Goal: Task Accomplishment & Management: Manage account settings

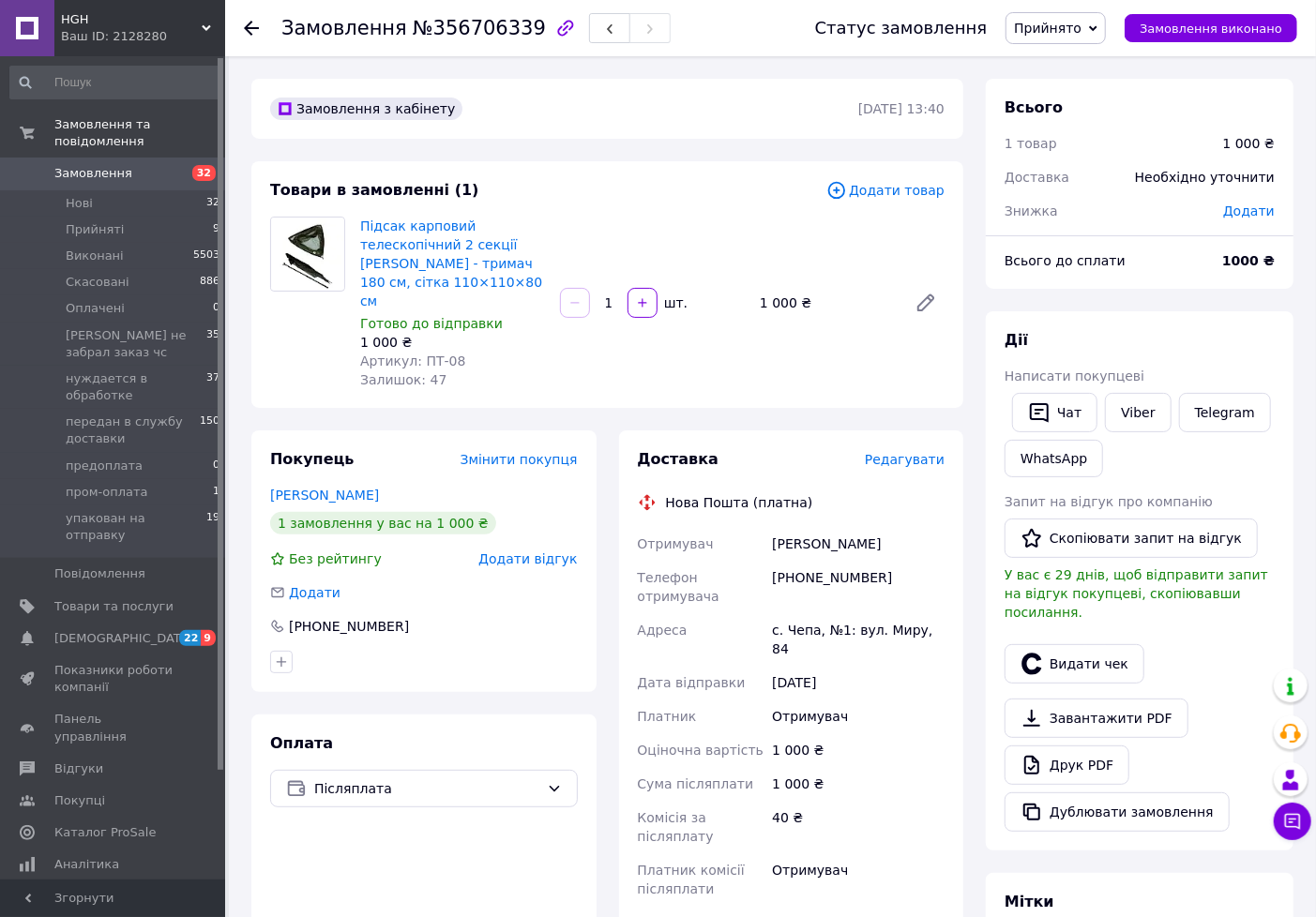
click at [1101, 30] on span "Прийнято" at bounding box center [1055, 28] width 100 height 32
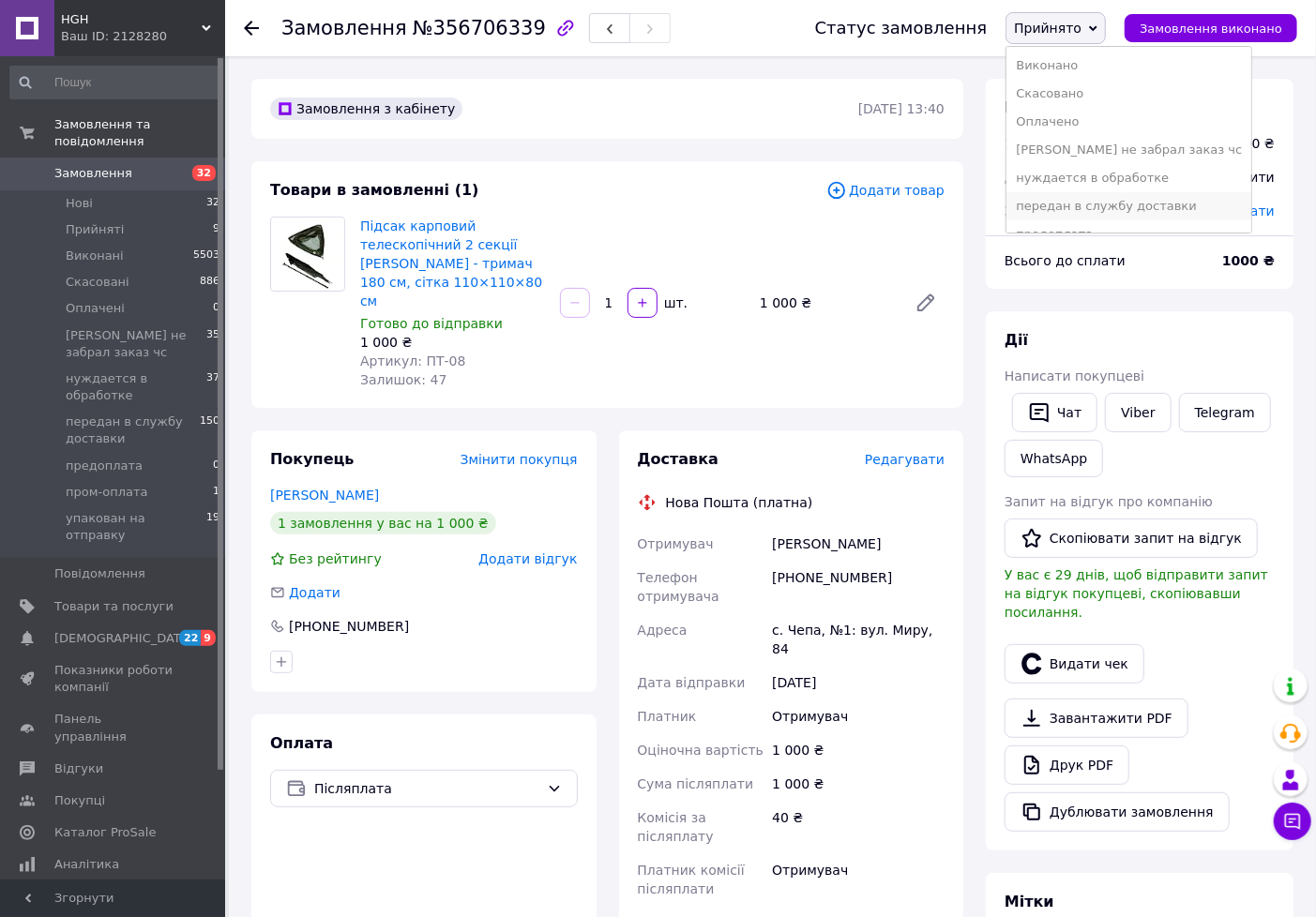
click at [1070, 210] on li "передан в службу доставки" at bounding box center [1128, 206] width 245 height 28
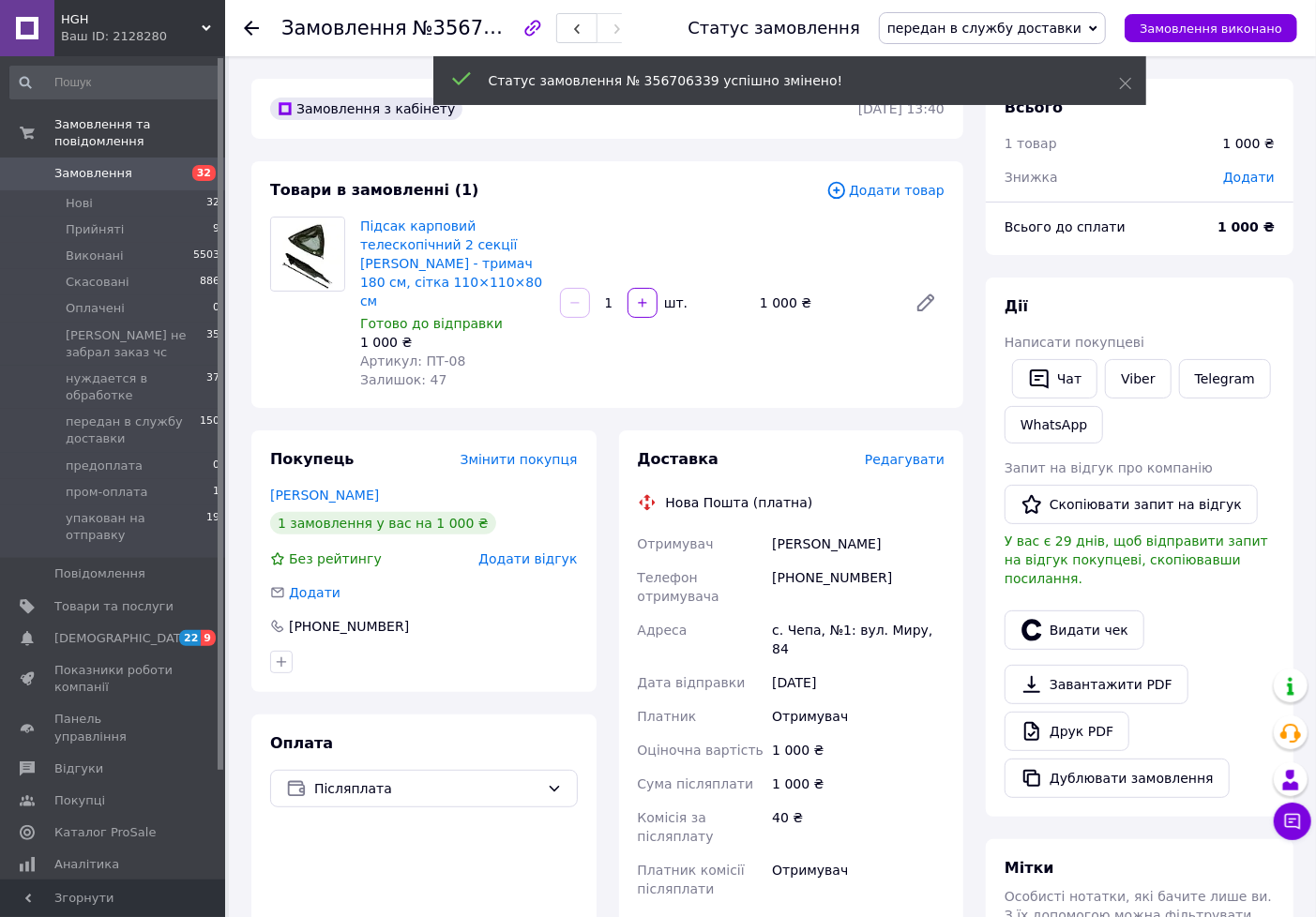
click at [911, 452] on span "Редагувати" at bounding box center [904, 460] width 80 height 15
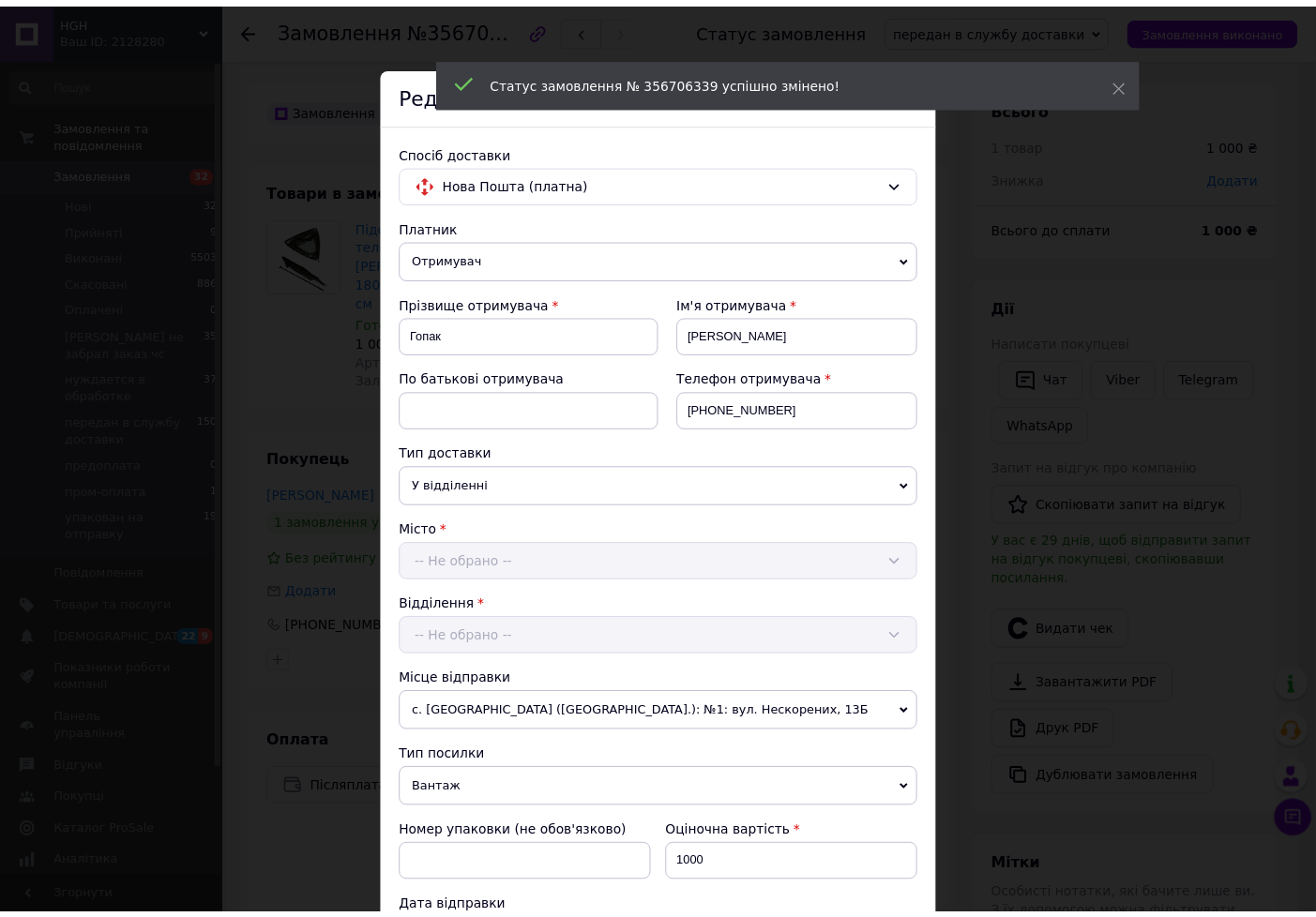
scroll to position [516, 0]
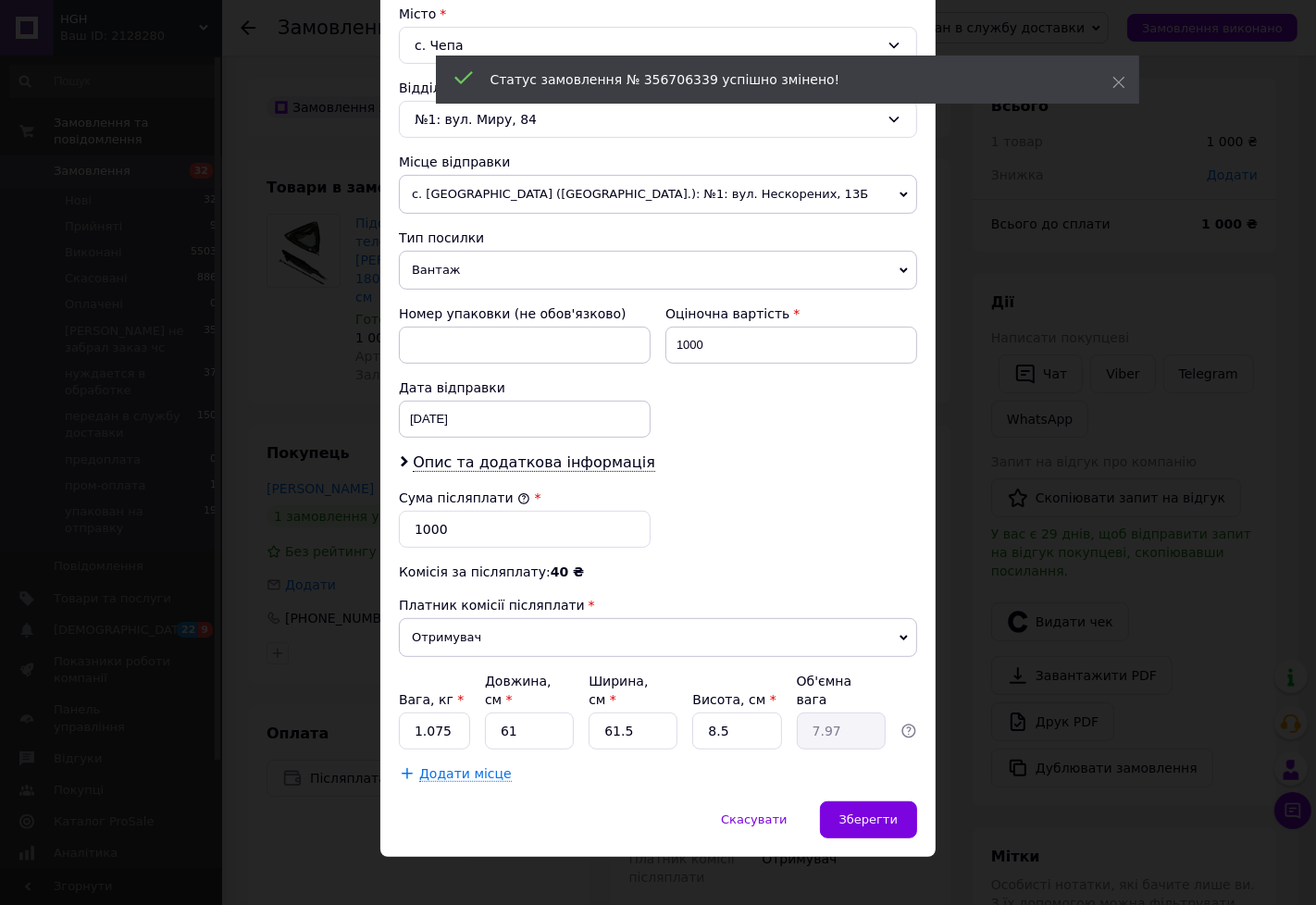
click at [469, 717] on div "Вага, кг * 1.075 Довжина, см * 61 Ширина, см * 61.5 Висота, см * 8.5 Об'ємна ва…" at bounding box center [658, 710] width 519 height 78
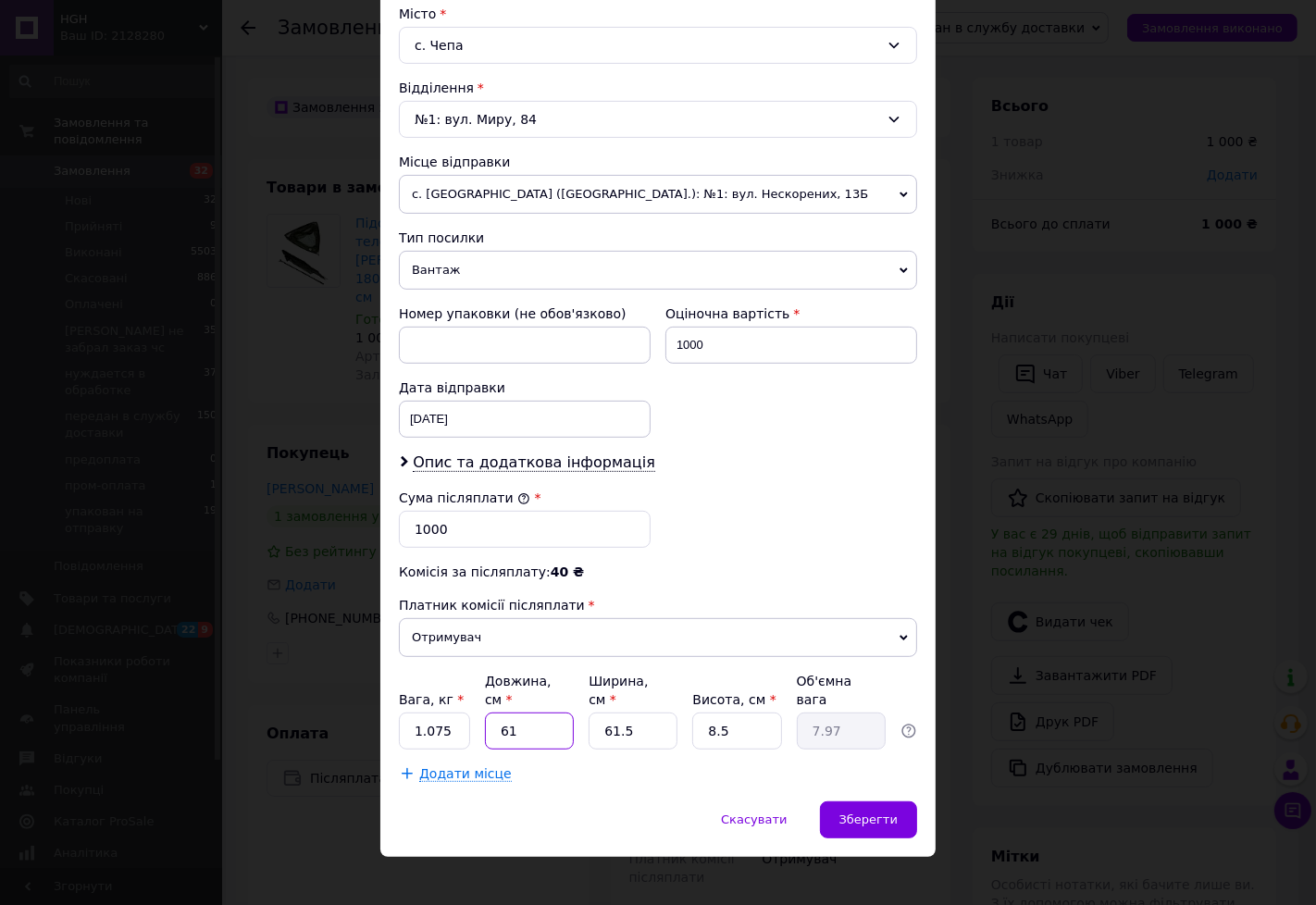
click at [533, 712] on input "61" at bounding box center [530, 731] width 89 height 37
type input "6"
type input "0.78"
type input "1"
type input "0.13"
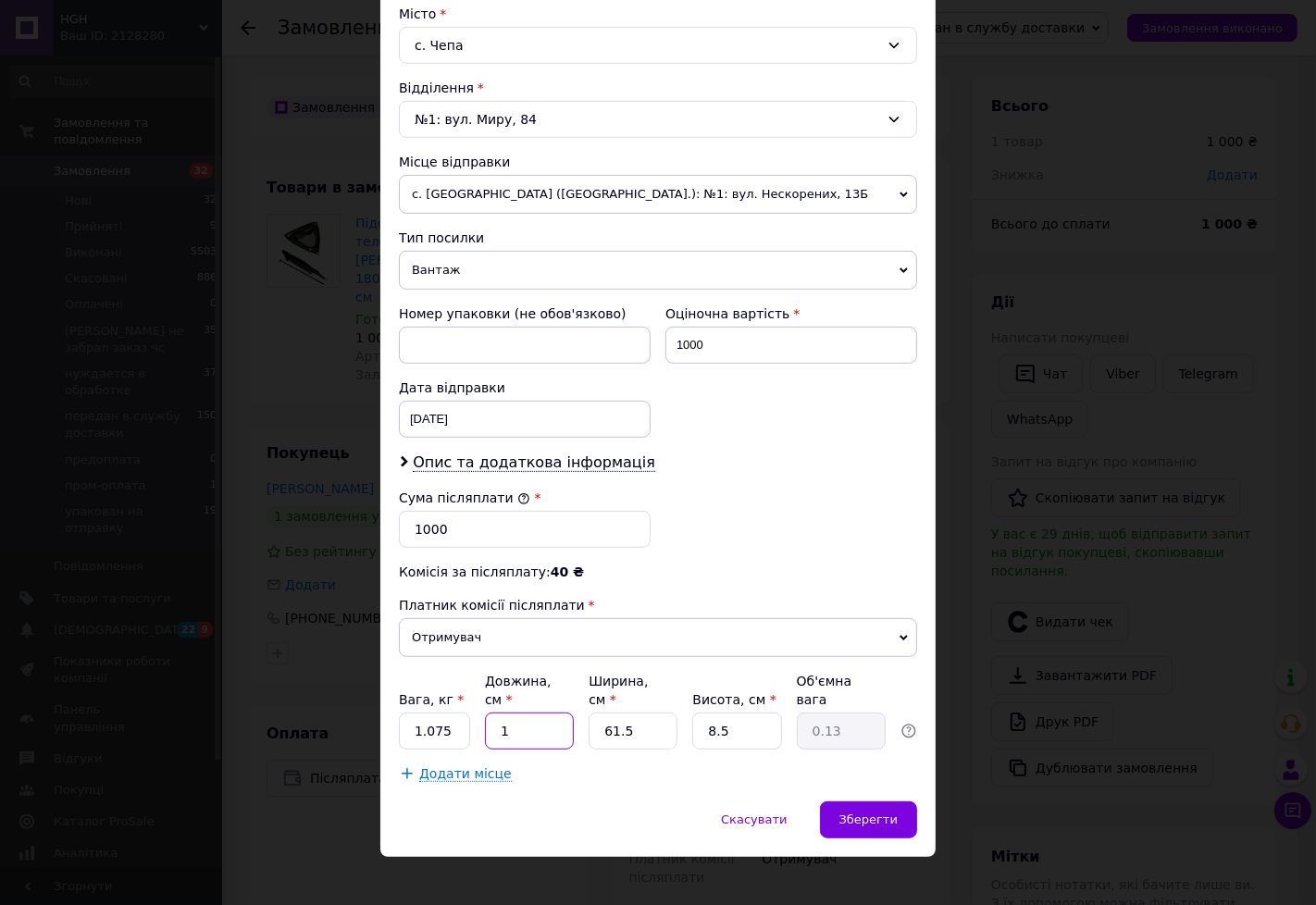
type input "11"
type input "1.44"
type input "118"
type input "15.42"
type input "118"
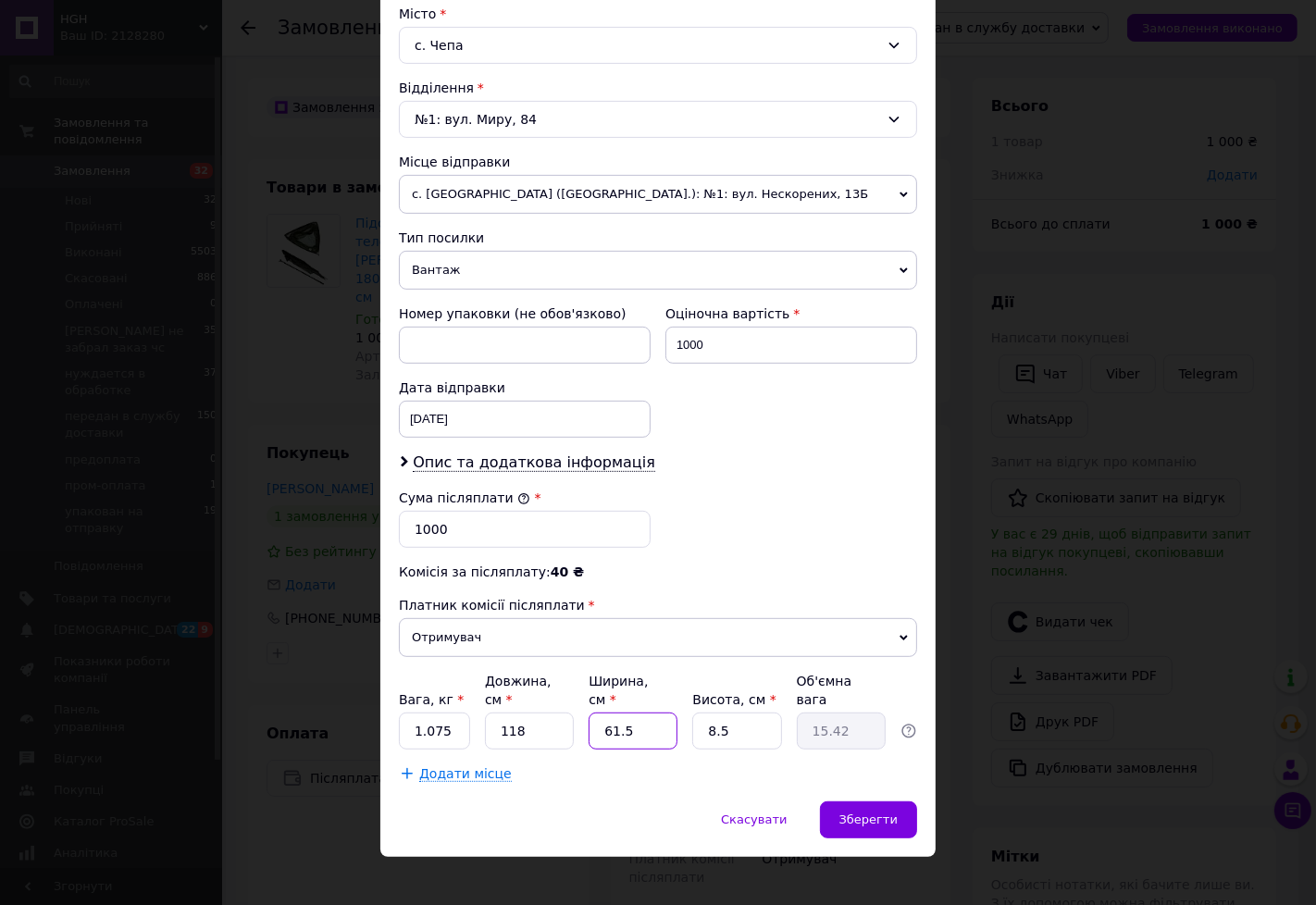
type input "9"
type input "2.26"
type input "9"
type input "2.39"
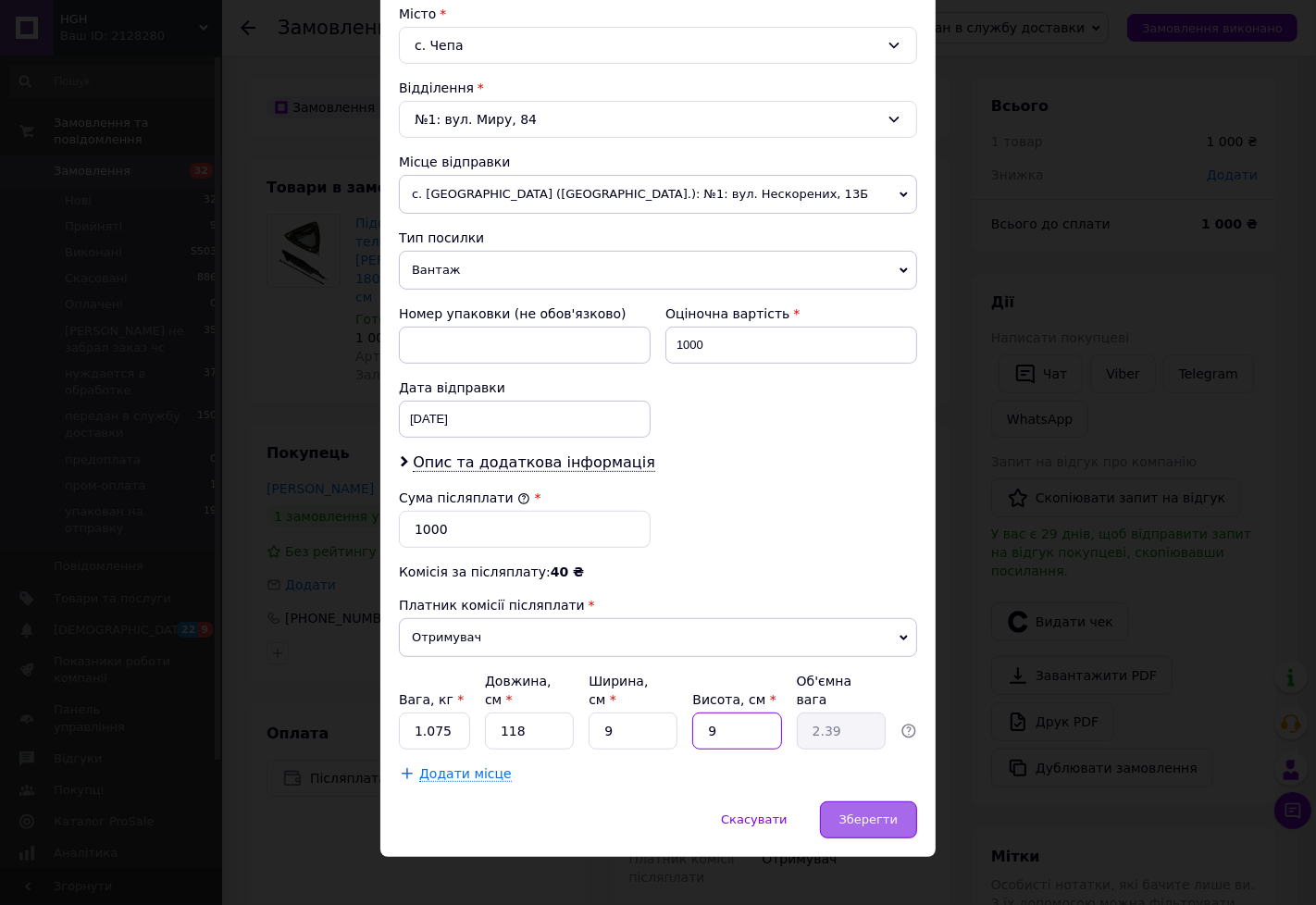
type input "9"
click at [857, 812] on span "Зберегти" at bounding box center [868, 819] width 58 height 14
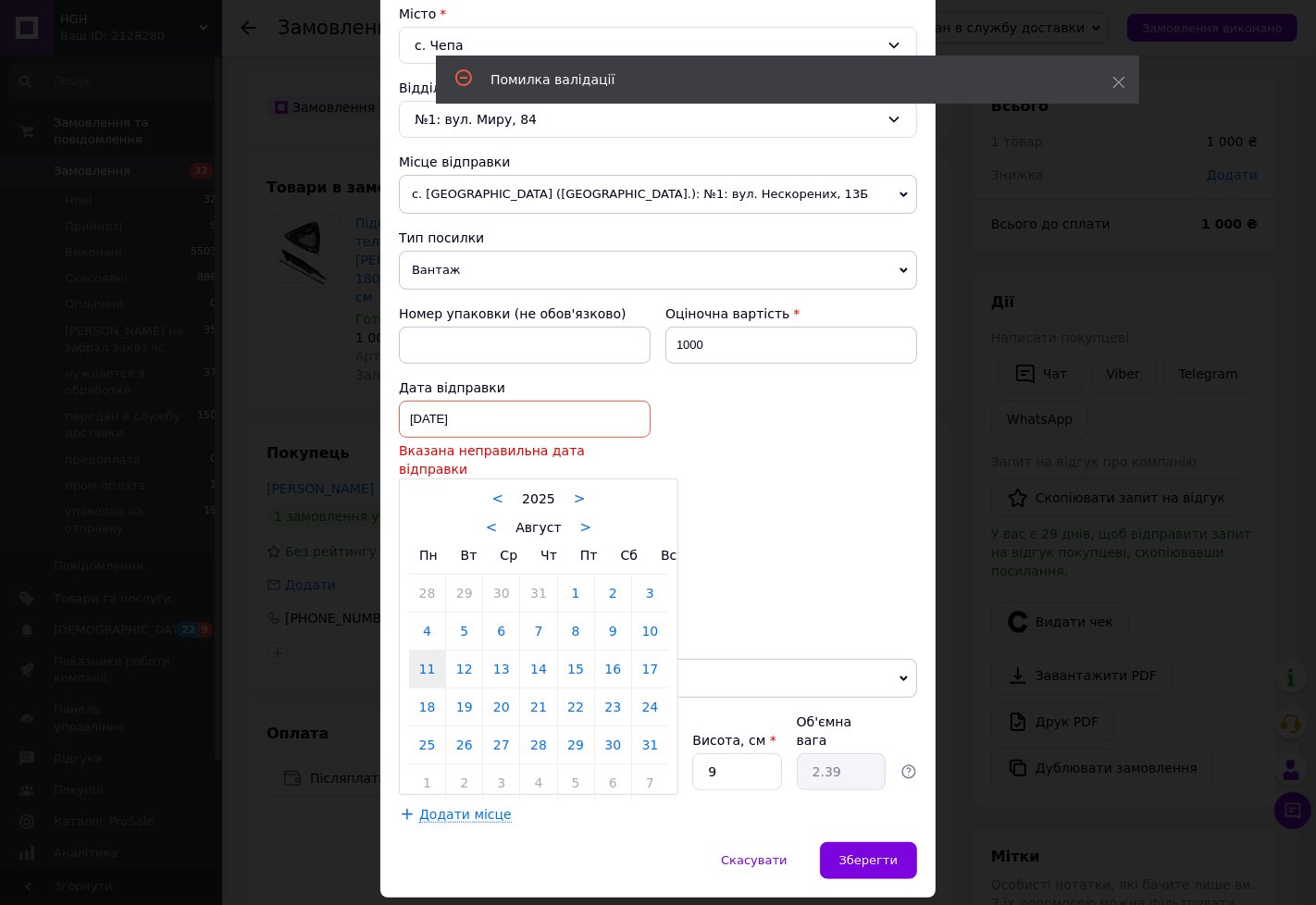
click at [577, 424] on div "11.08.2025 < 2025 > < Август > Пн Вт Ср Чт Пт Сб Вс 28 29 30 31 1 2 3 4 5 6 7 8…" at bounding box center [525, 420] width 252 height 37
click at [454, 667] on link "12" at bounding box center [464, 669] width 36 height 37
type input "[DATE]"
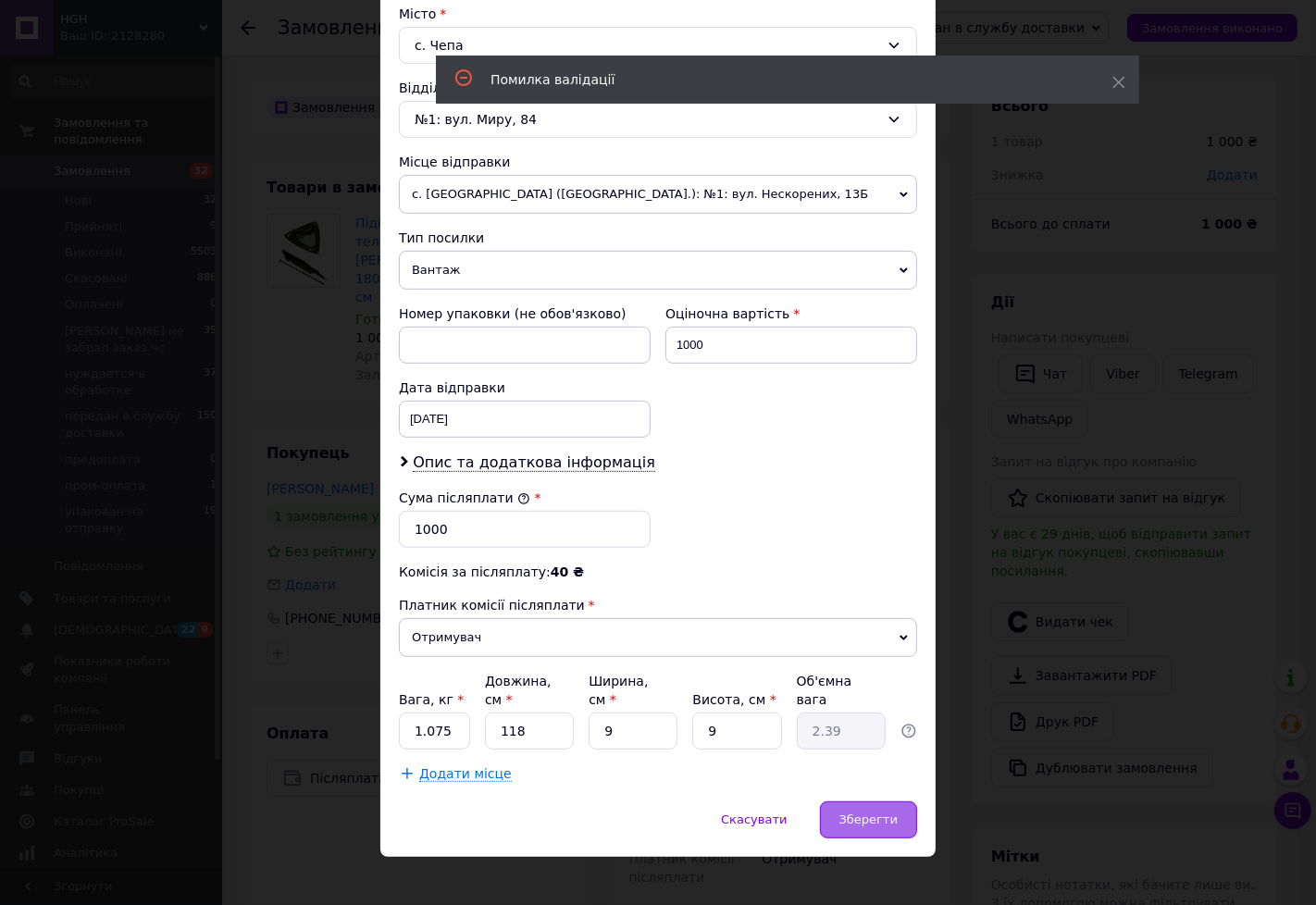
click at [858, 812] on span "Зберегти" at bounding box center [868, 819] width 58 height 14
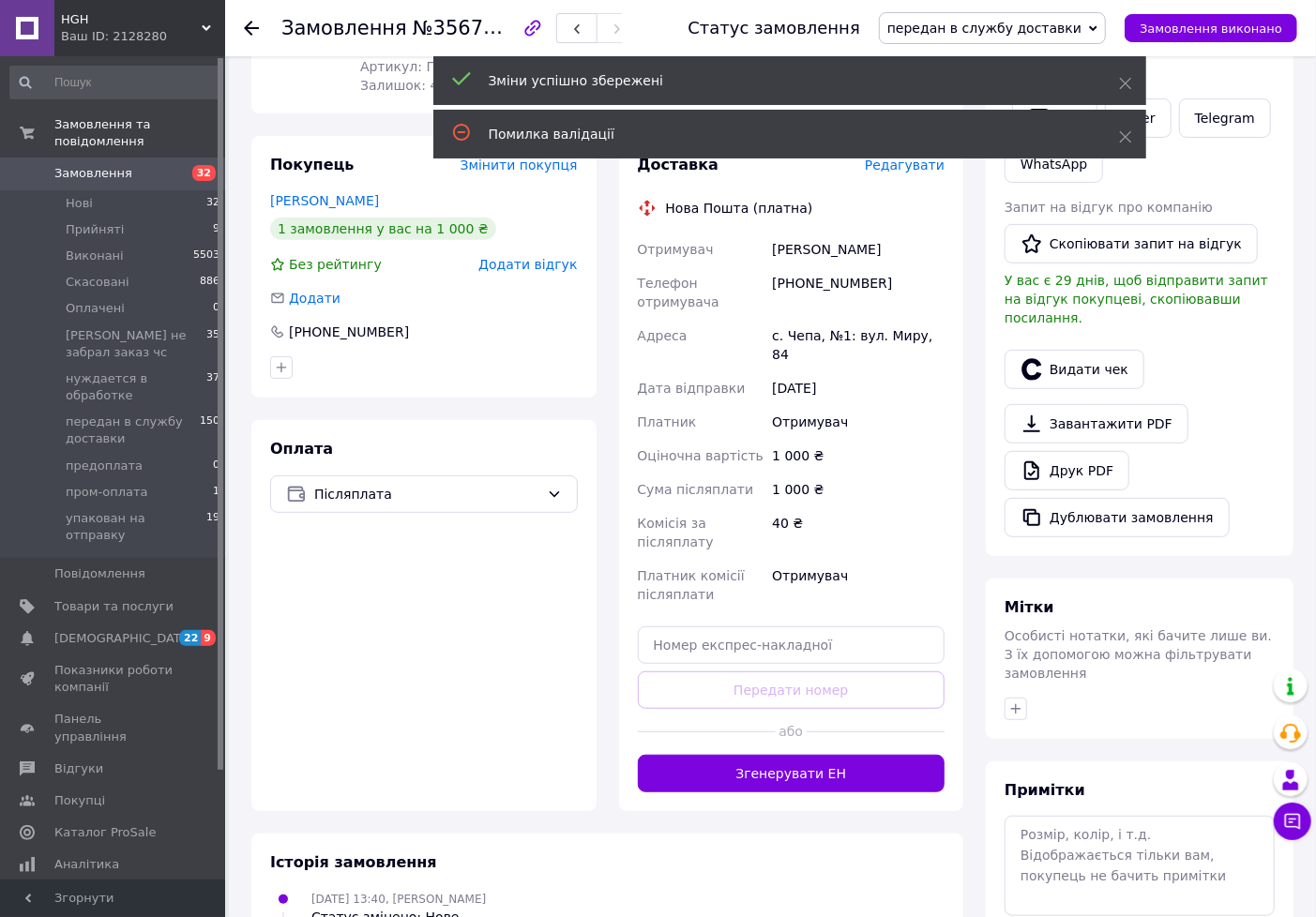
scroll to position [313, 0]
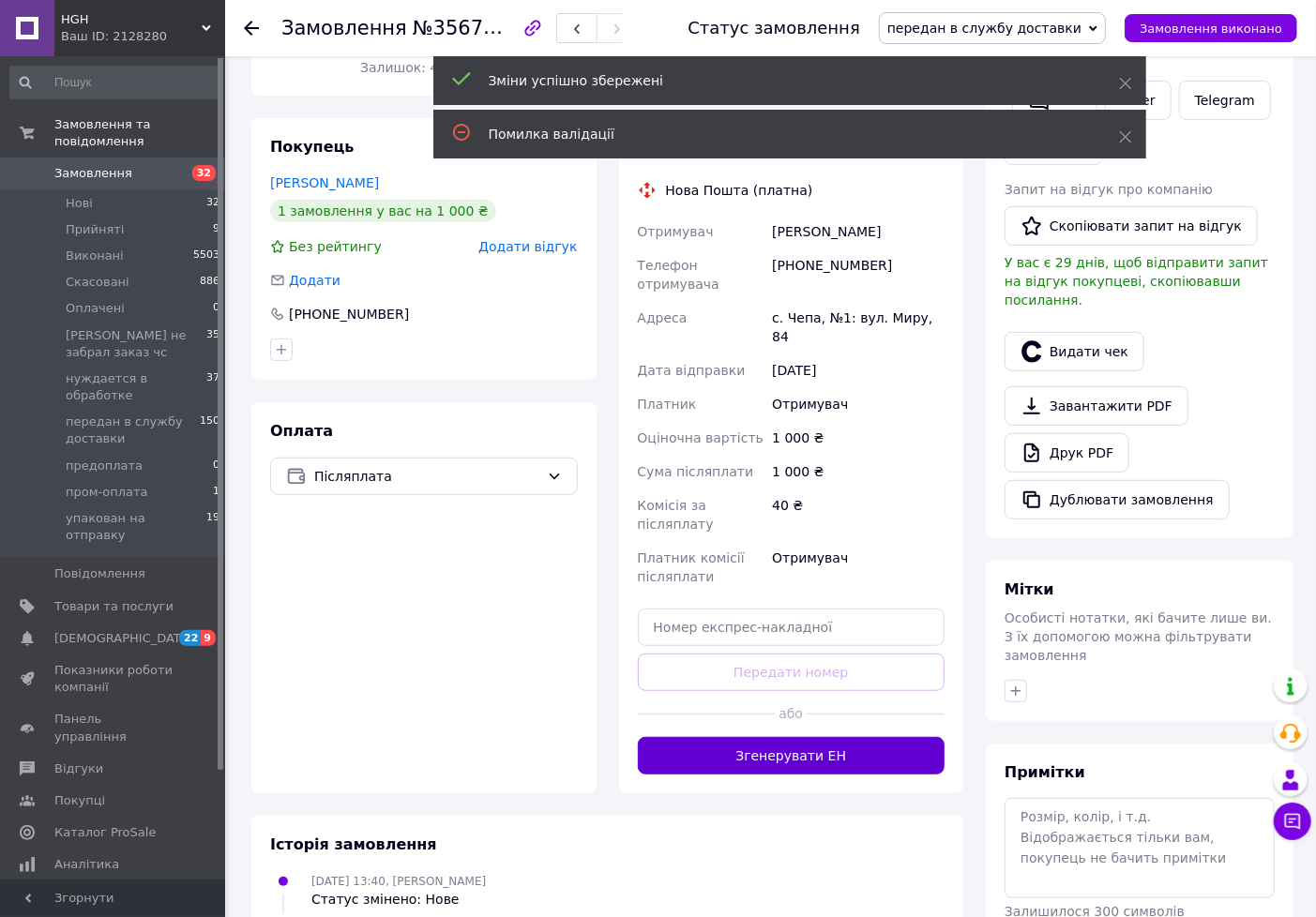
click at [810, 737] on button "Згенерувати ЕН" at bounding box center [792, 756] width 308 height 38
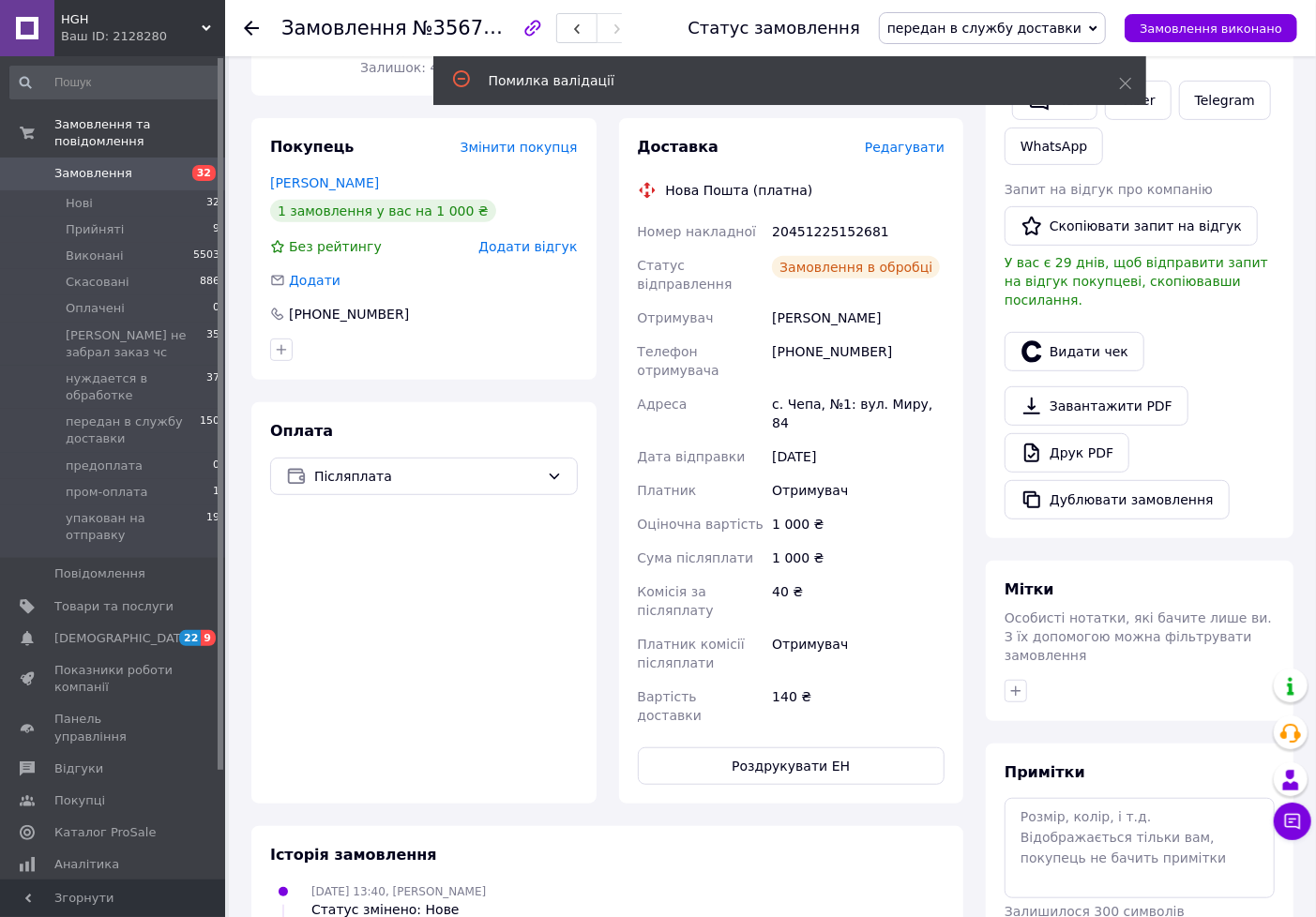
scroll to position [30, 0]
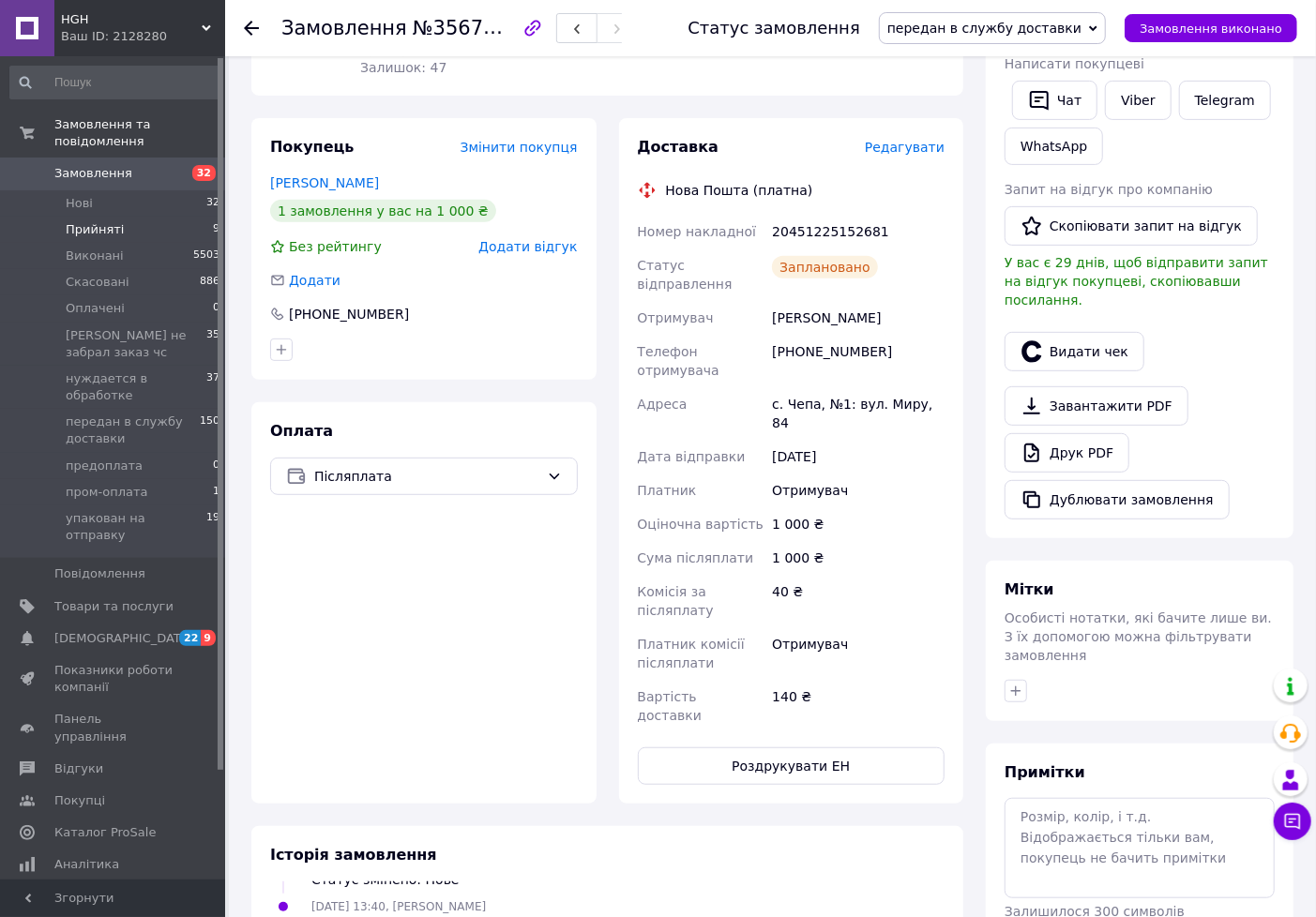
click at [173, 217] on li "Прийняті 9" at bounding box center [115, 230] width 231 height 26
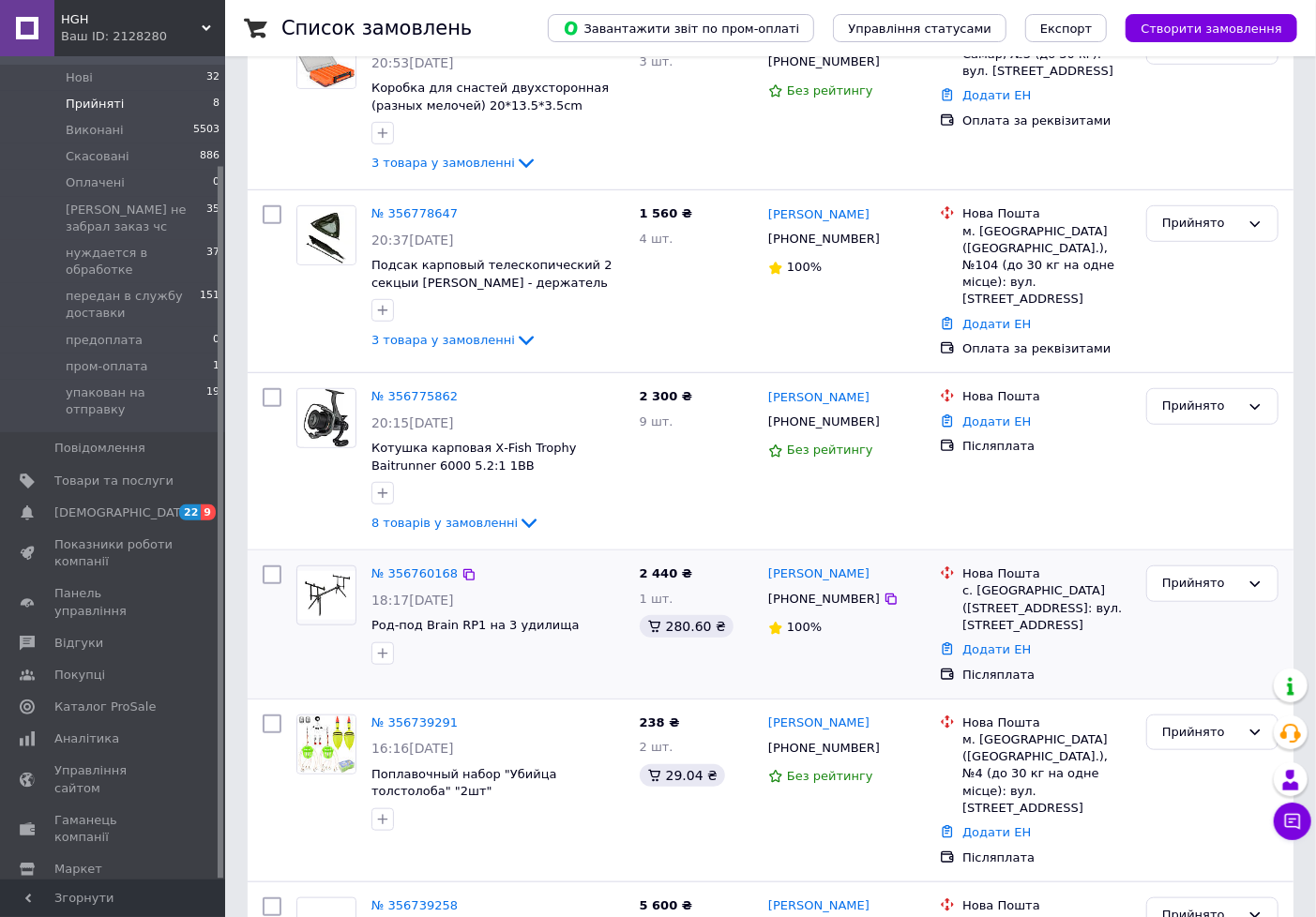
scroll to position [677, 0]
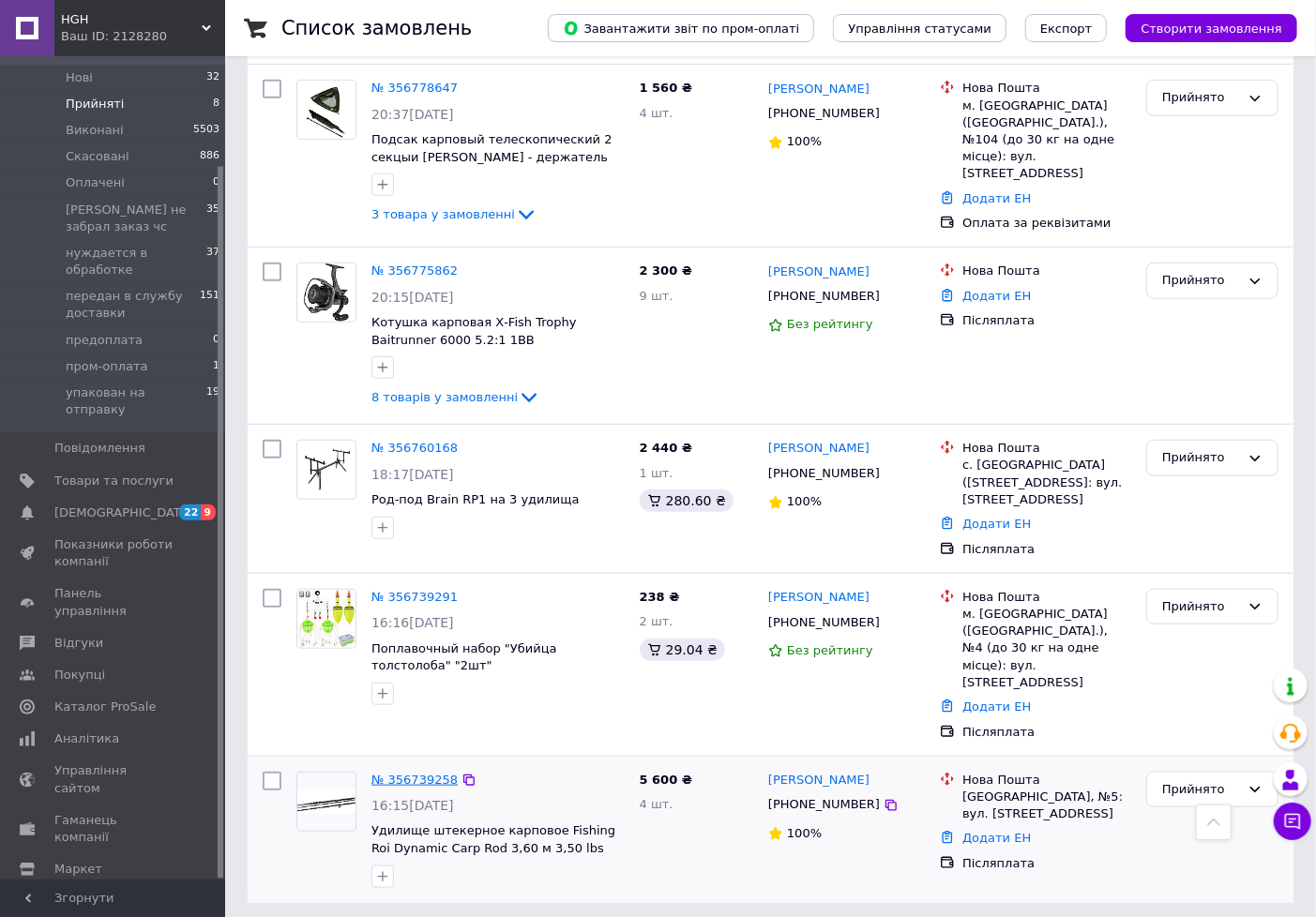
click at [417, 772] on link "№ 356739258" at bounding box center [415, 779] width 86 height 14
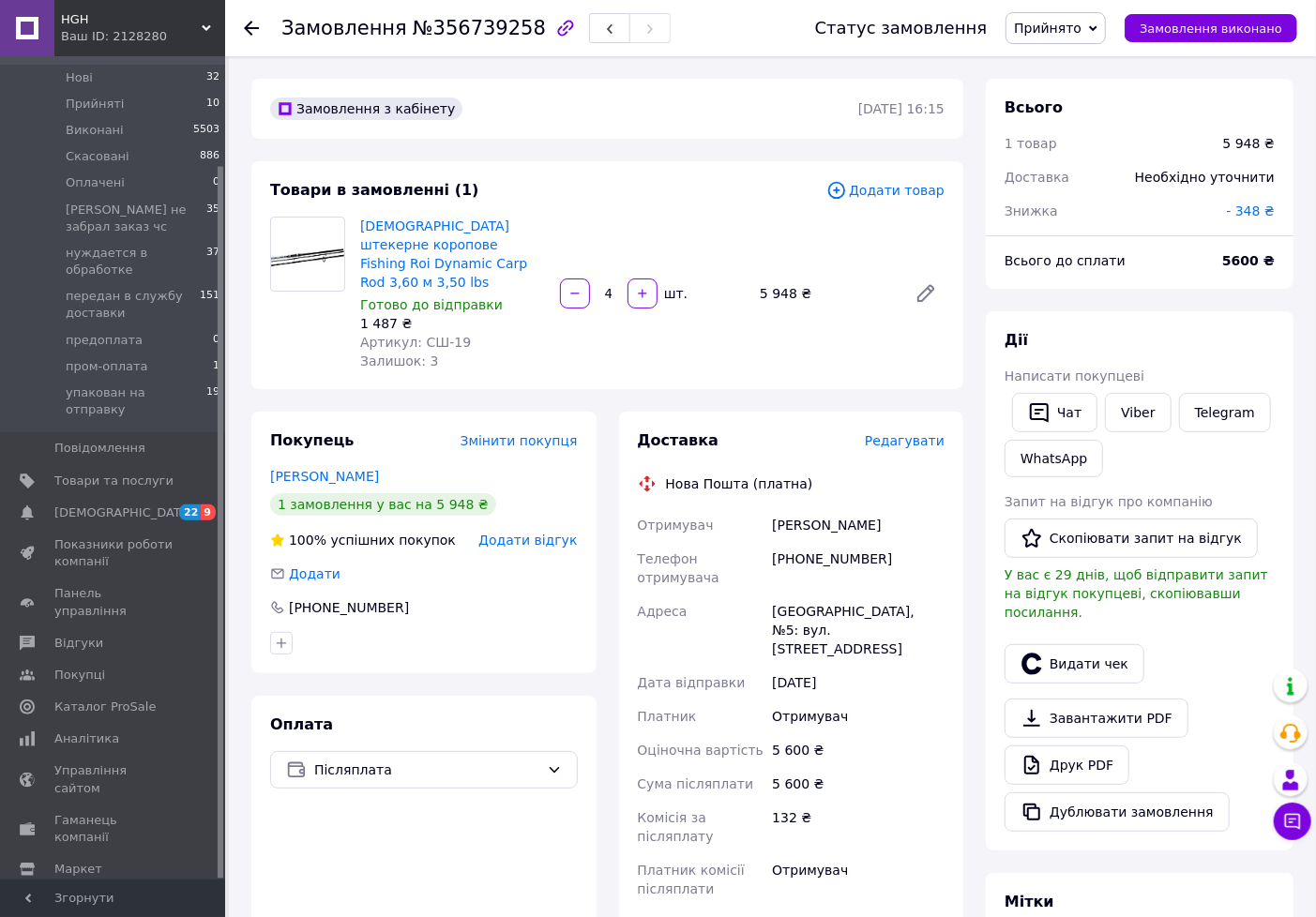
click at [1046, 23] on span "Прийнято" at bounding box center [1048, 28] width 68 height 15
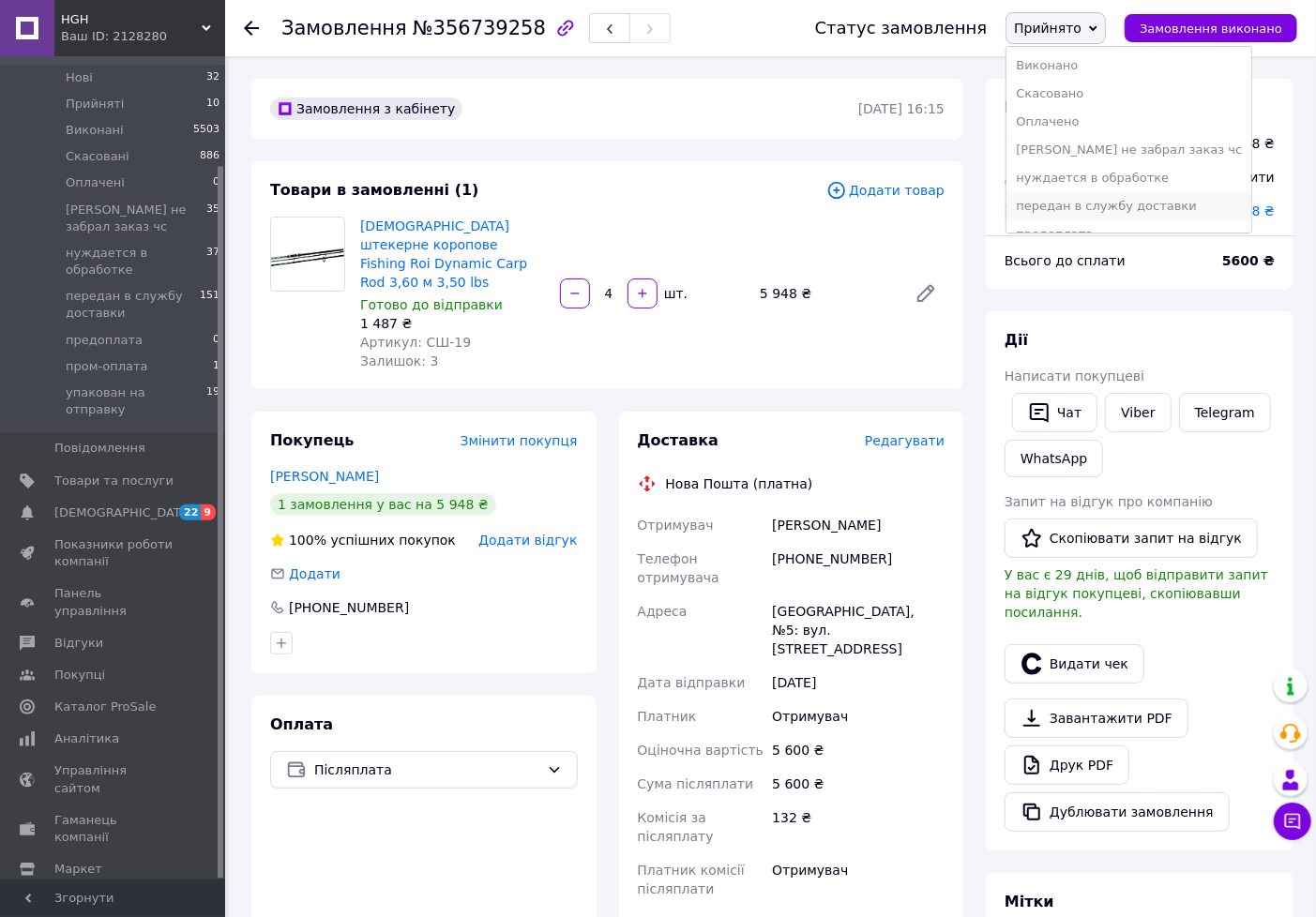
click at [1074, 212] on li "передан в службу доставки" at bounding box center [1128, 206] width 245 height 28
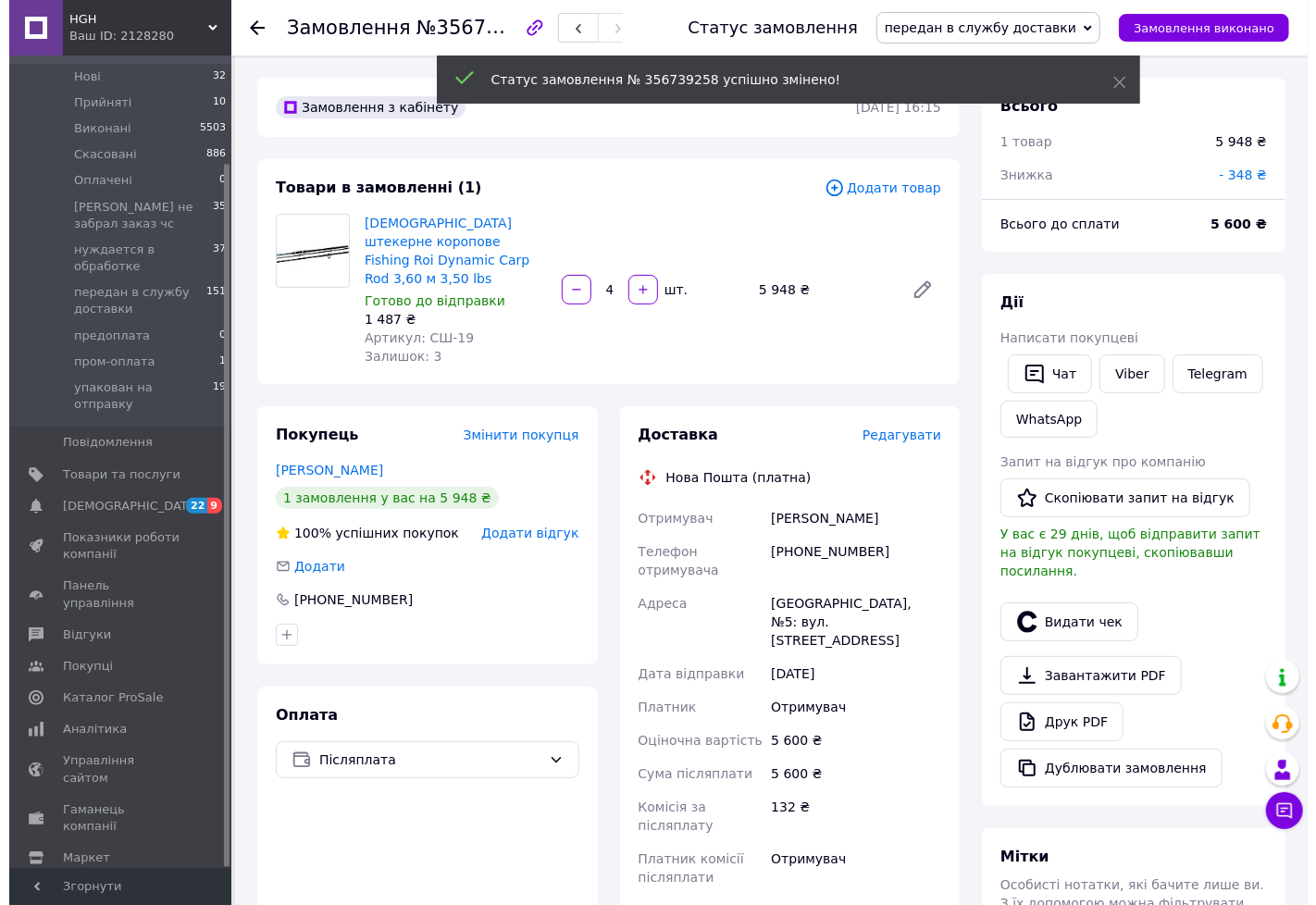
scroll to position [11, 0]
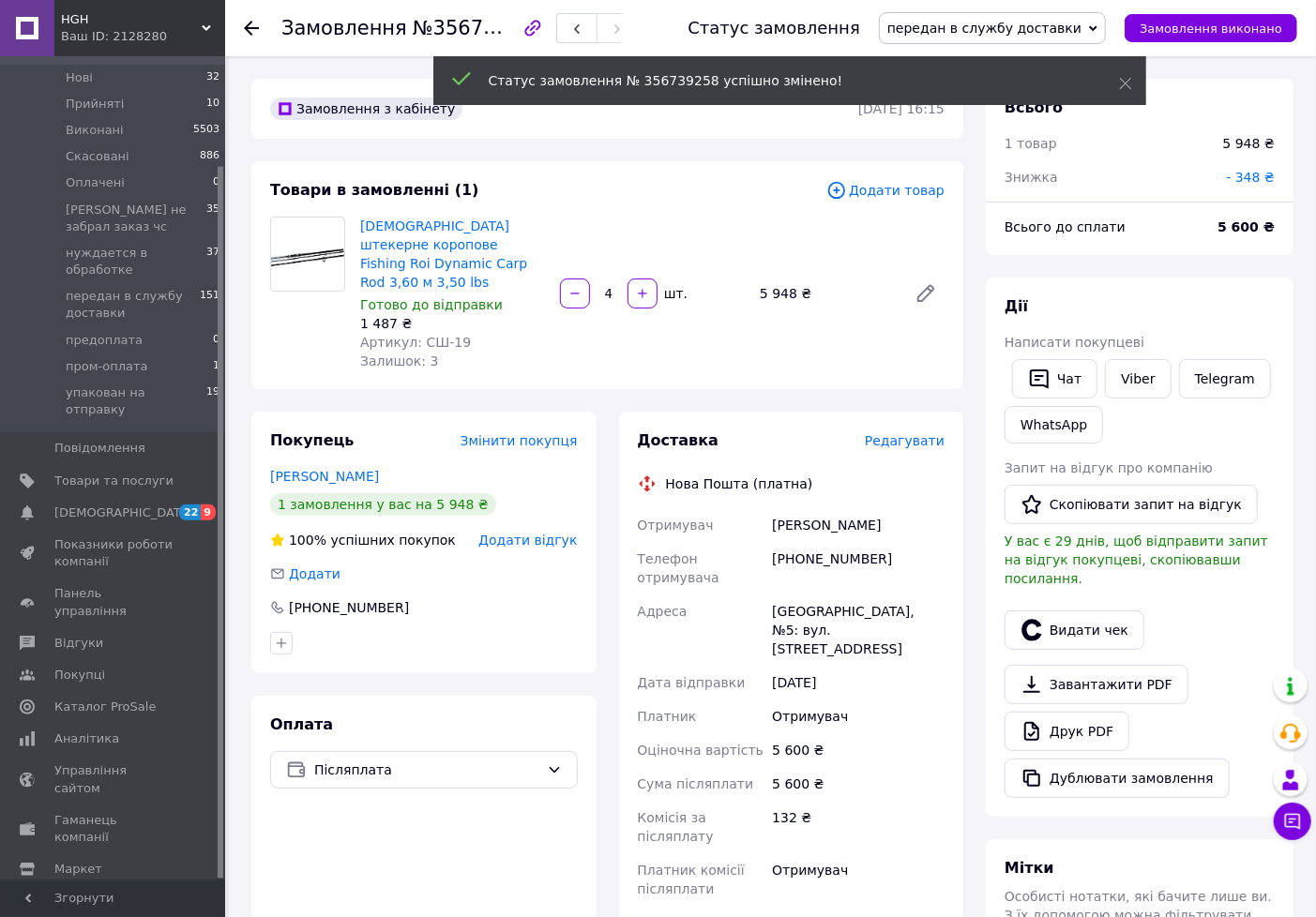
click at [895, 434] on div "Доставка Редагувати Нова Пошта (платна) Отримувач Голобородько Григорій Телефон…" at bounding box center [792, 758] width 308 height 656
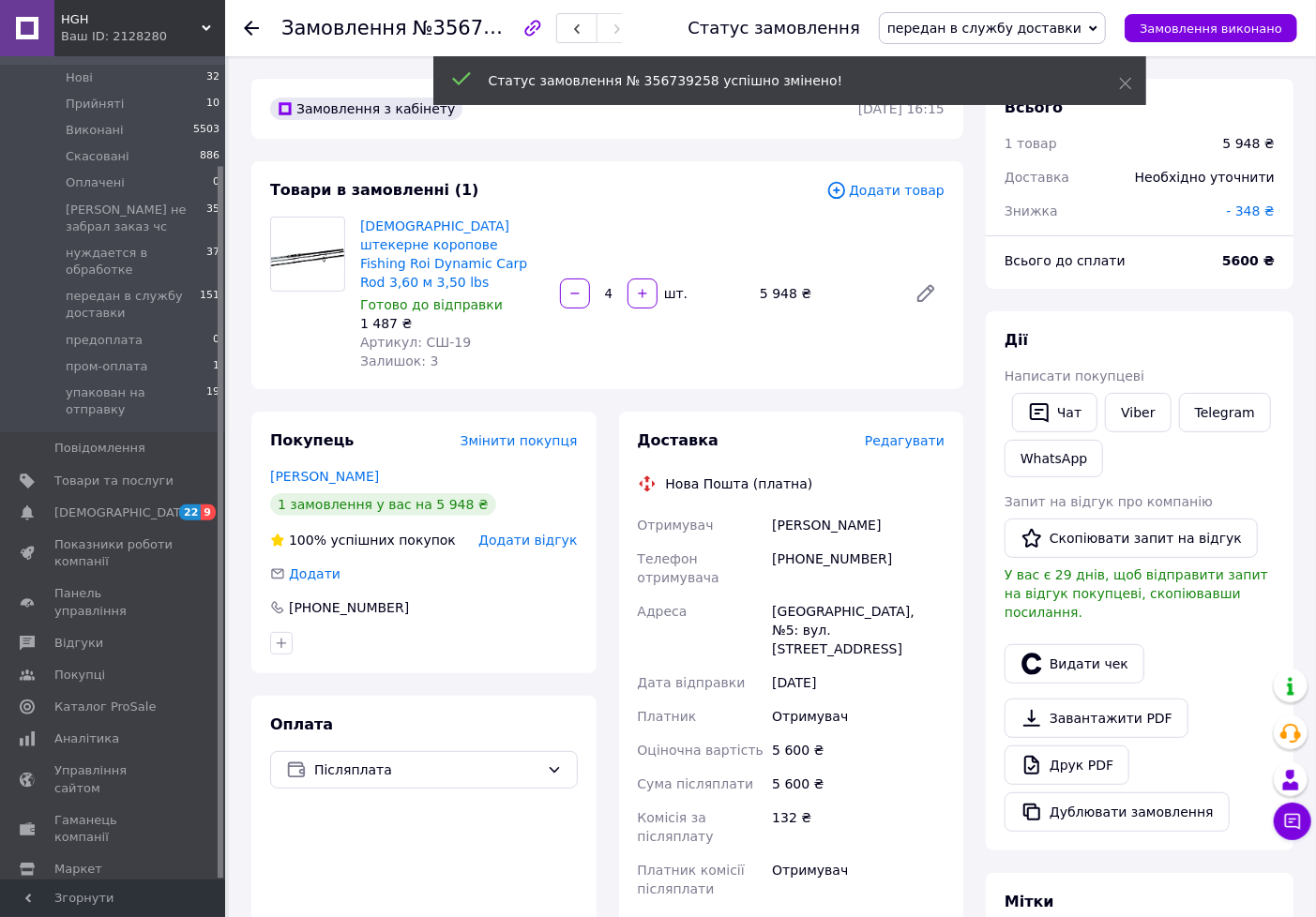
click at [905, 434] on span "Редагувати" at bounding box center [904, 441] width 80 height 15
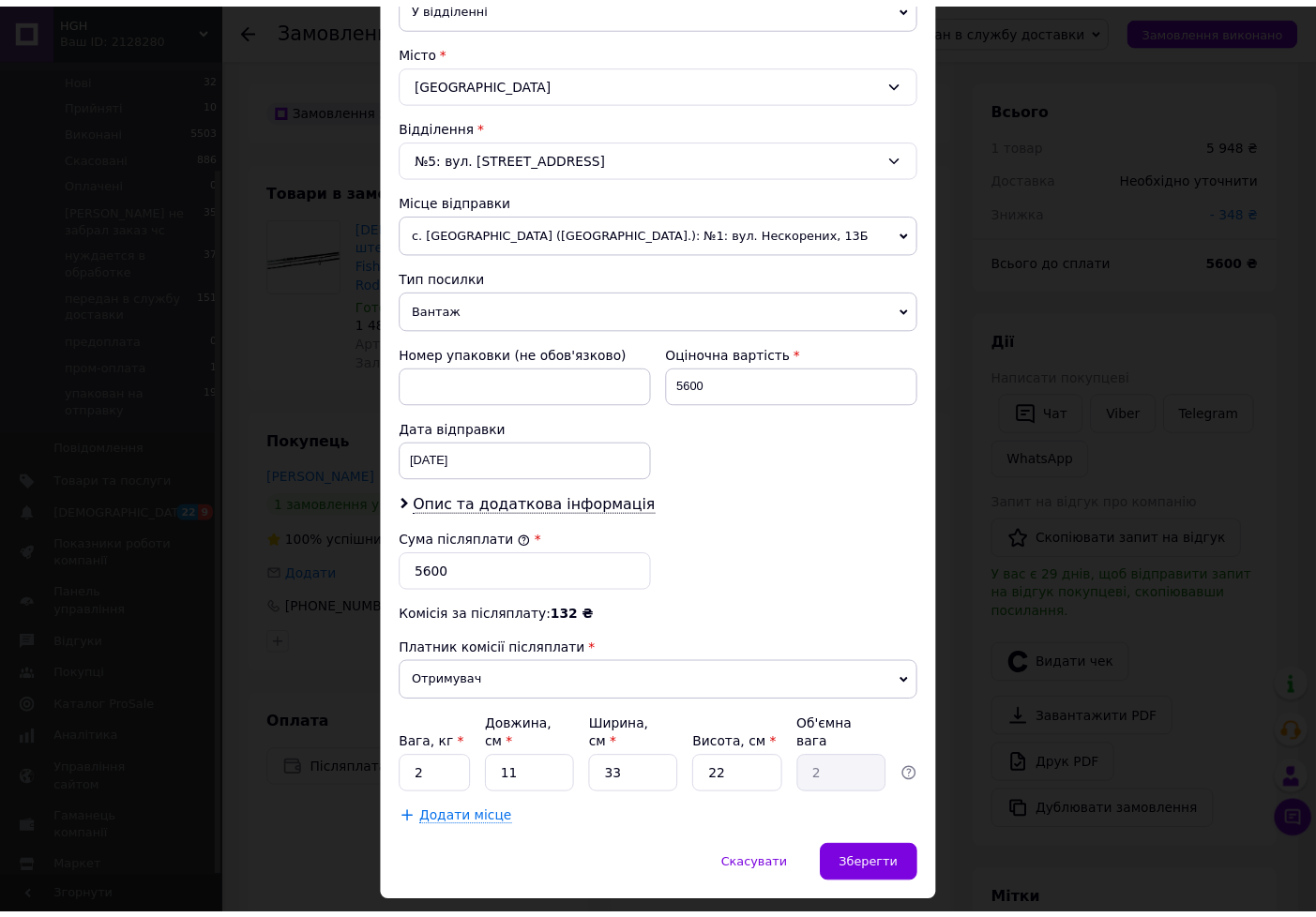
scroll to position [516, 0]
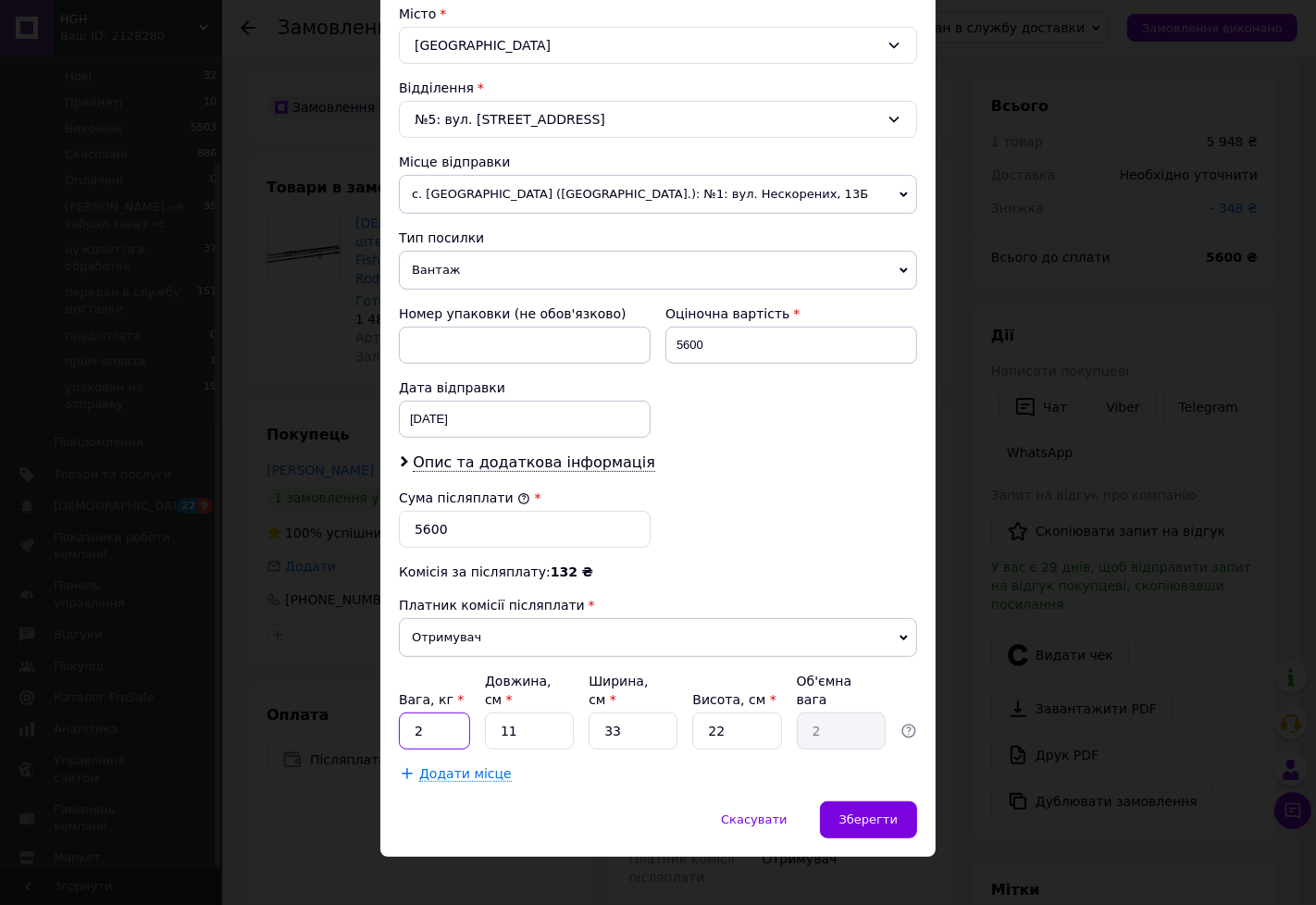
click at [457, 729] on input "2" at bounding box center [434, 731] width 71 height 37
type input "3.1"
type input "1"
type input "0.18"
type input "14"
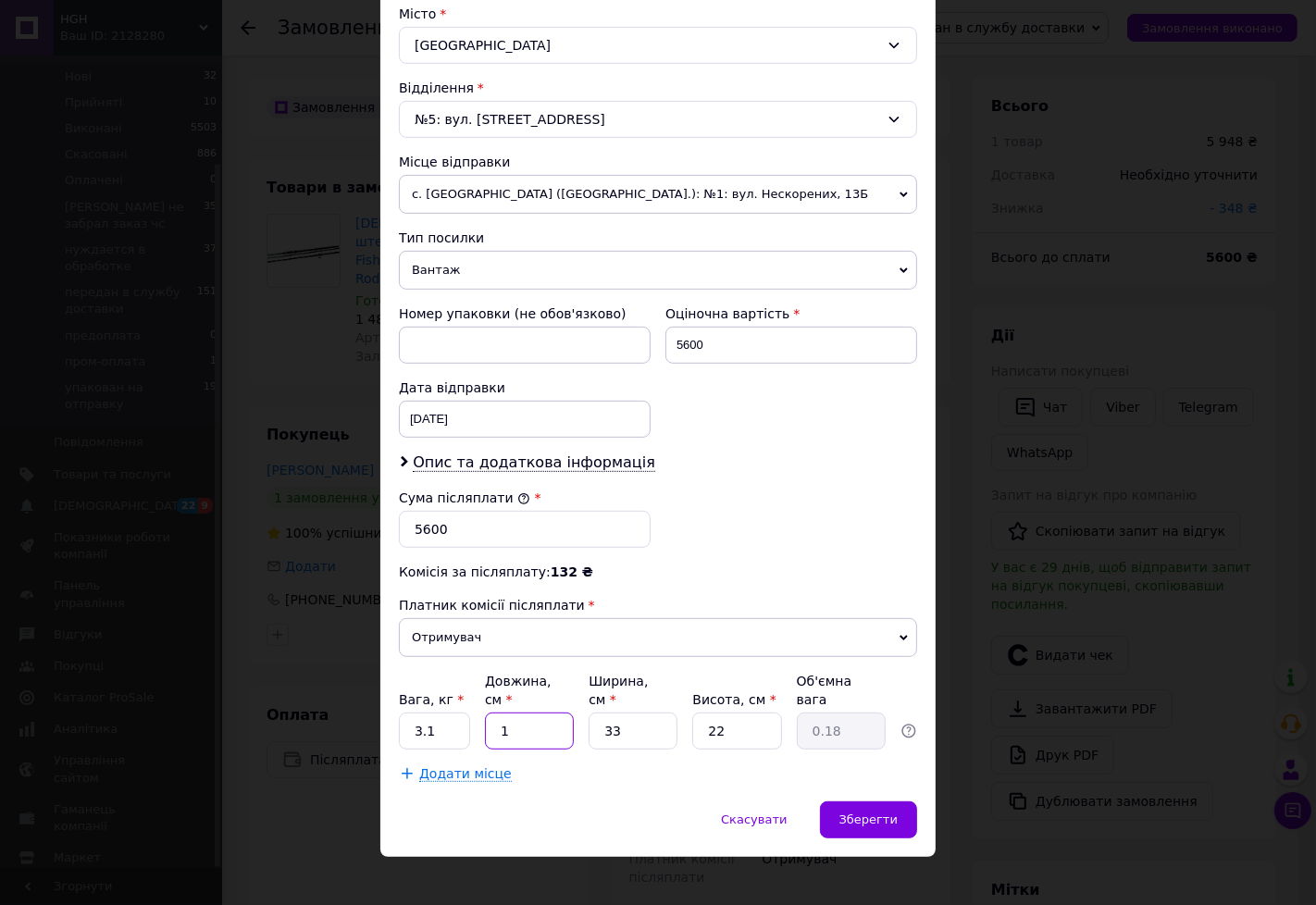
type input "2.54"
type input "147"
type input "26.68"
type input "147"
type input "2"
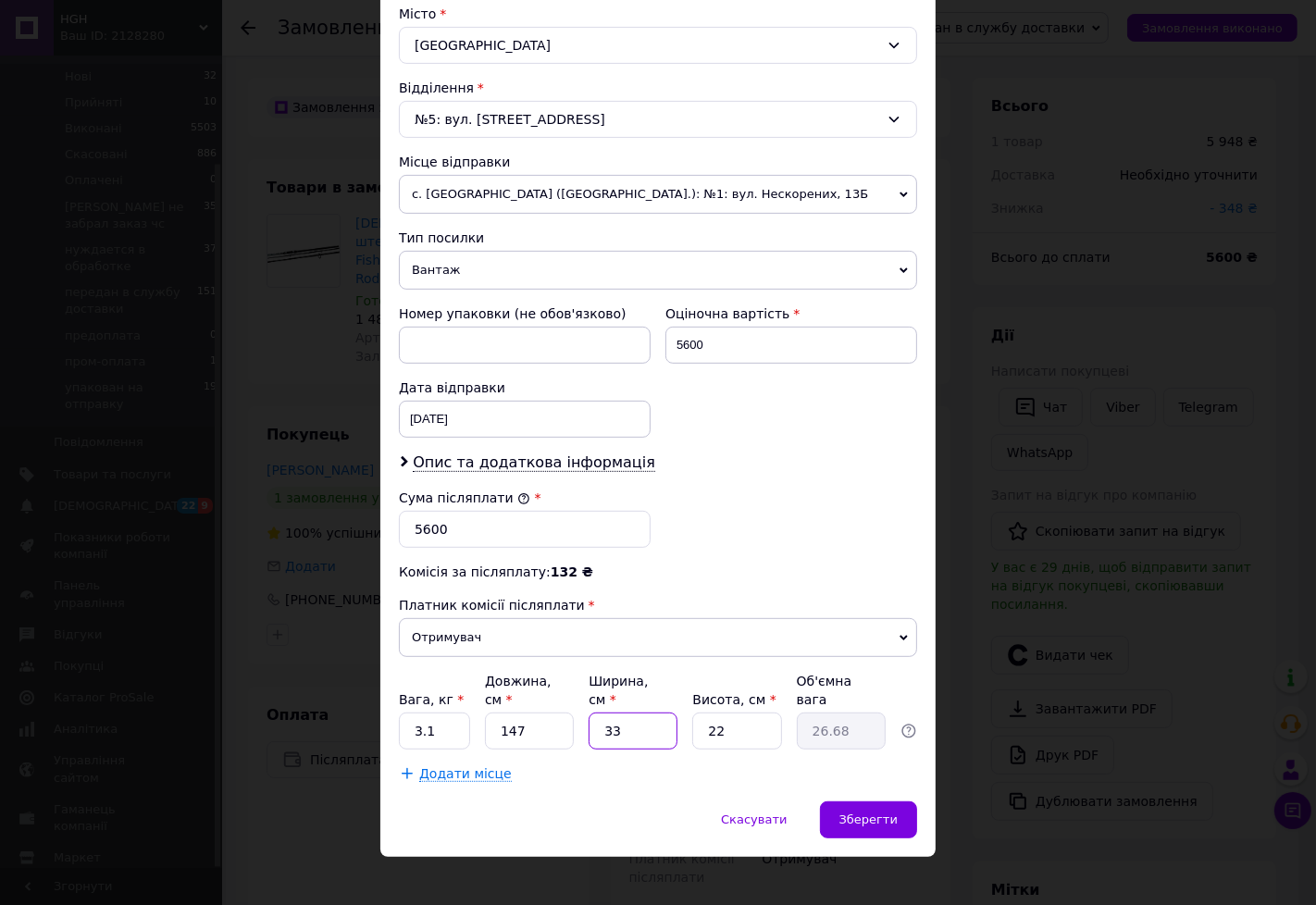
type input "1.62"
type input "20"
type input "16.17"
type input "20"
type input "1"
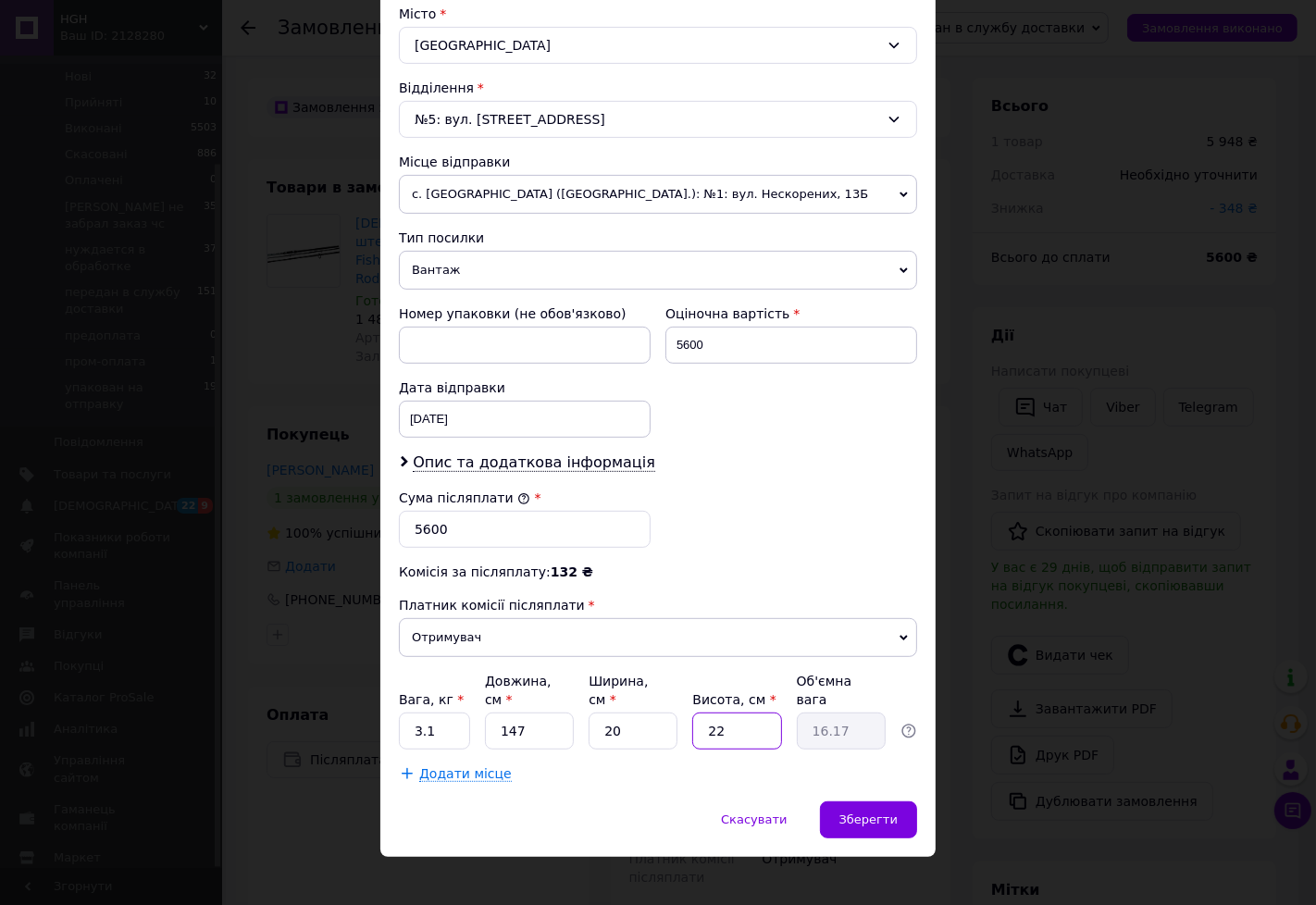
type input "0.74"
type input "11"
type input "8.09"
type input "11"
click at [842, 815] on div "Зберегти" at bounding box center [868, 820] width 97 height 37
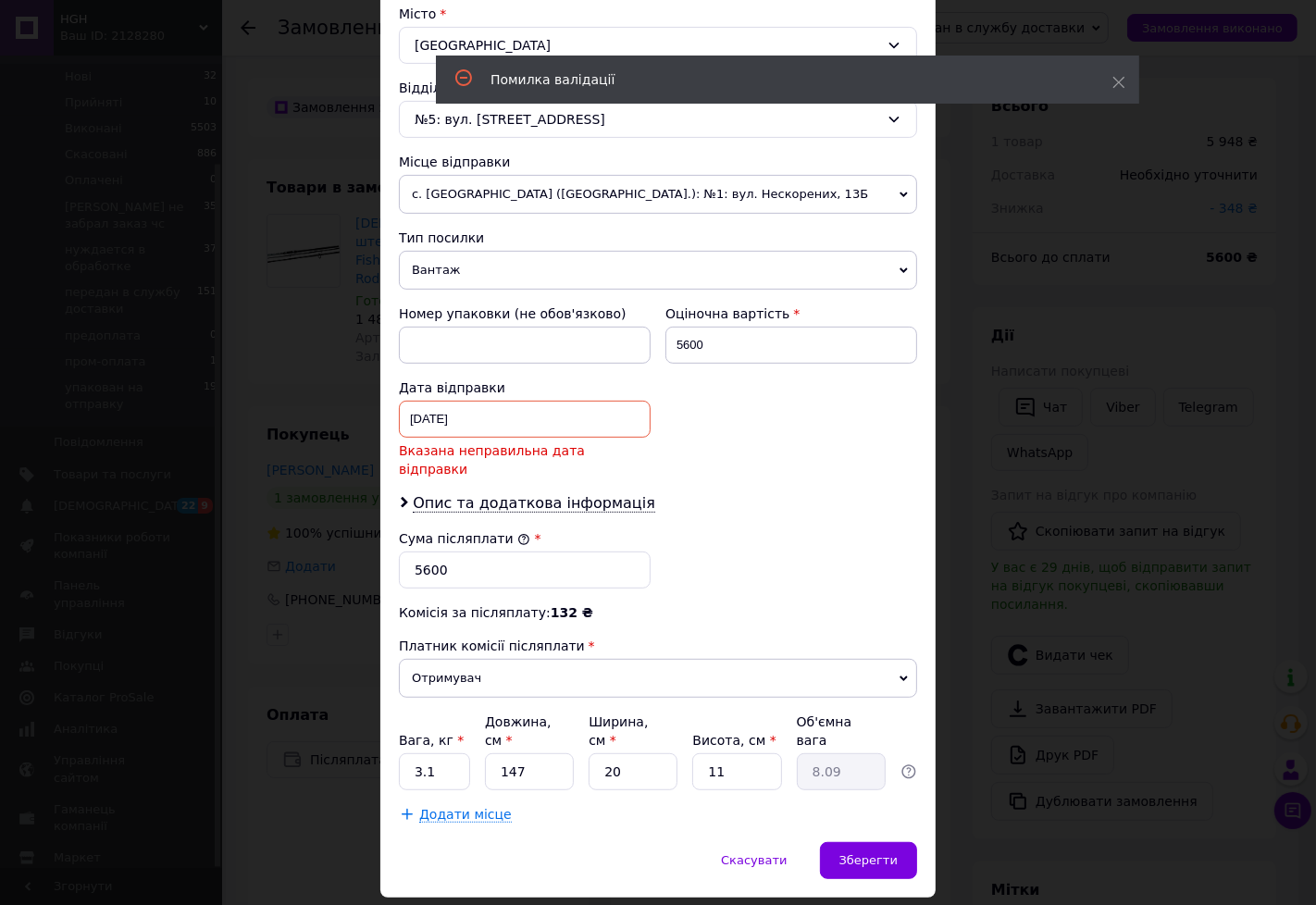
click at [478, 427] on div "11.08.2025 < 2025 > < Август > Пн Вт Ср Чт Пт Сб Вс 28 29 30 31 1 2 3 4 5 6 7 8…" at bounding box center [525, 420] width 252 height 37
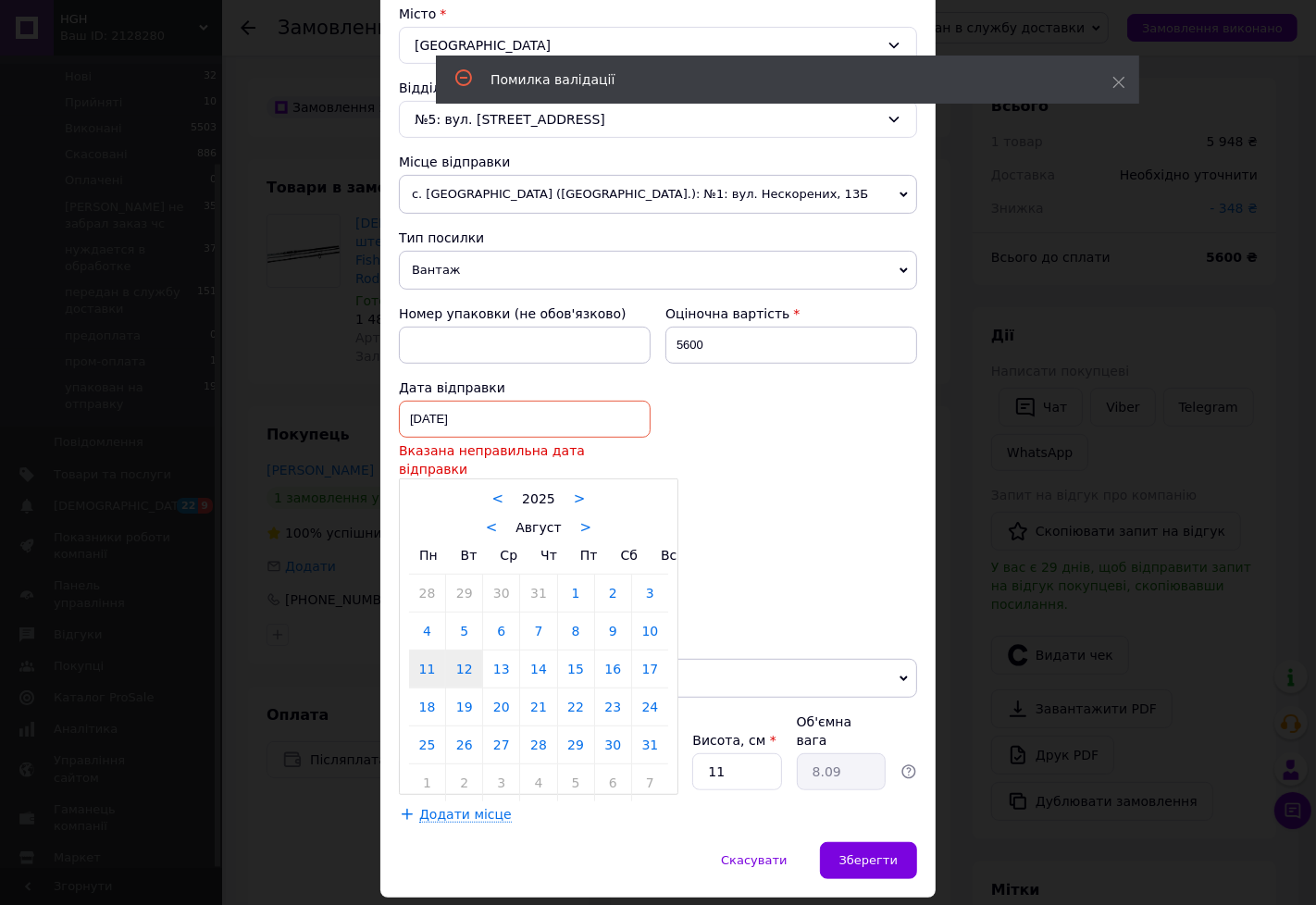
click at [447, 650] on link "12" at bounding box center [464, 669] width 36 height 37
type input "[DATE]"
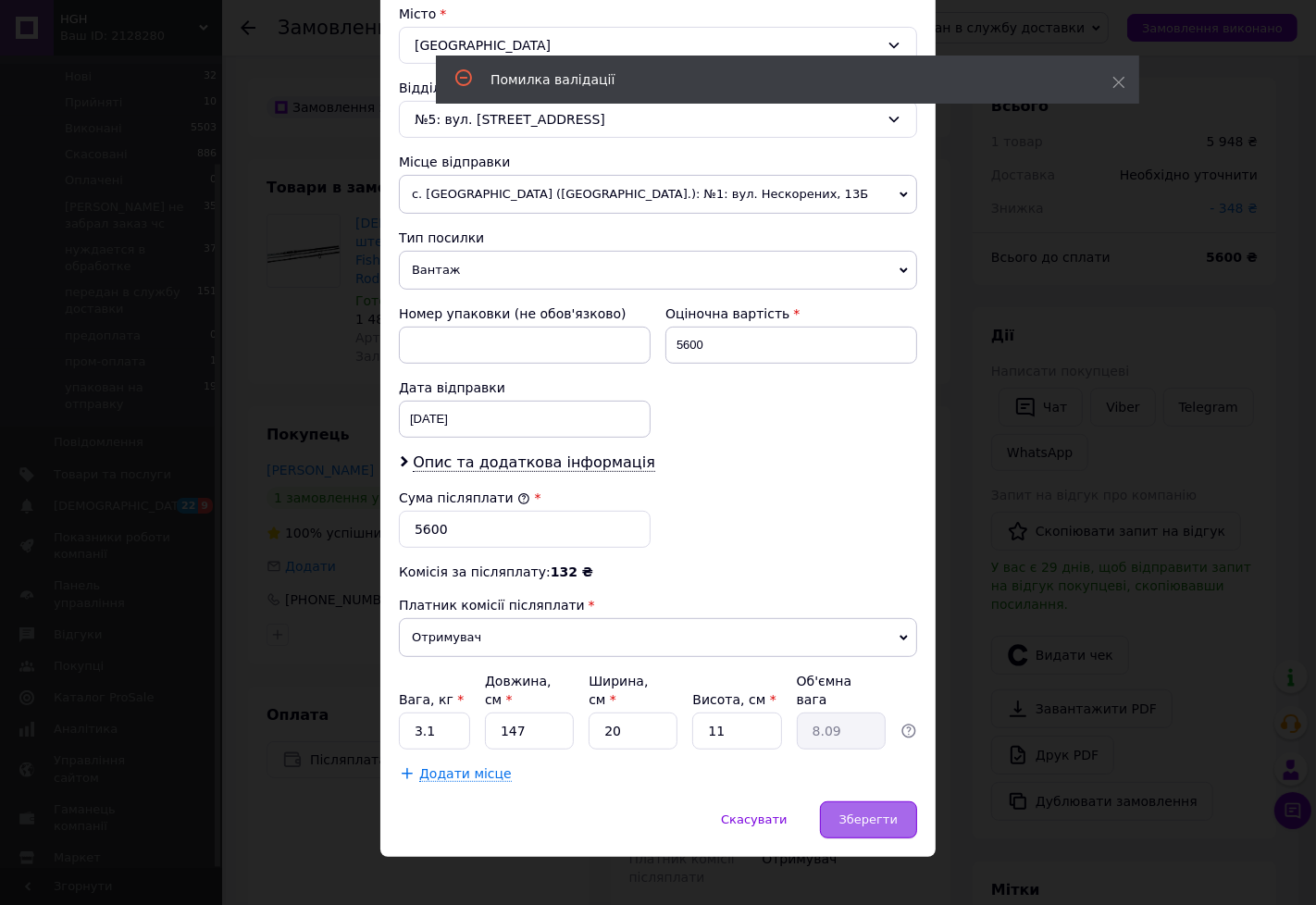
click at [833, 801] on div "Зберегти" at bounding box center [868, 820] width 97 height 37
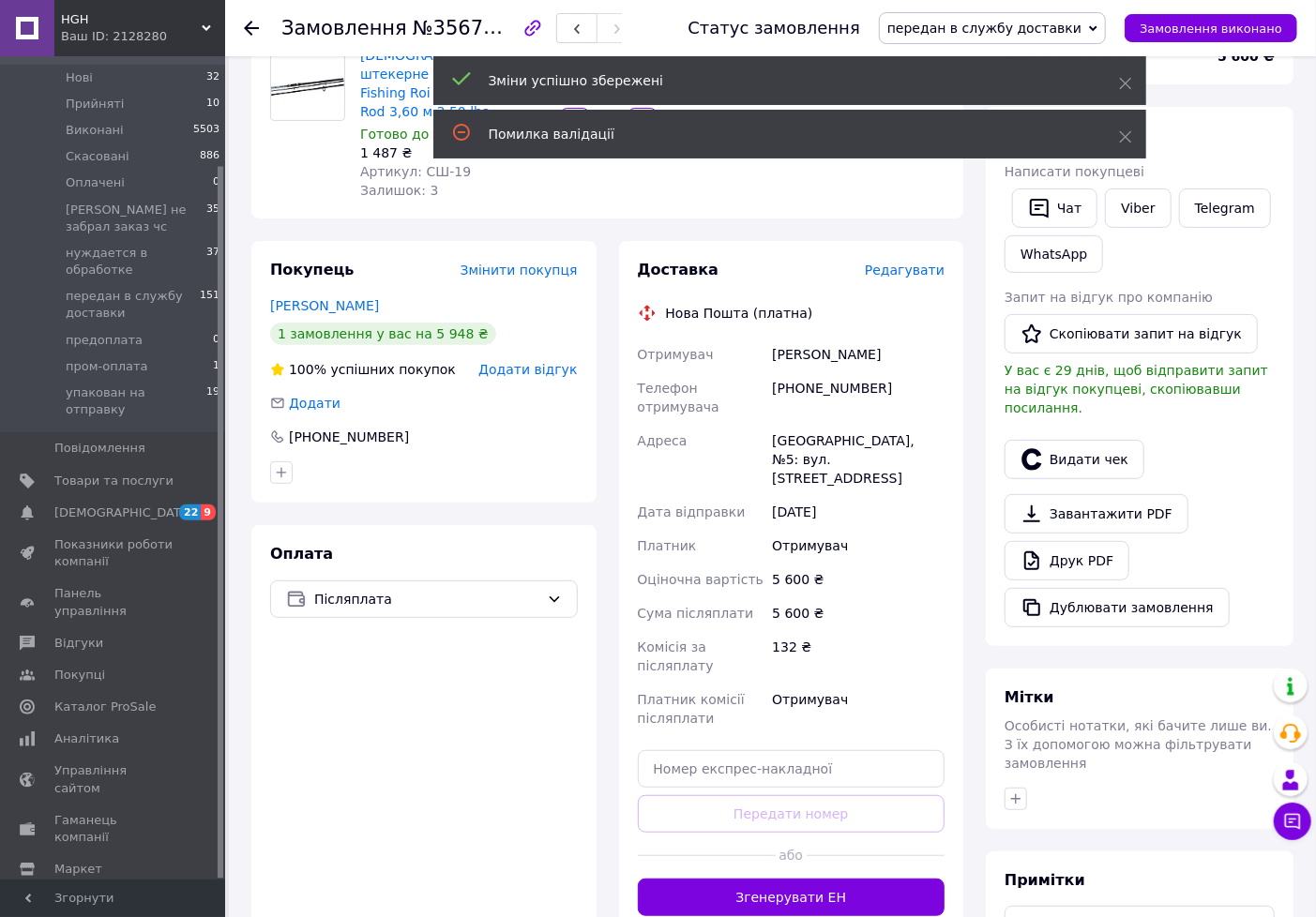
scroll to position [208, 0]
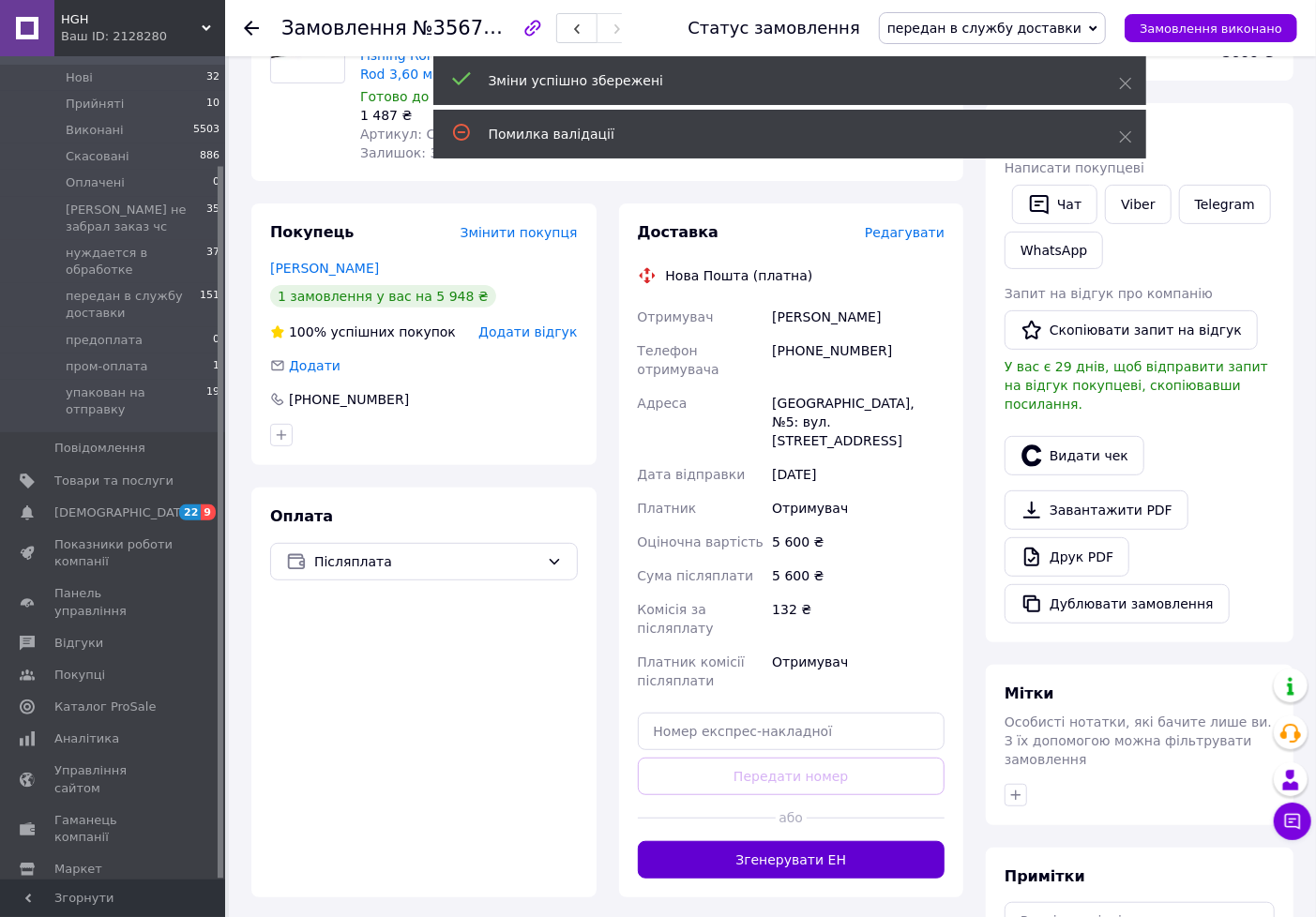
click at [820, 841] on button "Згенерувати ЕН" at bounding box center [792, 860] width 308 height 38
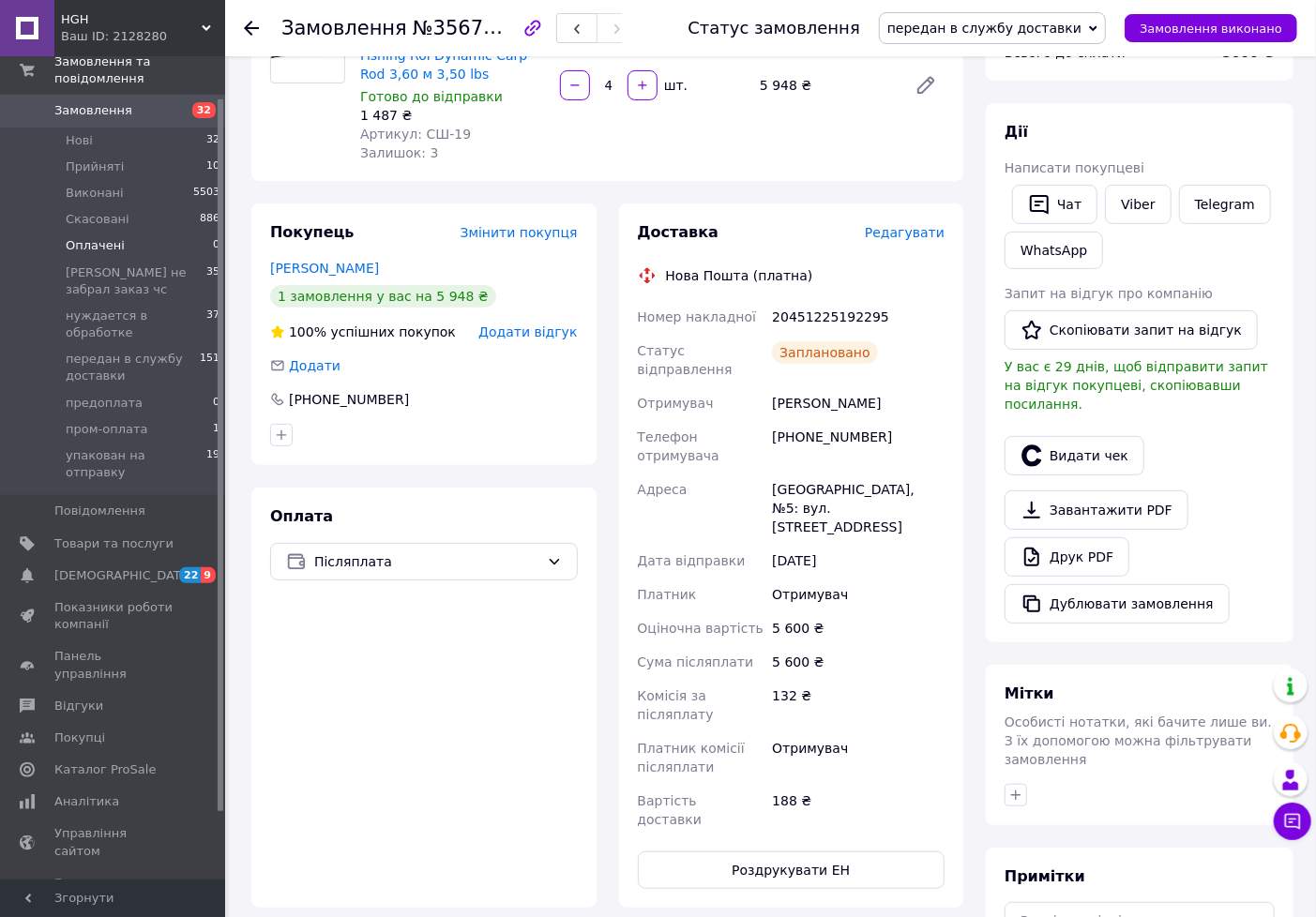
scroll to position [0, 0]
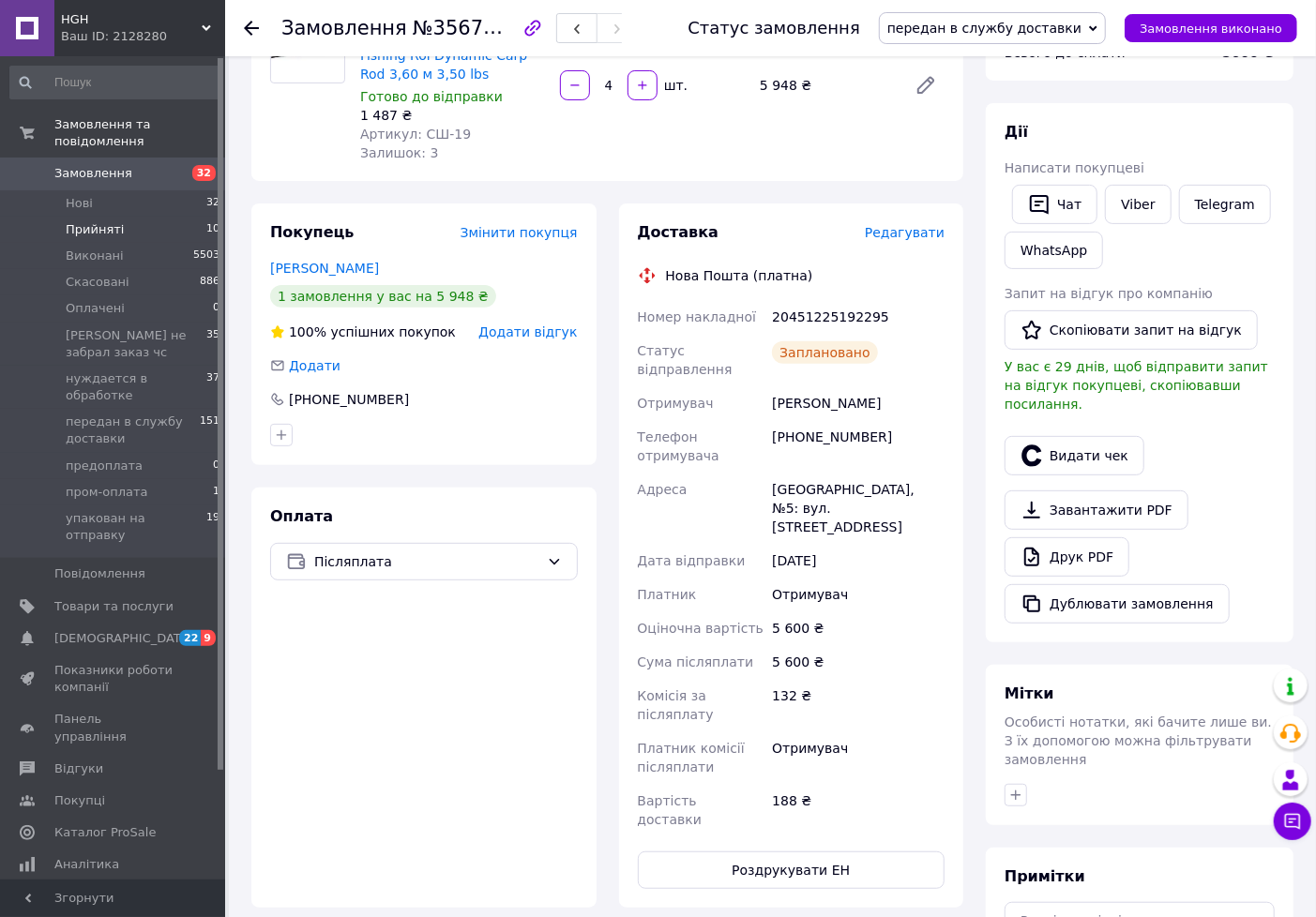
click at [111, 222] on span "Прийняті" at bounding box center [95, 230] width 58 height 17
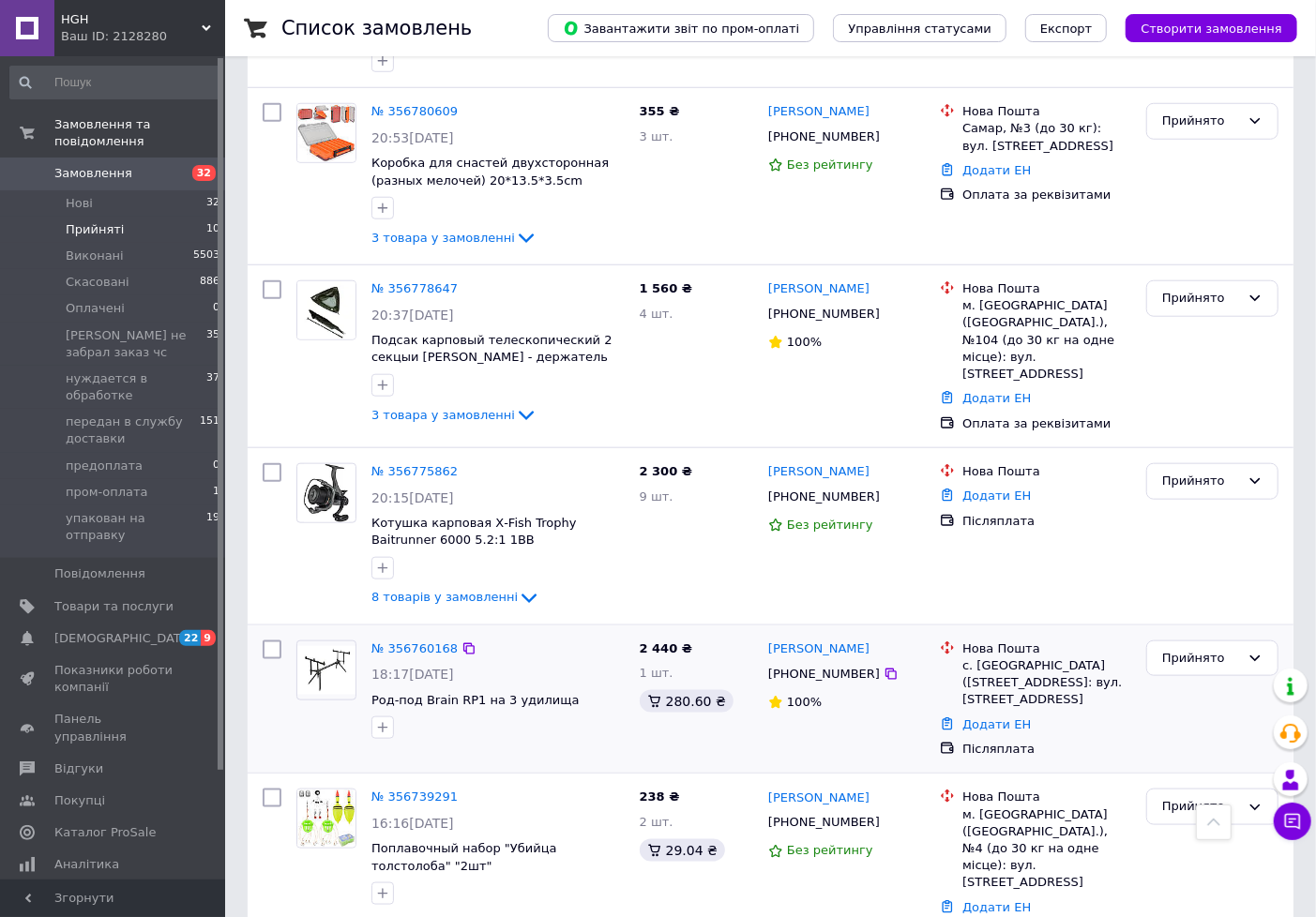
scroll to position [898, 0]
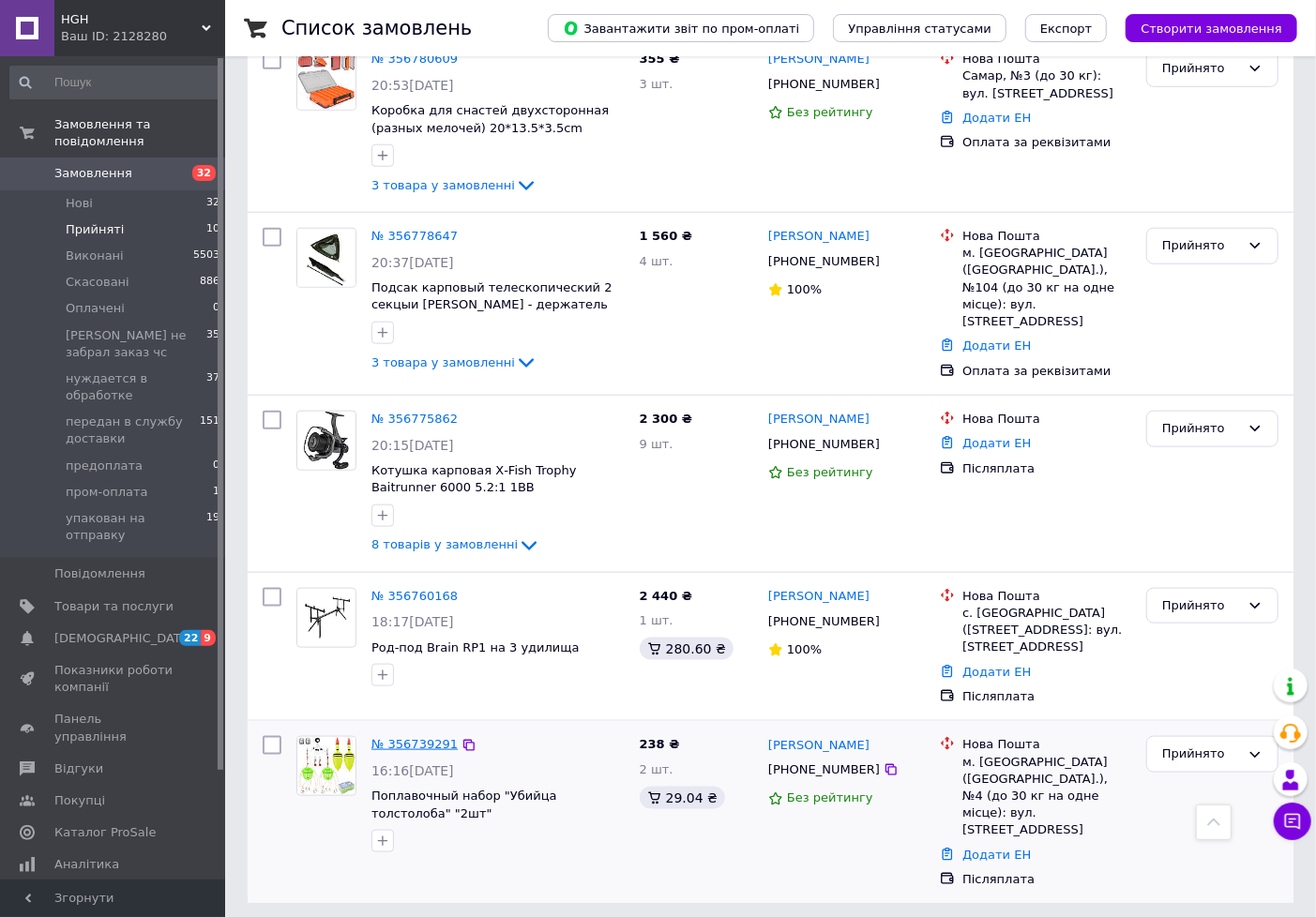
click at [406, 751] on link "№ 356739291" at bounding box center [415, 743] width 86 height 14
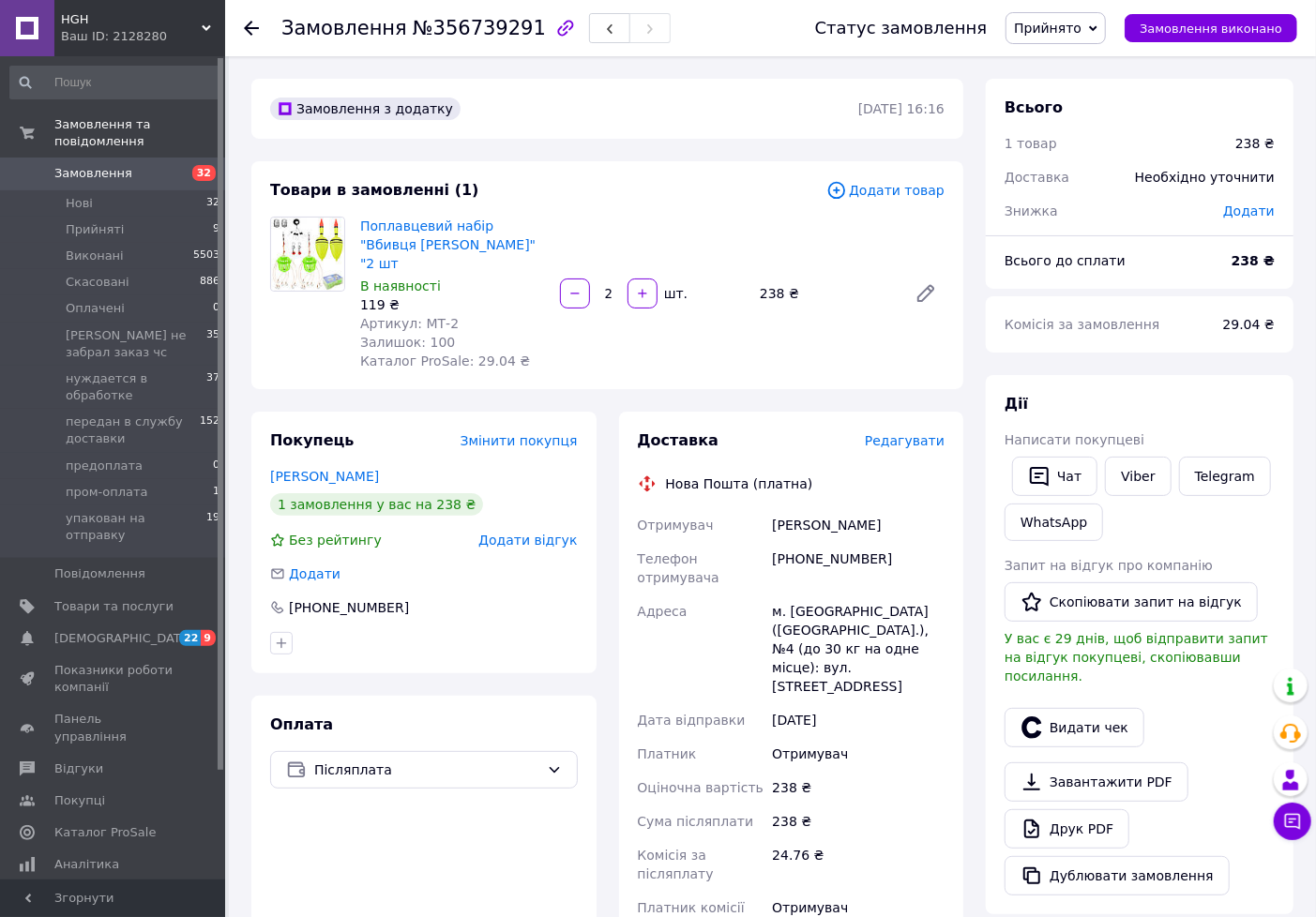
click at [1055, 35] on span "Прийнято" at bounding box center [1048, 28] width 68 height 15
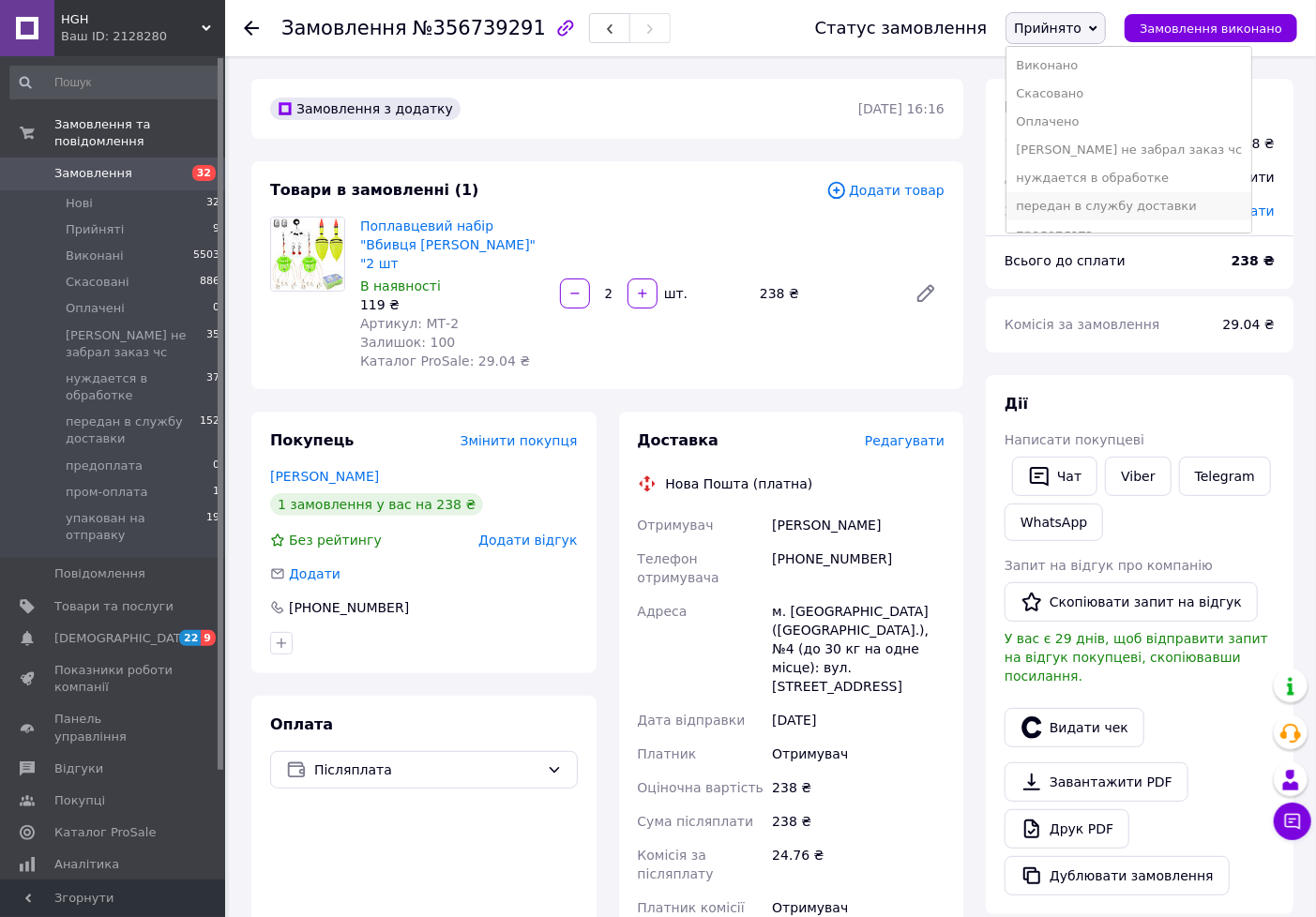
click at [1079, 200] on li "передан в службу доставки" at bounding box center [1128, 206] width 245 height 28
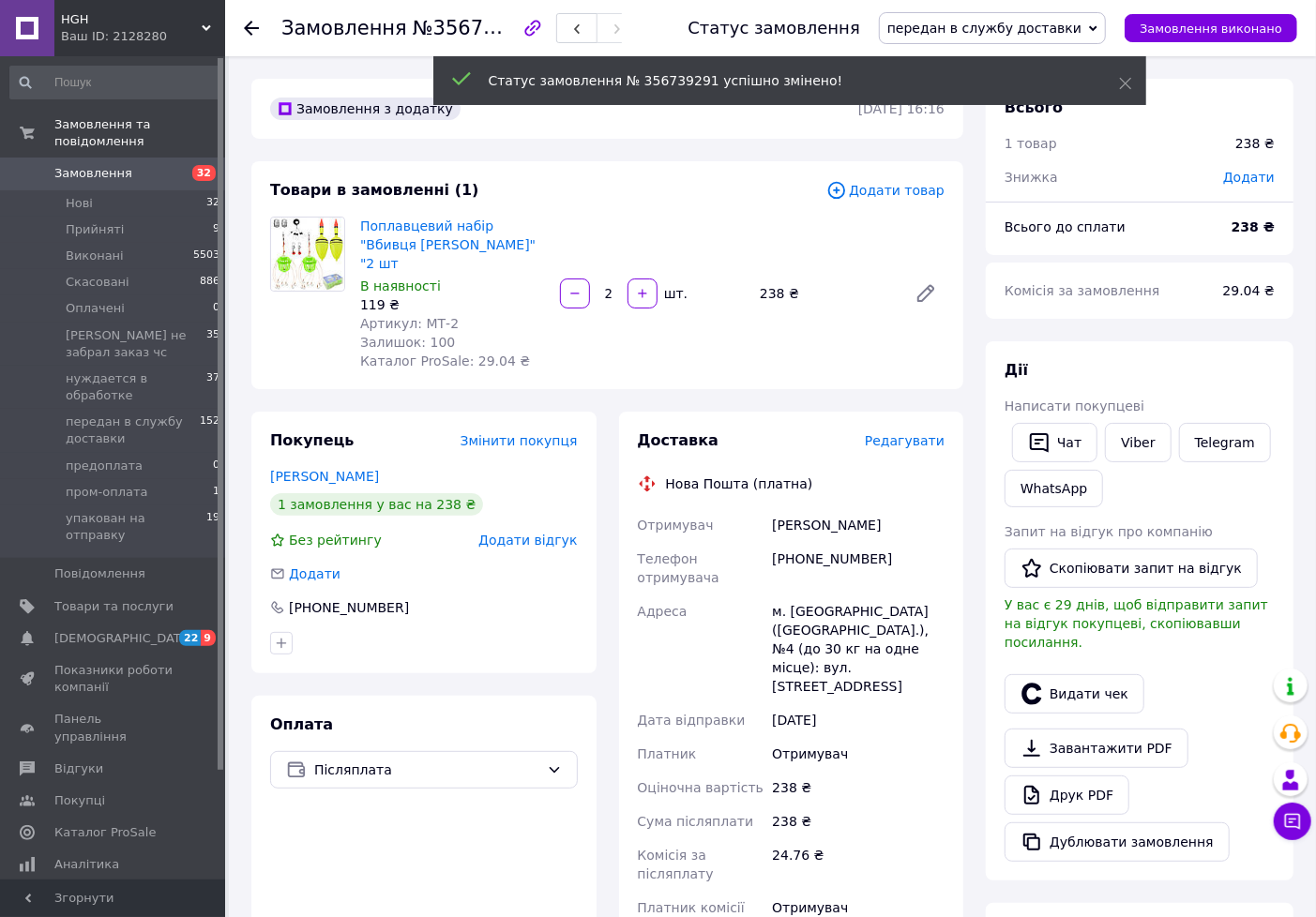
click at [910, 434] on span "Редагувати" at bounding box center [904, 441] width 80 height 15
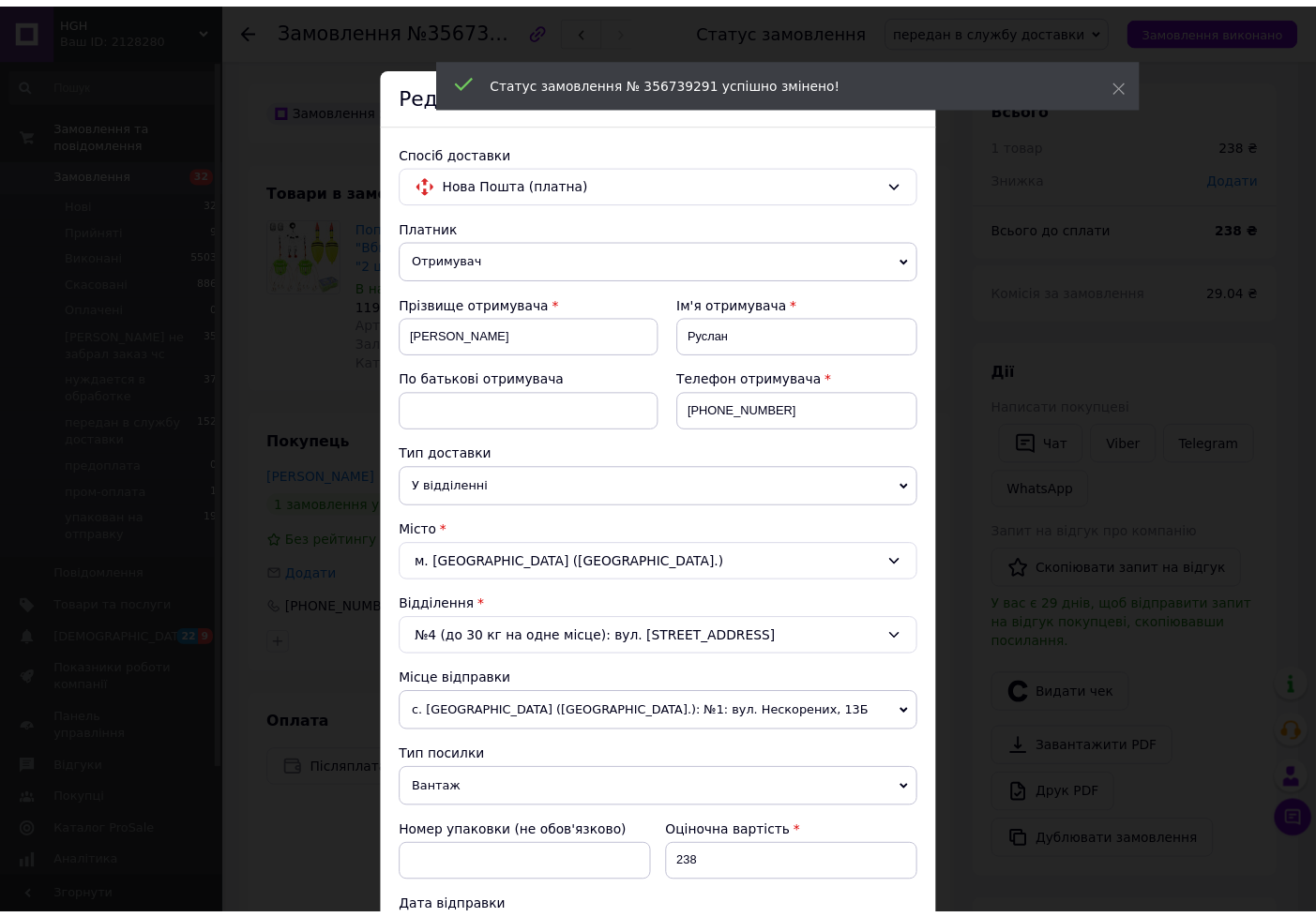
scroll to position [516, 0]
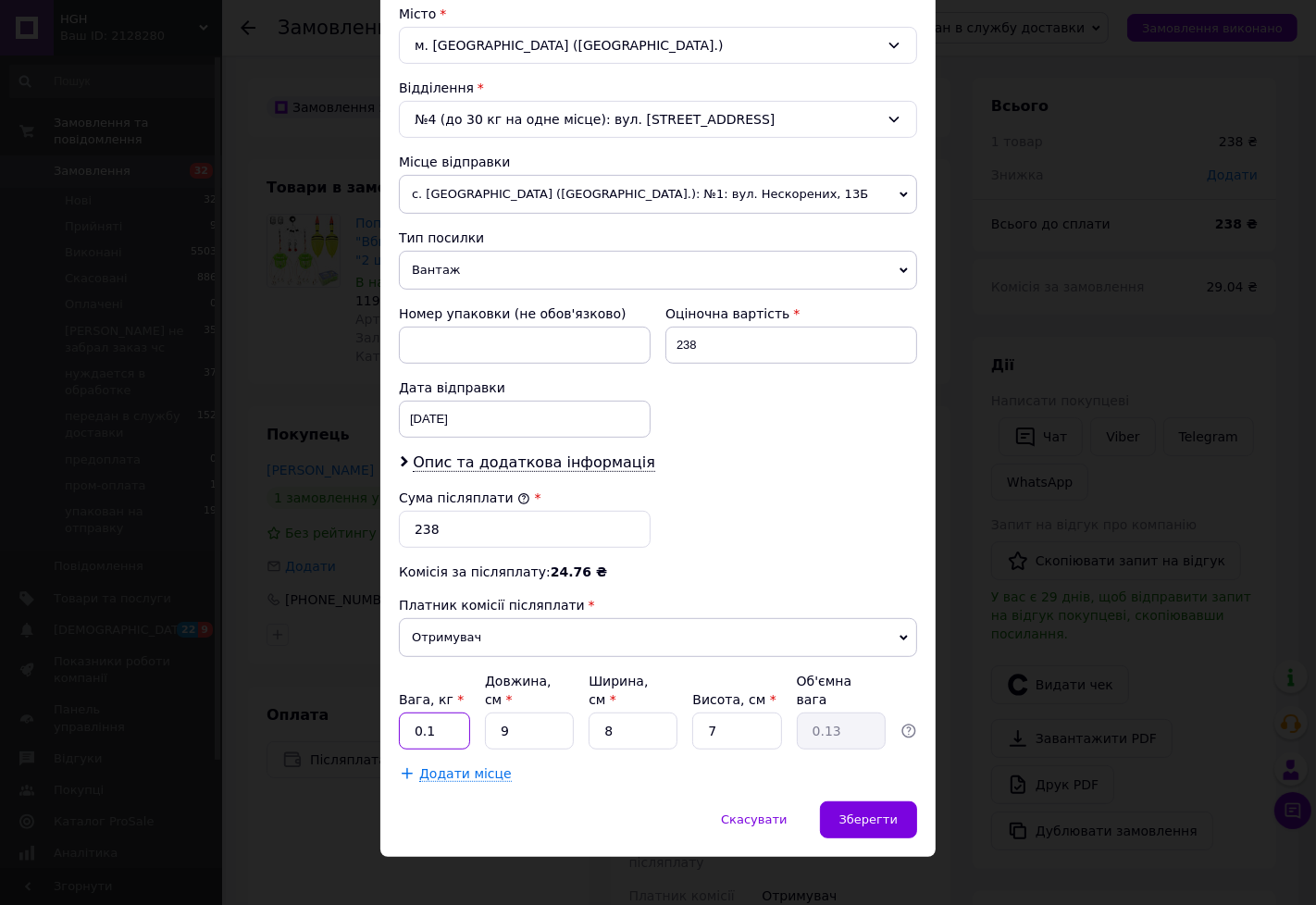
click at [435, 720] on input "0.1" at bounding box center [434, 731] width 71 height 37
type input "0.350"
type input "2"
type input "0.1"
type input "22"
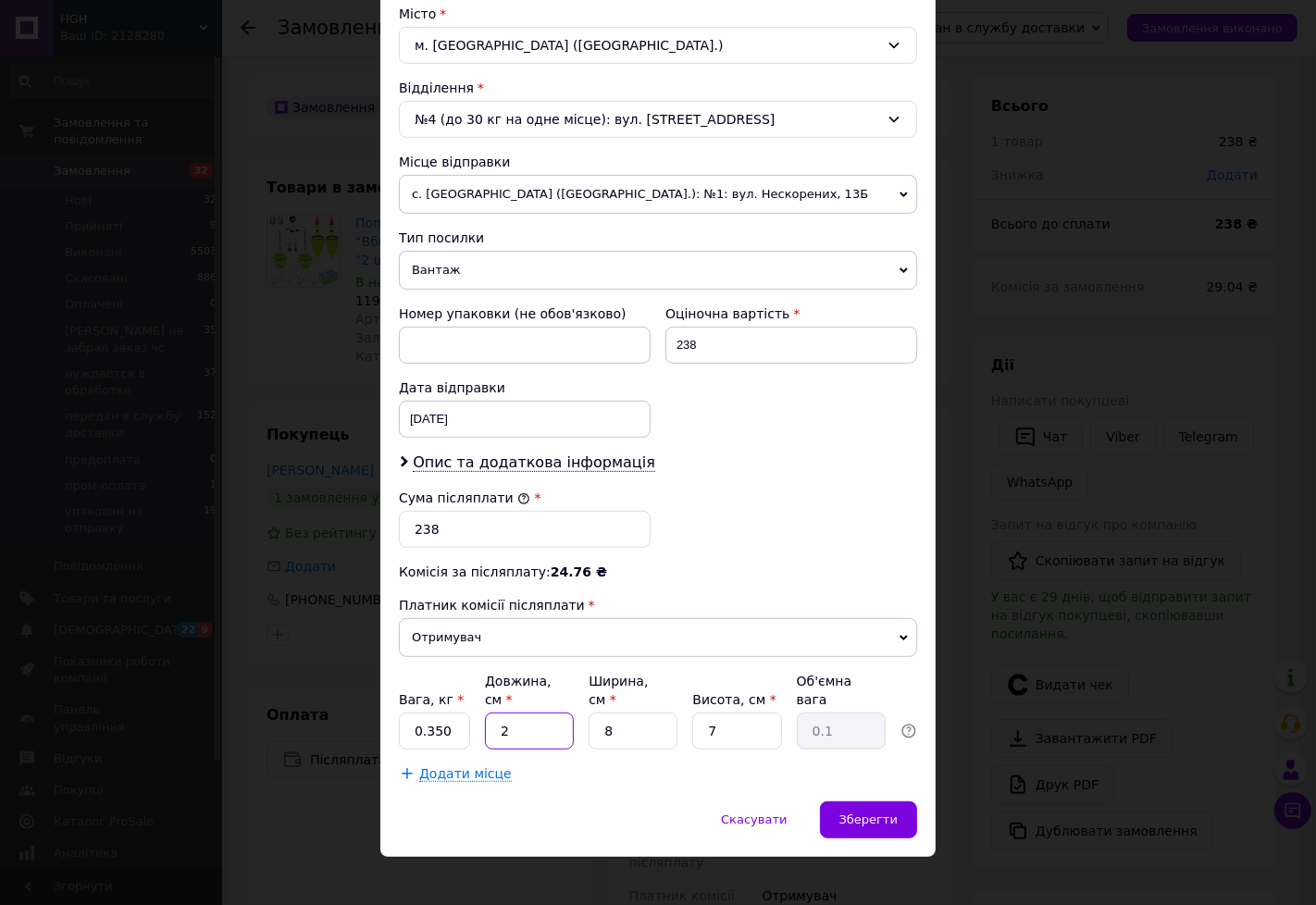
type input "0.31"
type input "22"
type input "1"
type input "0.1"
type input "17"
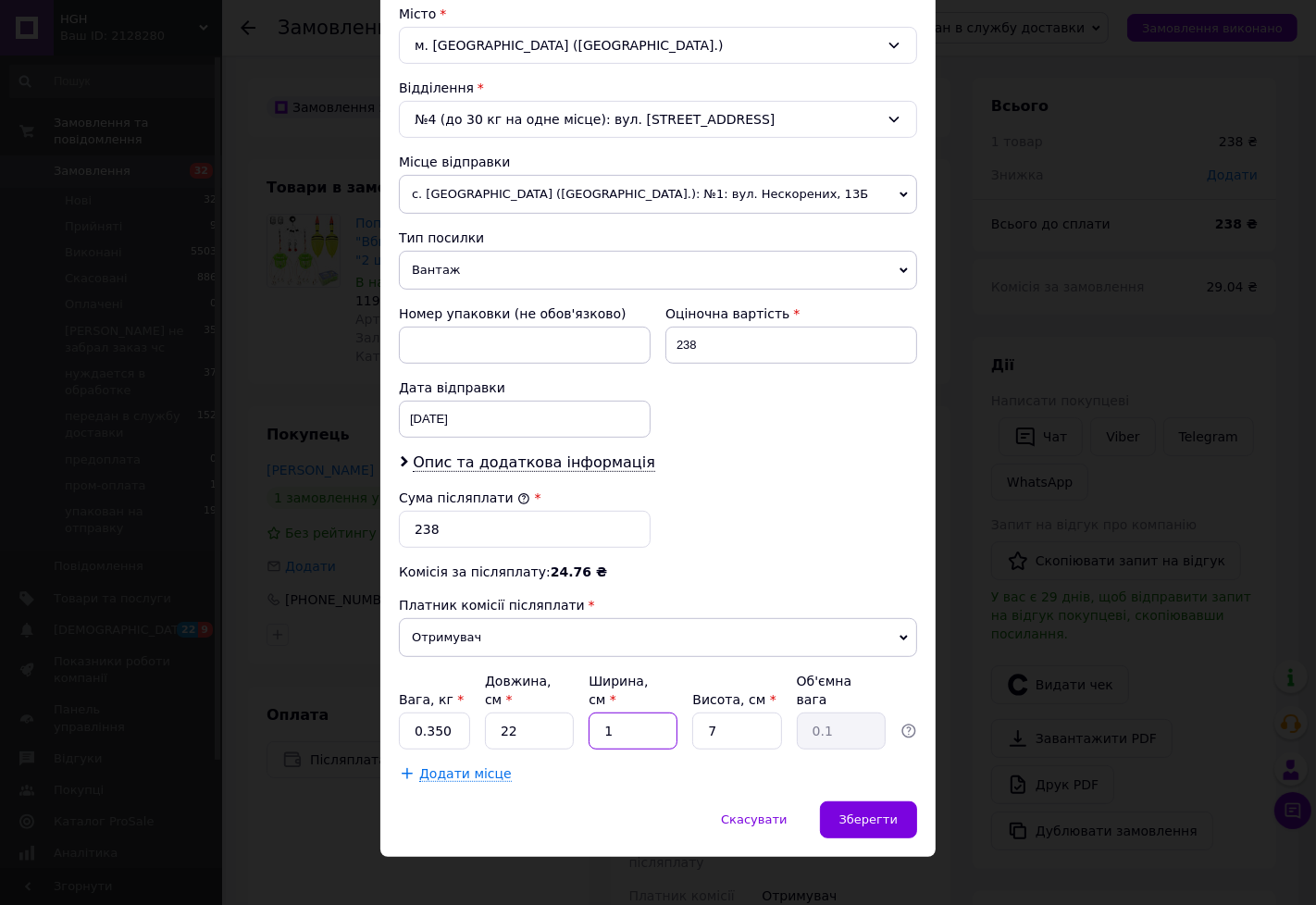
type input "0.65"
type input "17"
click at [860, 812] on span "Зберегти" at bounding box center [868, 819] width 58 height 14
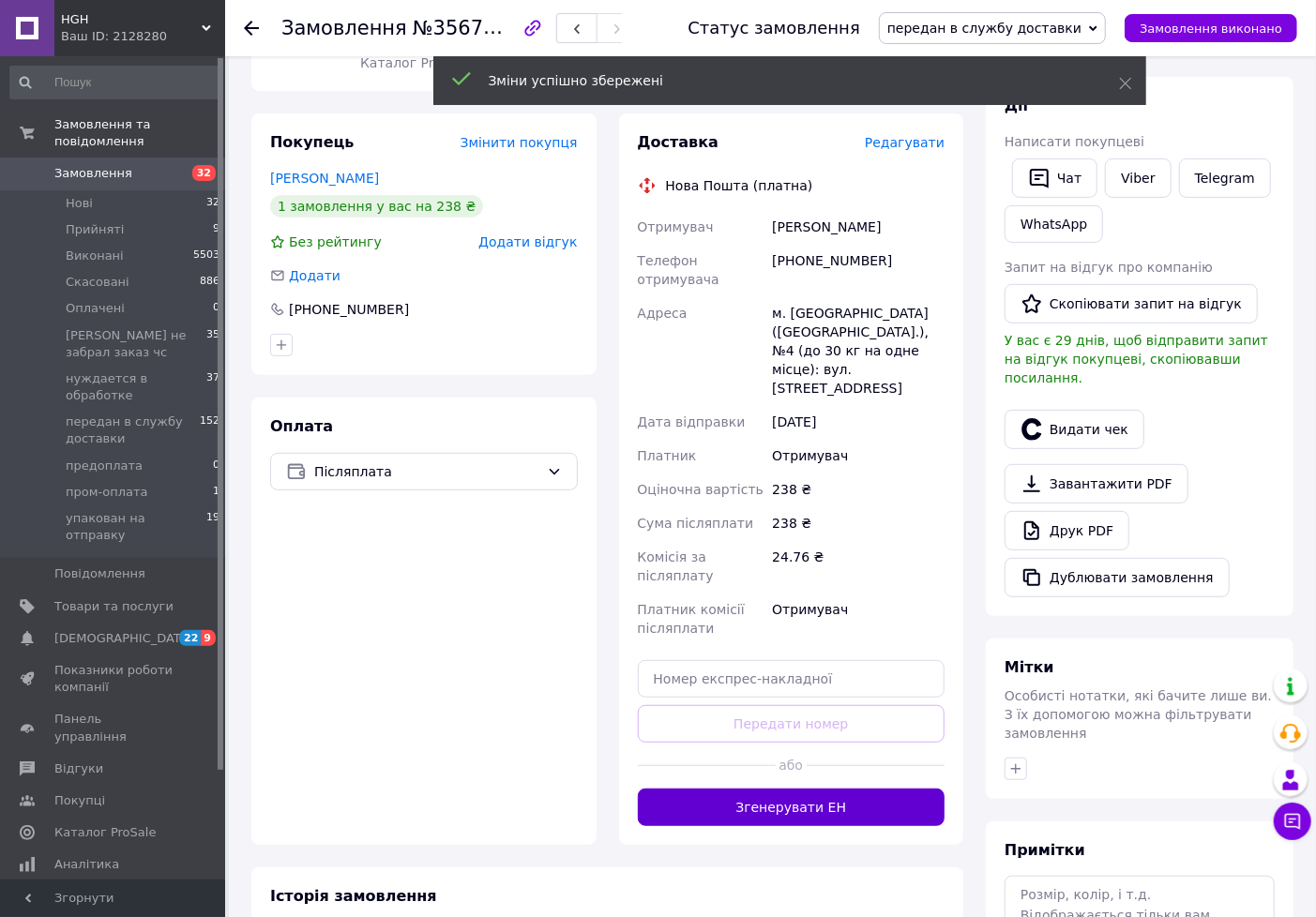
scroll to position [313, 0]
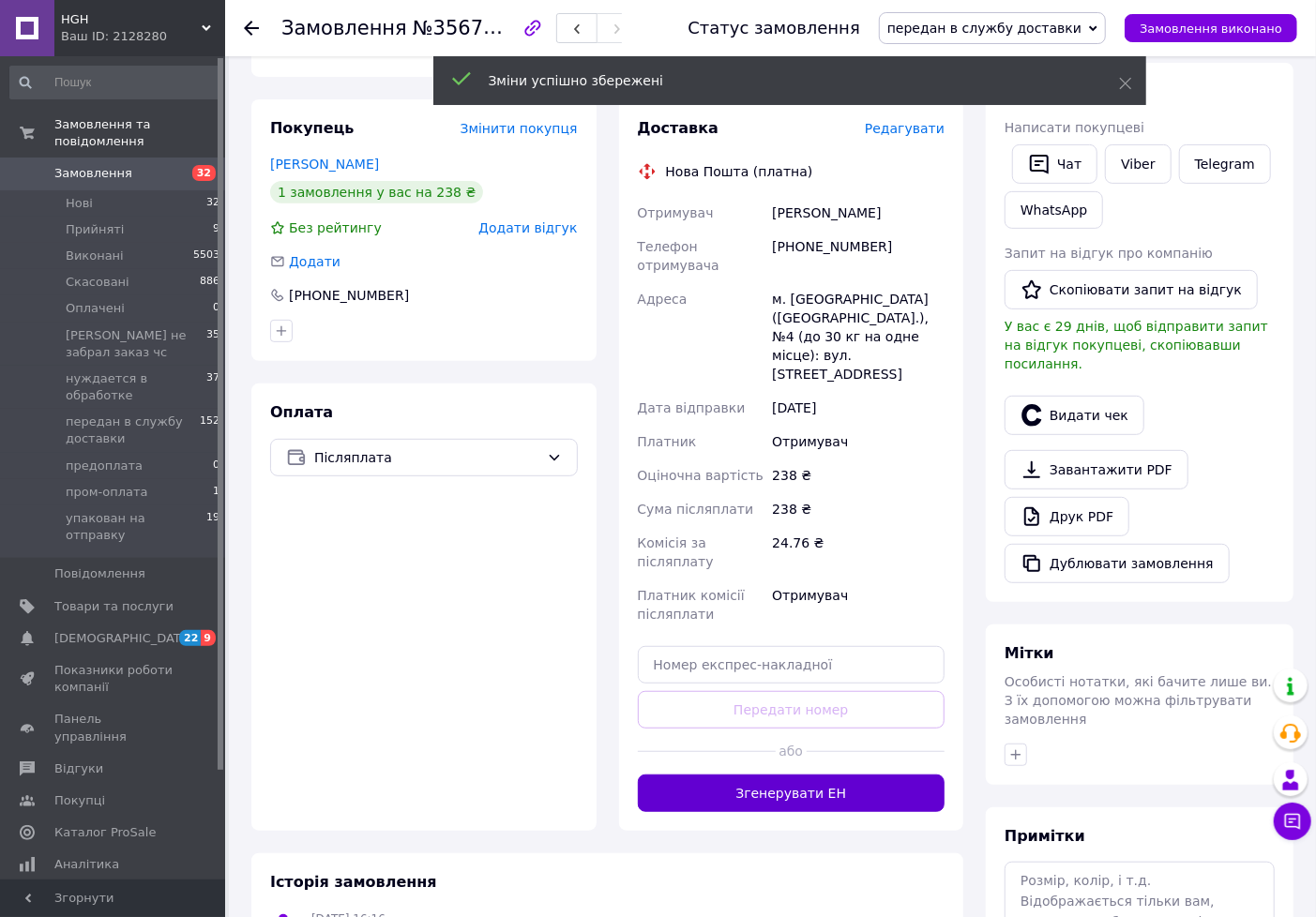
click at [813, 774] on button "Згенерувати ЕН" at bounding box center [792, 793] width 308 height 38
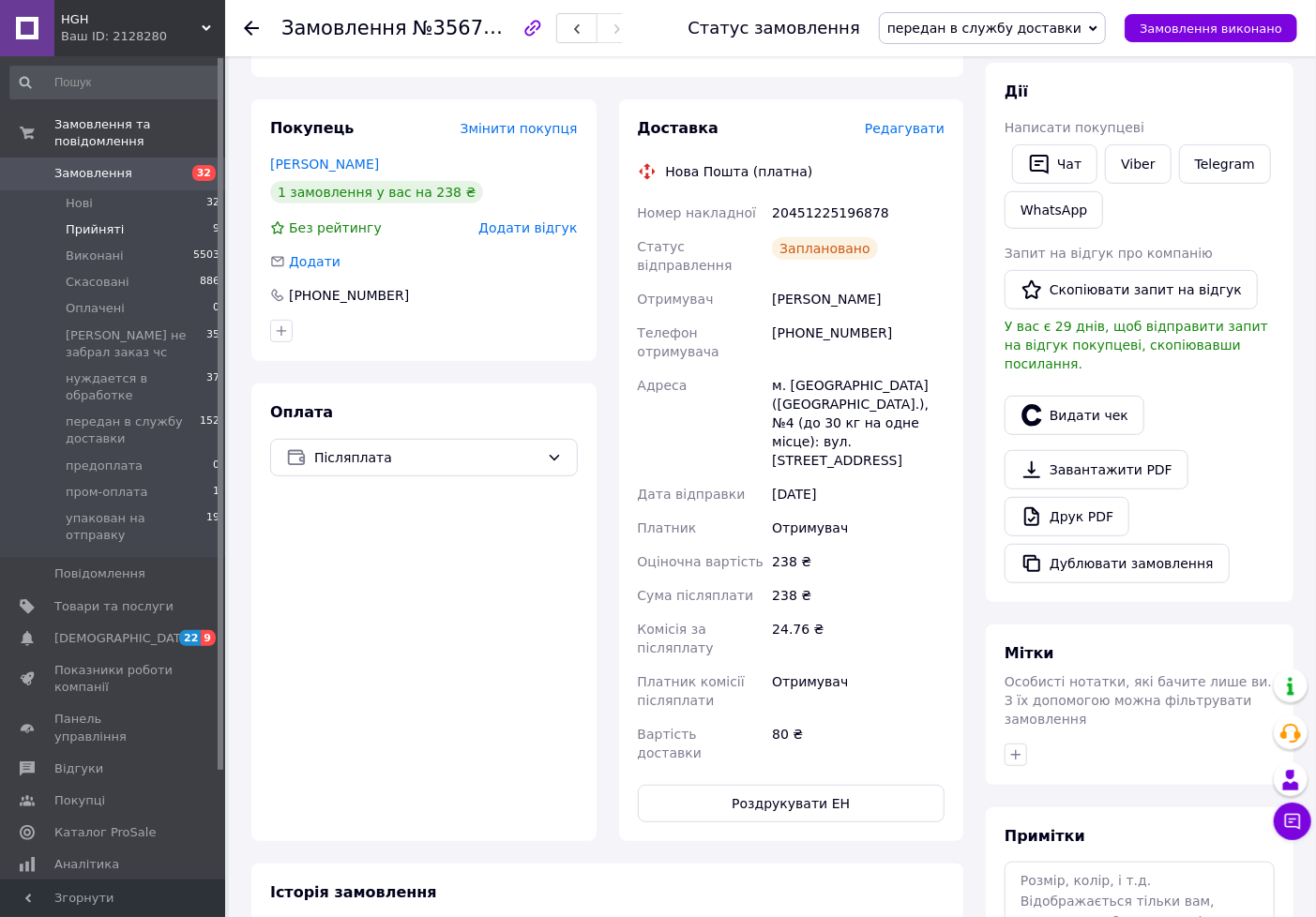
click at [104, 222] on span "Прийняті" at bounding box center [95, 230] width 58 height 17
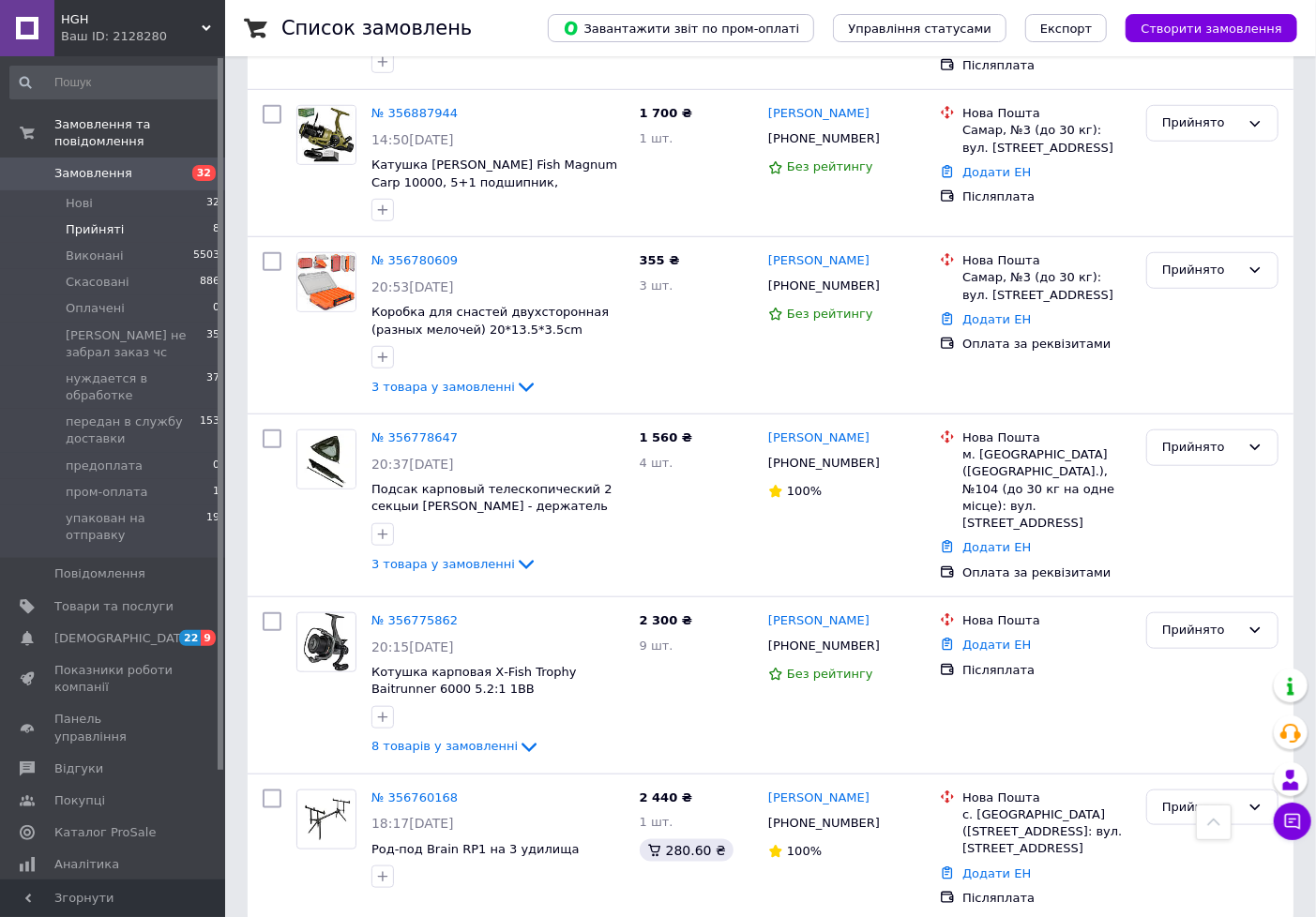
scroll to position [733, 0]
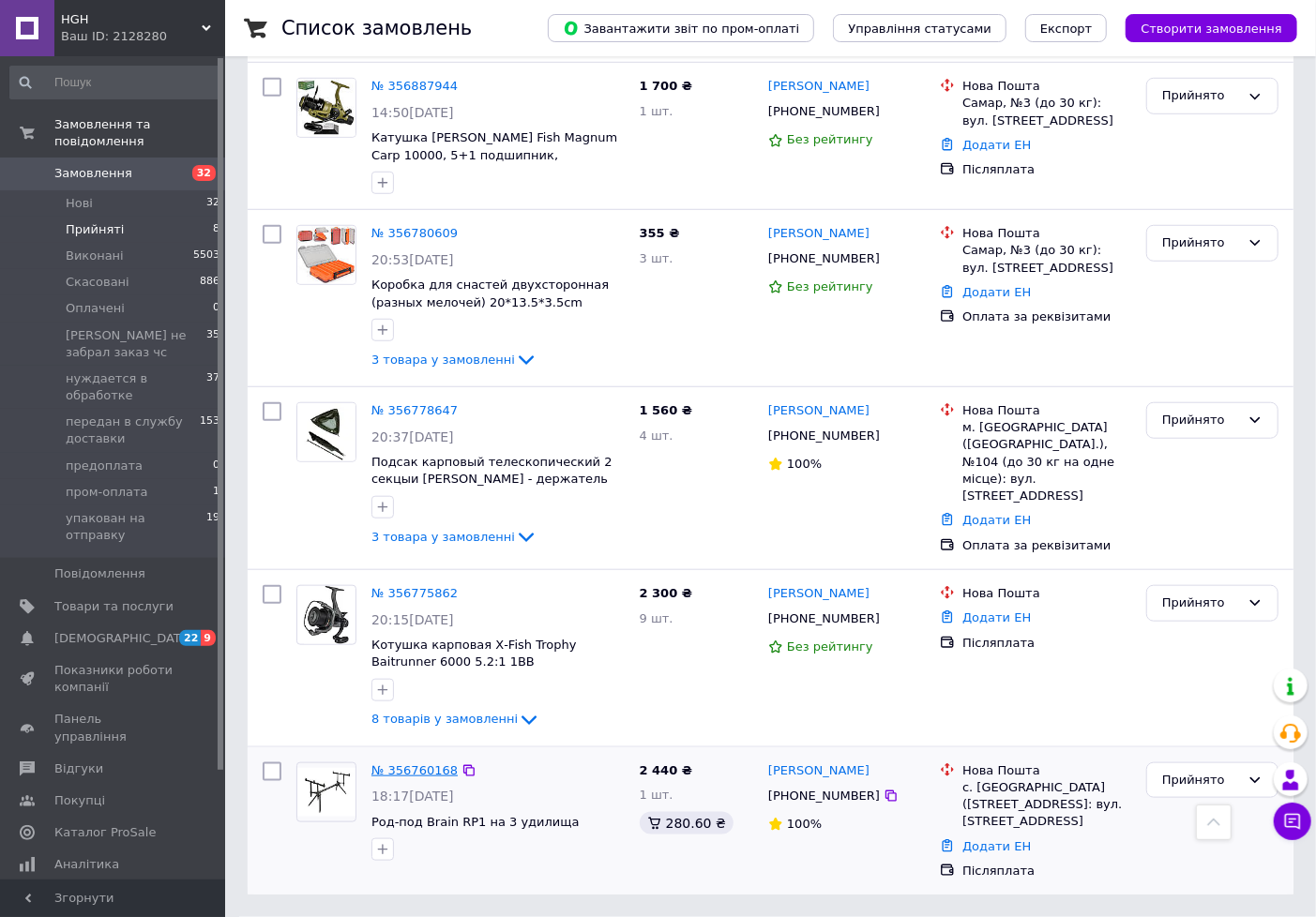
click at [401, 763] on link "№ 356760168" at bounding box center [415, 770] width 86 height 14
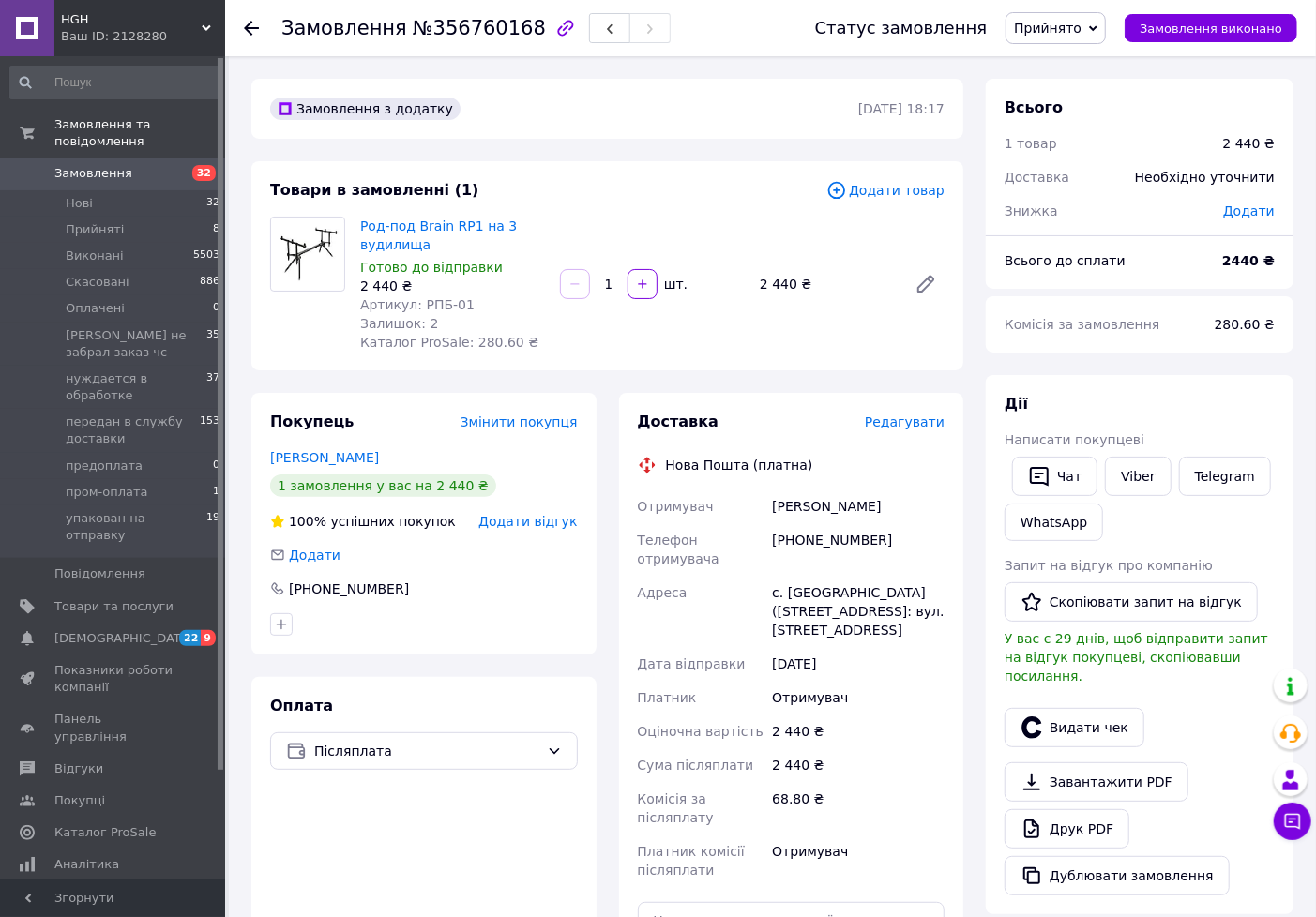
click at [1048, 32] on span "Прийнято" at bounding box center [1048, 28] width 68 height 15
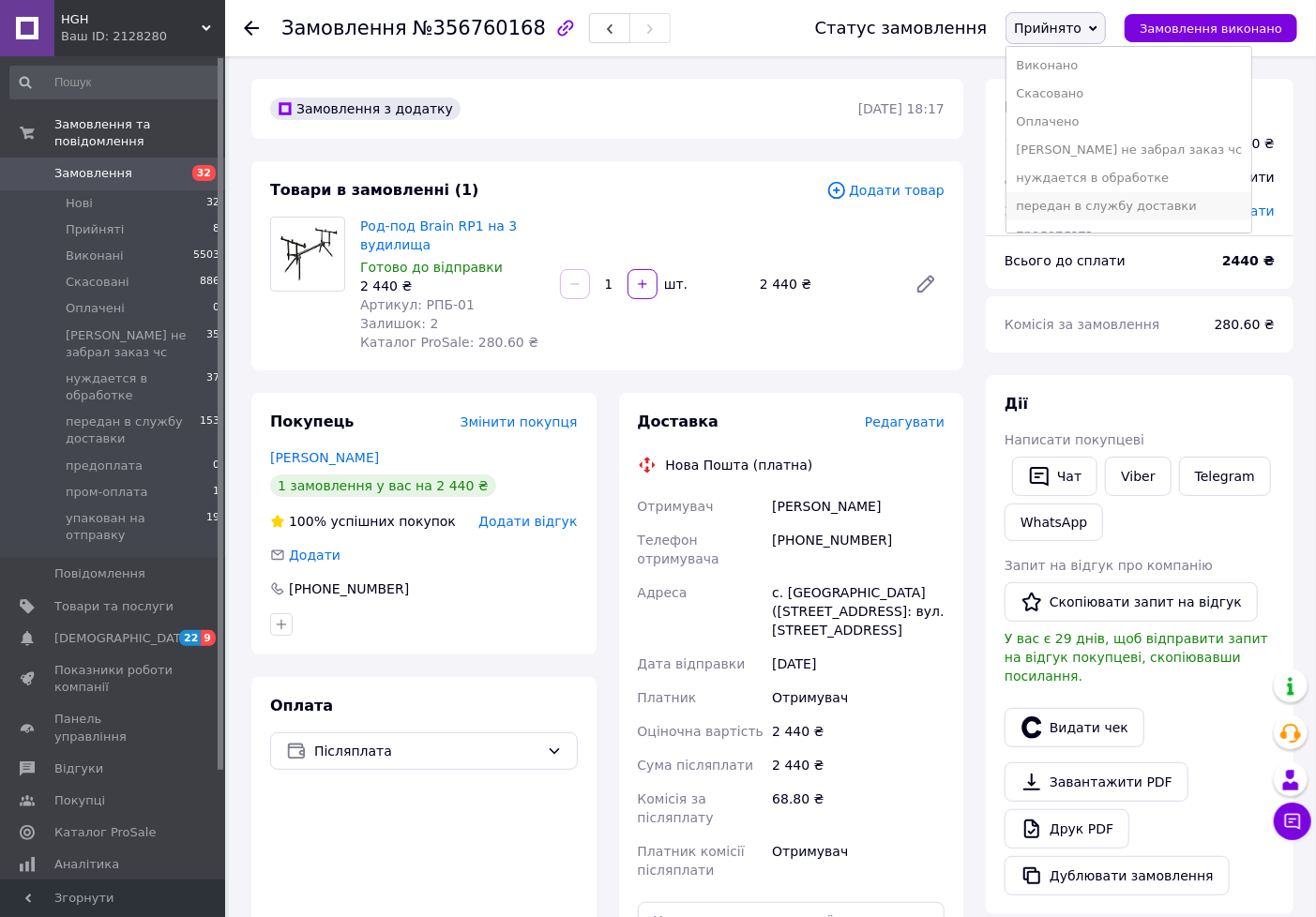
click at [1054, 207] on li "передан в службу доставки" at bounding box center [1128, 206] width 245 height 28
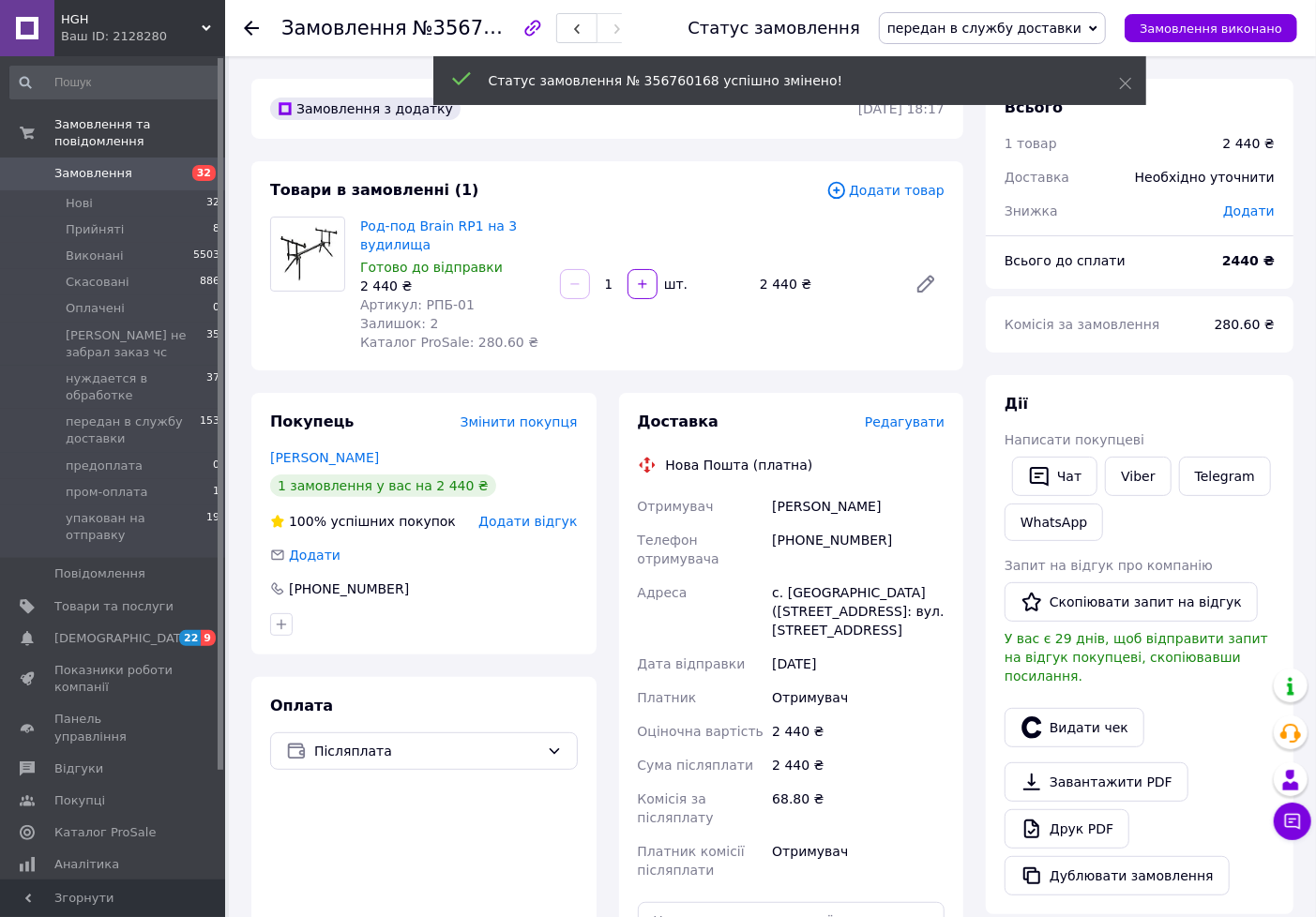
click at [902, 429] on span "Редагувати" at bounding box center [904, 422] width 80 height 15
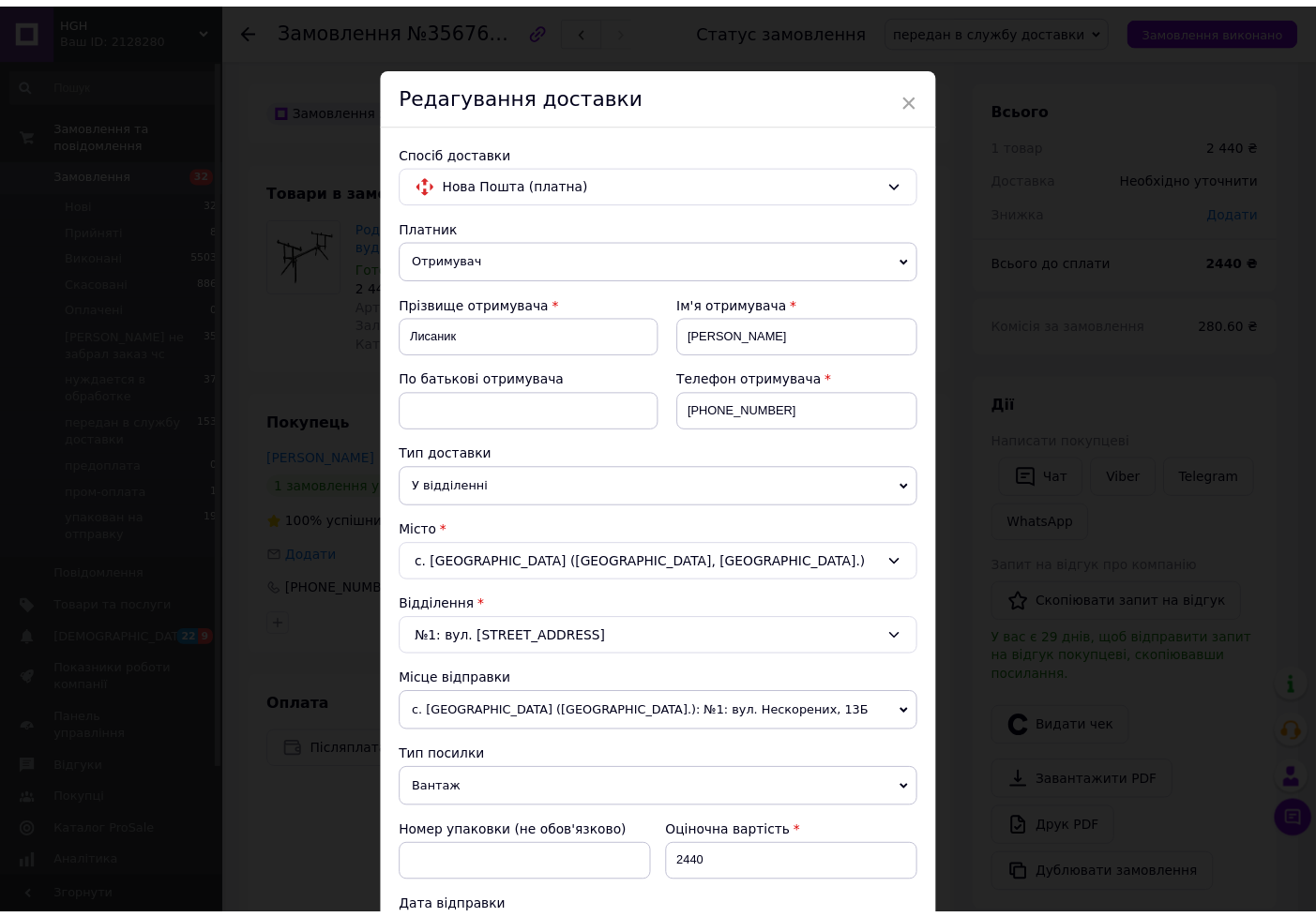
scroll to position [516, 0]
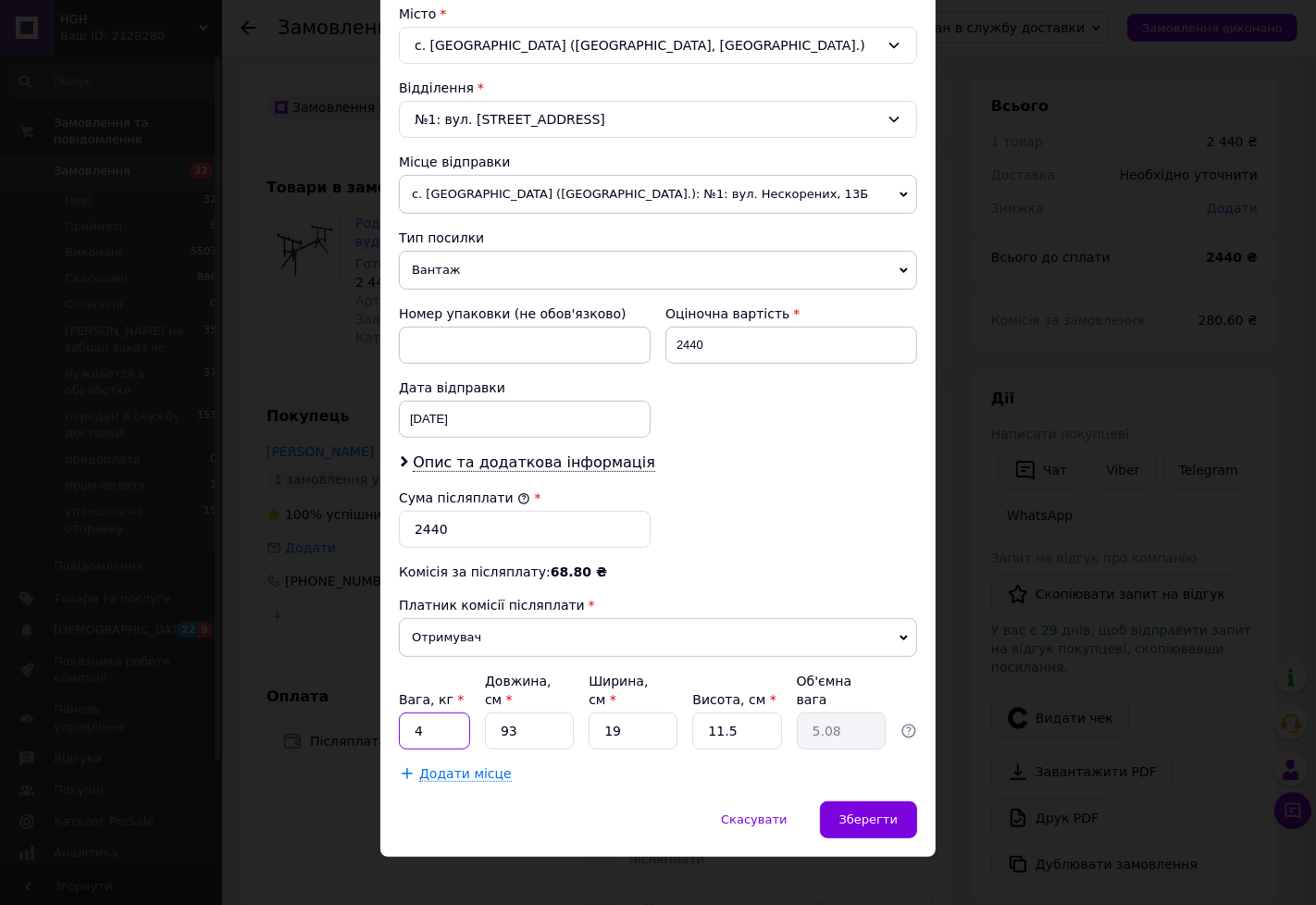
click at [446, 723] on input "4" at bounding box center [434, 731] width 71 height 37
type input "2.3"
type input "8"
type input "0.44"
type input "85"
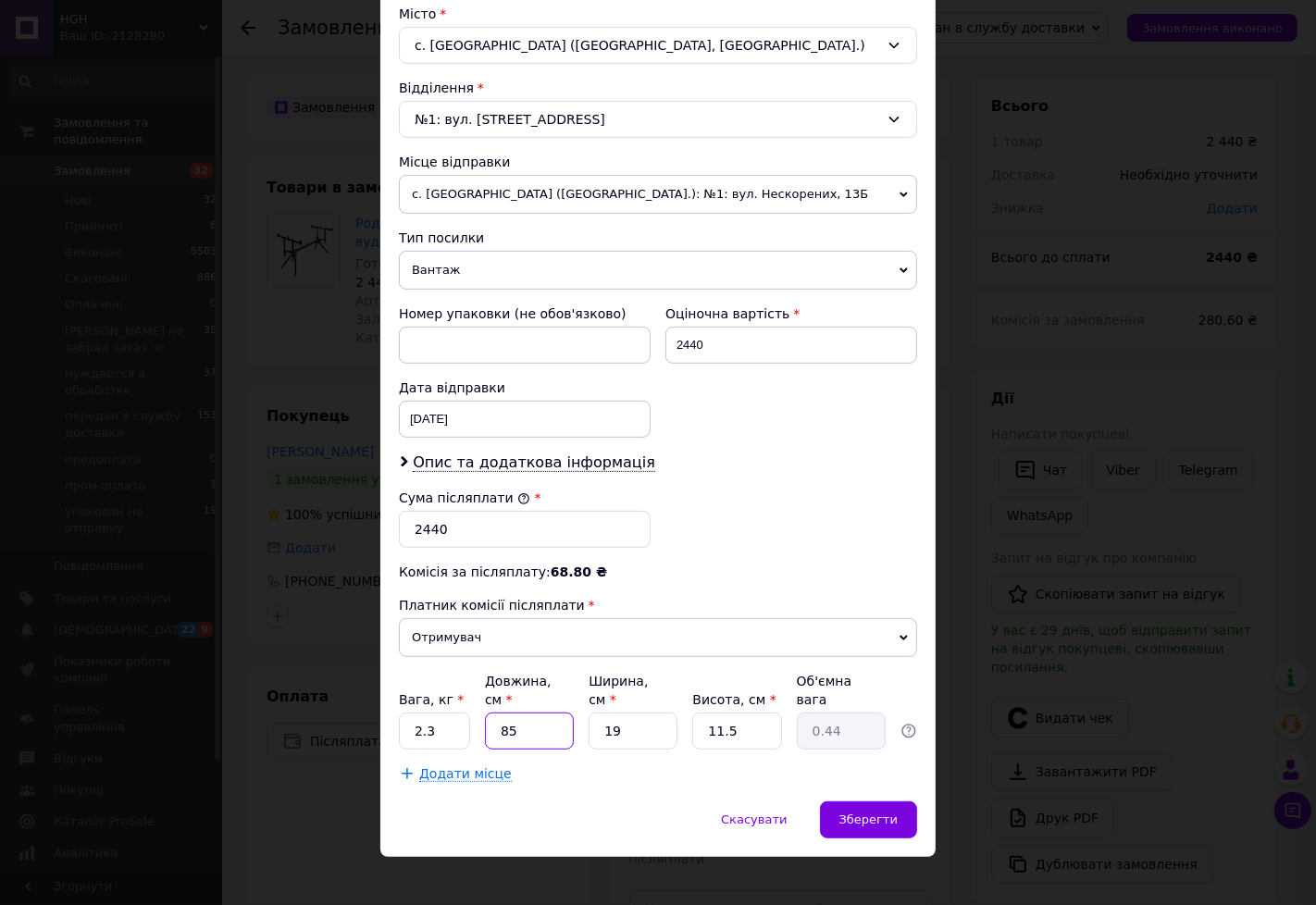
type input "4.64"
type input "85"
type input "2"
type input "0.49"
type input "20"
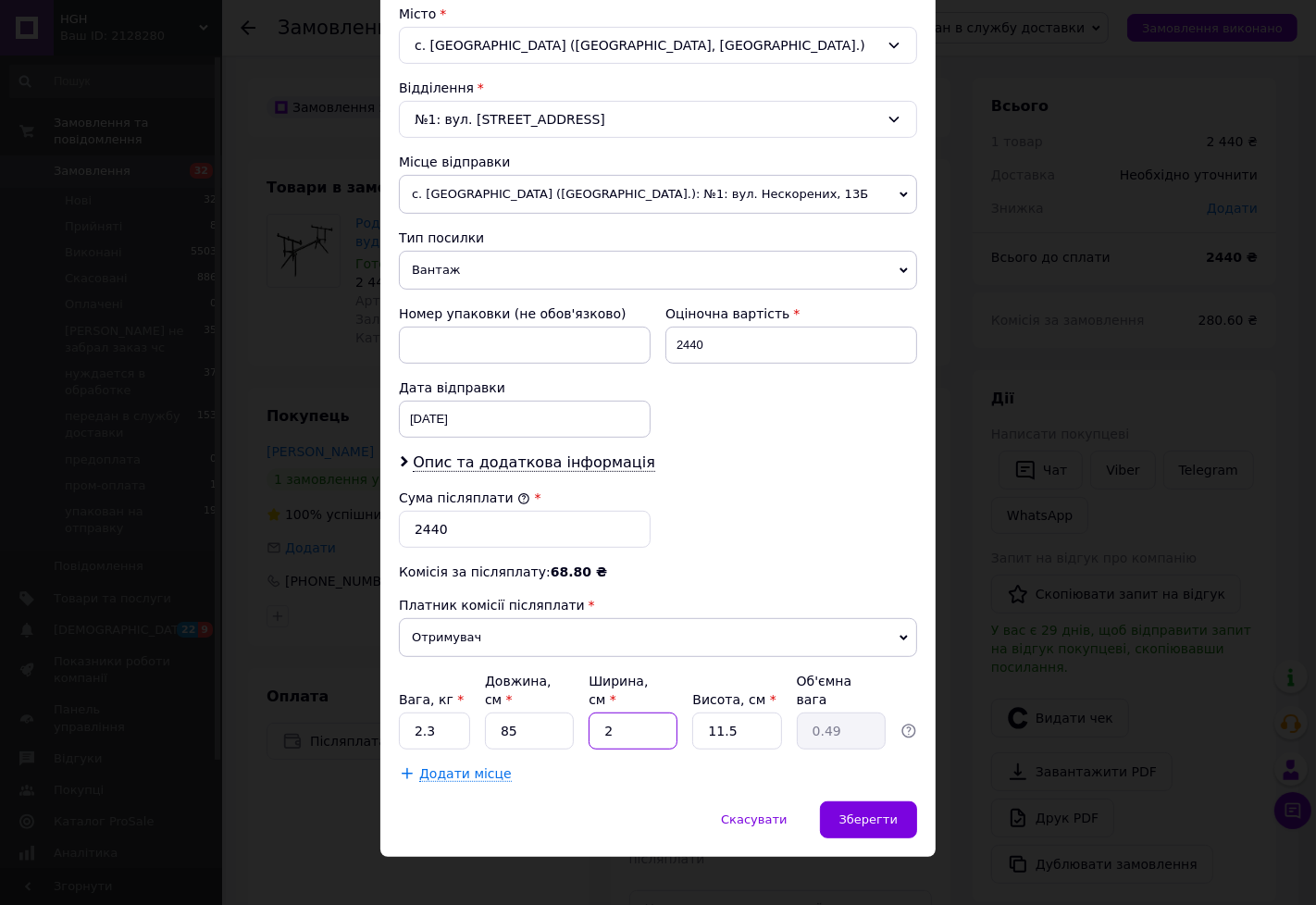
type input "4.89"
type input "20"
type input "1"
type input "0.43"
type input "11"
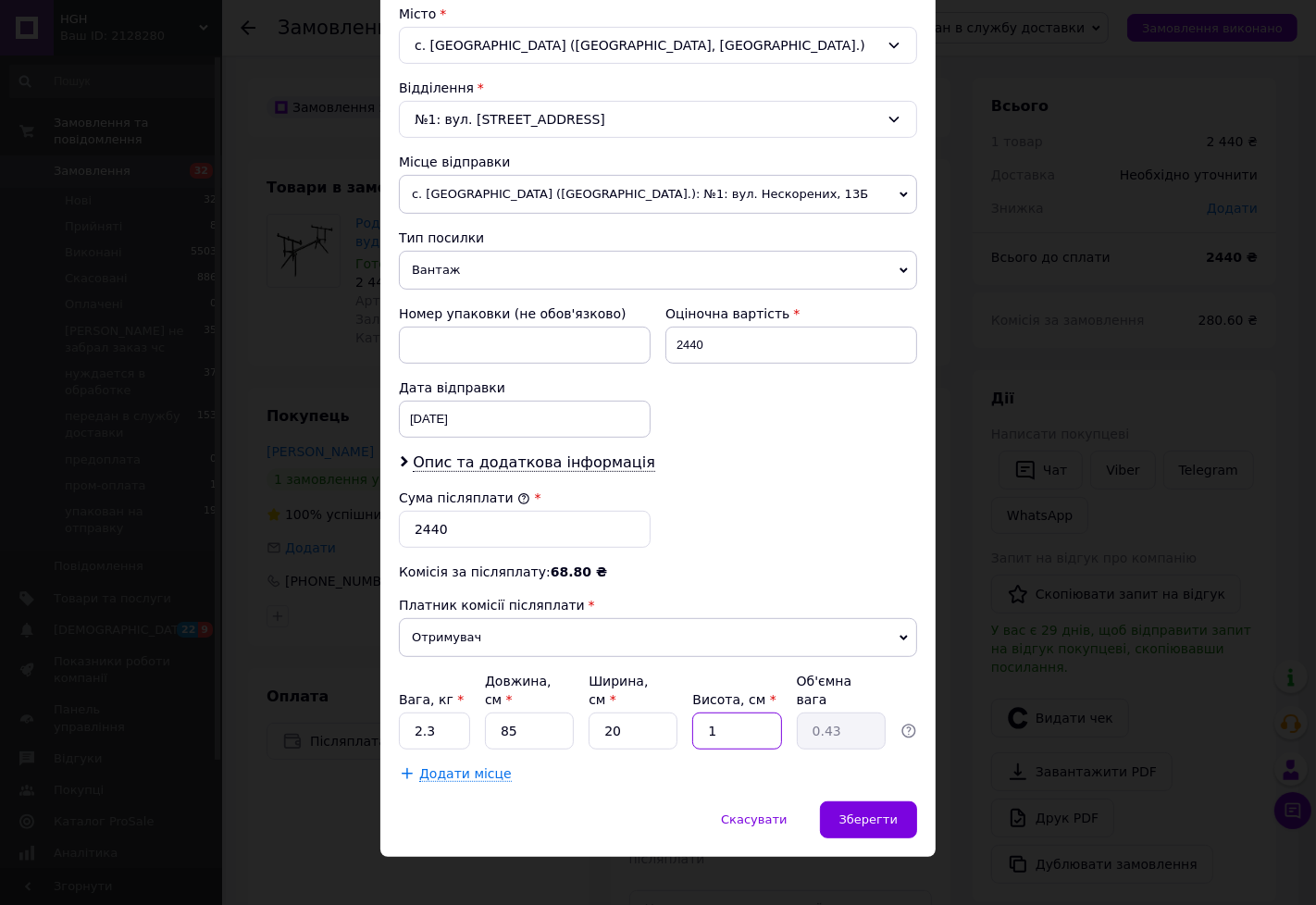
type input "4.68"
type input "11"
click at [893, 812] on span "Зберегти" at bounding box center [868, 819] width 58 height 14
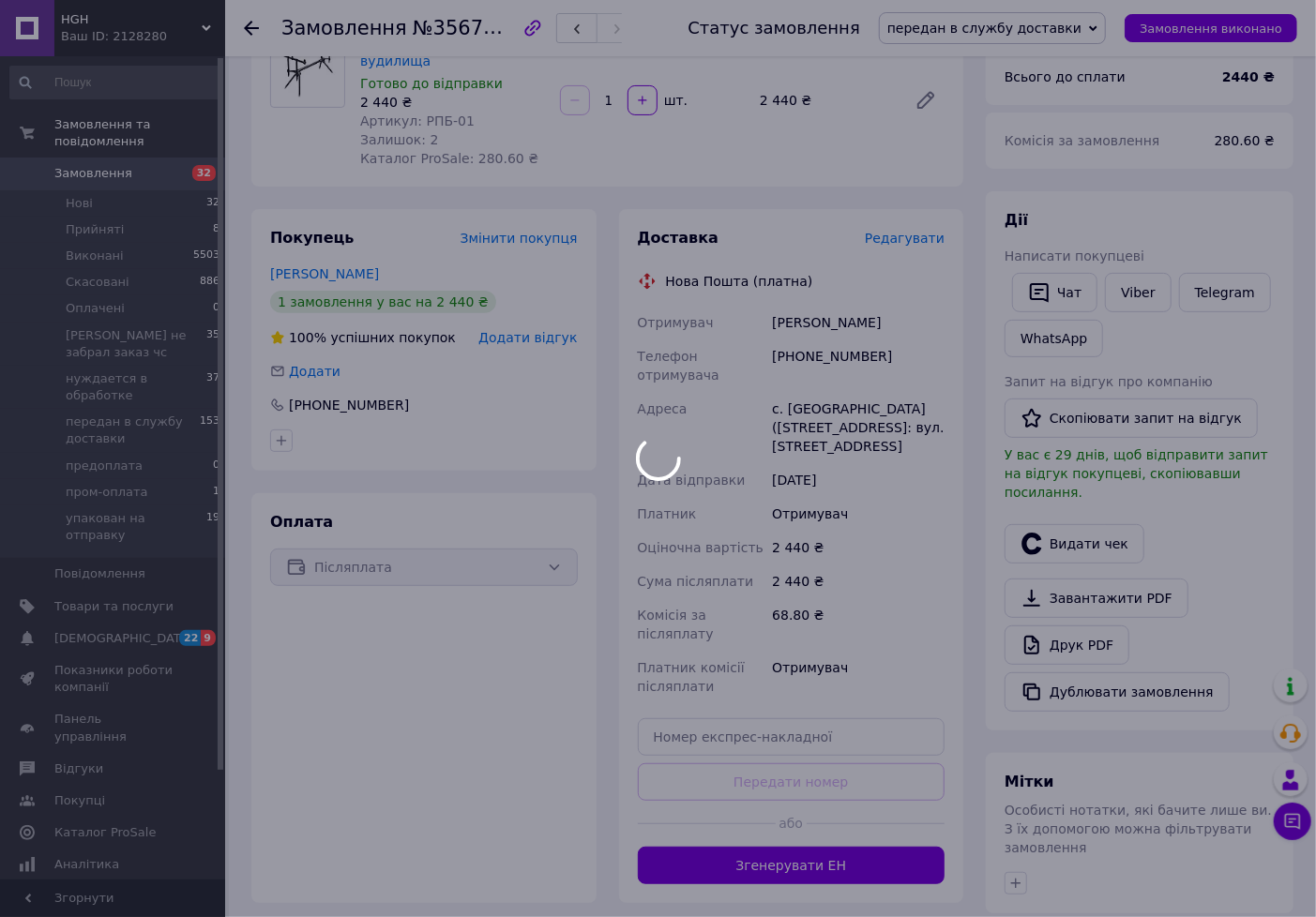
scroll to position [208, 0]
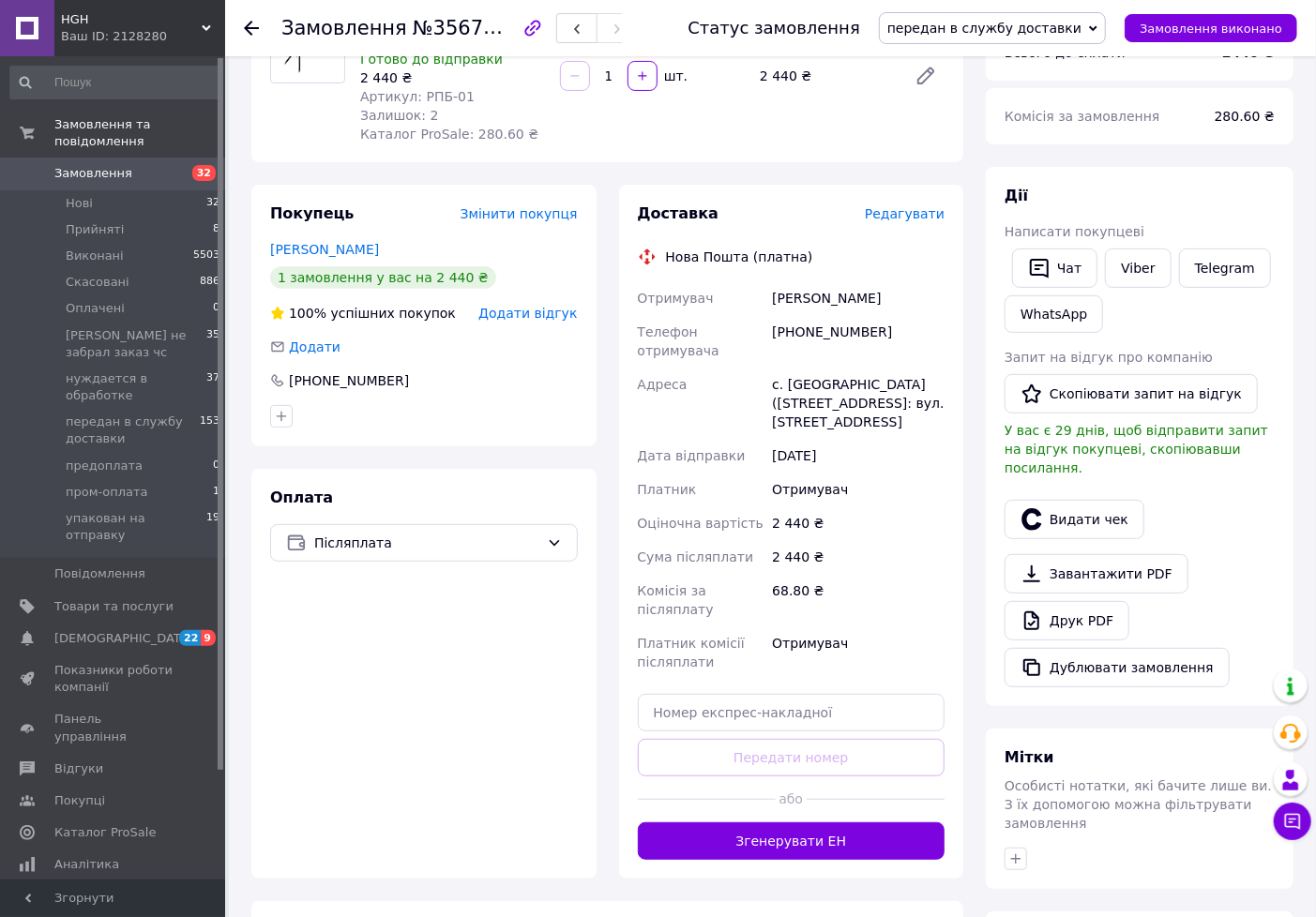
click at [790, 834] on button "Згенерувати ЕН" at bounding box center [792, 841] width 308 height 38
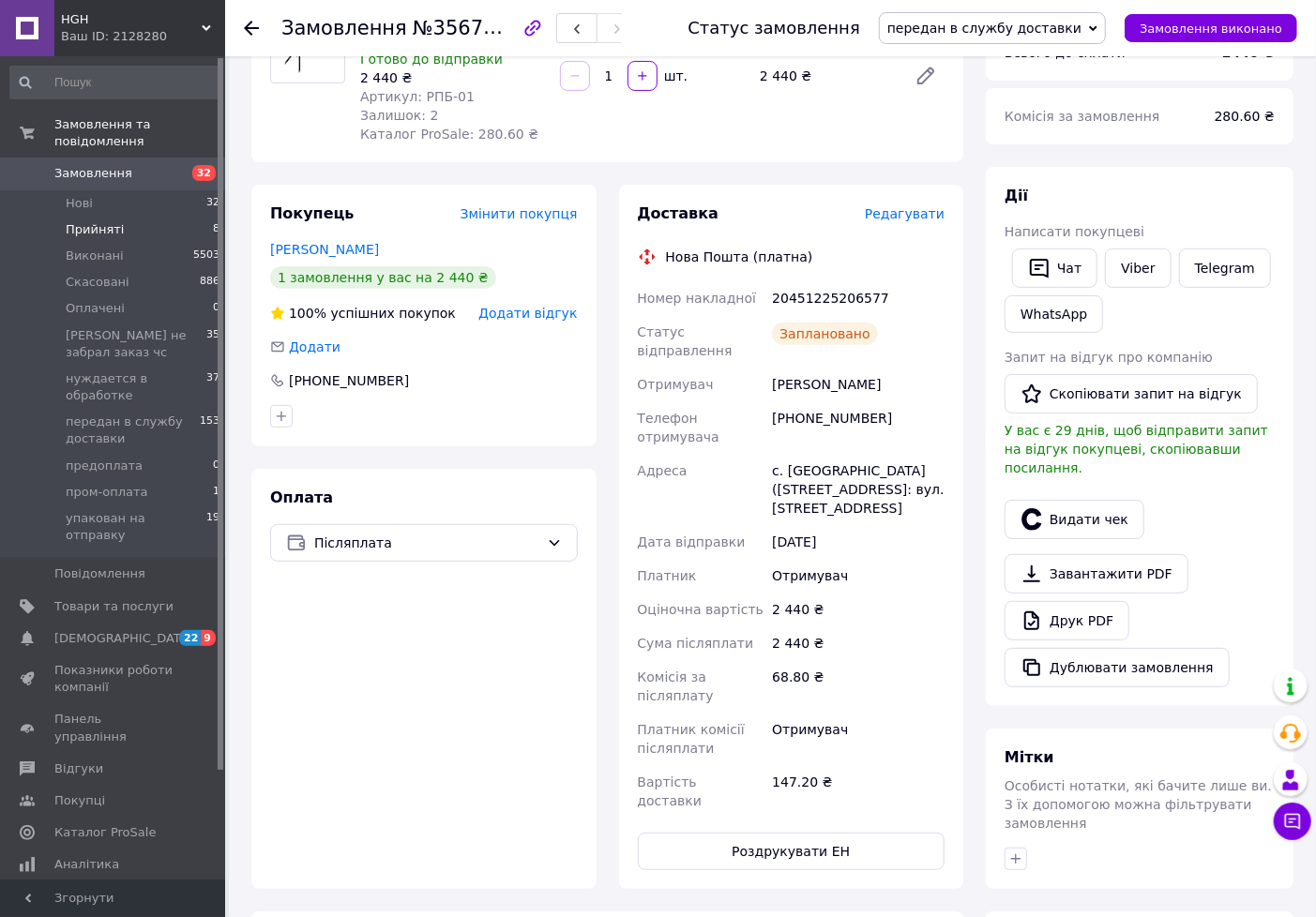
click at [115, 222] on span "Прийняті" at bounding box center [95, 230] width 58 height 17
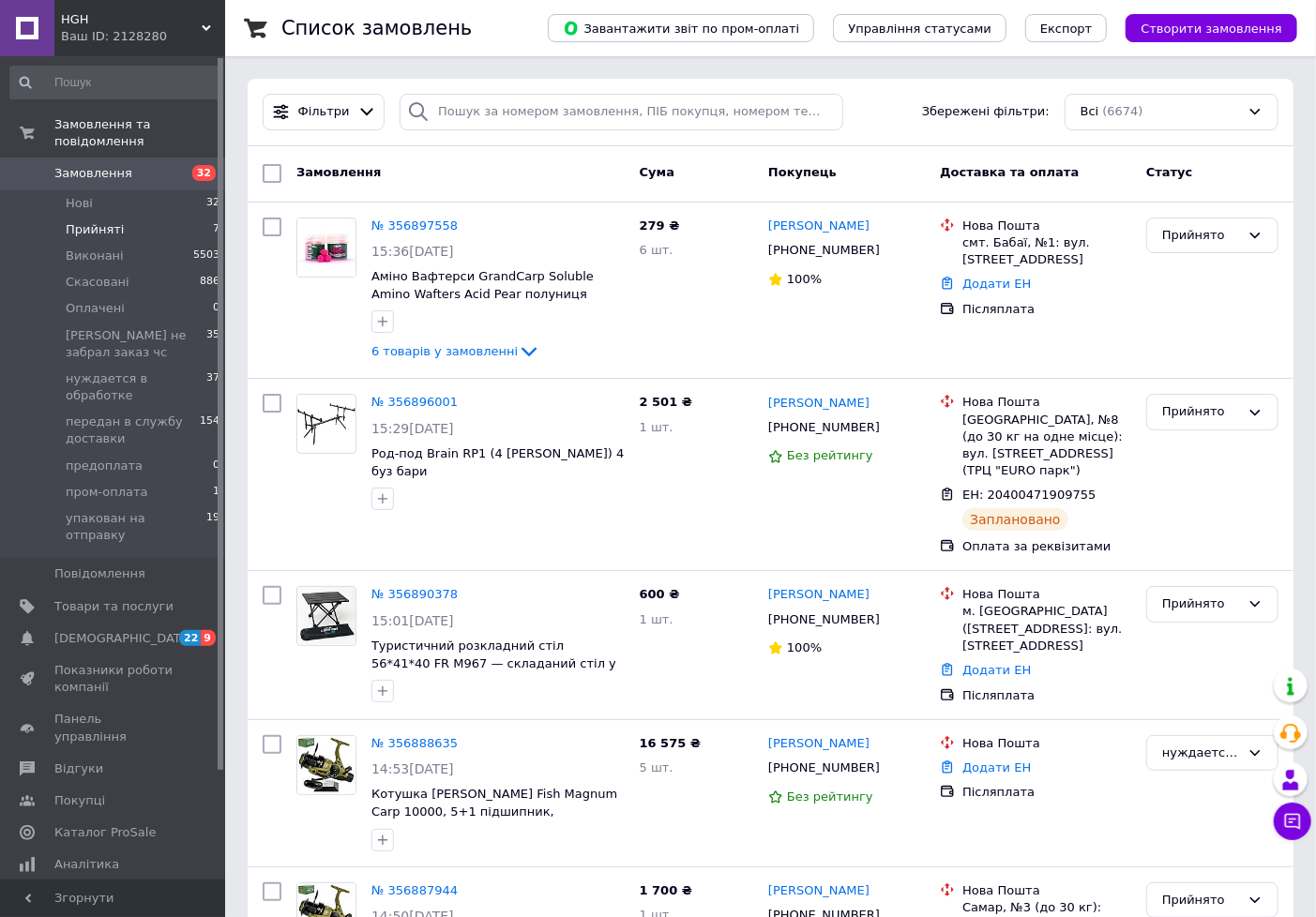
click at [99, 222] on span "Прийняті" at bounding box center [95, 230] width 58 height 17
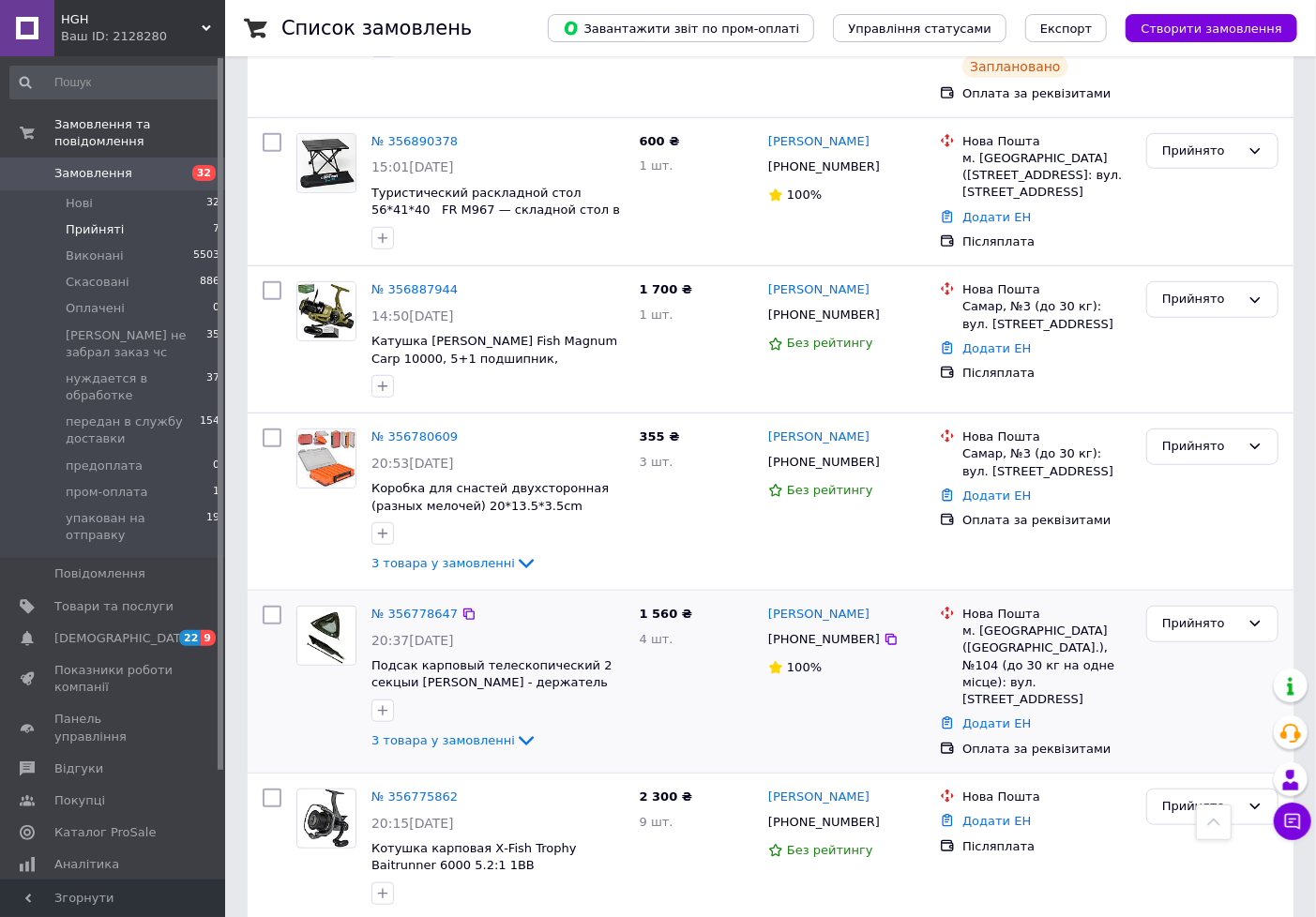
scroll to position [568, 0]
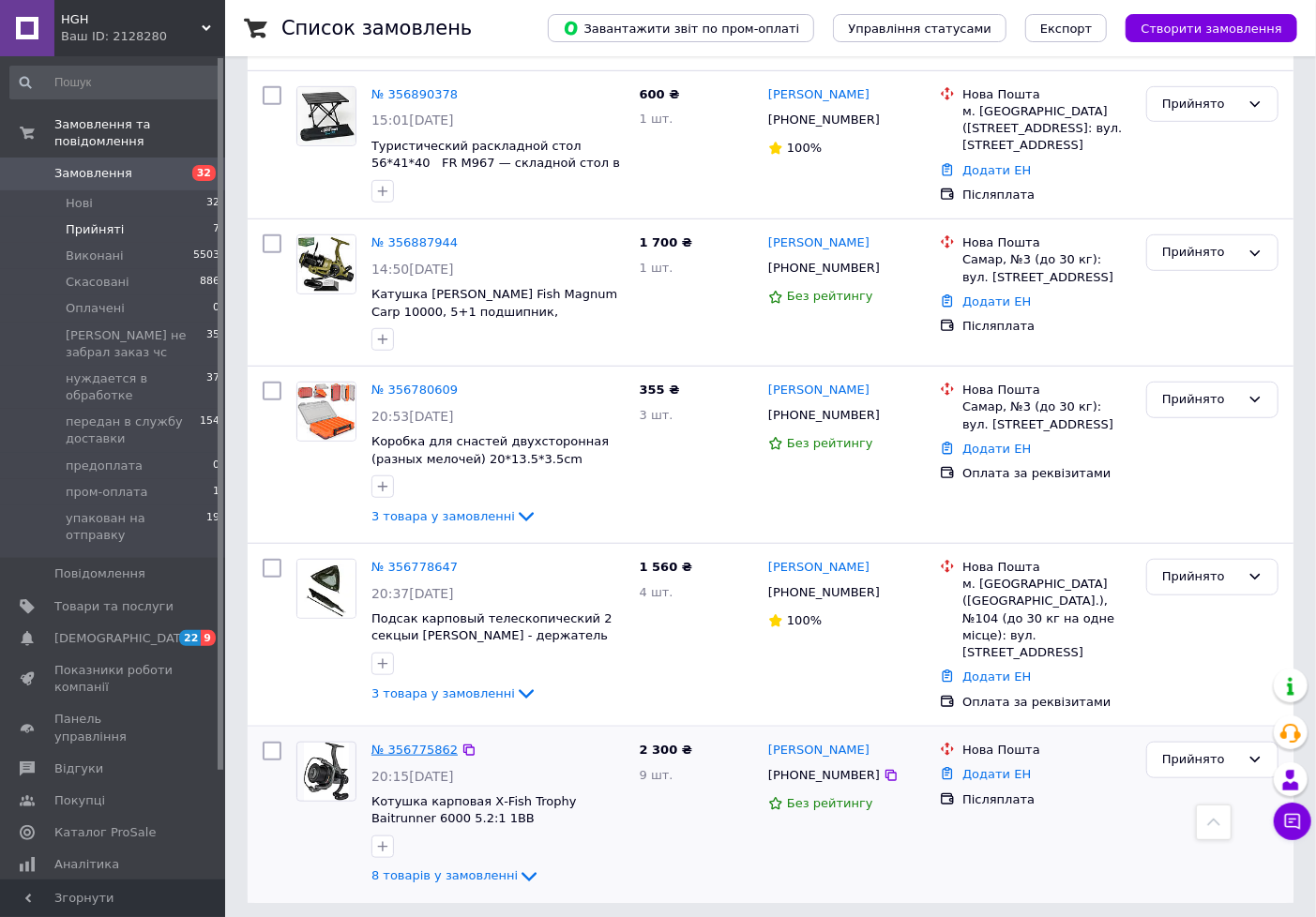
click at [385, 742] on link "№ 356775862" at bounding box center [415, 749] width 86 height 14
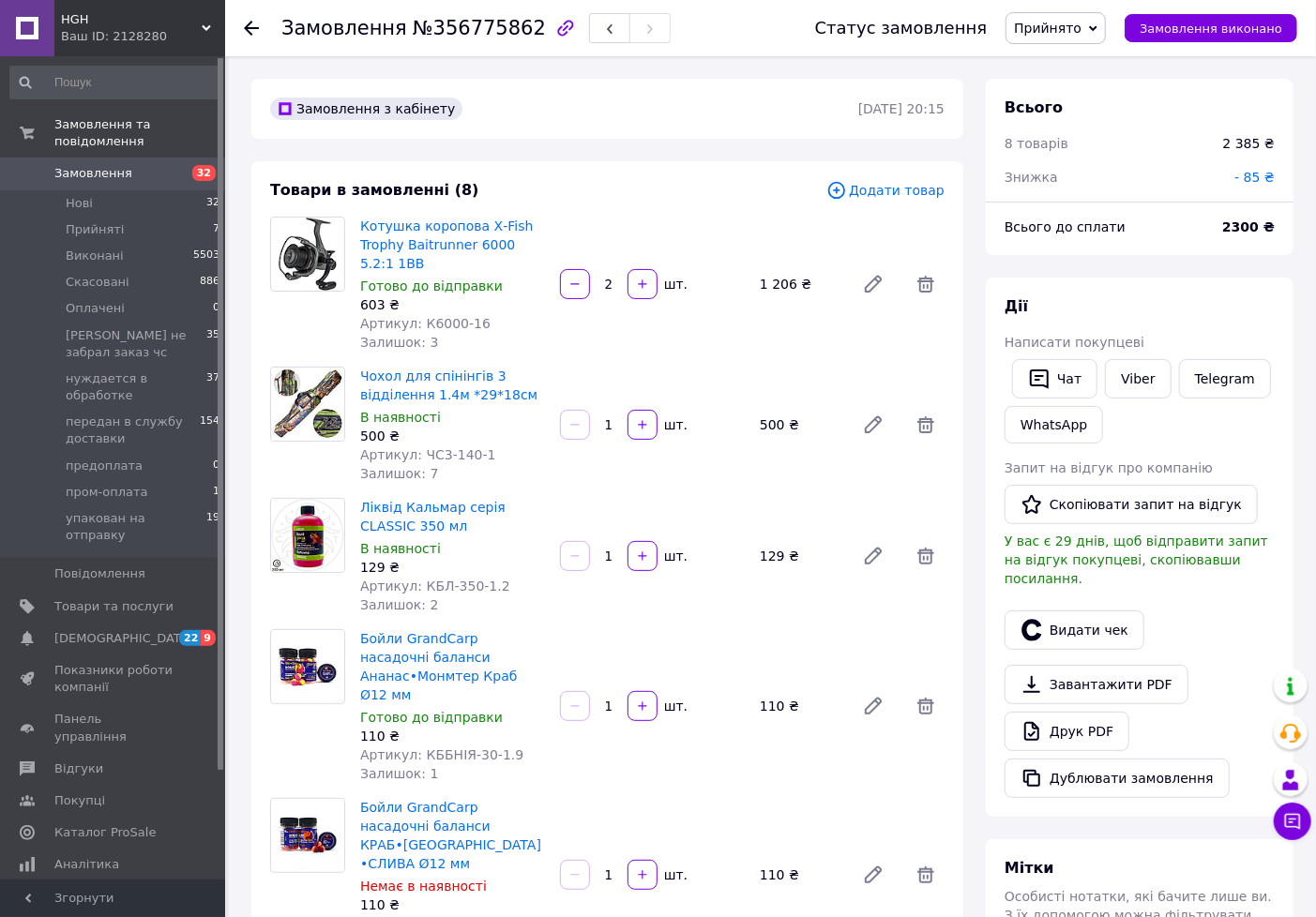
scroll to position [341, 0]
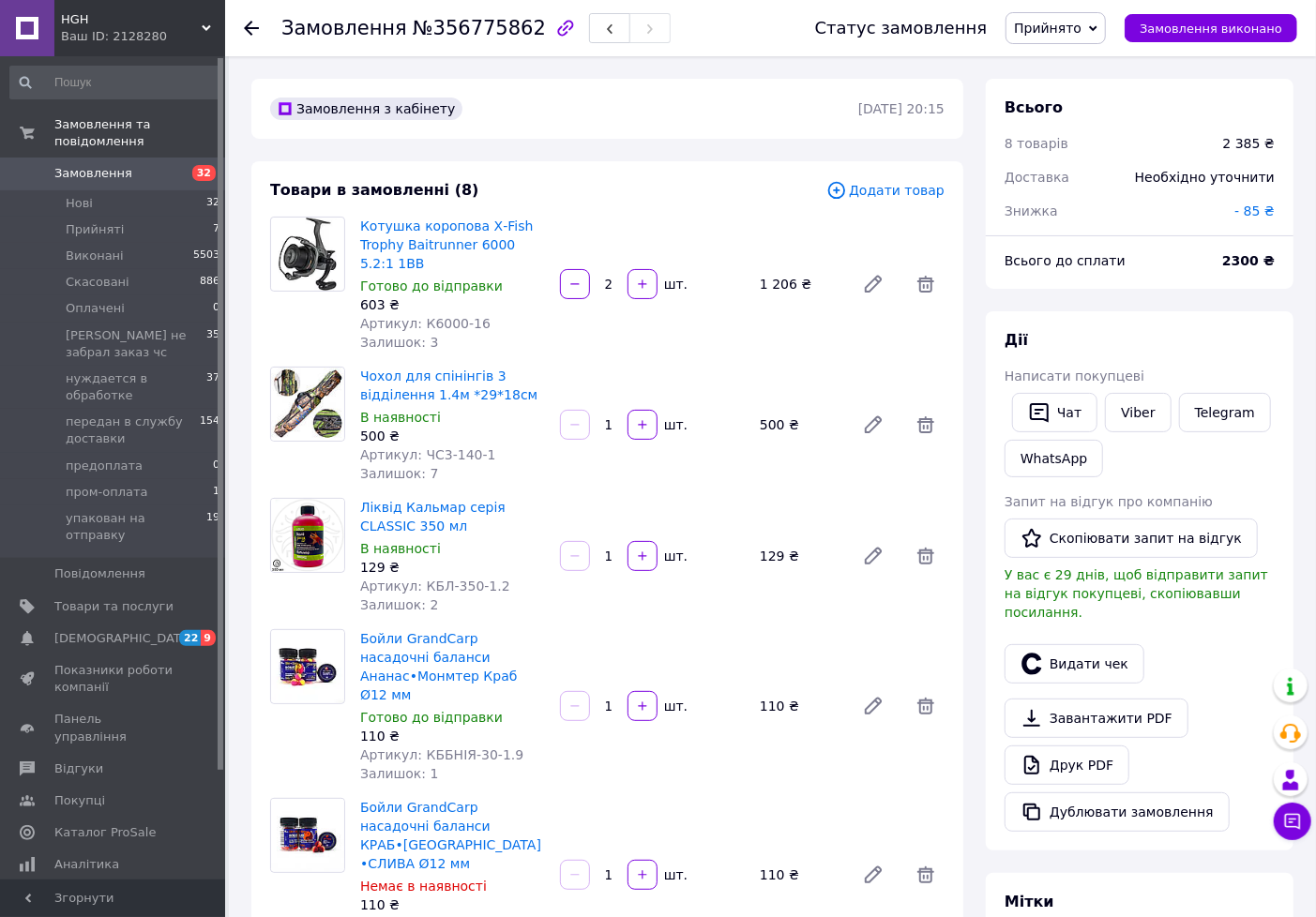
click at [1076, 21] on span "Прийнято" at bounding box center [1048, 28] width 68 height 15
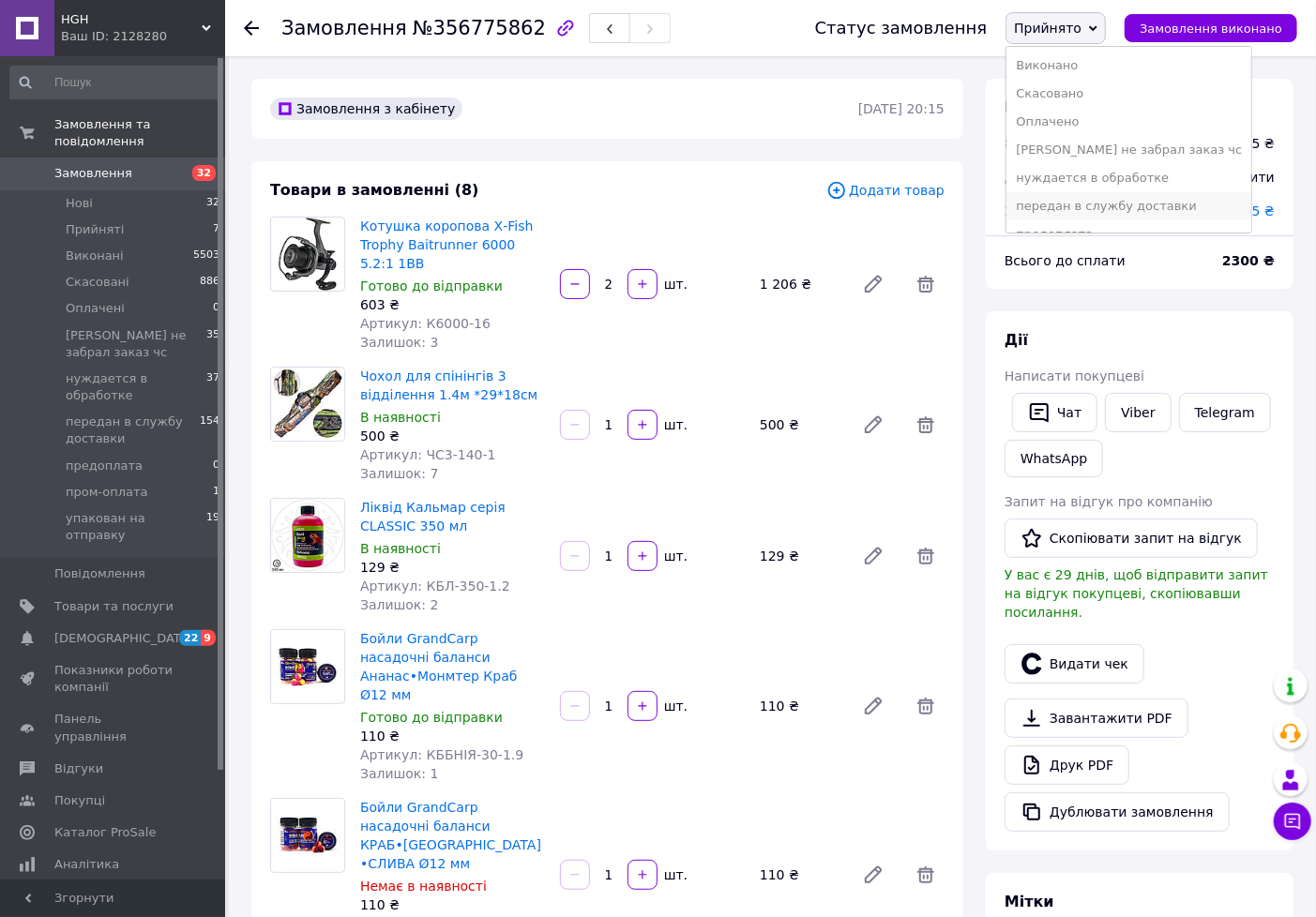
click at [1092, 203] on li "передан в службу доставки" at bounding box center [1128, 206] width 245 height 28
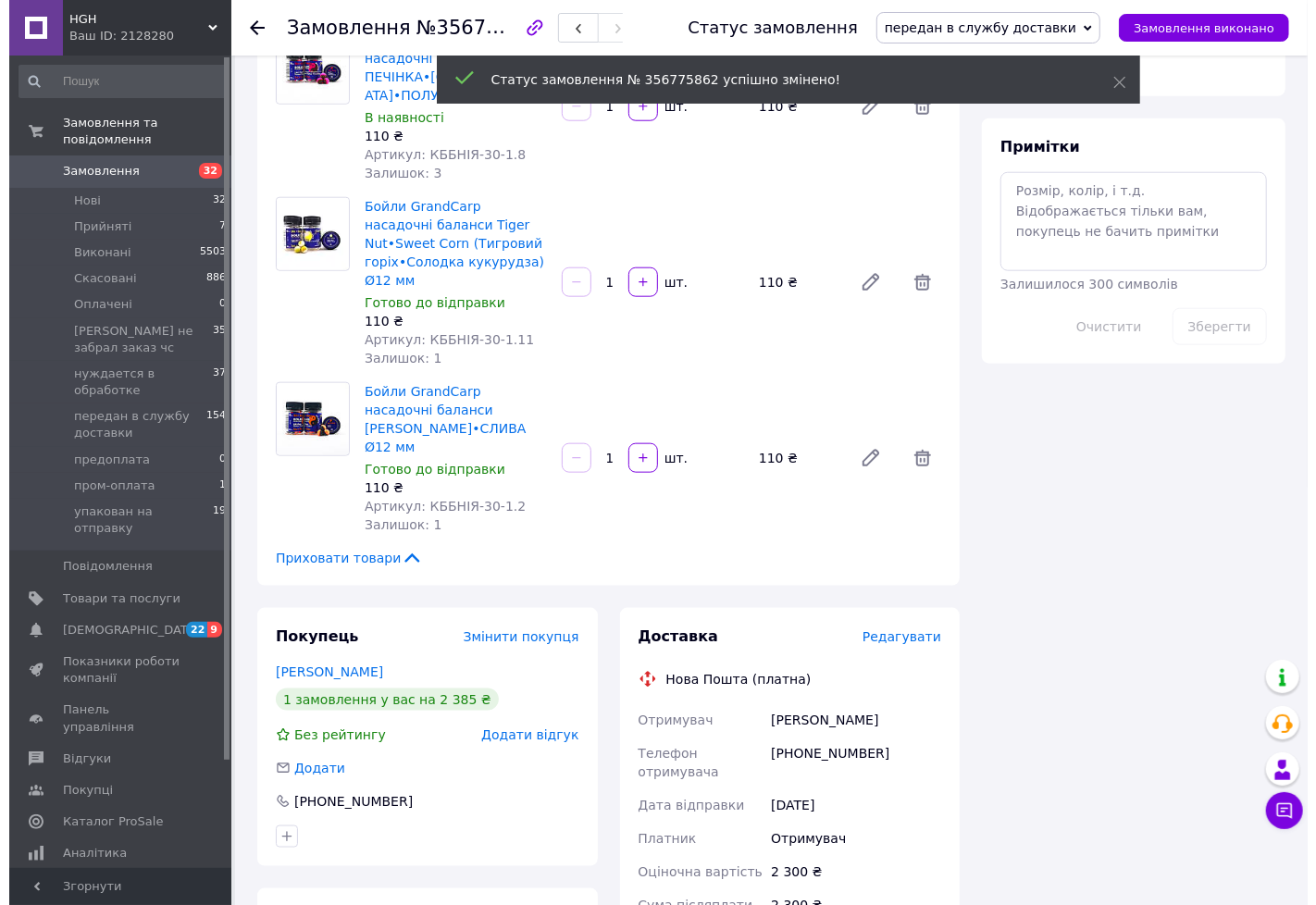
scroll to position [925, 0]
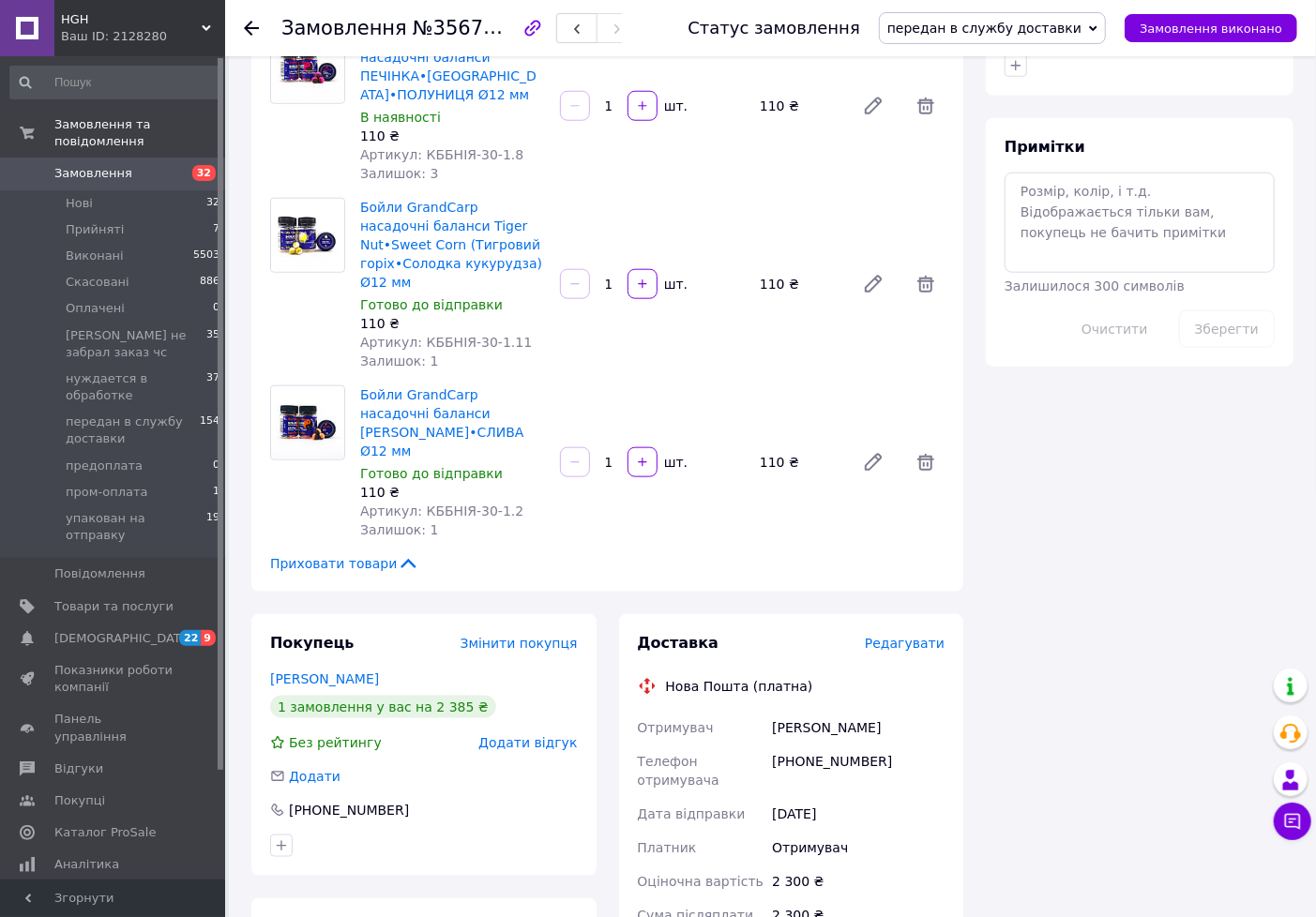
click at [910, 636] on span "Редагувати" at bounding box center [904, 644] width 80 height 15
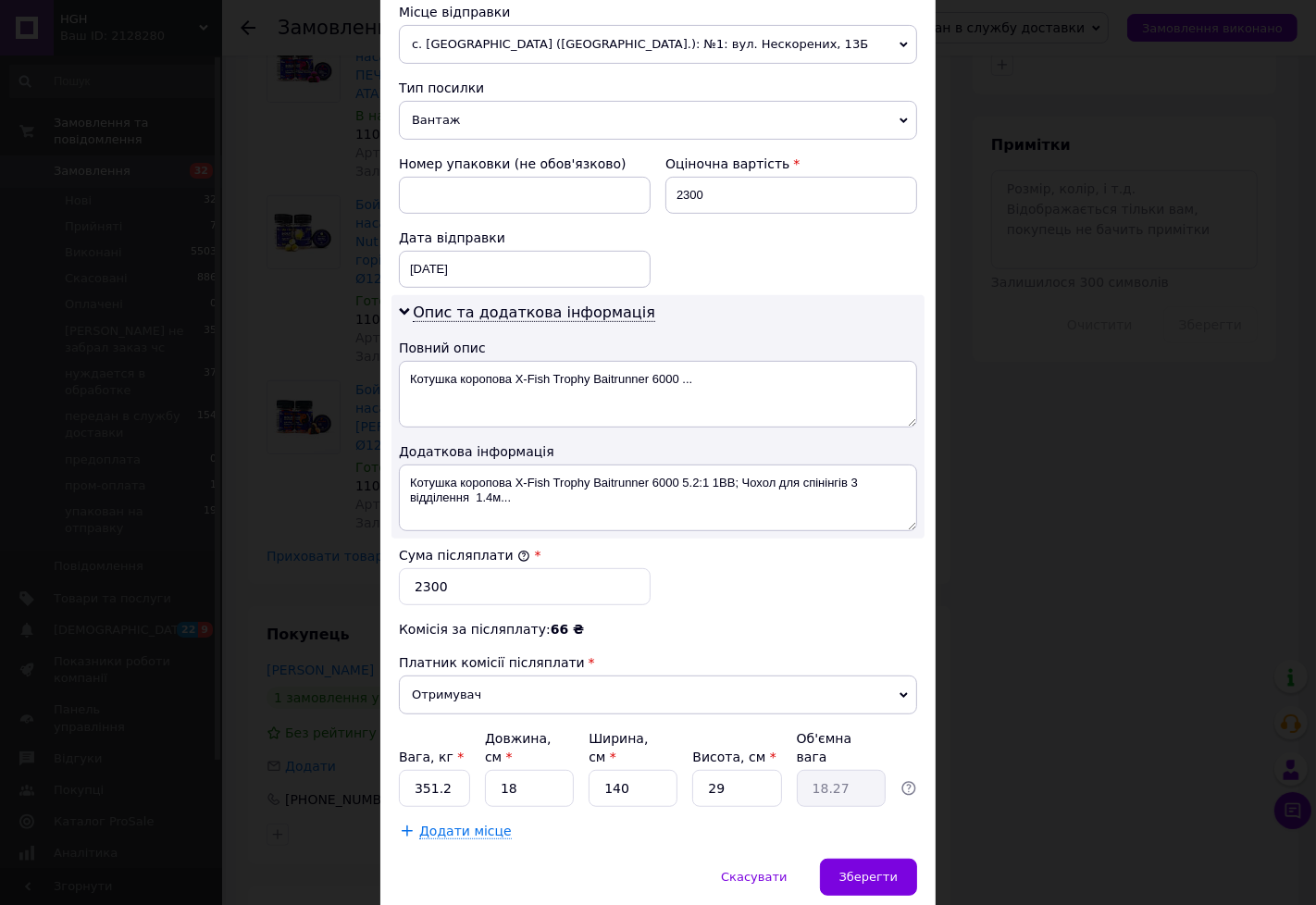
scroll to position [617, 0]
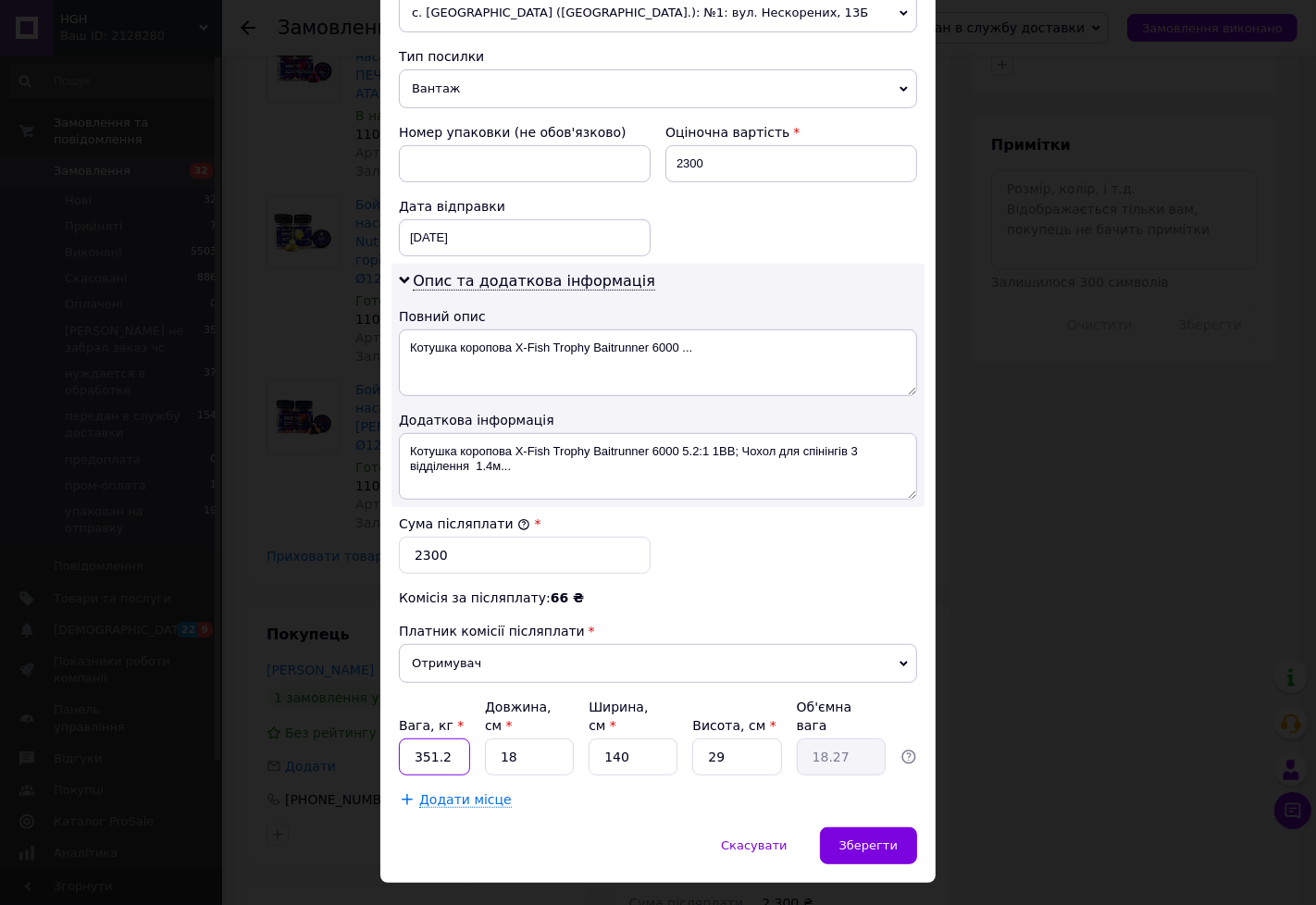
drag, startPoint x: 464, startPoint y: 743, endPoint x: 400, endPoint y: 743, distance: 64.0
click at [400, 743] on input "351.2" at bounding box center [434, 757] width 71 height 37
type input "3.1"
type input "7"
type input "7.11"
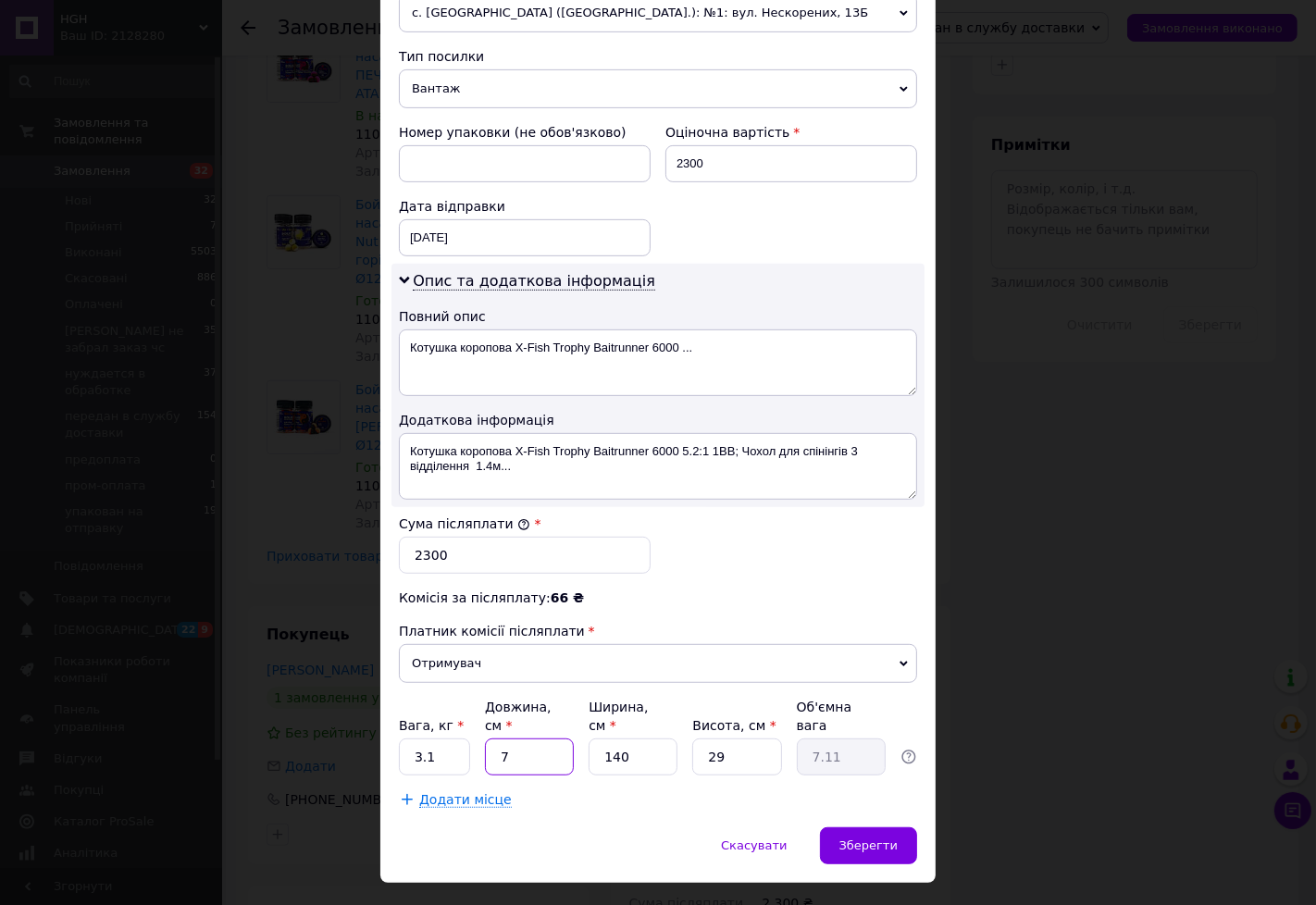
type input "72"
type input "73.08"
type input "72"
type input "1"
type input "0.52"
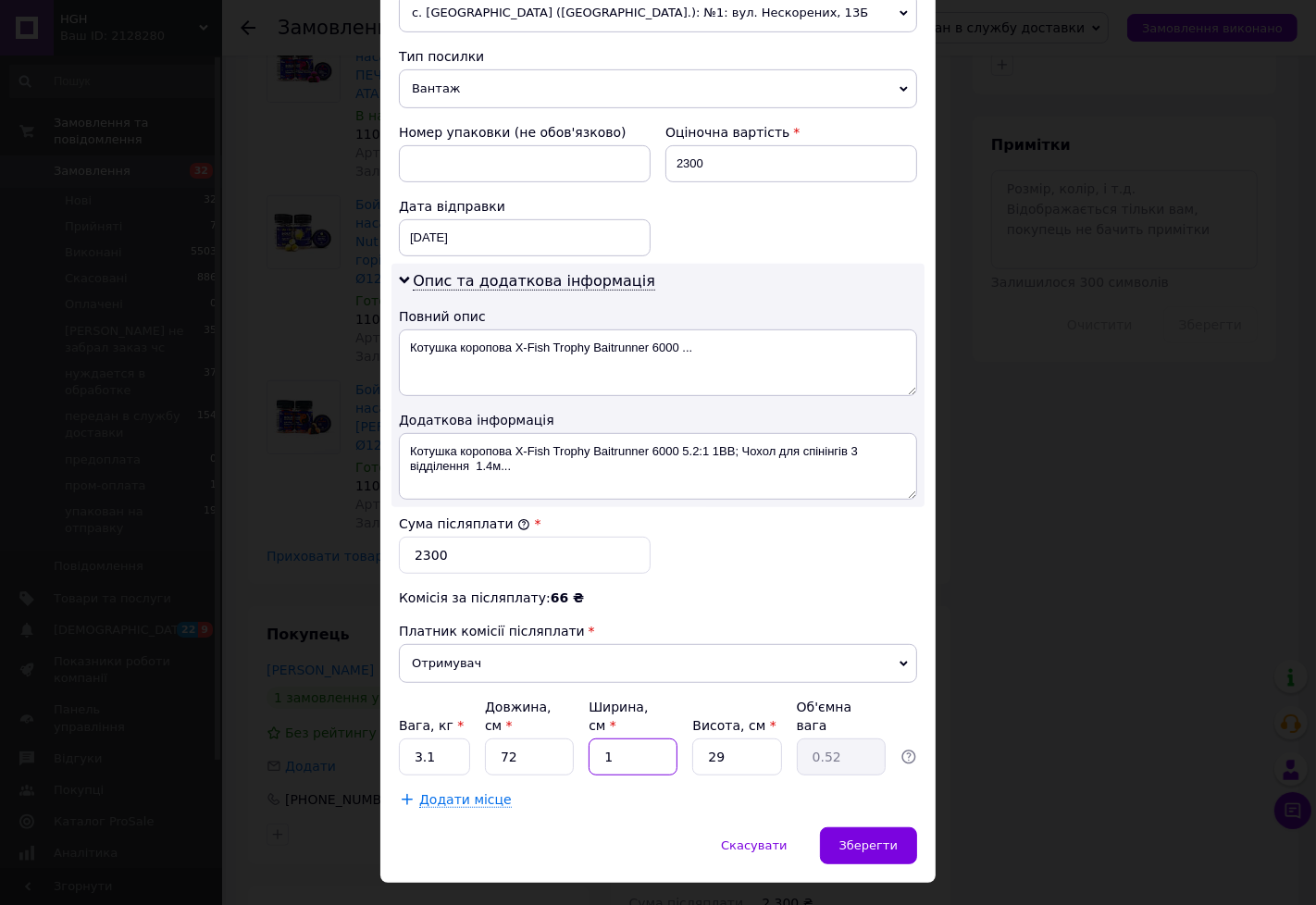
type input "18"
type input "9.4"
type input "18"
type input "1"
type input "0.32"
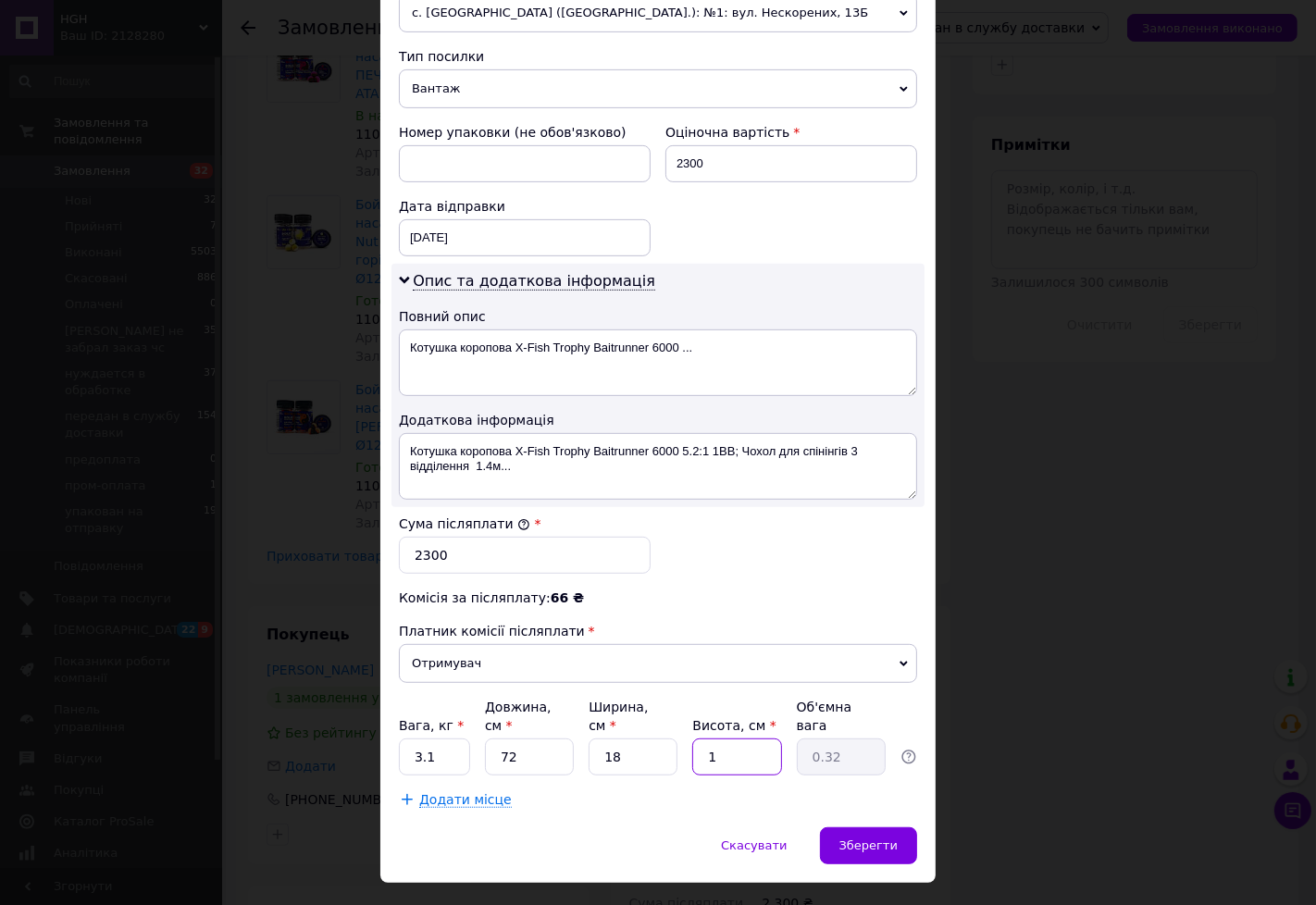
type input "13"
type input "4.21"
type input "13"
click at [886, 838] on span "Зберегти" at bounding box center [868, 845] width 58 height 14
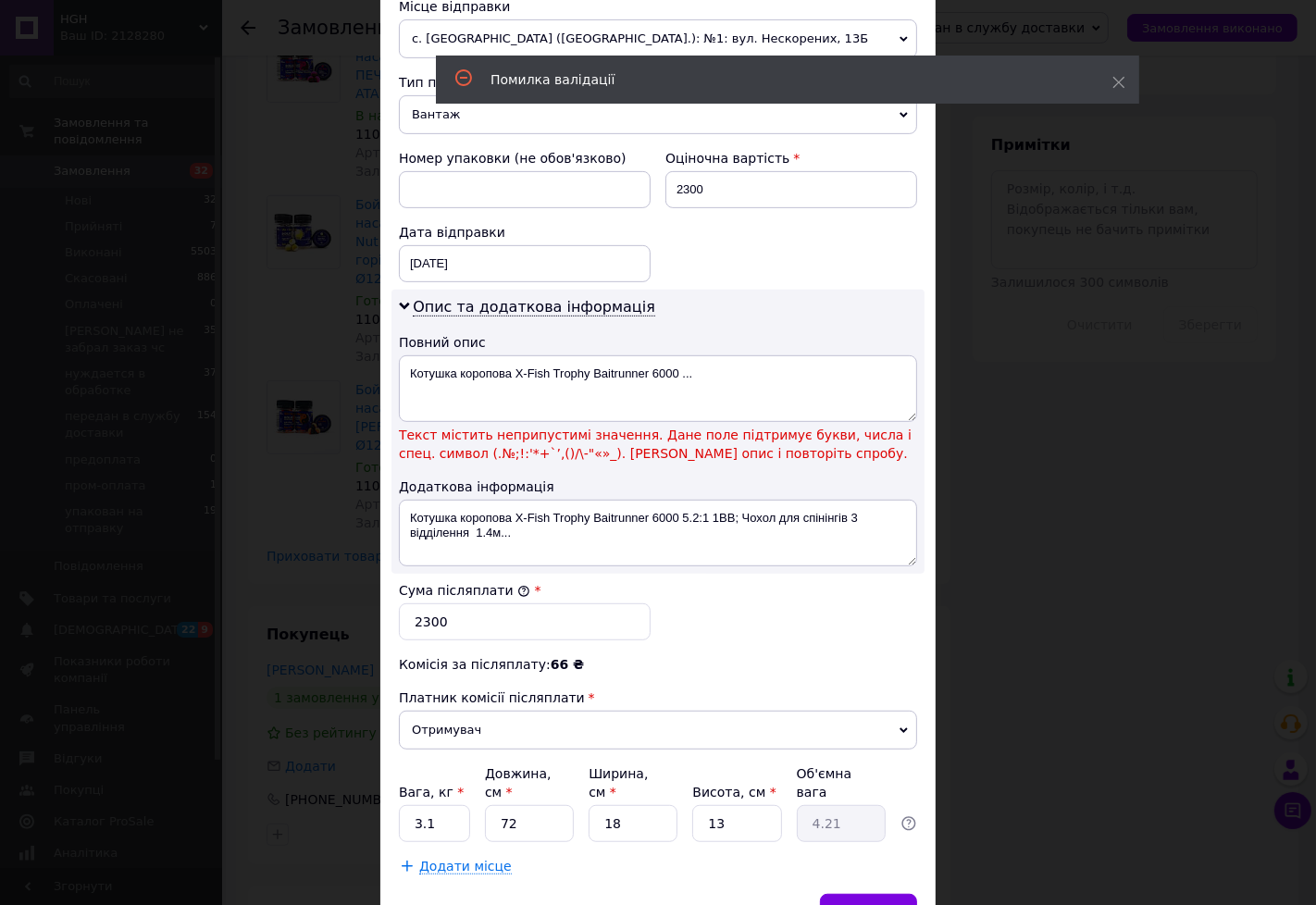
scroll to position [642, 0]
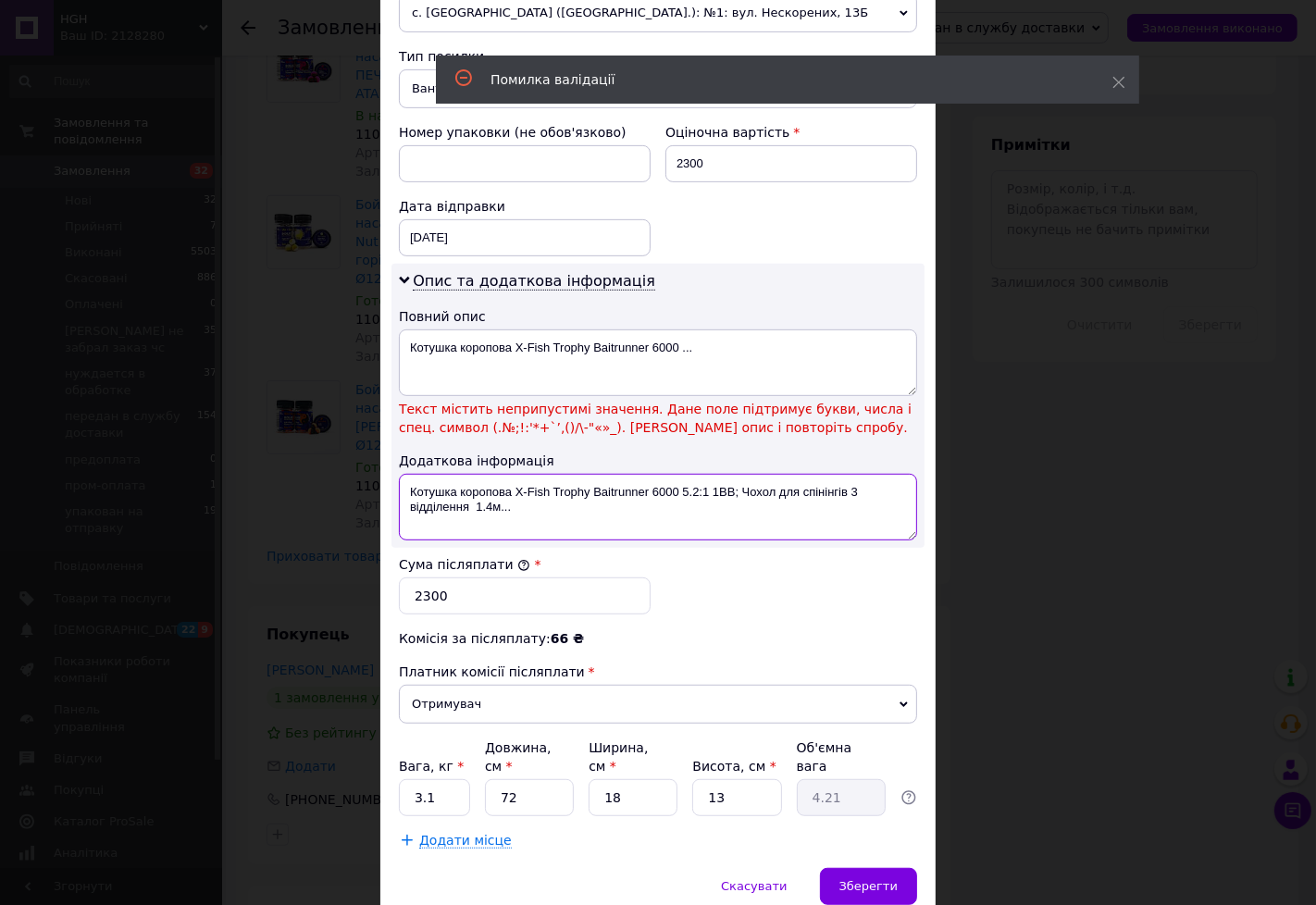
drag, startPoint x: 523, startPoint y: 530, endPoint x: 398, endPoint y: 503, distance: 127.9
click at [399, 503] on textarea "Котушка коропова X‑Fish Trophy Baitrunner 6000 5.2:1 1BB; Чохол для спінінгів 3…" at bounding box center [658, 508] width 519 height 67
drag, startPoint x: 882, startPoint y: 501, endPoint x: 717, endPoint y: 498, distance: 165.0
click at [717, 498] on textarea "Котушка коропова X‑Fish Trophy Baitrunner 6000 5.2:1 1BB; Чохол для спінінгів 3" at bounding box center [658, 508] width 519 height 67
type textarea "Котушка коропова X‑Fish Trophy Baitrunner 6000 5.2:1 1"
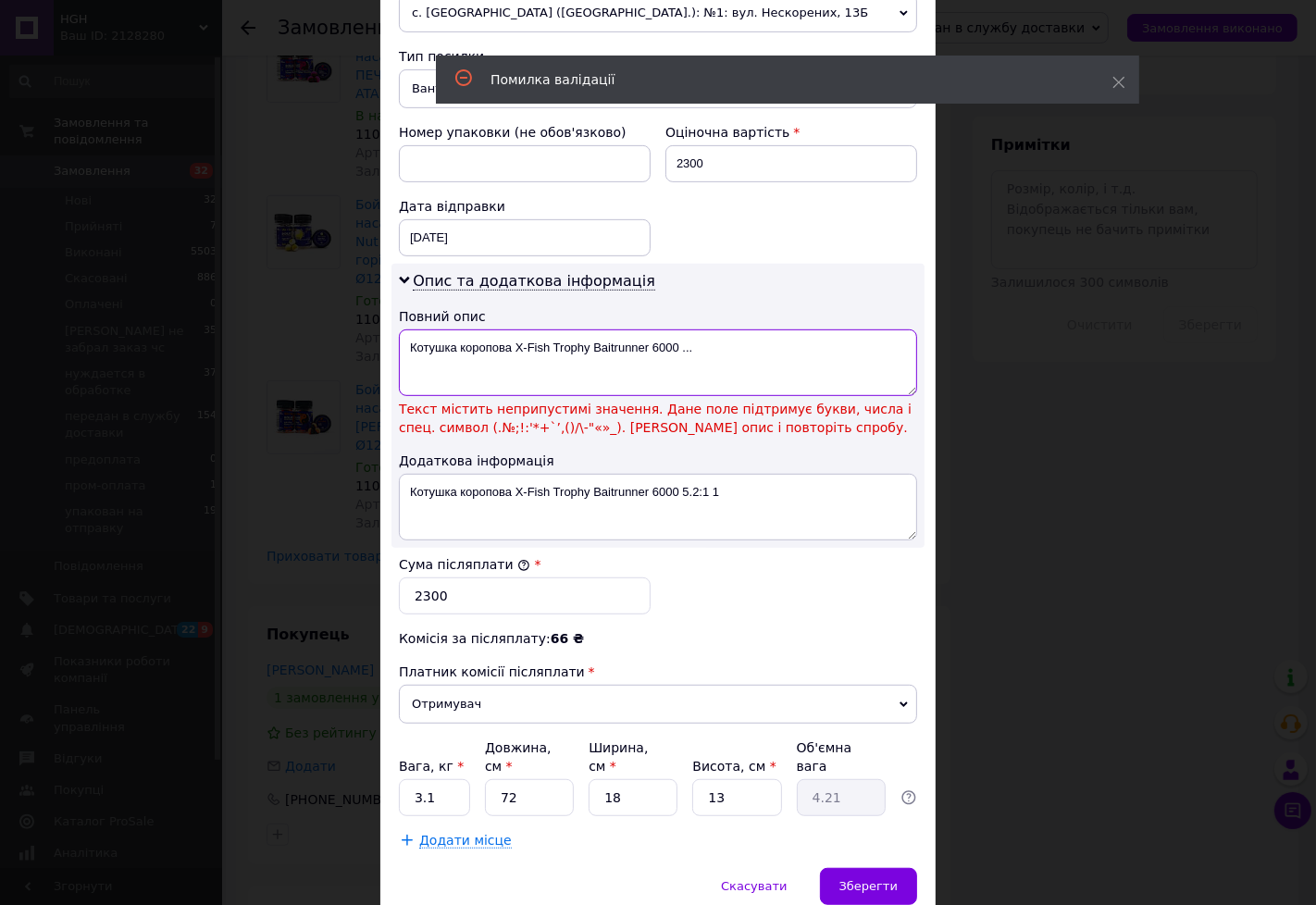
drag, startPoint x: 714, startPoint y: 347, endPoint x: 550, endPoint y: 346, distance: 164.0
click at [550, 346] on textarea "Котушка коропова X‑Fish Trophy Baitrunner 6000 ..." at bounding box center [658, 363] width 519 height 67
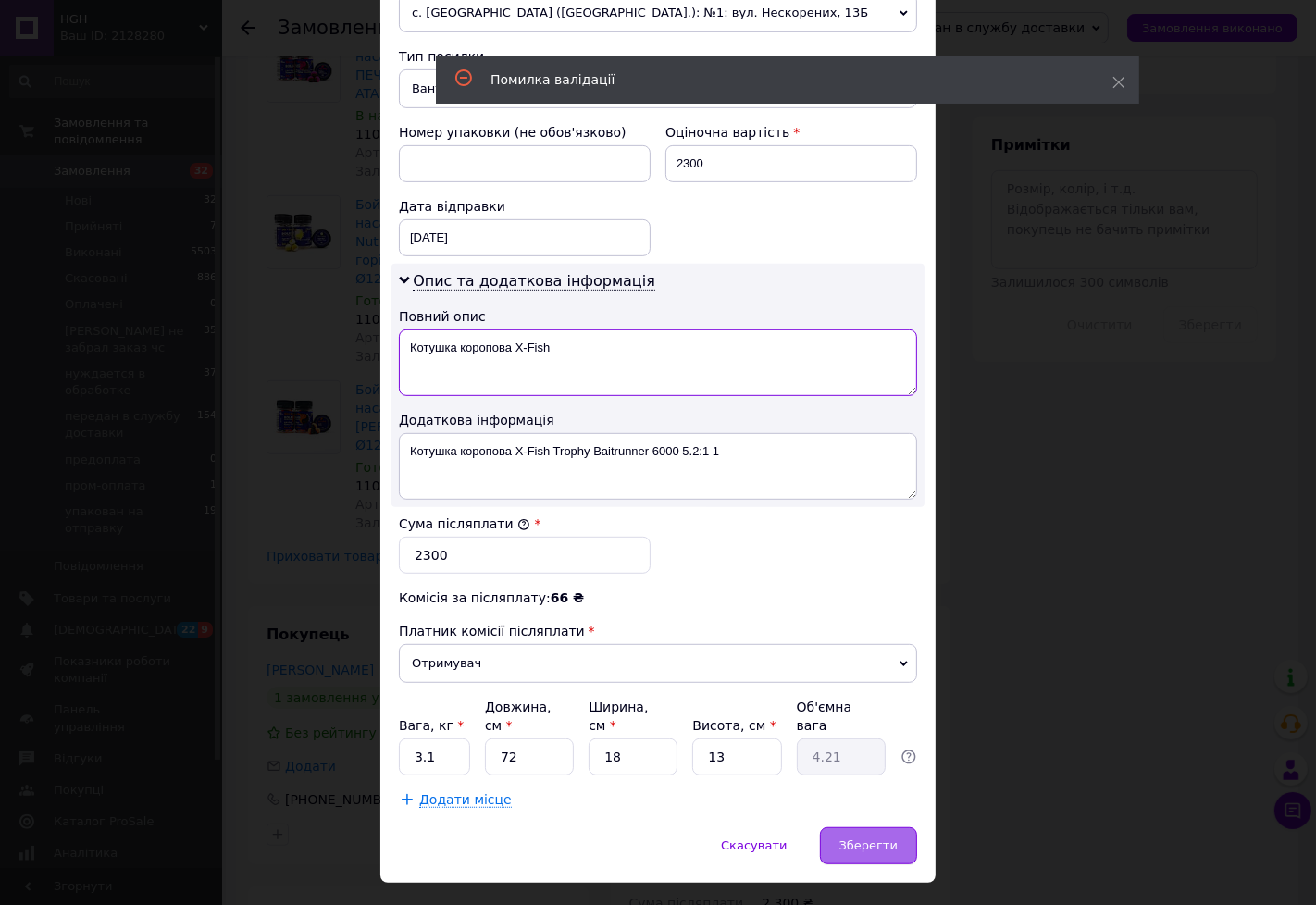
type textarea "Котушка коропова X‑Fish"
click at [857, 838] on span "Зберегти" at bounding box center [868, 845] width 58 height 14
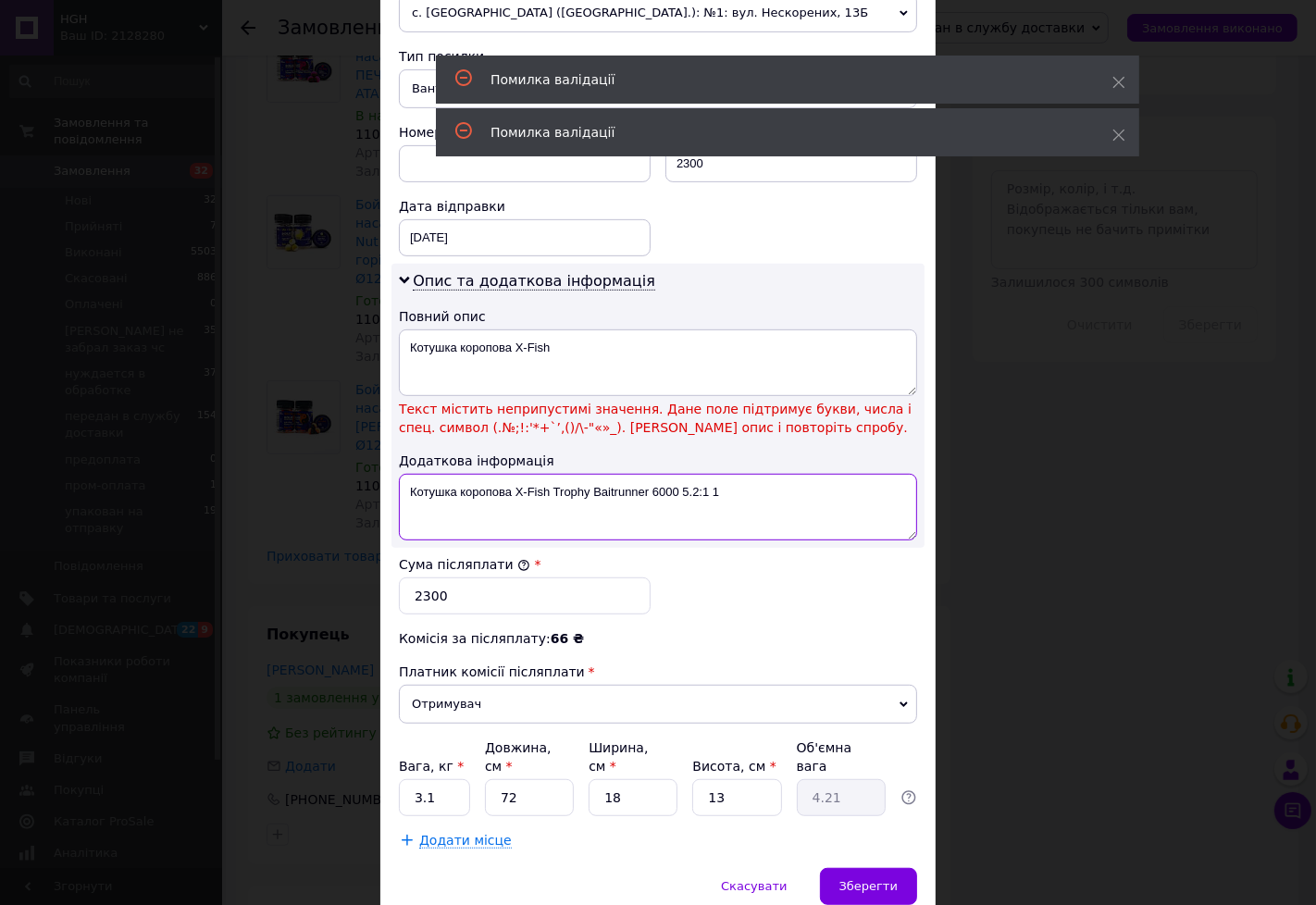
drag, startPoint x: 752, startPoint y: 505, endPoint x: 562, endPoint y: 507, distance: 190.0
click at [562, 507] on textarea "Котушка коропова X‑Fish Trophy Baitrunner 6000 5.2:1 1" at bounding box center [658, 508] width 519 height 67
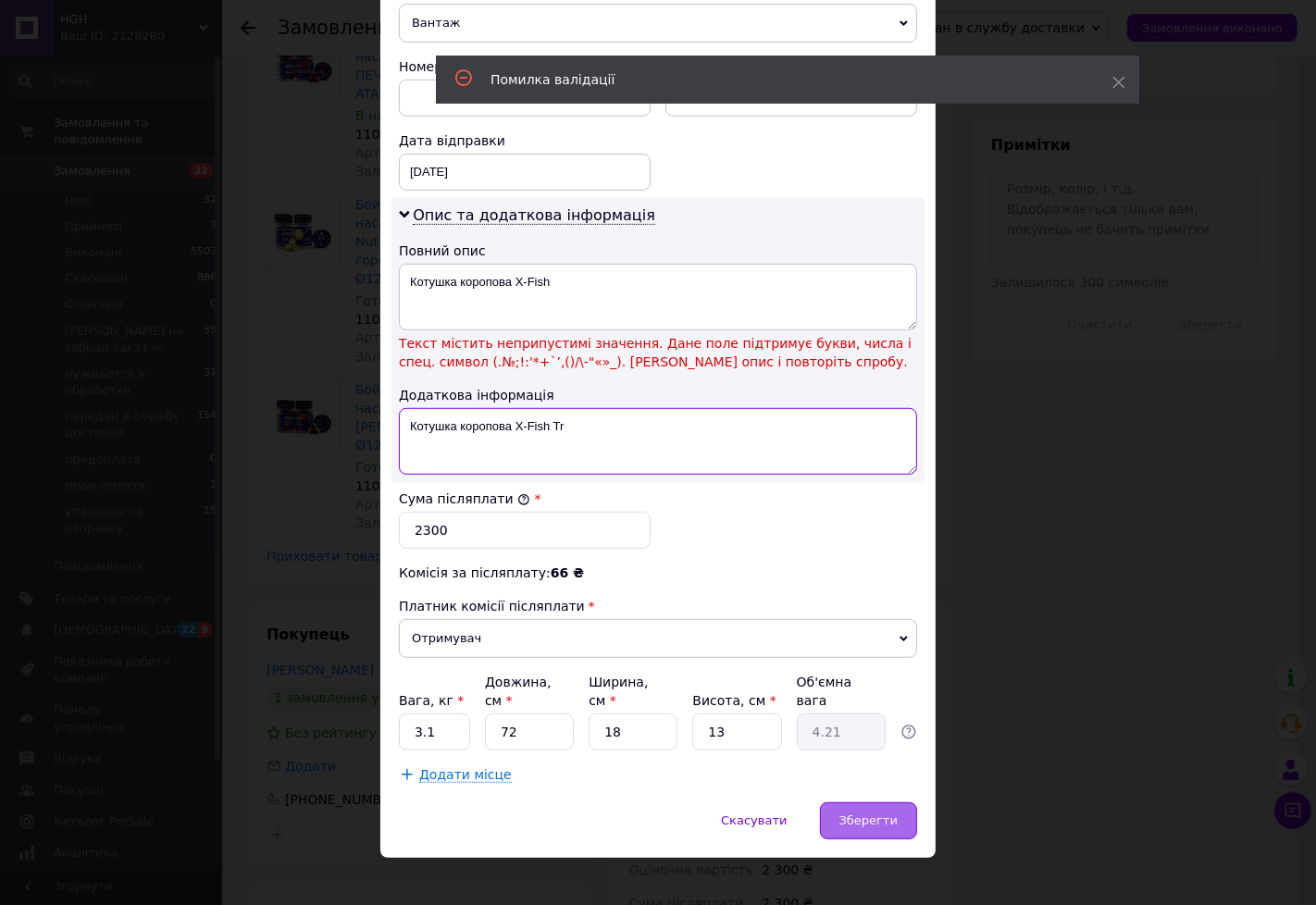
type textarea "Котушка коропова X‑Fish Tr"
click at [847, 813] on span "Зберегти" at bounding box center [868, 820] width 58 height 14
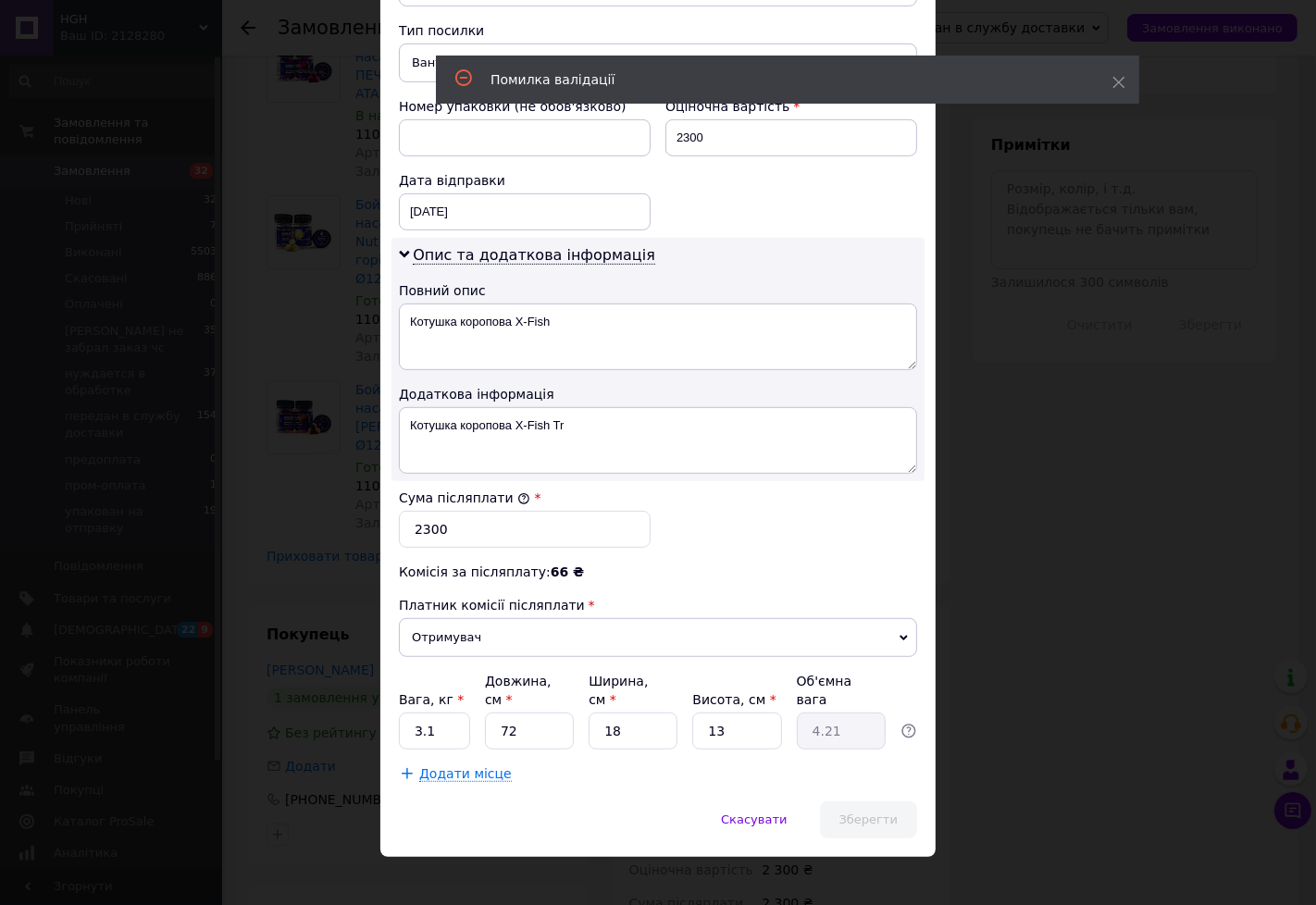
scroll to position [708, 0]
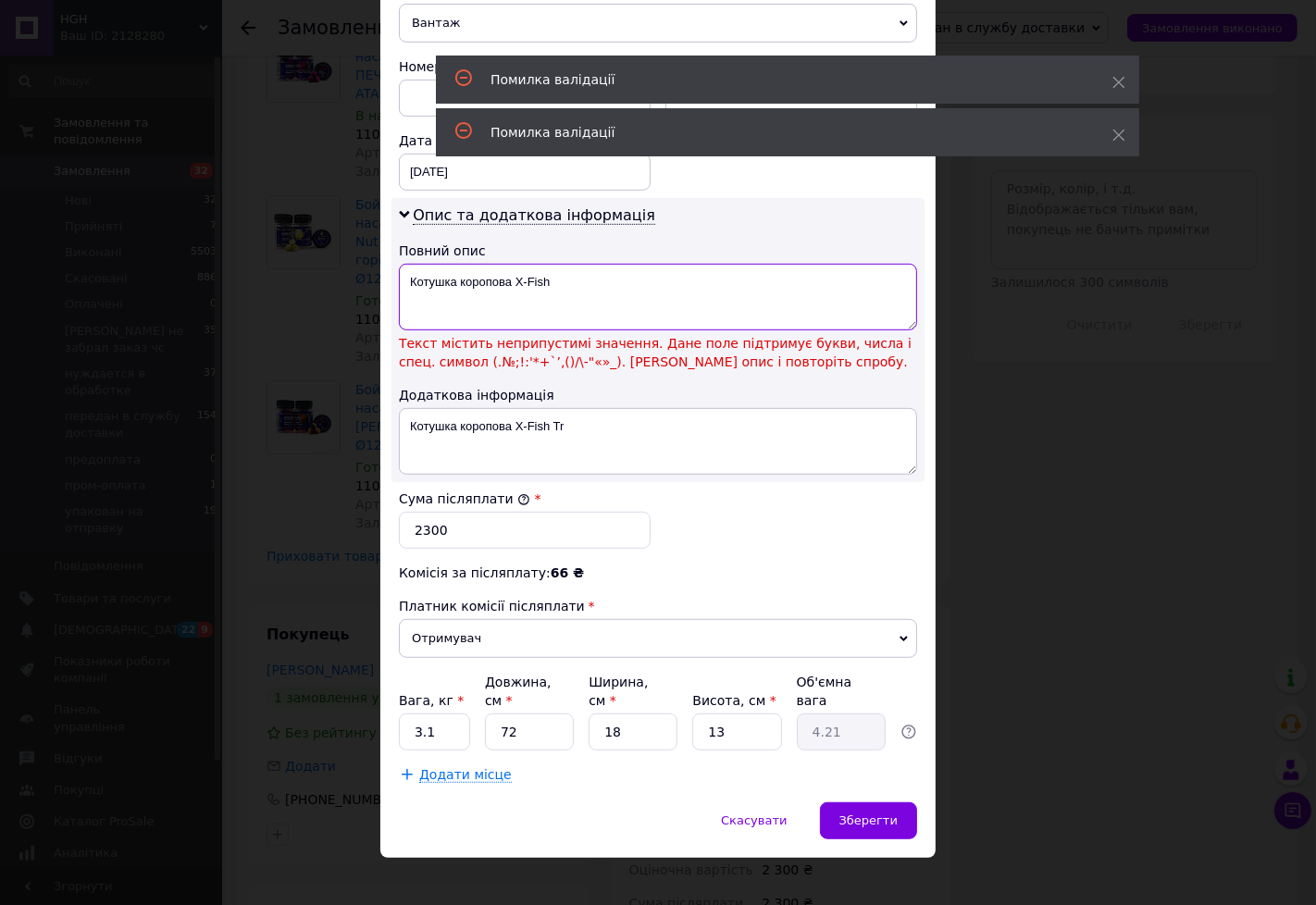
drag, startPoint x: 548, startPoint y: 289, endPoint x: 478, endPoint y: 287, distance: 70.0
click at [478, 287] on textarea "Котушка коропова X‑Fish" at bounding box center [658, 297] width 519 height 67
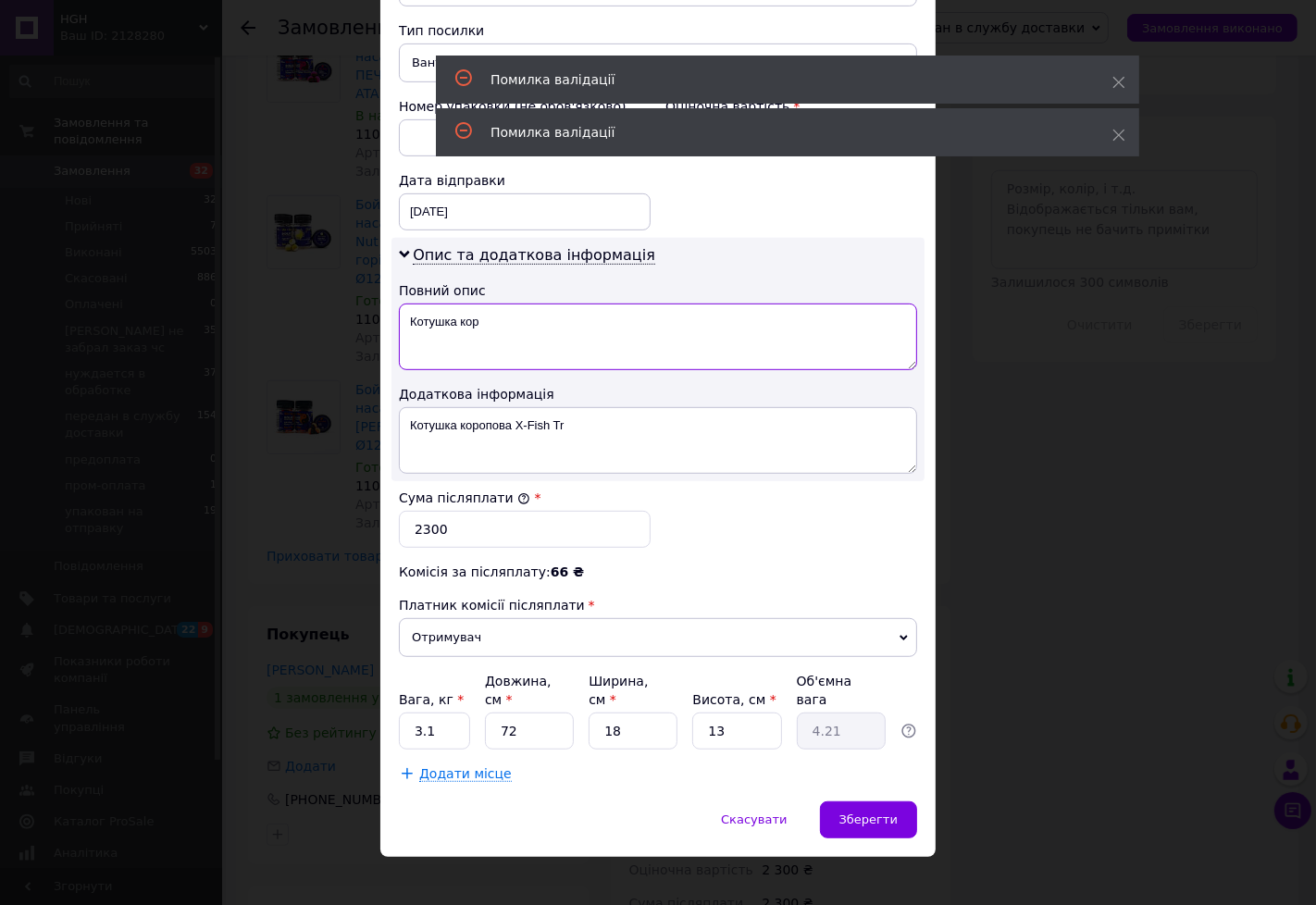
type textarea "Котушка кор"
drag, startPoint x: 579, startPoint y: 433, endPoint x: 508, endPoint y: 434, distance: 71.0
click at [508, 434] on textarea "Котушка коропова X‑Fish Tr" at bounding box center [658, 441] width 519 height 67
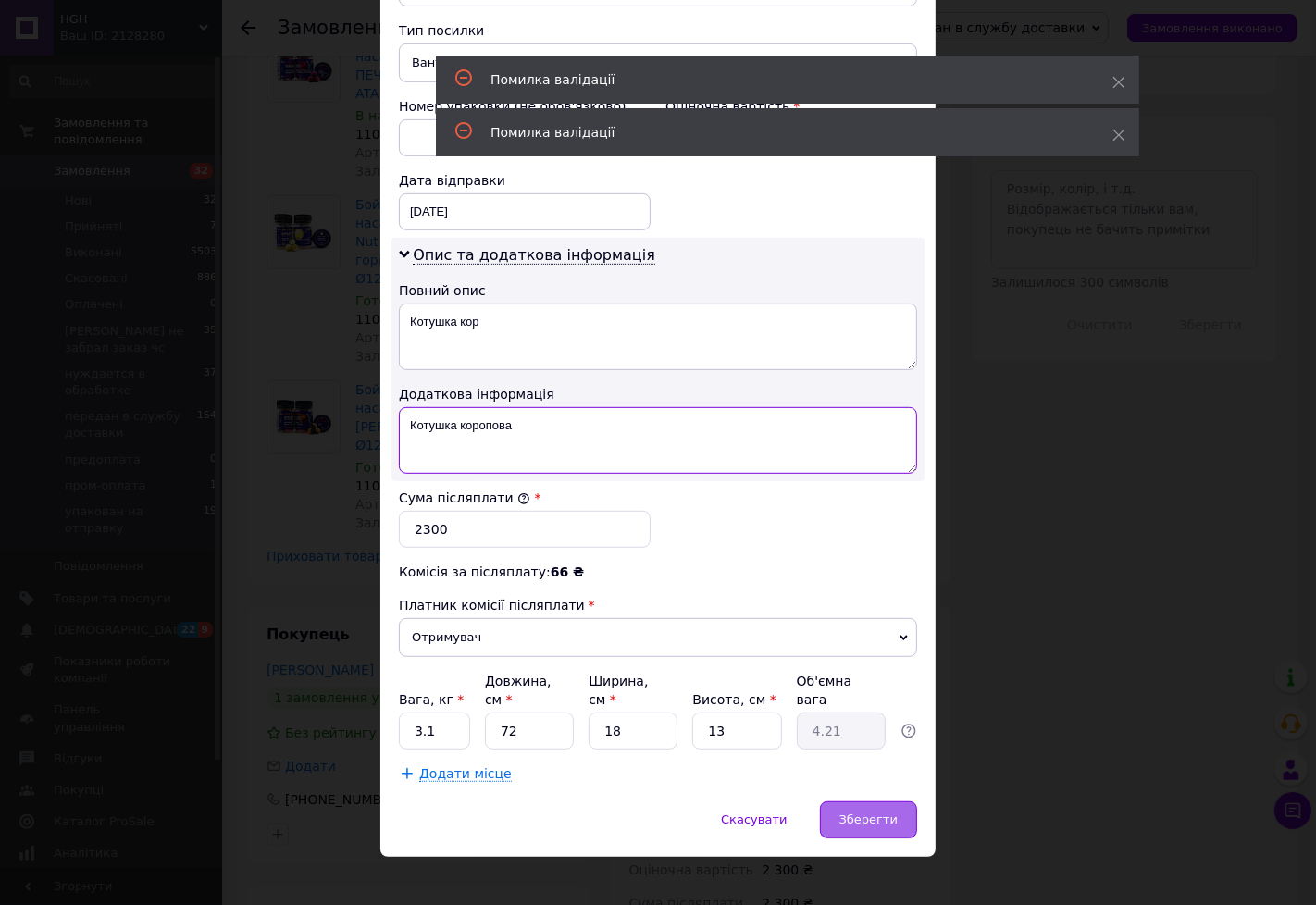
type textarea "Котушка коропова"
click at [853, 812] on span "Зберегти" at bounding box center [868, 819] width 58 height 14
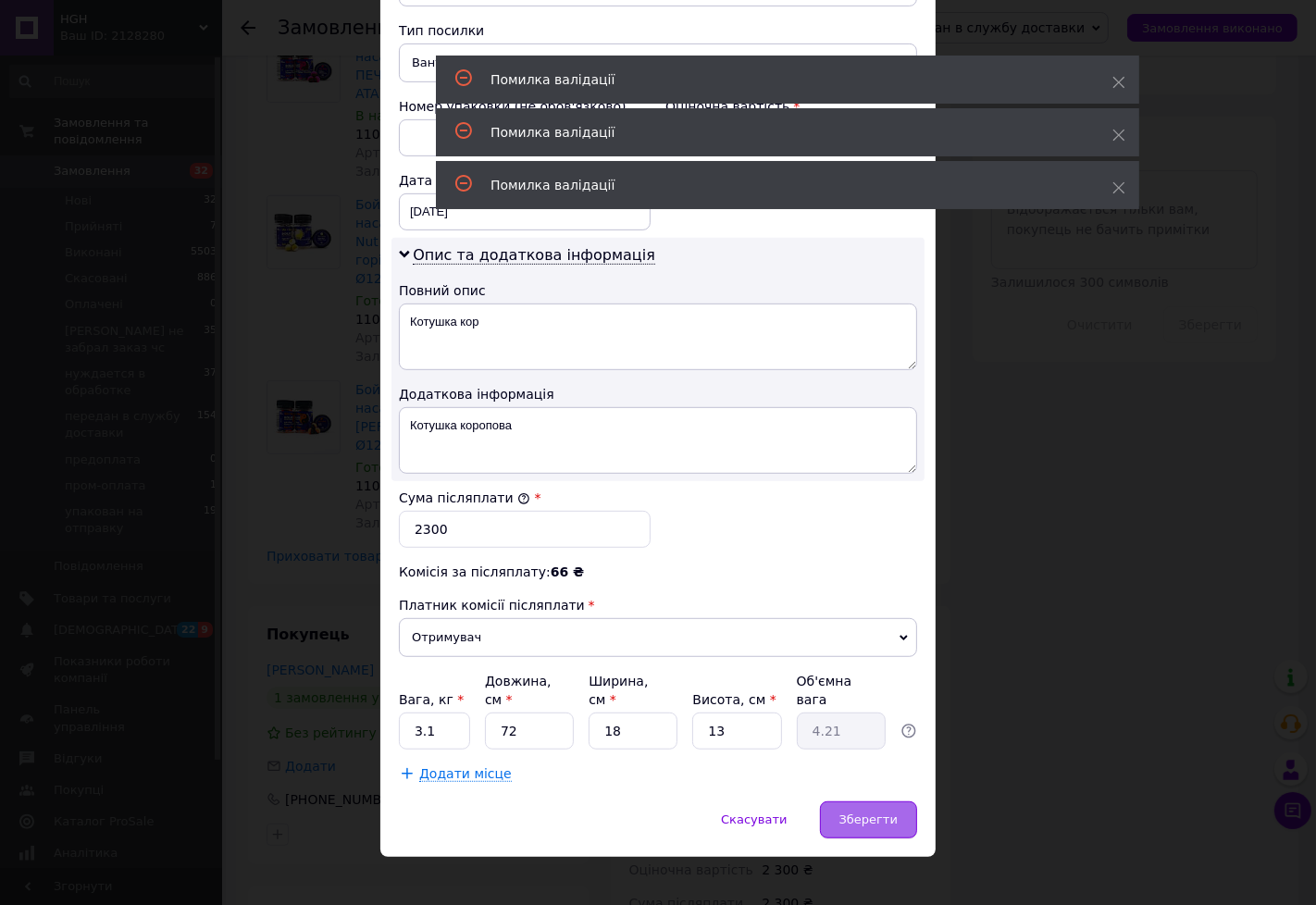
click at [848, 801] on div "Зберегти" at bounding box center [868, 820] width 97 height 37
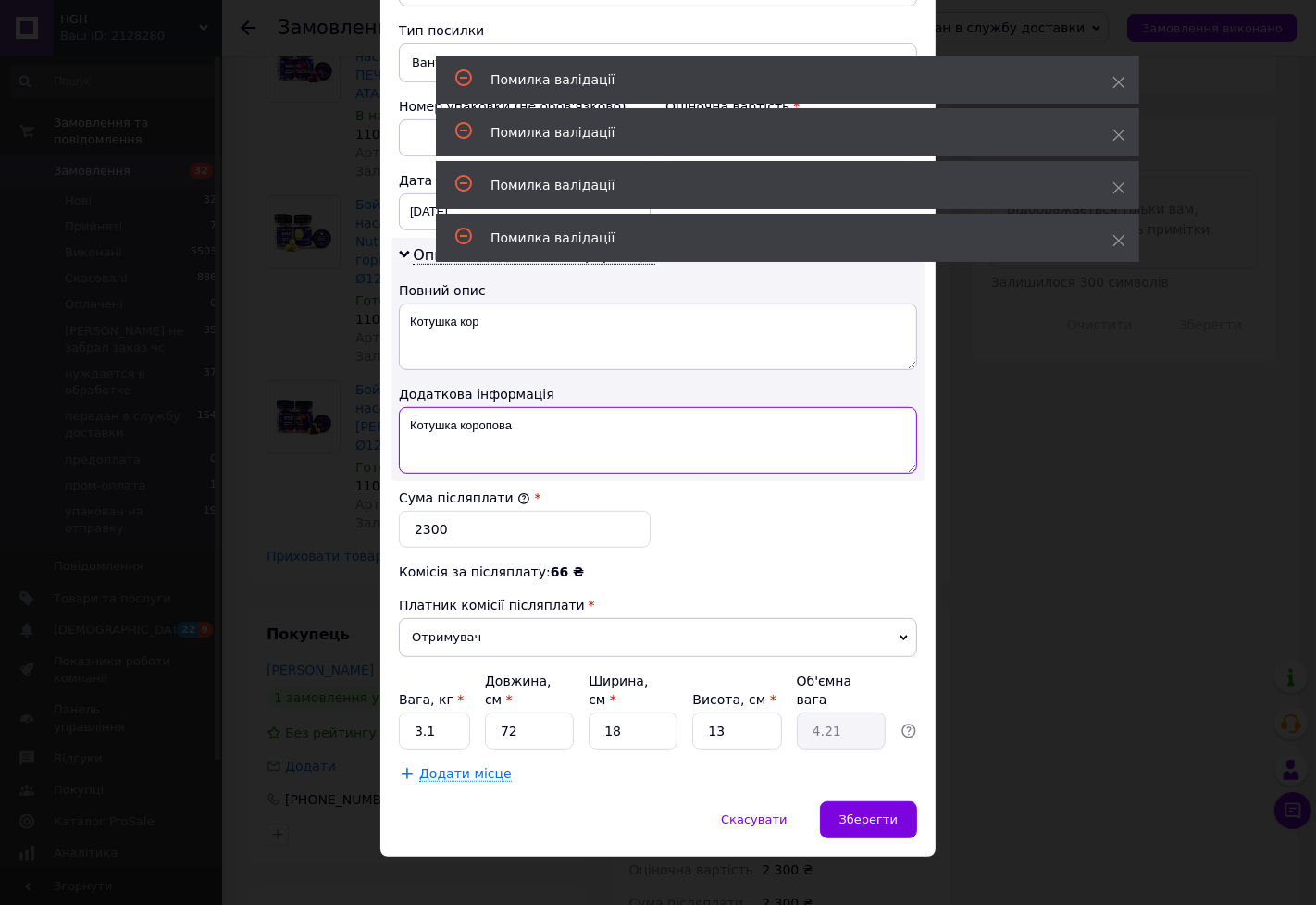
drag, startPoint x: 491, startPoint y: 438, endPoint x: 399, endPoint y: 432, distance: 92.2
click at [400, 432] on textarea "Котушка коропова" at bounding box center [658, 441] width 519 height 67
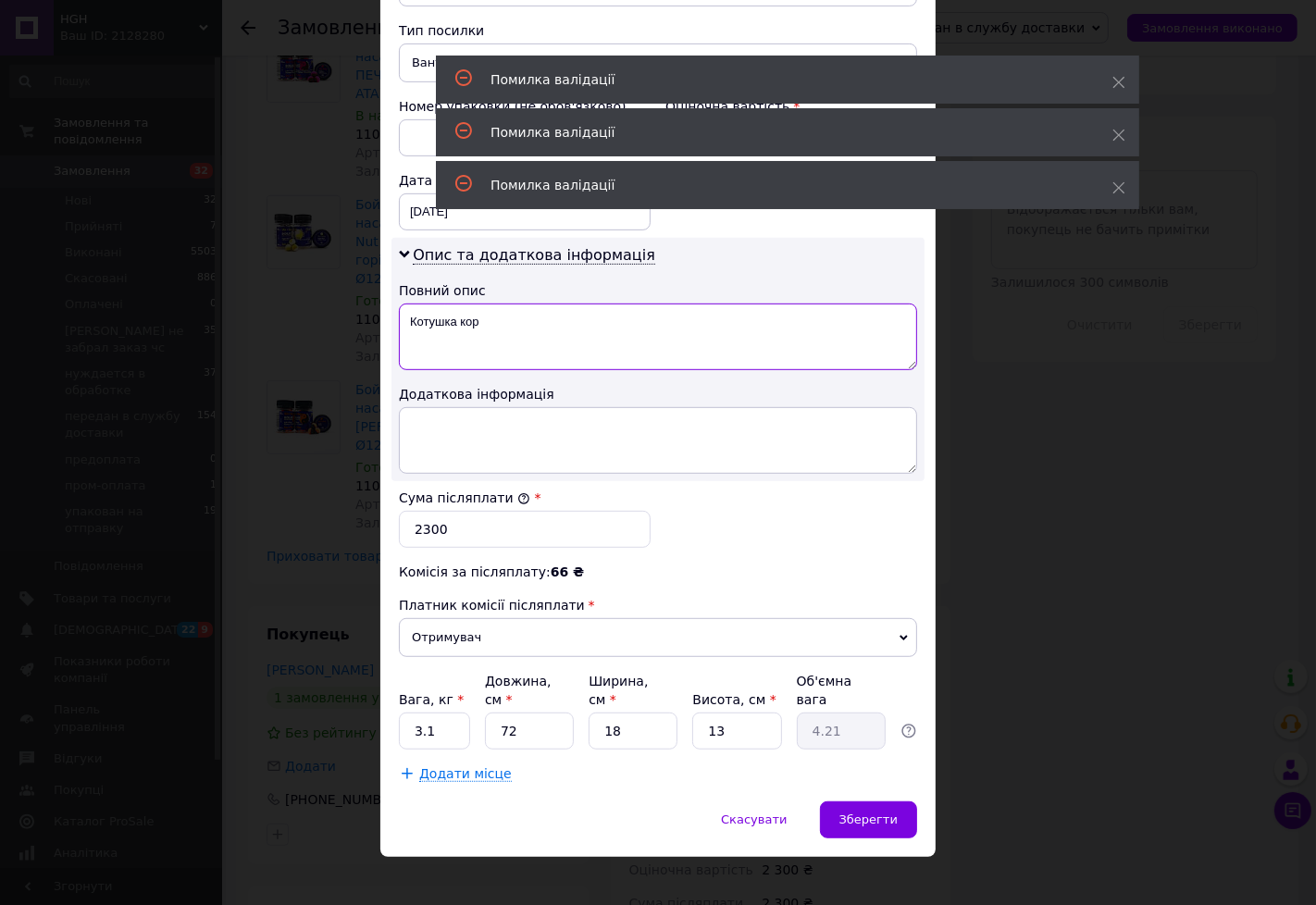
drag, startPoint x: 489, startPoint y: 330, endPoint x: 375, endPoint y: 326, distance: 114.1
click at [375, 326] on div "× Редагування доставки Спосіб доставки Нова Пошта (платна) Платник Отримувач Ві…" at bounding box center [658, 452] width 1316 height 905
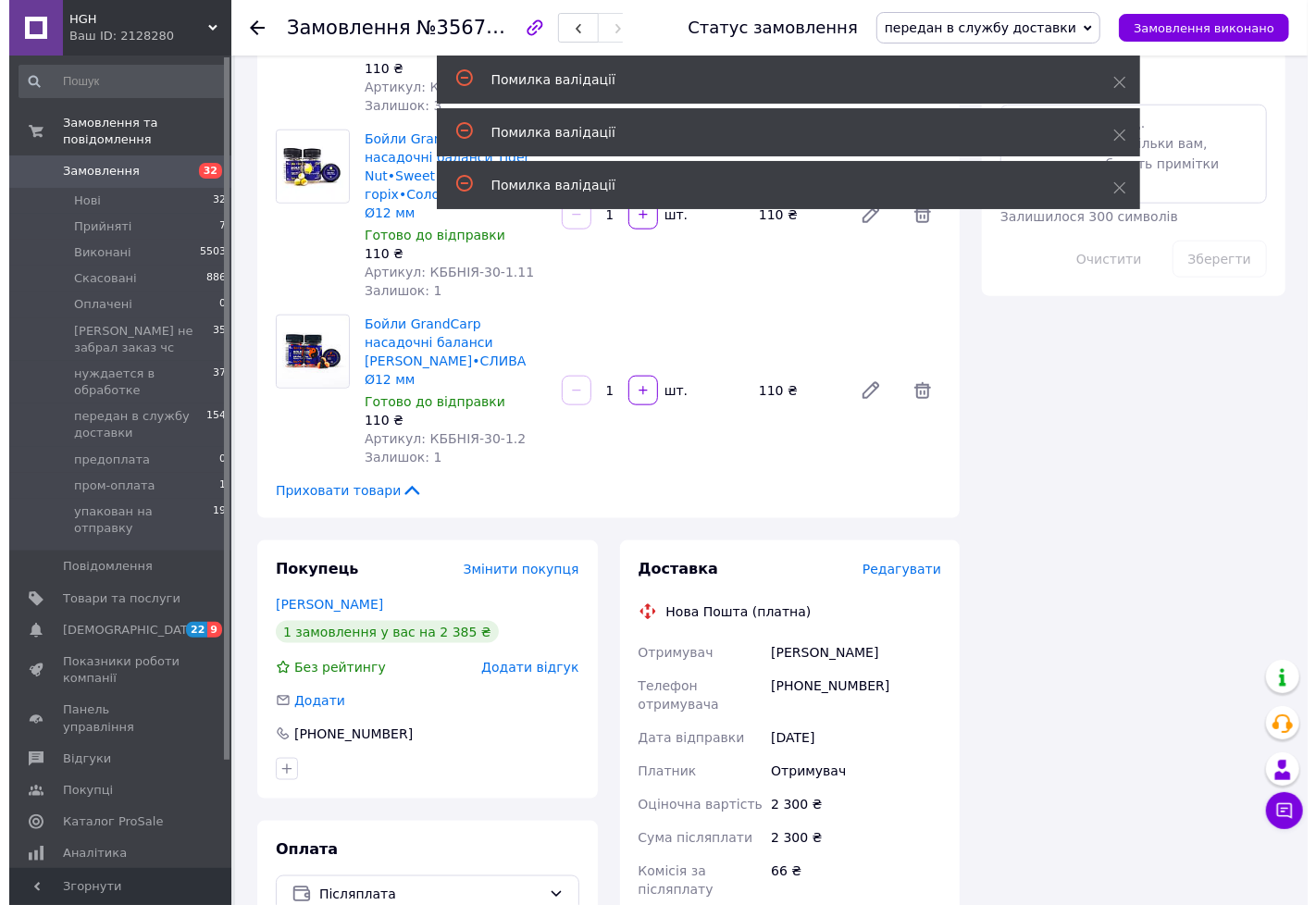
scroll to position [1028, 0]
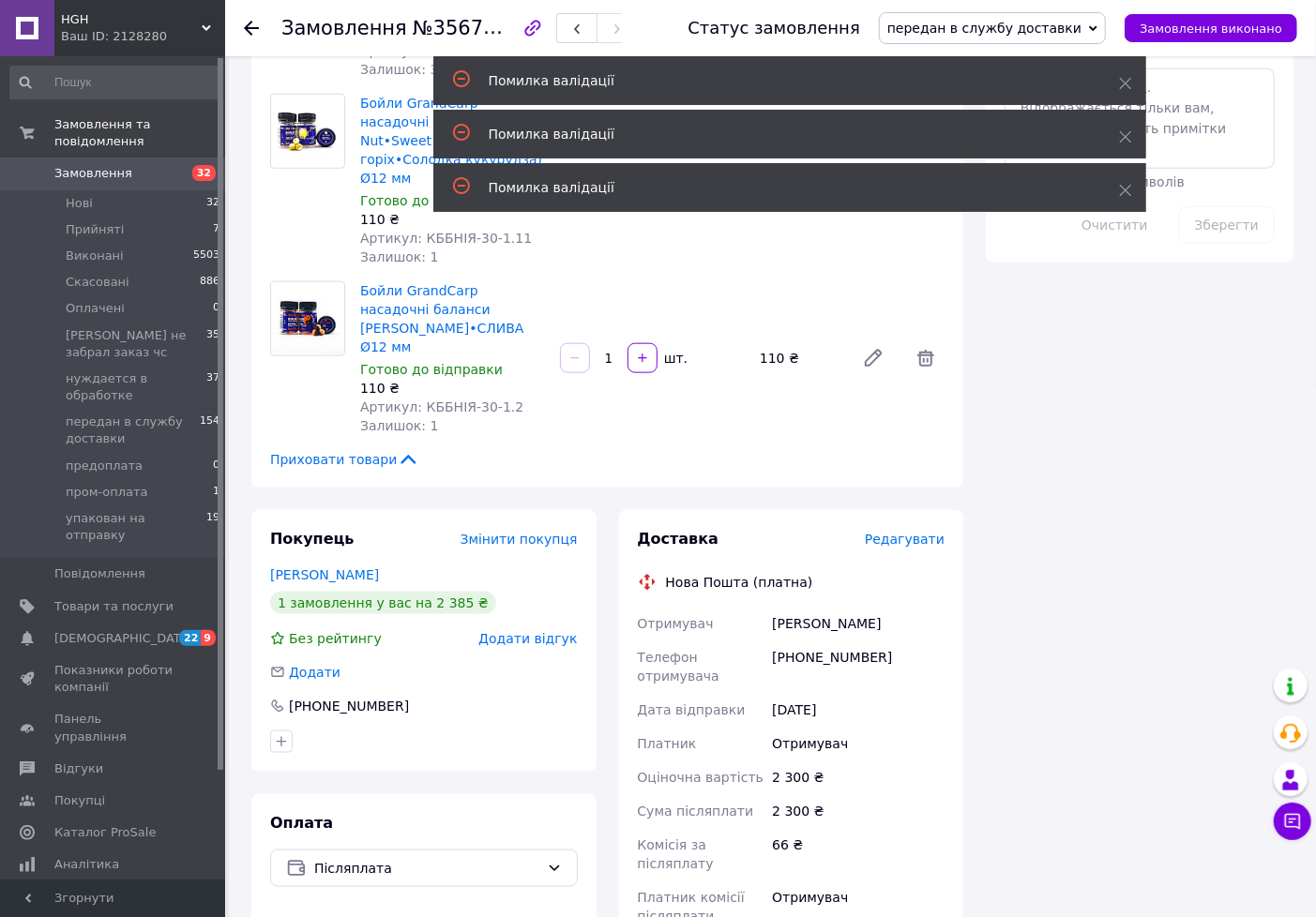
click at [901, 532] on span "Редагувати" at bounding box center [904, 540] width 80 height 15
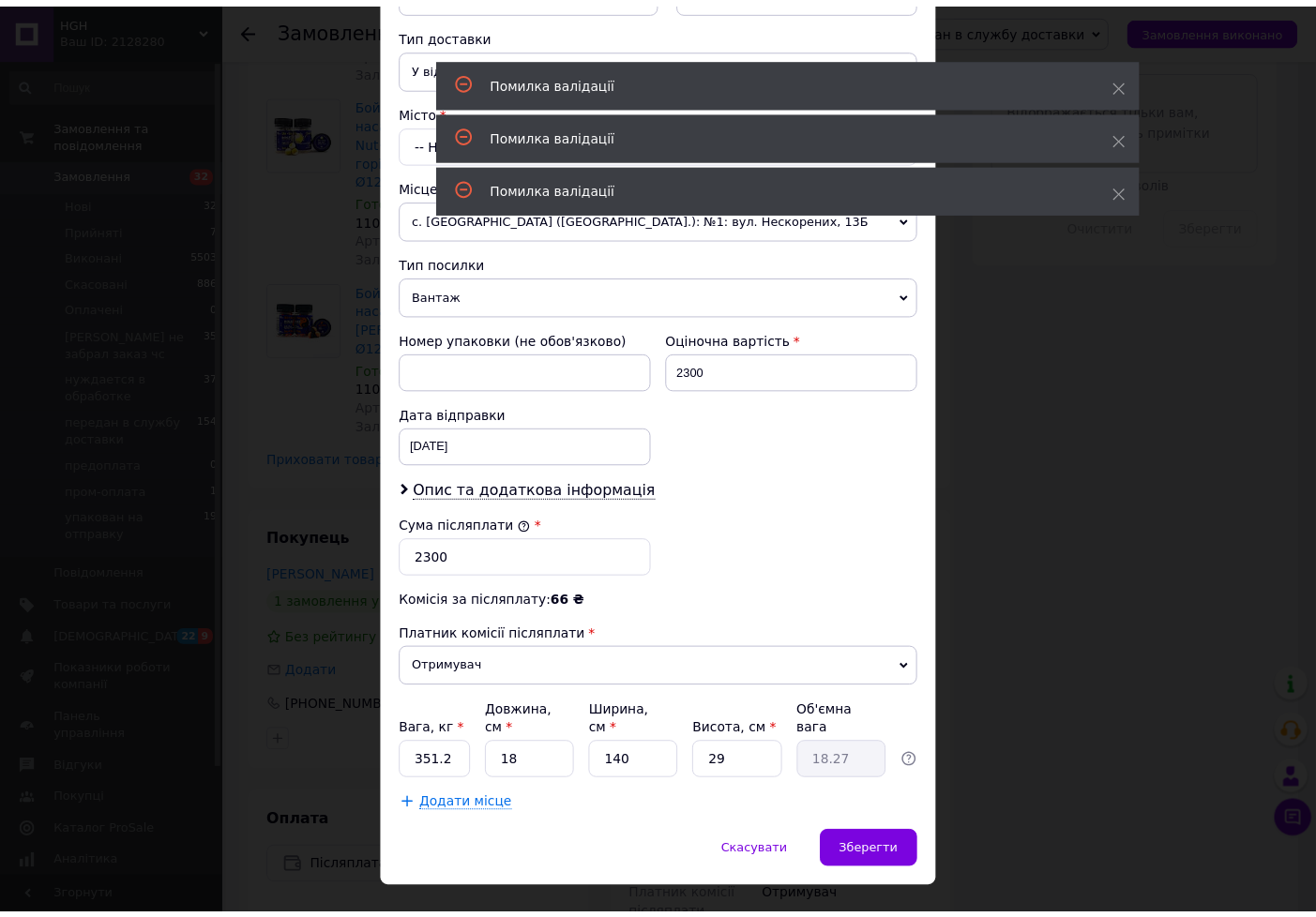
scroll to position [441, 0]
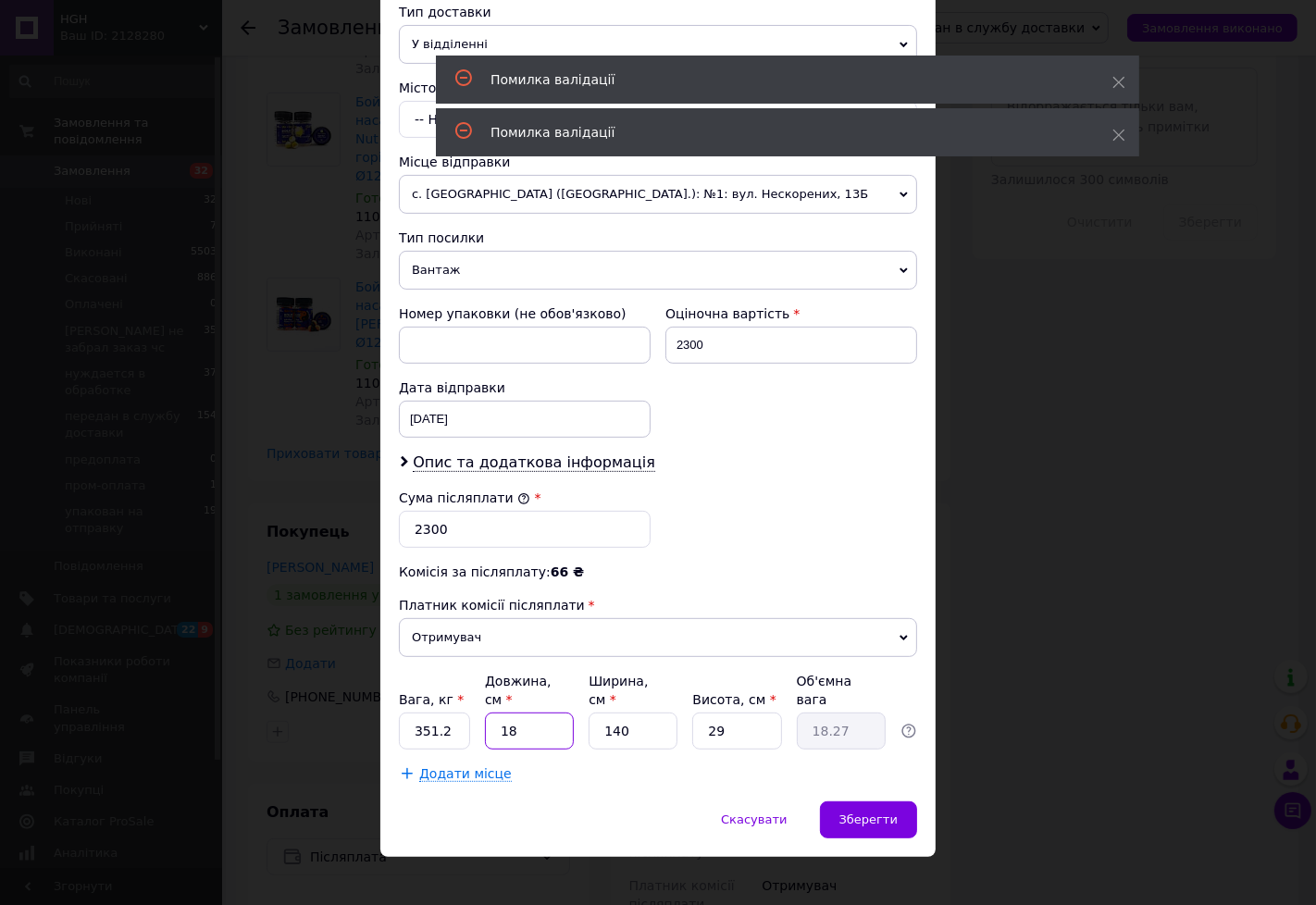
click at [521, 712] on input "18" at bounding box center [530, 731] width 89 height 37
drag, startPoint x: 455, startPoint y: 705, endPoint x: 358, endPoint y: 714, distance: 97.4
click at [358, 714] on div "× Редагування доставки Спосіб доставки Нова Пошта (платна) Платник Отримувач Ві…" at bounding box center [658, 452] width 1316 height 905
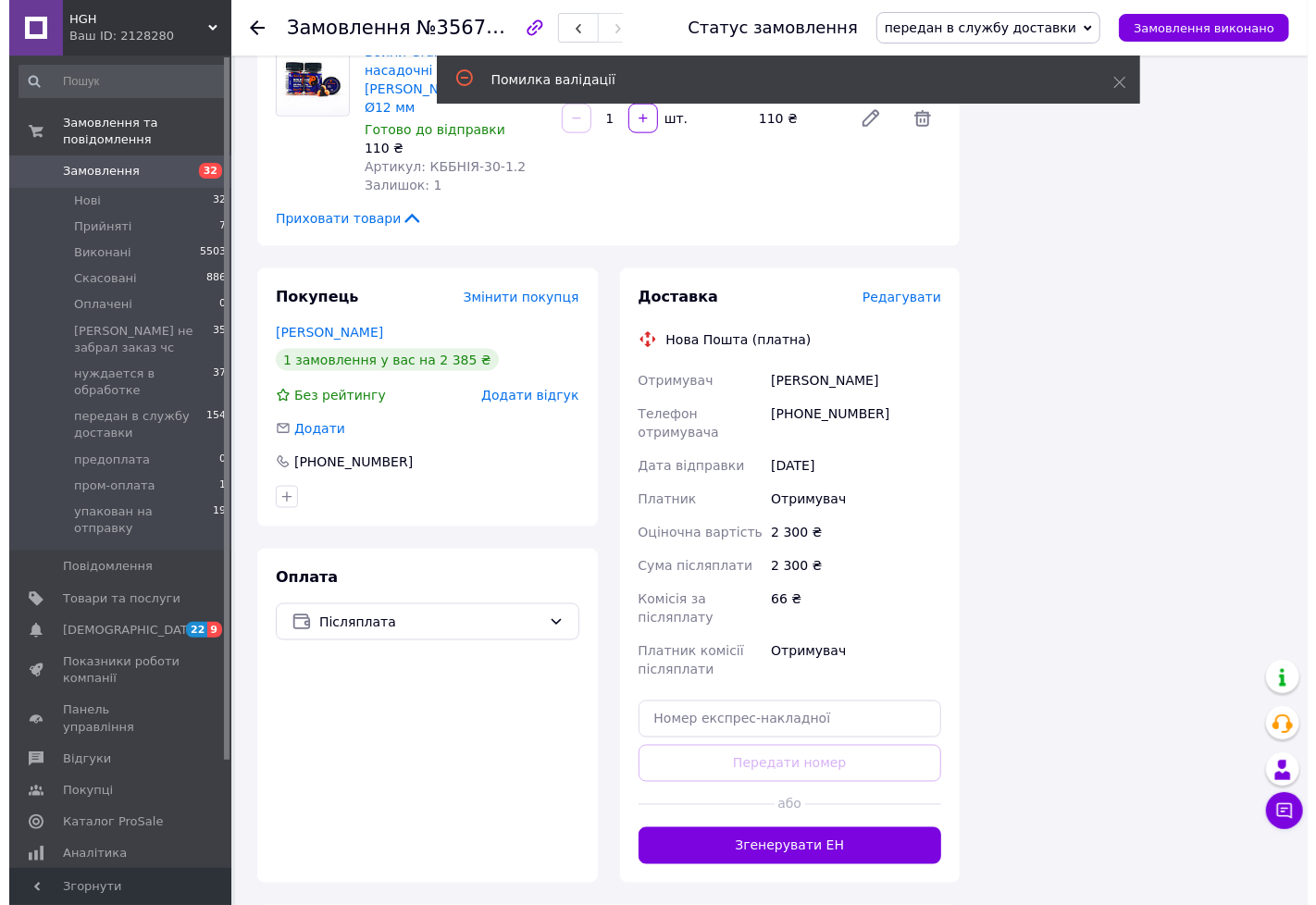
scroll to position [1131, 0]
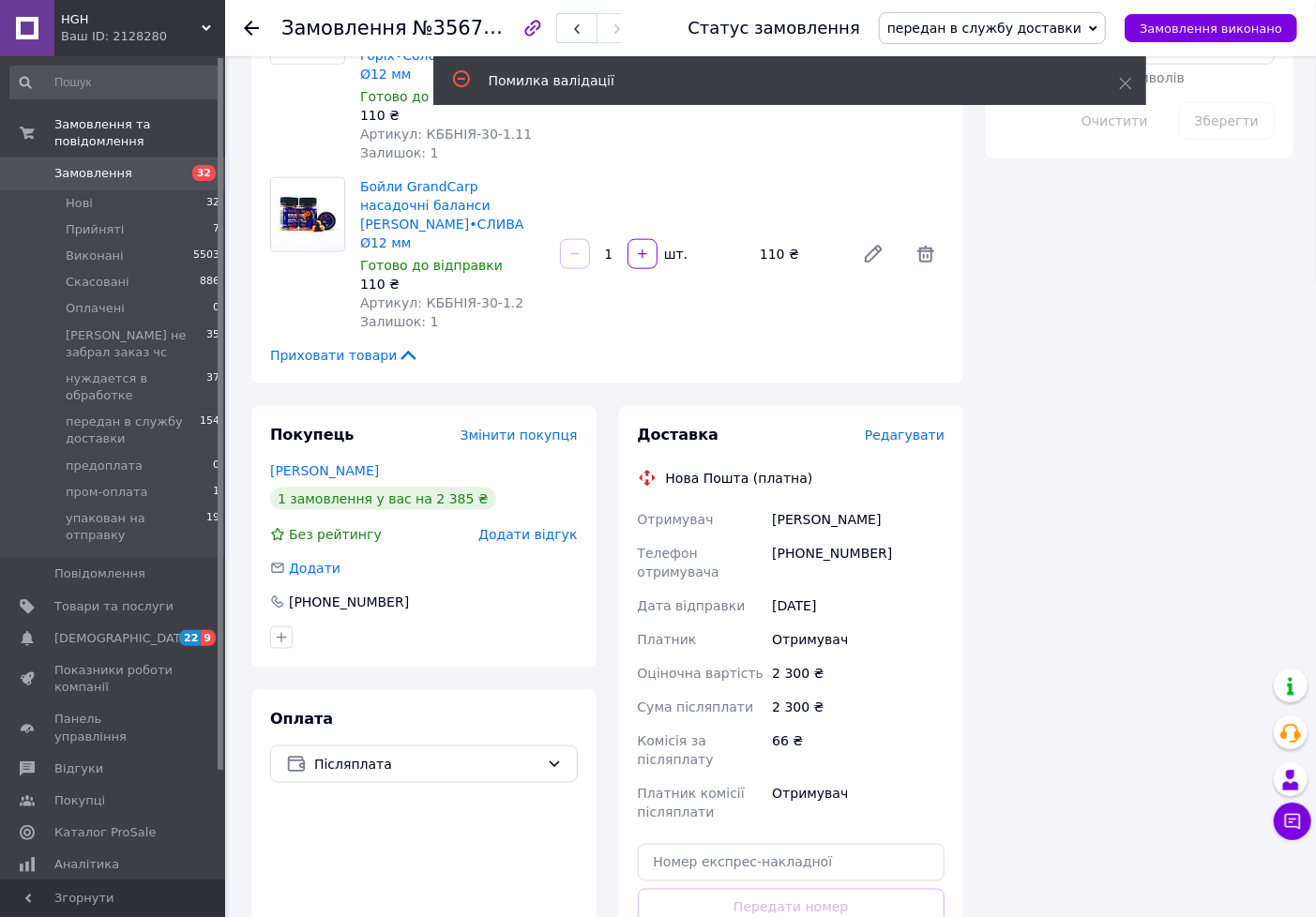
click at [912, 428] on span "Редагувати" at bounding box center [904, 436] width 80 height 15
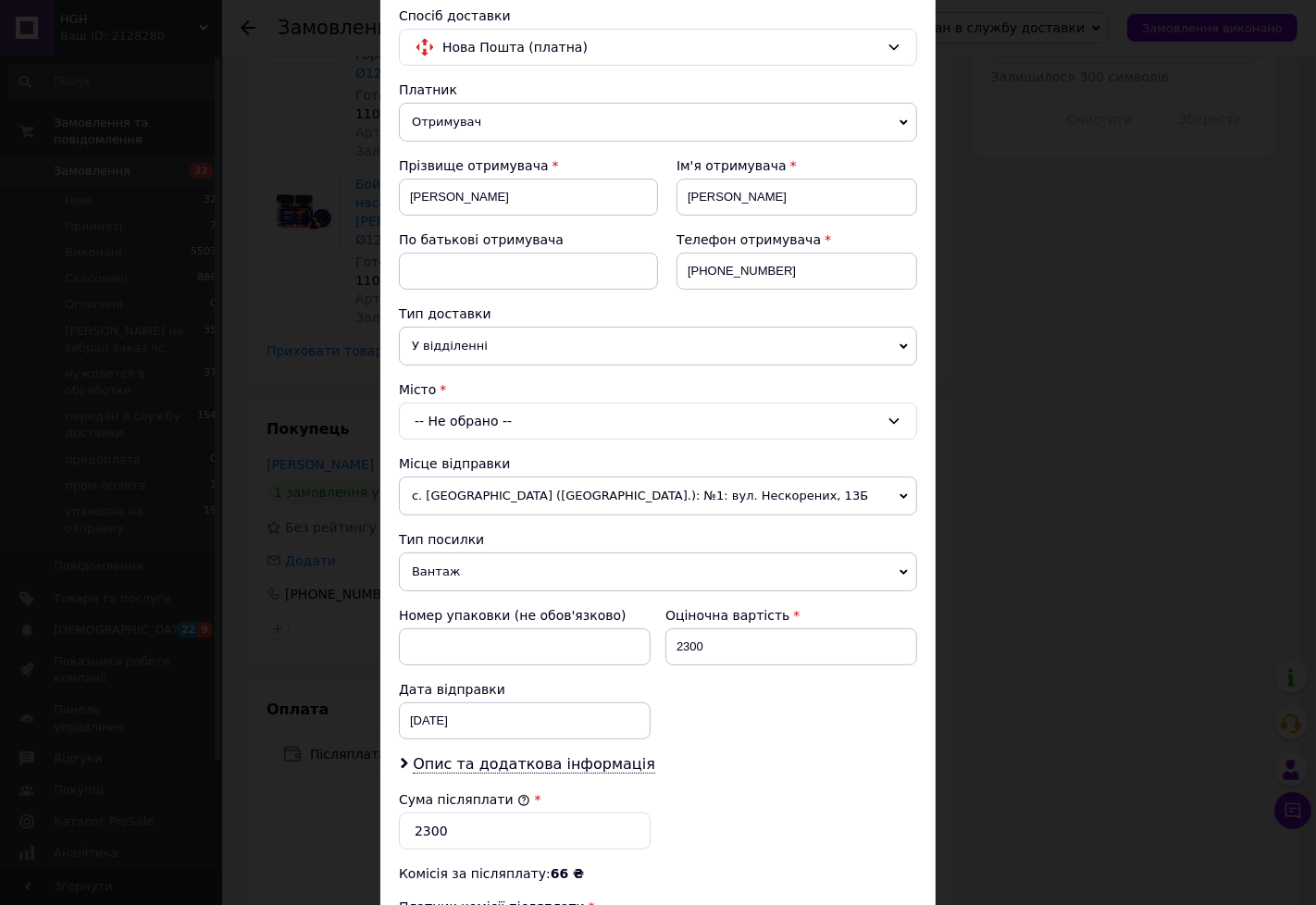
scroll to position [411, 0]
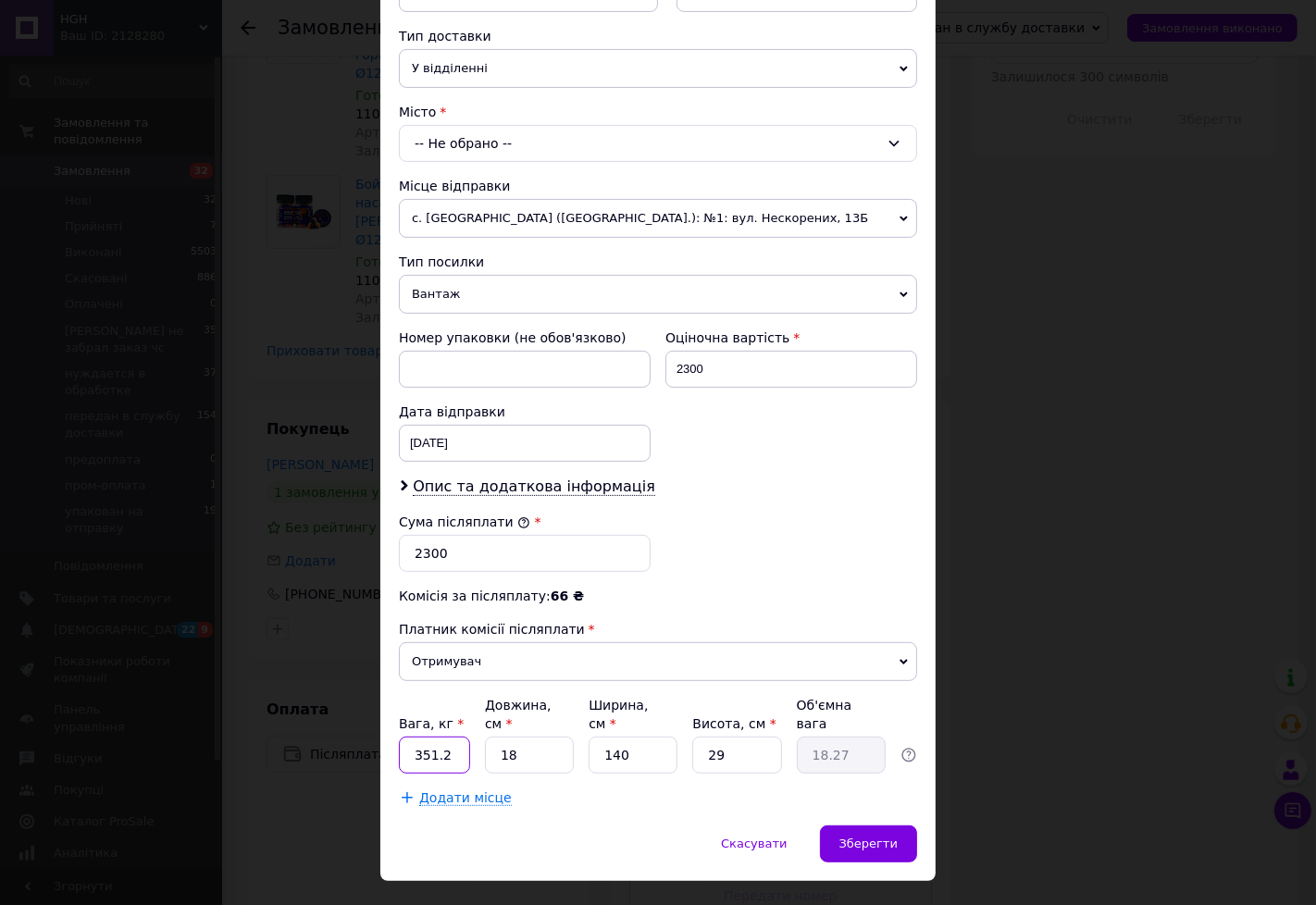
drag, startPoint x: 447, startPoint y: 740, endPoint x: 417, endPoint y: 740, distance: 30.0
click at [417, 740] on input "351.2" at bounding box center [434, 755] width 71 height 37
type input "3.1"
click at [547, 741] on input "18" at bounding box center [530, 755] width 89 height 37
type input "1"
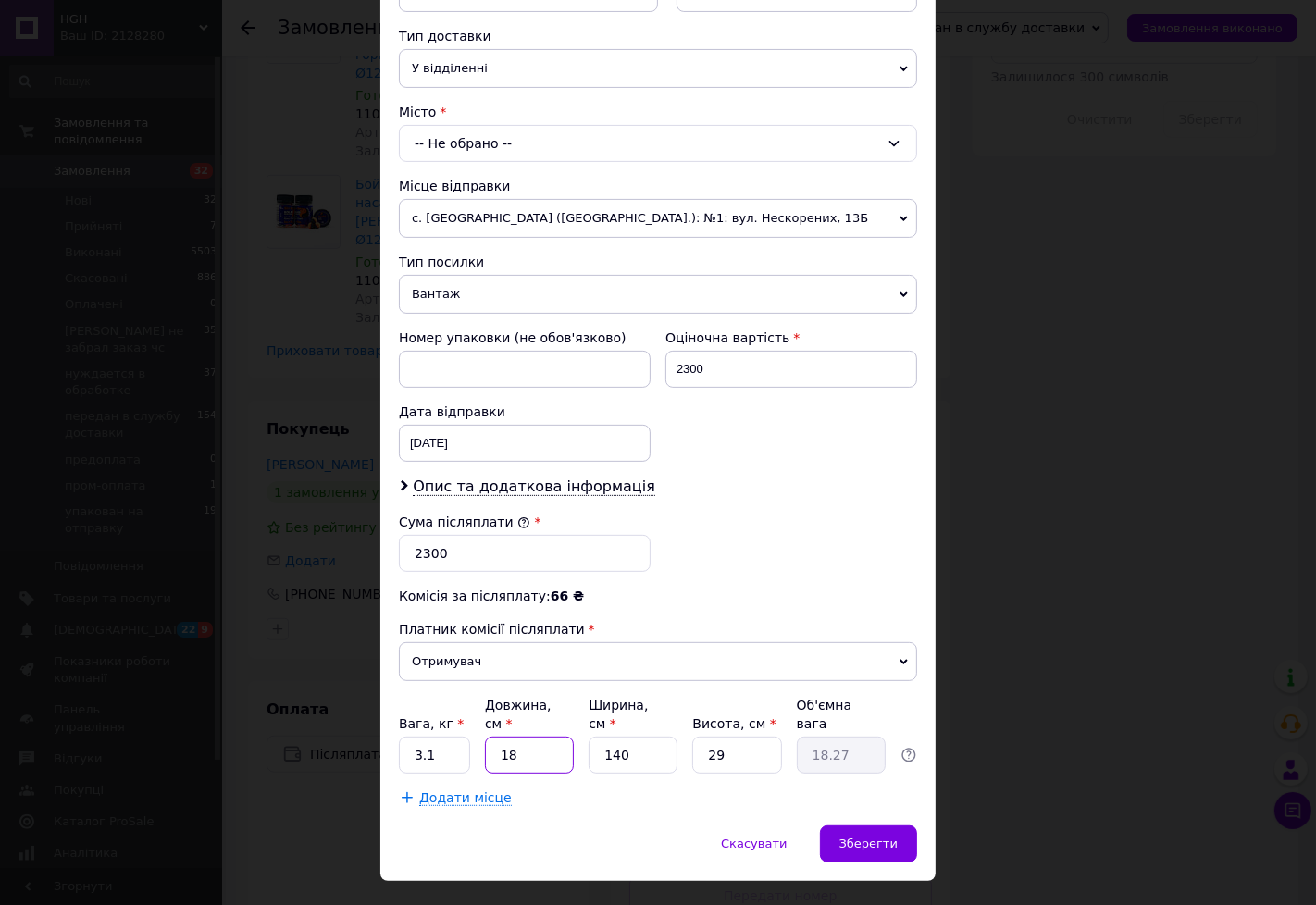
type input "1.01"
type input "7"
type input "7.11"
type input "70"
type input "71.05"
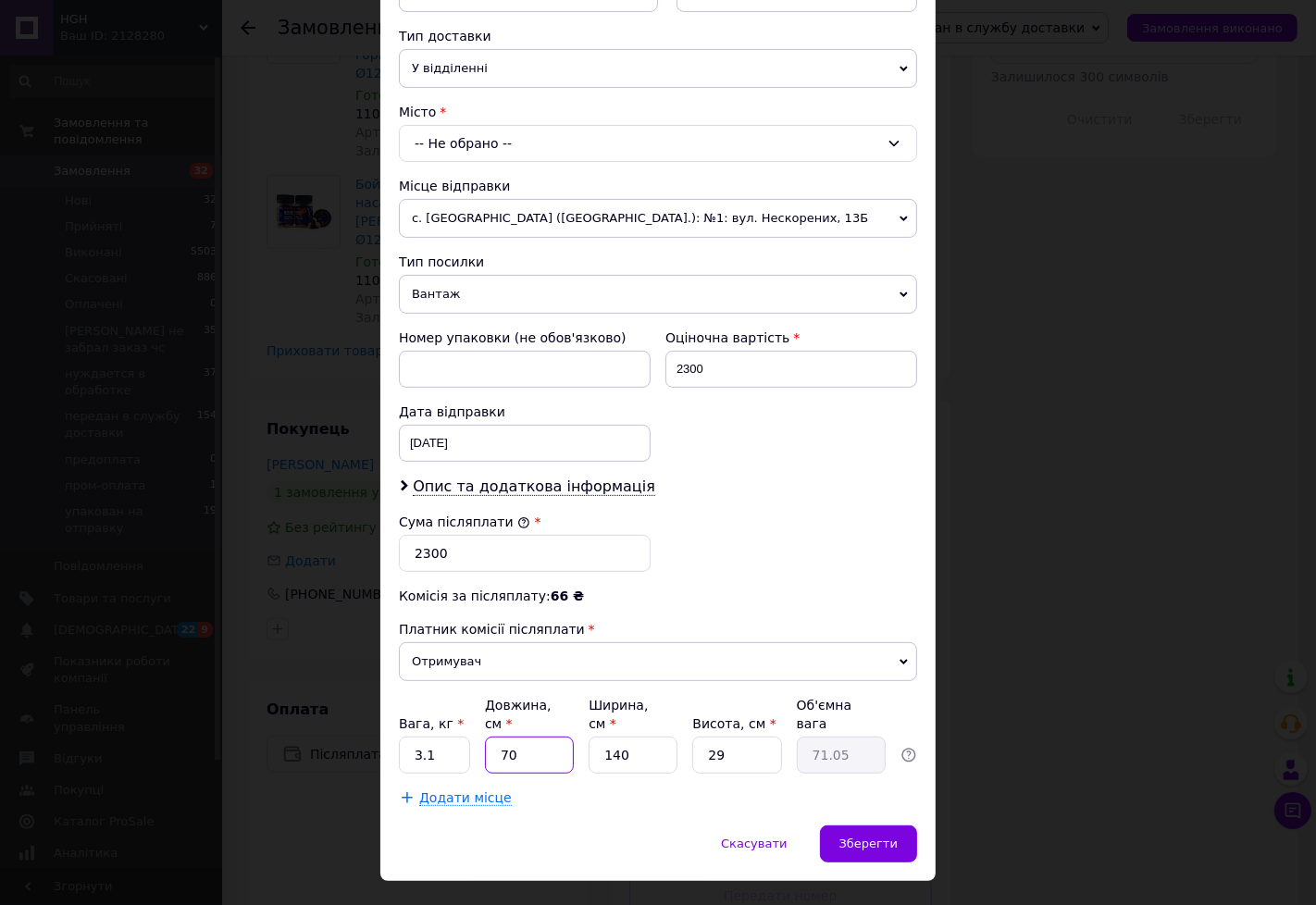
type input "70"
type input "1"
type input "0.51"
type input "18"
type input "9.14"
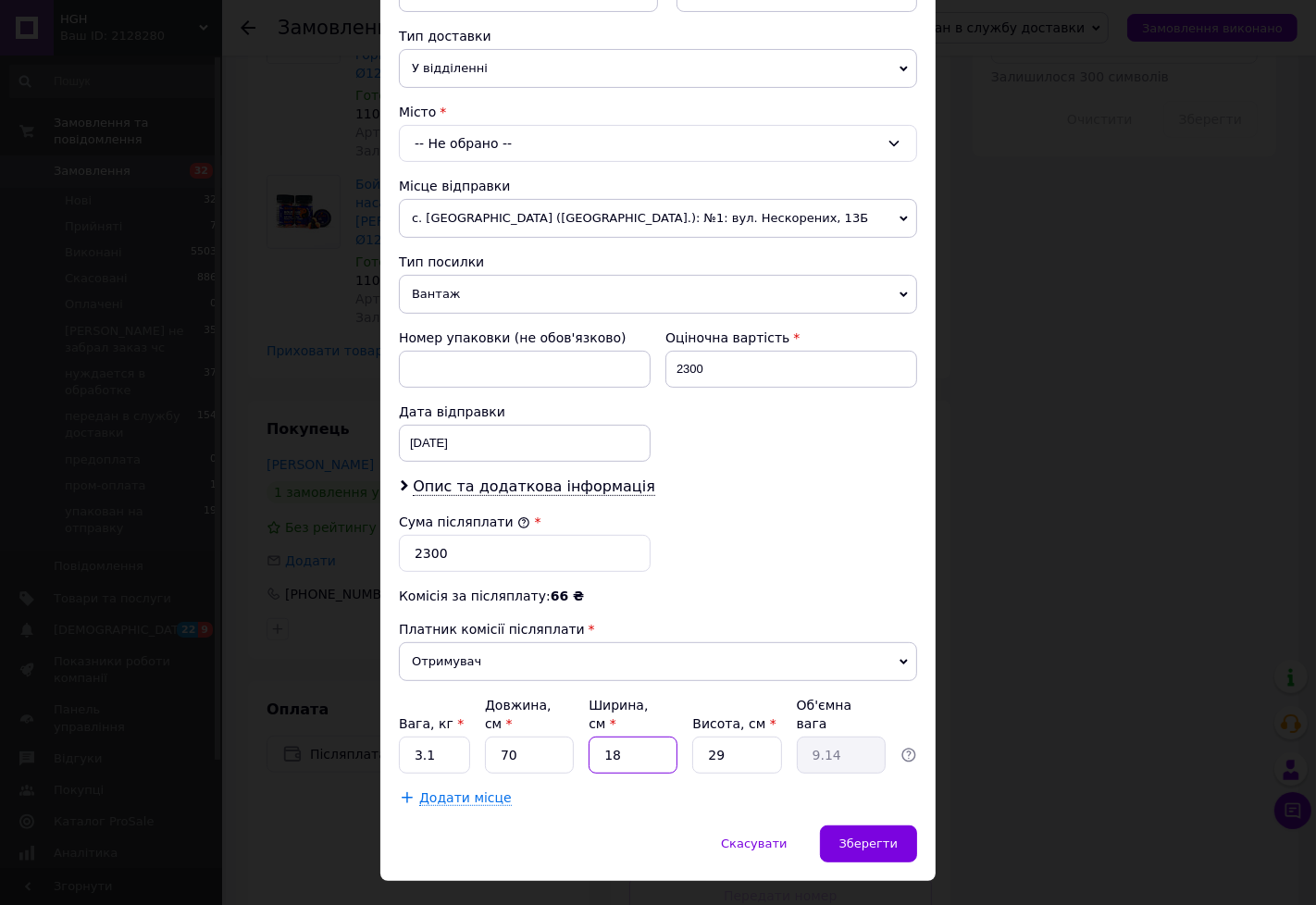
type input "18"
type input "1"
type input "0.32"
type input "13"
type input "4.1"
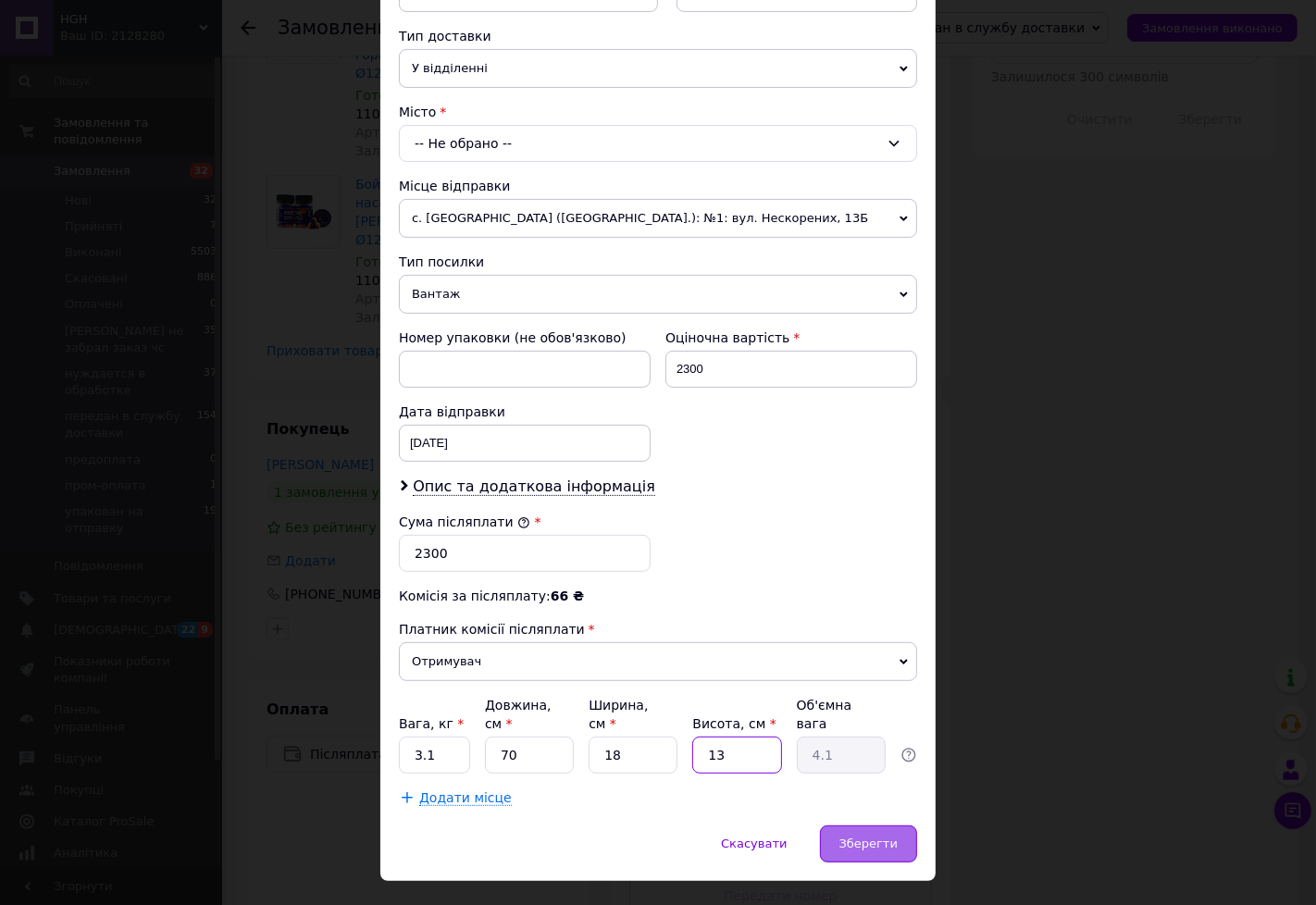
type input "13"
click at [870, 836] on span "Зберегти" at bounding box center [868, 843] width 58 height 14
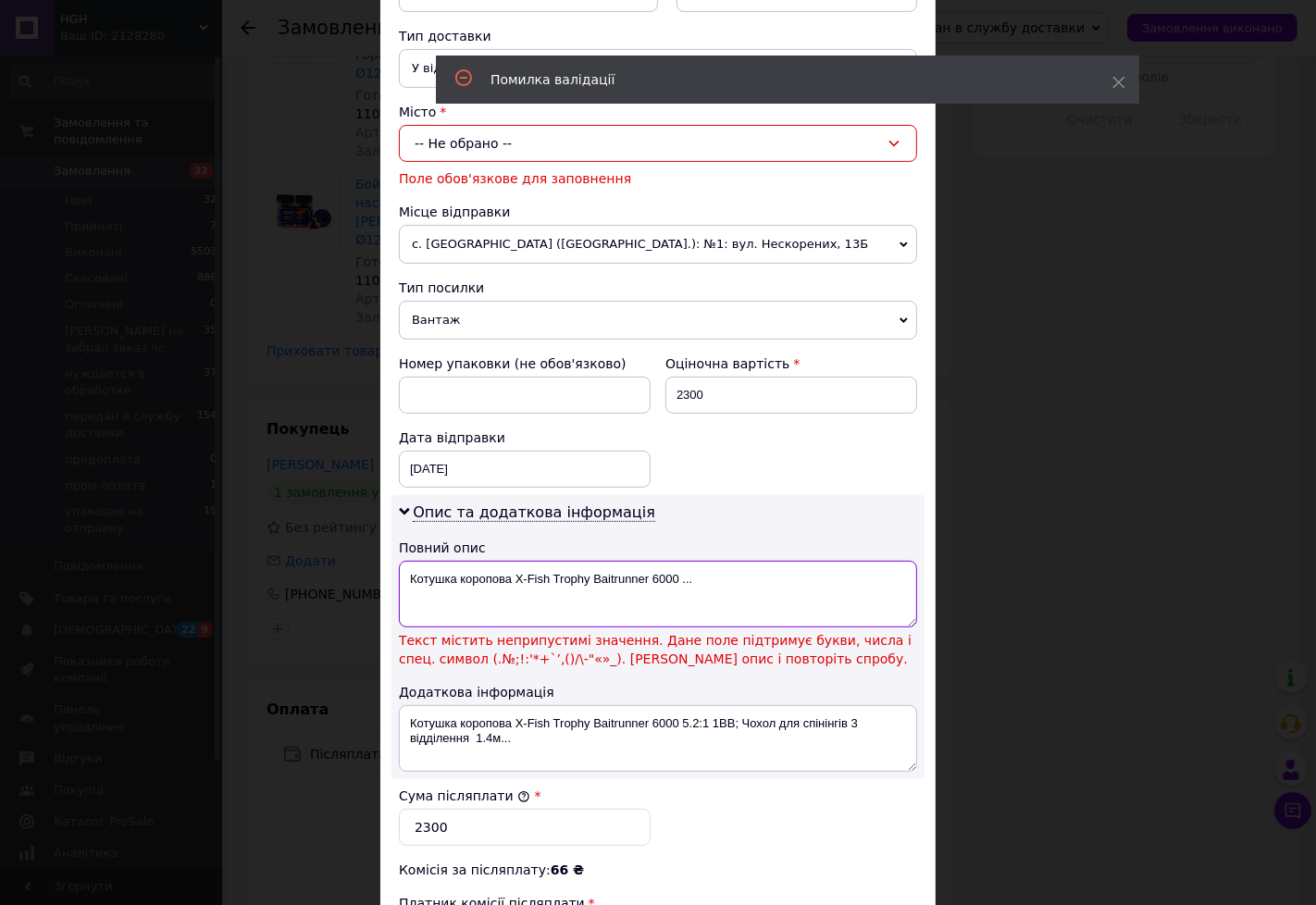
drag, startPoint x: 599, startPoint y: 589, endPoint x: 459, endPoint y: 591, distance: 140.0
click at [459, 591] on textarea "Котушка коропова X‑Fish Trophy Baitrunner 6000 ..." at bounding box center [658, 595] width 519 height 67
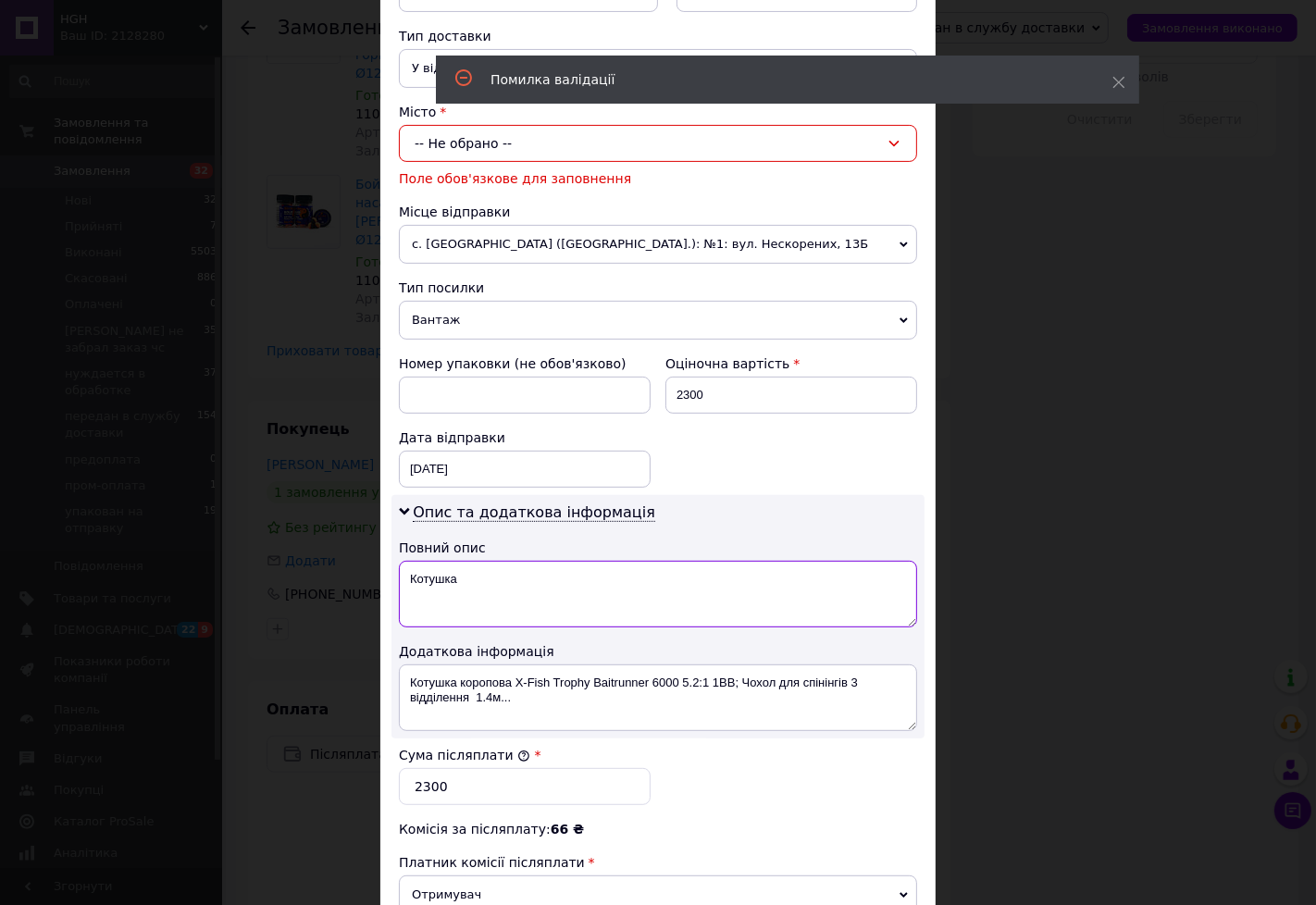
type textarea "Котушка"
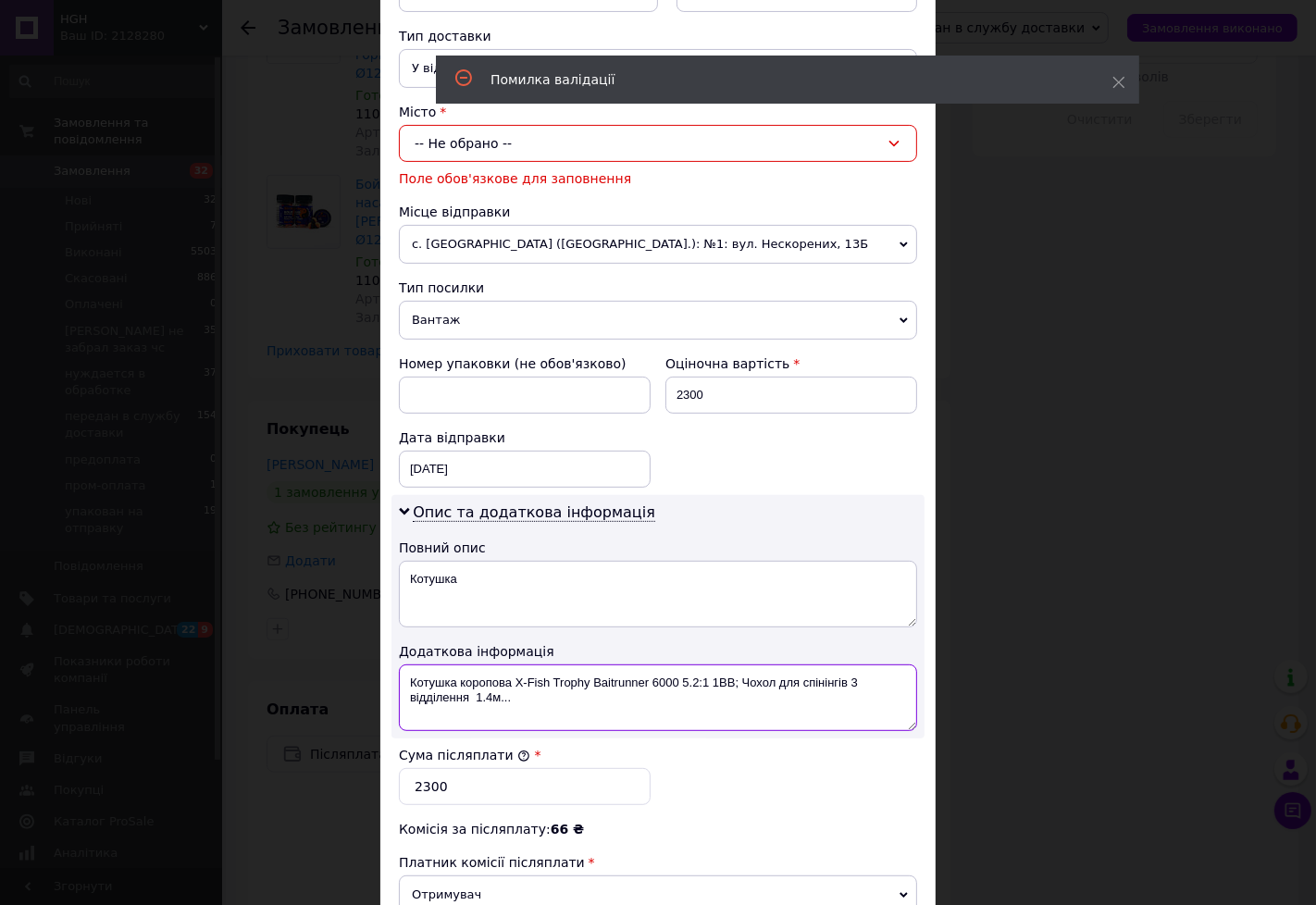
drag, startPoint x: 856, startPoint y: 681, endPoint x: 487, endPoint y: 704, distance: 369.7
drag, startPoint x: 879, startPoint y: 686, endPoint x: 525, endPoint y: 691, distance: 354.0
click at [525, 691] on textarea "Котушка коропова X‑Fish Trophy Baitrunner 6000 5.2:1 1BB; Чохол для спінінгів 3…" at bounding box center [658, 698] width 519 height 67
type textarea "Котушка коропова X‑"
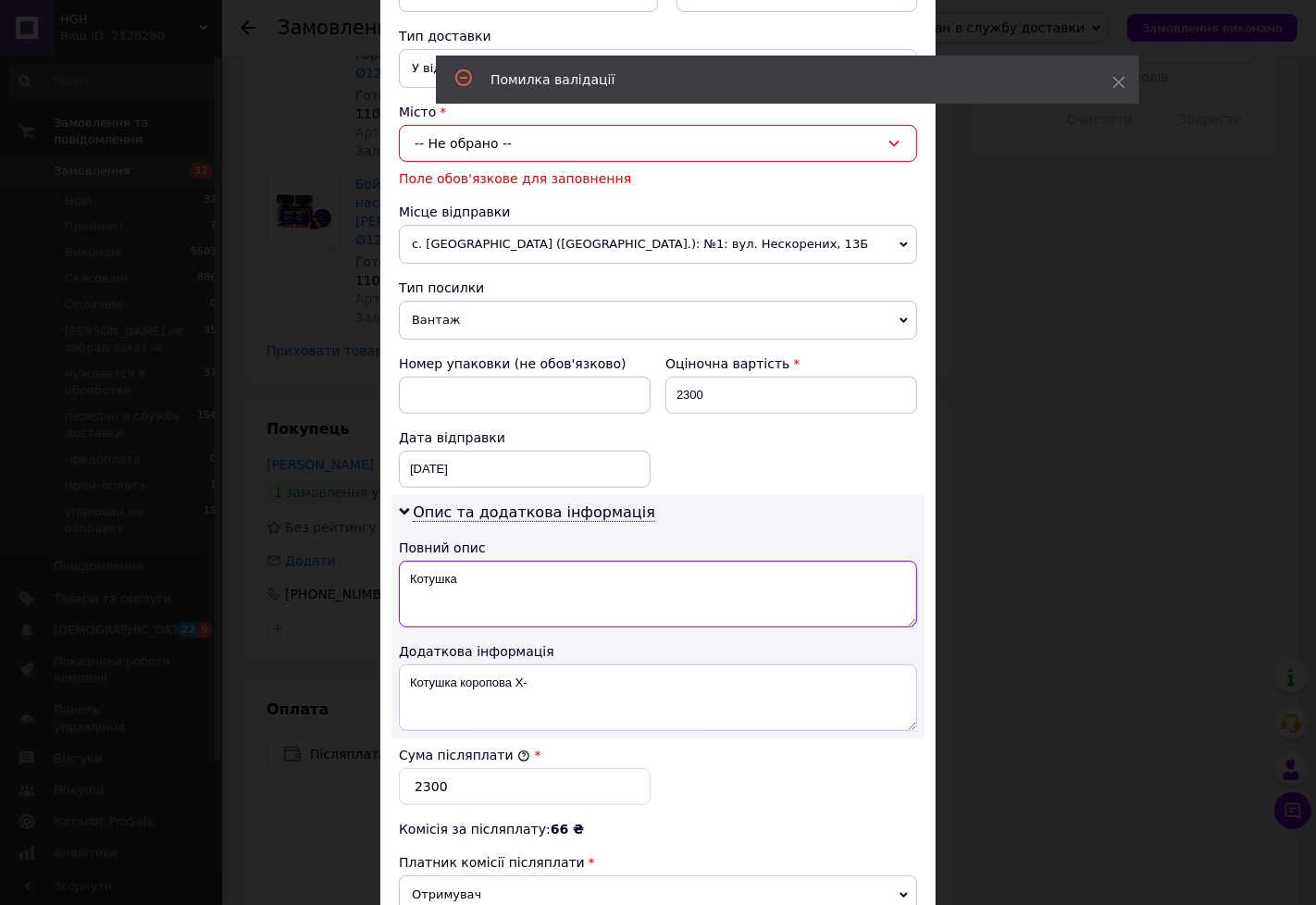
drag, startPoint x: 414, startPoint y: 585, endPoint x: 389, endPoint y: 584, distance: 25.0
click at [392, 584] on div "Опис та додаткова інформація Повний опис Котушка Додаткова інформація Котушка к…" at bounding box center [658, 617] width 533 height 244
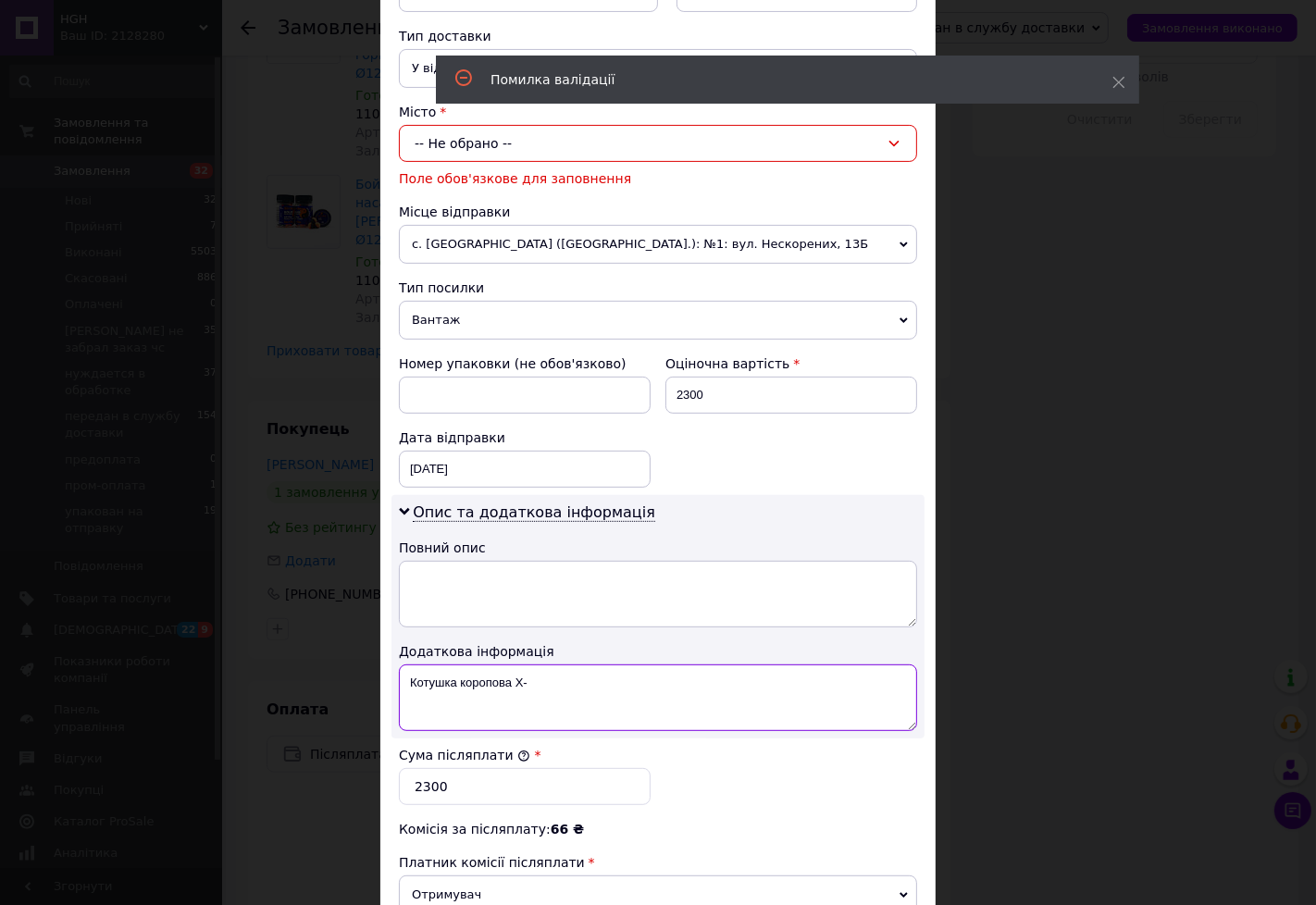
drag, startPoint x: 535, startPoint y: 683, endPoint x: 445, endPoint y: 683, distance: 90.0
click at [445, 683] on textarea "Котушка коропова X‑" at bounding box center [658, 698] width 519 height 67
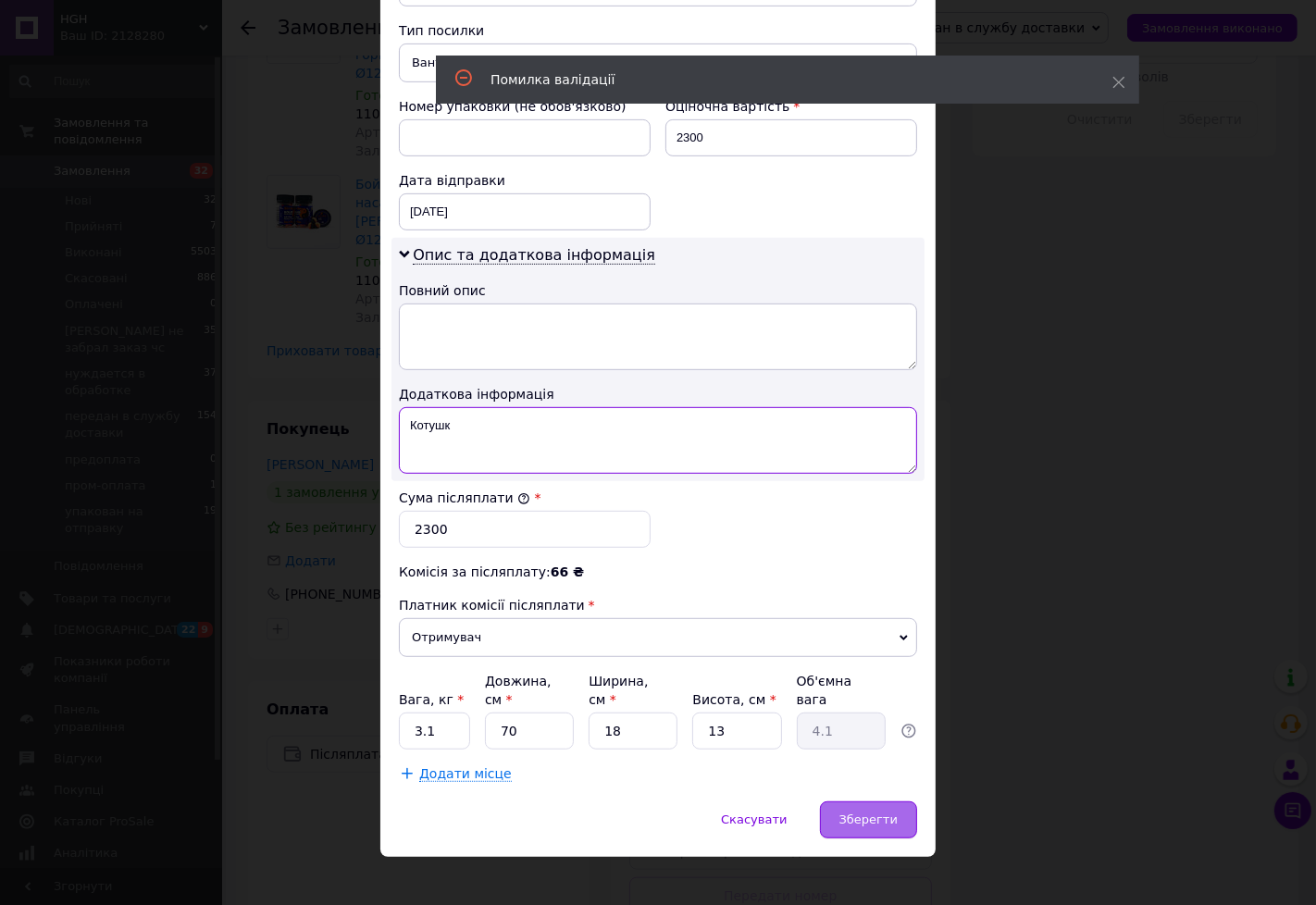
type textarea "Котушк"
click at [901, 808] on div "Зберегти" at bounding box center [868, 820] width 97 height 37
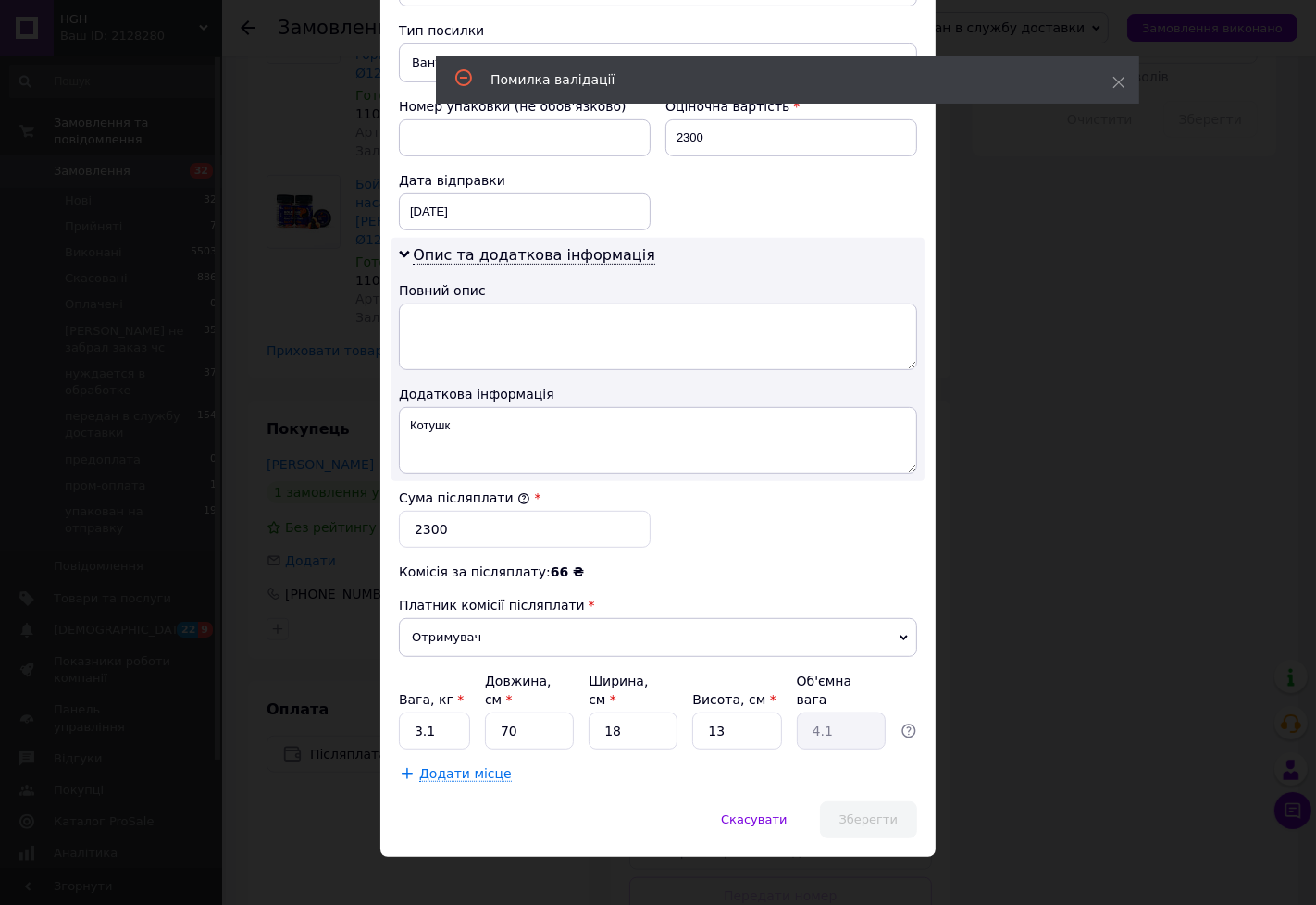
scroll to position [668, 0]
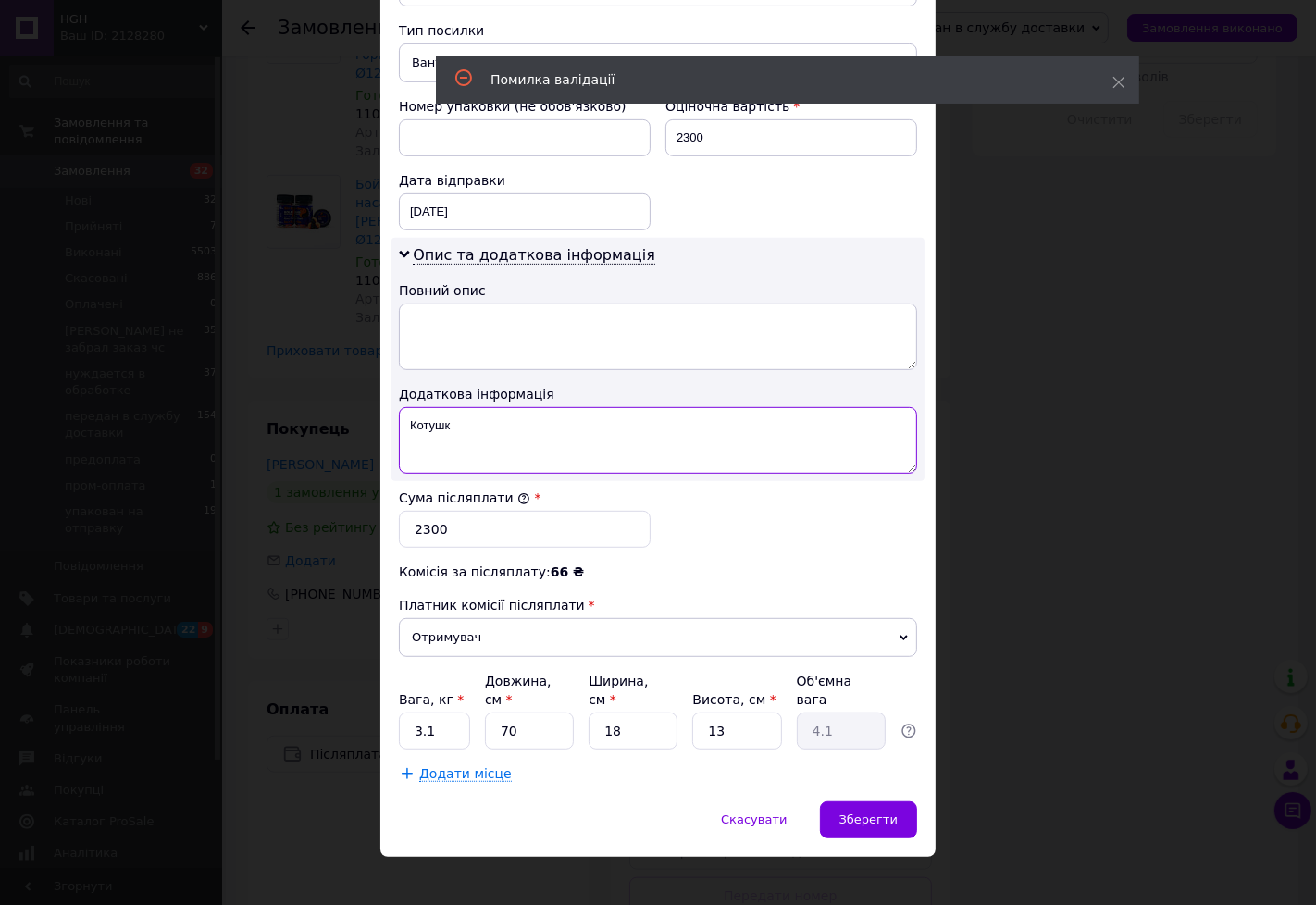
drag, startPoint x: 504, startPoint y: 432, endPoint x: 402, endPoint y: 424, distance: 102.3
click at [402, 424] on textarea "Котушк" at bounding box center [658, 441] width 519 height 67
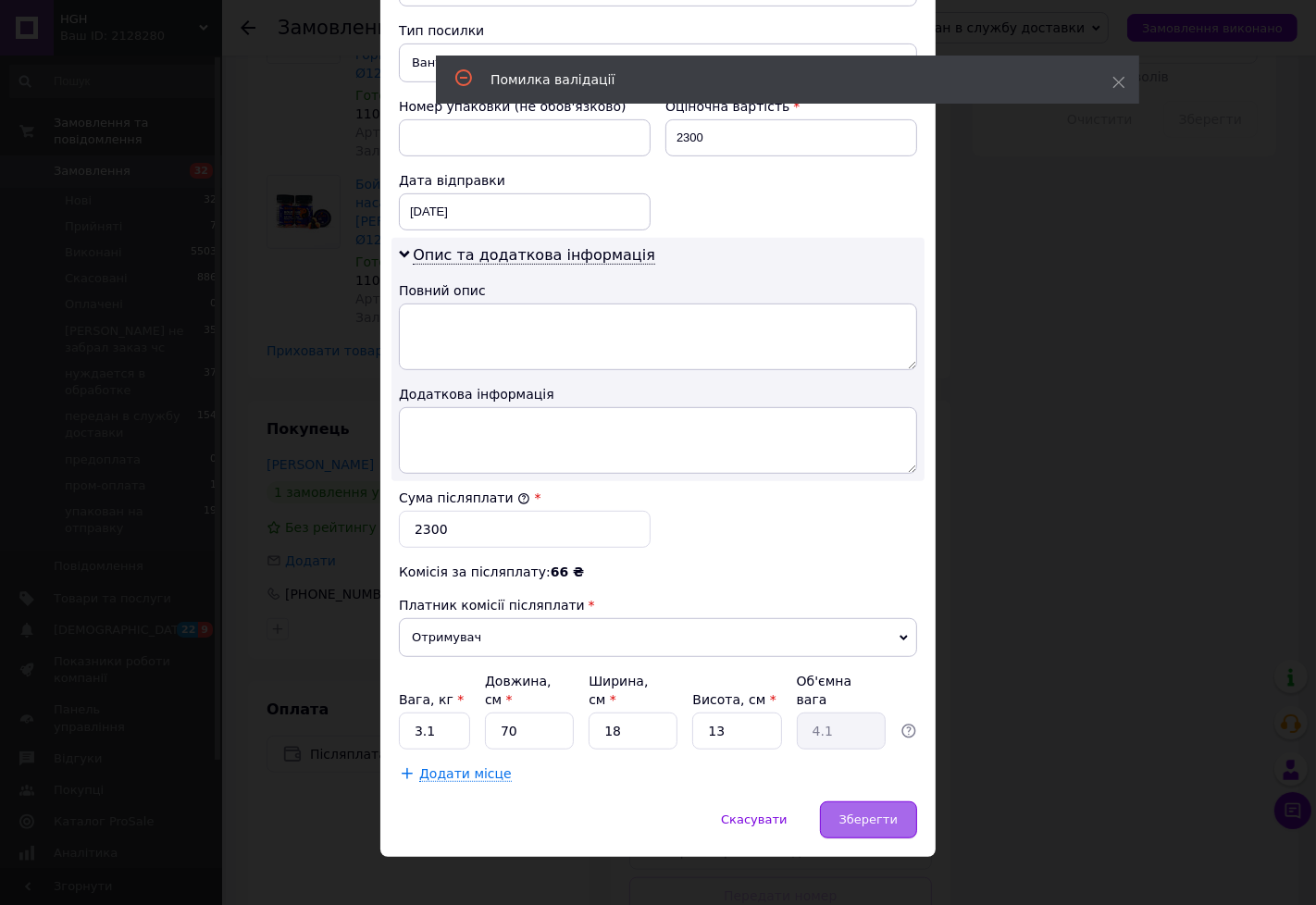
click at [851, 812] on span "Зберегти" at bounding box center [868, 819] width 58 height 14
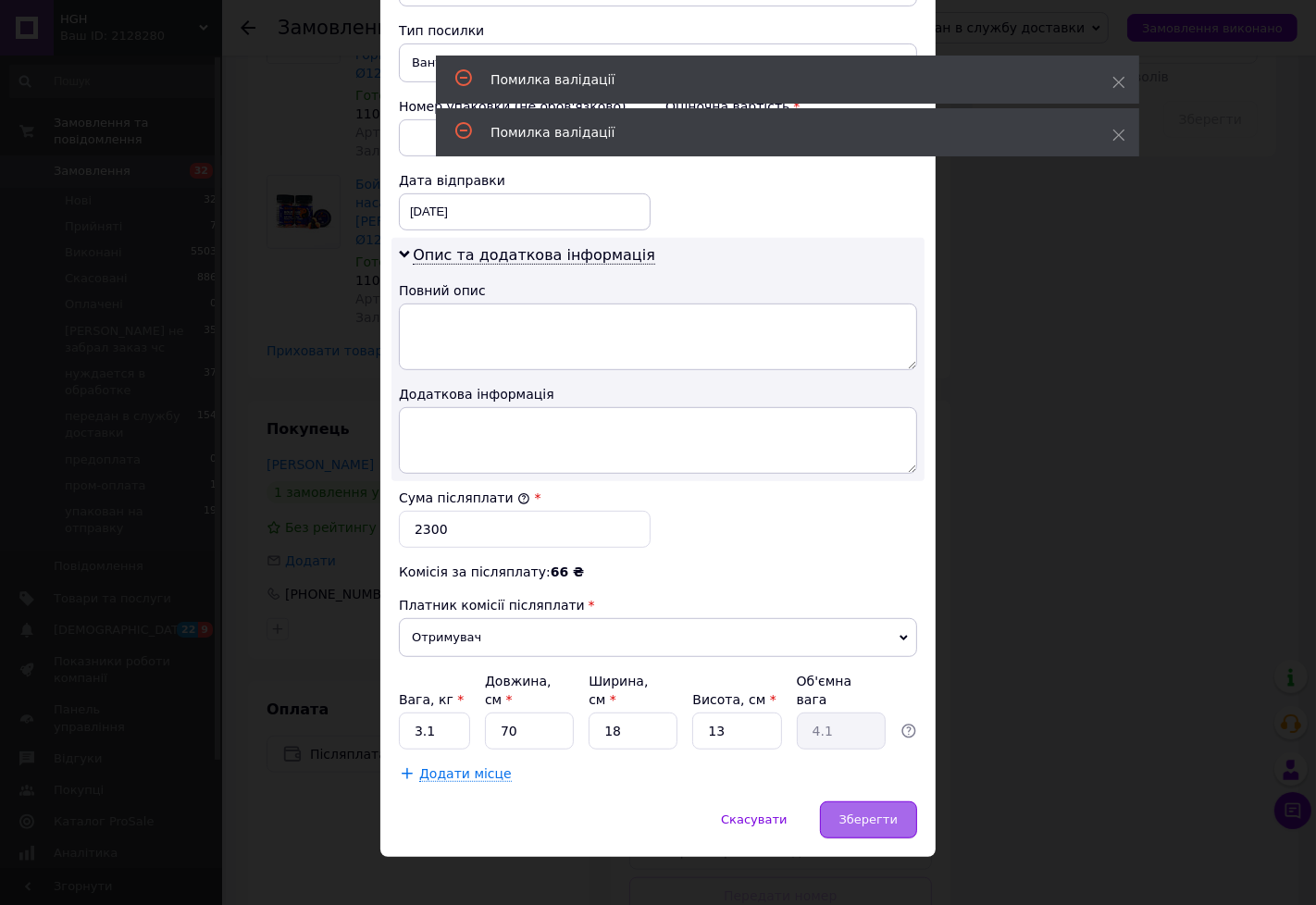
click at [851, 812] on span "Зберегти" at bounding box center [868, 819] width 58 height 14
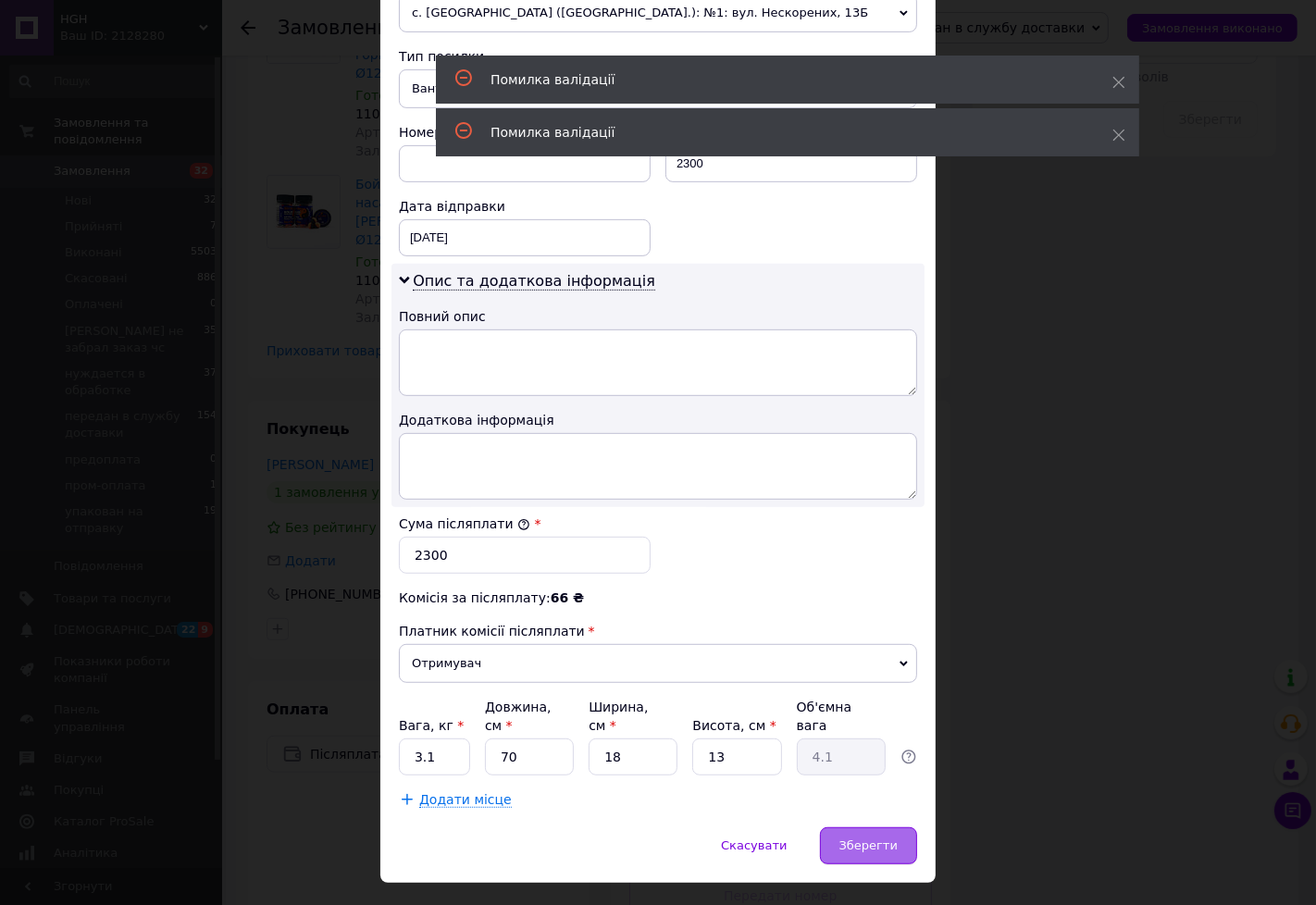
click at [851, 838] on span "Зберегти" at bounding box center [868, 845] width 58 height 14
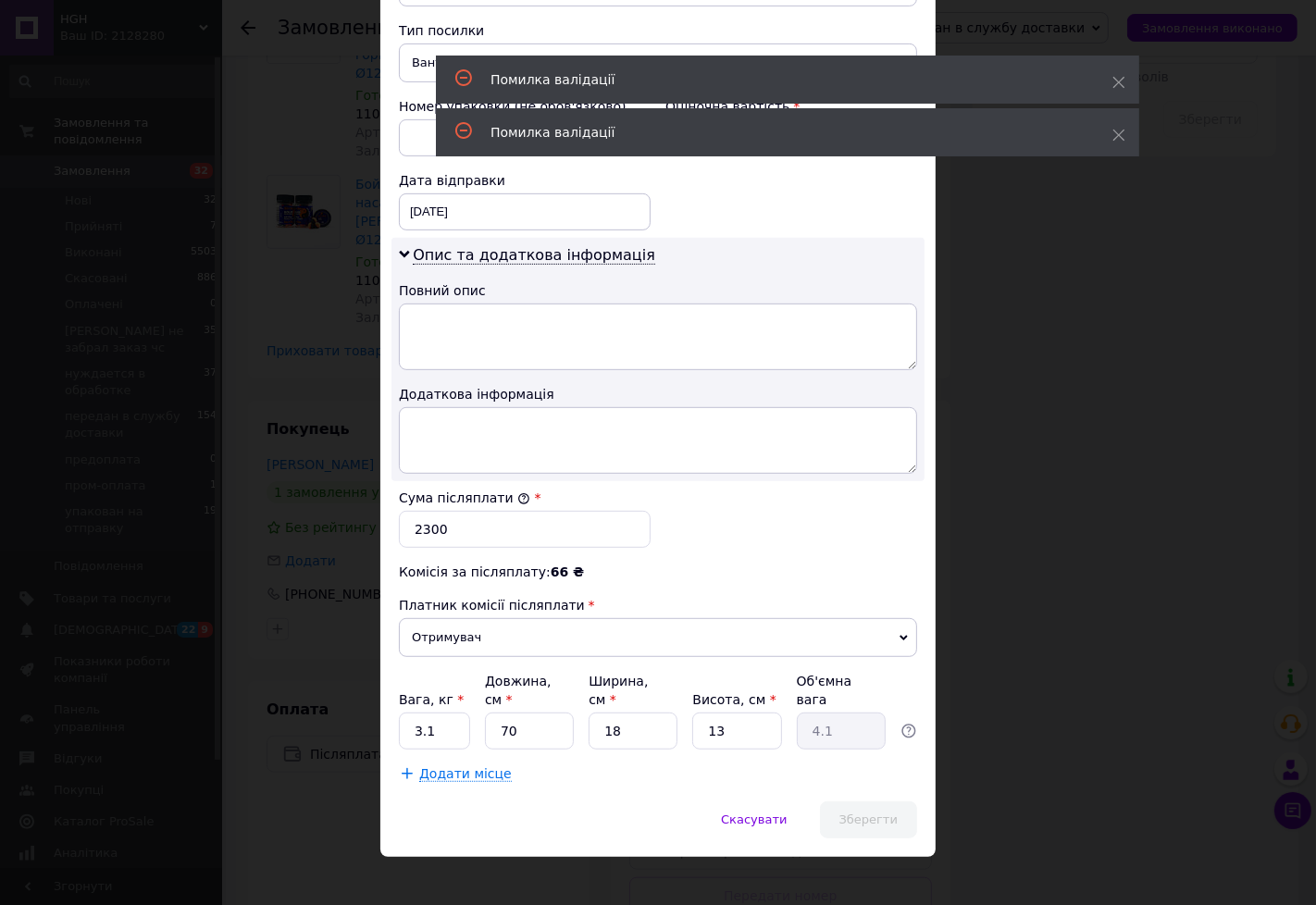
click at [851, 812] on span "Зберегти" at bounding box center [868, 819] width 58 height 14
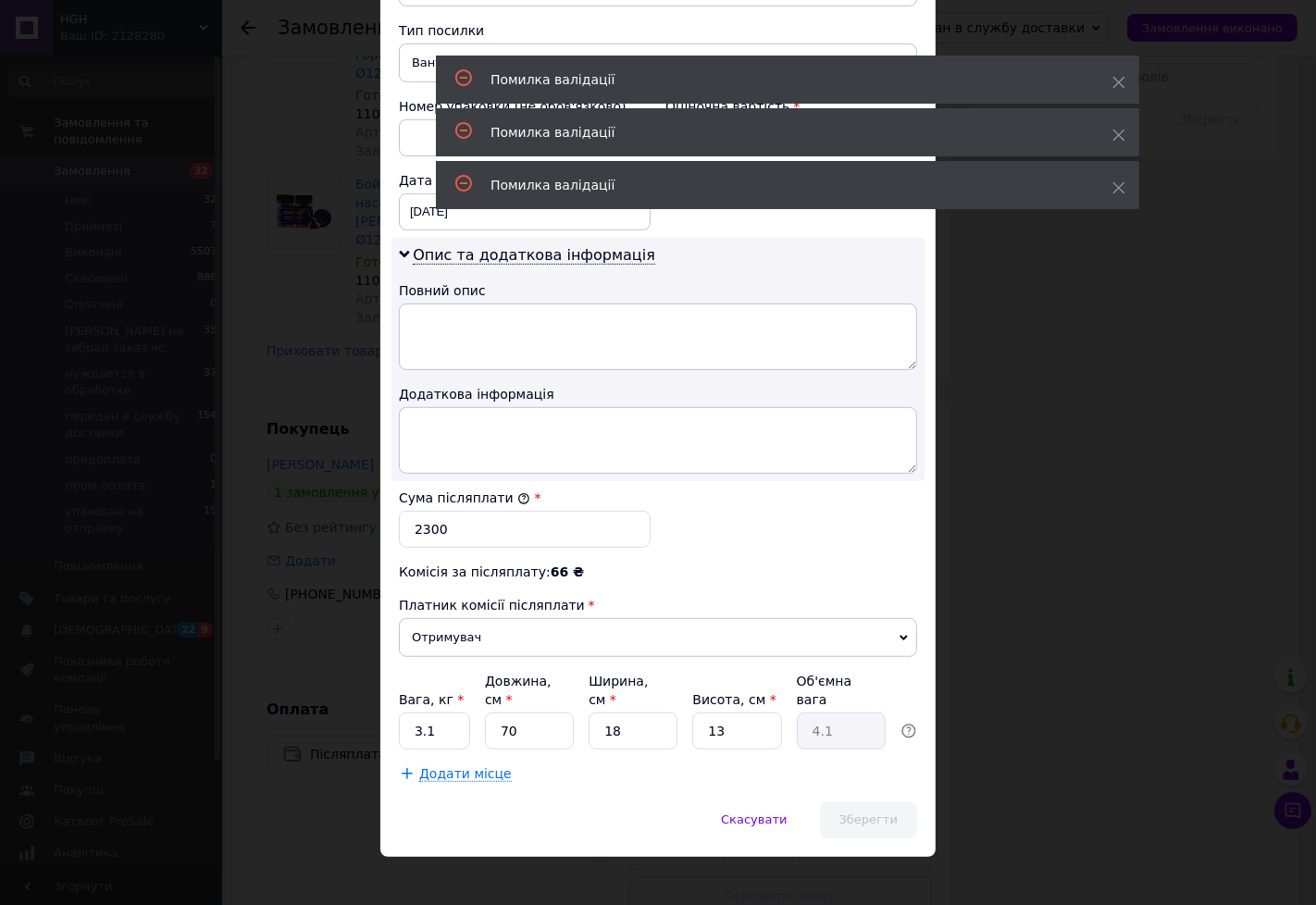
click at [851, 812] on span "Зберегти" at bounding box center [868, 819] width 58 height 14
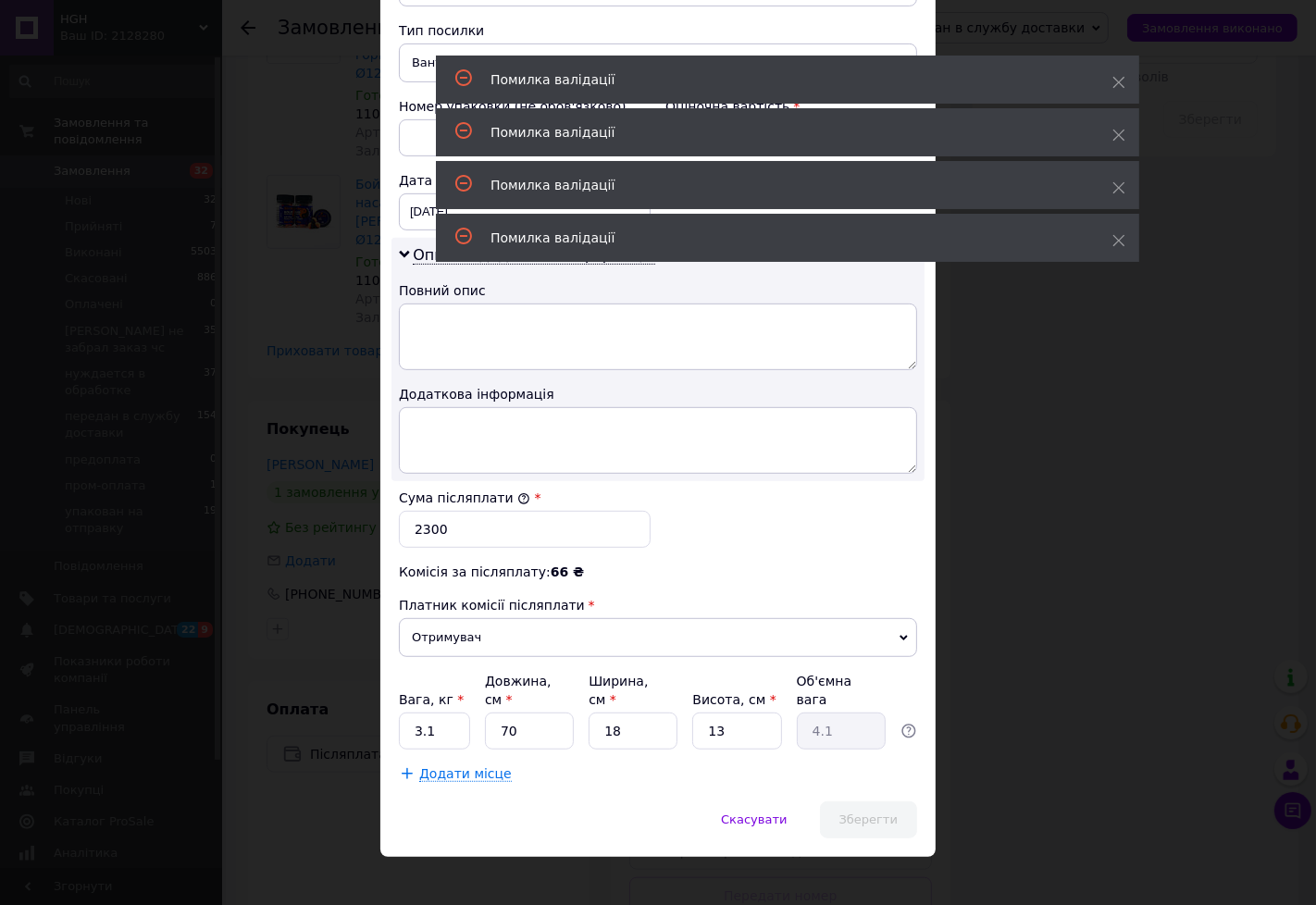
click at [851, 812] on span "Зберегти" at bounding box center [868, 819] width 58 height 14
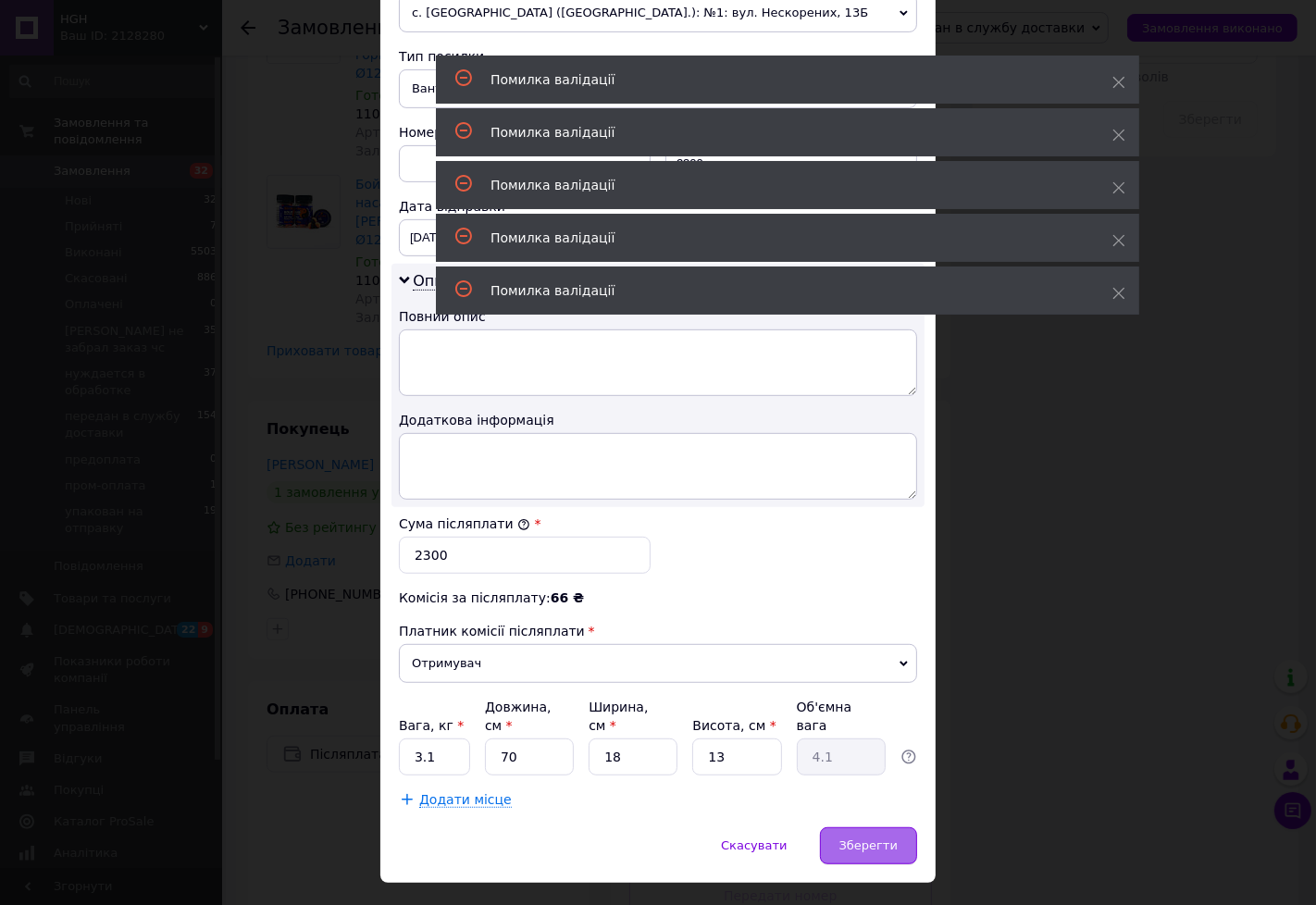
click at [851, 838] on span "Зберегти" at bounding box center [868, 845] width 58 height 14
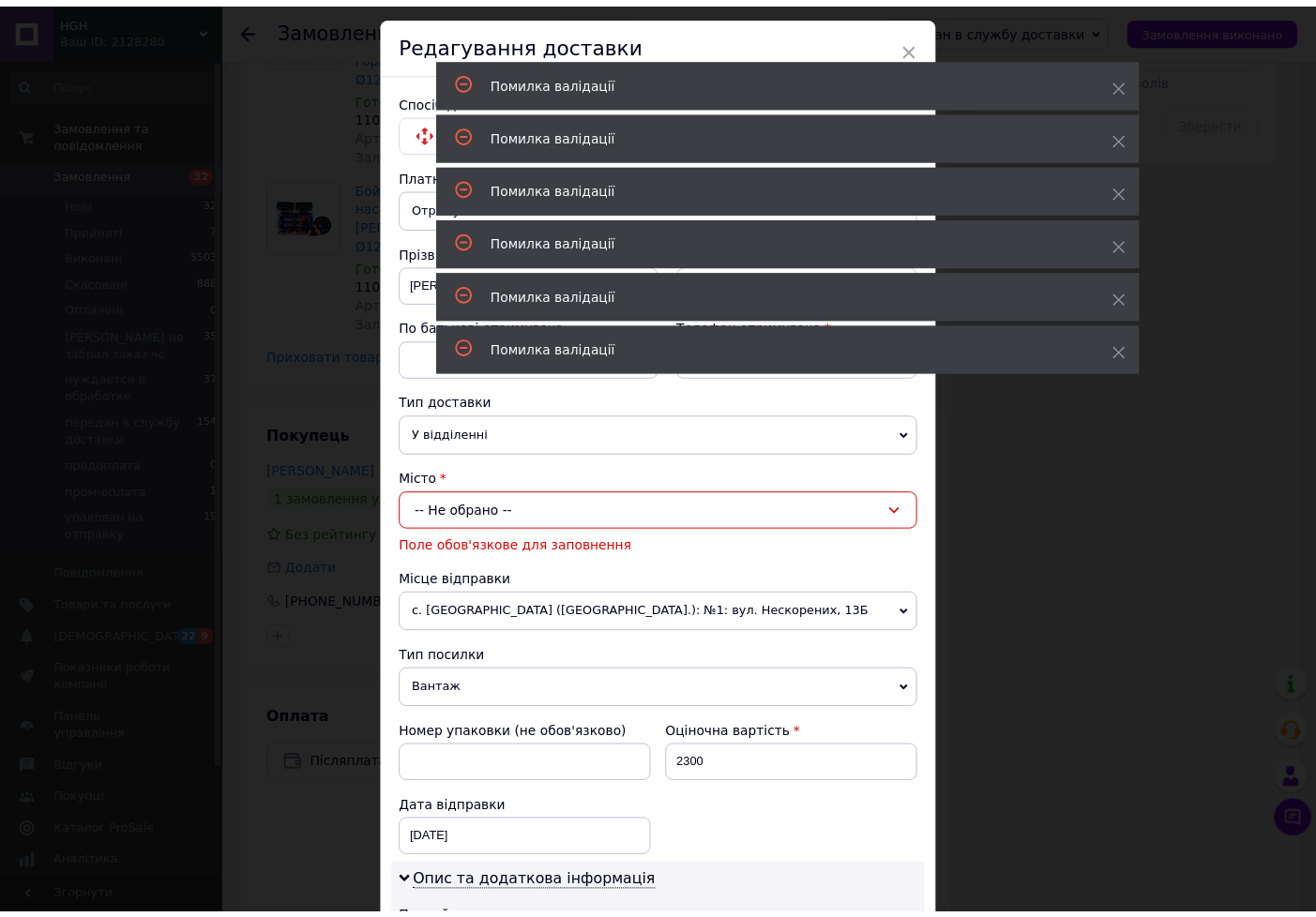
scroll to position [0, 0]
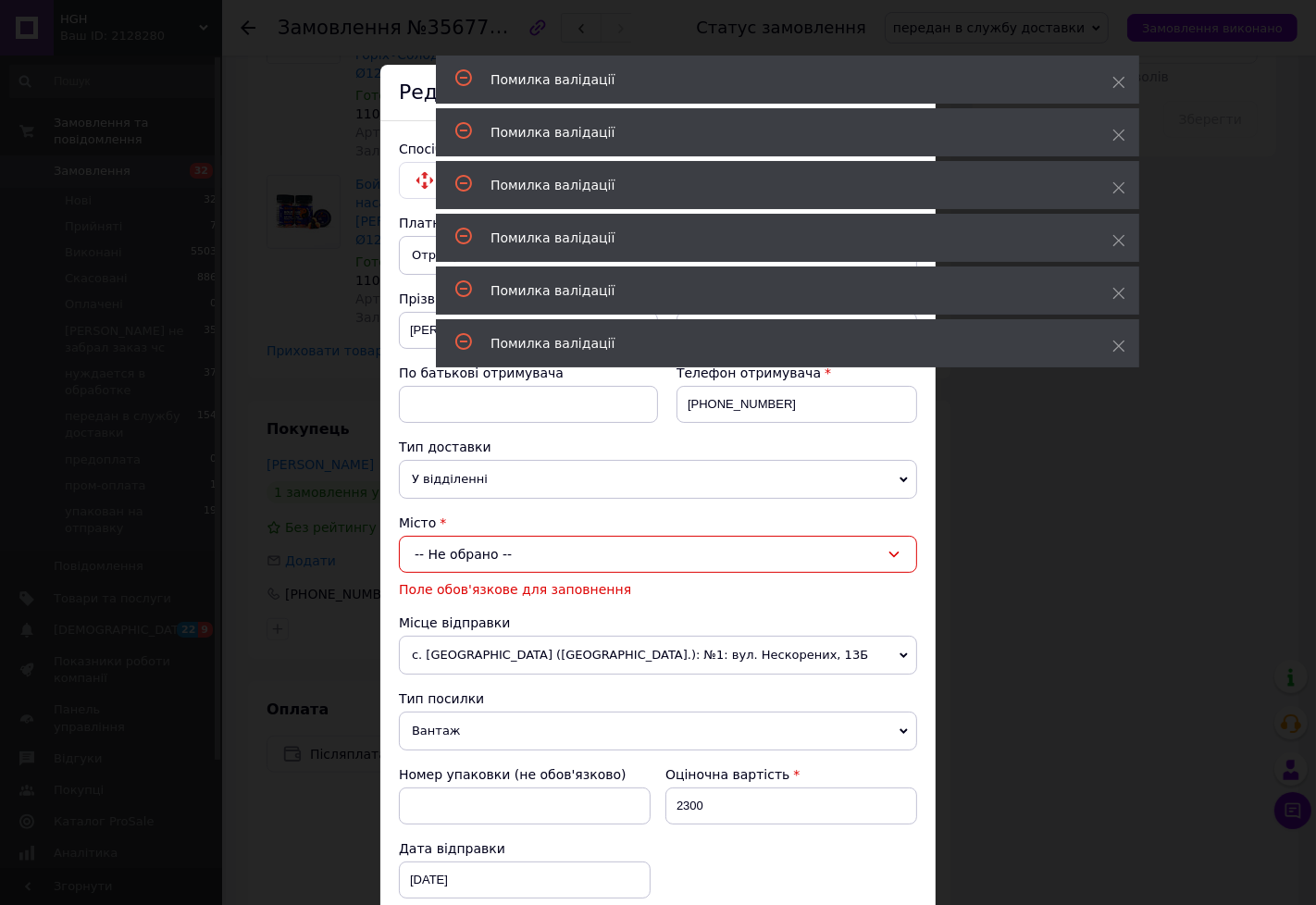
click at [1145, 543] on div "× Редагування доставки Спосіб доставки Нова Пошта (платна) Платник Отримувач Ві…" at bounding box center [658, 452] width 1316 height 905
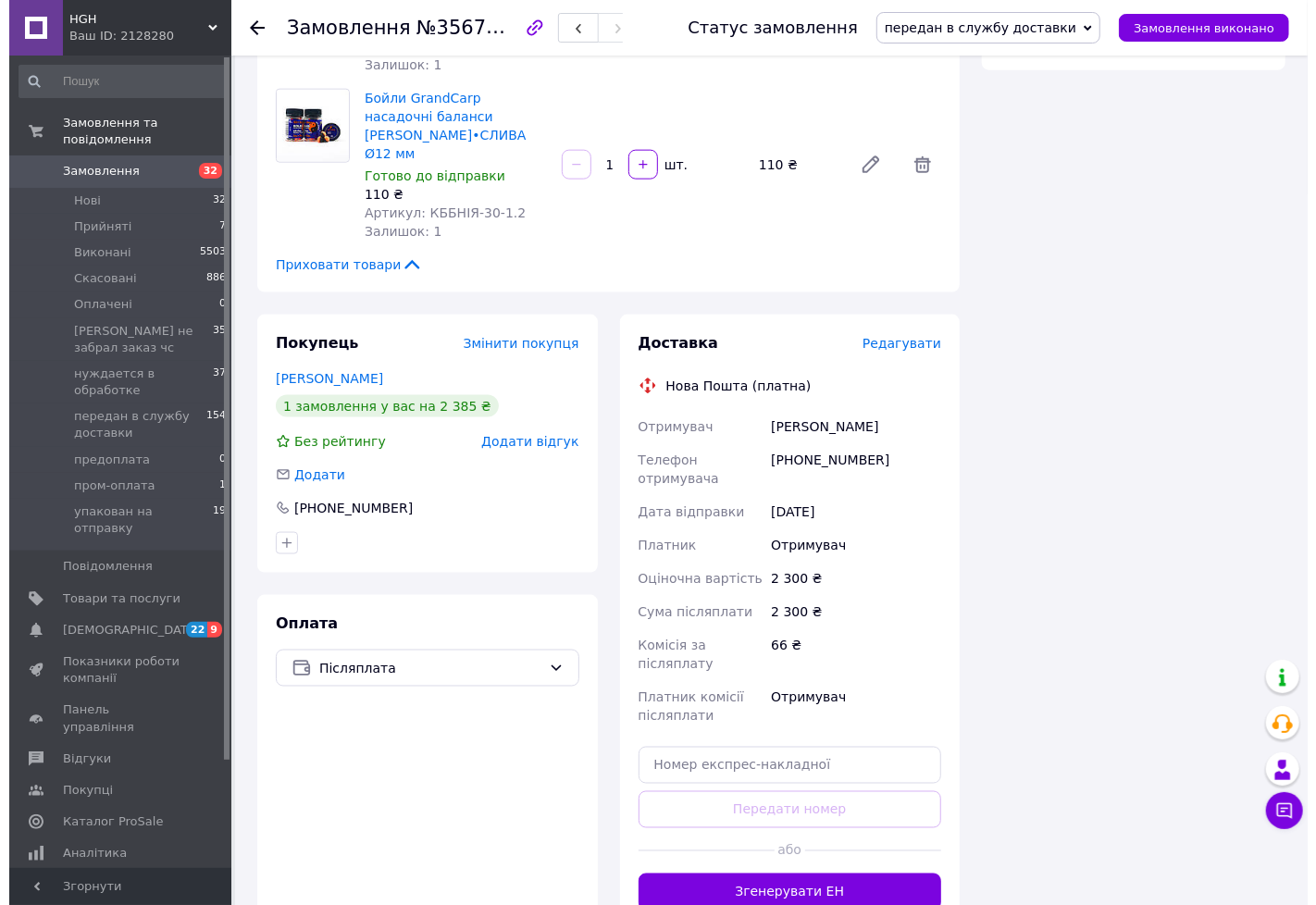
scroll to position [1028, 0]
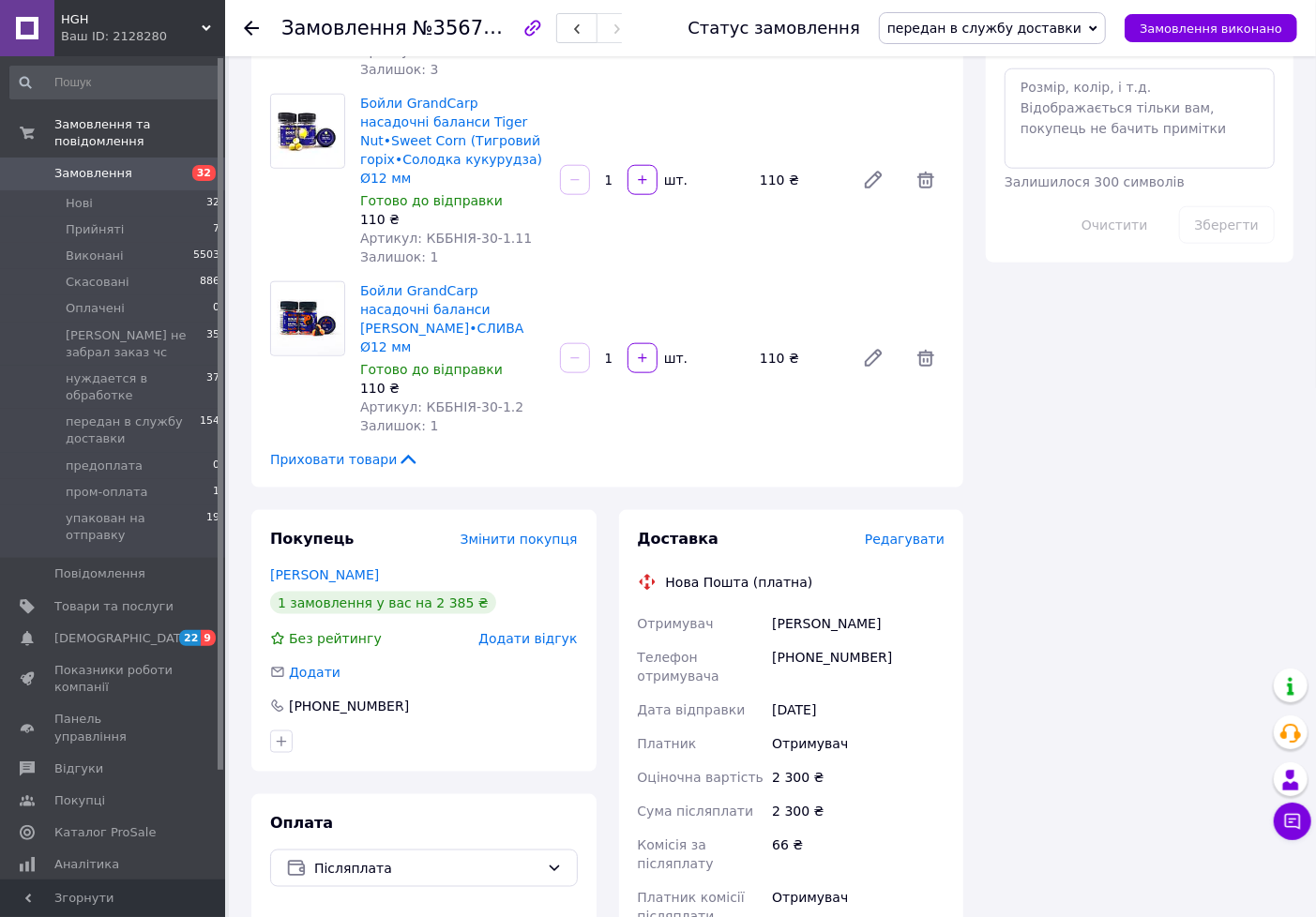
click at [893, 532] on span "Редагувати" at bounding box center [904, 540] width 80 height 15
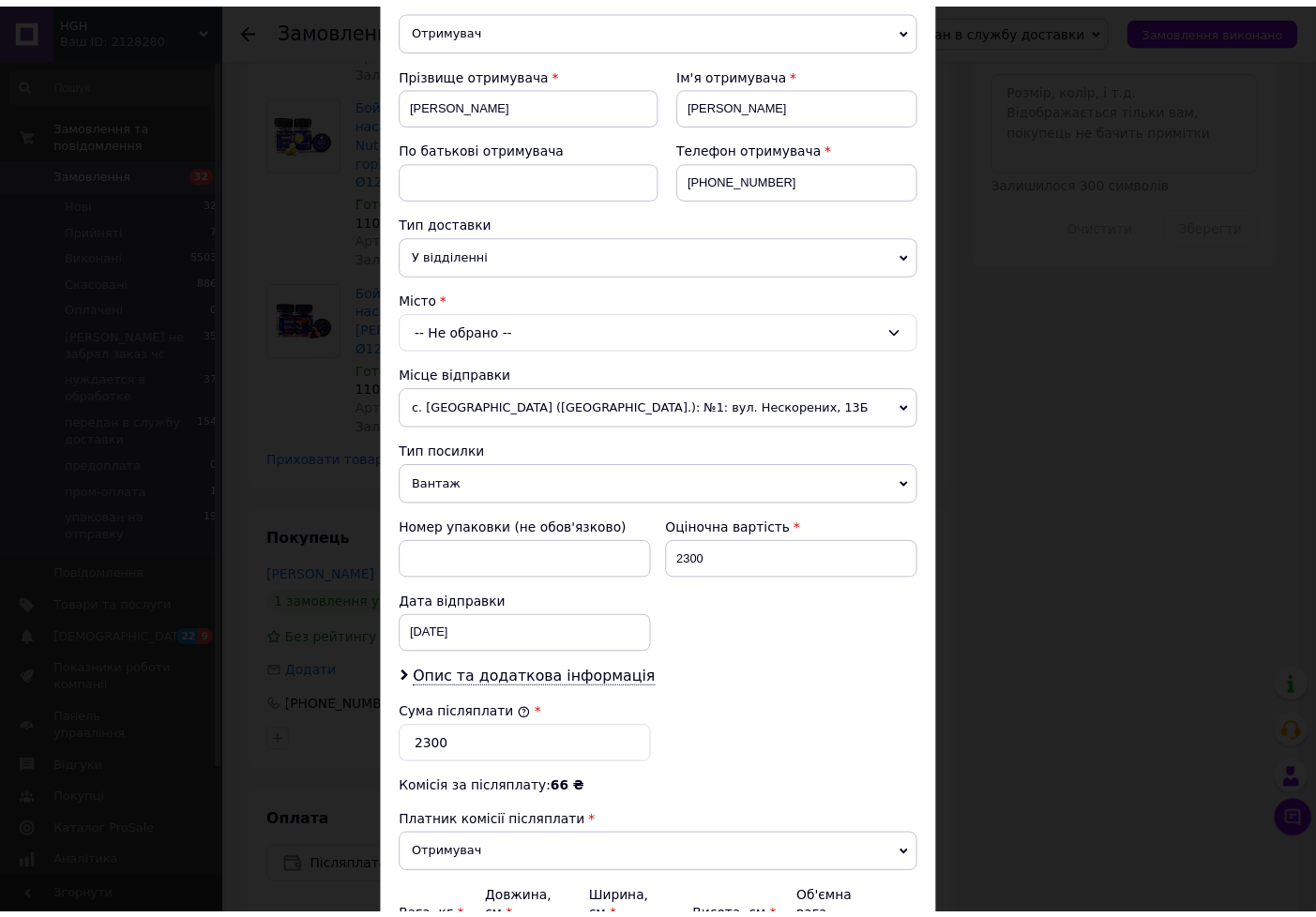
scroll to position [0, 0]
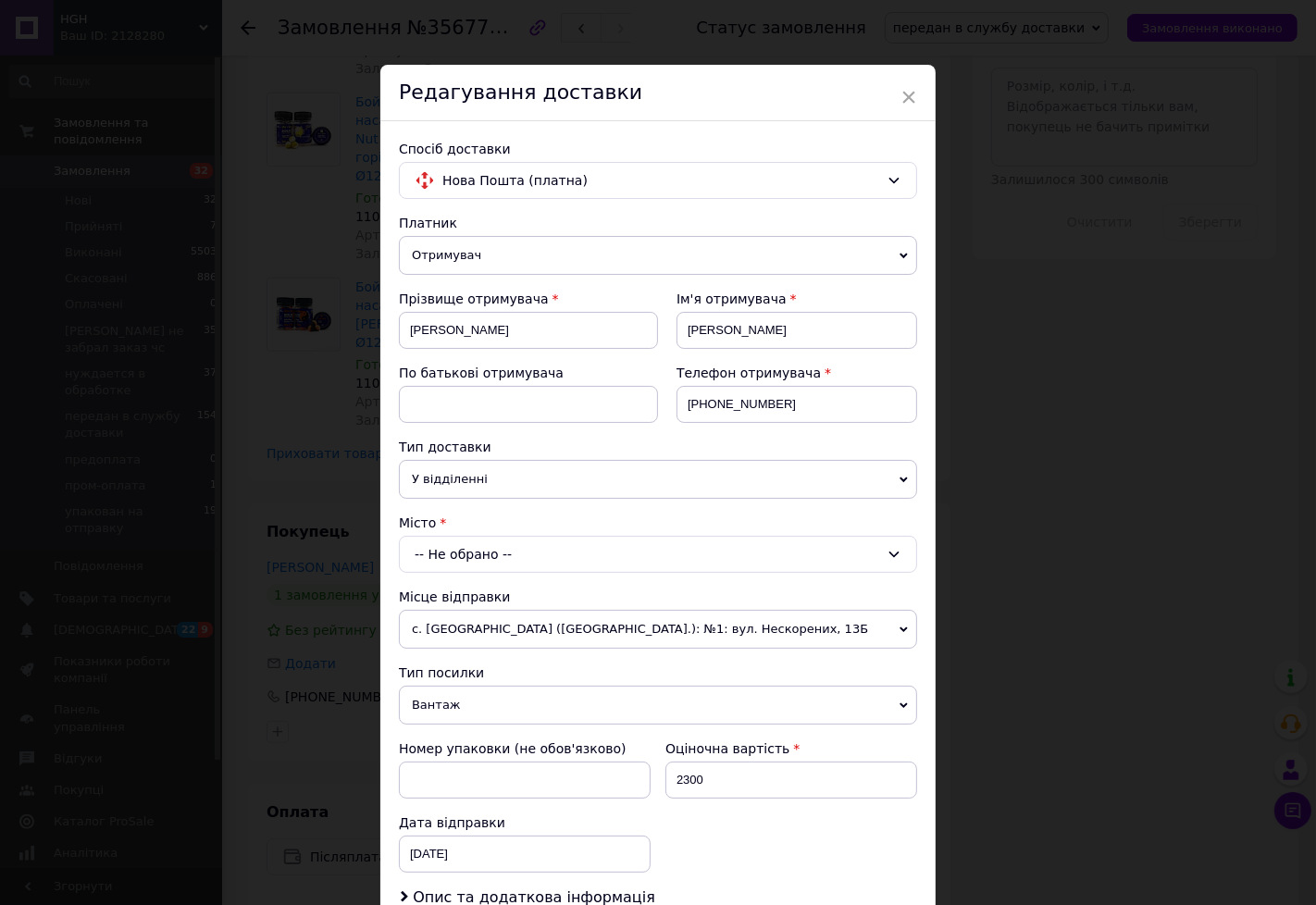
click at [1044, 621] on div "× Редагування доставки Спосіб доставки Нова Пошта (платна) Платник Отримувач Ві…" at bounding box center [658, 452] width 1316 height 905
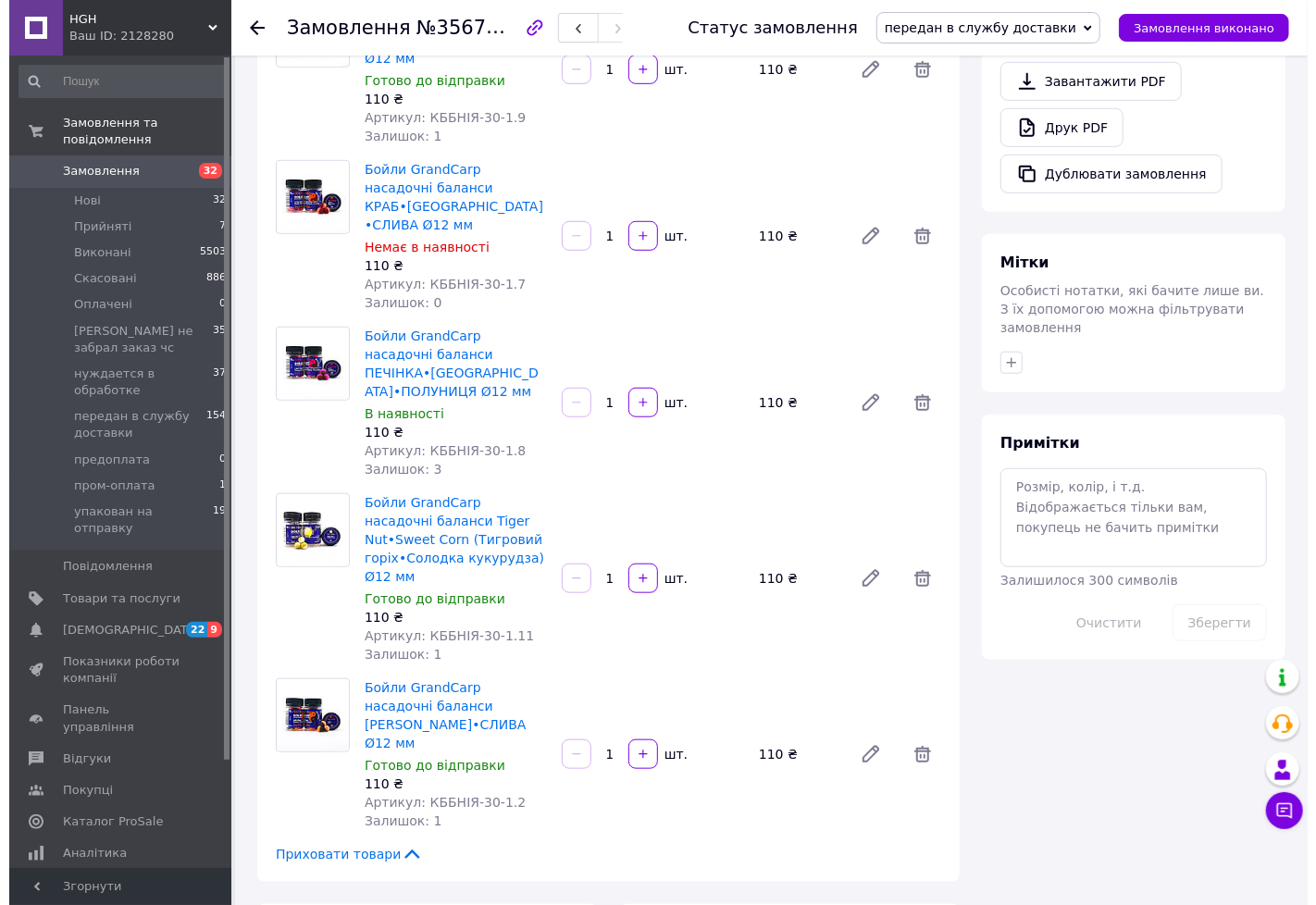
scroll to position [925, 0]
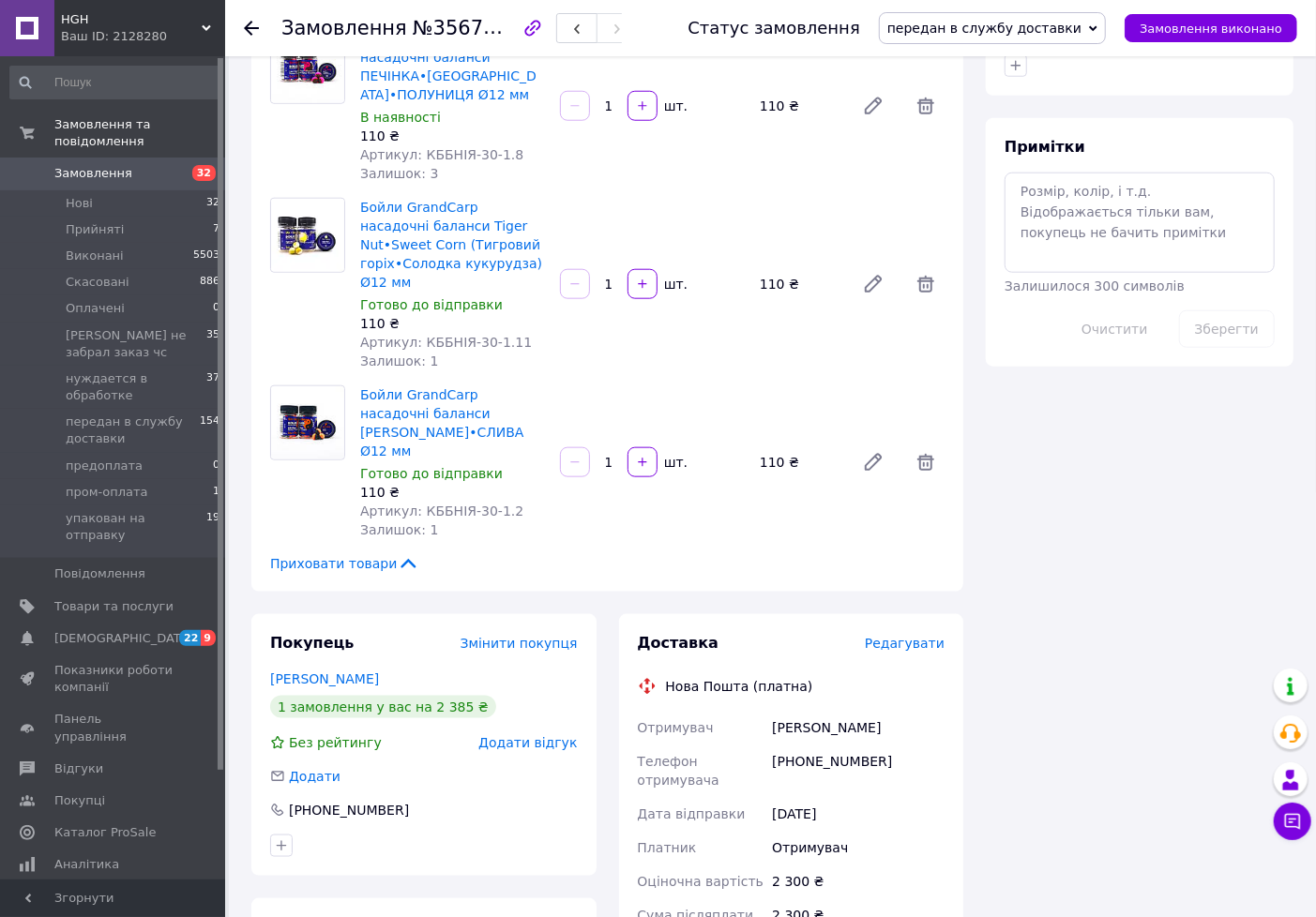
click at [895, 636] on span "Редагувати" at bounding box center [904, 644] width 80 height 15
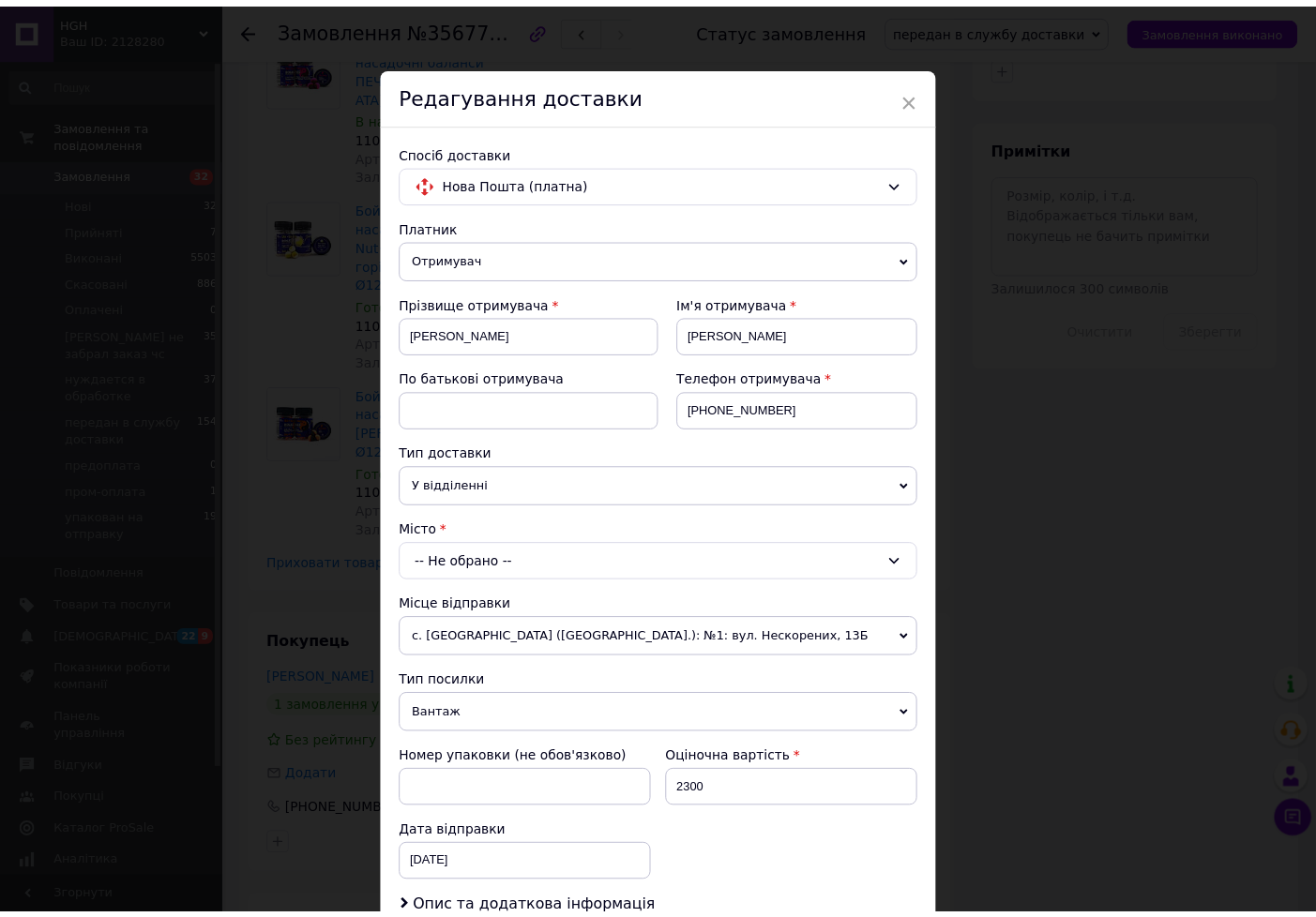
scroll to position [313, 0]
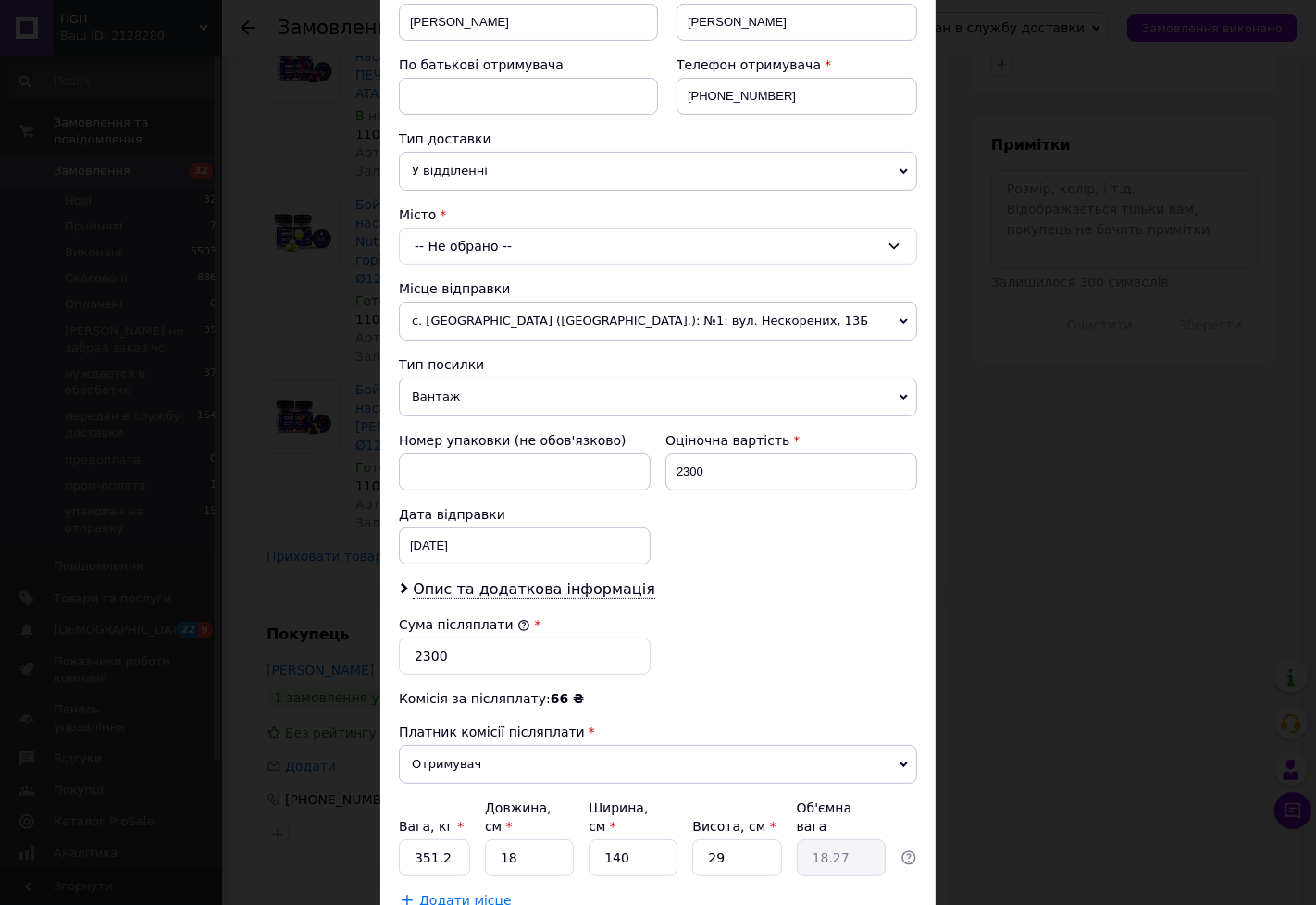
click at [1122, 482] on div "× Редагування доставки Спосіб доставки Нова Пошта (платна) Платник Отримувач Ві…" at bounding box center [658, 452] width 1316 height 905
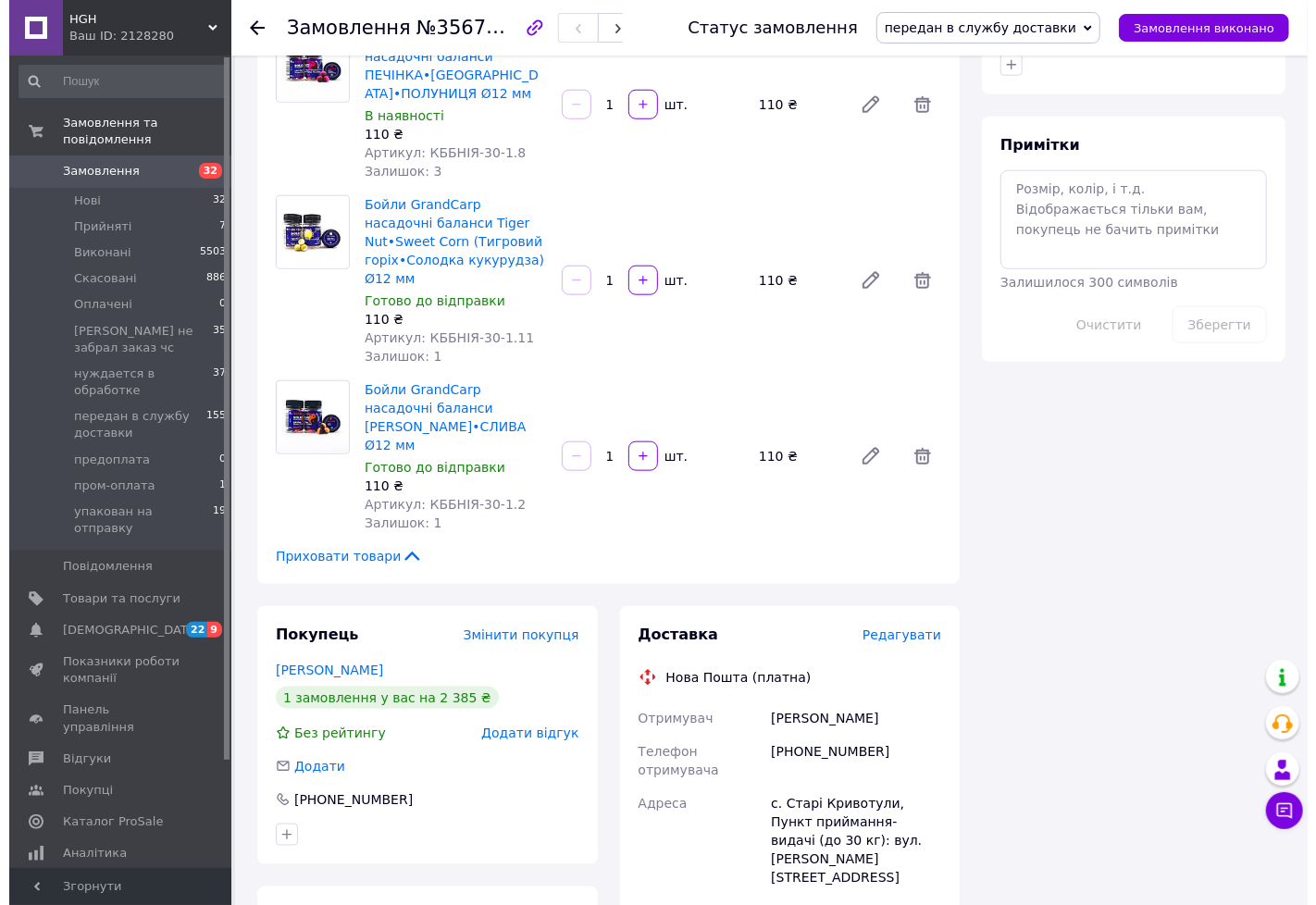
scroll to position [537, 0]
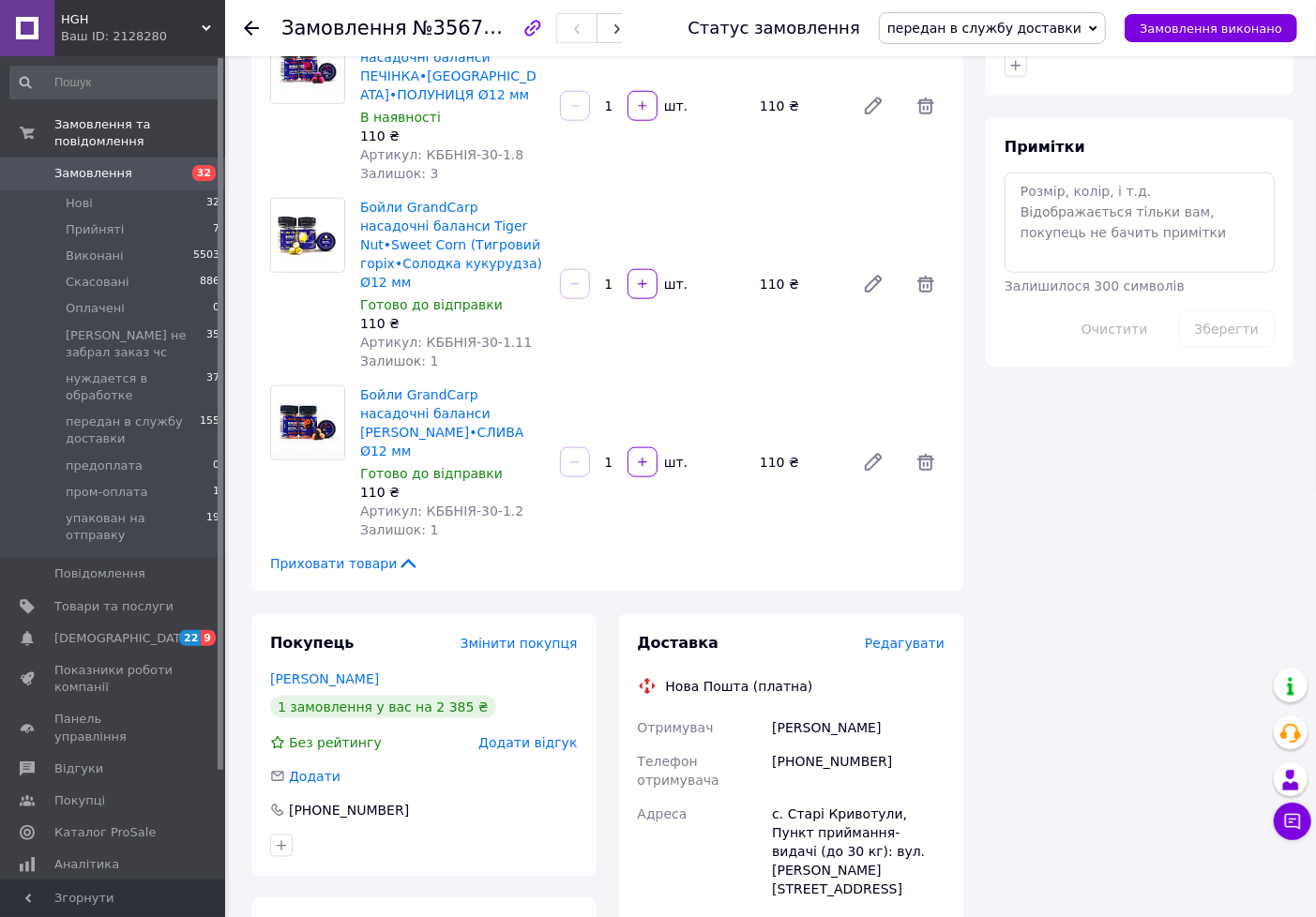
click at [912, 636] on span "Редагувати" at bounding box center [904, 644] width 80 height 15
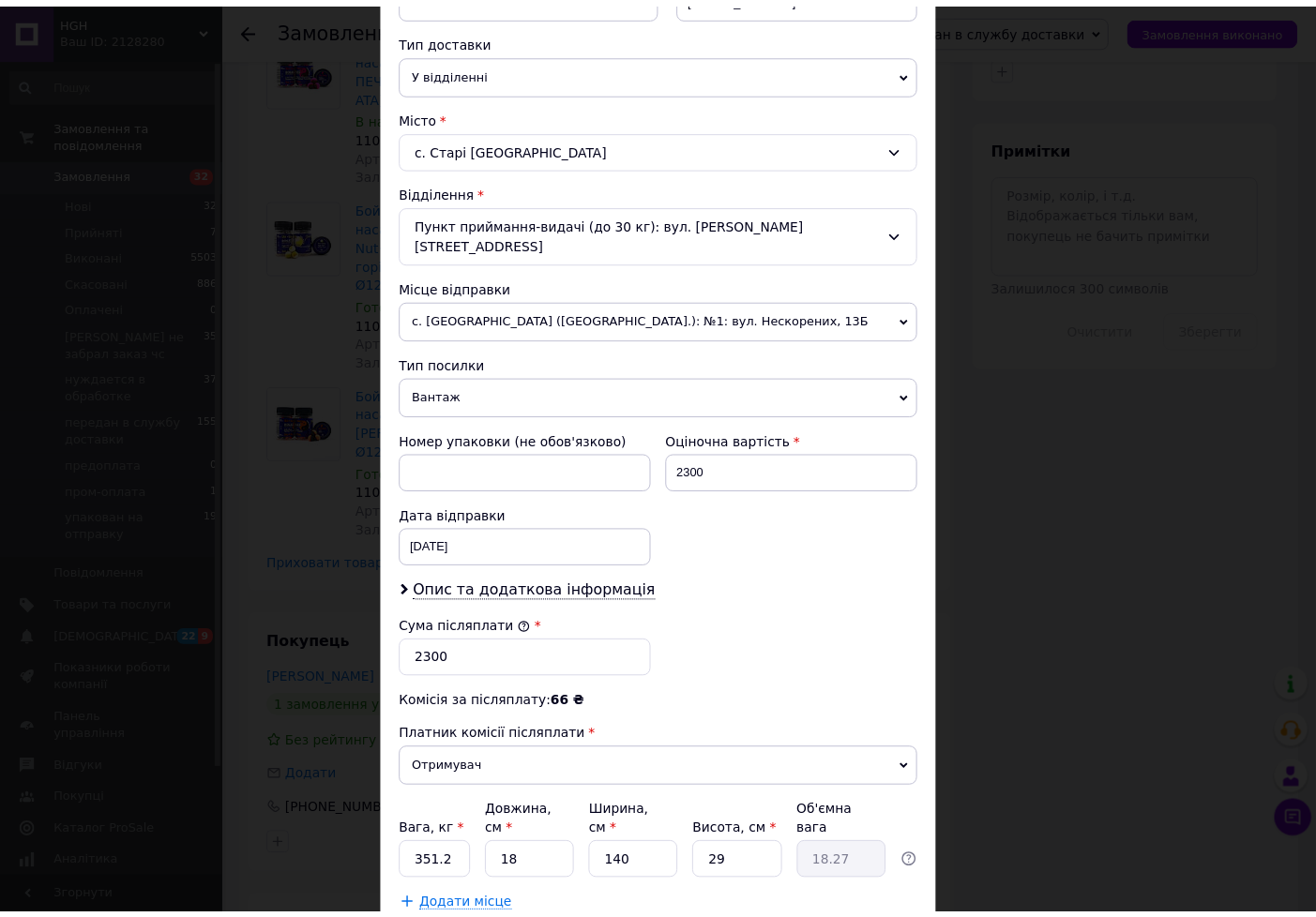
scroll to position [516, 0]
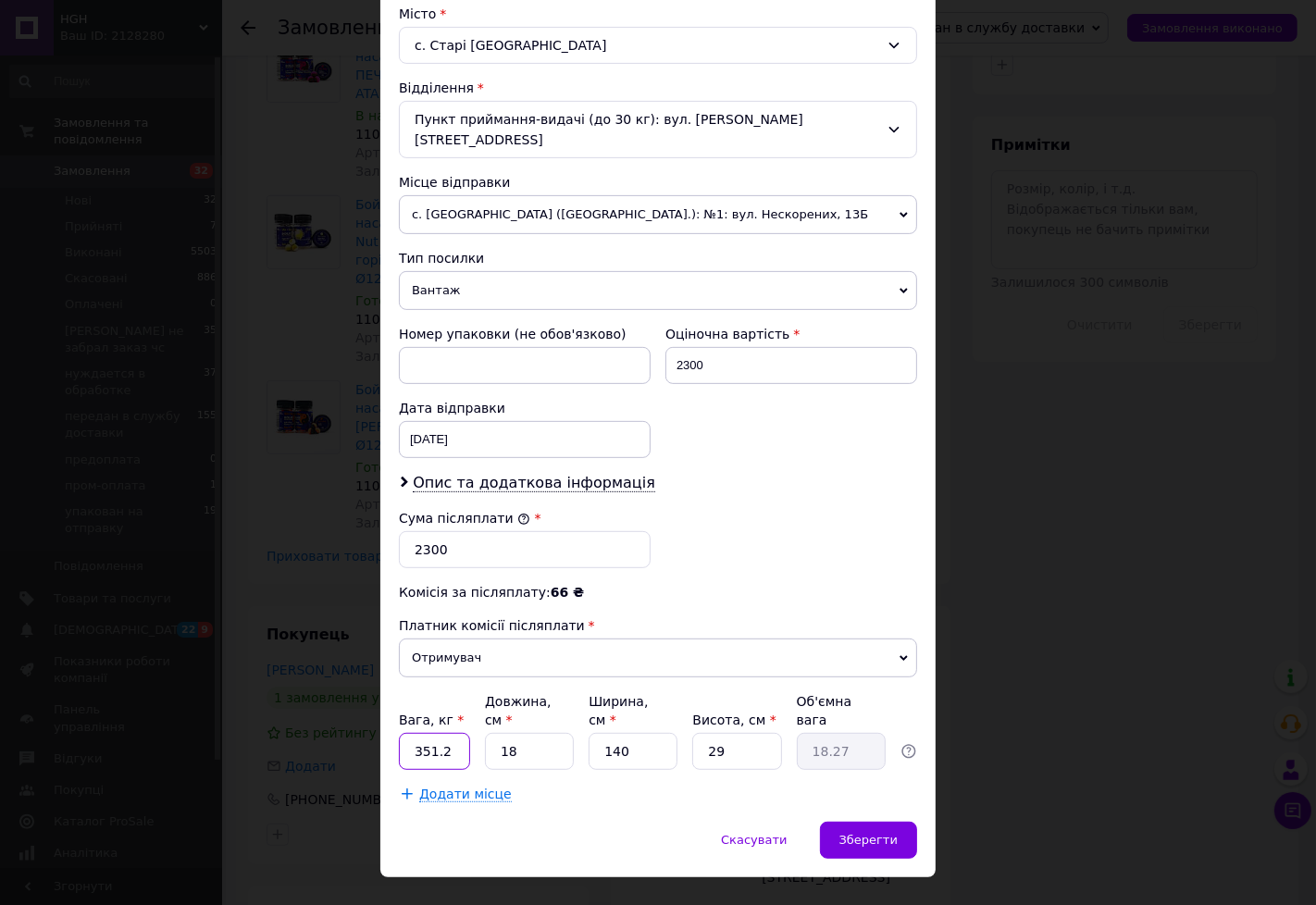
click at [451, 733] on input "351.2" at bounding box center [434, 751] width 71 height 37
type input "3.1"
type input "7"
type input "7.11"
type input "70"
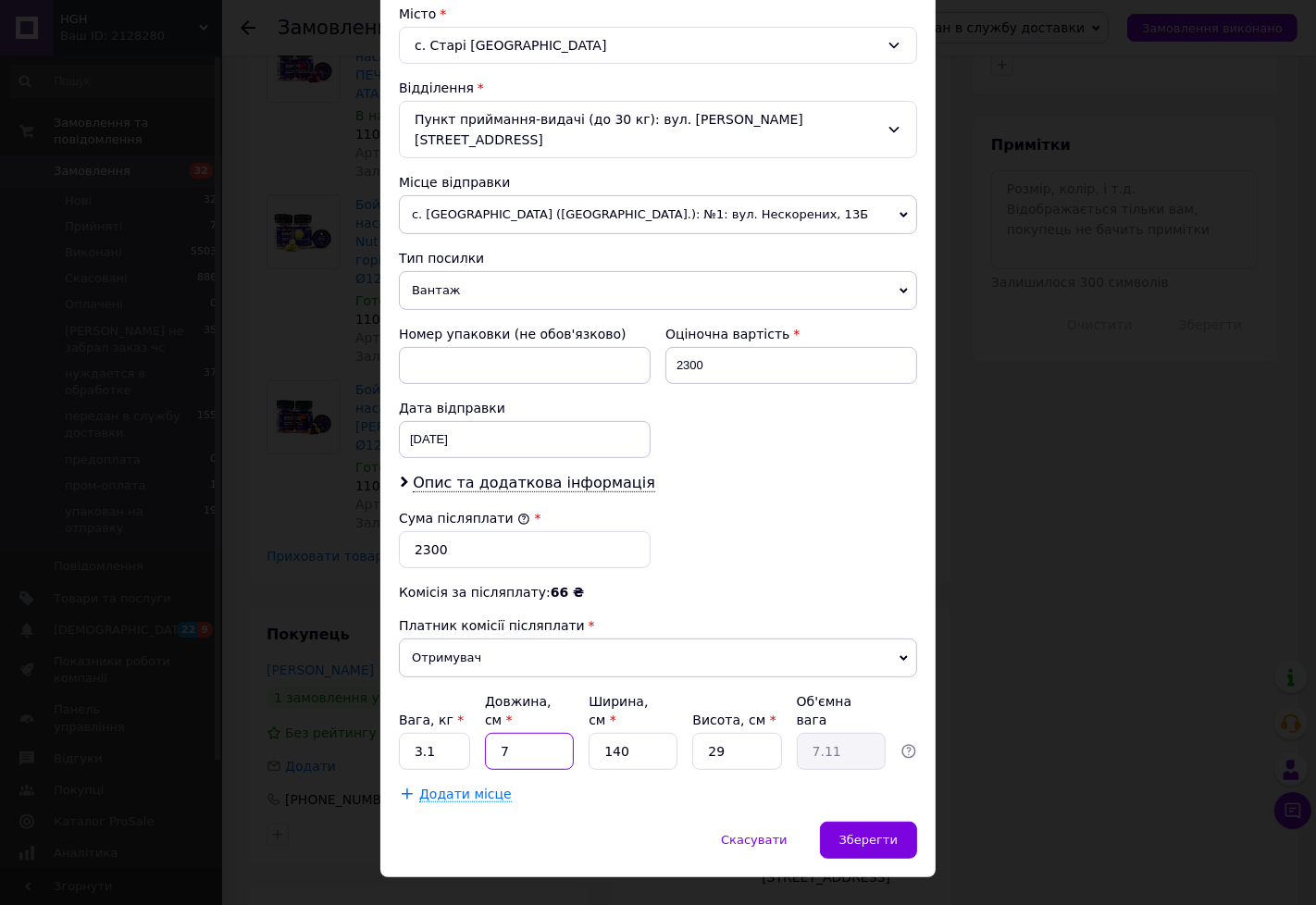
type input "71.05"
type input "70"
type input "1"
type input "0.51"
type input "18"
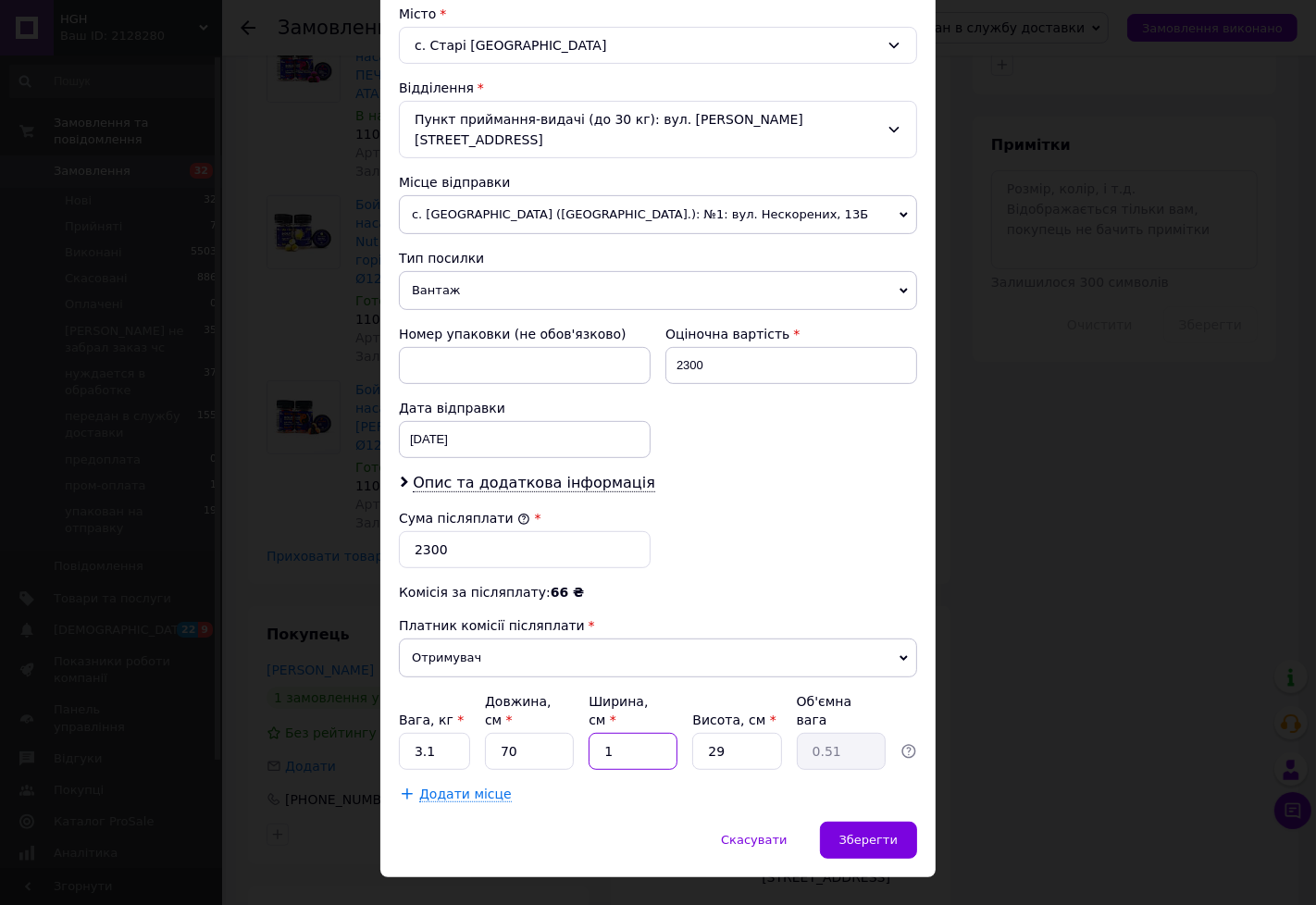
type input "9.14"
type input "18"
type input "2"
type input "0.63"
type input "20"
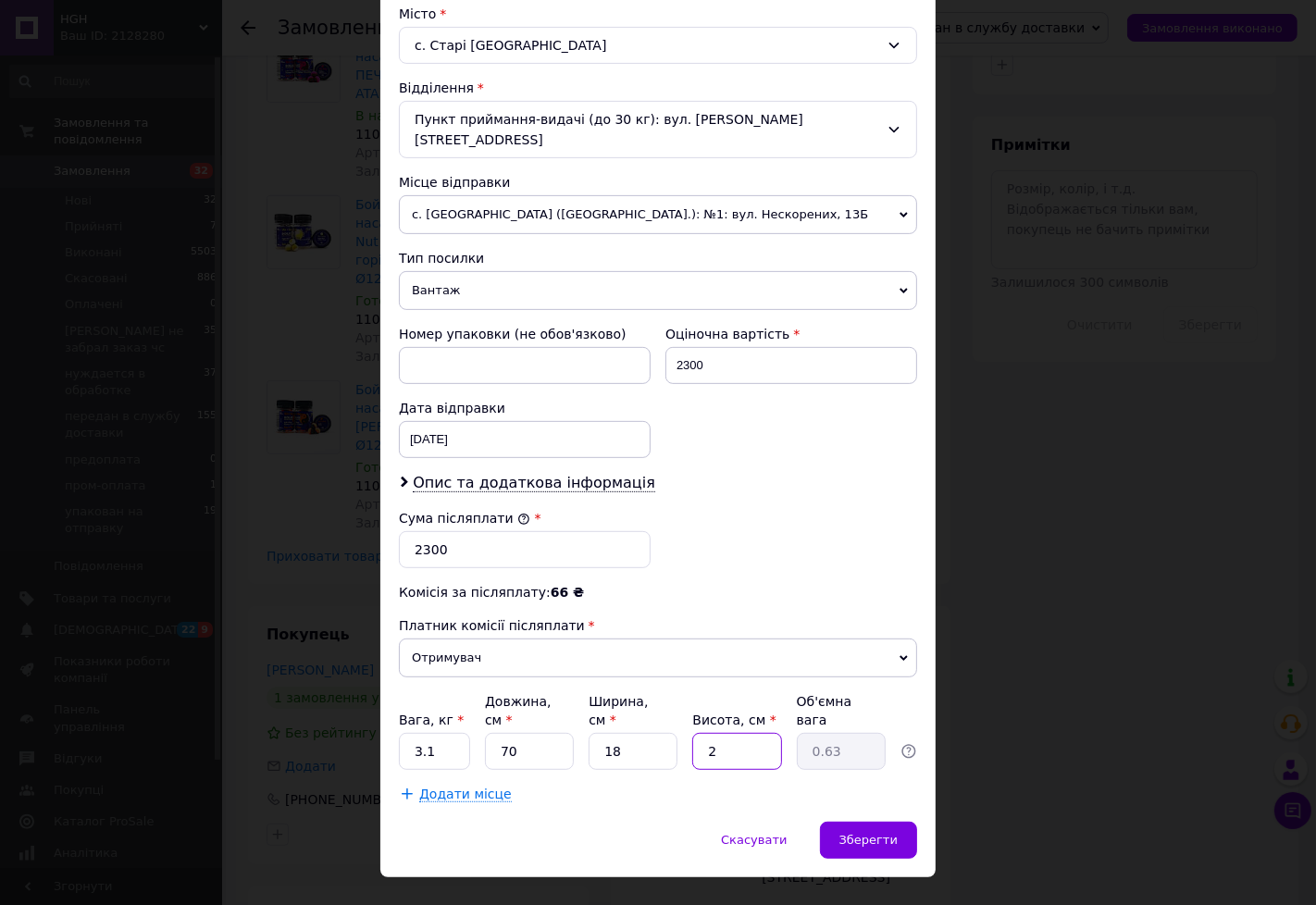
type input "6.3"
type input "20"
click at [843, 822] on div "Зберегти" at bounding box center [868, 840] width 97 height 37
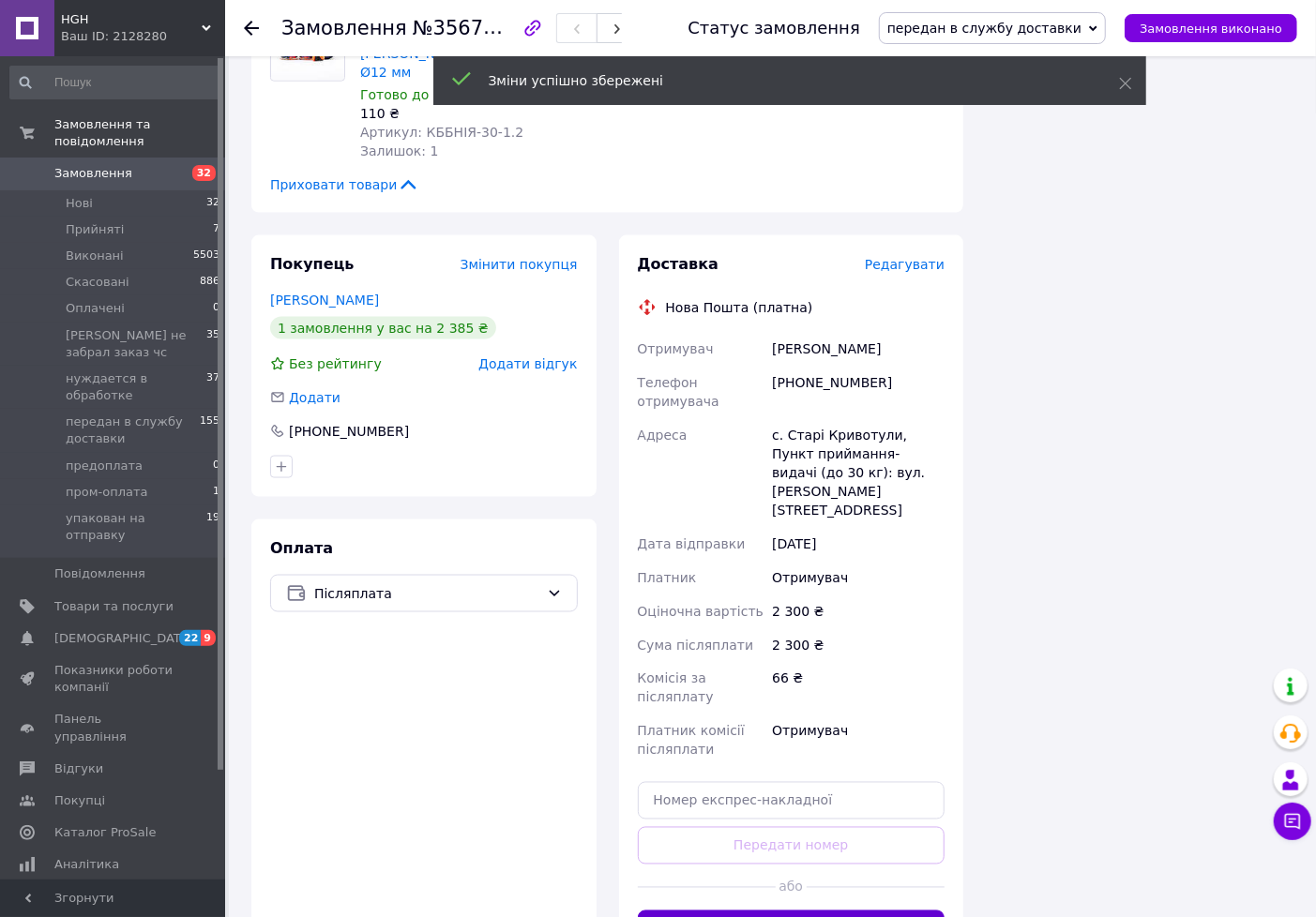
scroll to position [1354, 0]
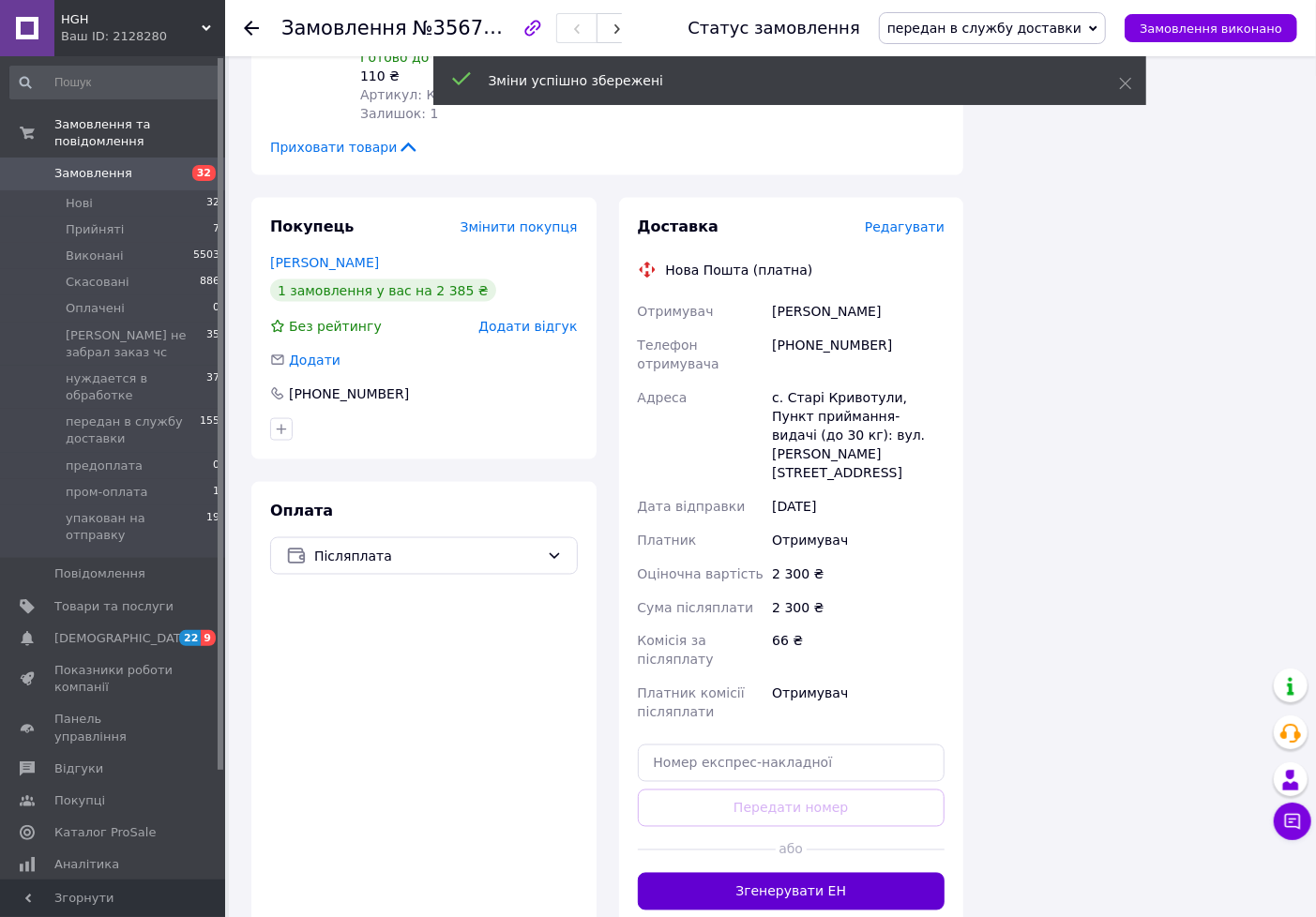
click at [770, 873] on button "Згенерувати ЕН" at bounding box center [792, 892] width 308 height 38
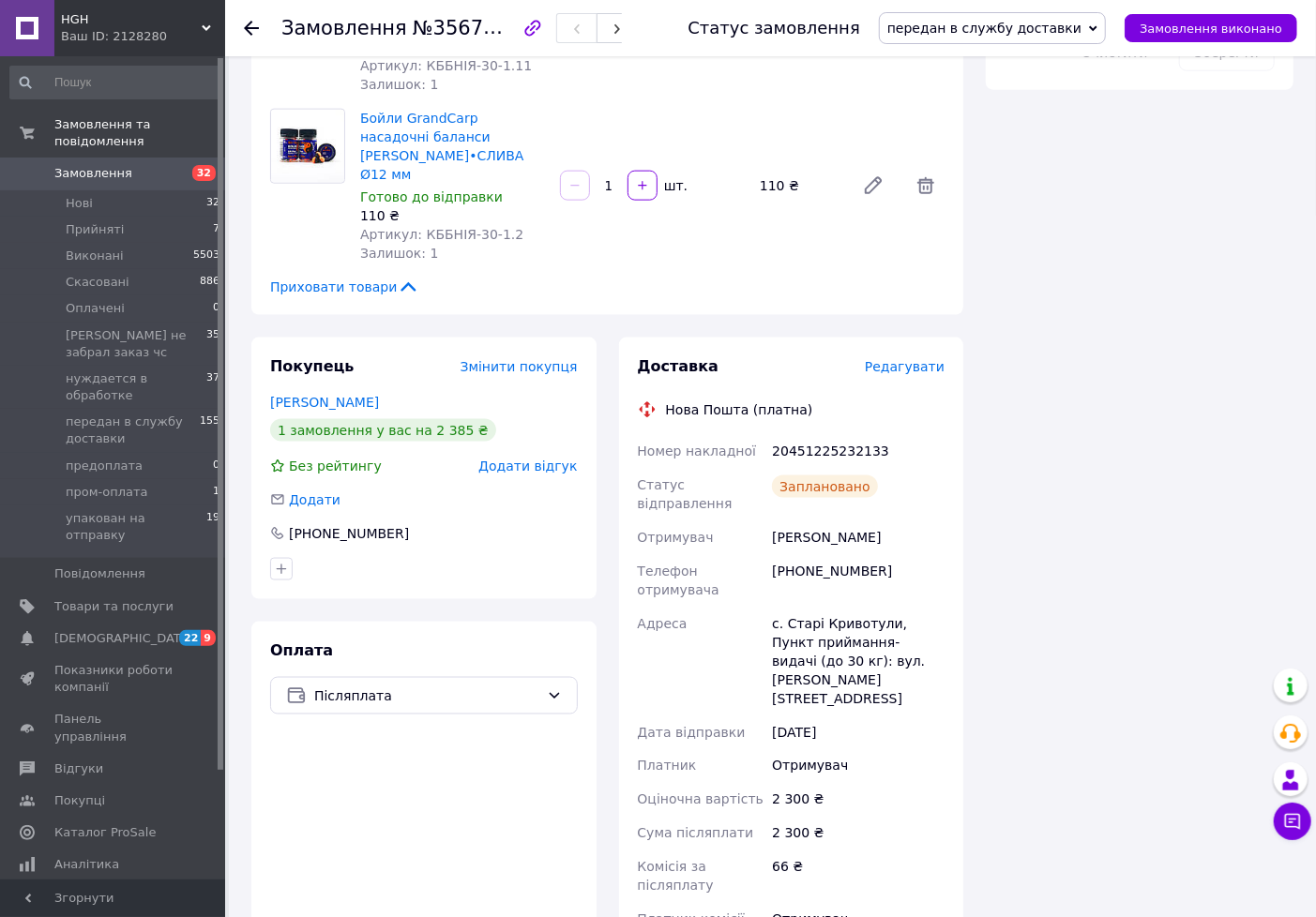
scroll to position [1250, 0]
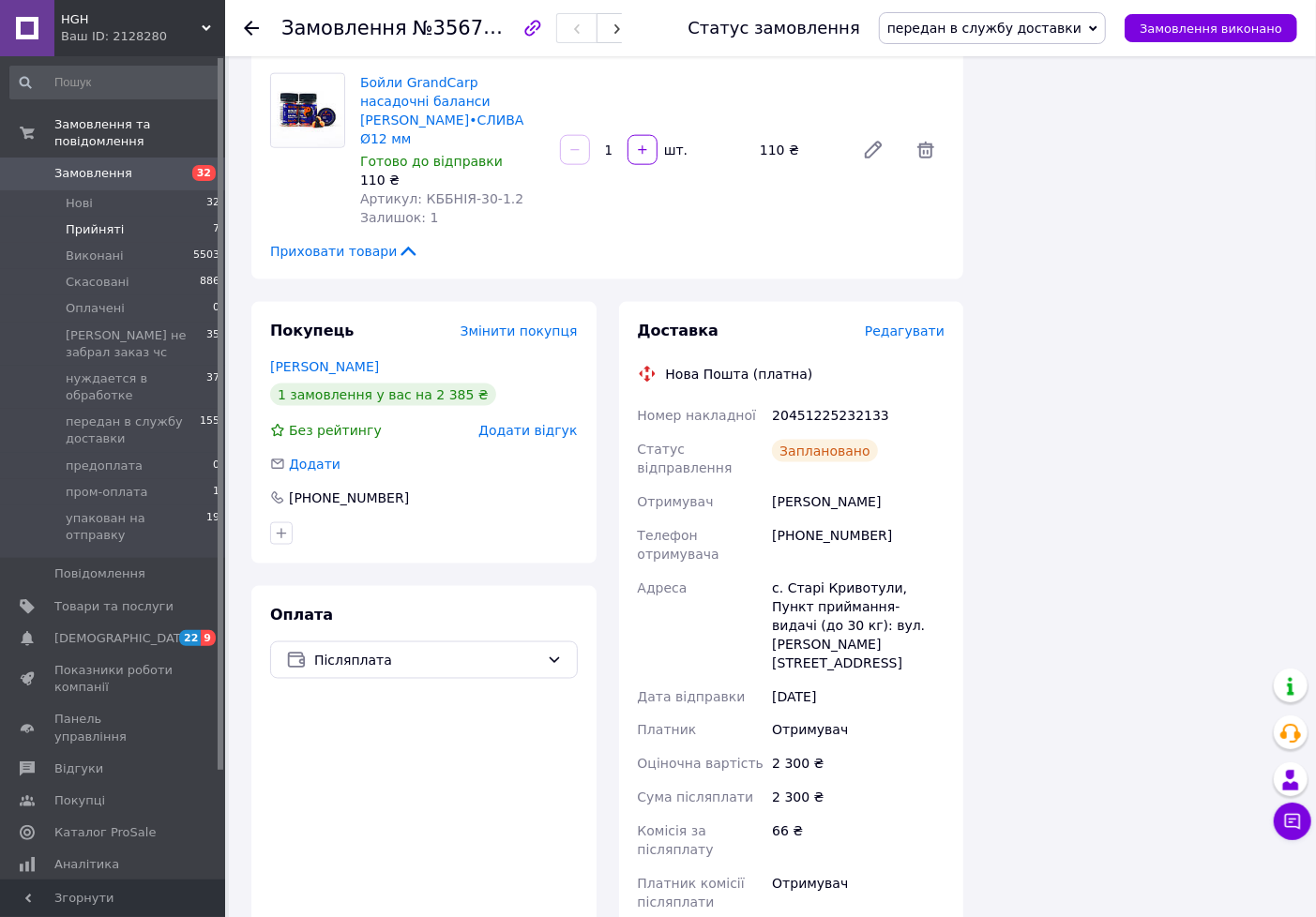
click at [118, 217] on li "Прийняті 7" at bounding box center [115, 230] width 231 height 26
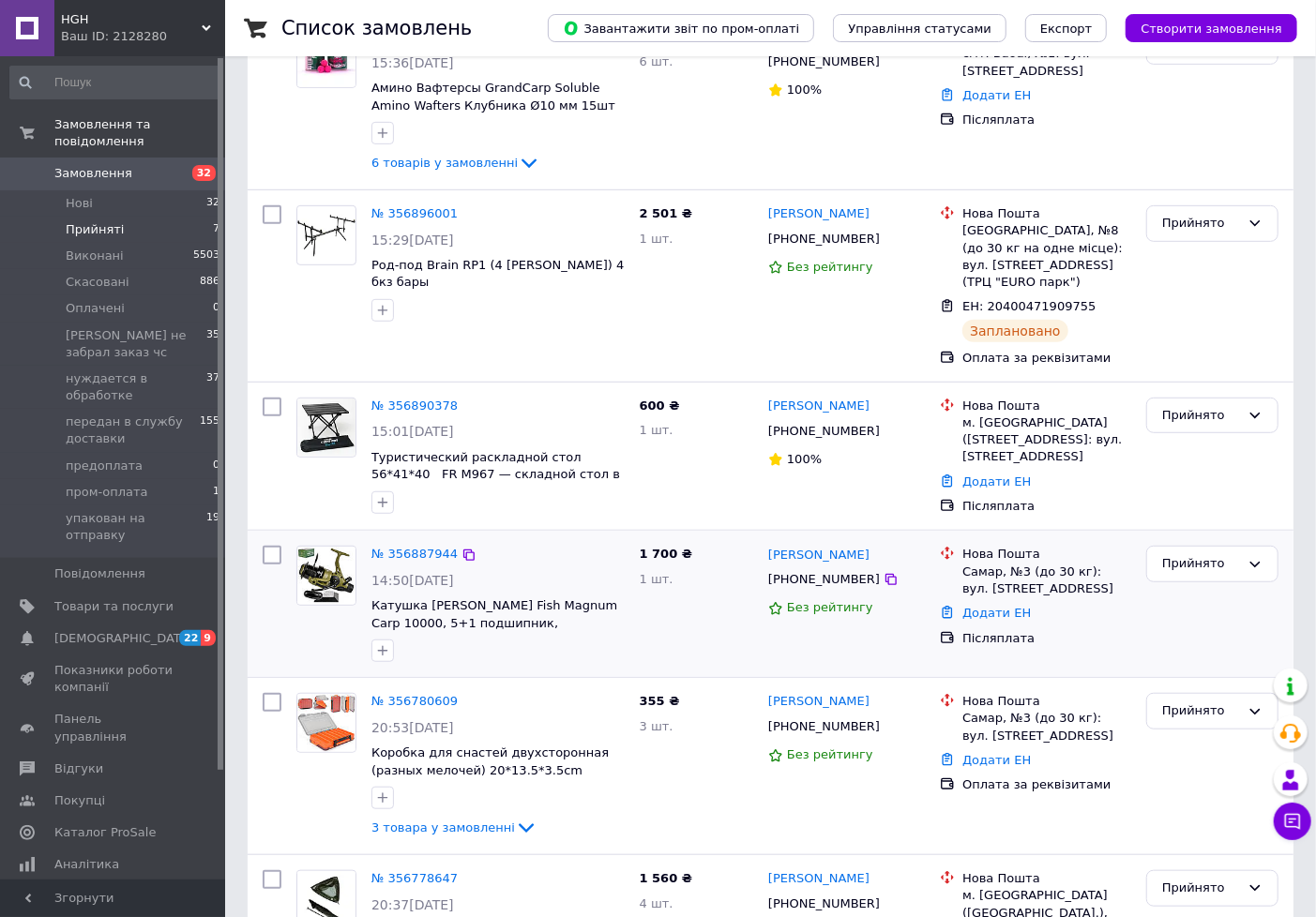
scroll to position [573, 0]
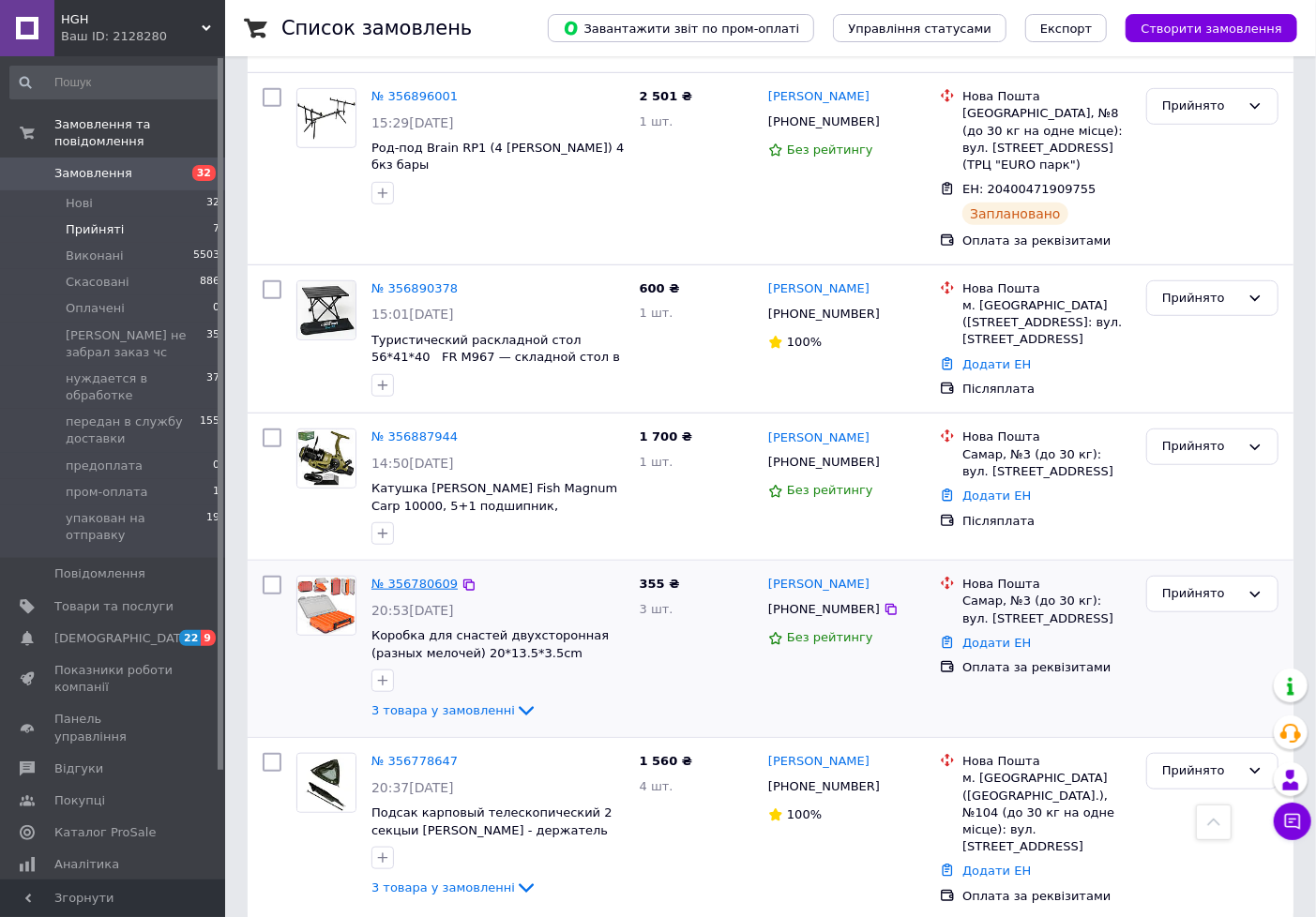
click at [376, 577] on link "№ 356780609" at bounding box center [415, 584] width 86 height 14
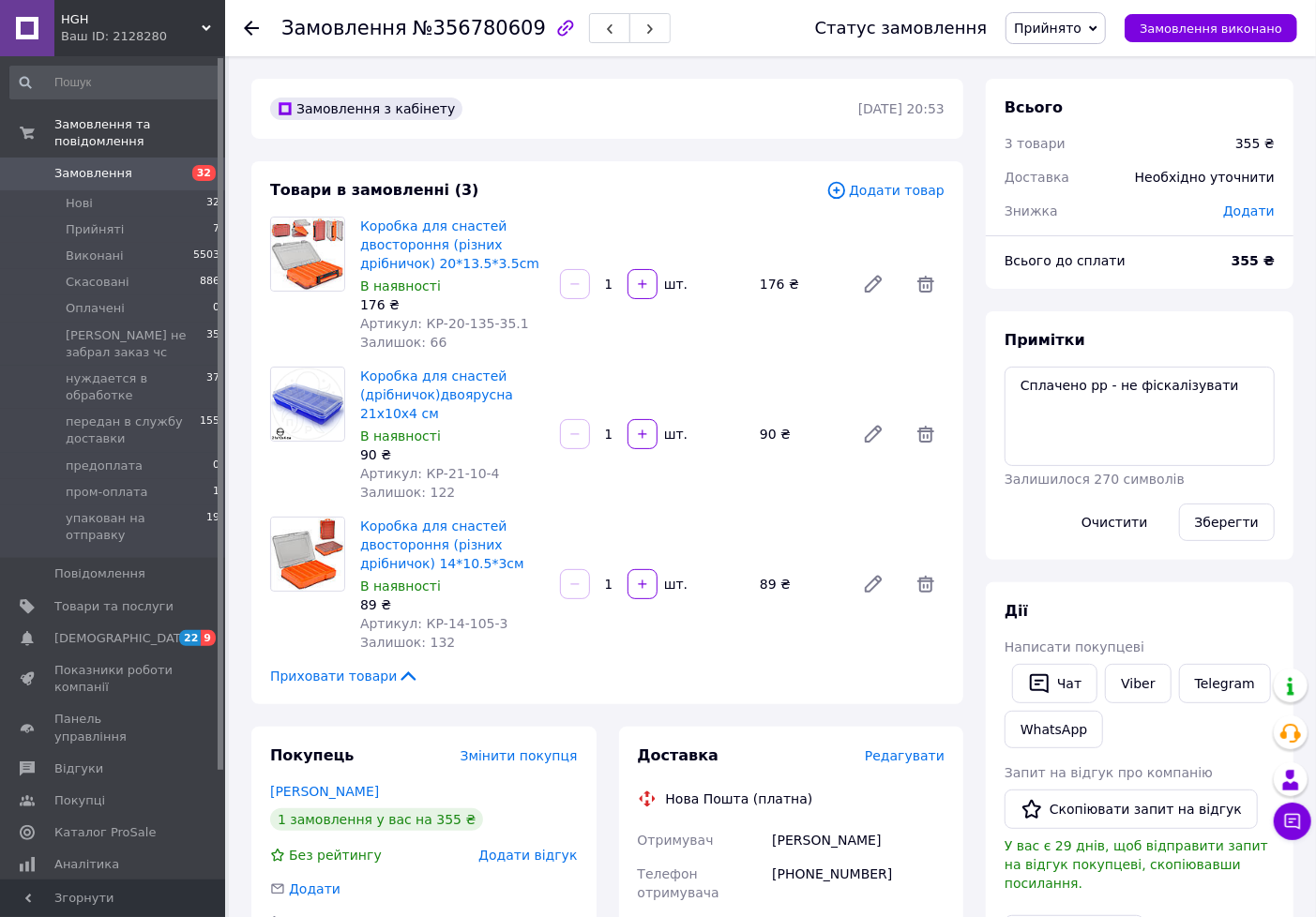
click at [1081, 23] on span "Прийнято" at bounding box center [1048, 28] width 68 height 15
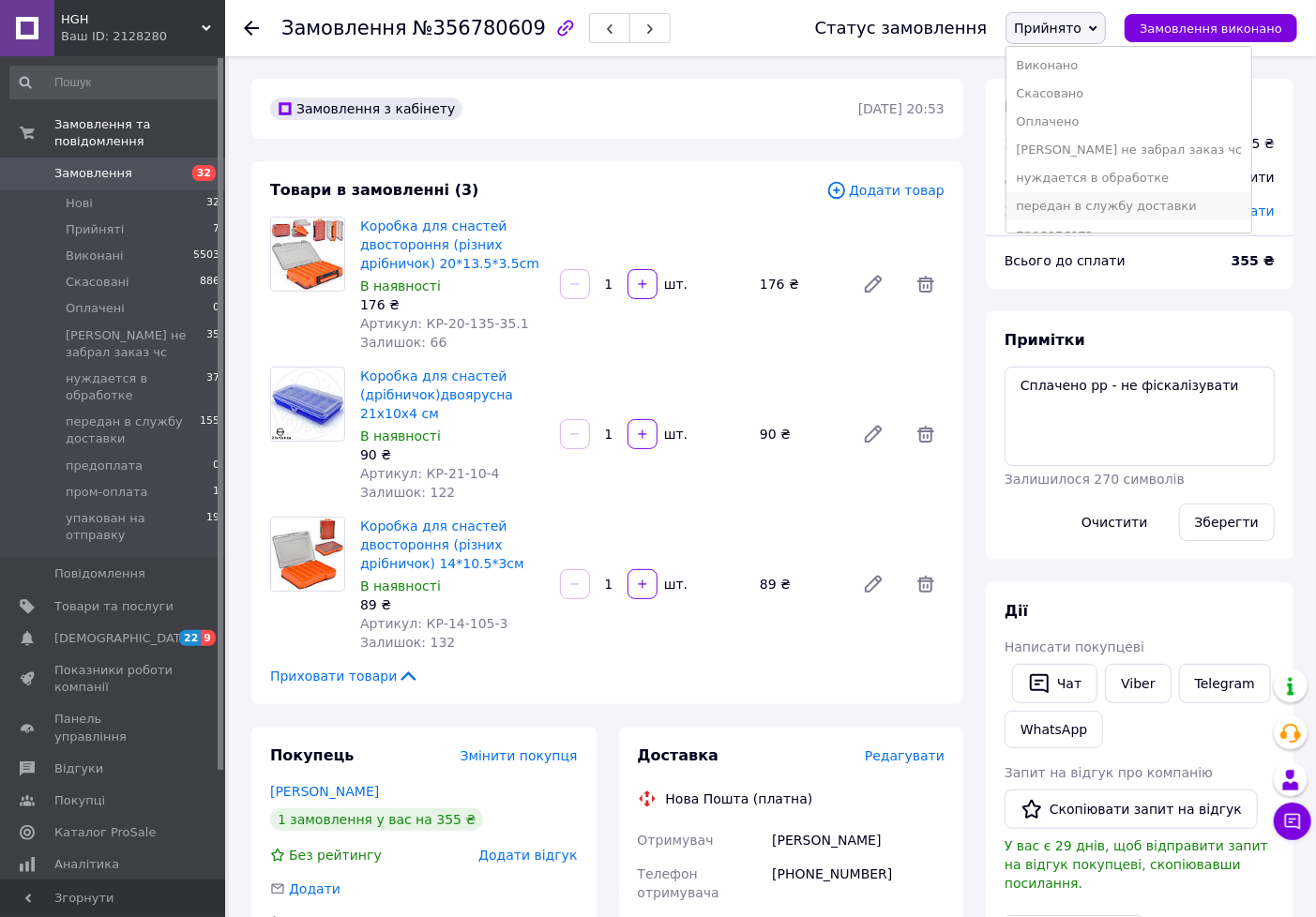
click at [1072, 204] on li "передан в службу доставки" at bounding box center [1128, 206] width 245 height 28
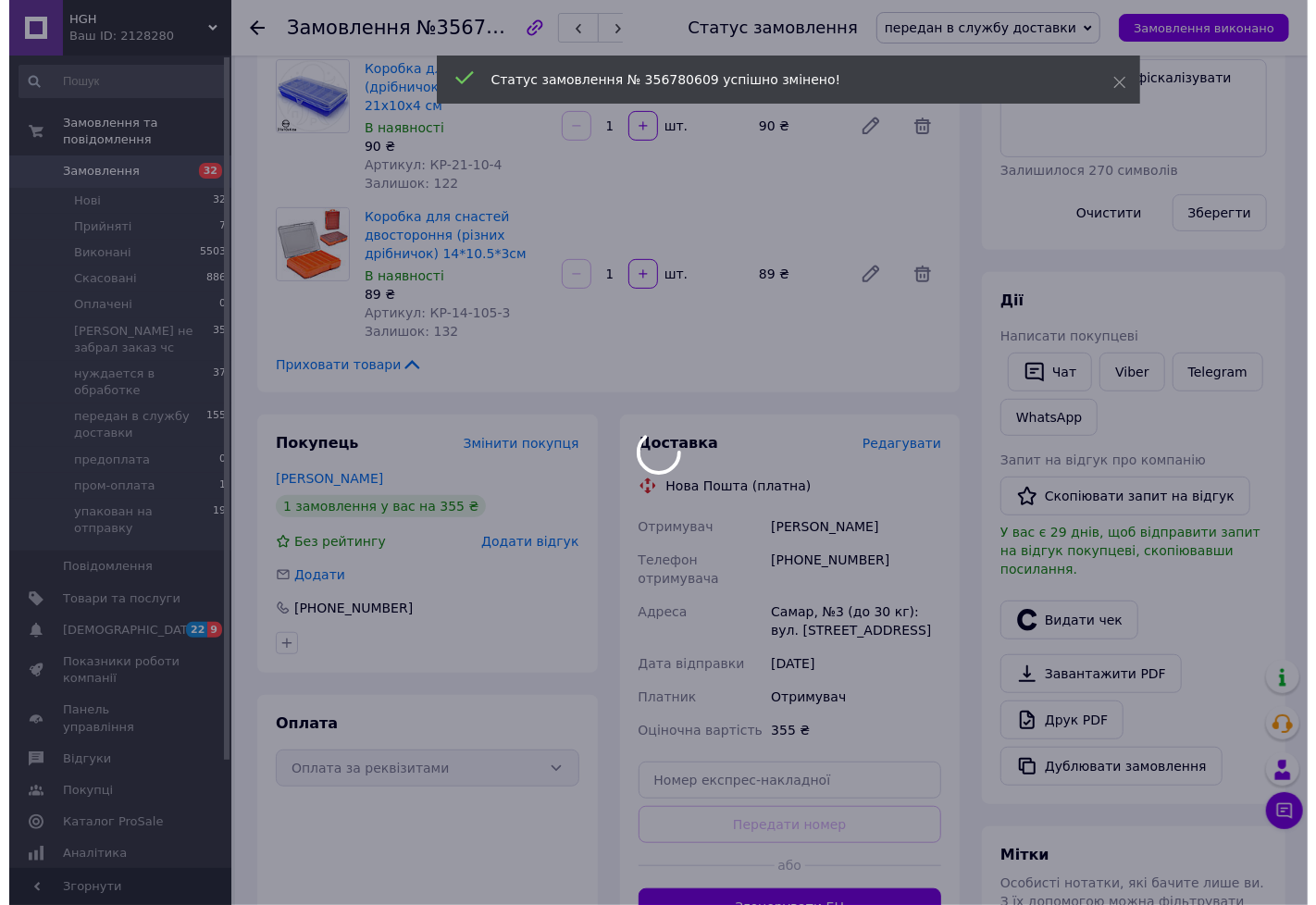
scroll to position [308, 0]
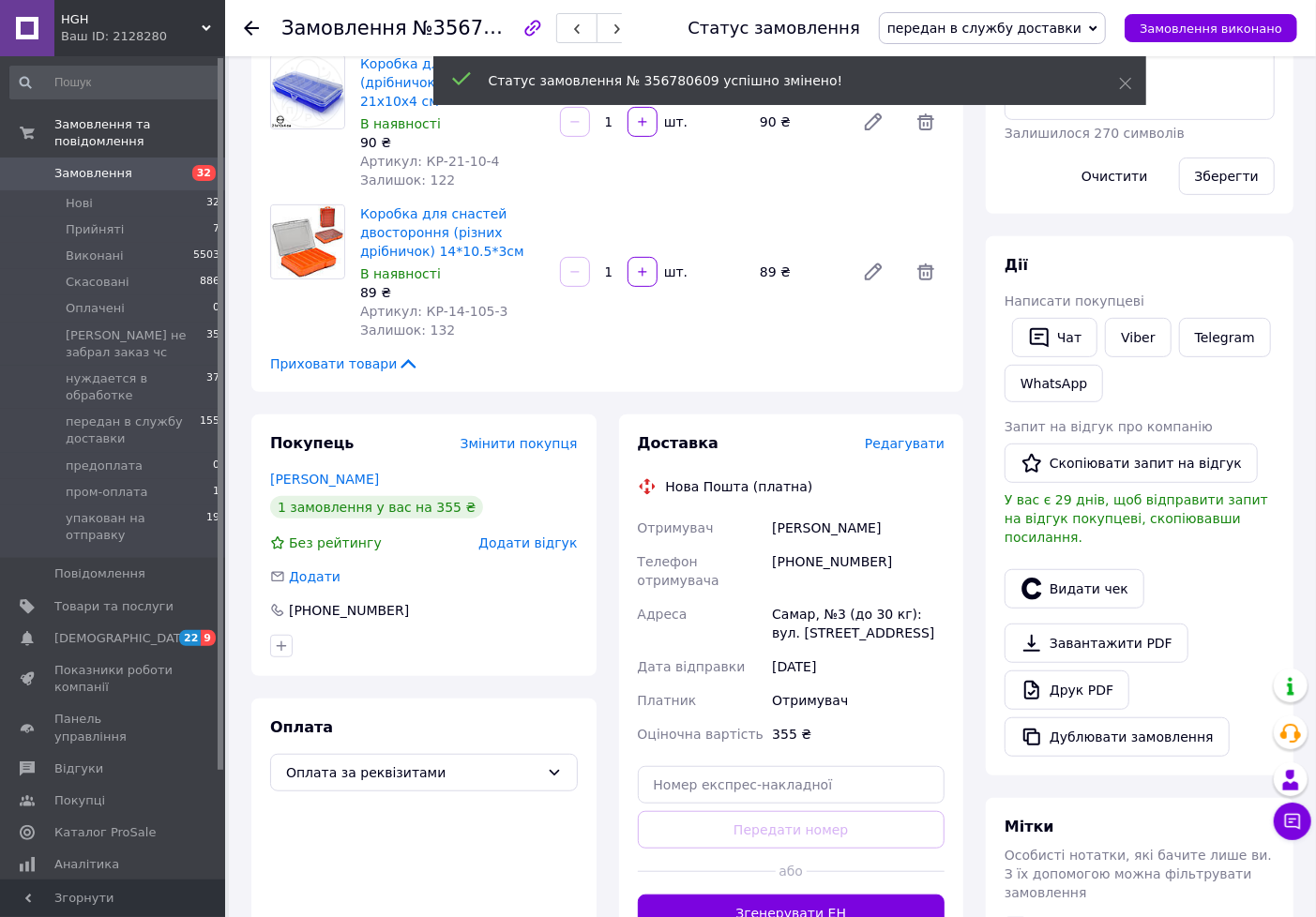
click at [907, 449] on span "Редагувати" at bounding box center [904, 444] width 80 height 15
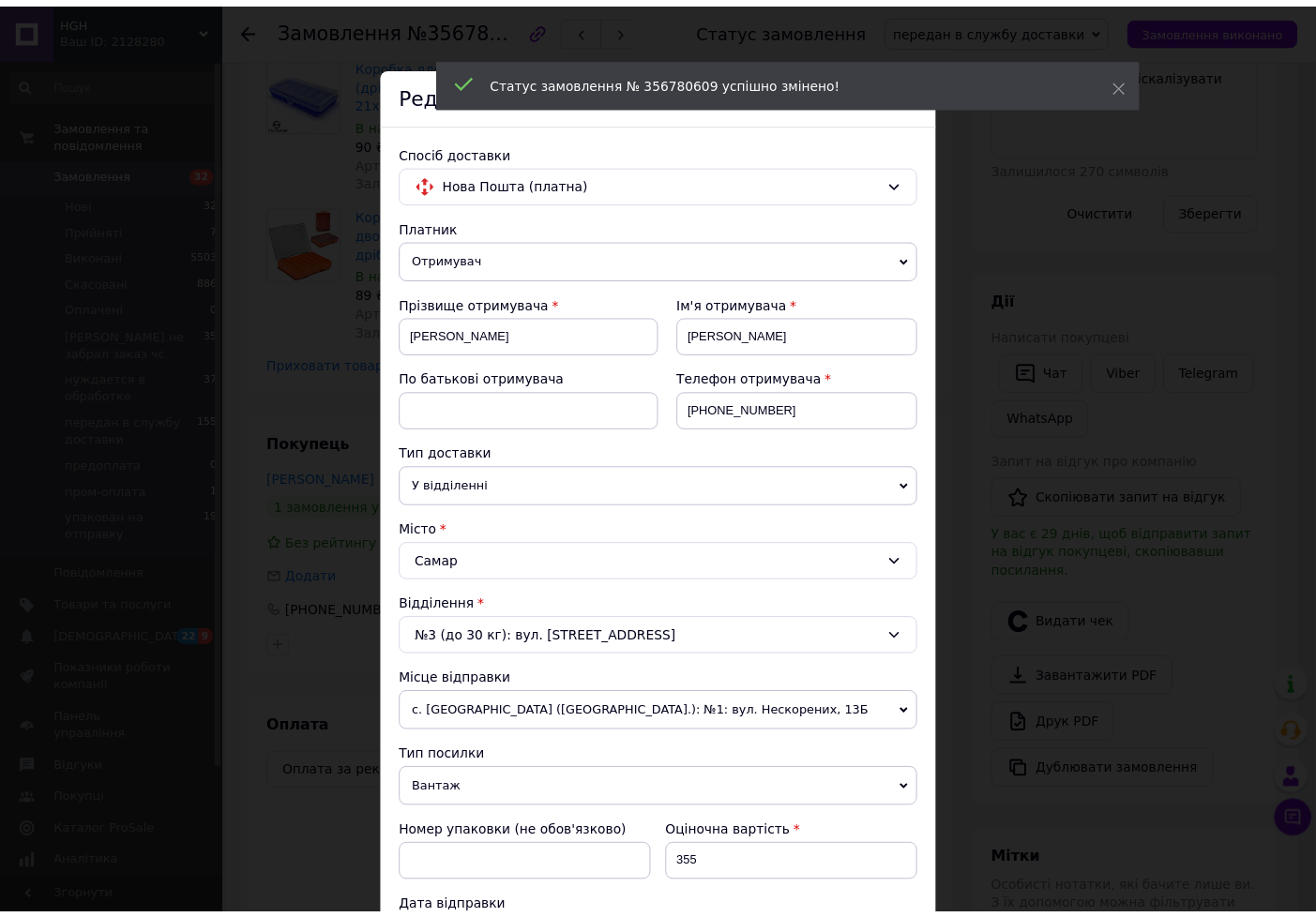
scroll to position [363, 0]
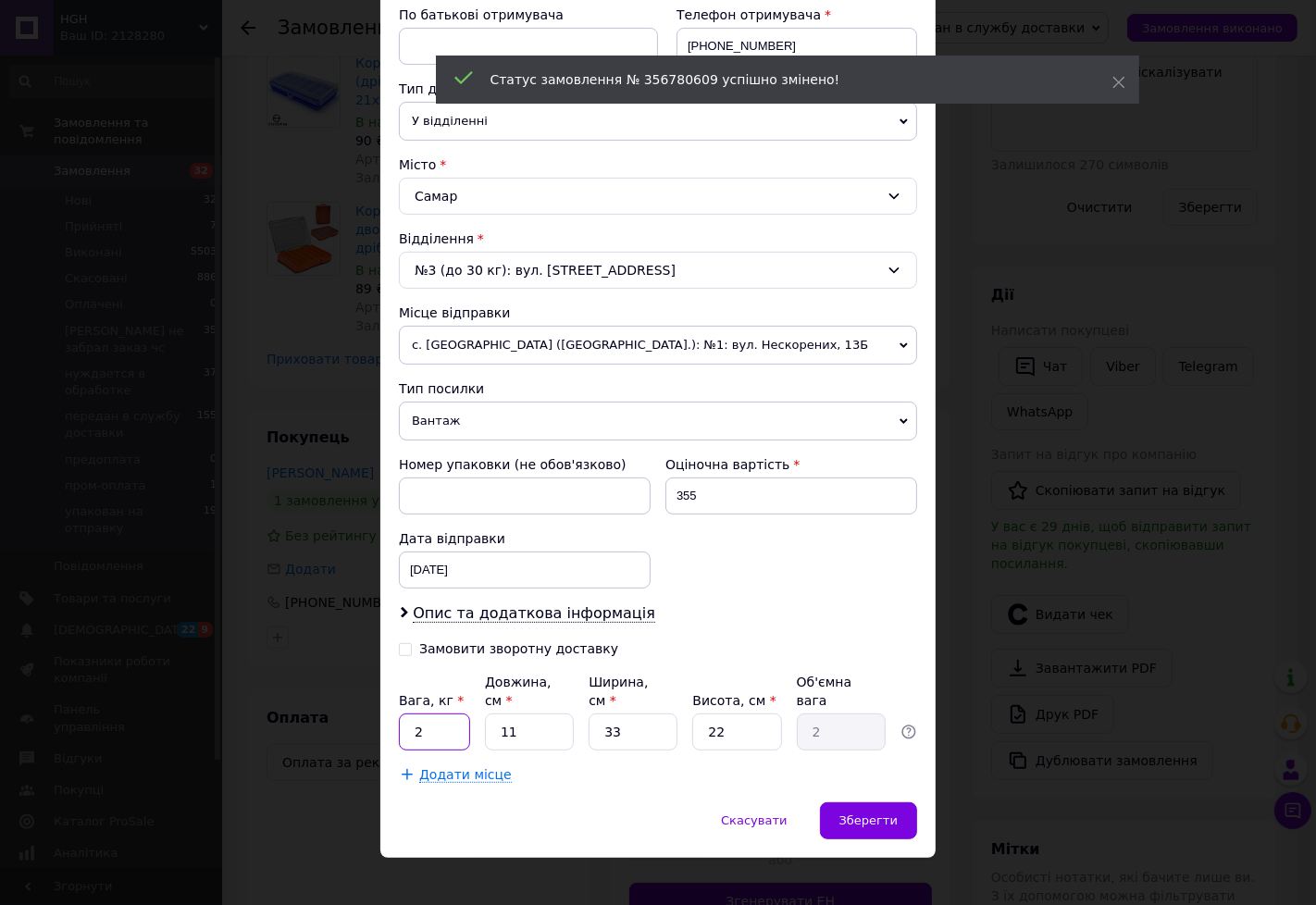
click at [442, 714] on input "2" at bounding box center [434, 732] width 71 height 37
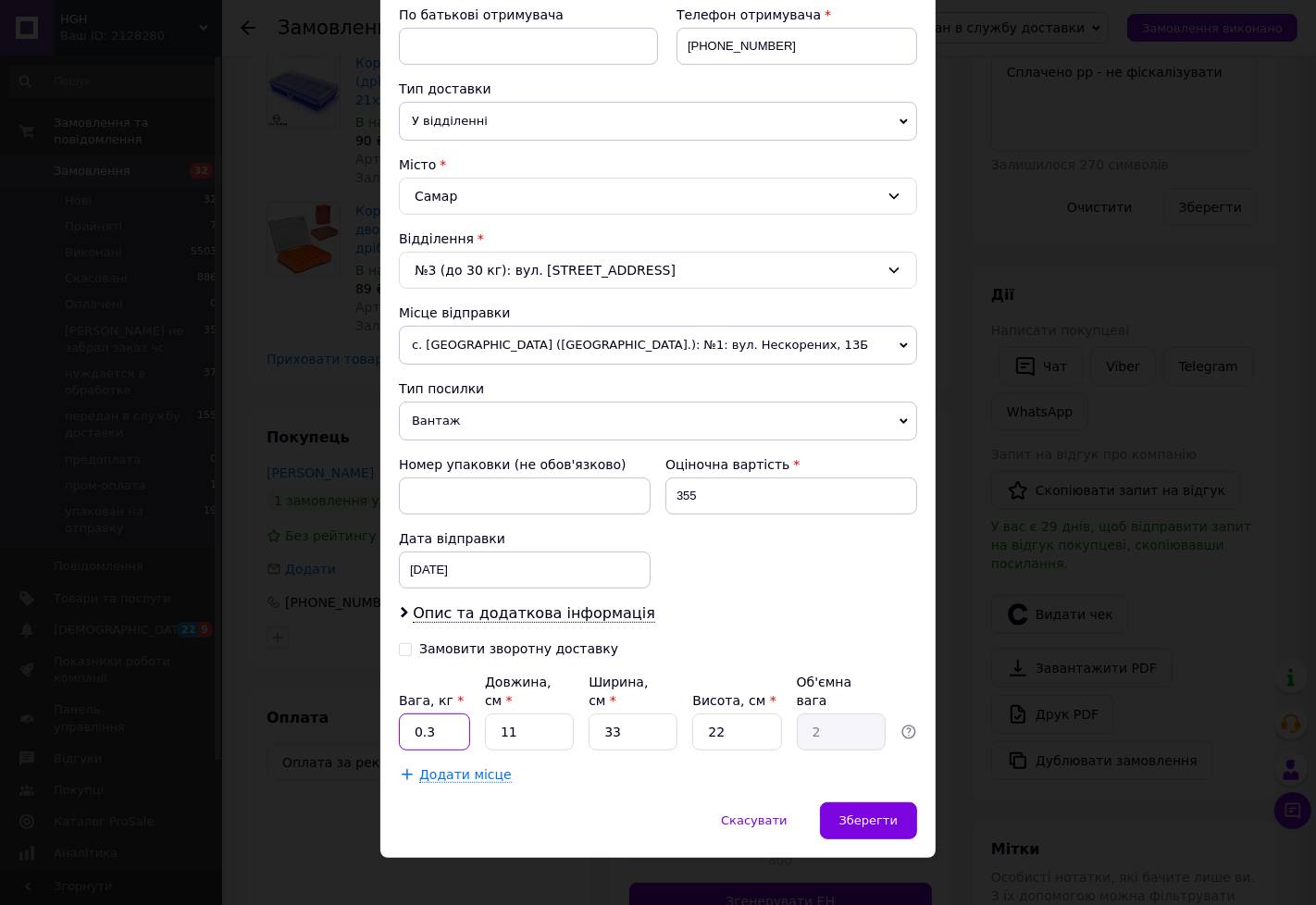
type input "0.3"
type input "2"
type input "0.36"
type input "21"
type input "3.81"
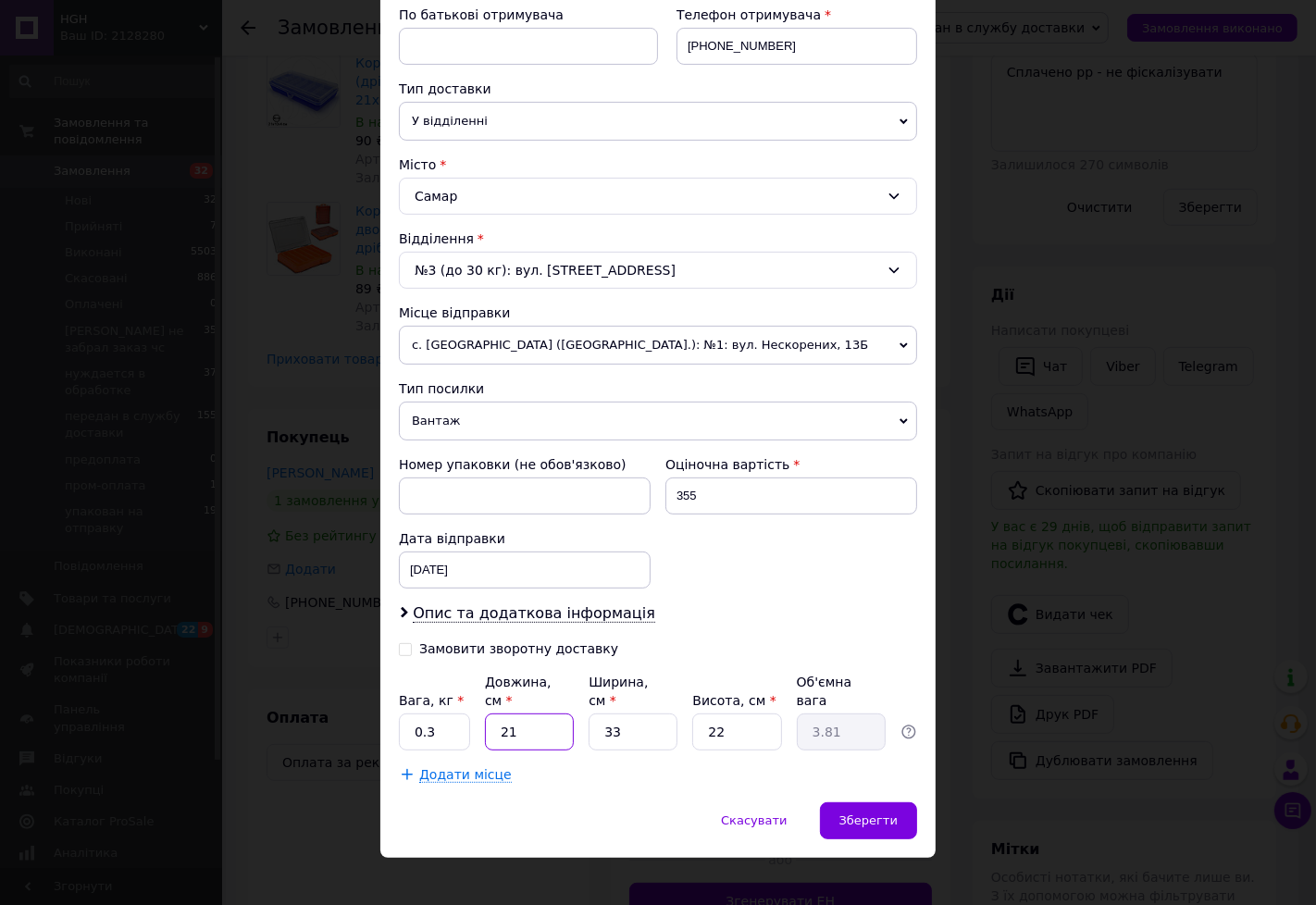
type input "21"
type input "1"
type input "0.12"
type input "13"
type input "1.5"
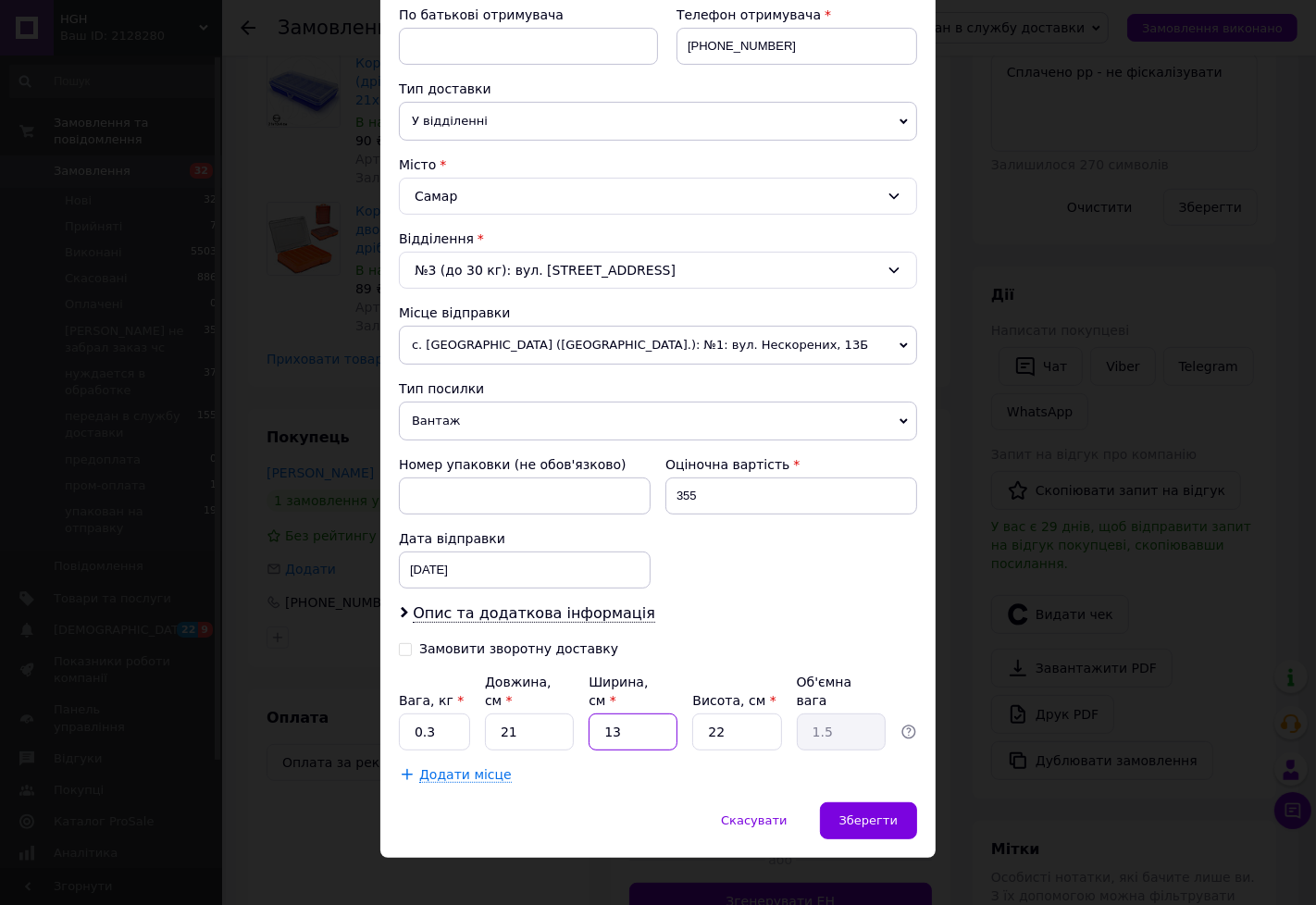
type input "13"
type input "1"
type input "0.1"
type input "10"
type input "0.68"
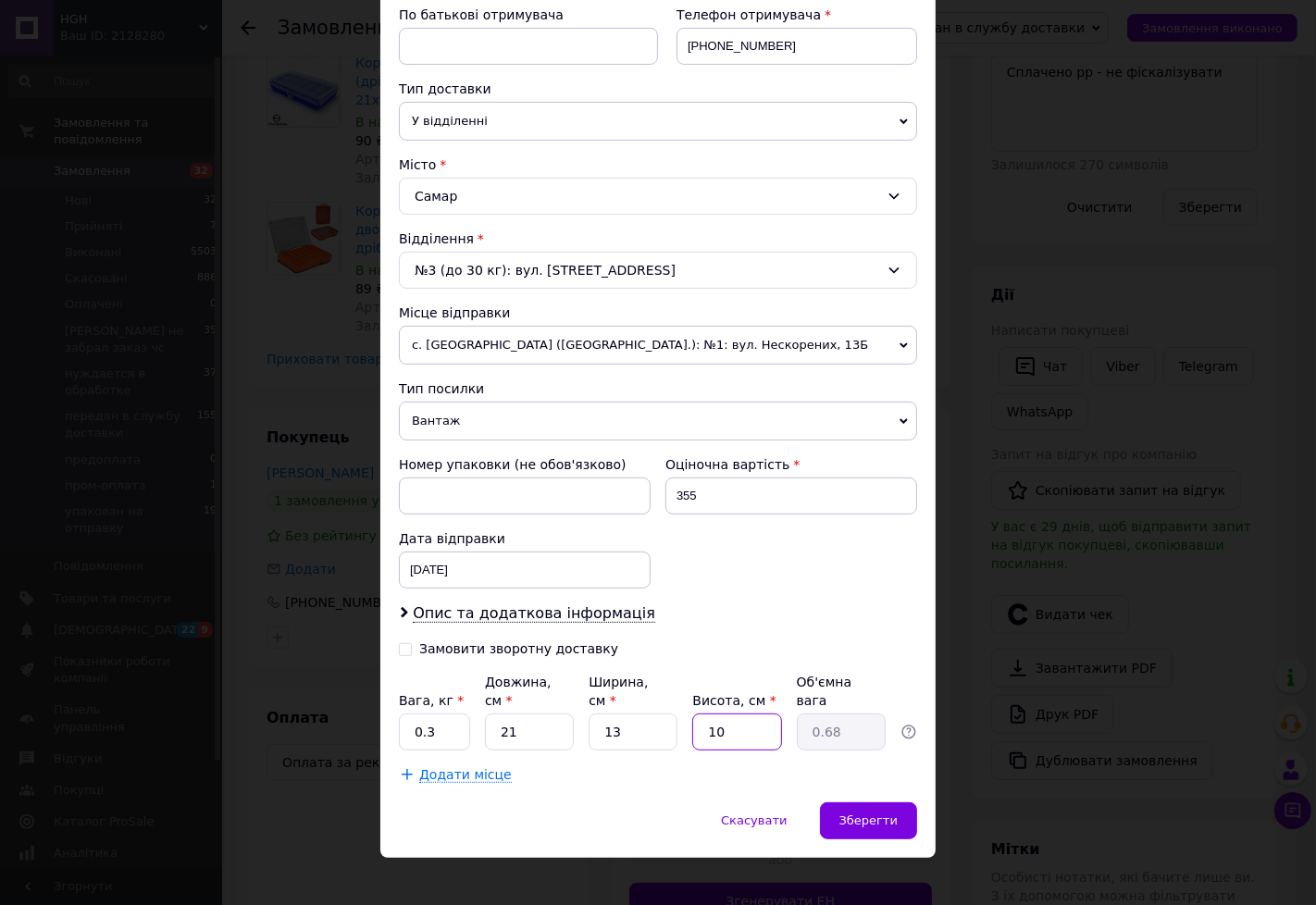
type input "10"
click at [916, 807] on div "Скасувати   Зберегти" at bounding box center [658, 830] width 556 height 56
click at [905, 811] on div "Зберегти" at bounding box center [868, 821] width 97 height 37
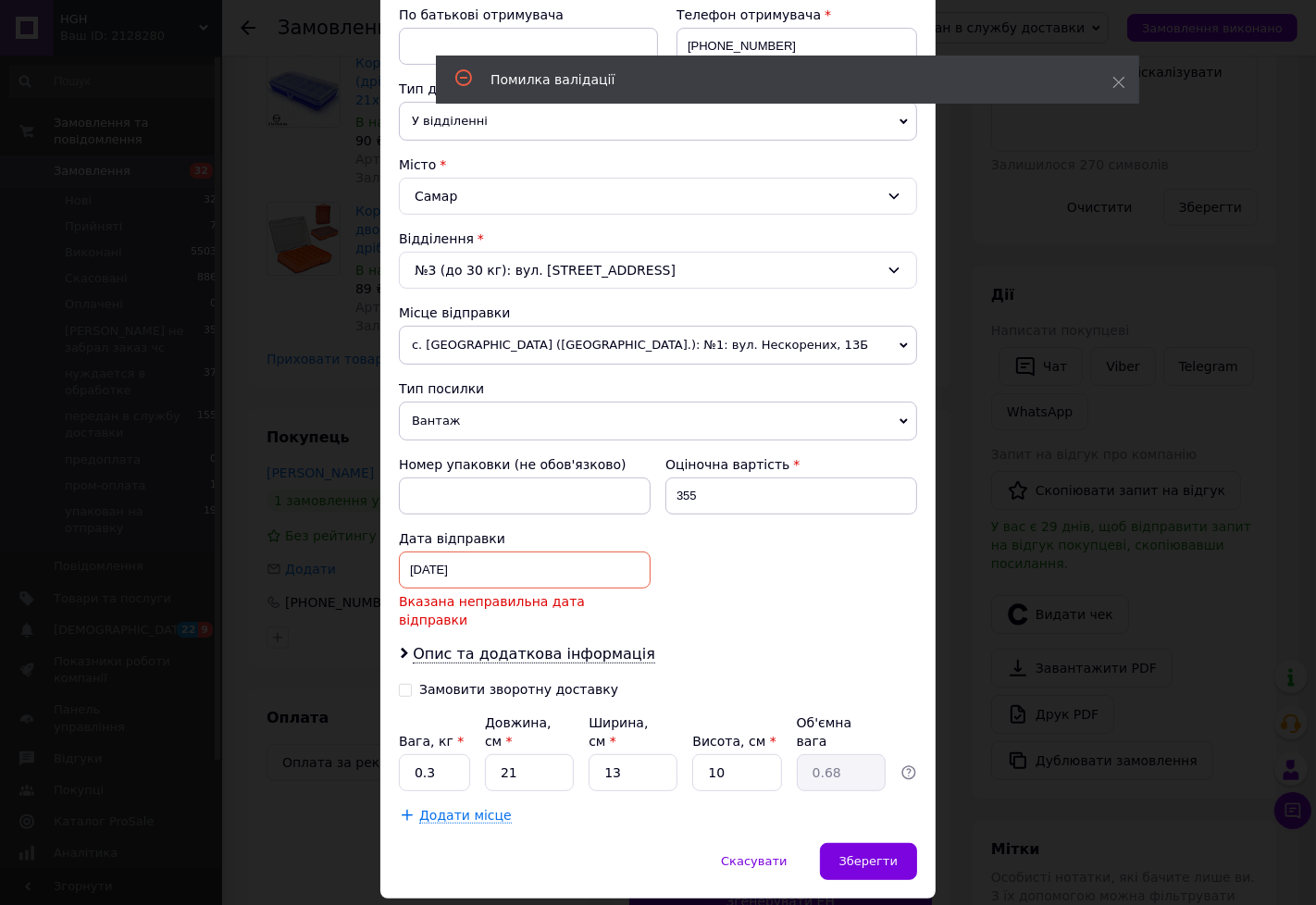
click at [513, 569] on div "11.08.2025 < 2025 > < Август > Пн Вт Ср Чт Пт Сб Вс 28 29 30 31 1 2 3 4 5 6 7 8…" at bounding box center [525, 571] width 252 height 37
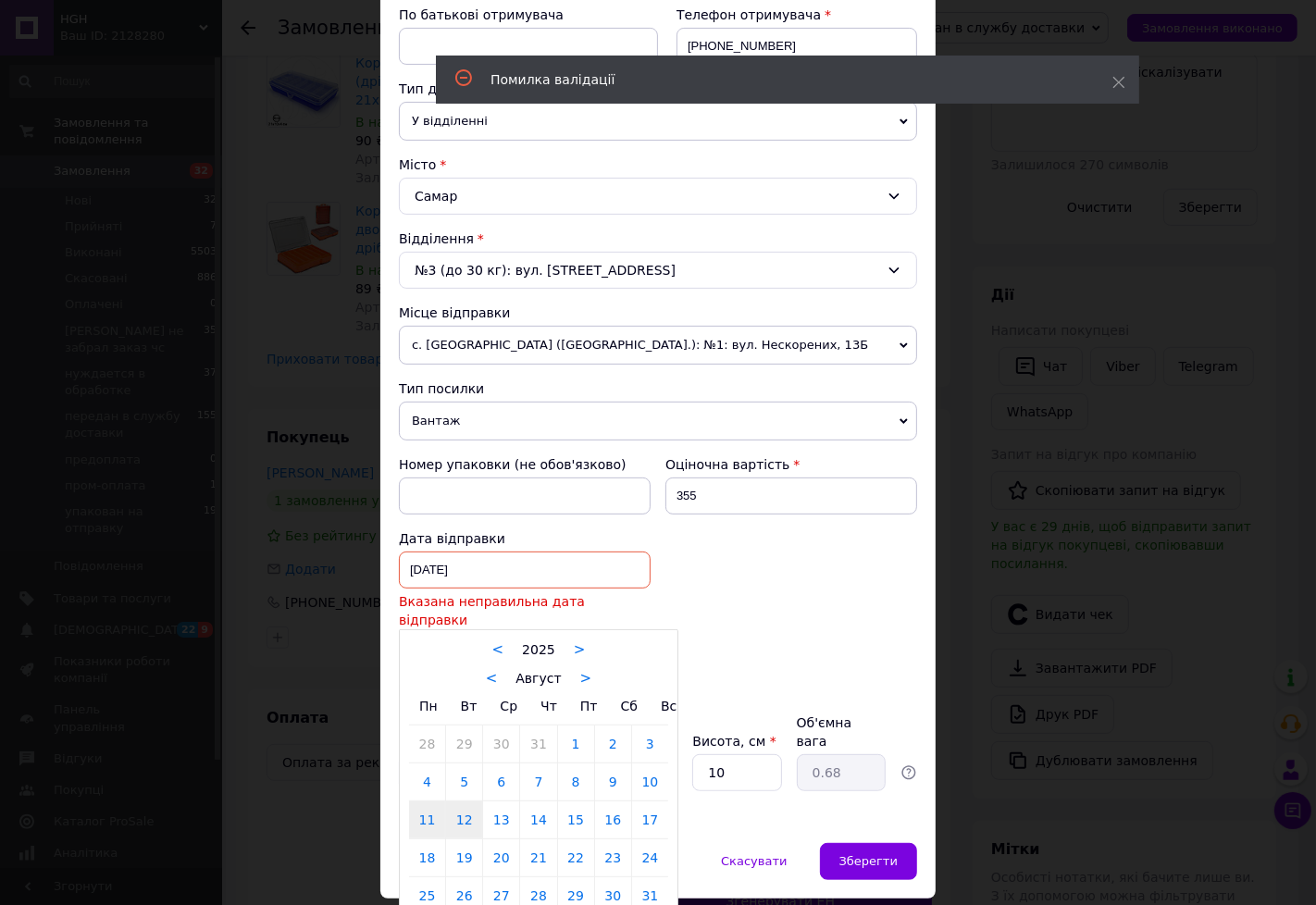
click at [479, 809] on link "12" at bounding box center [464, 820] width 36 height 37
type input "12.08.2025"
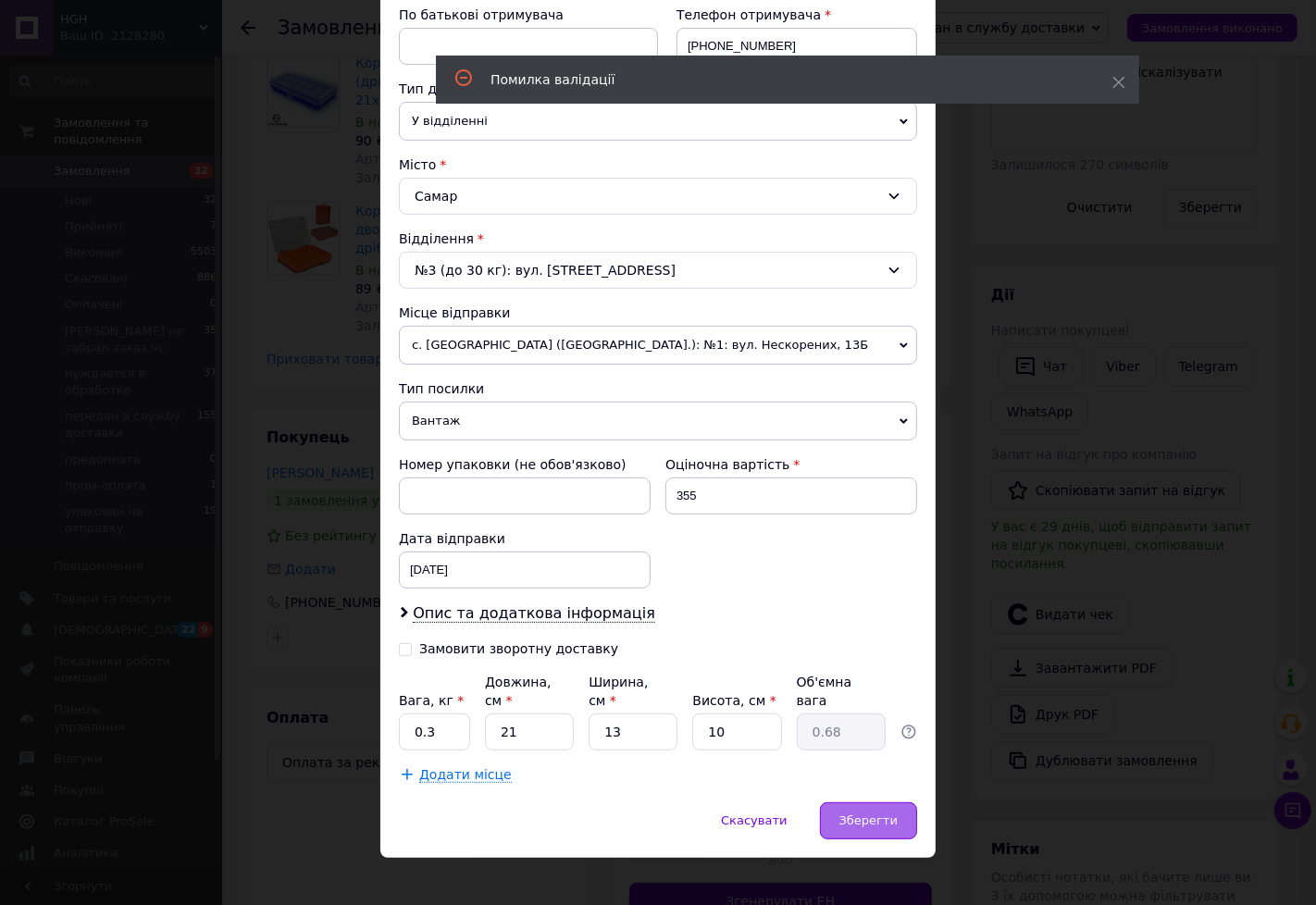
click at [851, 813] on span "Зберегти" at bounding box center [868, 820] width 58 height 14
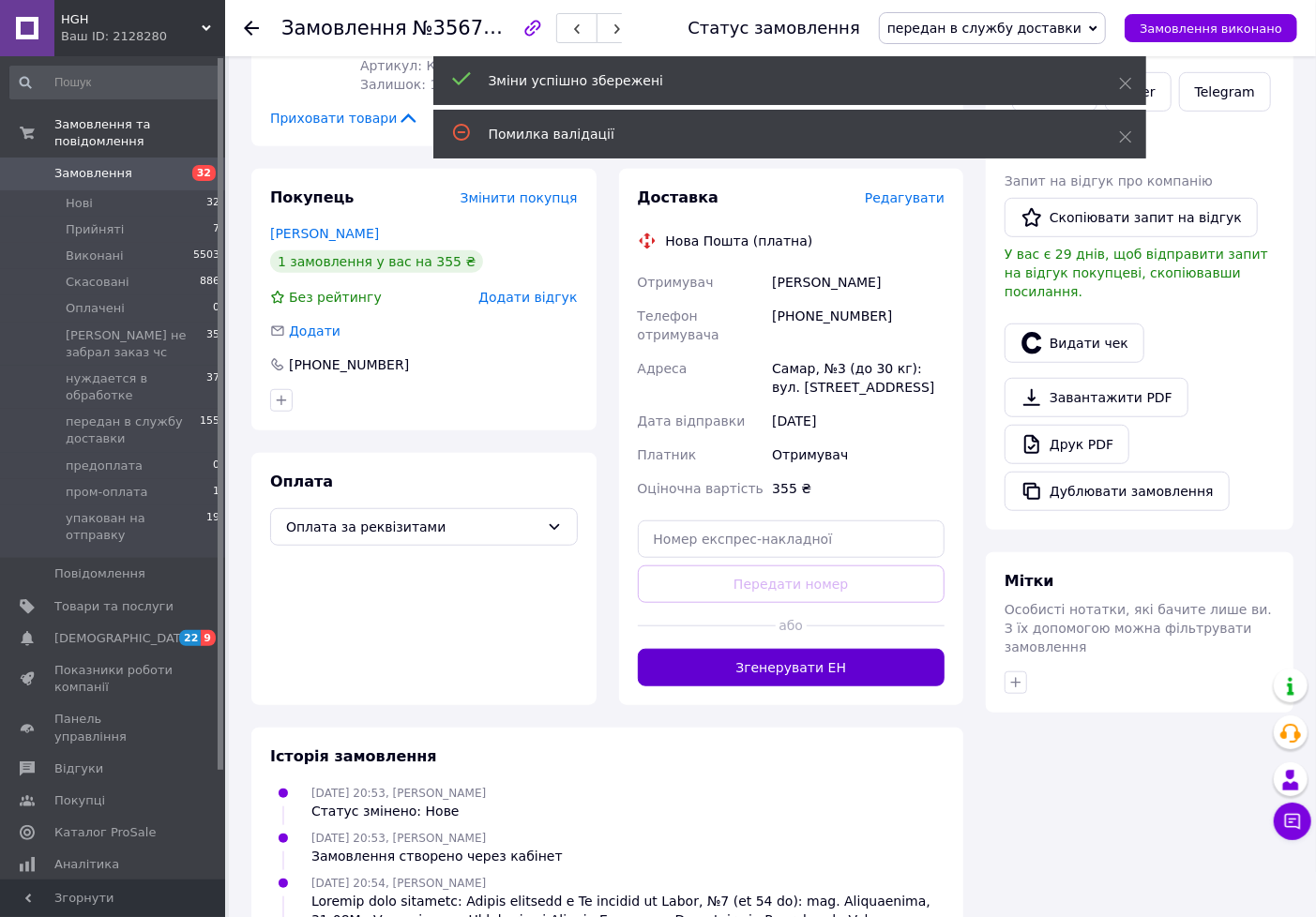
scroll to position [521, 0]
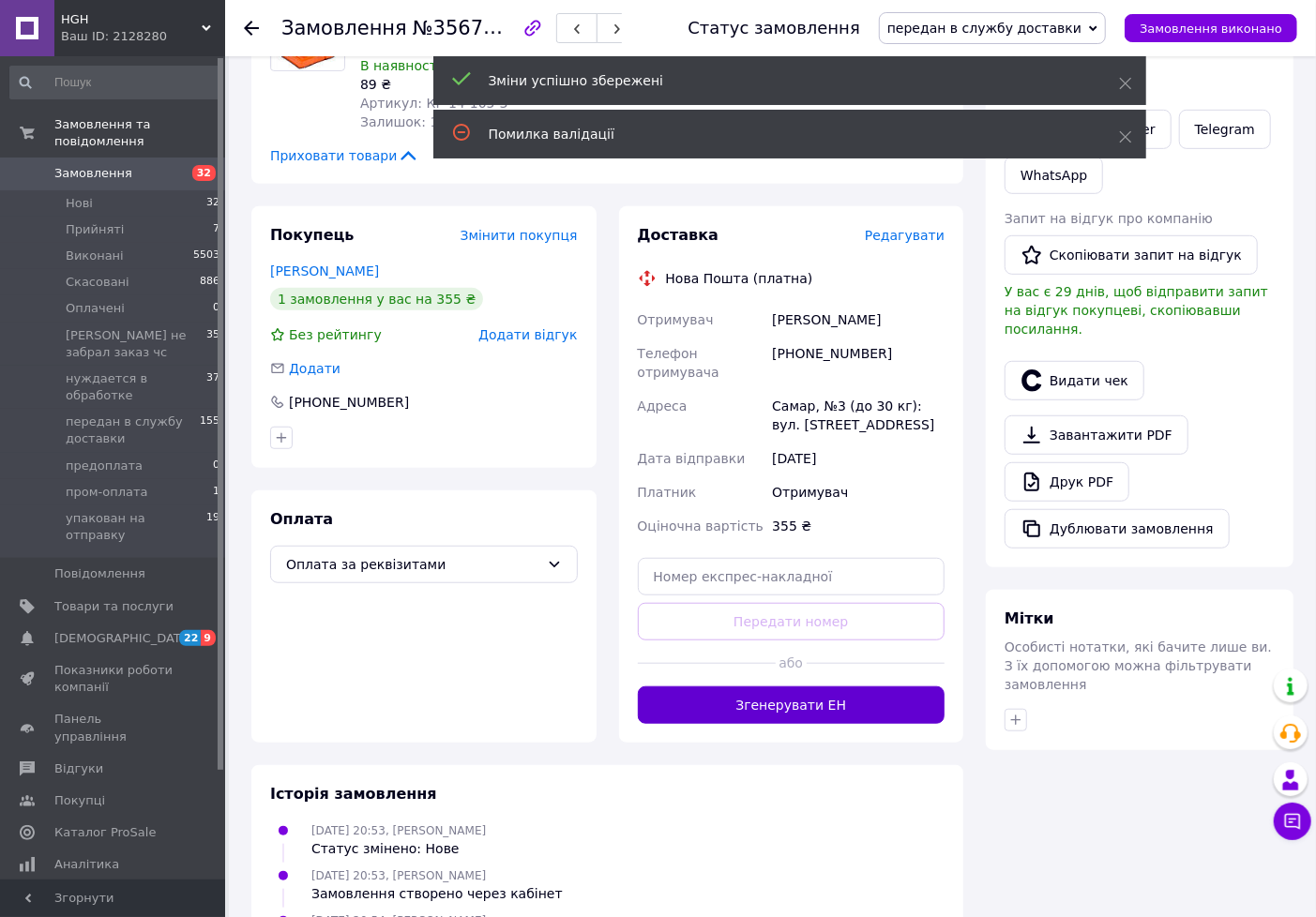
click at [831, 688] on button "Згенерувати ЕН" at bounding box center [792, 705] width 308 height 38
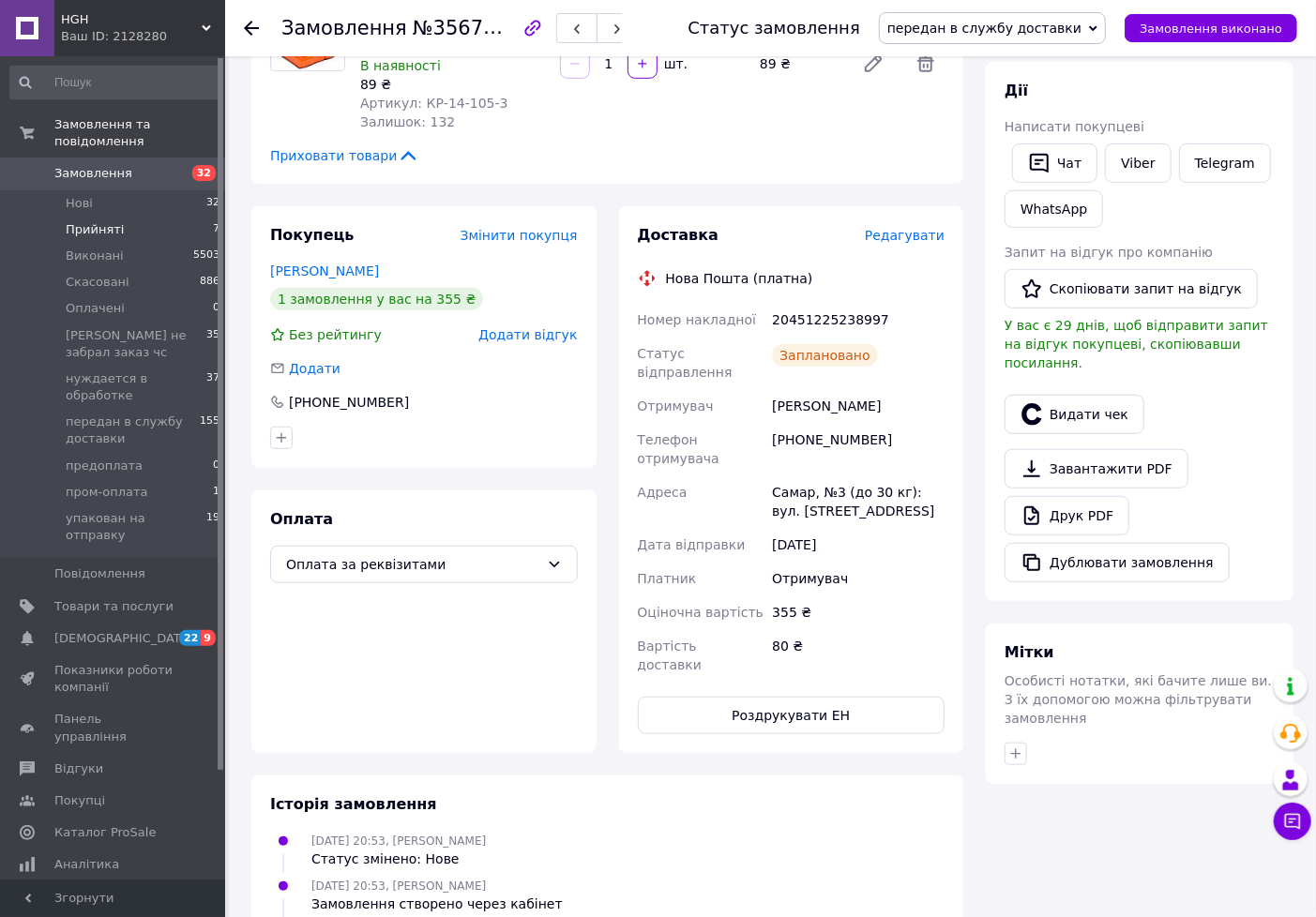
click at [105, 222] on span "Прийняті" at bounding box center [95, 230] width 58 height 17
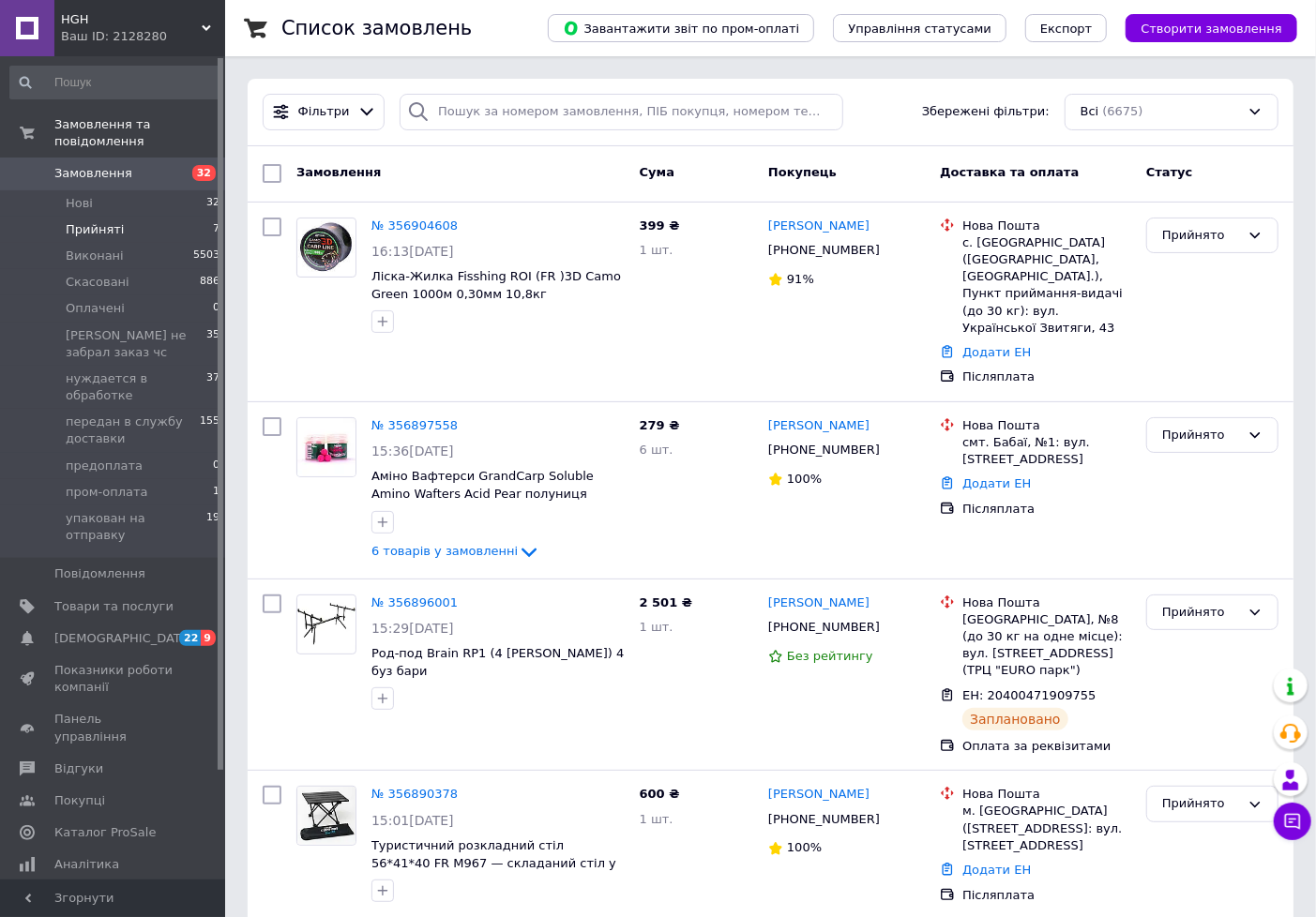
click at [109, 222] on span "Прийняті" at bounding box center [95, 230] width 58 height 17
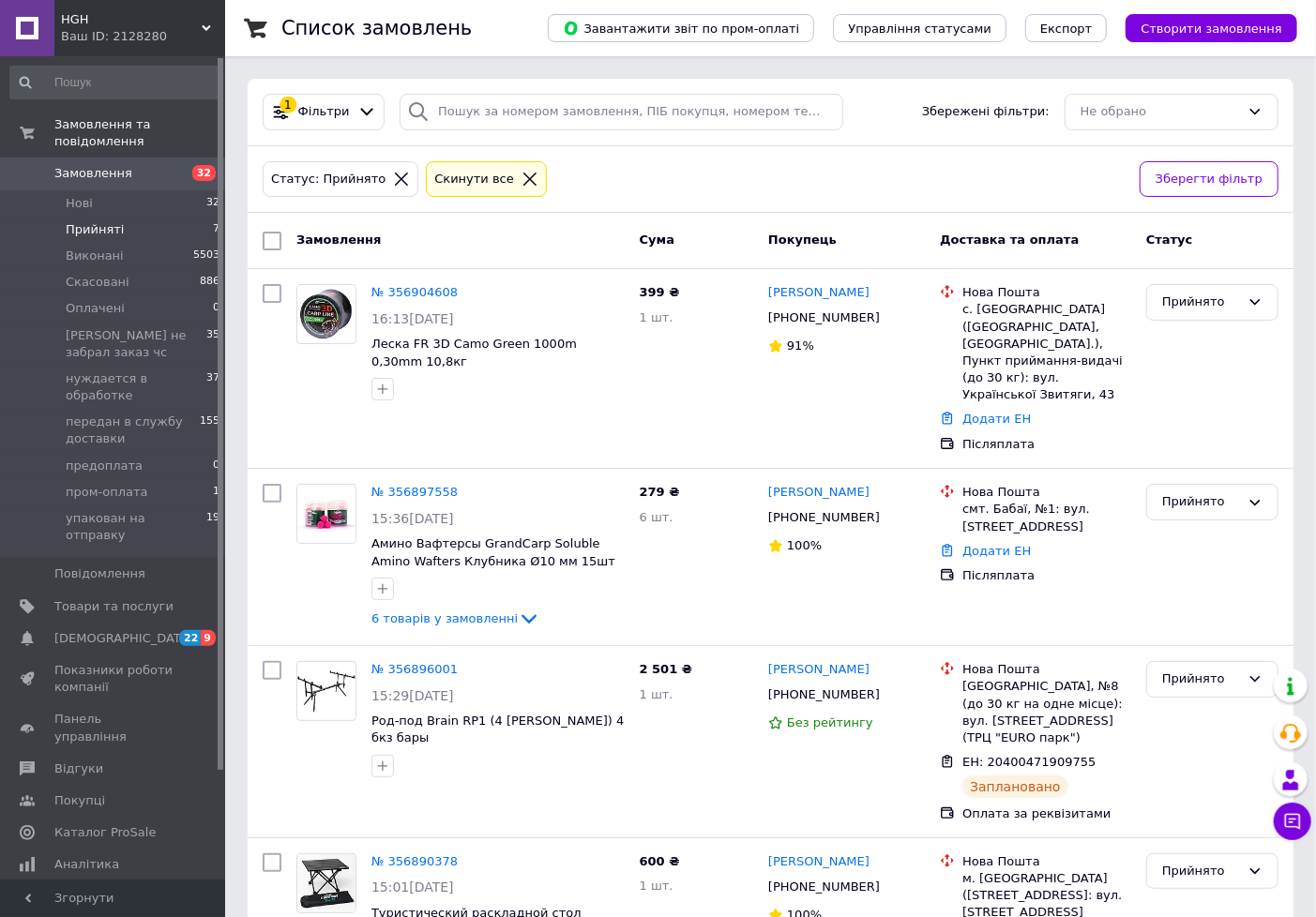
click at [107, 222] on span "Прийняті" at bounding box center [95, 230] width 58 height 17
click at [96, 222] on span "Прийняті" at bounding box center [95, 230] width 58 height 17
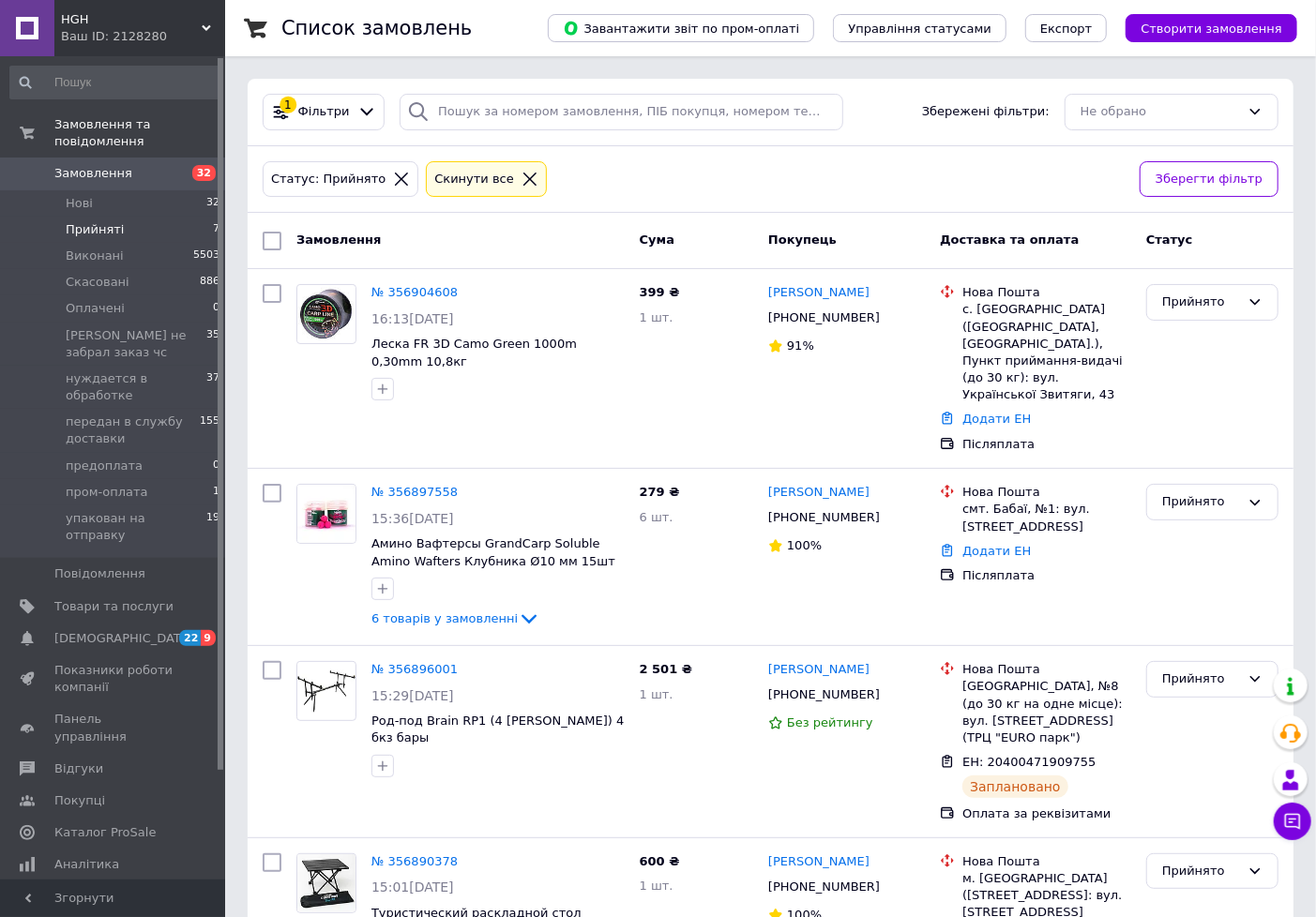
click at [96, 222] on span "Прийняті" at bounding box center [95, 230] width 58 height 17
click at [88, 222] on span "Прийняті" at bounding box center [95, 230] width 58 height 17
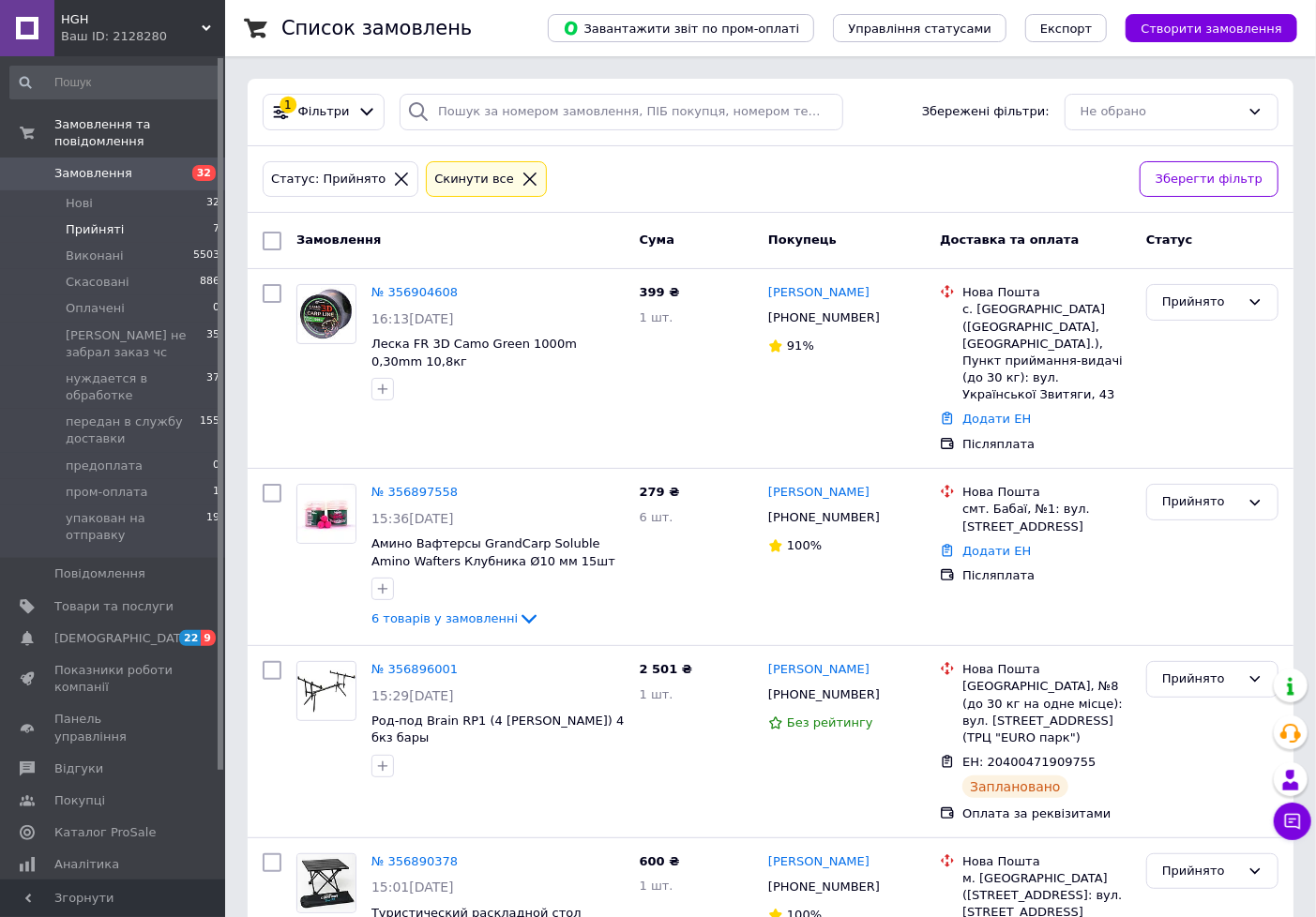
click at [96, 222] on span "Прийняті" at bounding box center [95, 230] width 58 height 17
click at [85, 222] on span "Прийняті" at bounding box center [95, 230] width 58 height 17
click at [107, 248] on span "Виконані" at bounding box center [95, 256] width 58 height 17
click at [134, 218] on li "Прийняті 7" at bounding box center [115, 230] width 231 height 26
click at [111, 222] on span "Прийняті" at bounding box center [95, 230] width 58 height 17
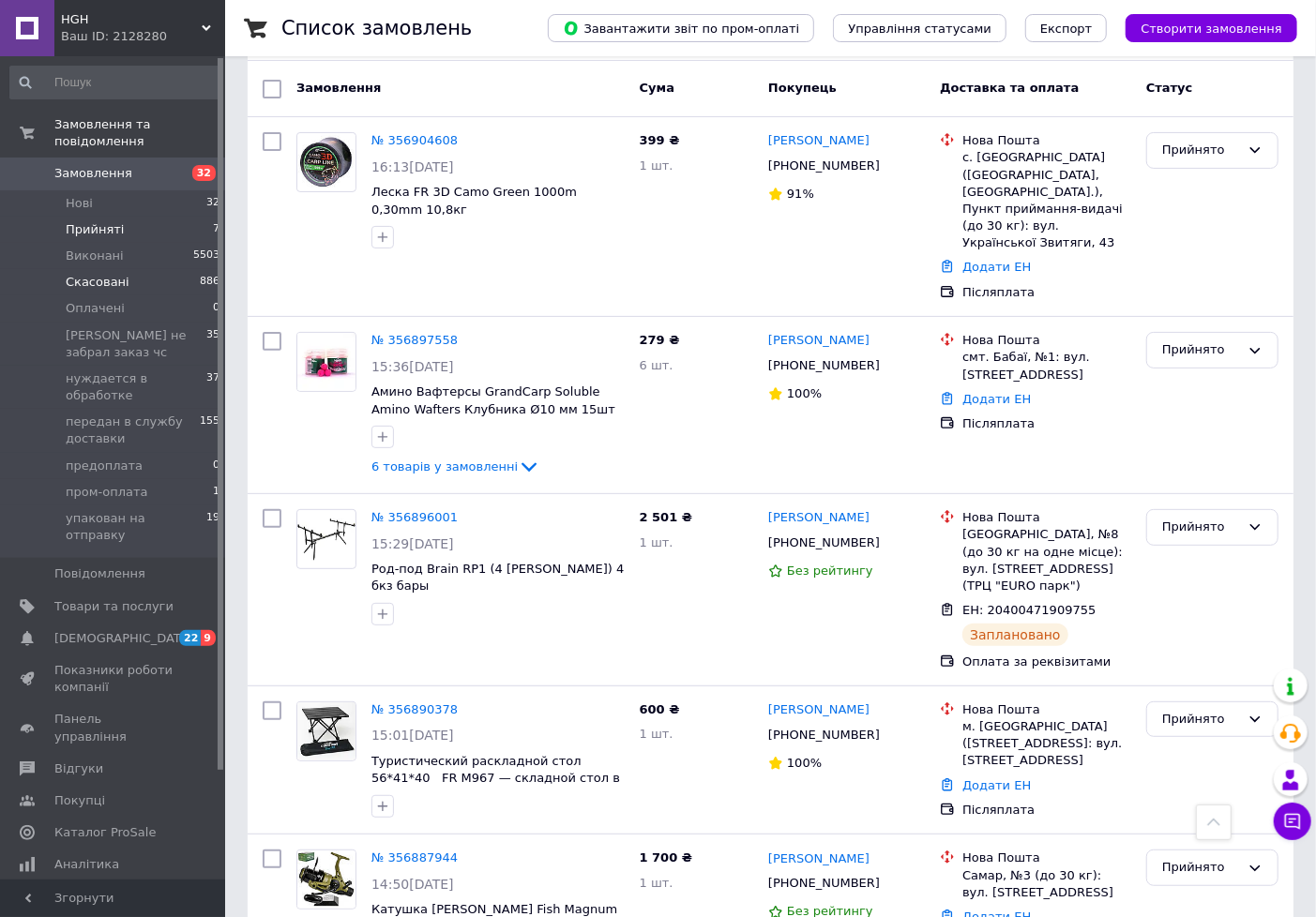
scroll to position [145, 0]
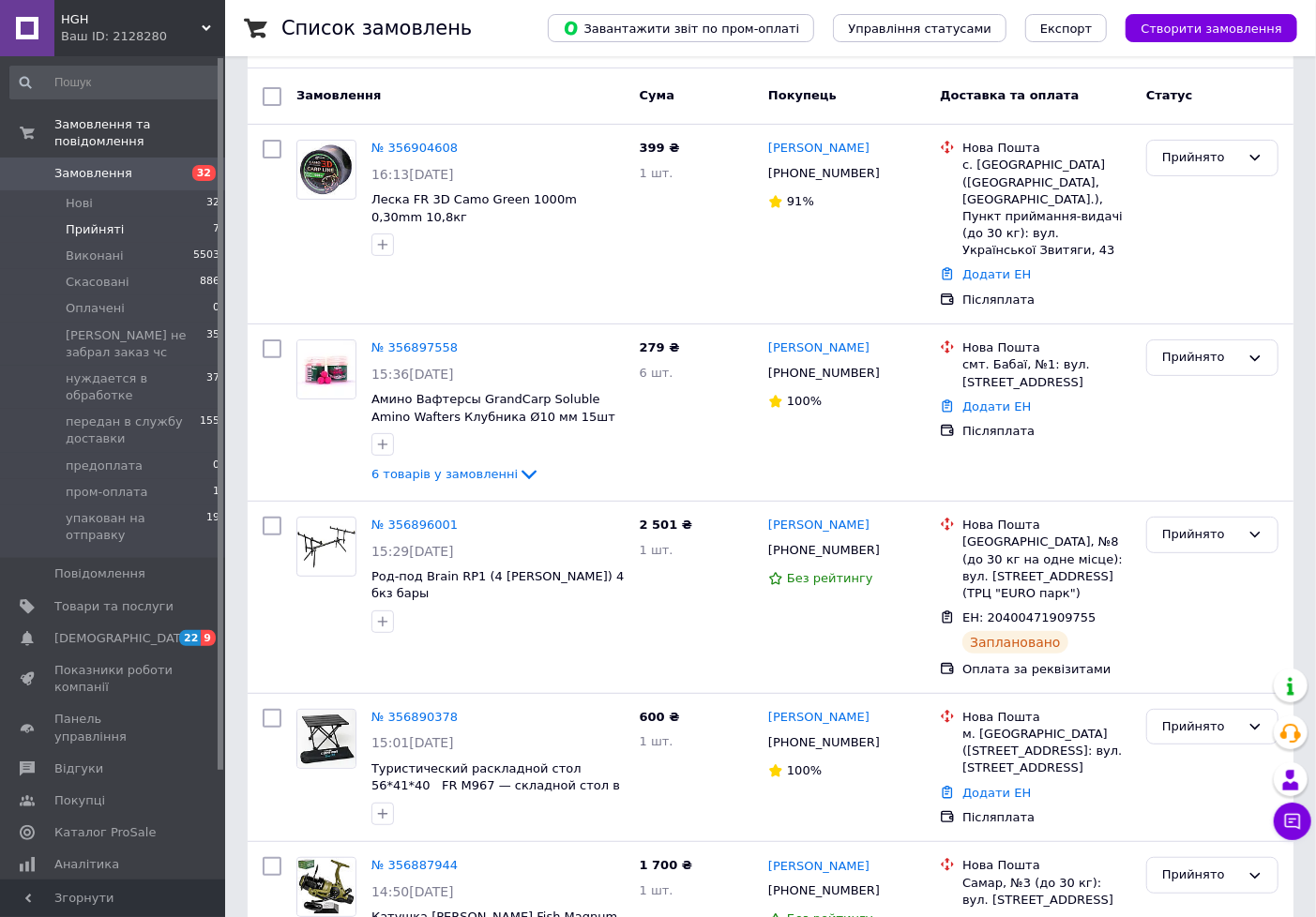
click at [109, 222] on span "Прийняті" at bounding box center [95, 230] width 58 height 17
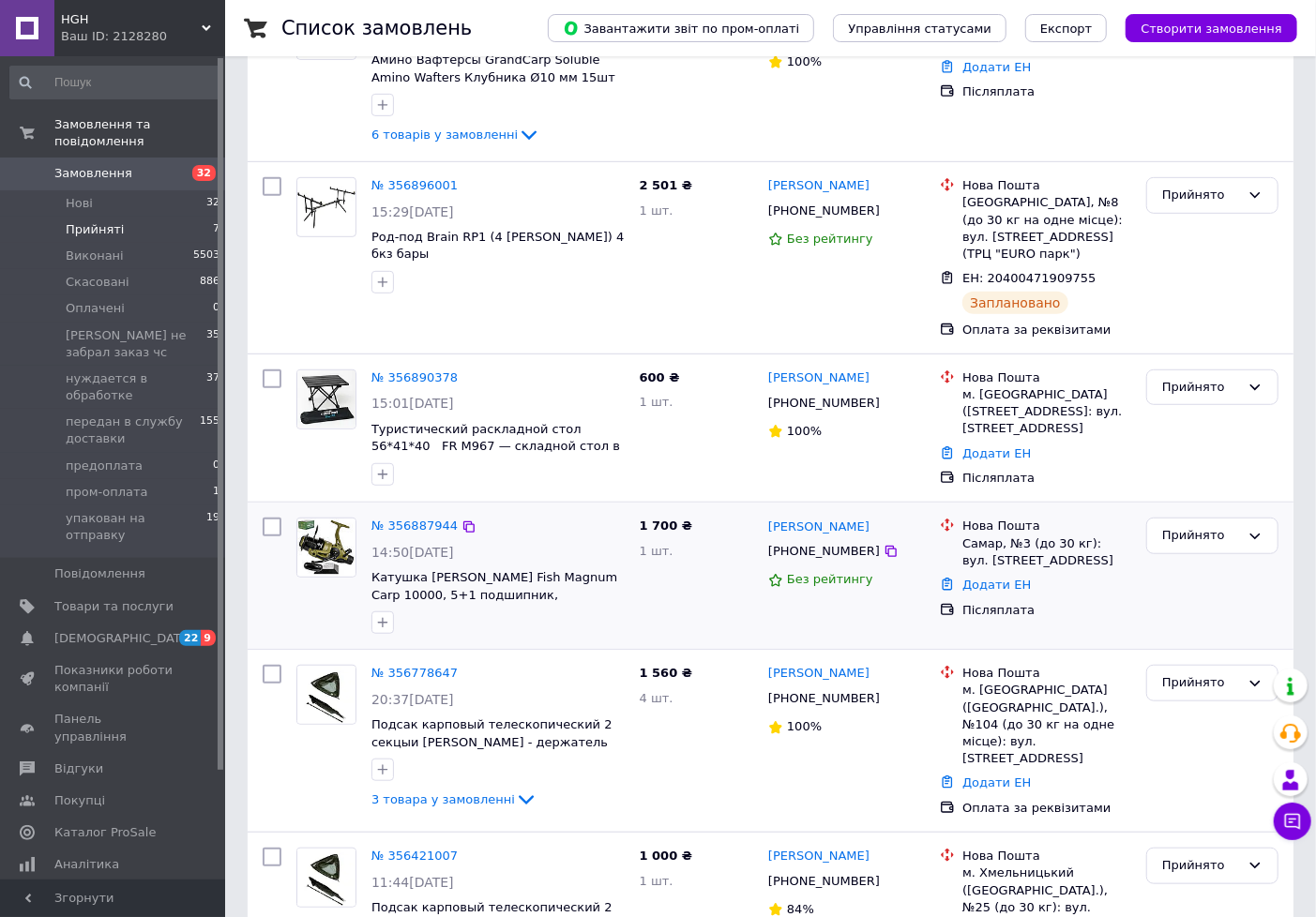
scroll to position [561, 0]
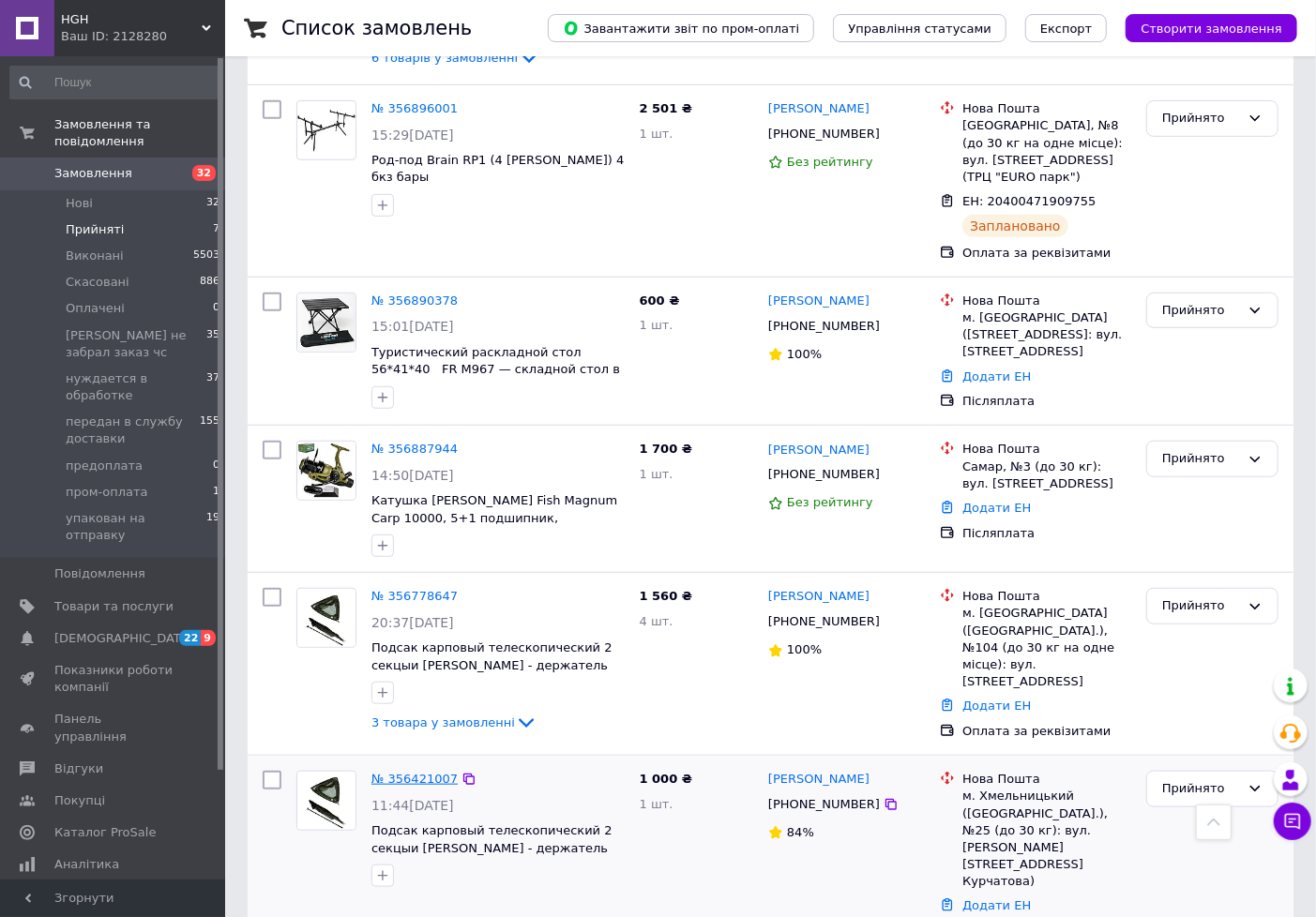
click at [400, 772] on link "№ 356421007" at bounding box center [415, 778] width 86 height 14
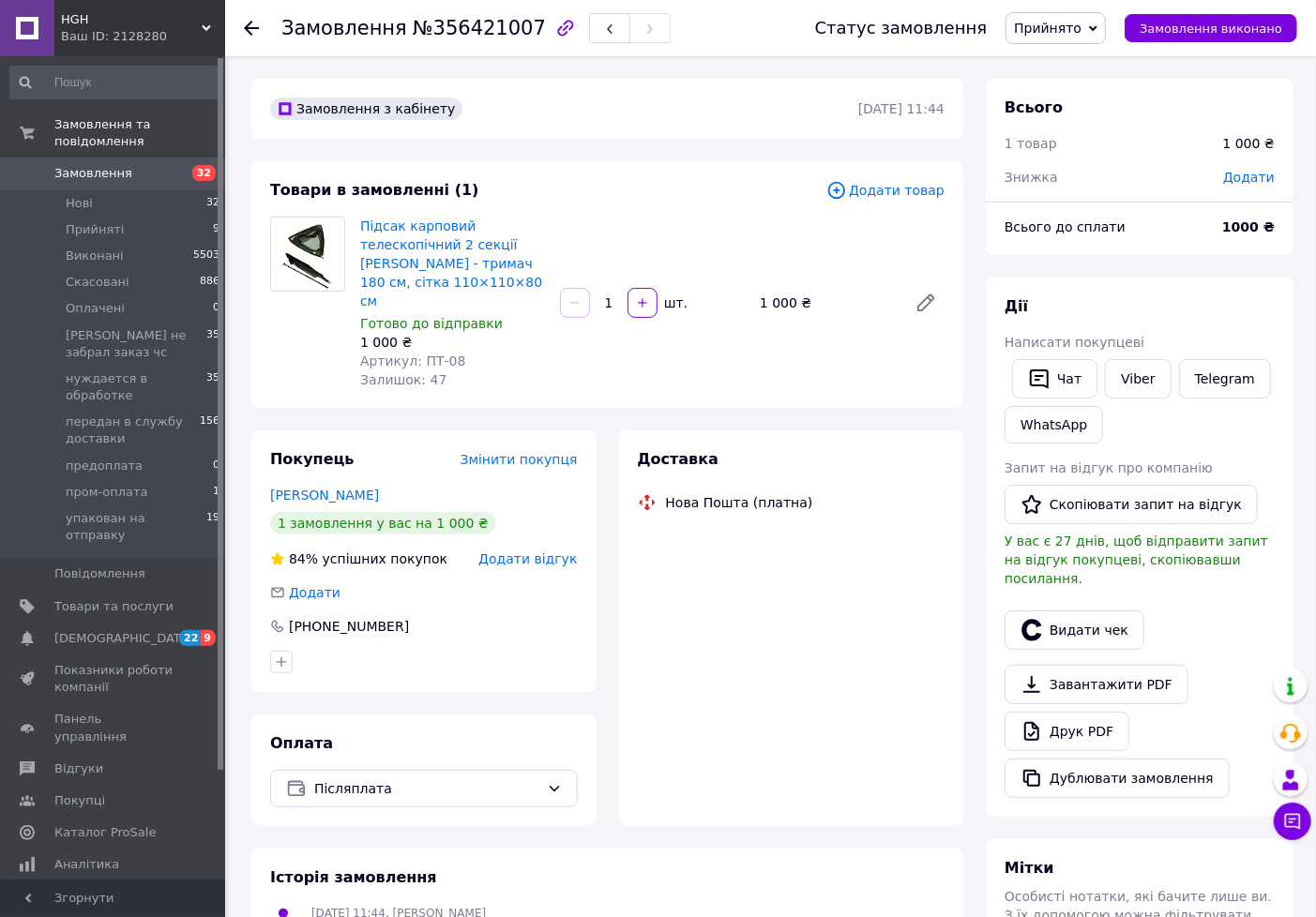
drag, startPoint x: 1043, startPoint y: 20, endPoint x: 1098, endPoint y: 71, distance: 75.0
click at [1045, 21] on span "Прийнято" at bounding box center [1048, 28] width 68 height 15
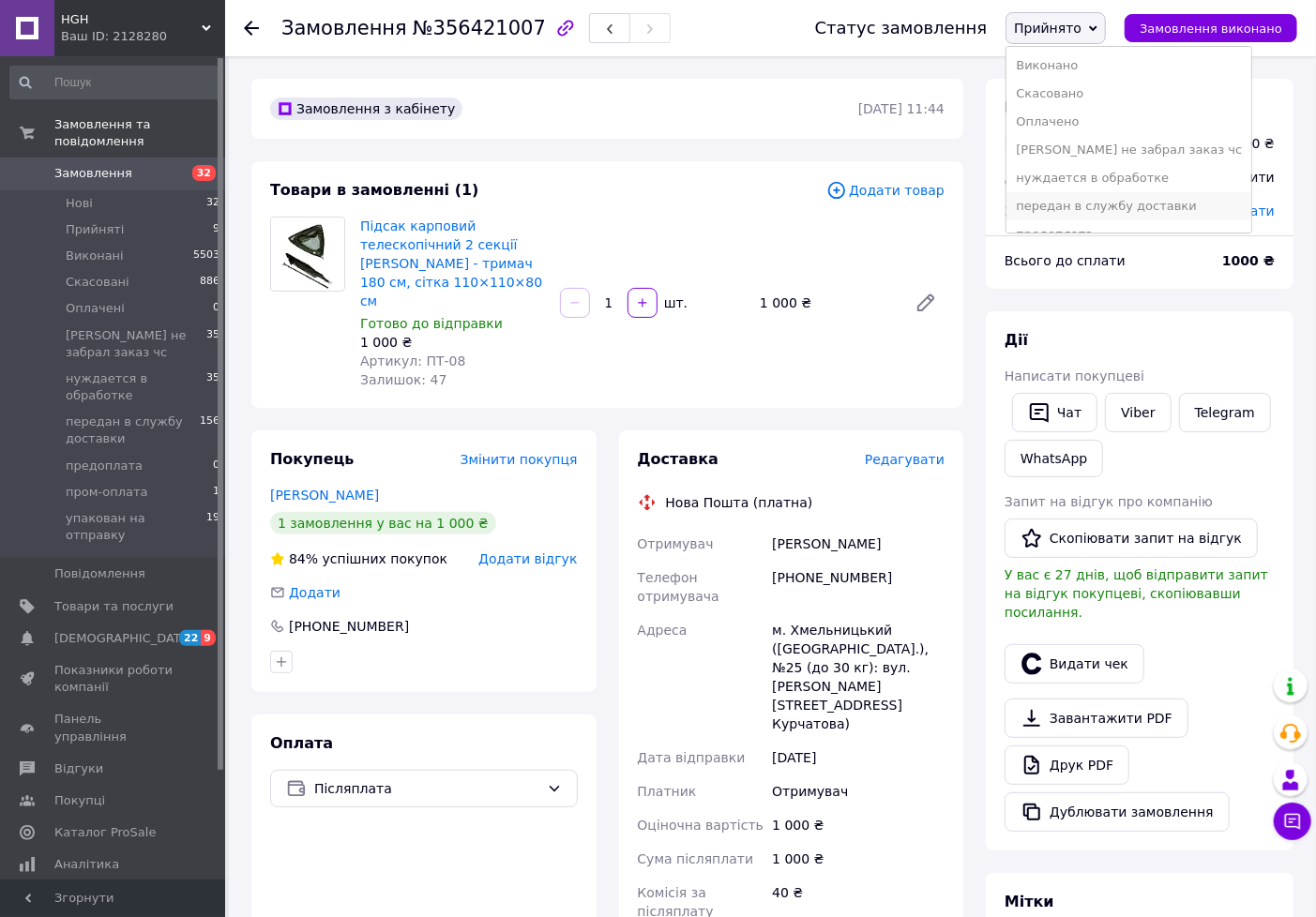
click at [1073, 199] on li "передан в службу доставки" at bounding box center [1128, 206] width 245 height 28
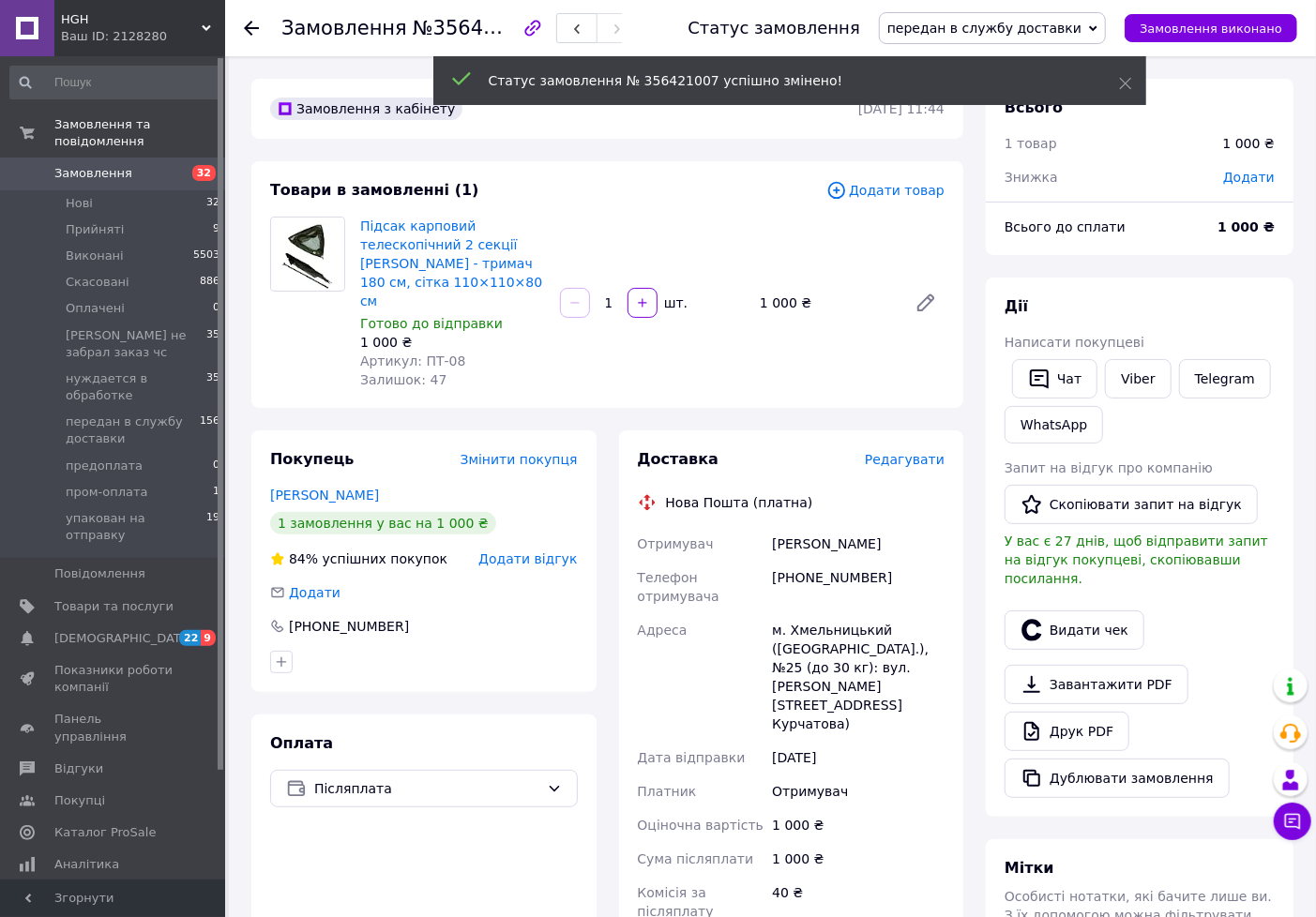
click at [917, 452] on span "Редагувати" at bounding box center [904, 460] width 80 height 15
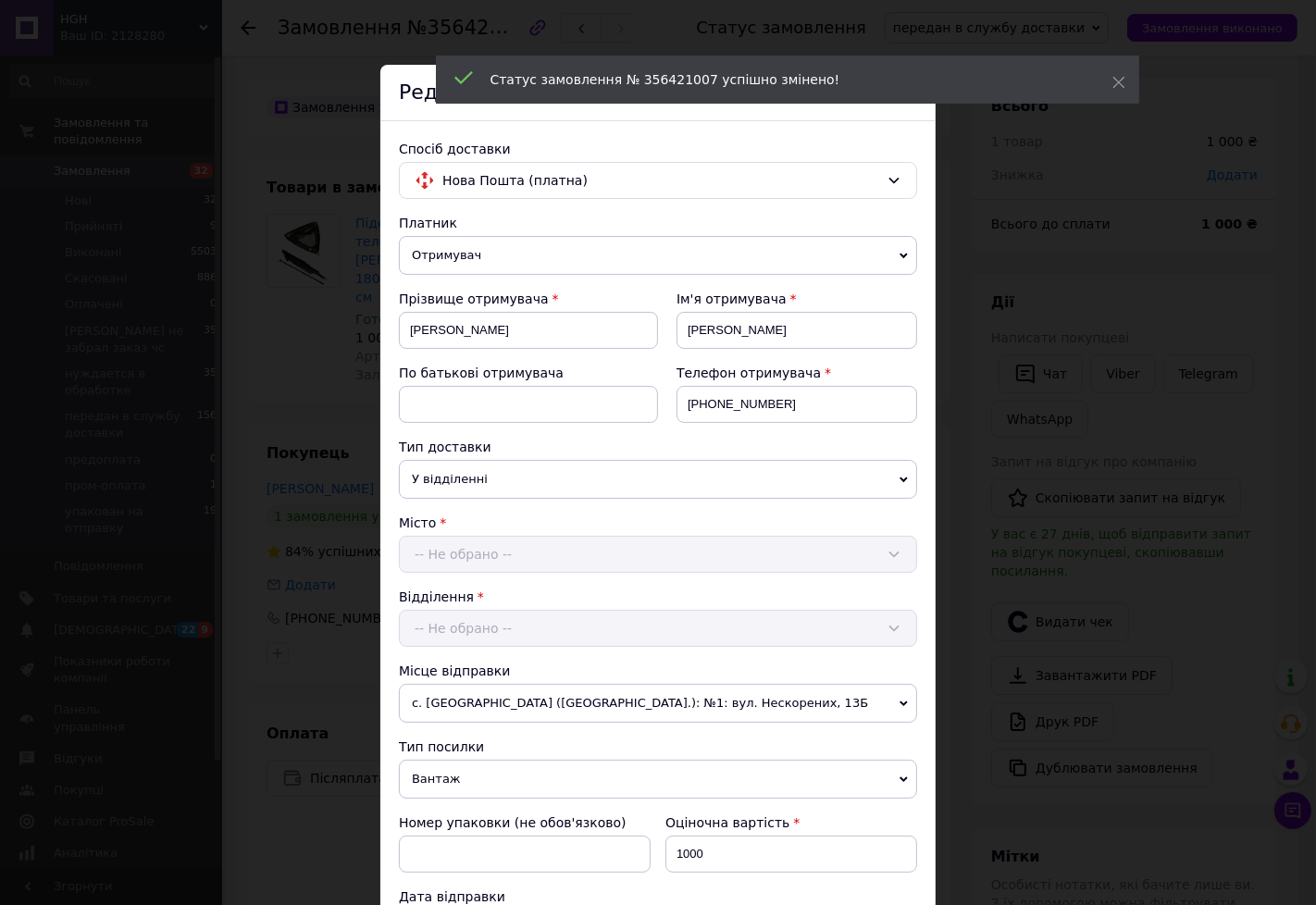
scroll to position [509, 0]
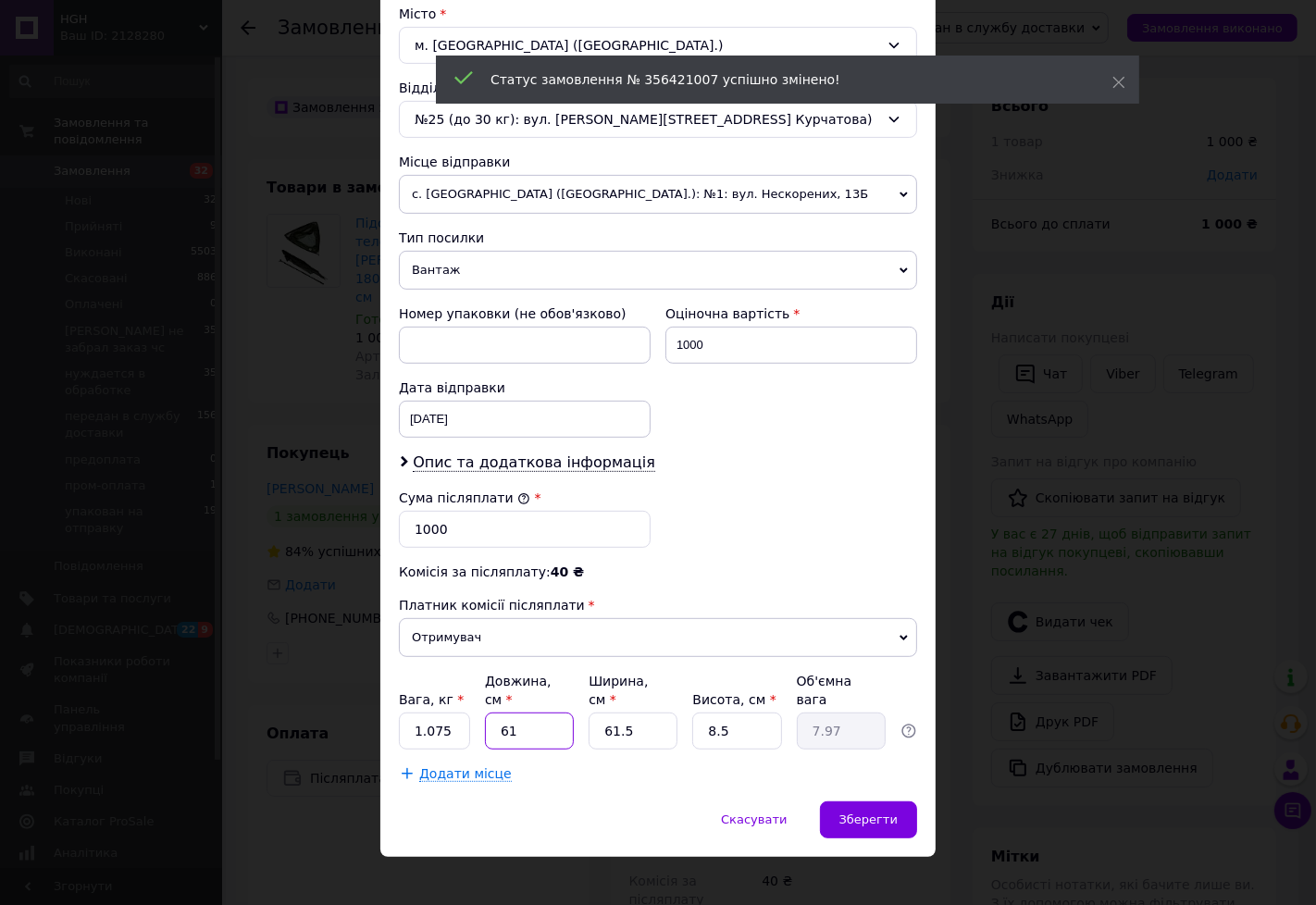
click at [529, 712] on input "61" at bounding box center [530, 731] width 89 height 37
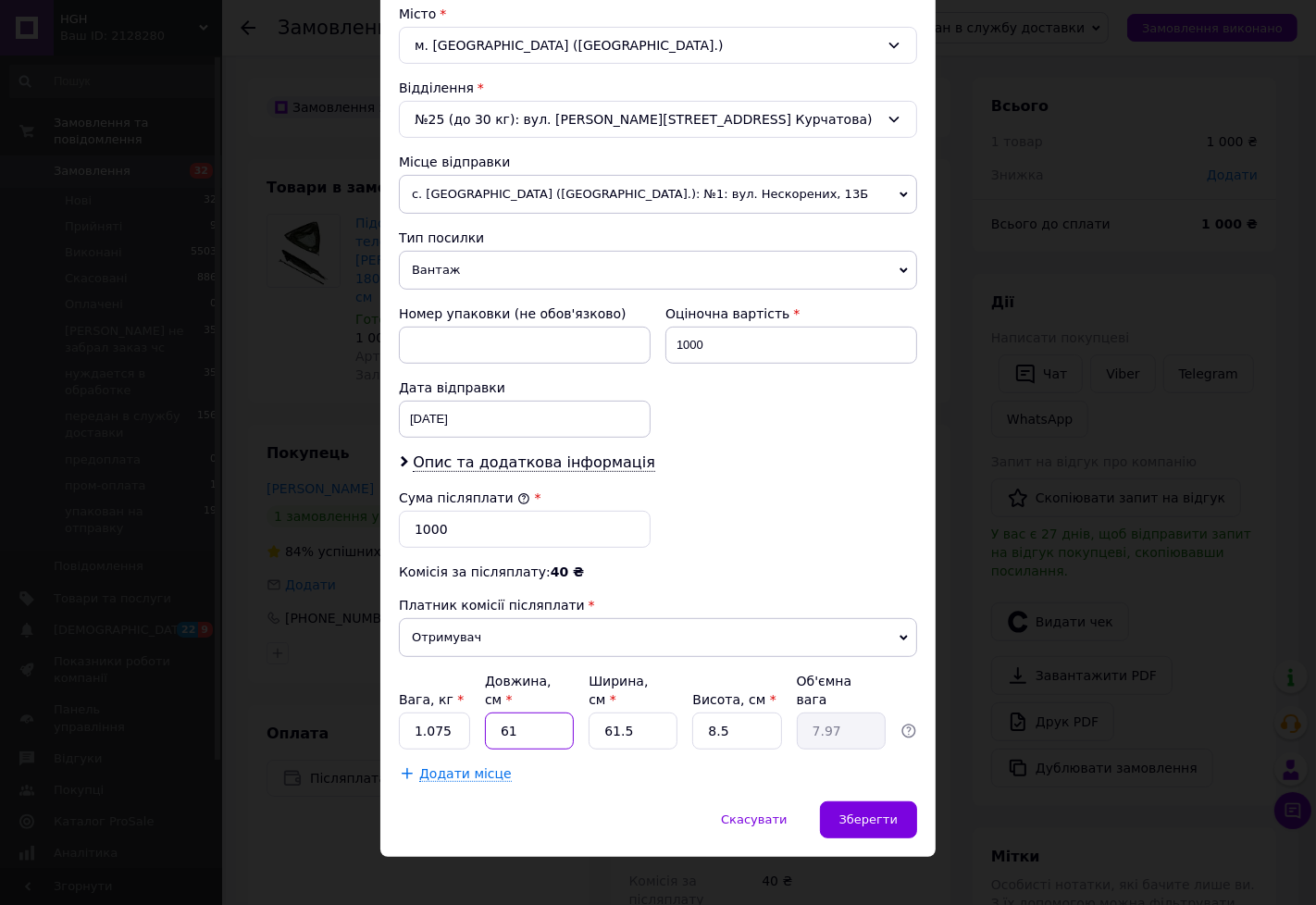
type input "6"
type input "0.78"
type input "1"
type input "0.13"
type input "11"
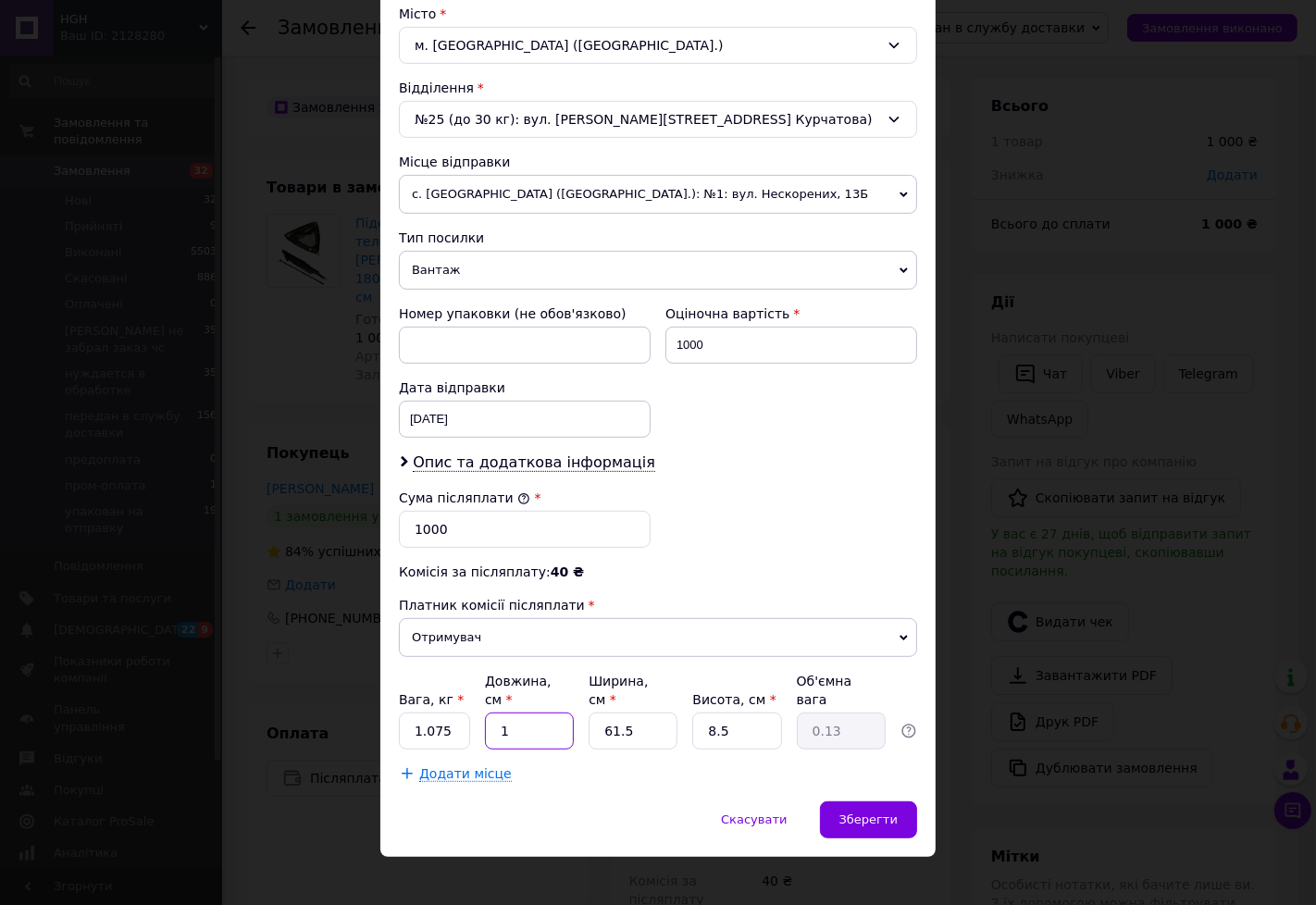
type input "1.44"
type input "118"
type input "15.42"
type input "118"
type input "9"
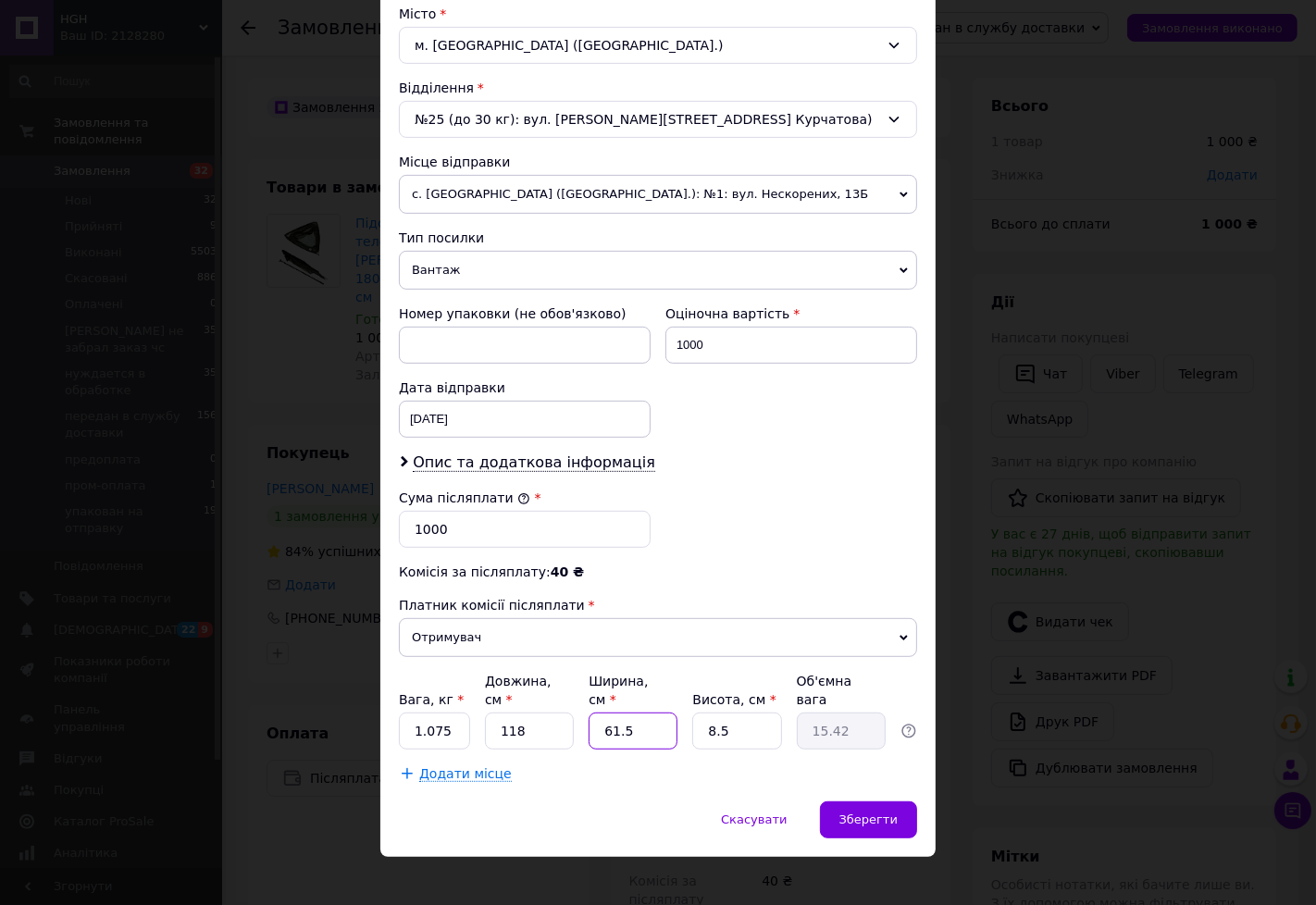
type input "2.26"
type input "9"
type input "2.39"
type input "9"
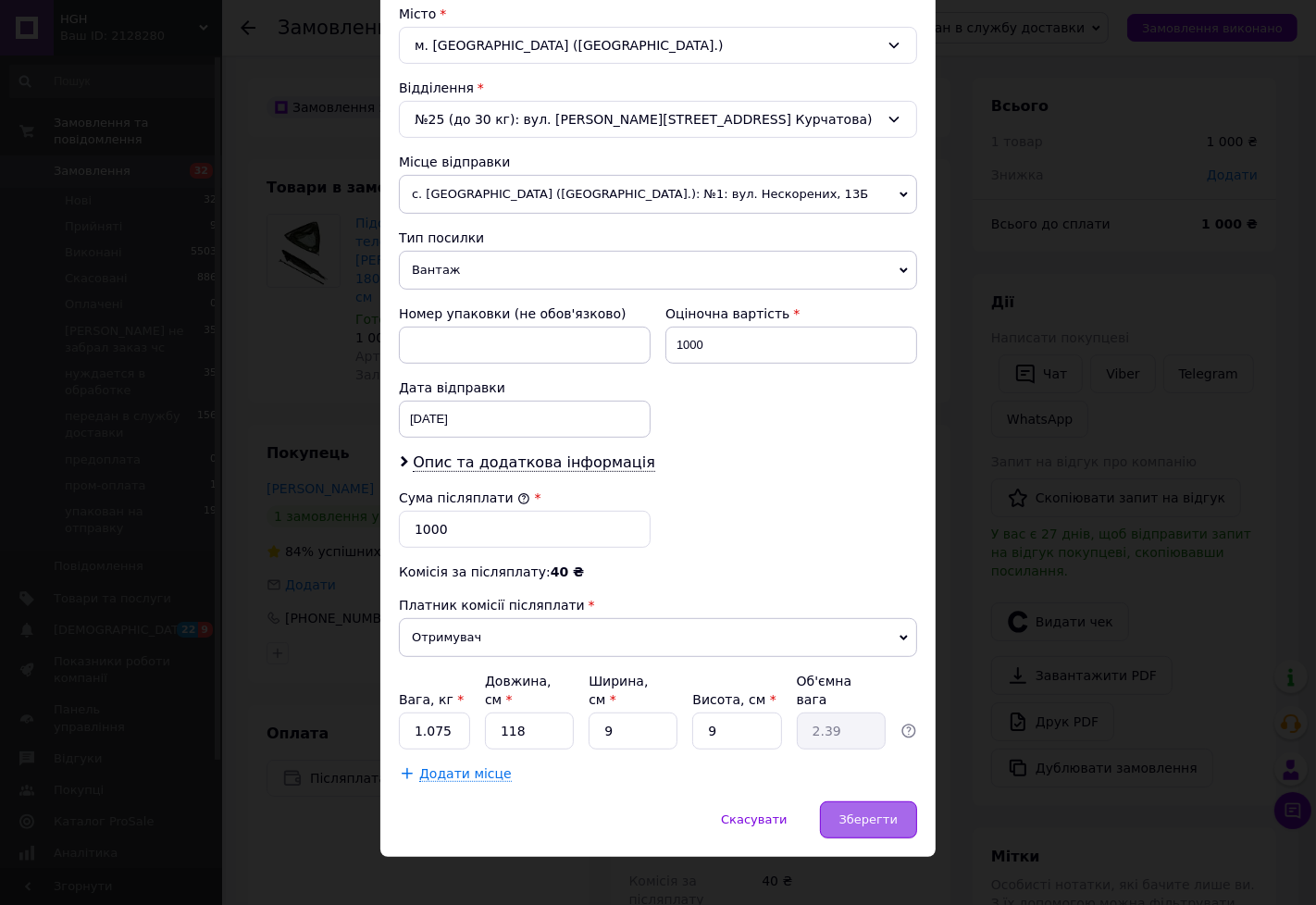
click at [840, 801] on div "Зберегти" at bounding box center [868, 820] width 97 height 37
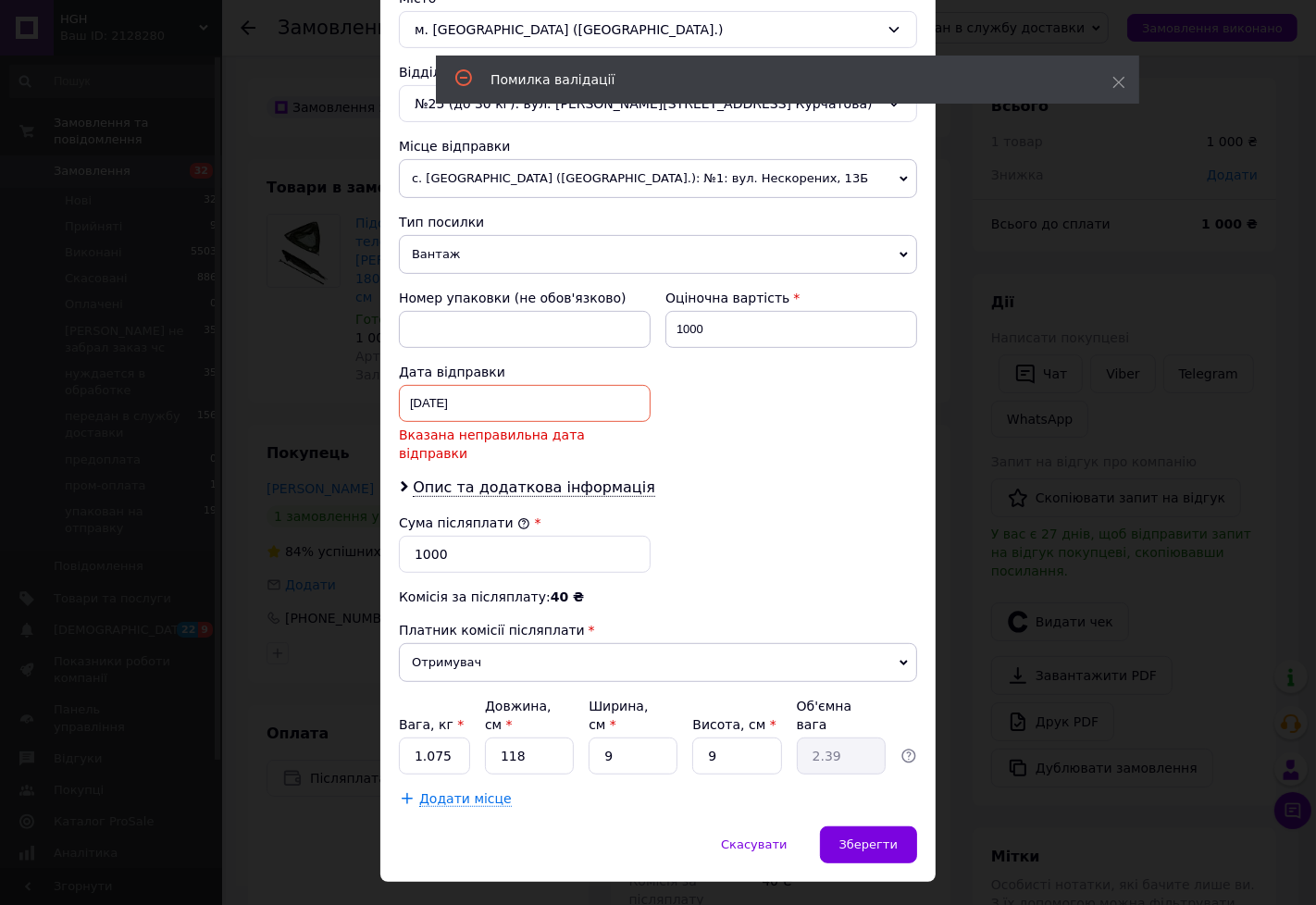
scroll to position [531, 0]
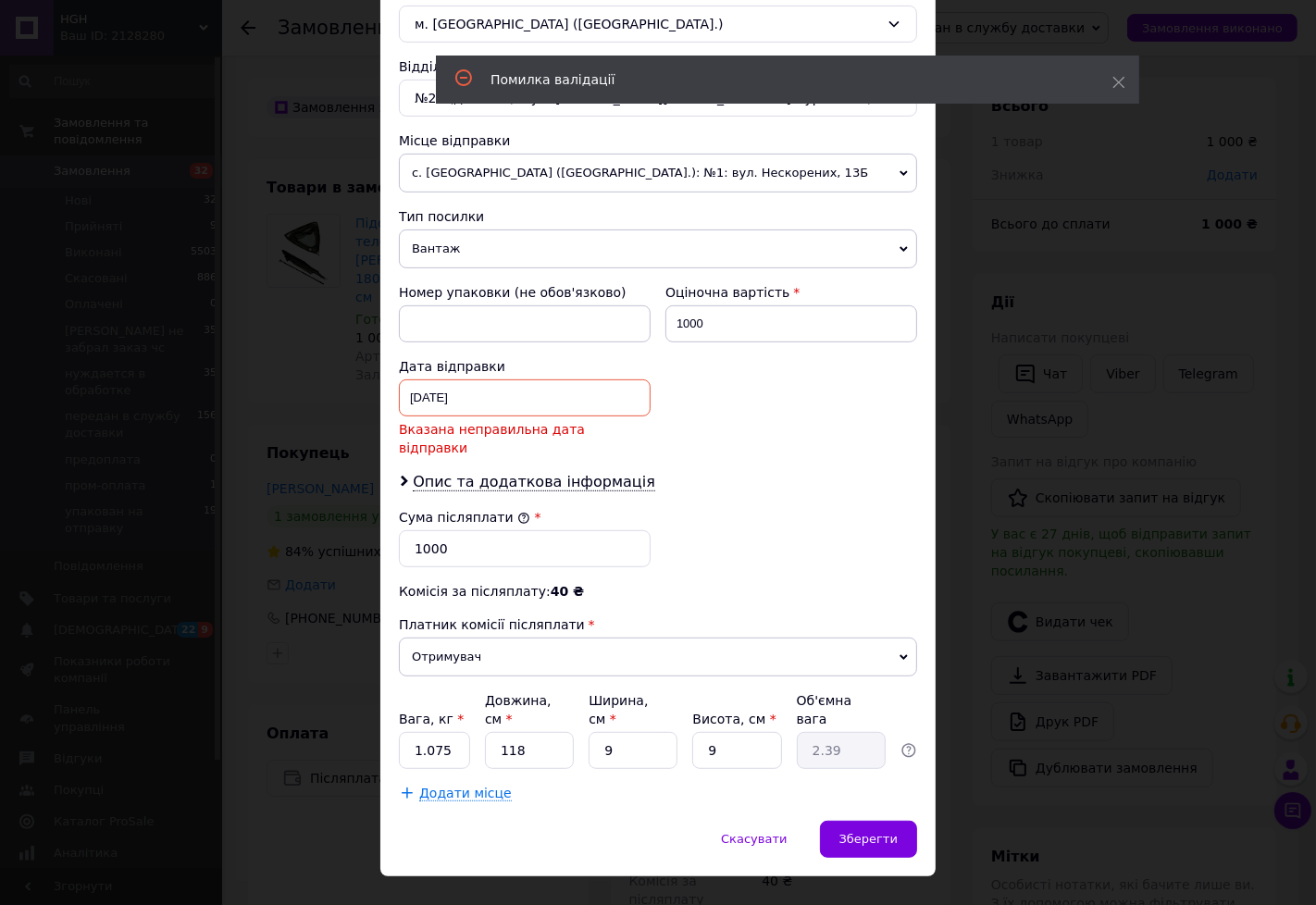
click at [554, 415] on div "09.08.2025 < 2025 > < Август > Пн Вт Ср Чт Пт Сб Вс 28 29 30 31 1 2 3 4 5 6 7 8…" at bounding box center [525, 398] width 252 height 37
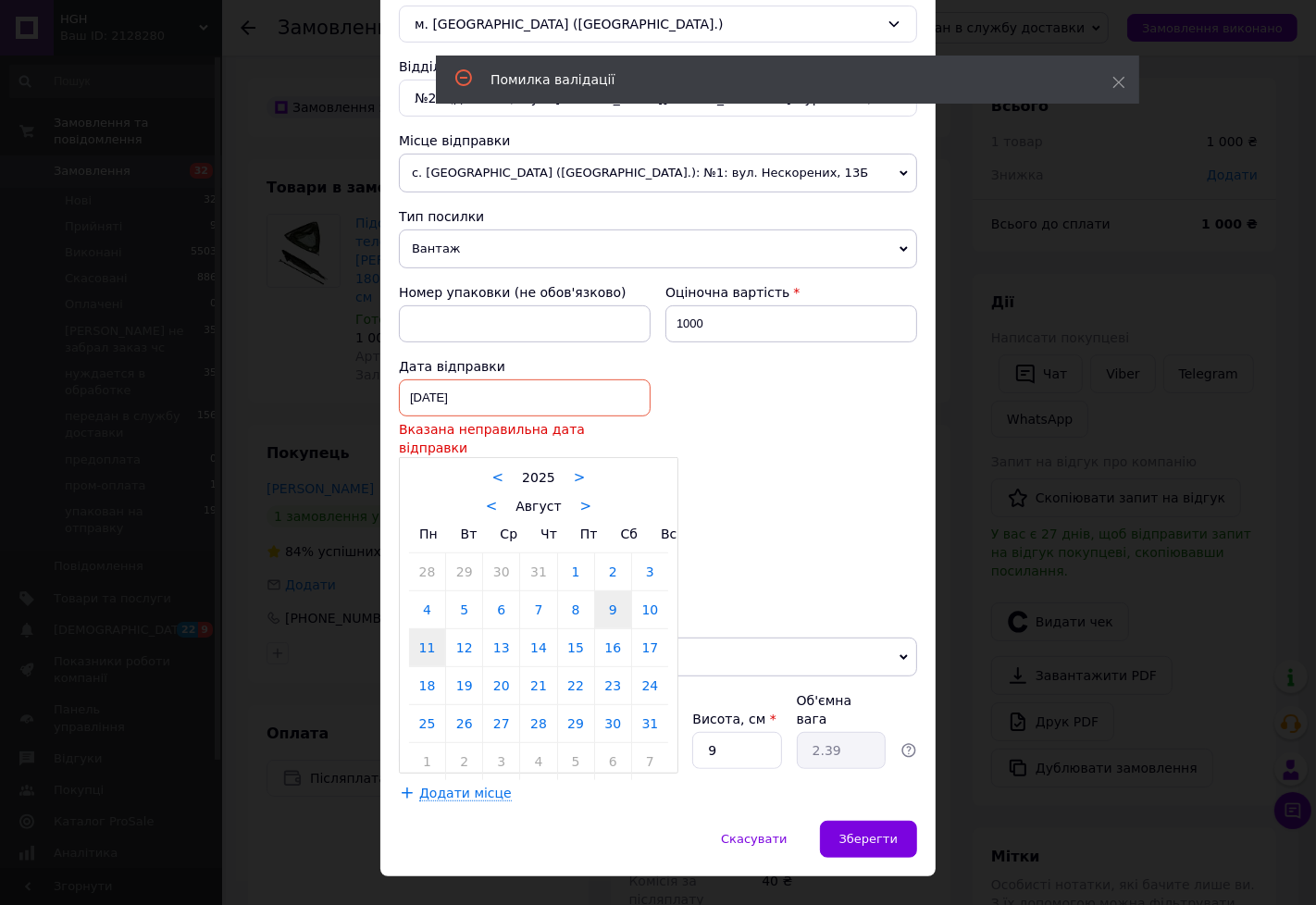
click at [432, 633] on link "11" at bounding box center [427, 648] width 36 height 37
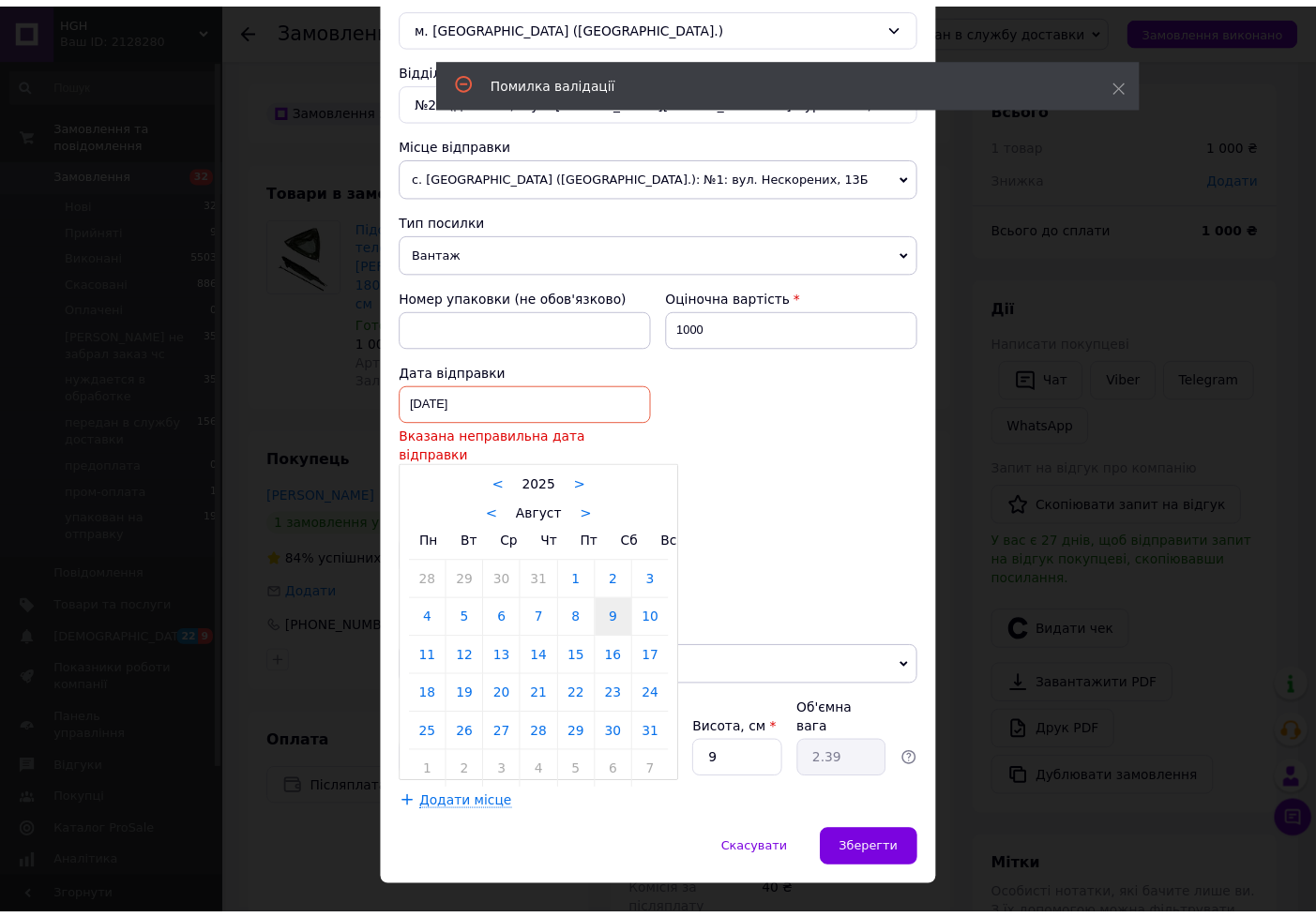
scroll to position [516, 0]
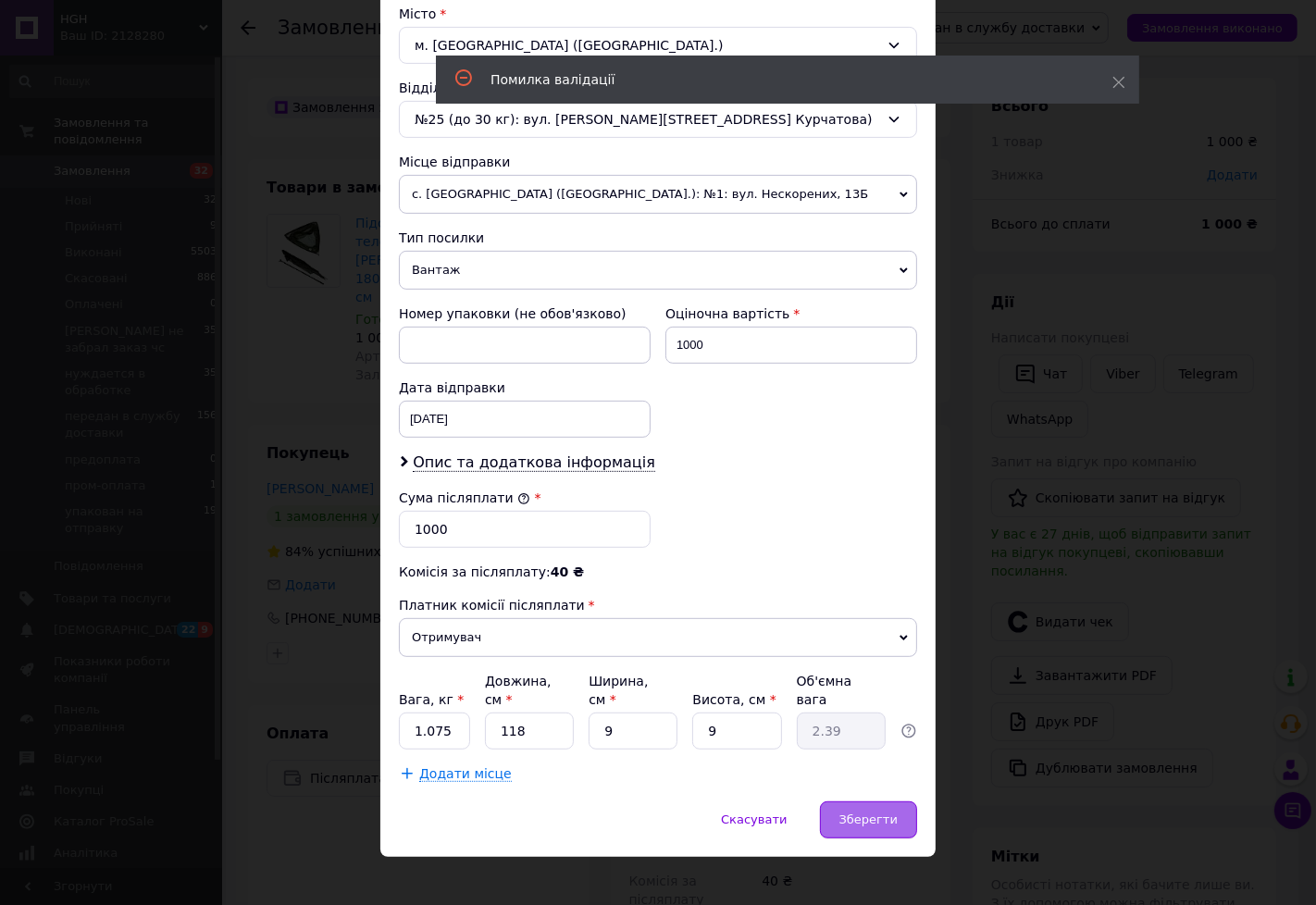
click at [888, 812] on span "Зберегти" at bounding box center [868, 819] width 58 height 14
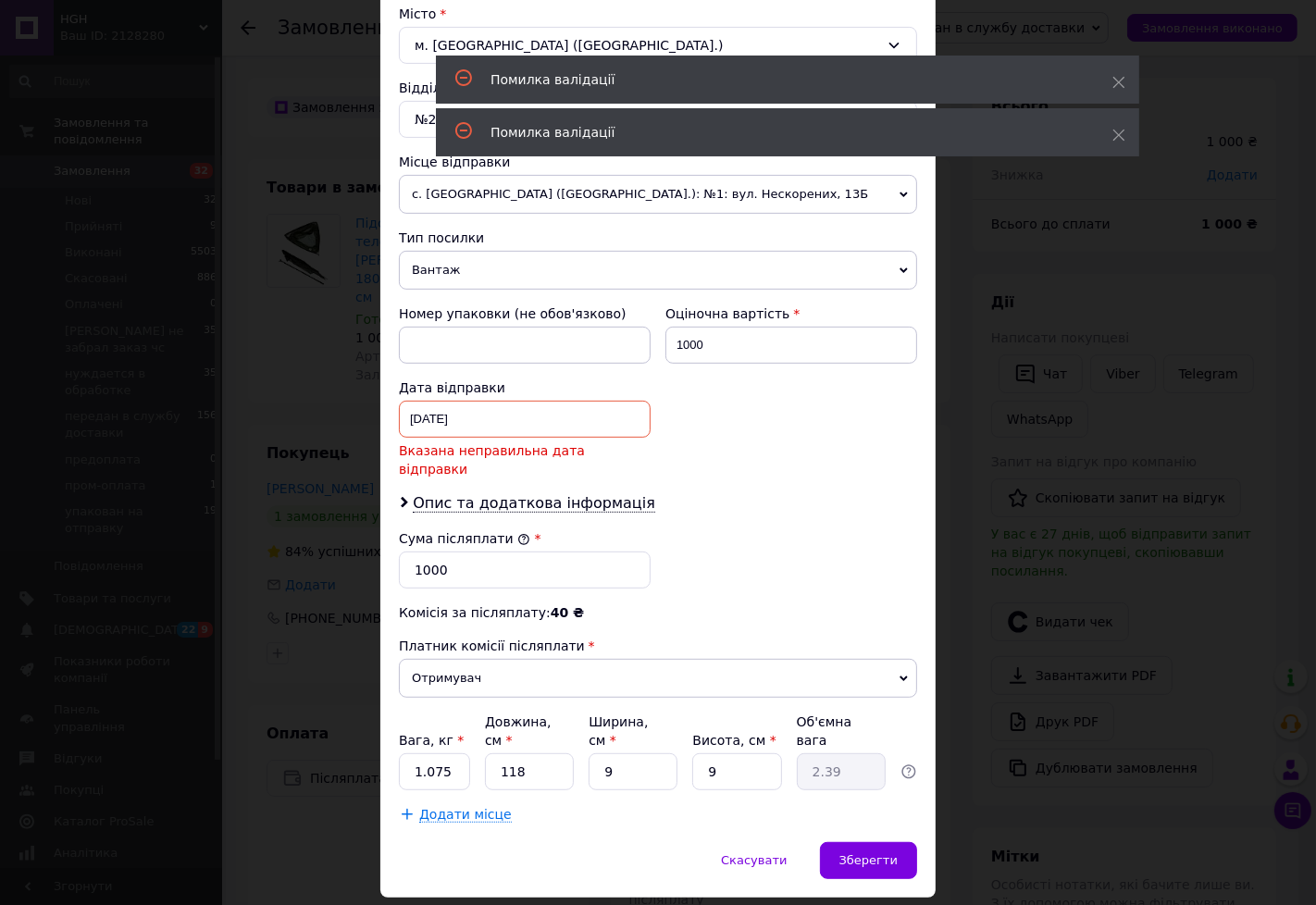
click at [468, 411] on div "11.08.2025 < 2025 > < Август > Пн Вт Ср Чт Пт Сб Вс 28 29 30 31 1 2 3 4 5 6 7 8…" at bounding box center [525, 420] width 252 height 37
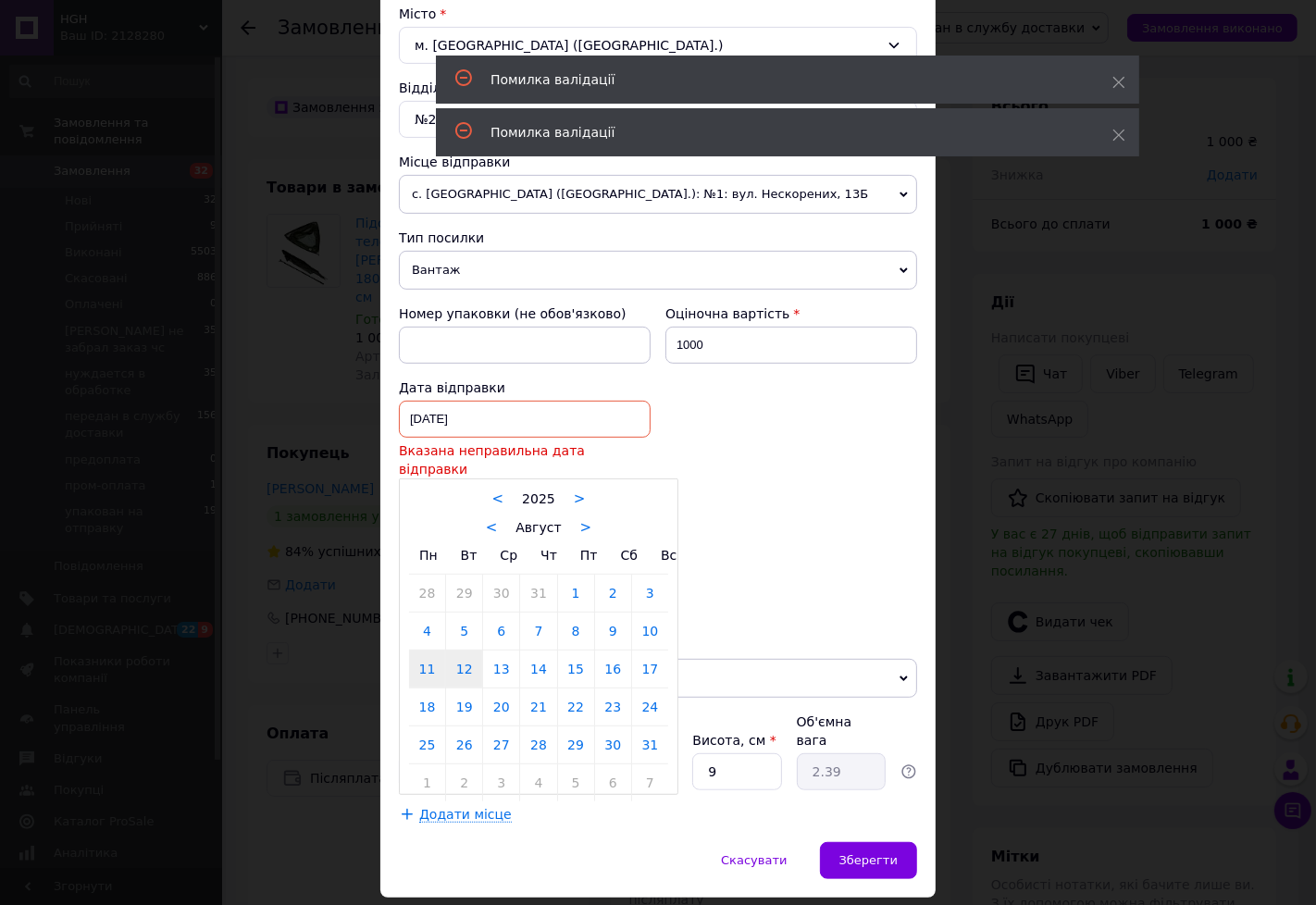
click at [457, 661] on link "12" at bounding box center [464, 669] width 36 height 37
type input "12.08.2025"
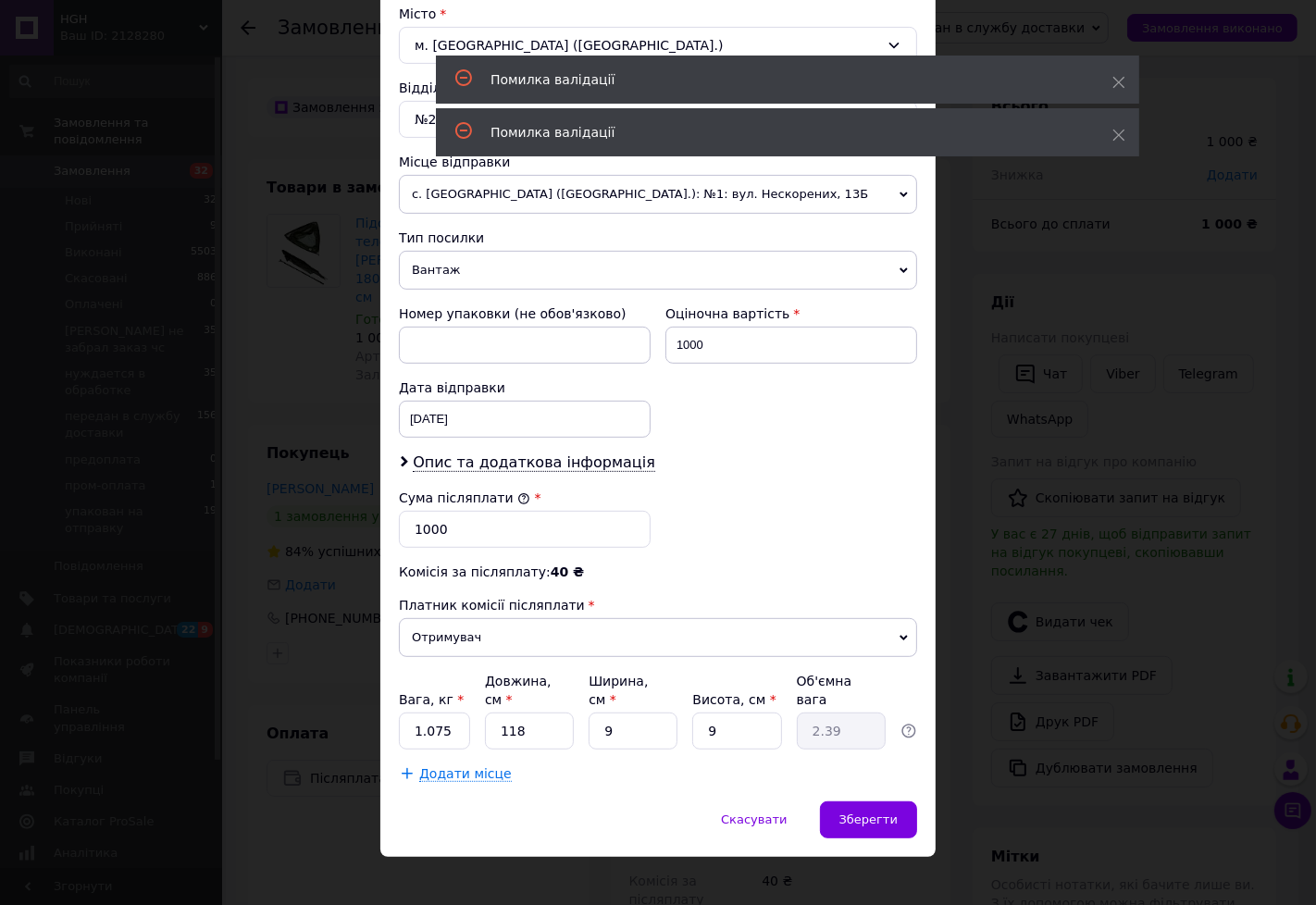
click at [911, 825] on div "Скасувати   Зберегти" at bounding box center [658, 829] width 556 height 56
click at [907, 815] on div "Зберегти" at bounding box center [868, 820] width 97 height 37
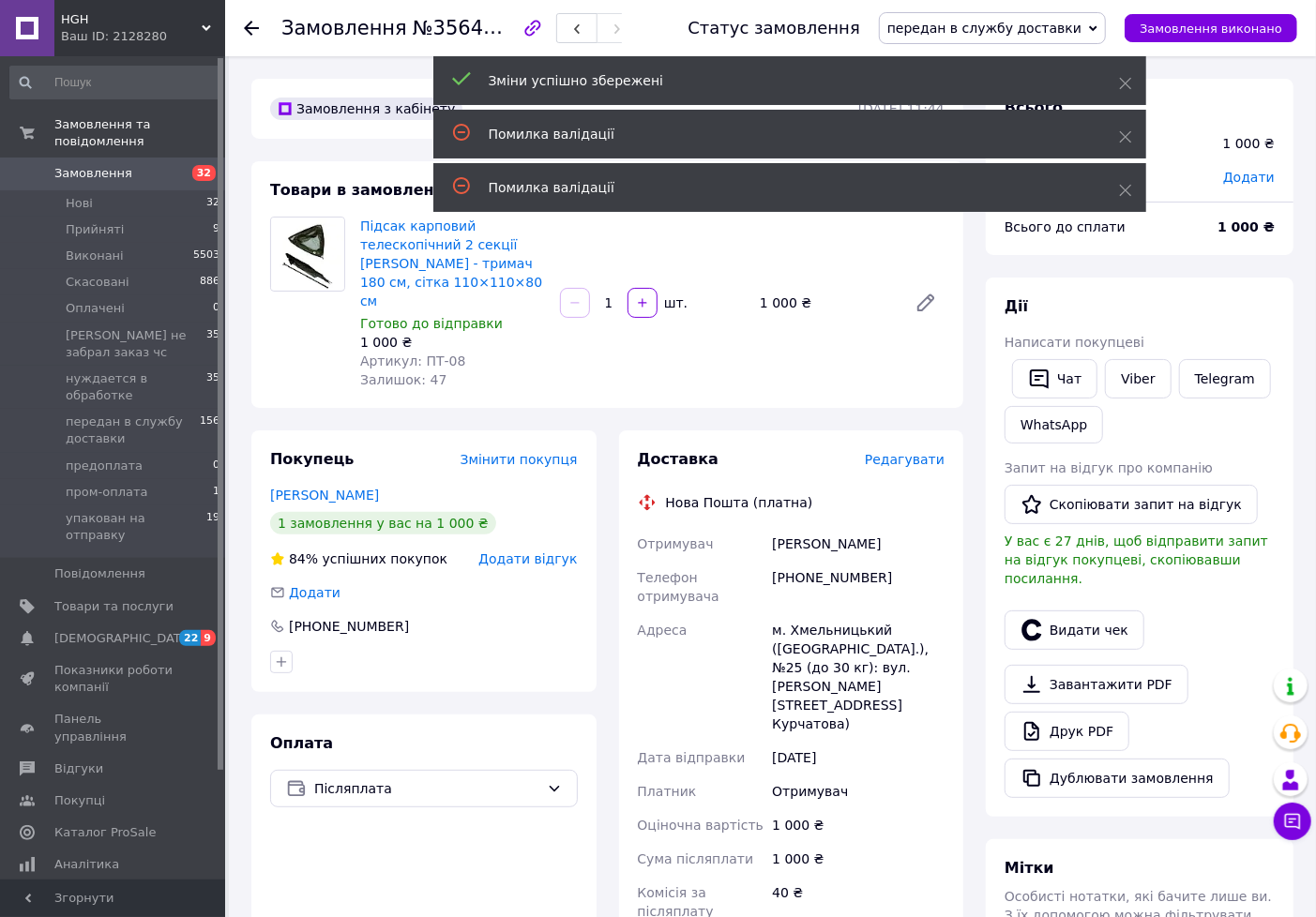
scroll to position [3, 0]
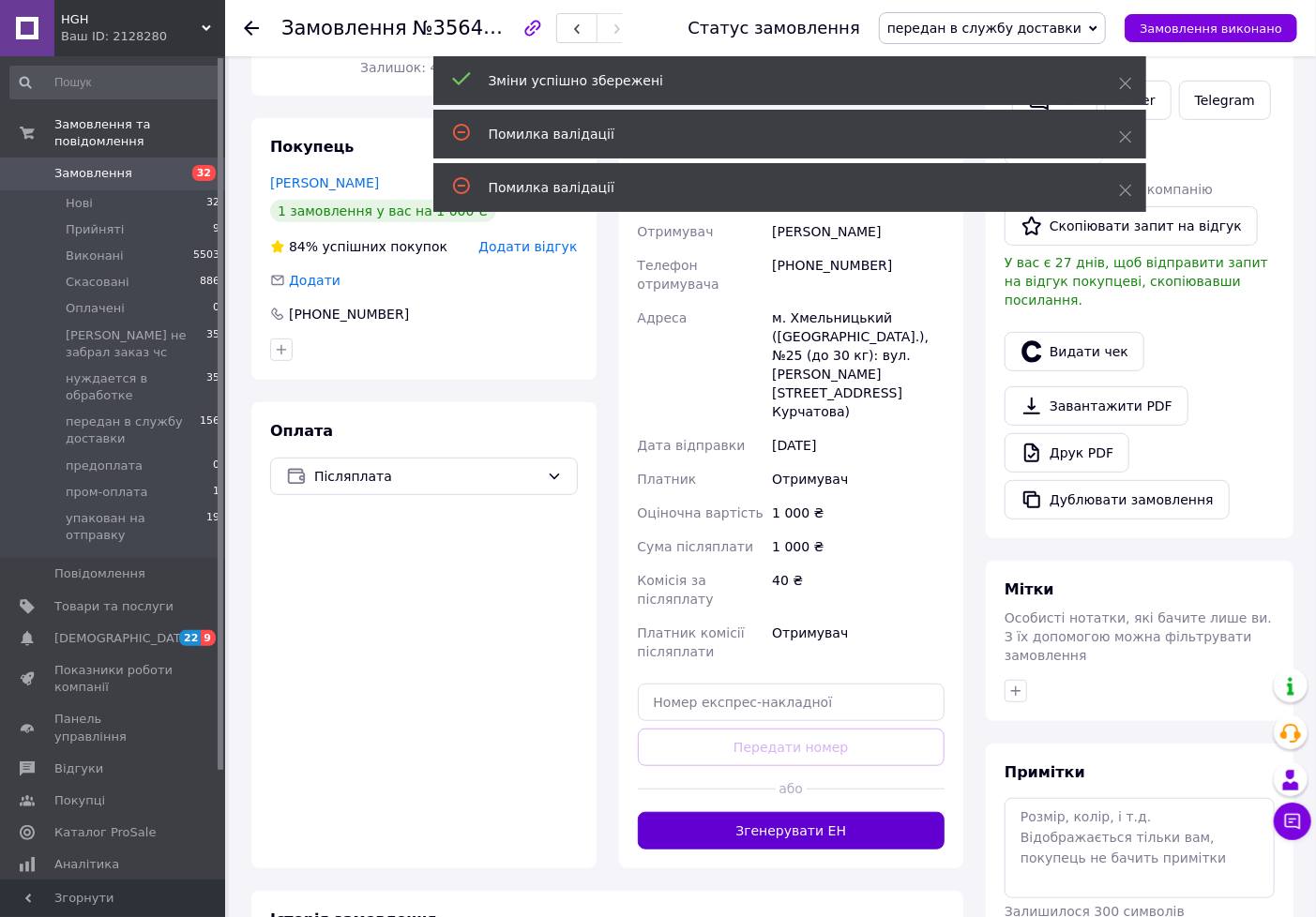
click at [756, 812] on button "Згенерувати ЕН" at bounding box center [792, 831] width 308 height 38
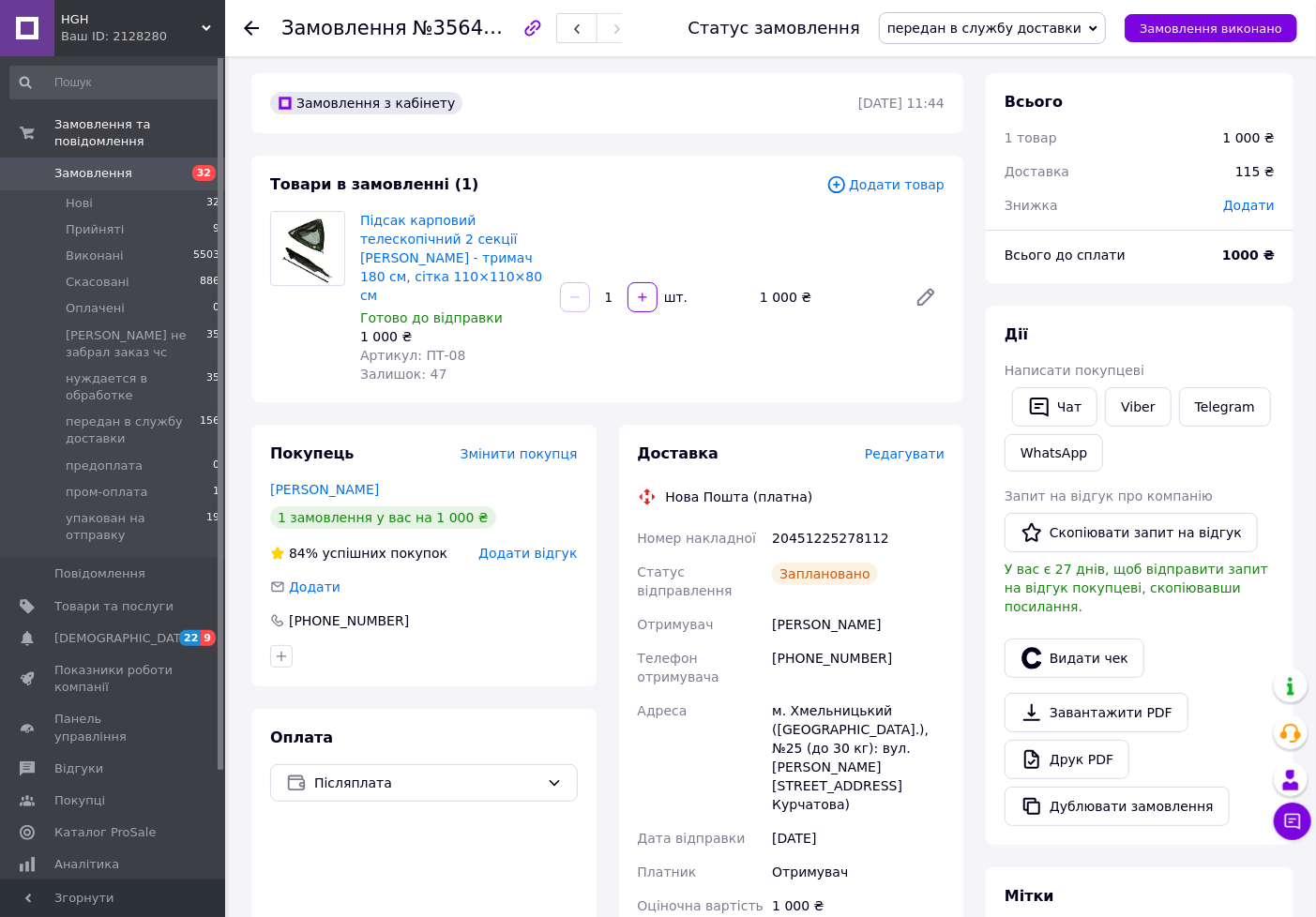
scroll to position [0, 0]
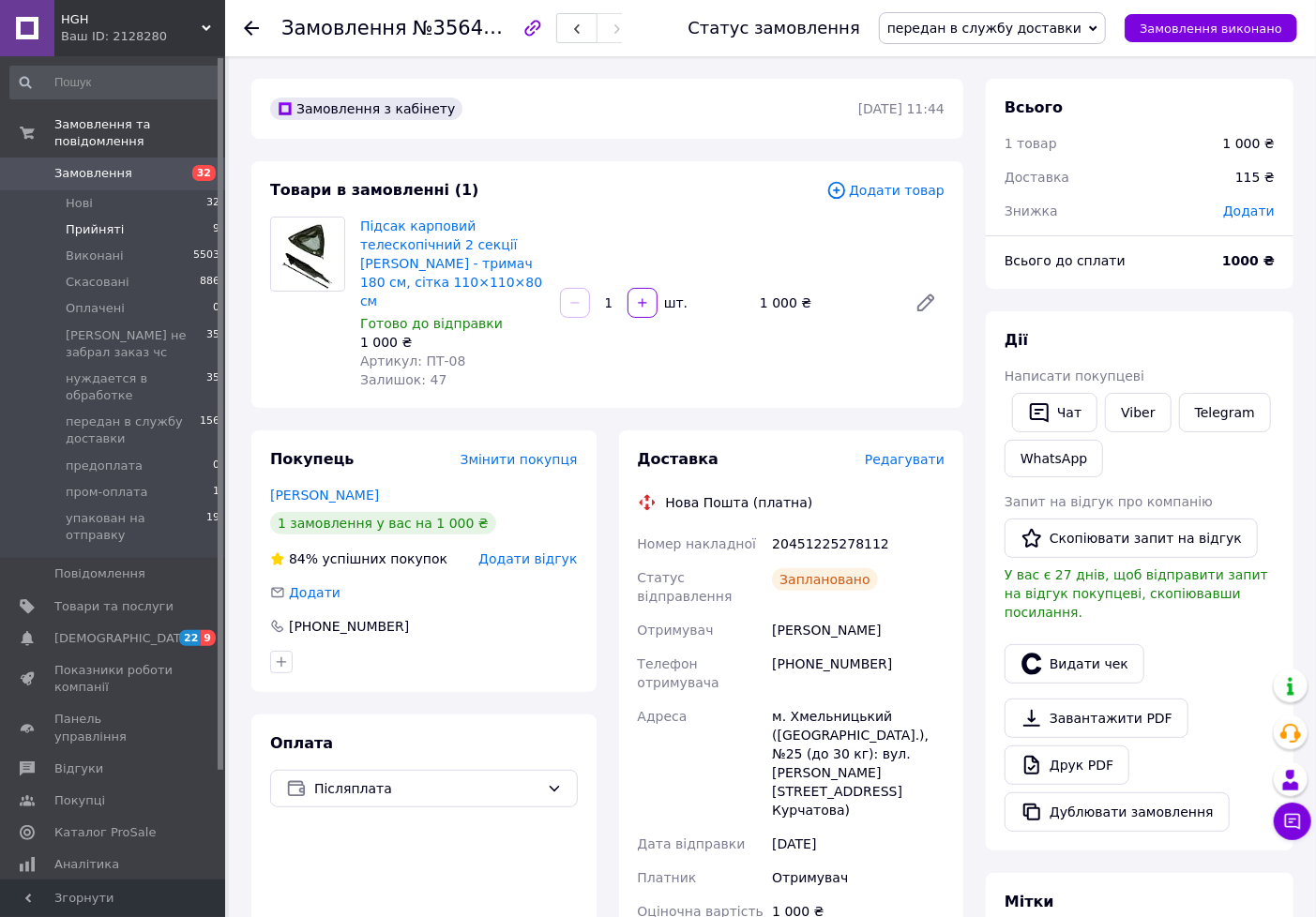
click at [156, 217] on li "Прийняті 9" at bounding box center [115, 230] width 231 height 26
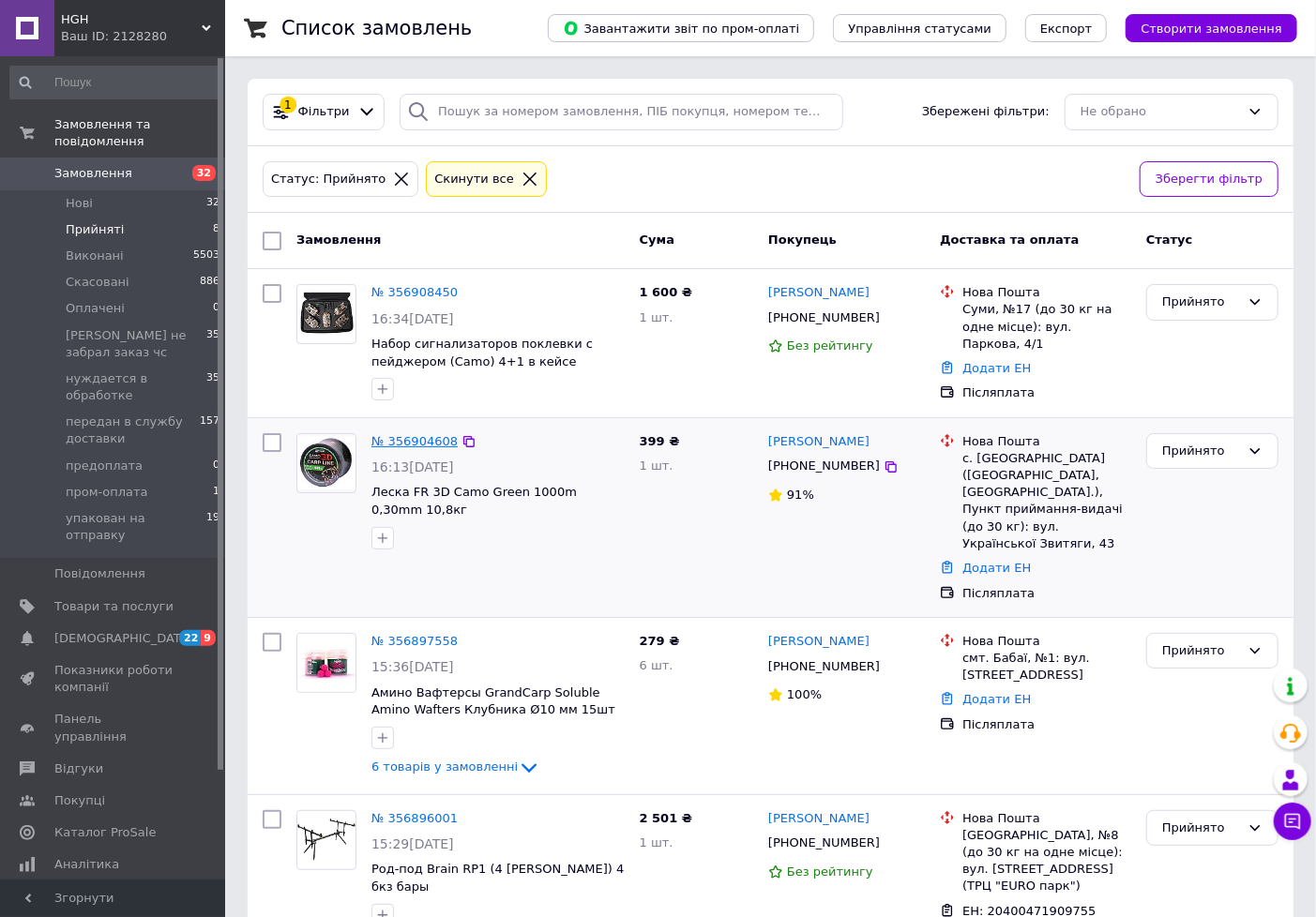
click at [390, 435] on link "№ 356904608" at bounding box center [415, 441] width 86 height 14
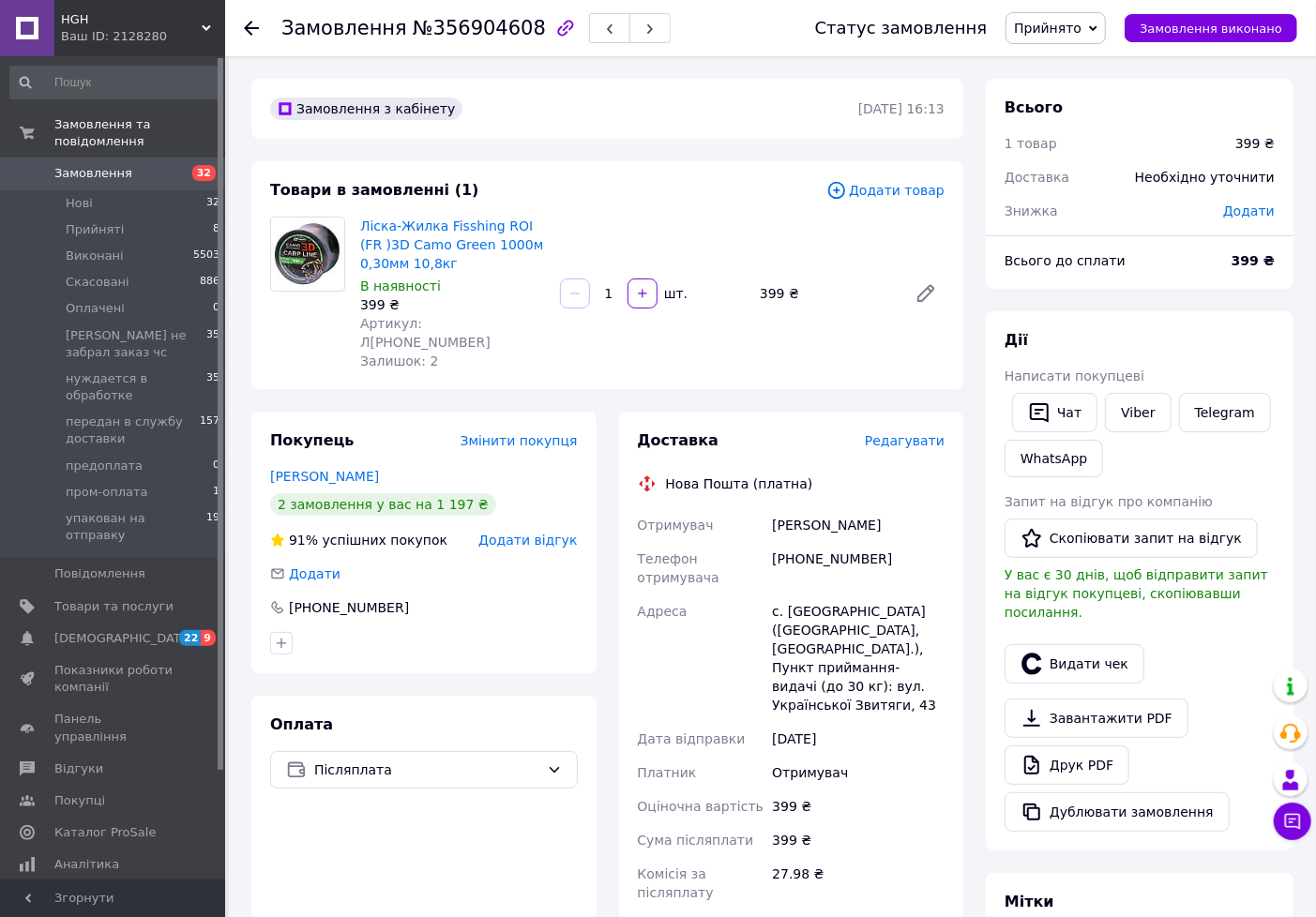
click at [1073, 38] on span "Прийнято" at bounding box center [1055, 28] width 100 height 32
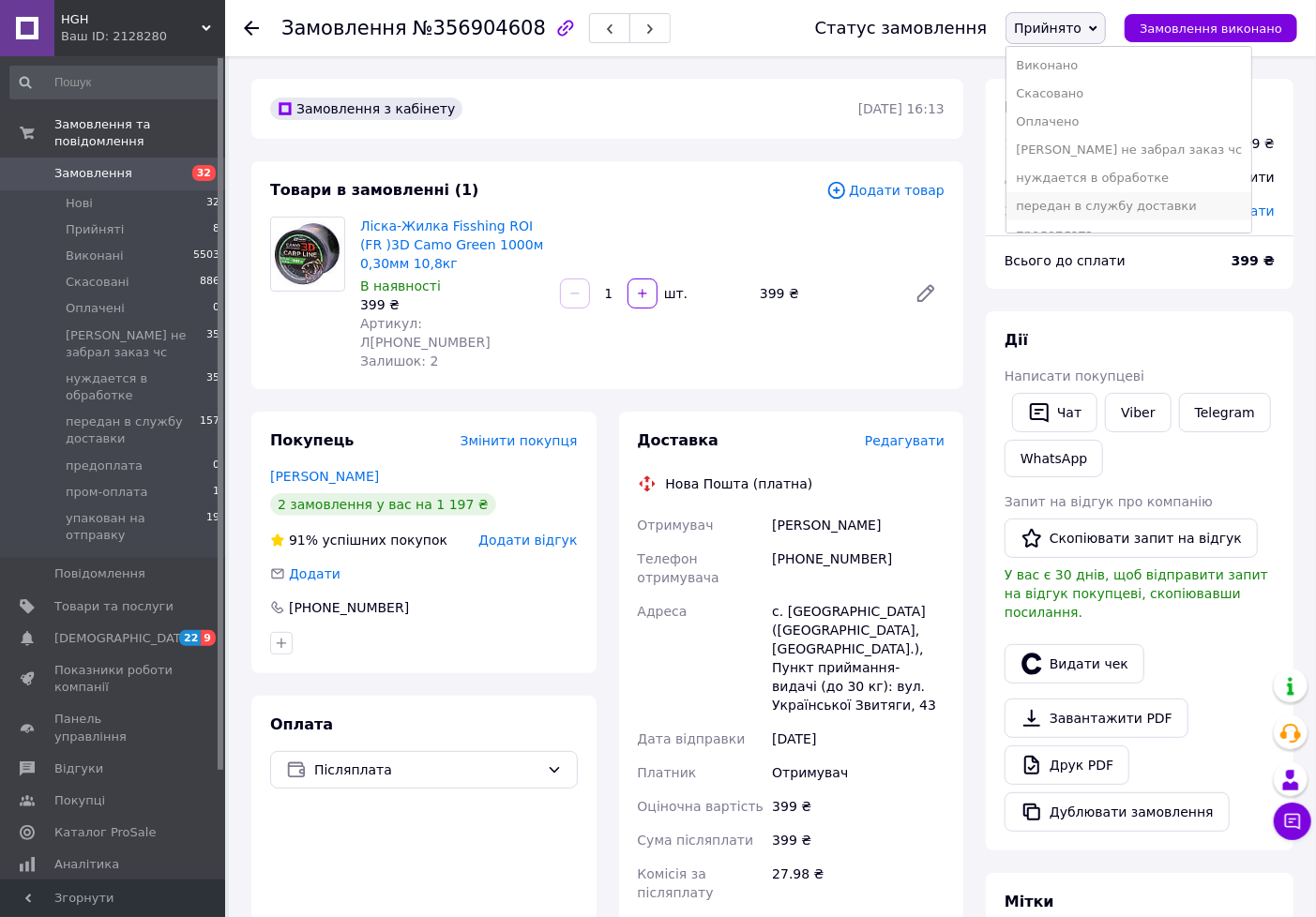
click at [1074, 208] on li "передан в службу доставки" at bounding box center [1128, 206] width 245 height 28
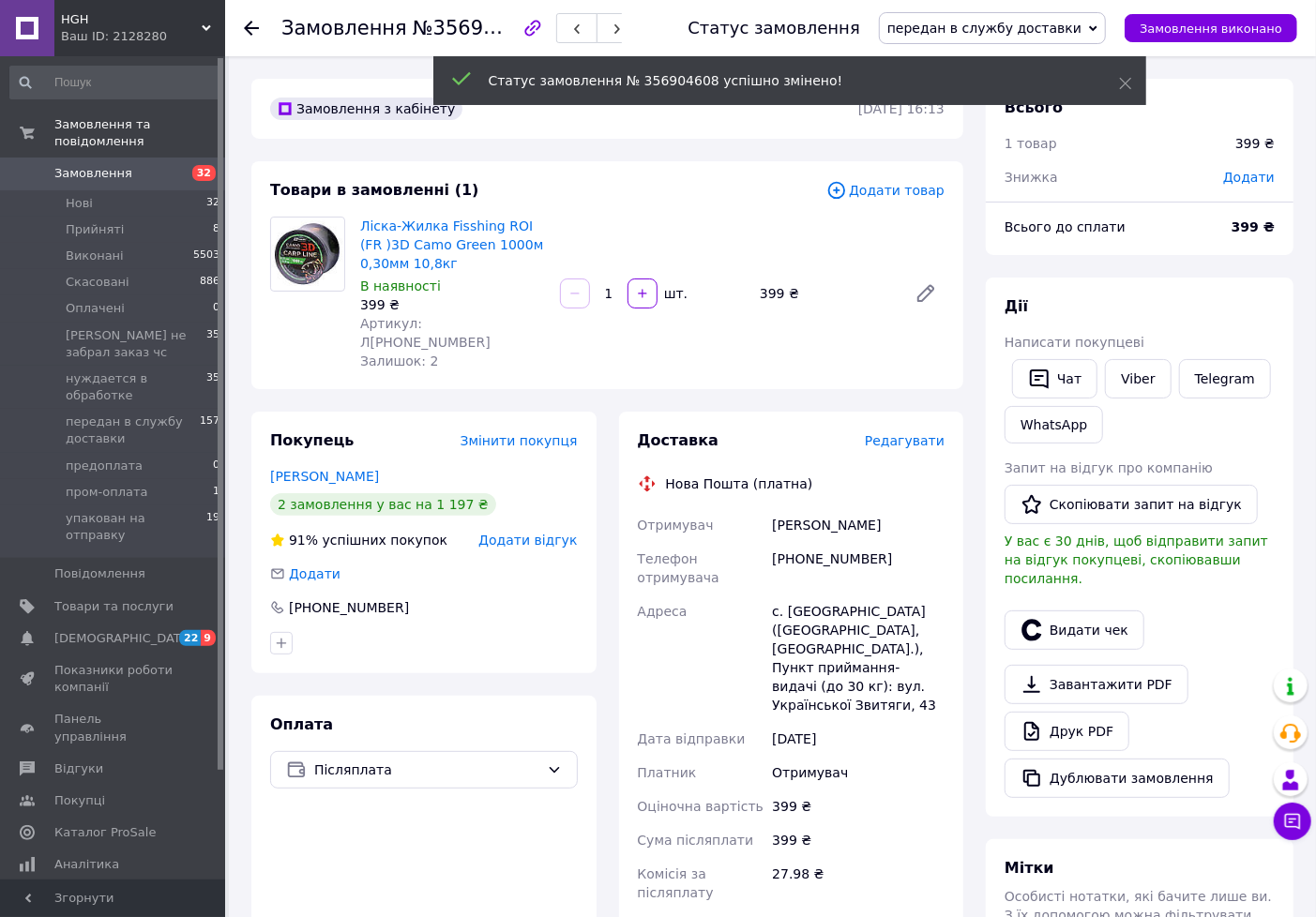
click at [914, 434] on span "Редагувати" at bounding box center [904, 441] width 80 height 15
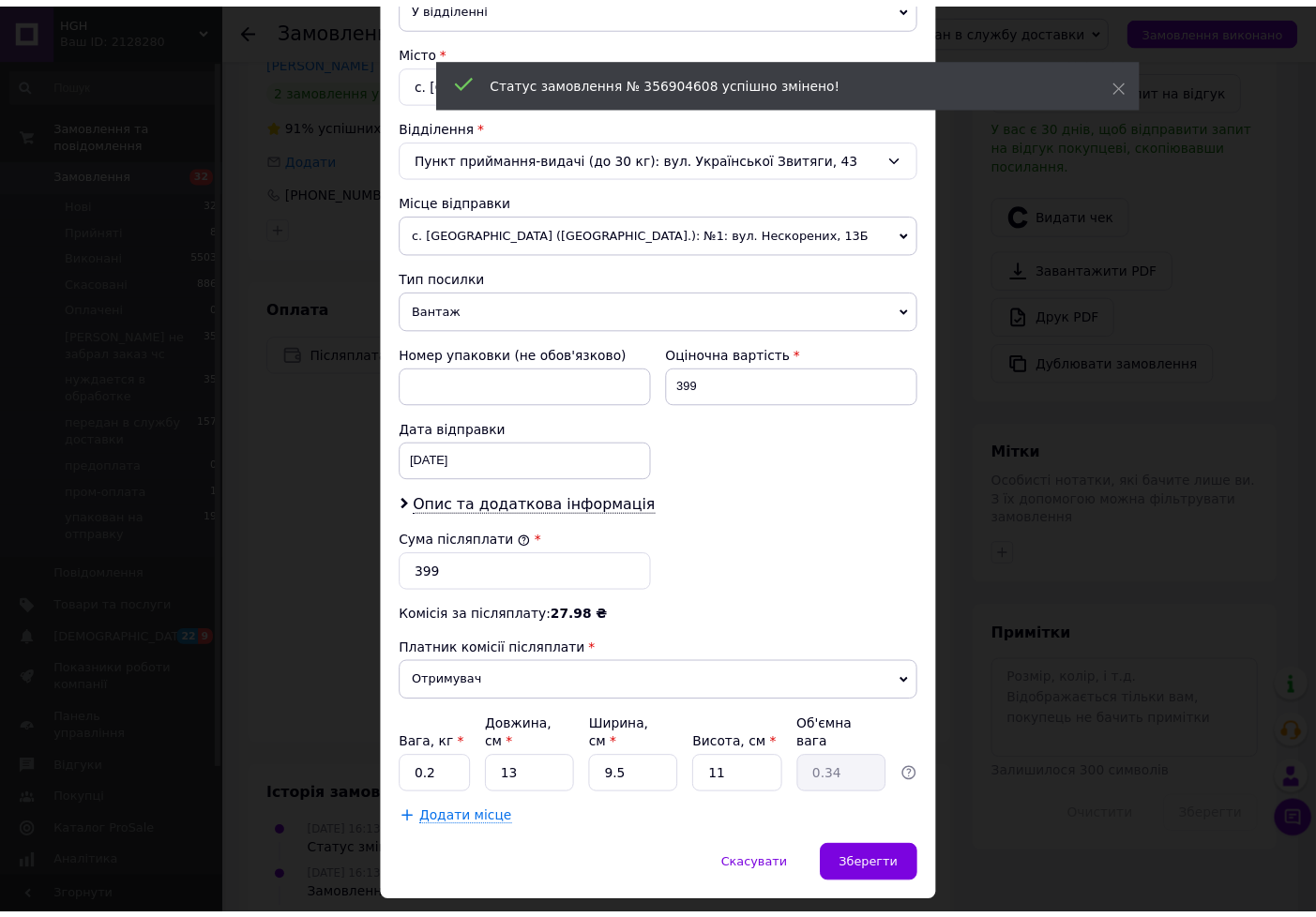
scroll to position [516, 0]
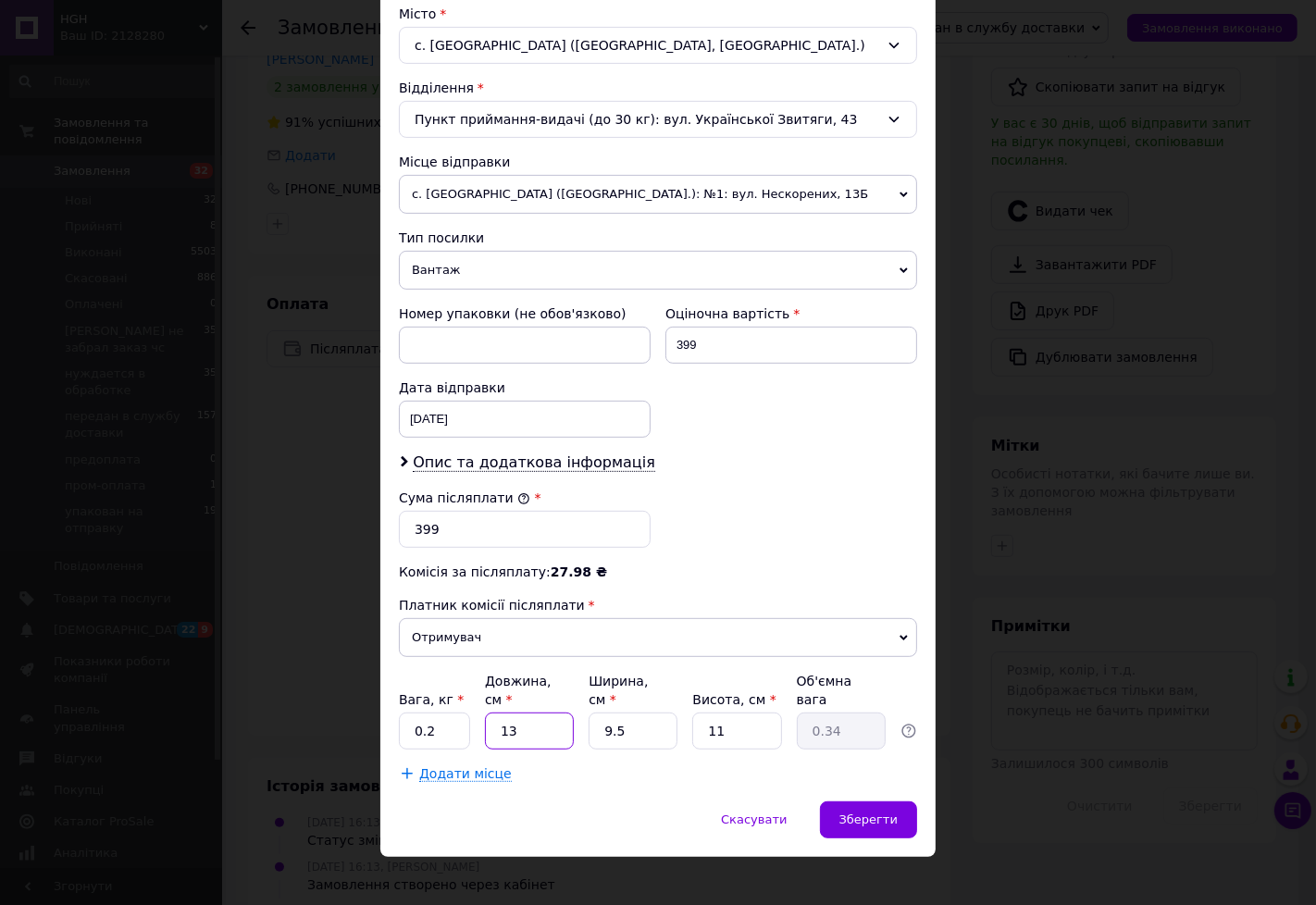
click at [570, 715] on input "13" at bounding box center [530, 731] width 89 height 37
type input "1"
type input "0.1"
type input "2"
type input "0.1"
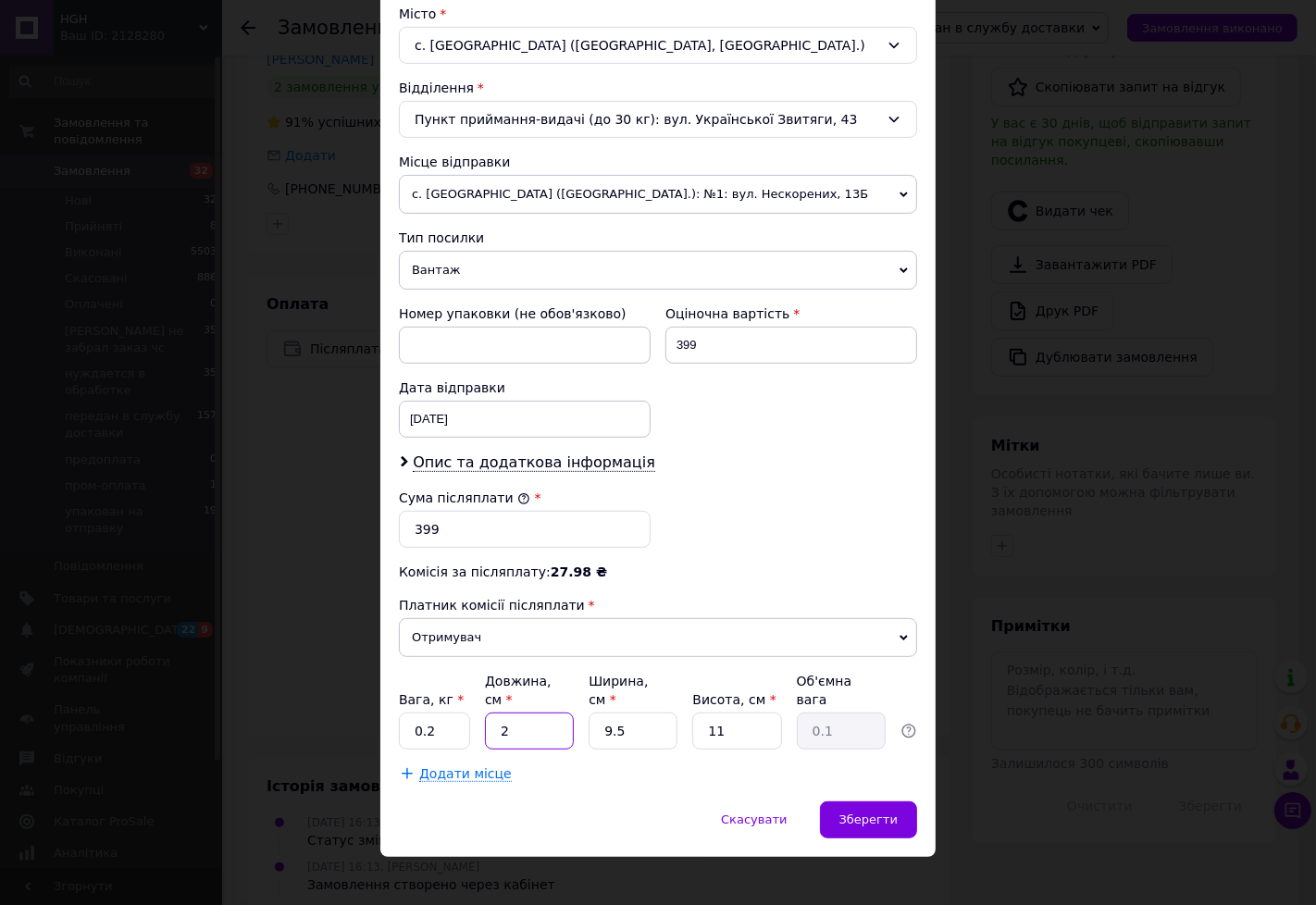
type input "21"
type input "0.55"
type input "21"
type input "1"
type input "0.1"
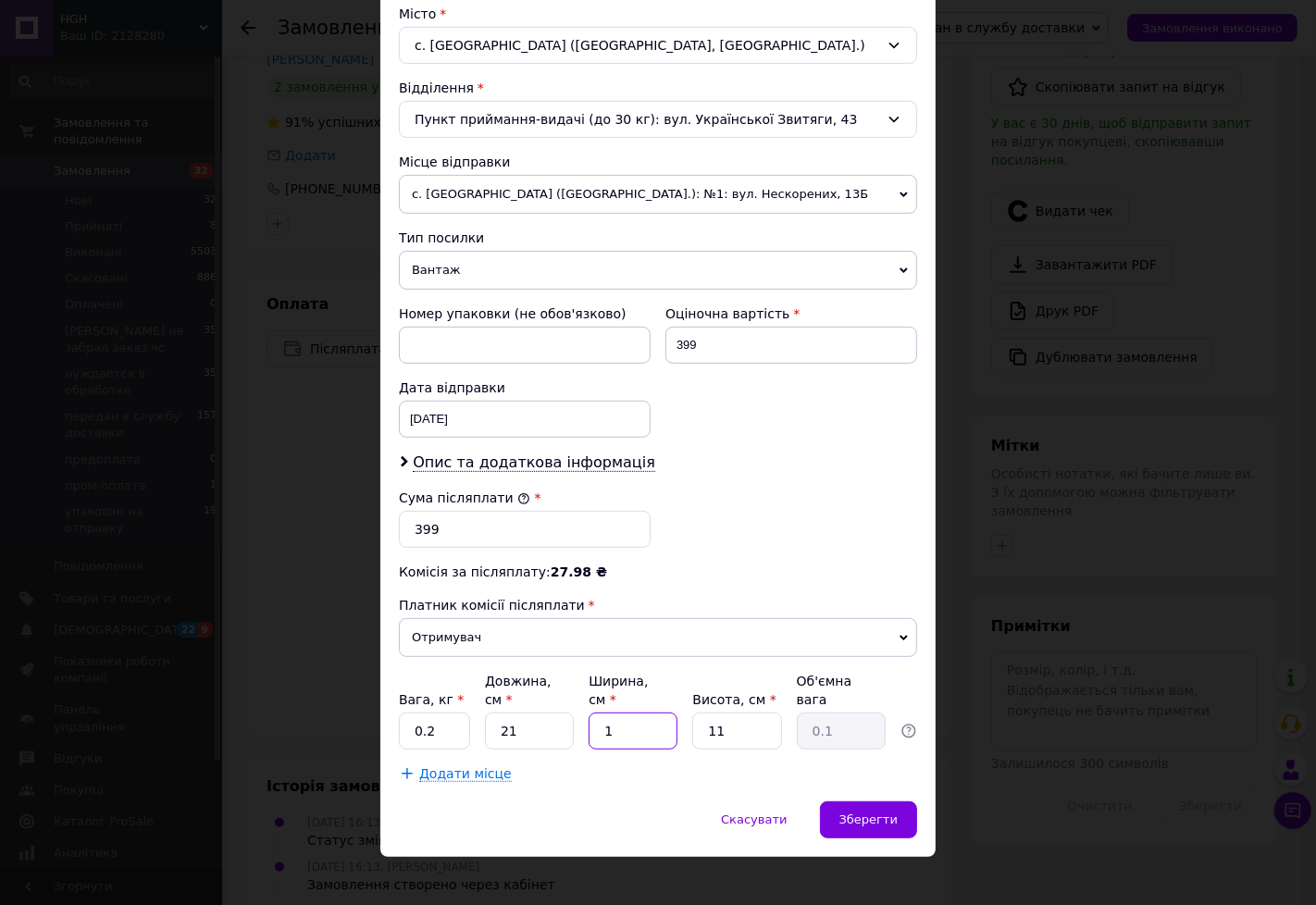
type input "14"
type input "0.81"
type input "14"
type input "8"
type input "0.59"
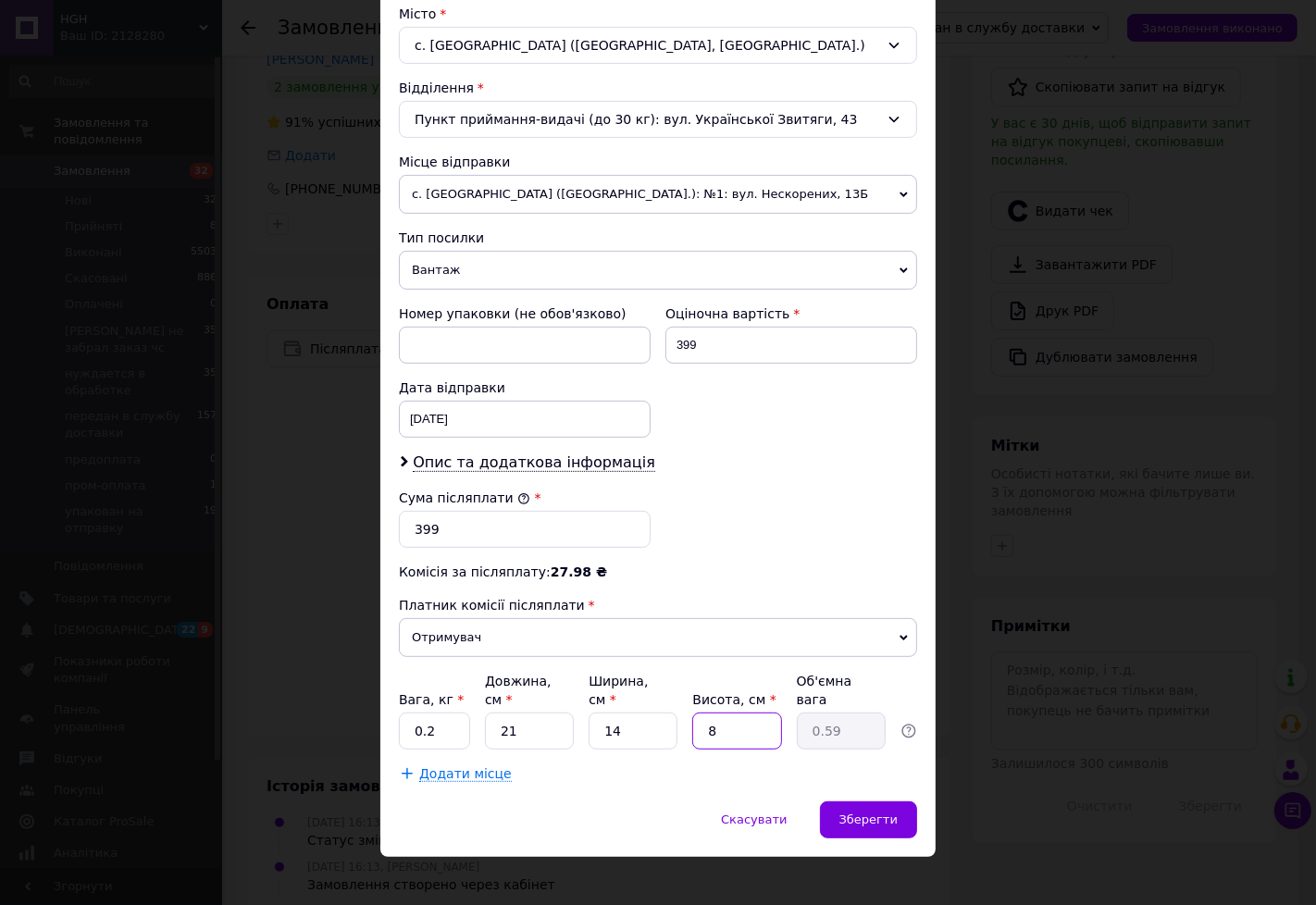
type input "8"
drag, startPoint x: 871, startPoint y: 777, endPoint x: 864, endPoint y: 784, distance: 9.9
click at [864, 784] on div "× Редагування доставки Спосіб доставки Нова Пошта (платна) Платник Отримувач Ві…" at bounding box center [658, 206] width 556 height 1301
click at [846, 812] on span "Зберегти" at bounding box center [868, 819] width 58 height 14
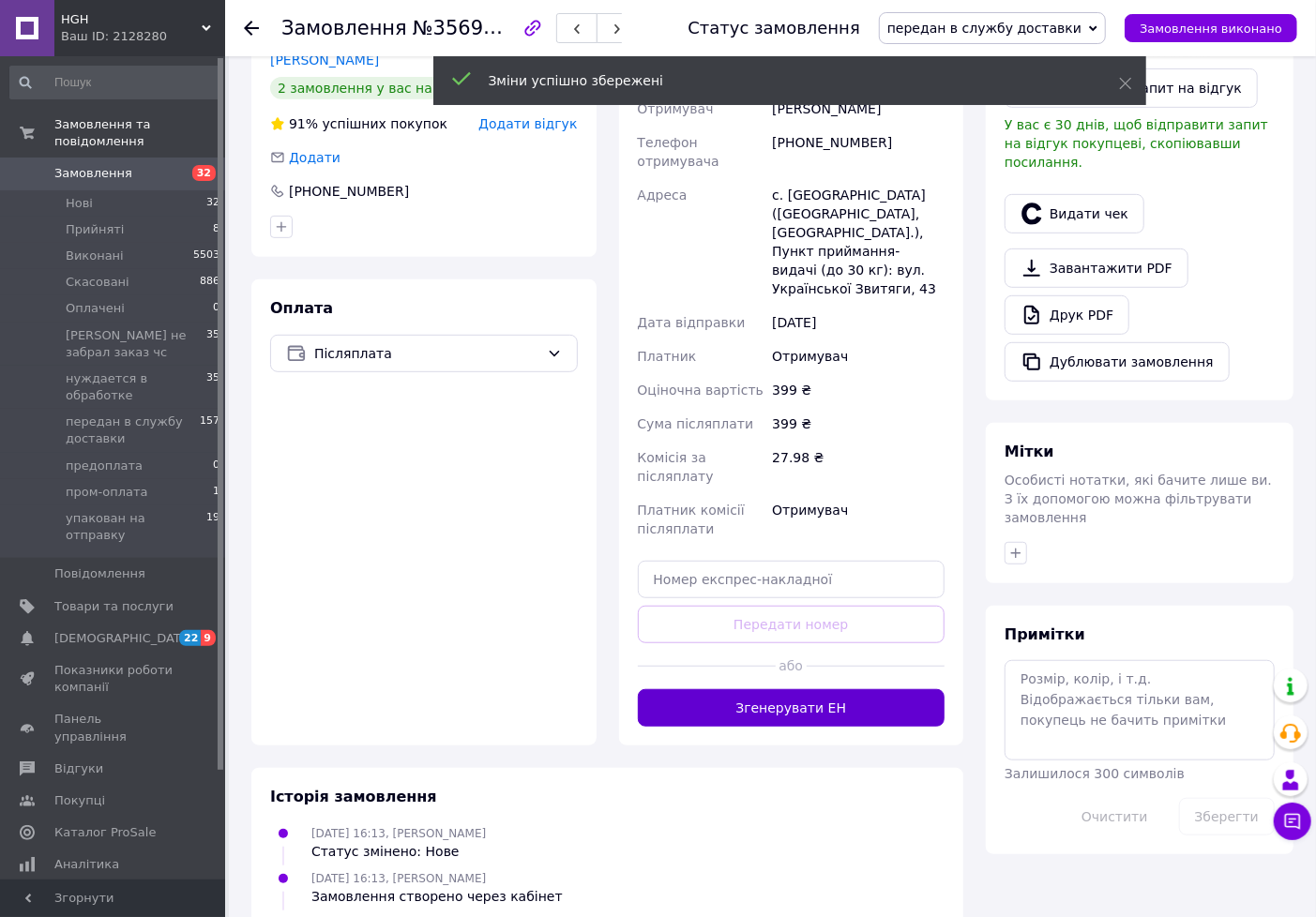
click at [833, 689] on button "Згенерувати ЕН" at bounding box center [792, 708] width 308 height 38
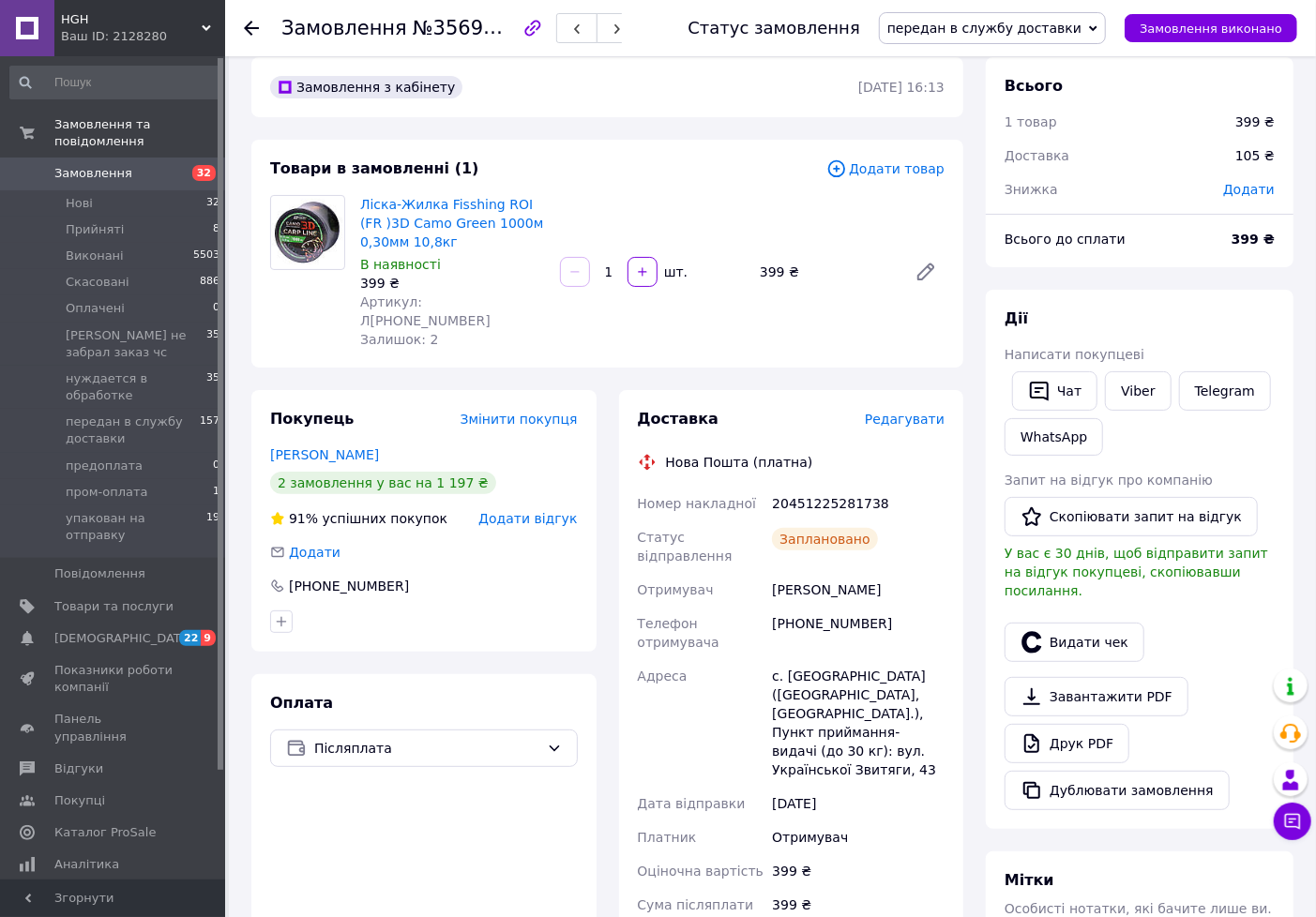
scroll to position [0, 0]
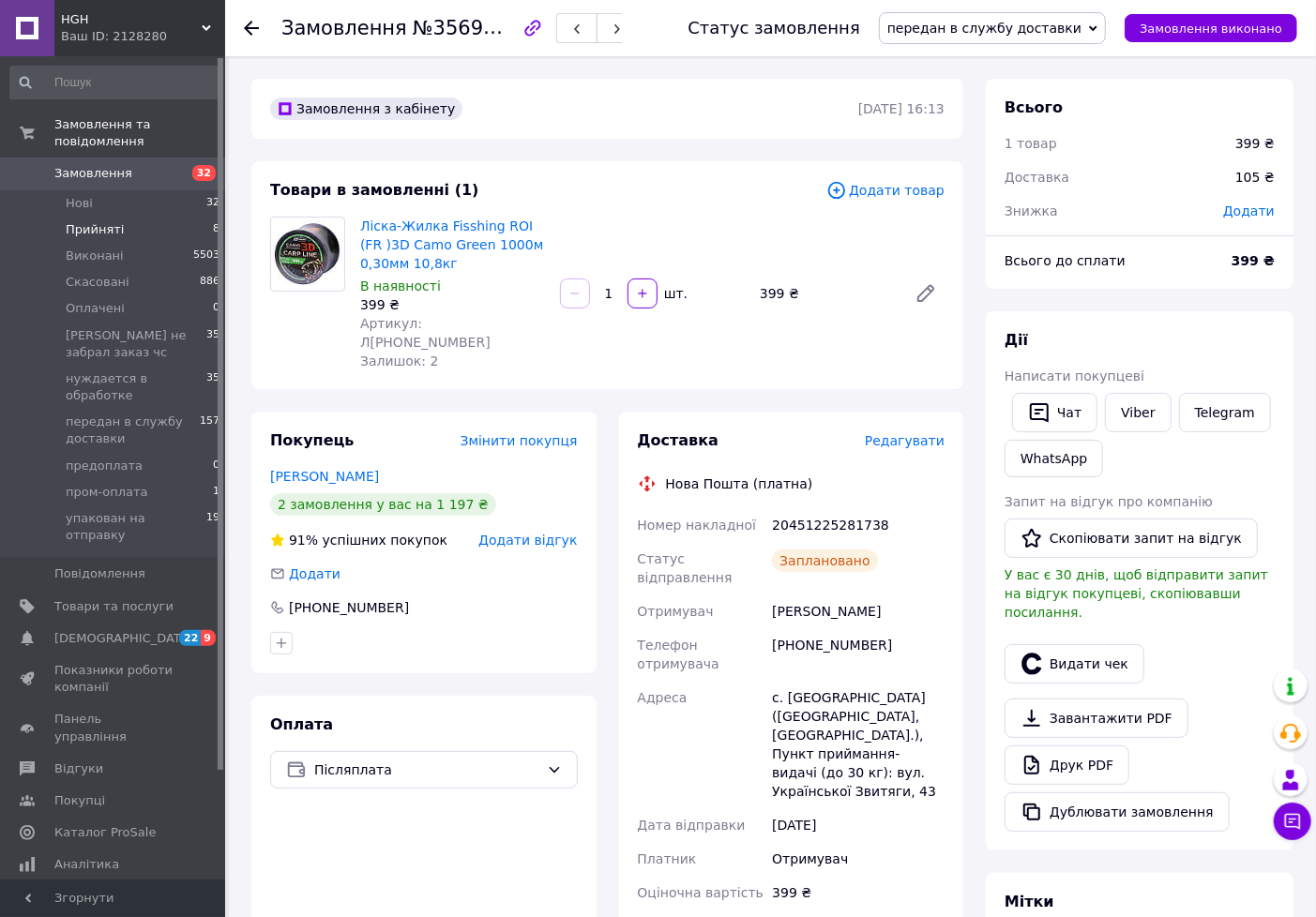
click at [111, 222] on span "Прийняті" at bounding box center [95, 230] width 58 height 17
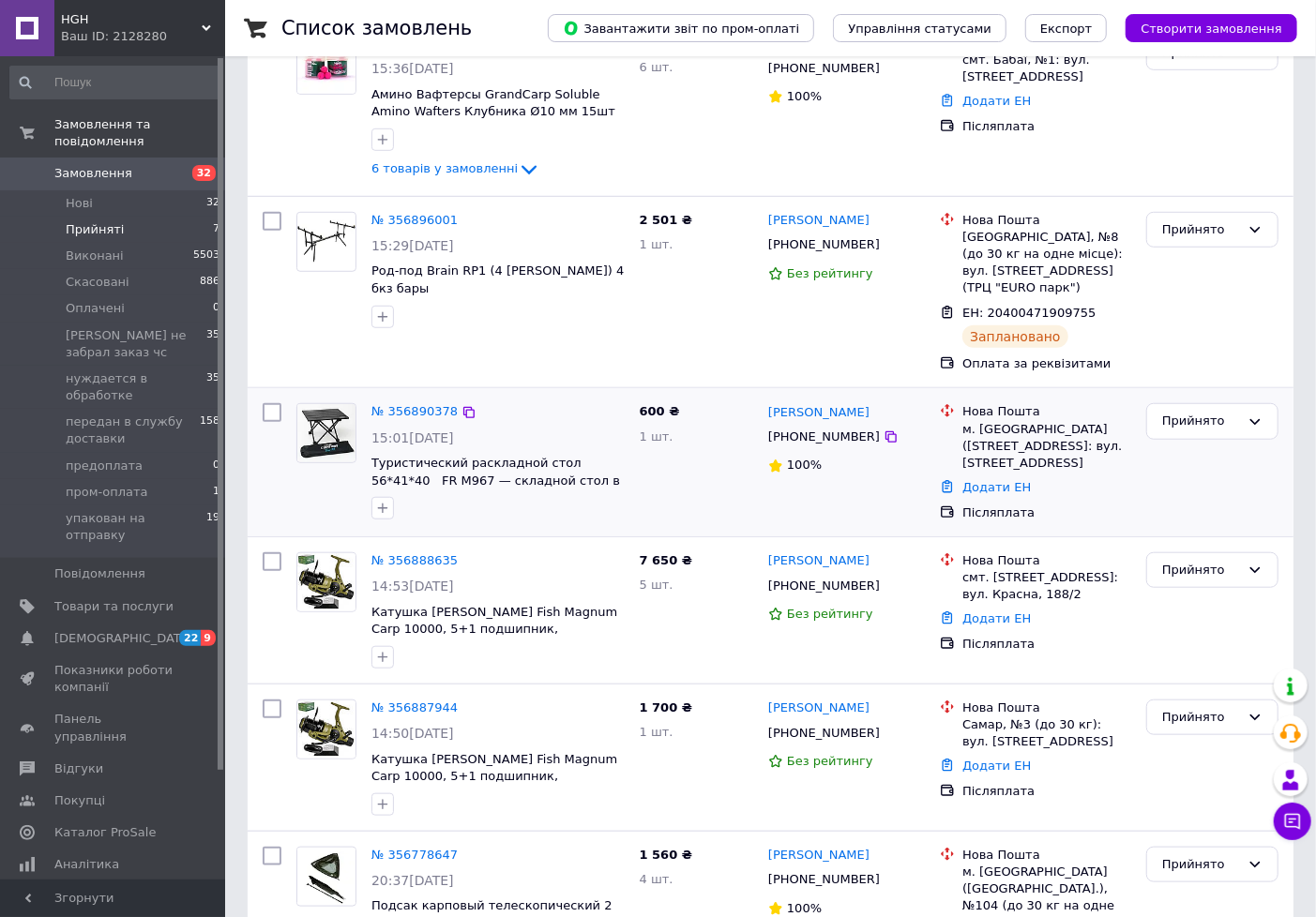
scroll to position [716, 0]
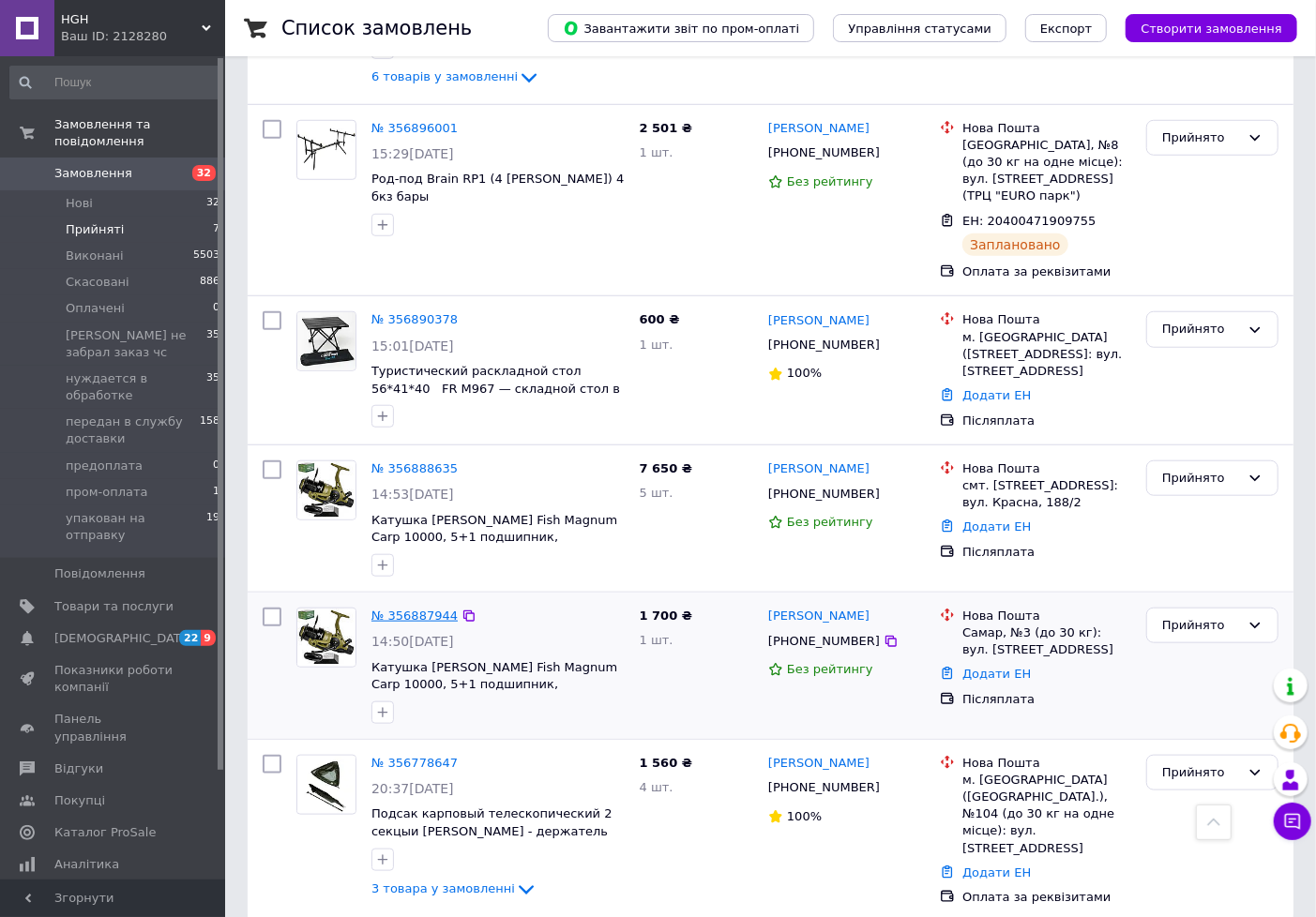
click at [406, 609] on link "№ 356887944" at bounding box center [415, 616] width 86 height 14
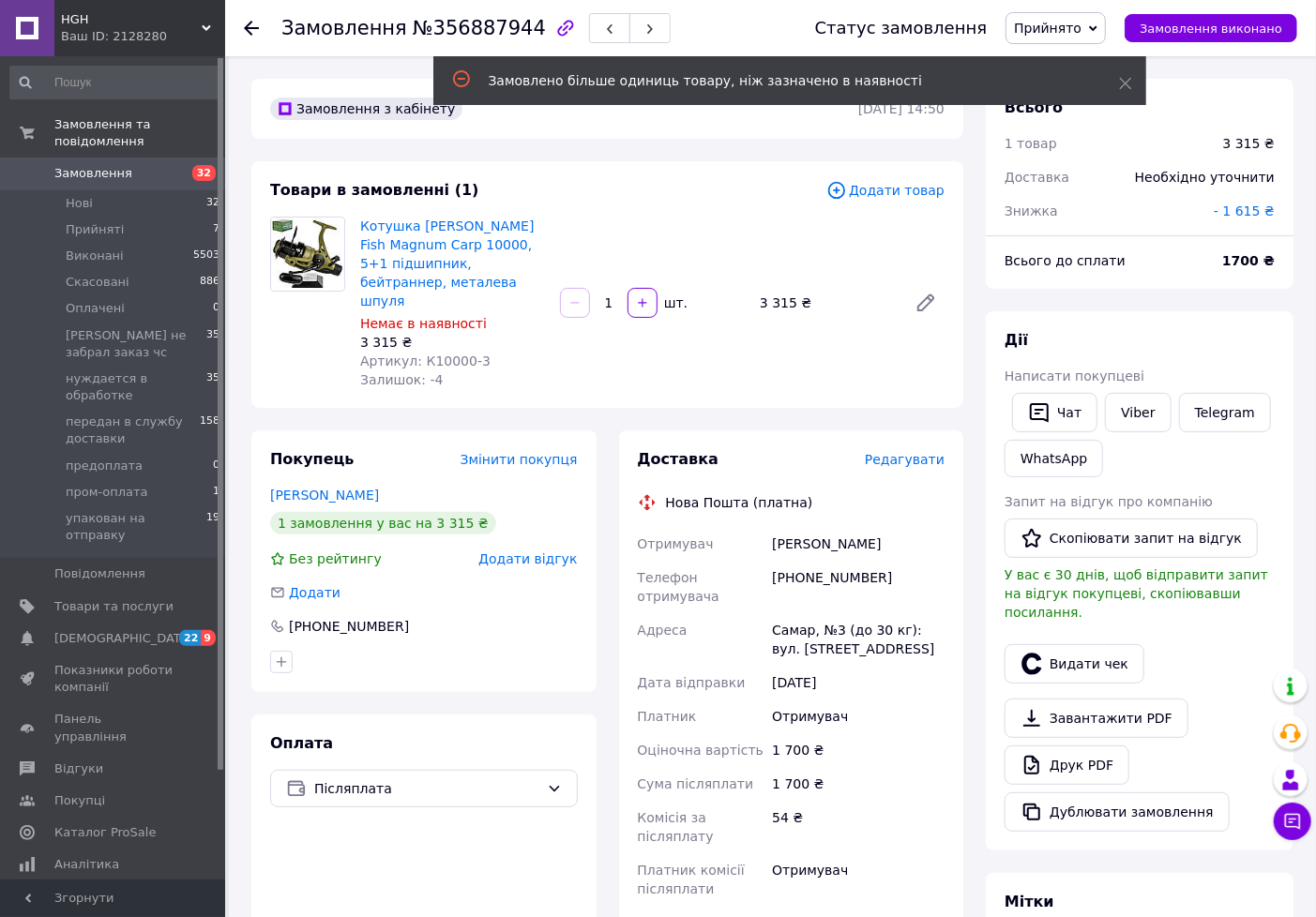
click at [1063, 43] on span "Прийнято" at bounding box center [1055, 28] width 100 height 32
click at [1074, 216] on li "передан в службу доставки" at bounding box center [1128, 206] width 245 height 28
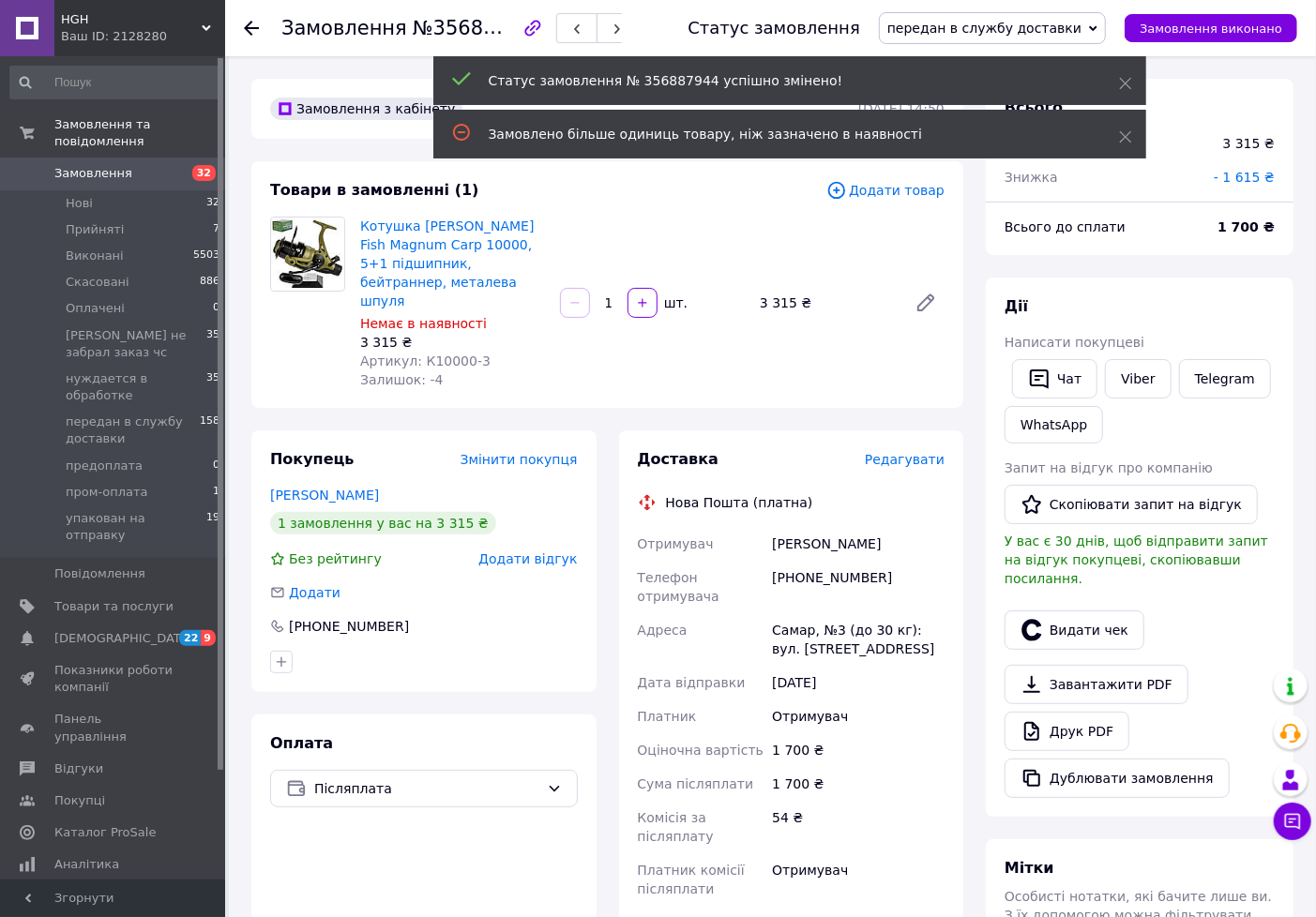
click at [902, 452] on span "Редагувати" at bounding box center [904, 460] width 80 height 15
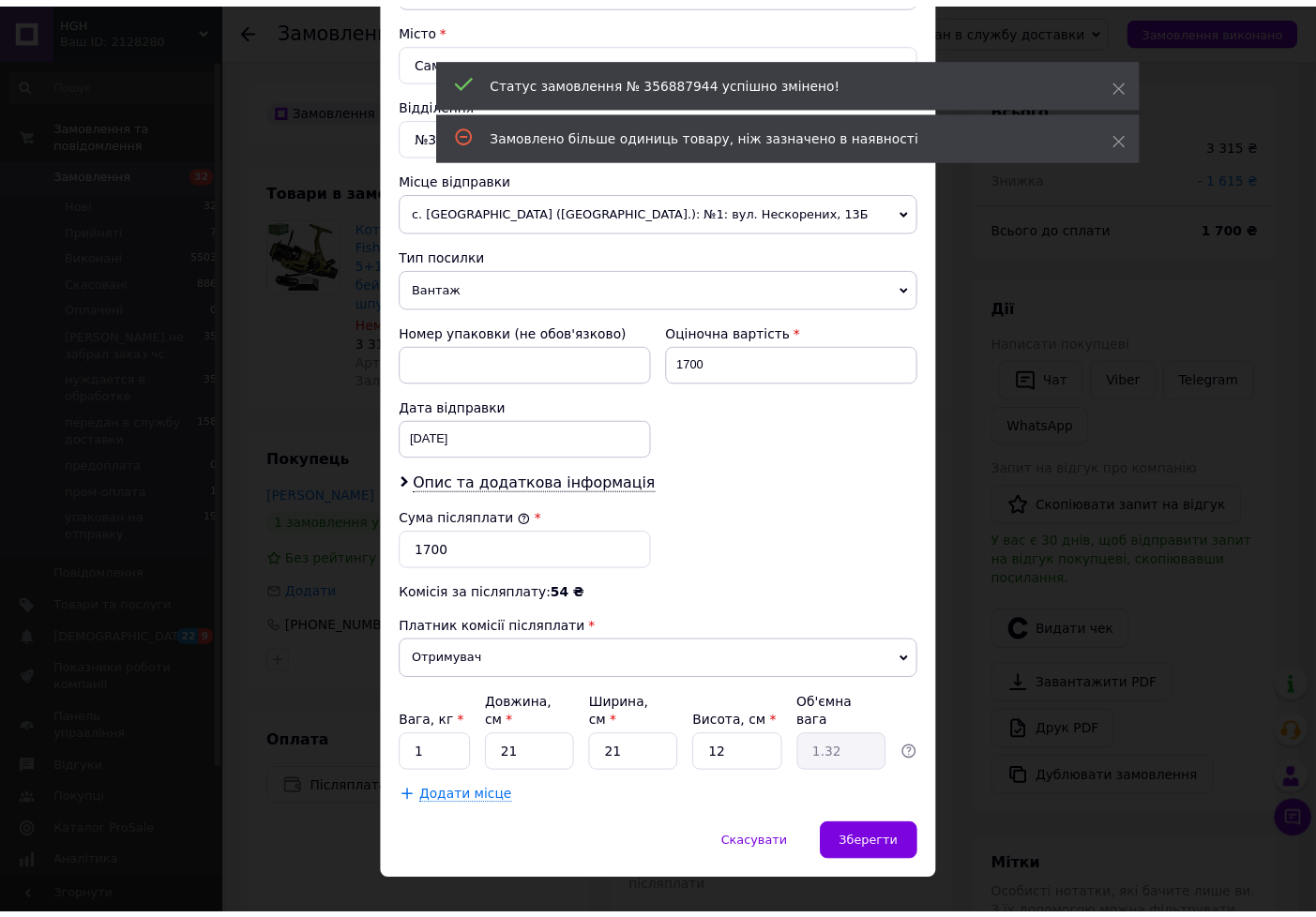
scroll to position [516, 0]
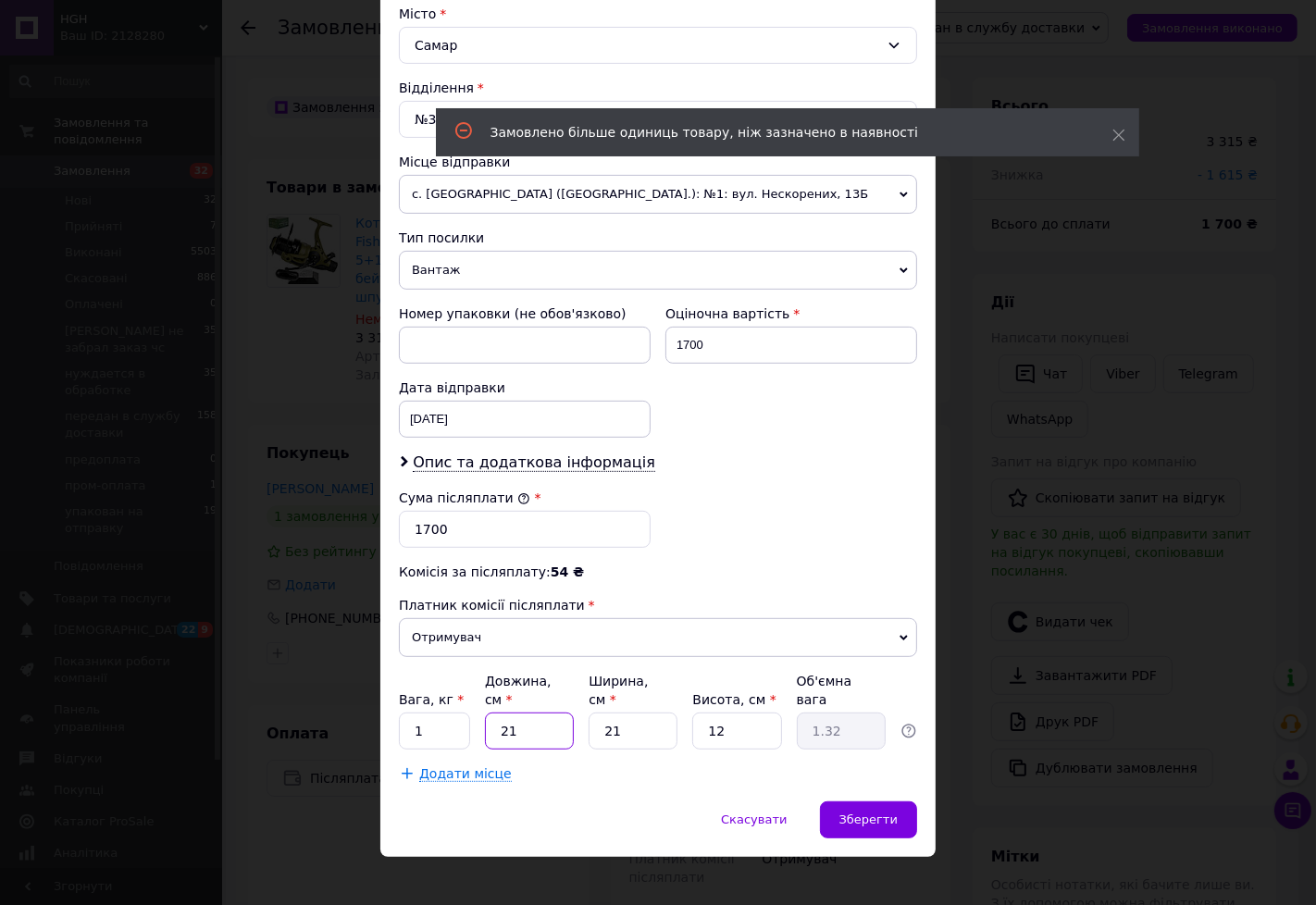
click at [570, 714] on input "21" at bounding box center [530, 731] width 89 height 37
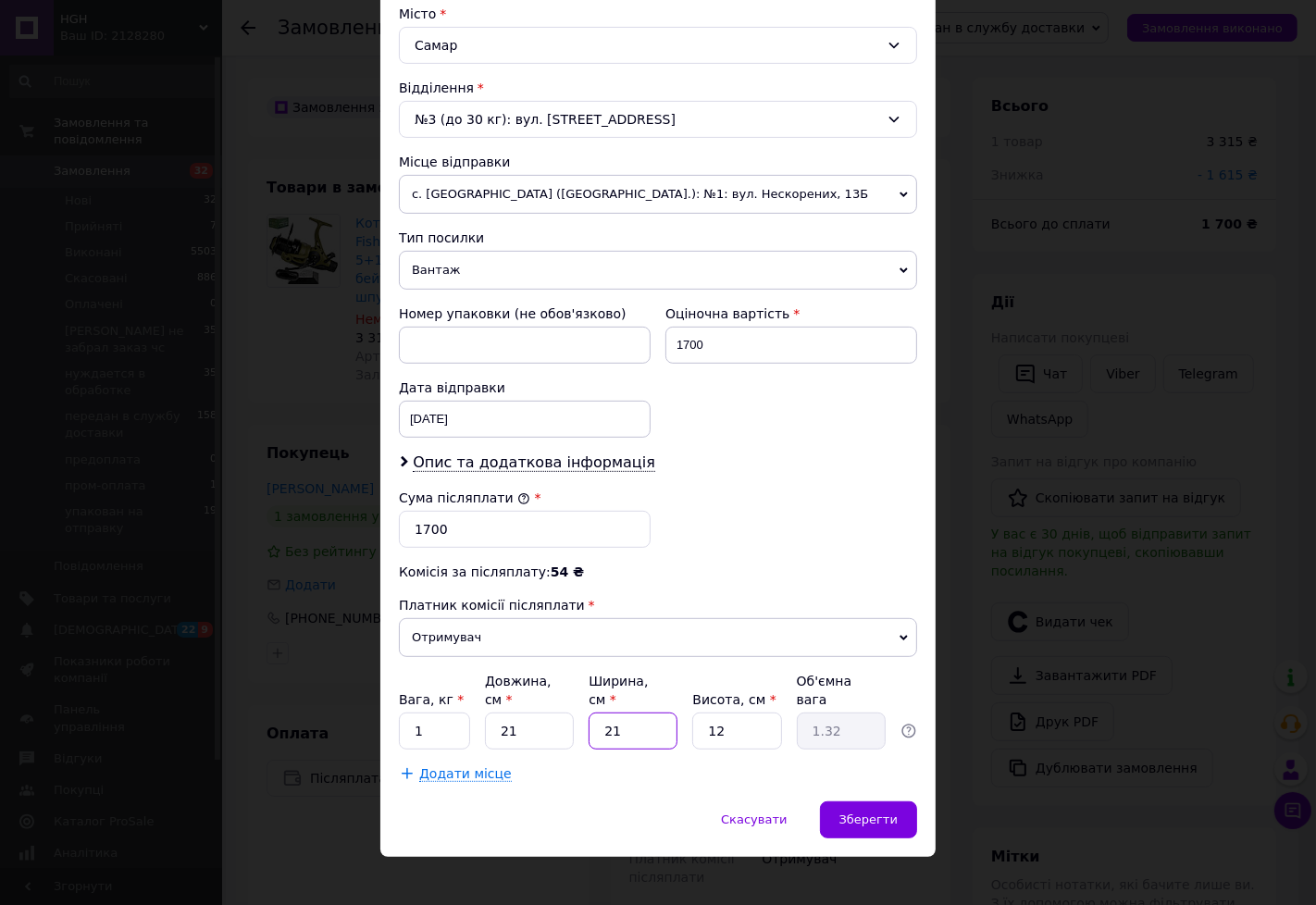
click at [639, 724] on input "21" at bounding box center [633, 731] width 89 height 37
type input "2"
type input "0.13"
type input "1"
type input "0.1"
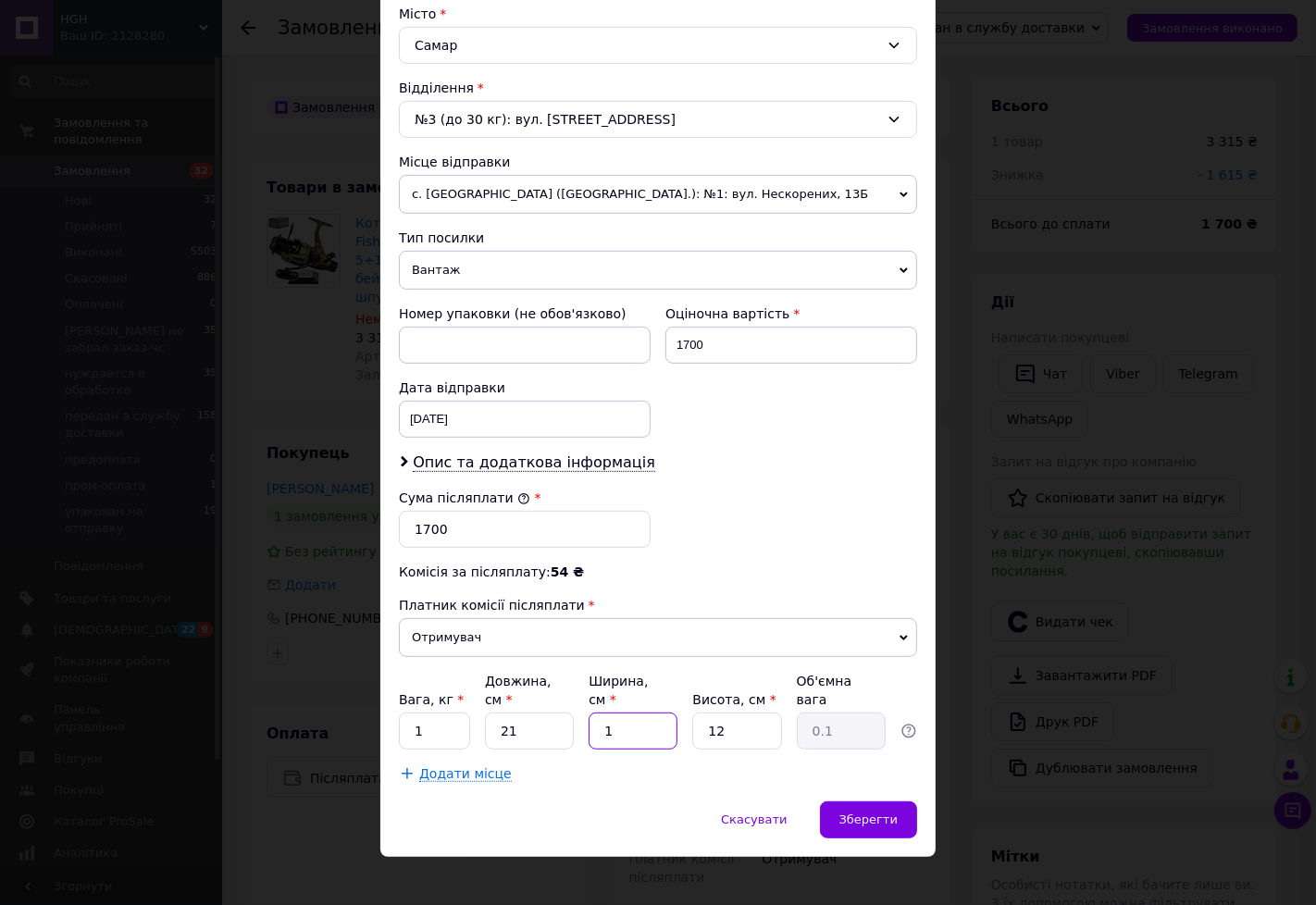
type input "17"
type input "1.07"
type input "17"
click at [838, 806] on div "Зберегти" at bounding box center [868, 820] width 97 height 37
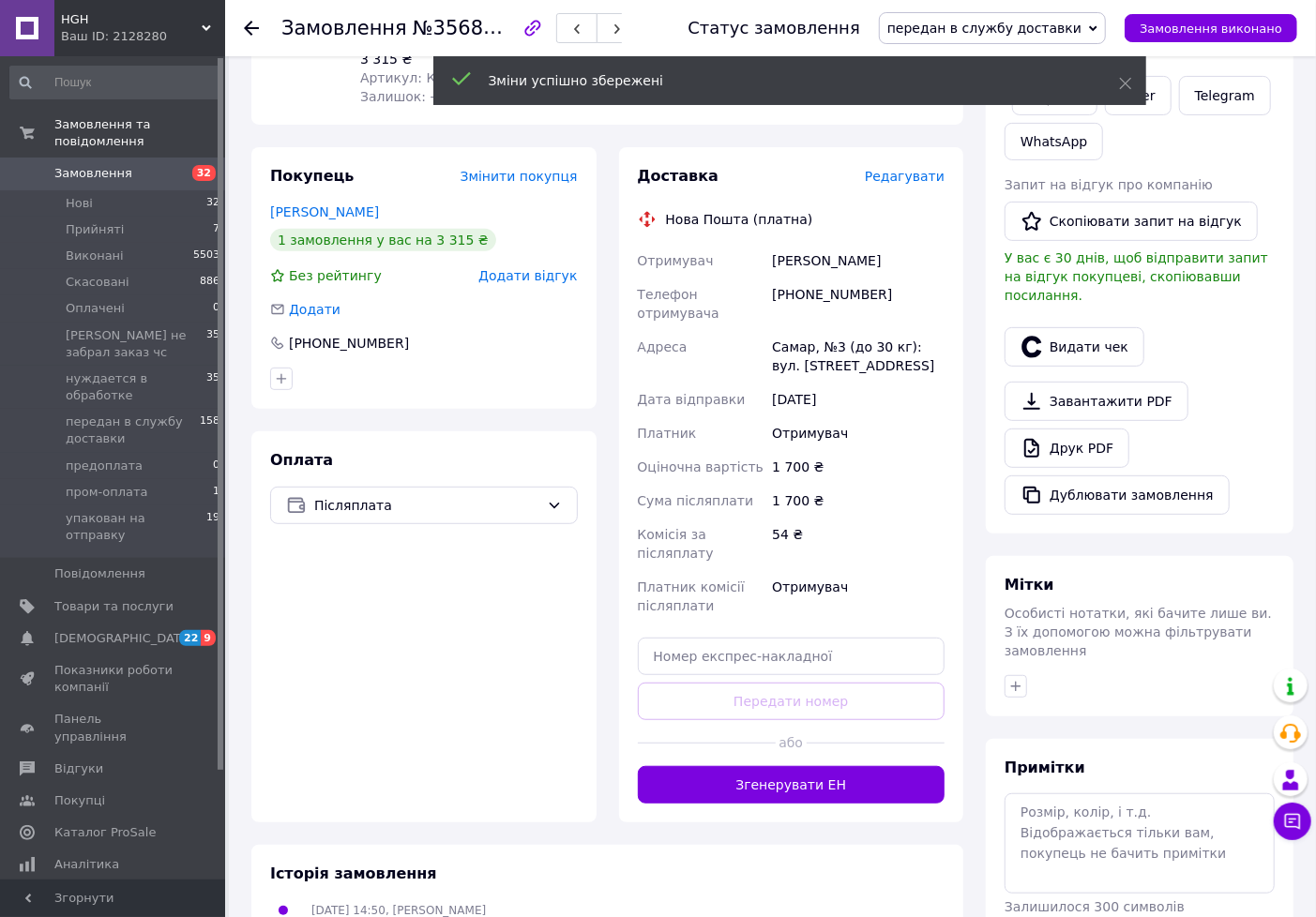
scroll to position [313, 0]
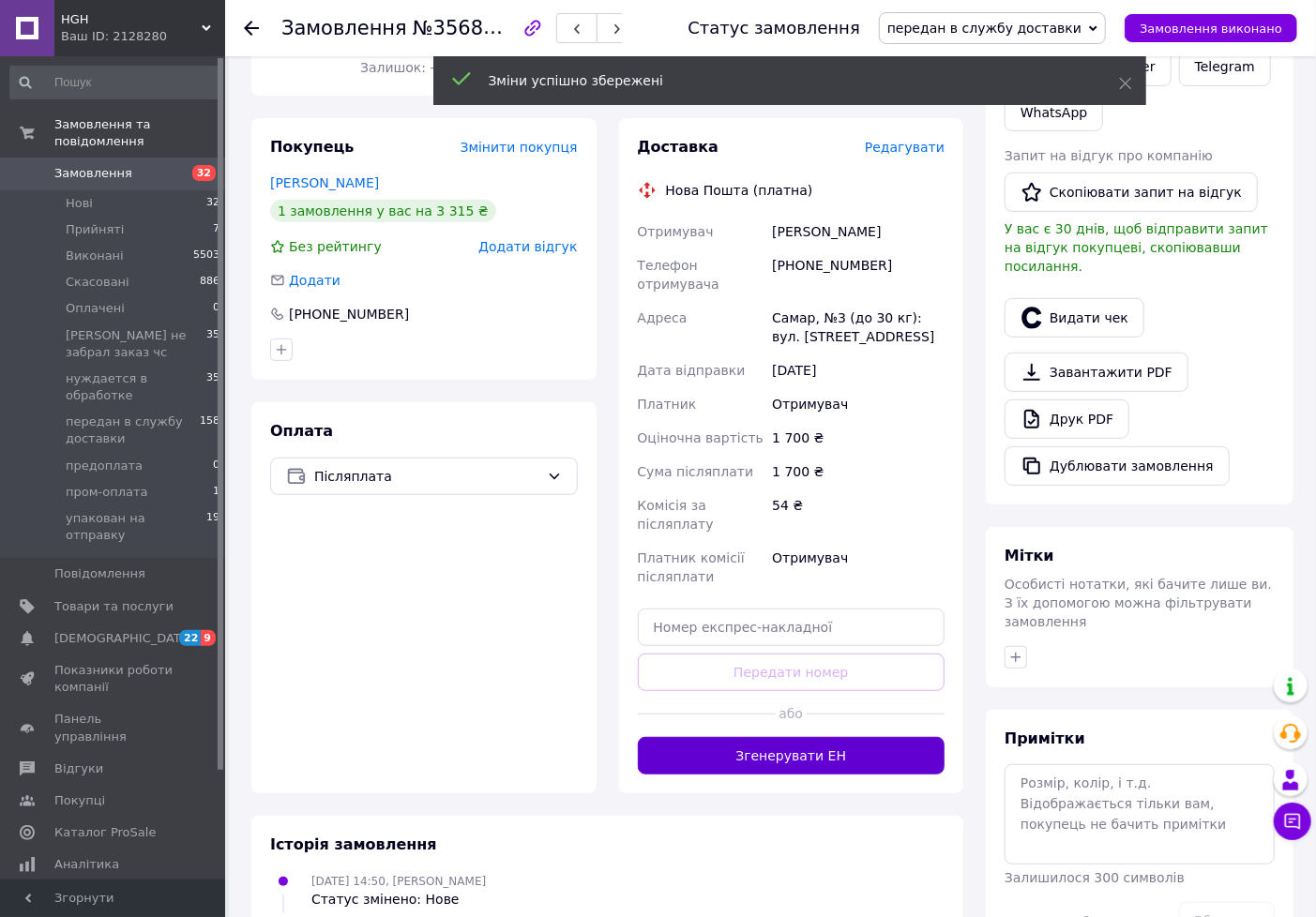
click at [781, 737] on button "Згенерувати ЕН" at bounding box center [792, 756] width 308 height 38
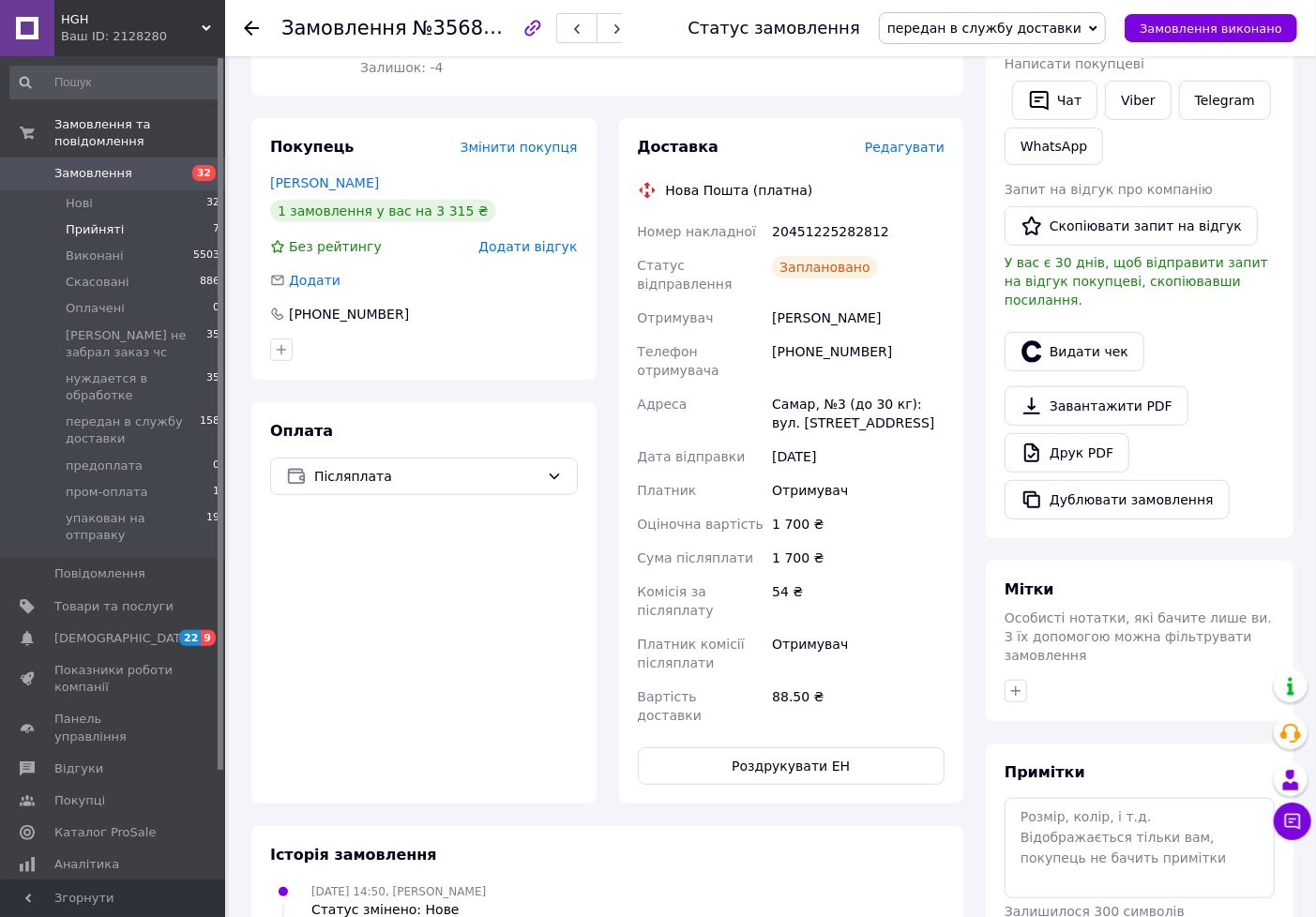
click at [132, 217] on li "Прийняті 7" at bounding box center [115, 230] width 231 height 26
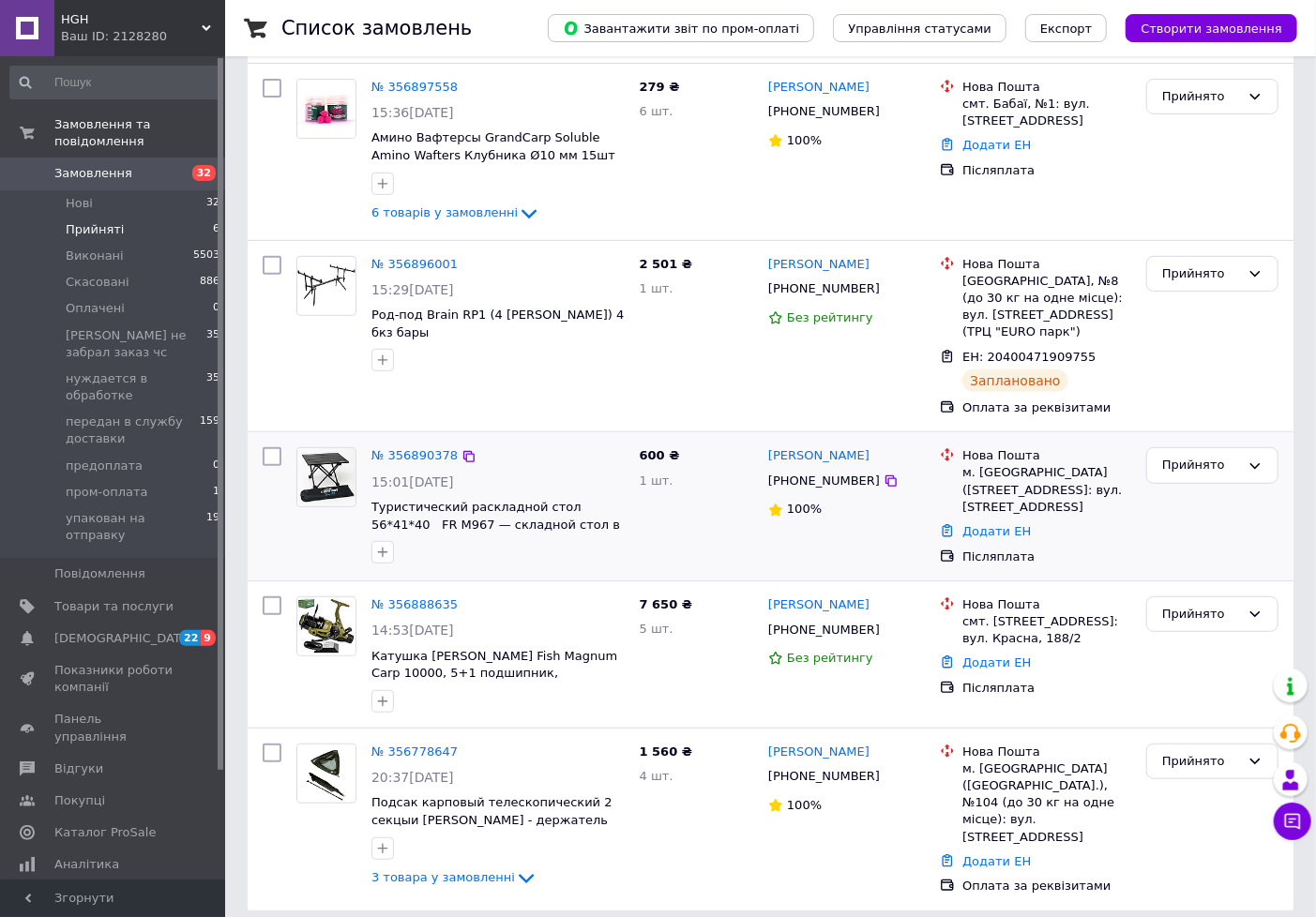
scroll to position [360, 0]
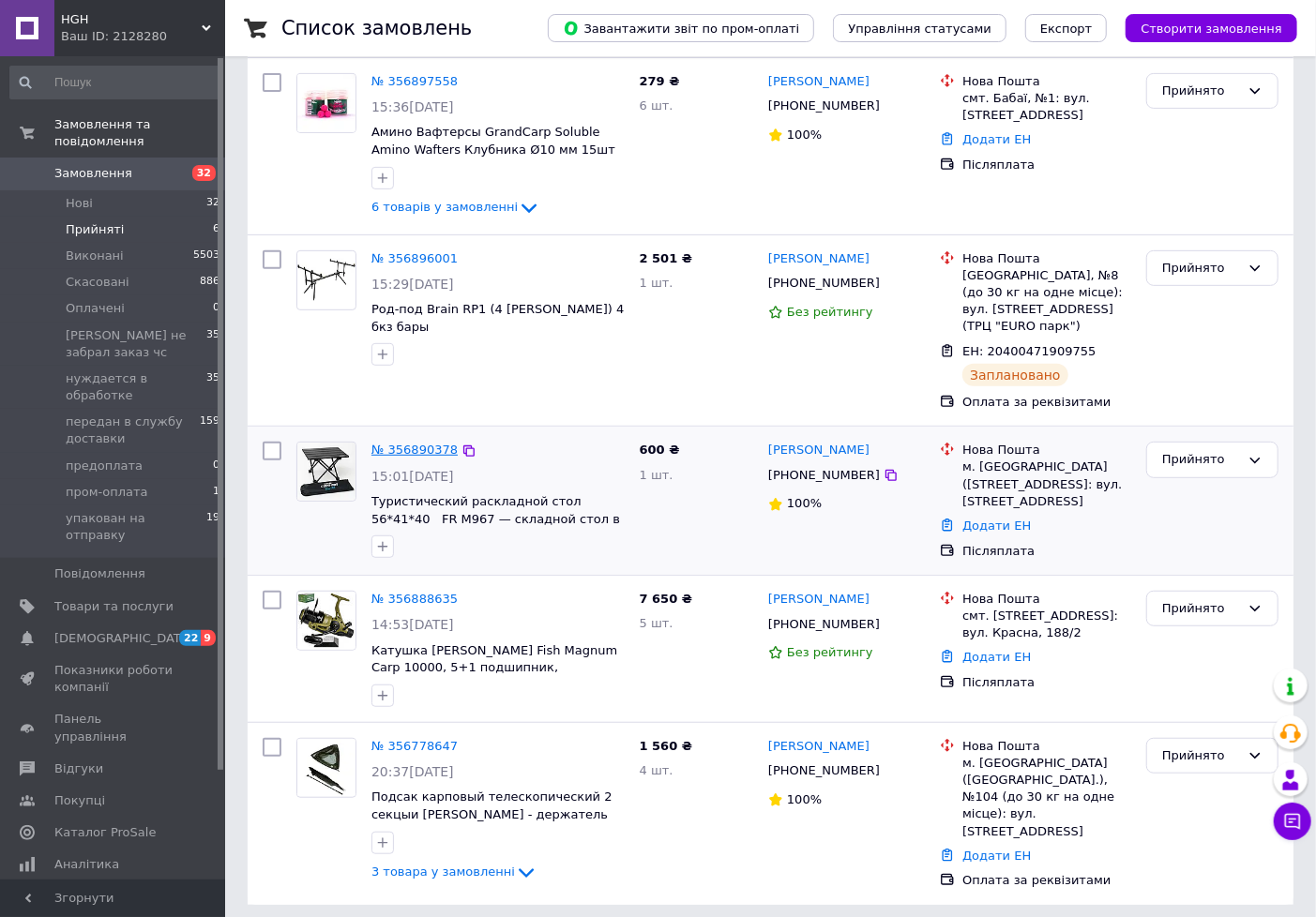
click at [399, 451] on link "№ 356890378" at bounding box center [415, 450] width 86 height 14
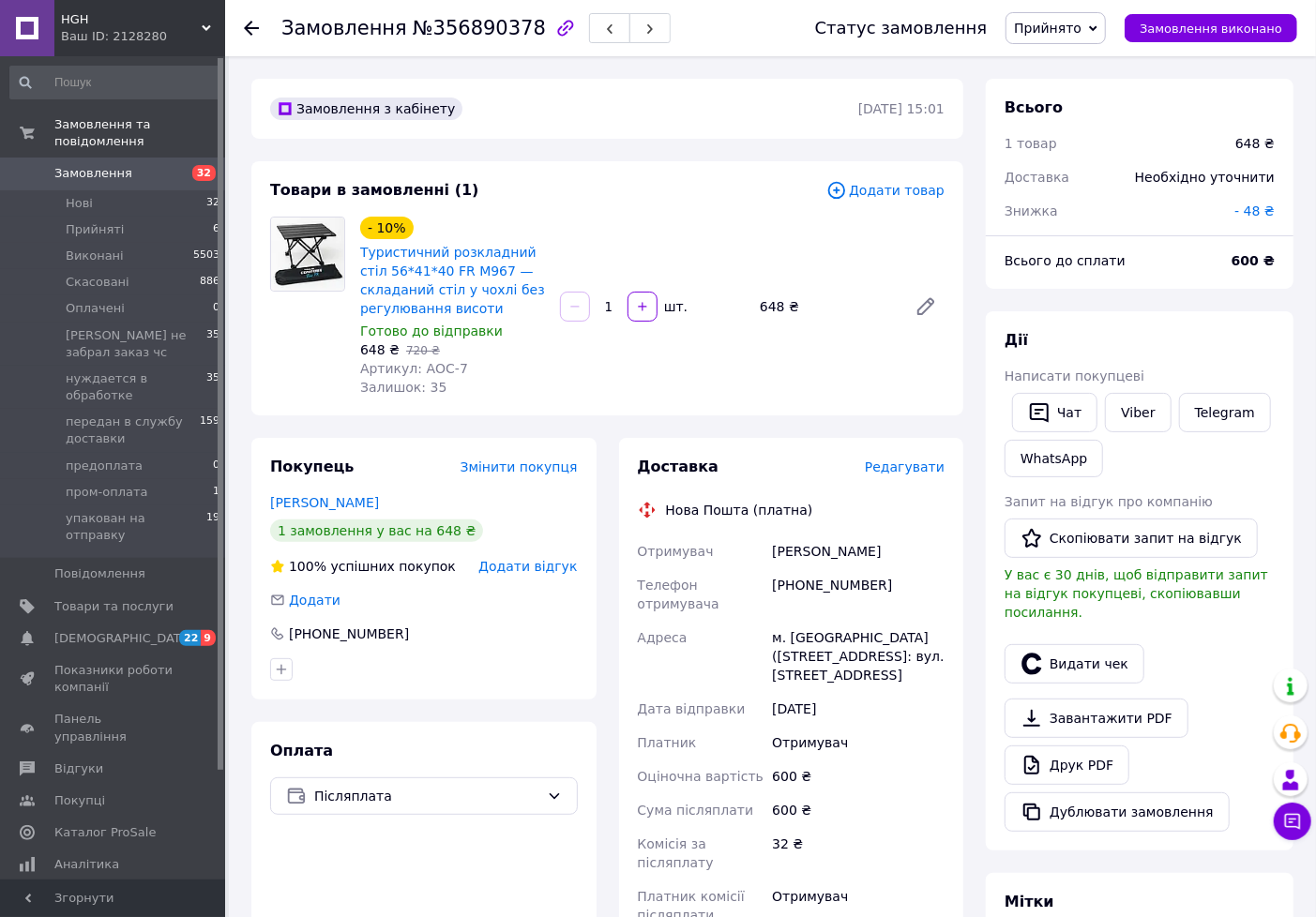
click at [1050, 16] on span "Прийнято" at bounding box center [1055, 28] width 100 height 32
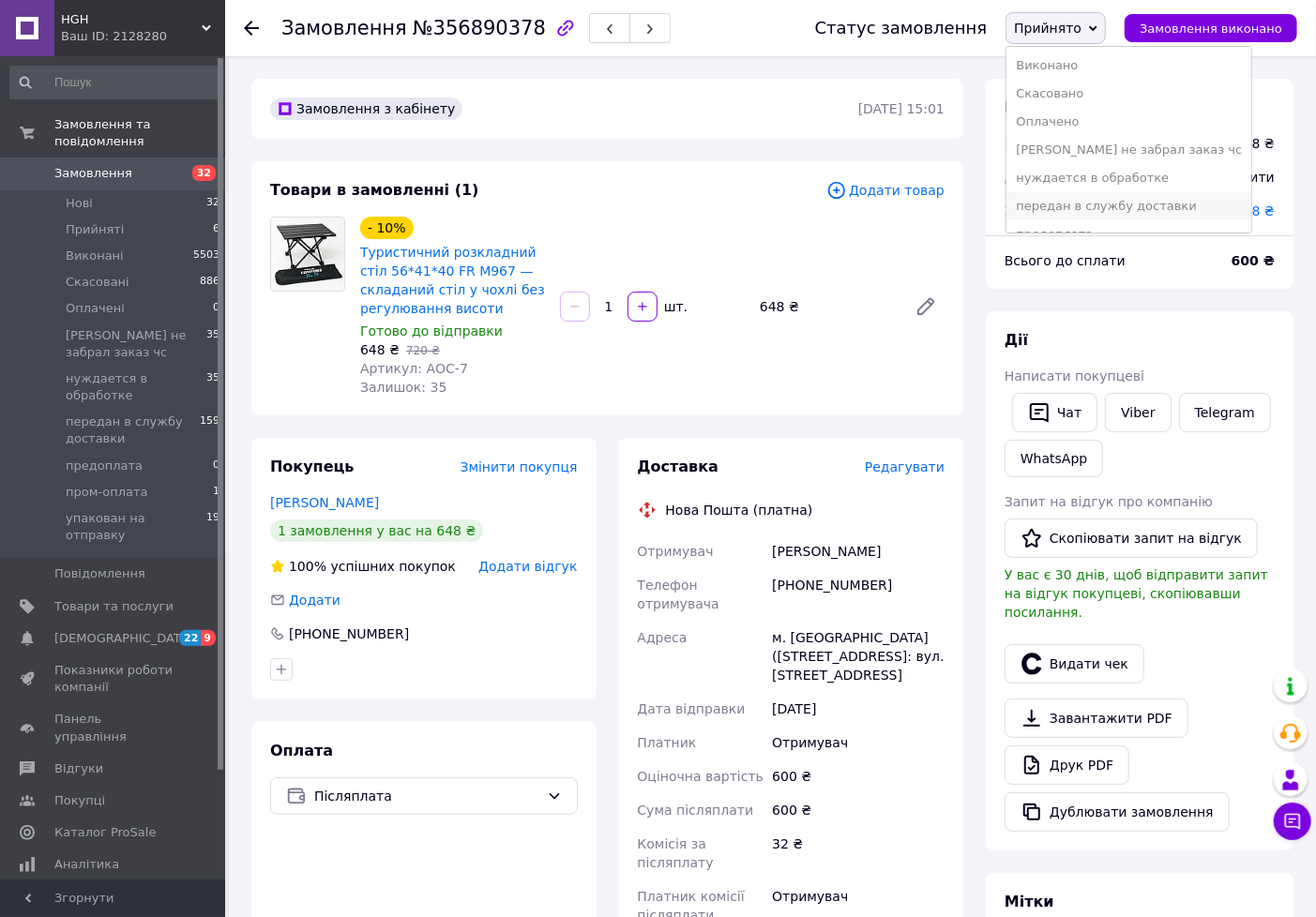
click at [1067, 204] on li "передан в службу доставки" at bounding box center [1128, 206] width 245 height 28
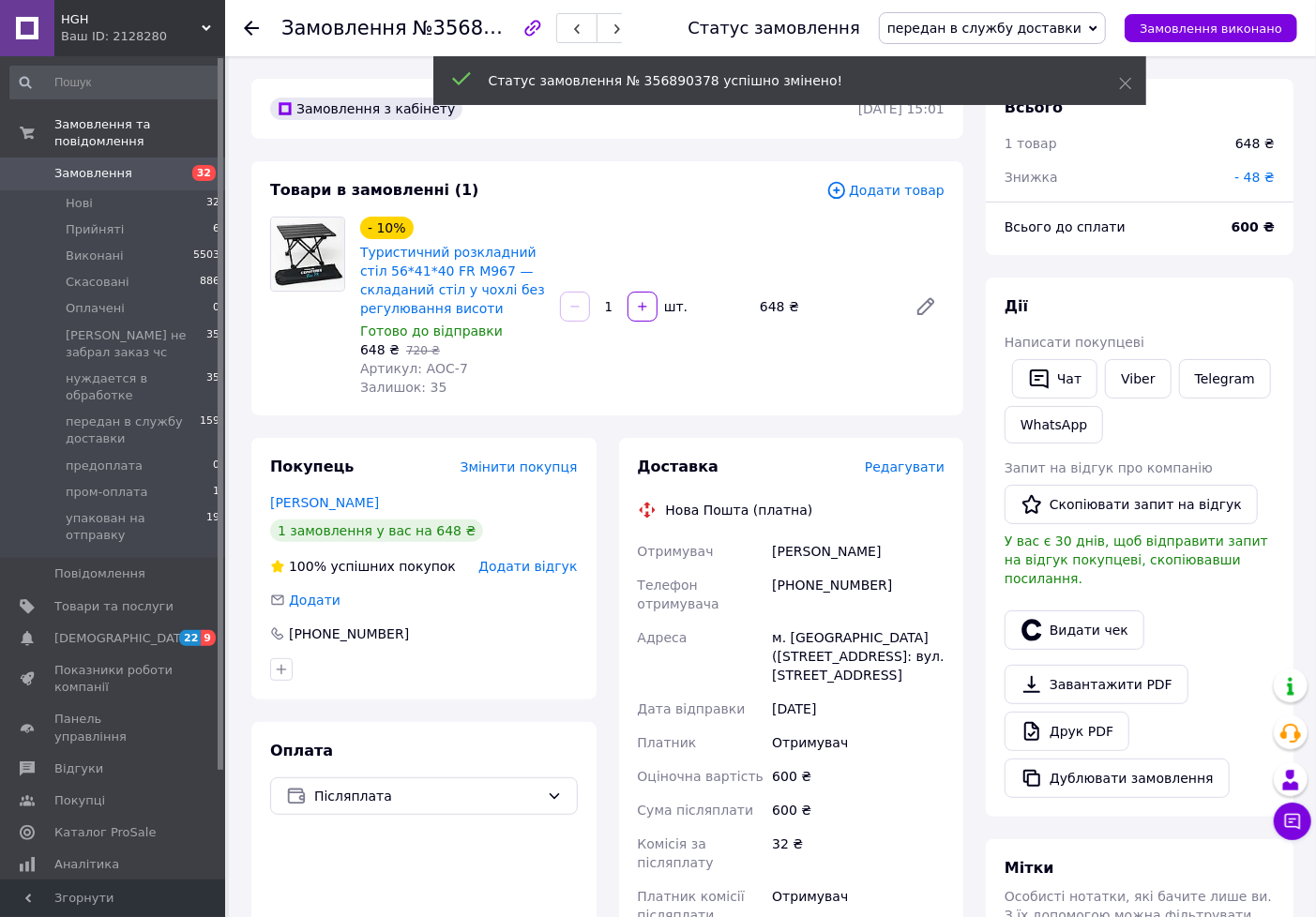
click at [903, 469] on span "Редагувати" at bounding box center [904, 467] width 80 height 15
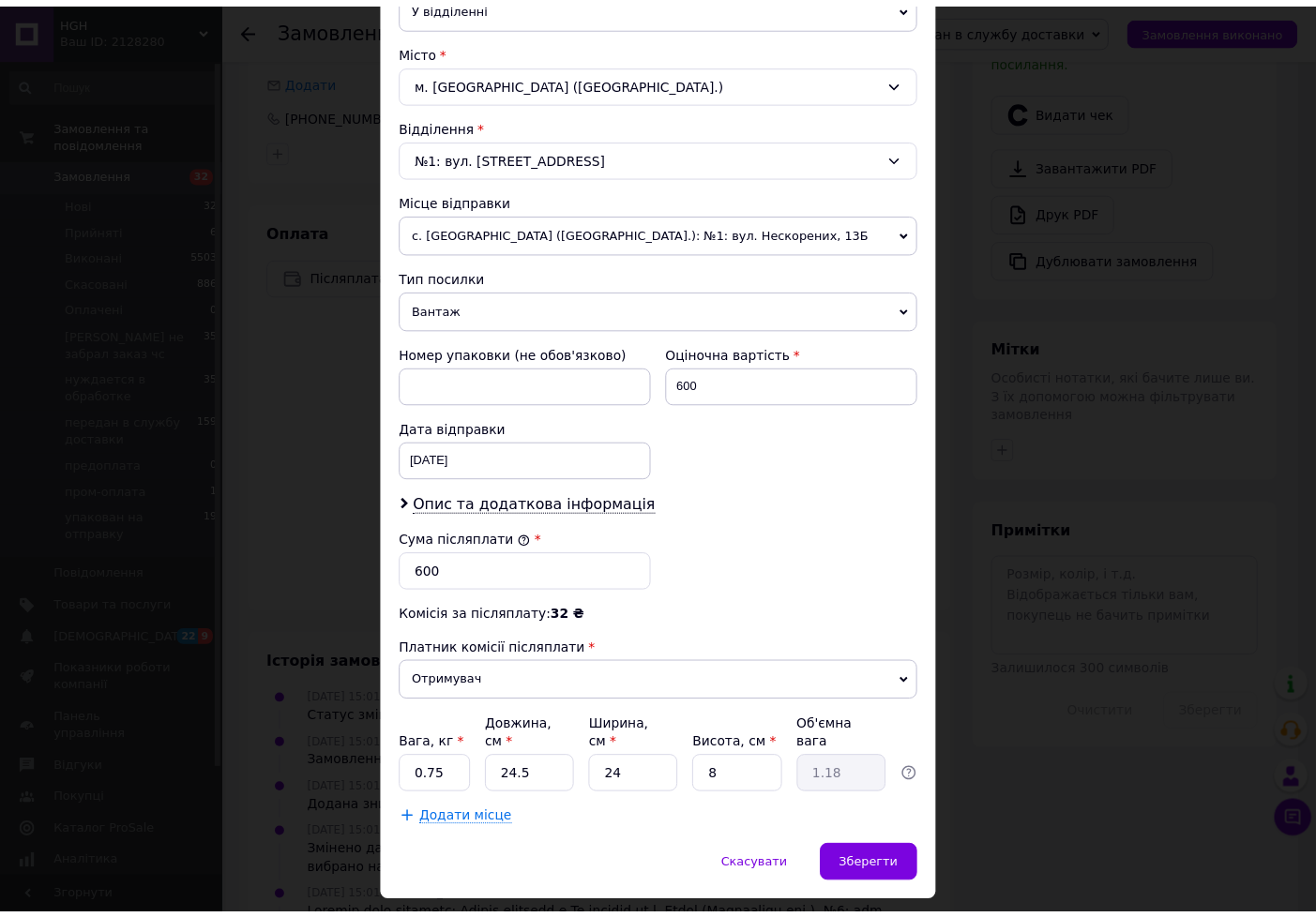
scroll to position [516, 0]
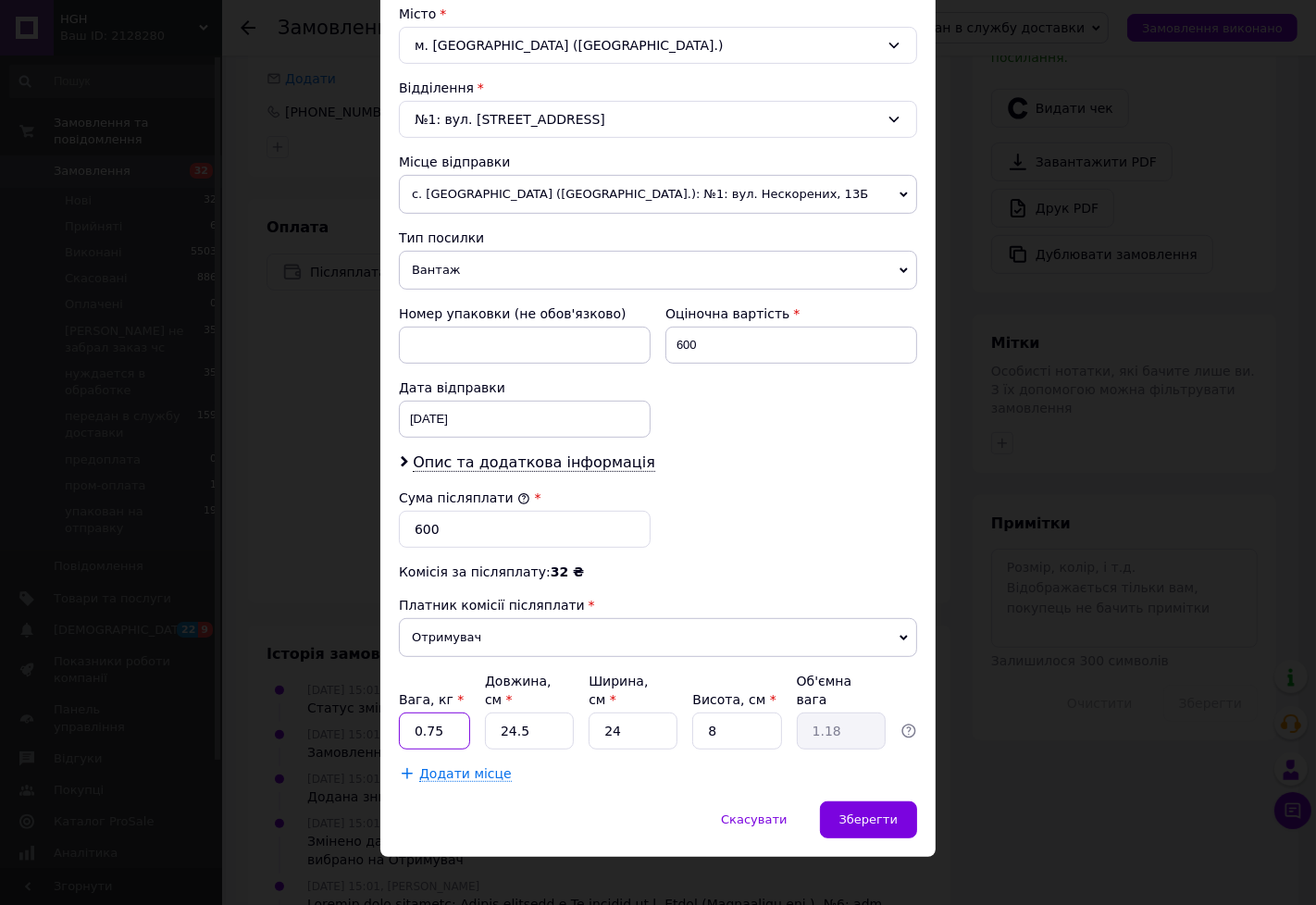
drag, startPoint x: 450, startPoint y: 706, endPoint x: 392, endPoint y: 712, distance: 58.3
click at [392, 712] on div "Спосіб доставки Нова Пошта (платна) Платник Отримувач Відправник Прізвище отрим…" at bounding box center [658, 207] width 556 height 1189
type input "1.7"
type input "6"
type input "0.29"
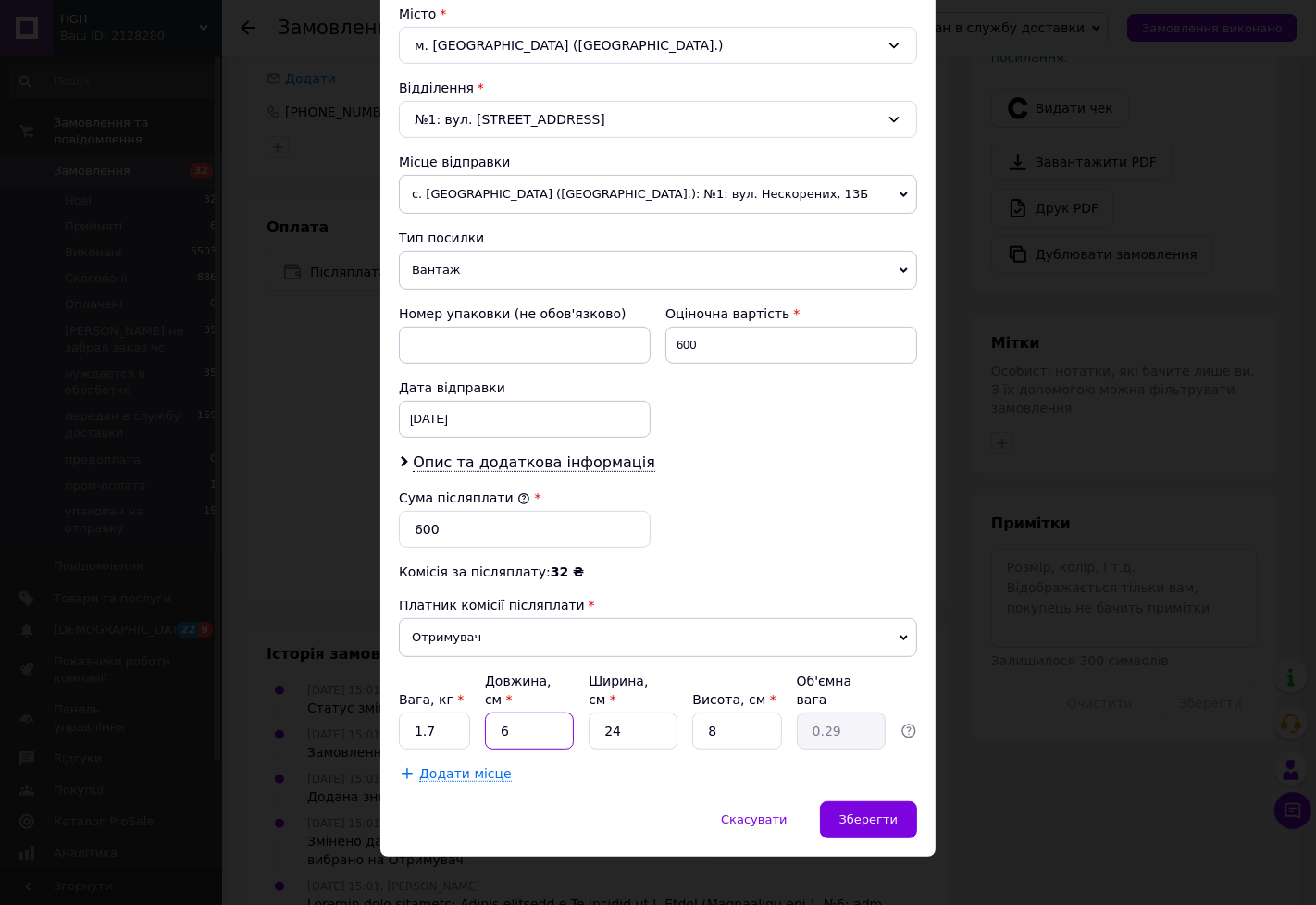
type input "60"
type input "2.88"
type input "60"
type input "1"
type input "0.12"
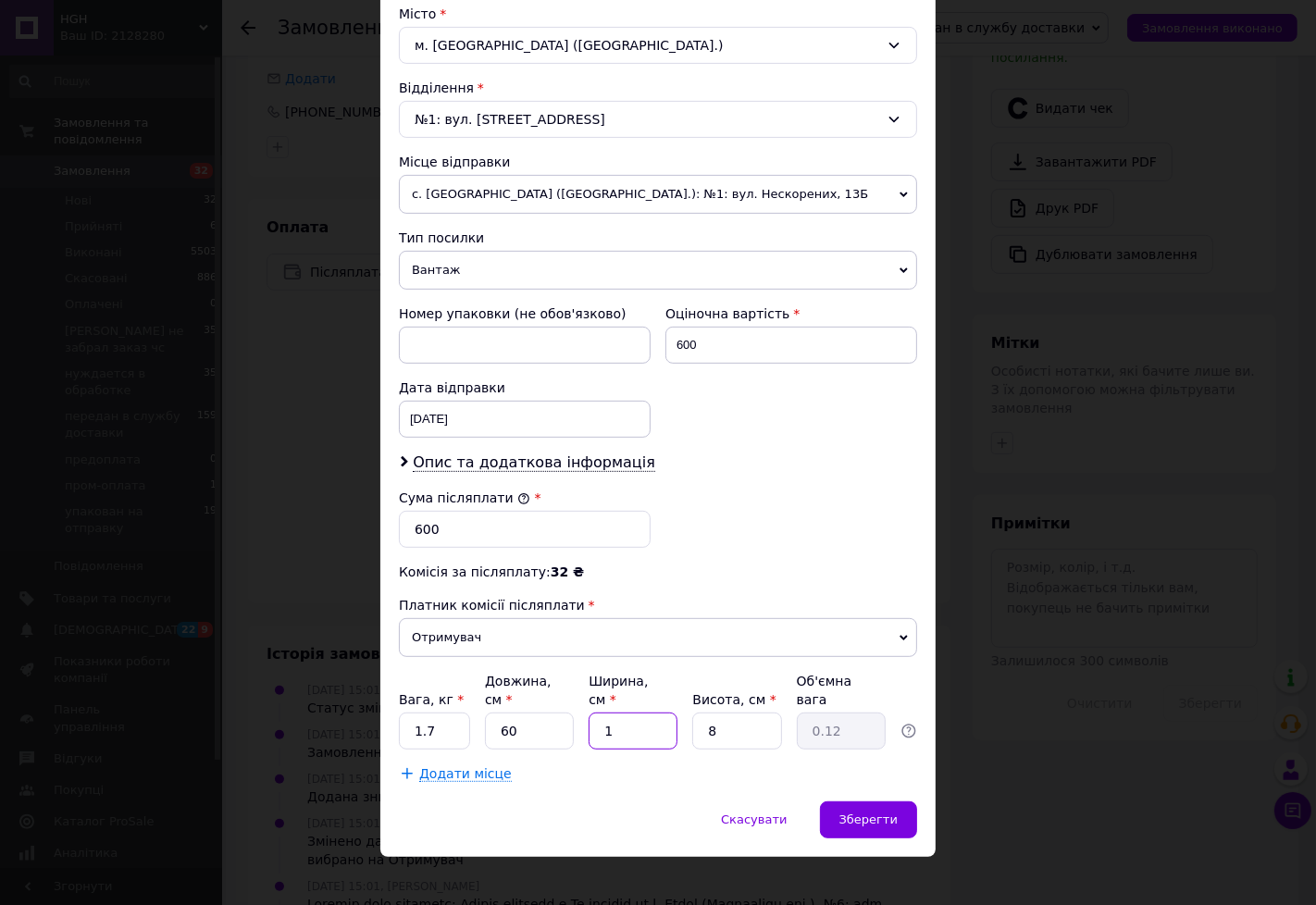
type input "14"
type input "1.68"
type input "14"
type input "1"
type input "0.21"
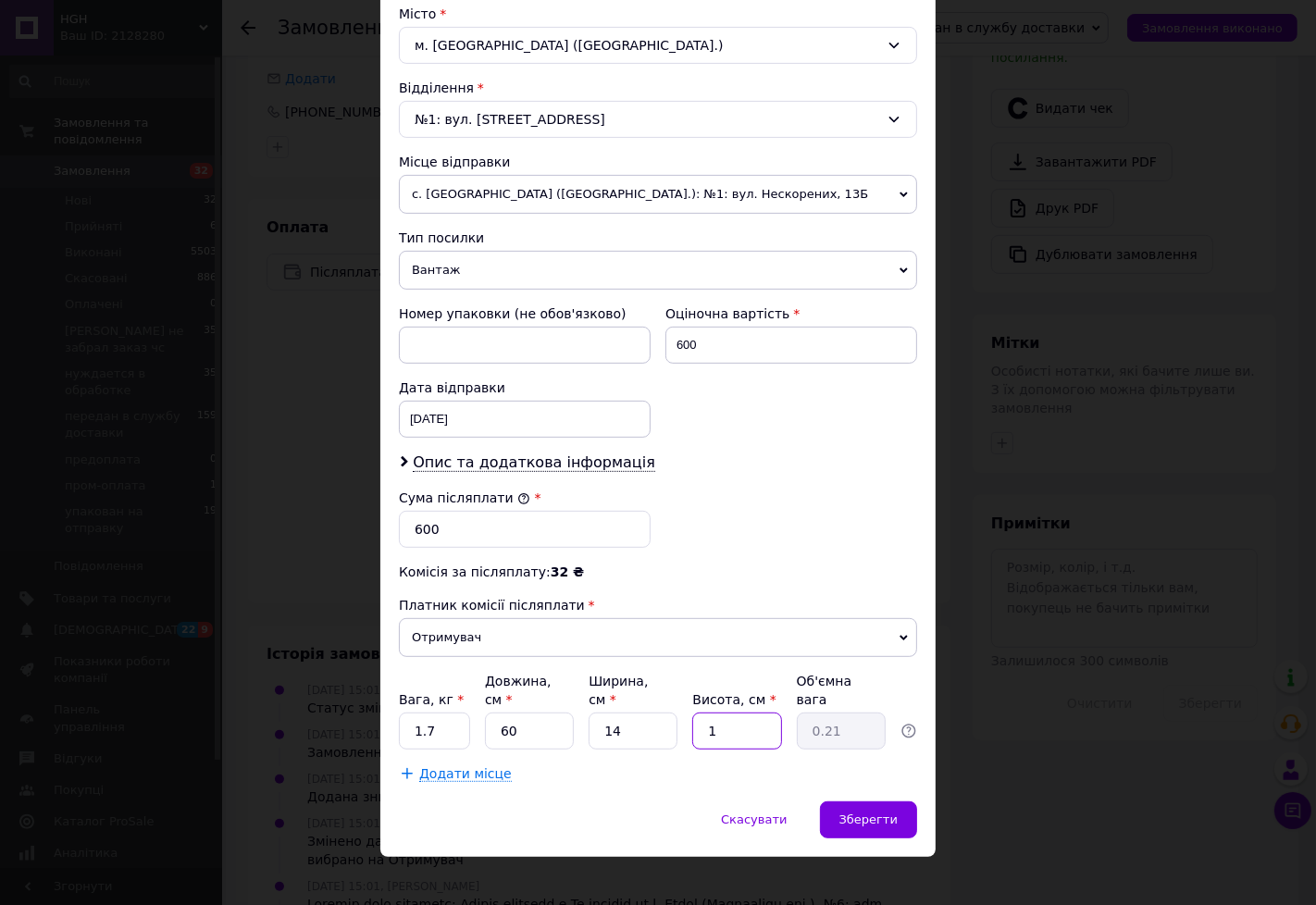
type input "14"
type input "2.94"
type input "14"
click at [884, 817] on div "Зберегти" at bounding box center [868, 820] width 97 height 37
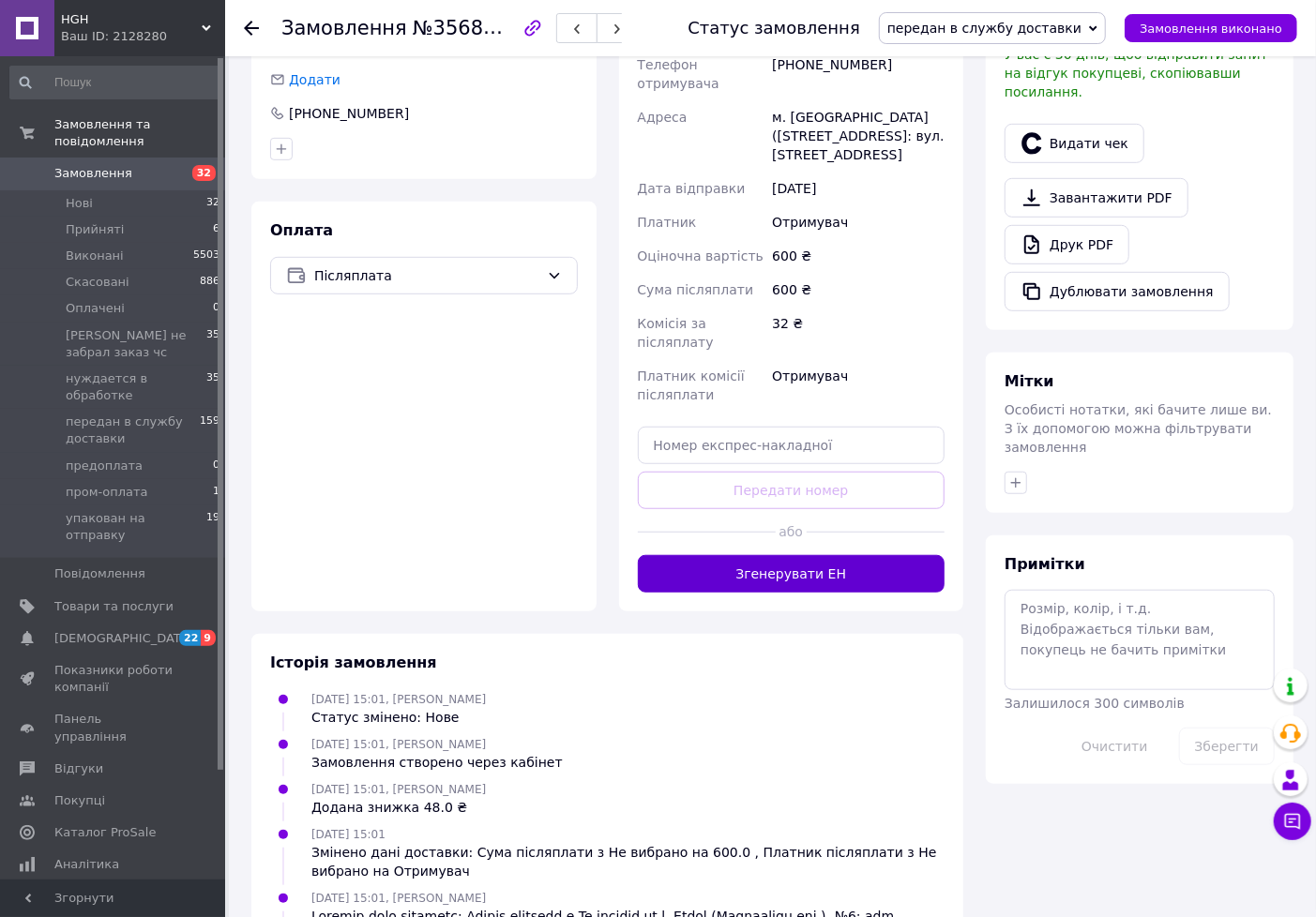
click at [834, 556] on button "Згенерувати ЕН" at bounding box center [792, 574] width 308 height 38
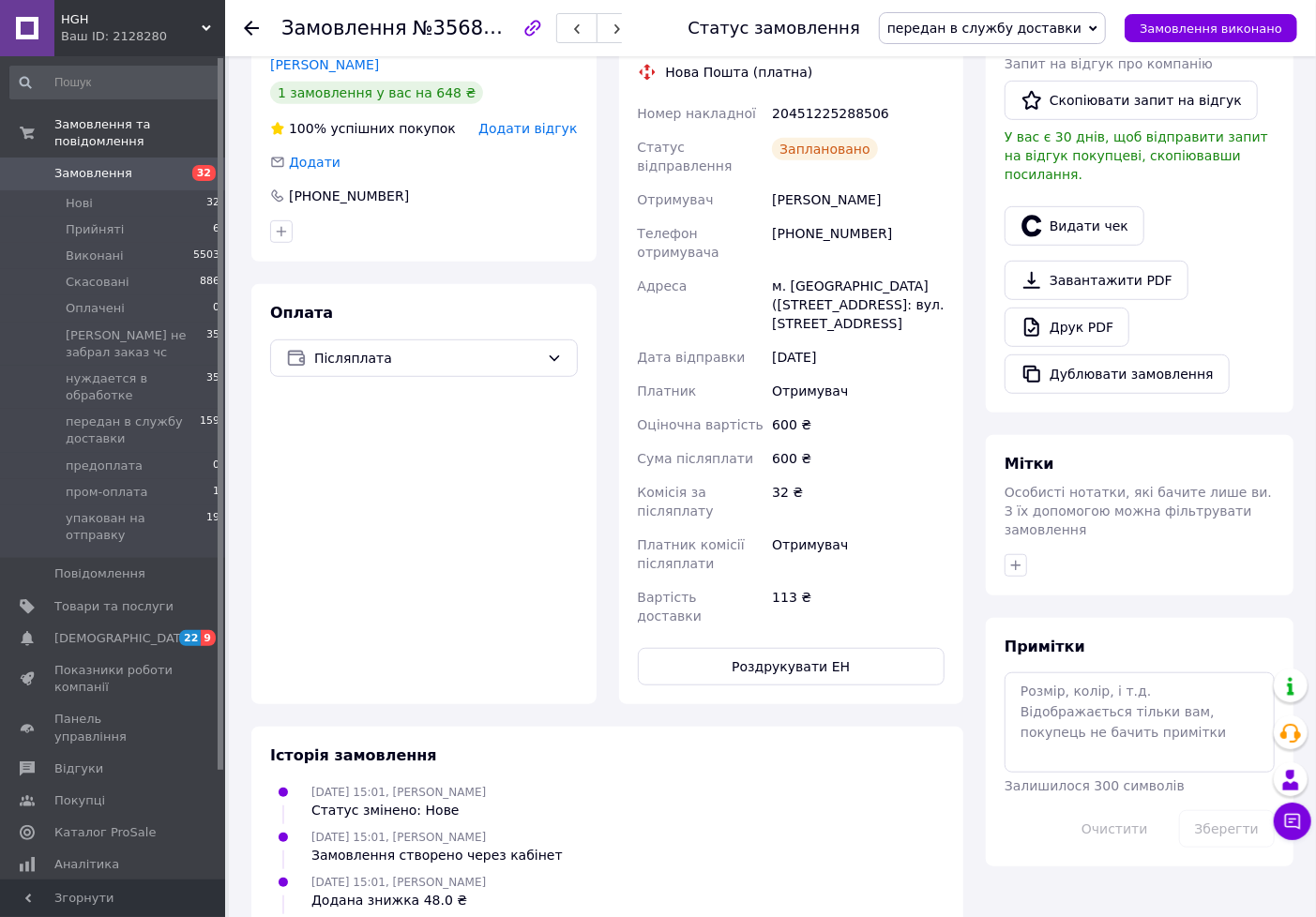
scroll to position [313, 0]
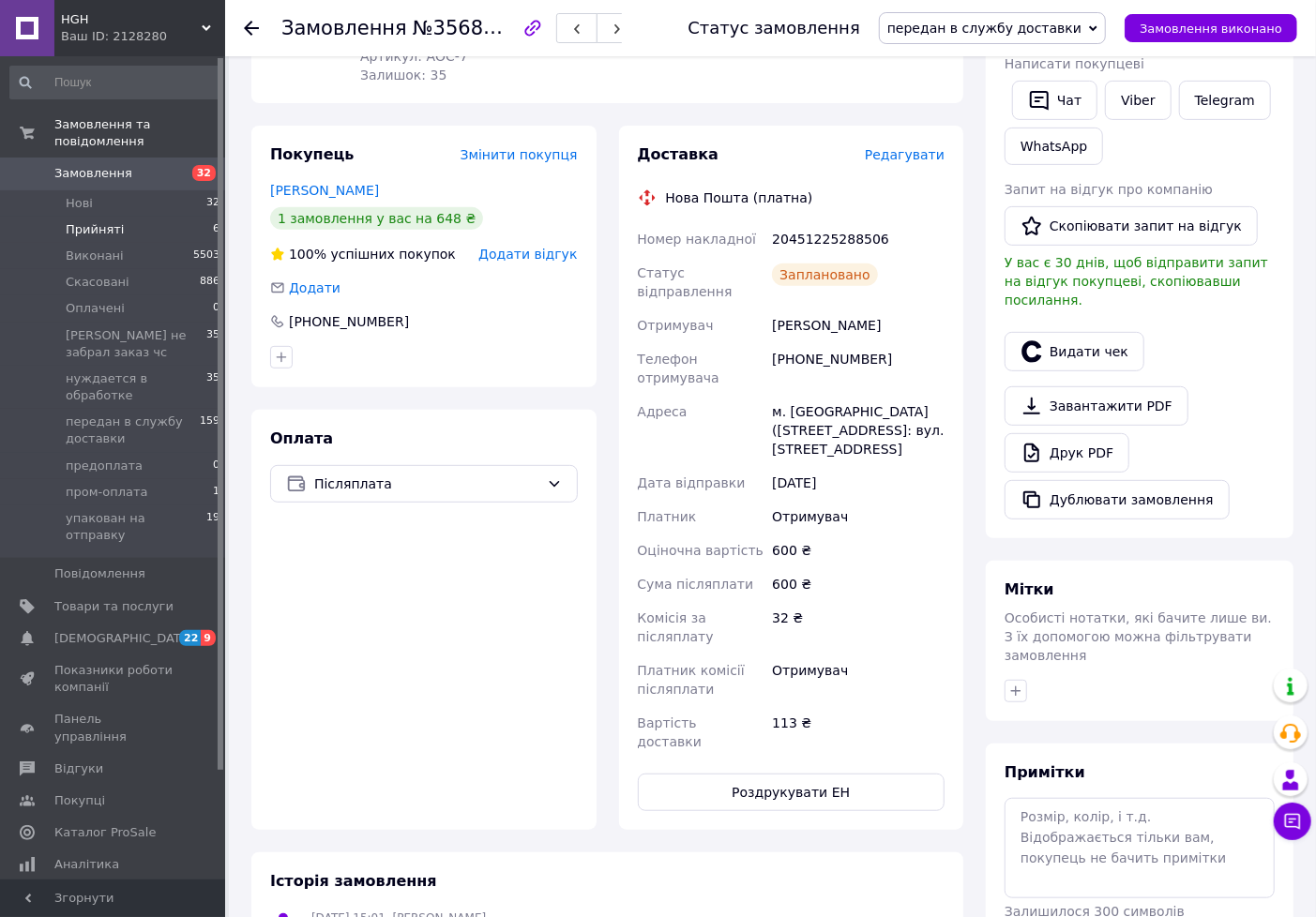
click at [95, 222] on span "Прийняті" at bounding box center [95, 230] width 58 height 17
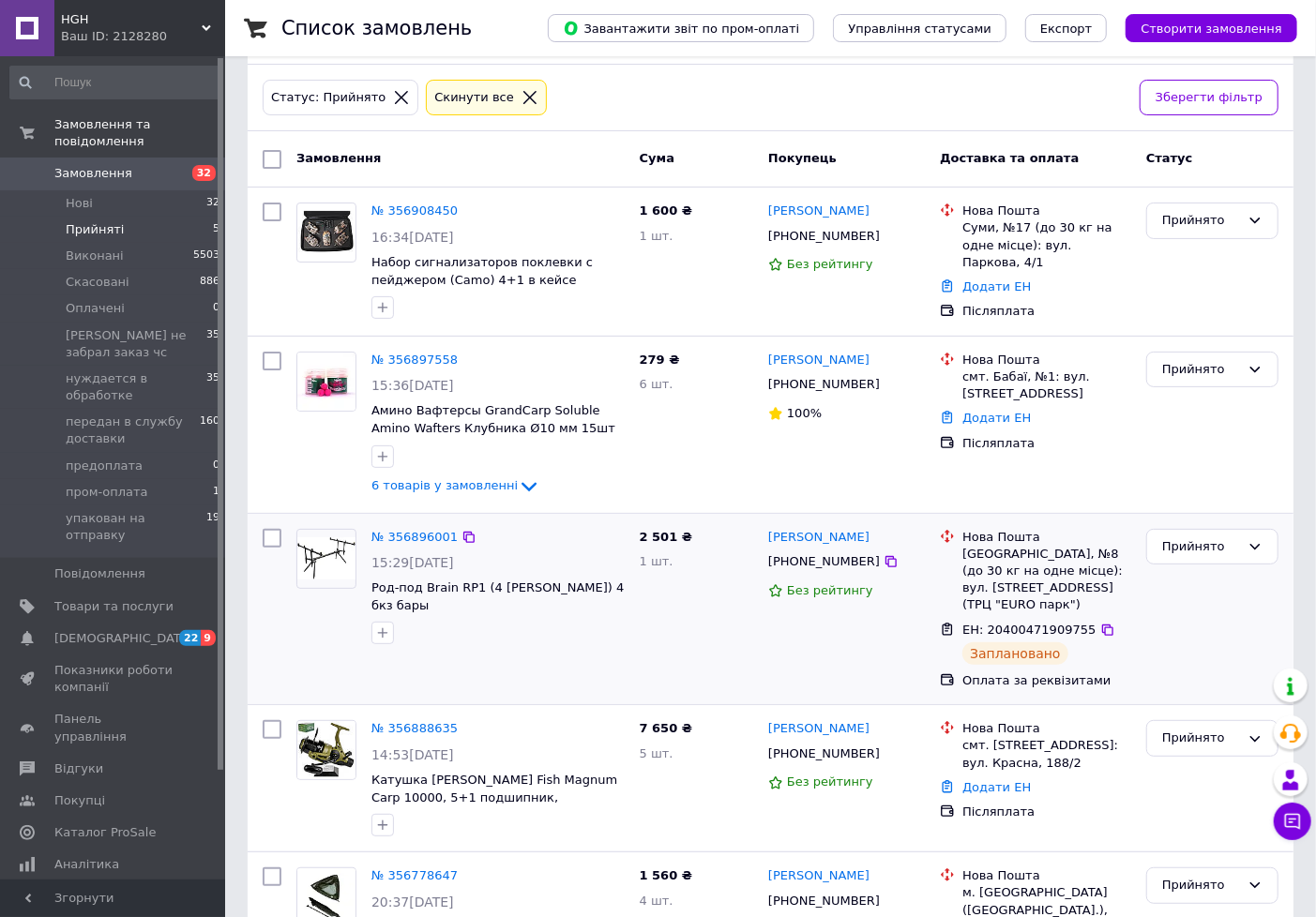
scroll to position [213, 0]
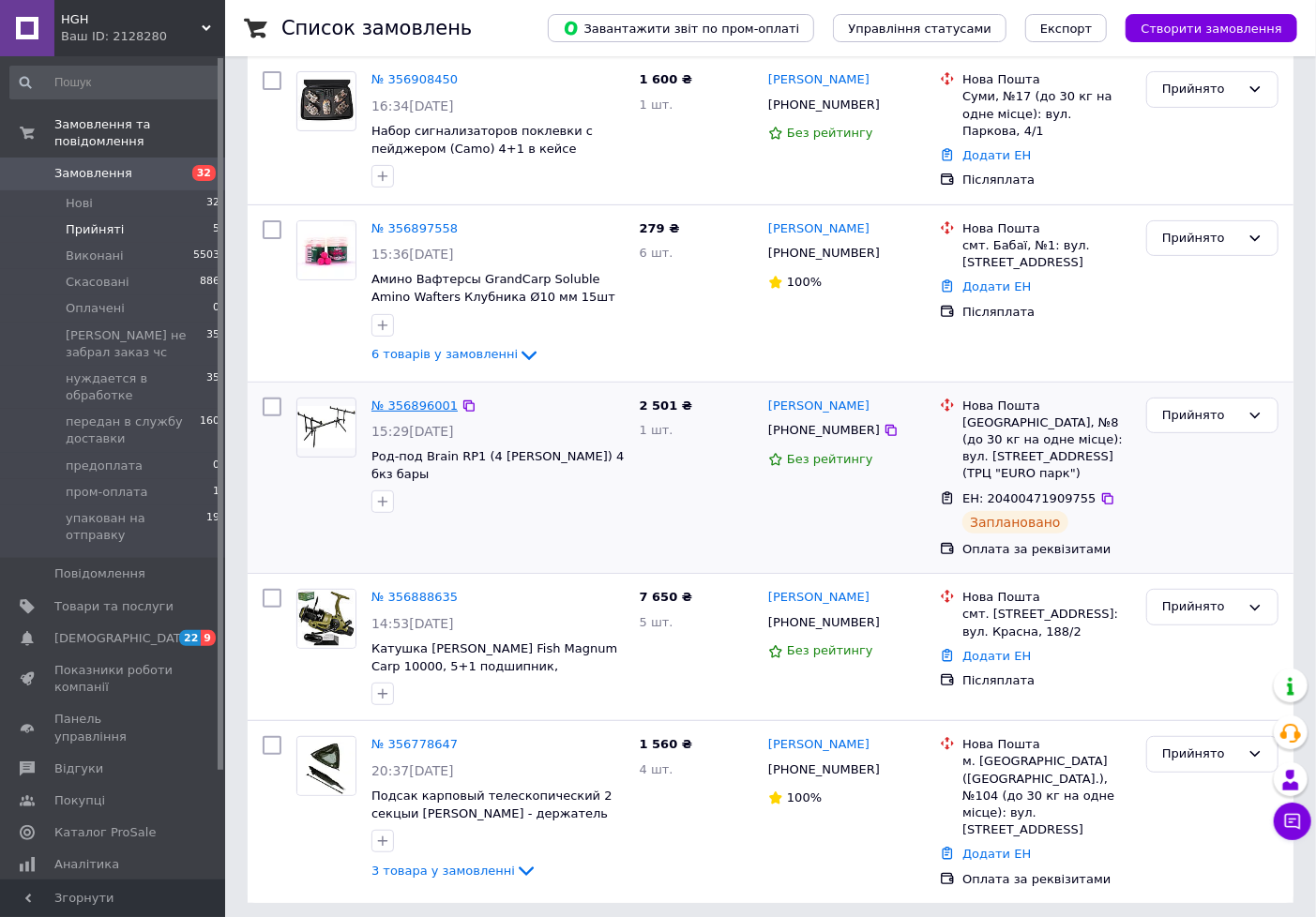
click at [422, 405] on link "№ 356896001" at bounding box center [415, 405] width 86 height 14
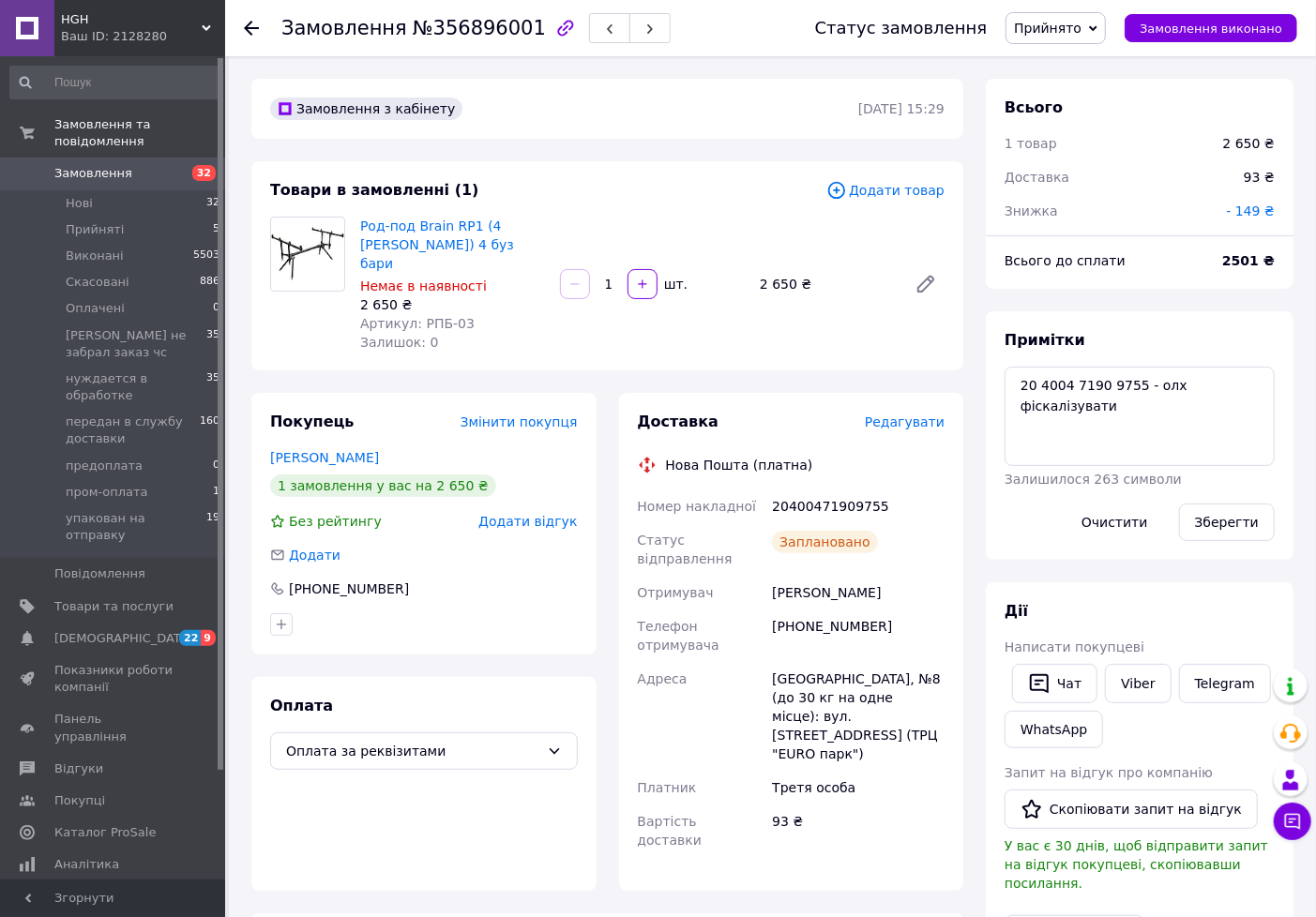
click at [1072, 26] on span "Прийнято" at bounding box center [1048, 28] width 68 height 15
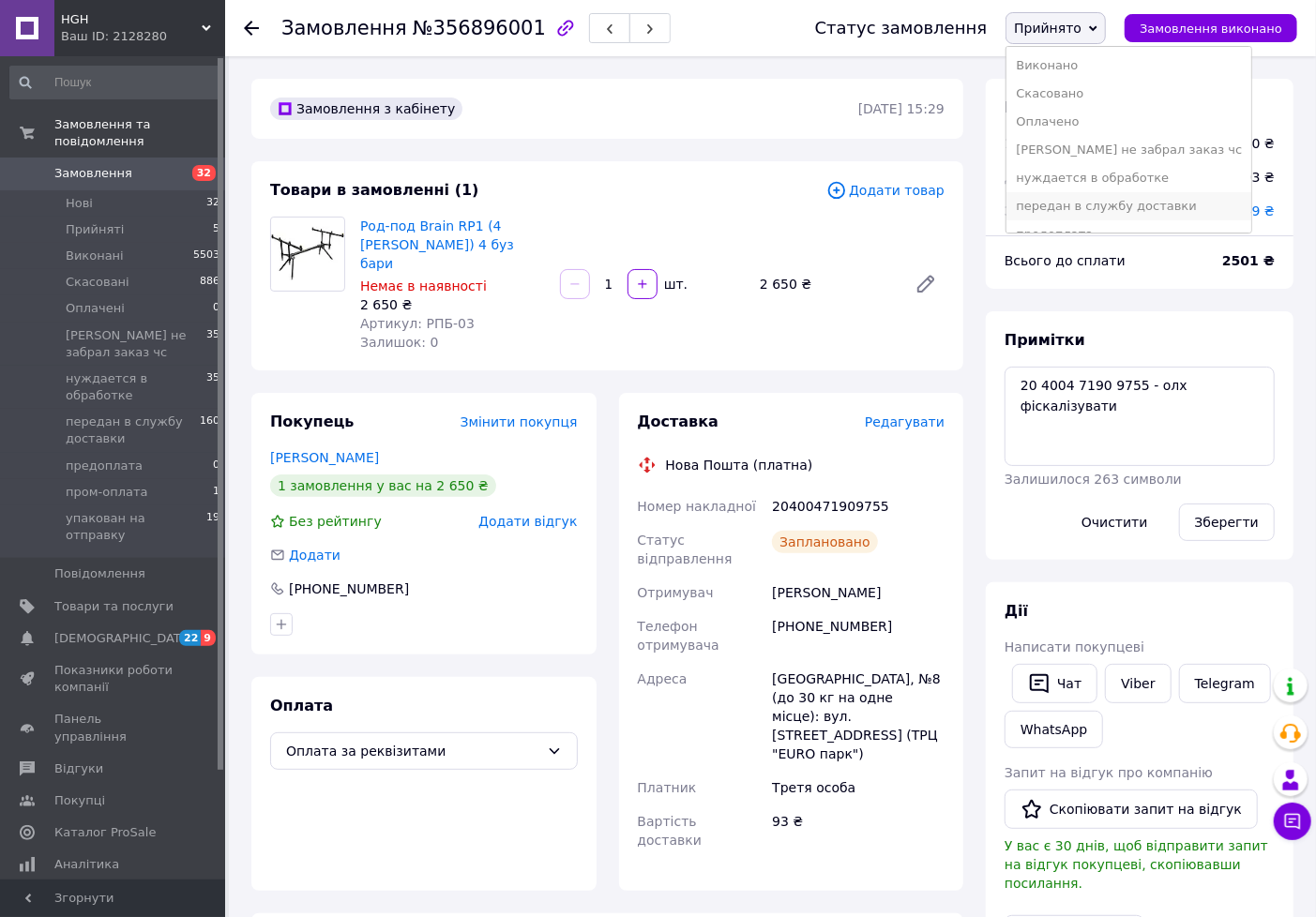
click at [1091, 201] on li "передан в службу доставки" at bounding box center [1128, 206] width 245 height 28
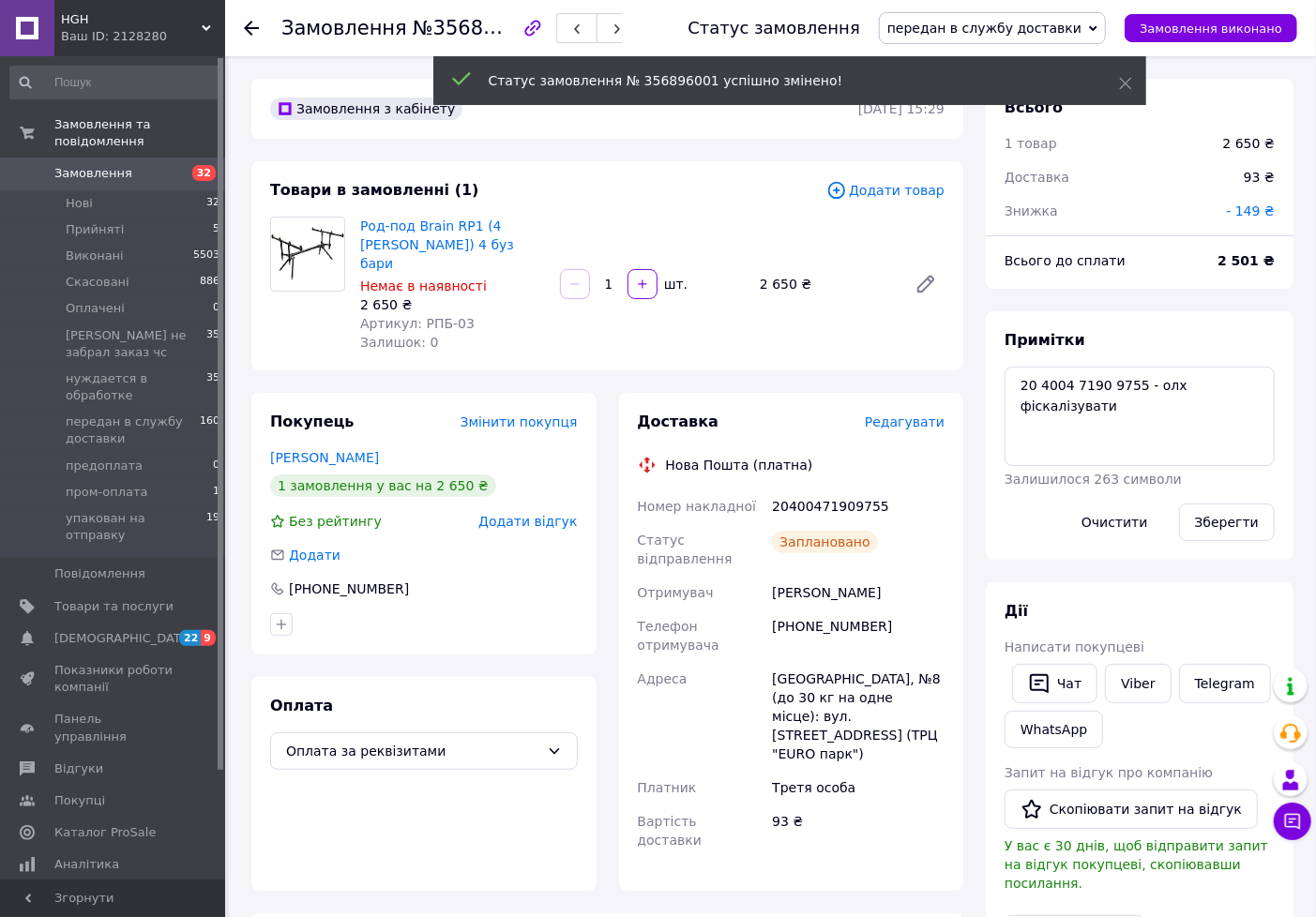
click at [922, 415] on span "Редагувати" at bounding box center [904, 422] width 80 height 15
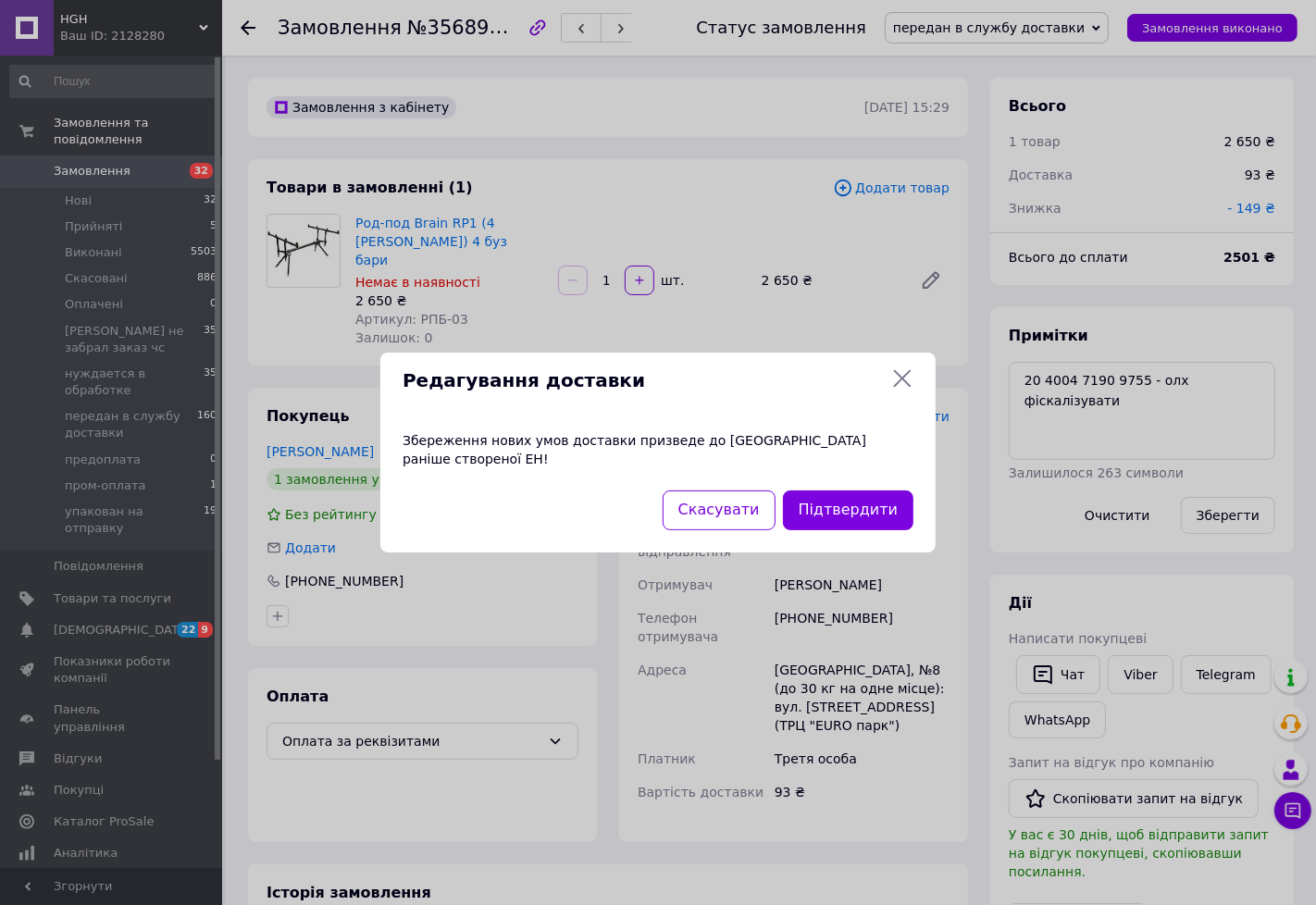
click at [901, 390] on icon at bounding box center [902, 379] width 22 height 22
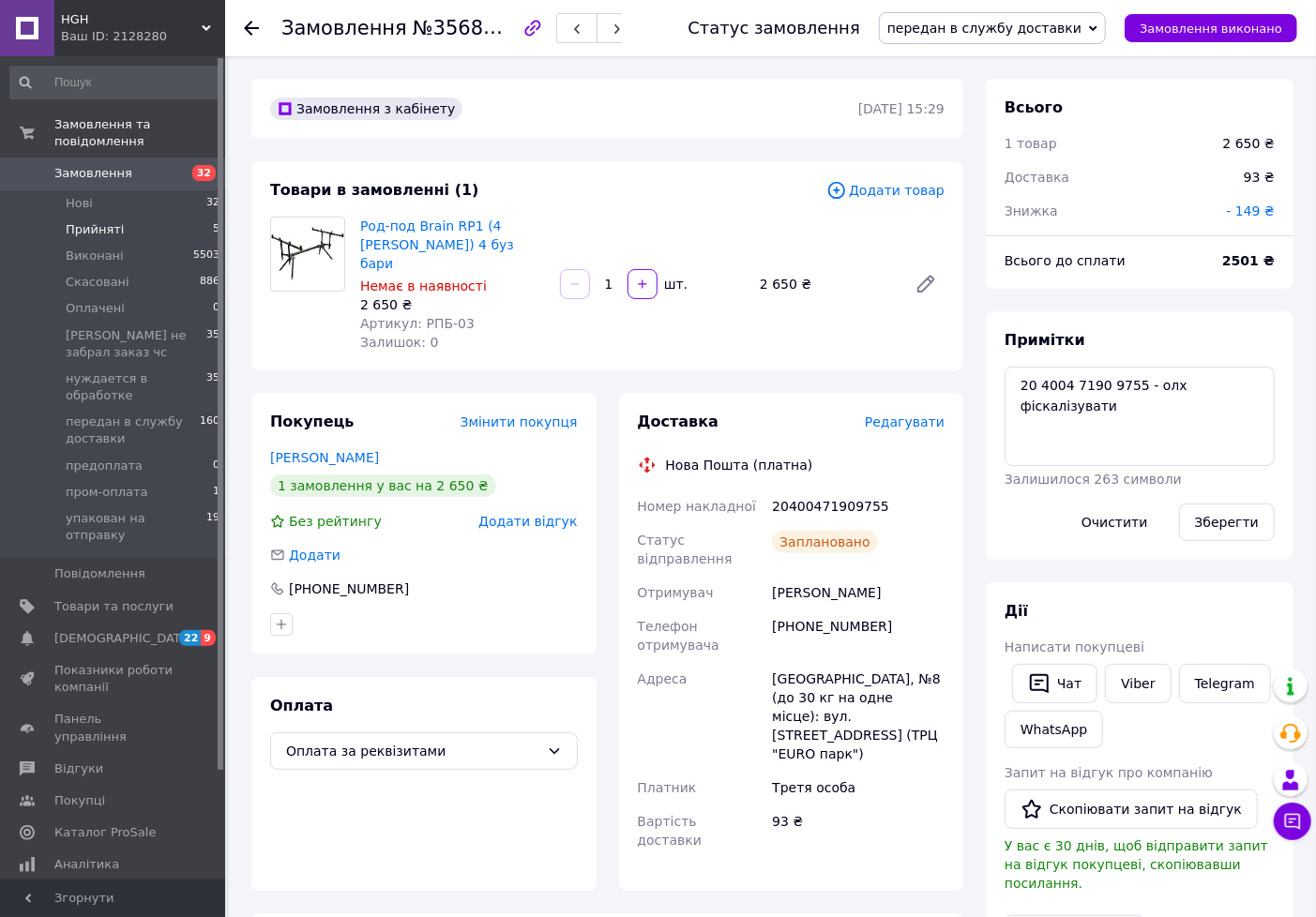
click at [107, 222] on span "Прийняті" at bounding box center [95, 230] width 58 height 17
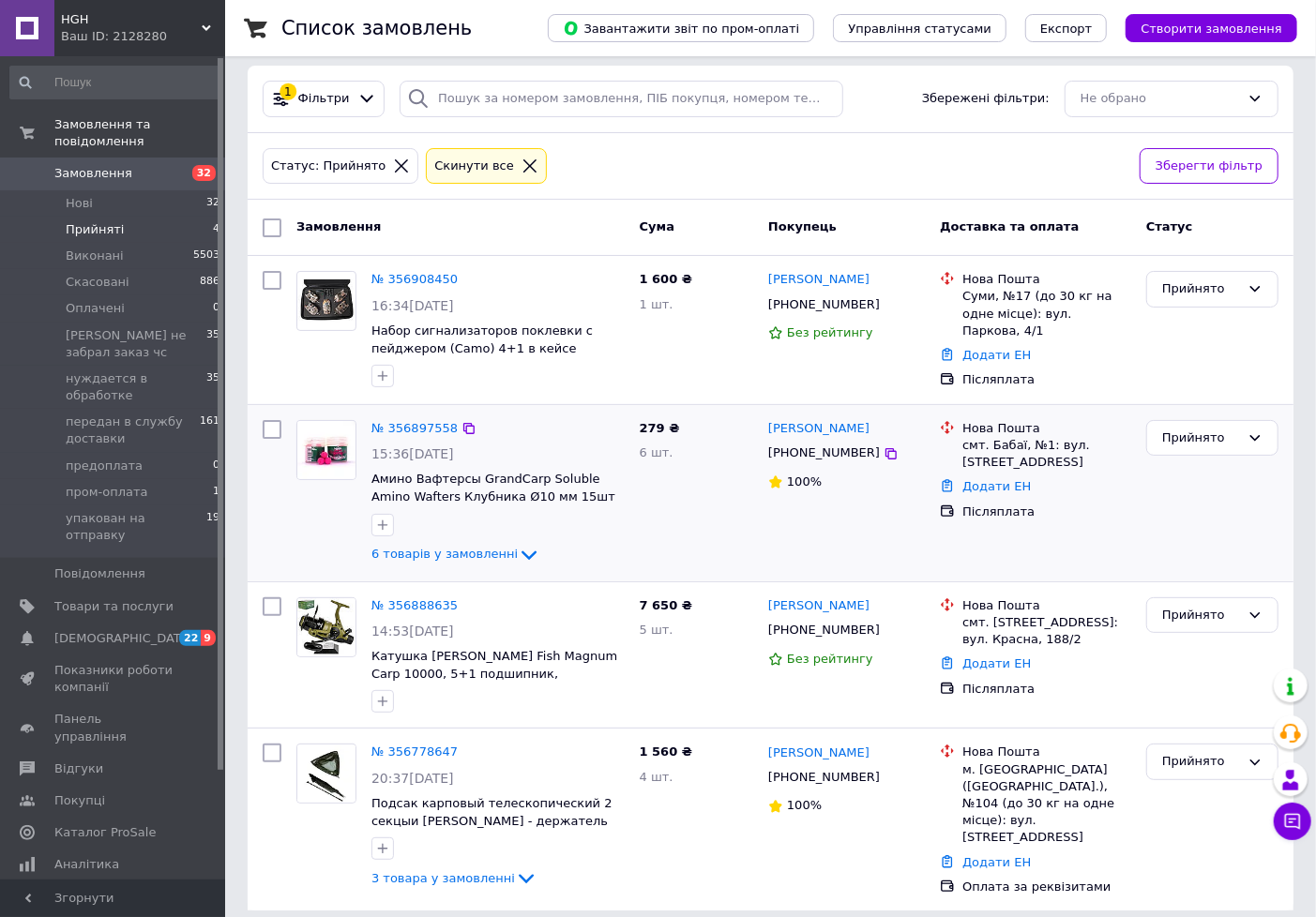
scroll to position [21, 0]
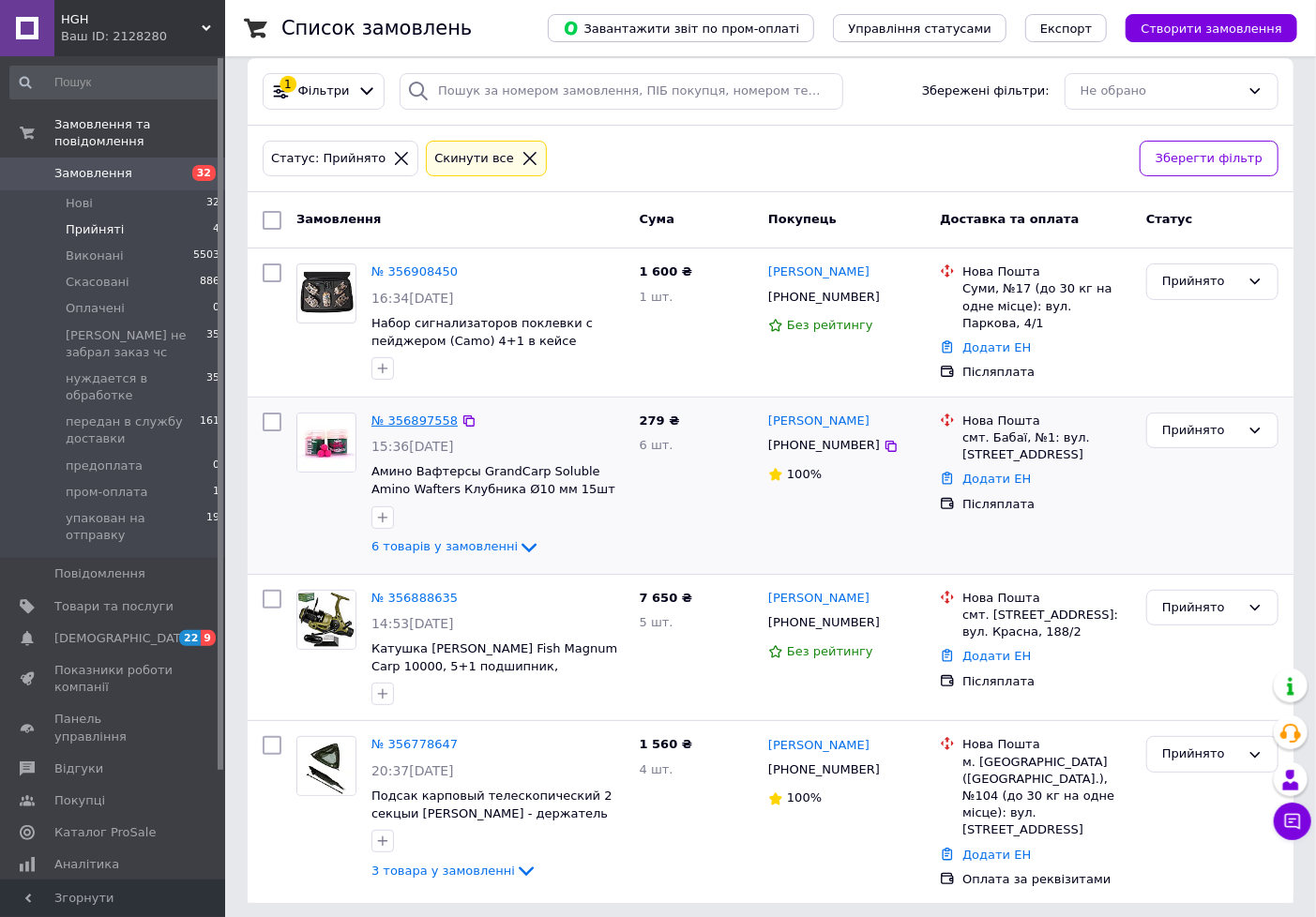
click at [404, 414] on link "№ 356897558" at bounding box center [415, 420] width 86 height 14
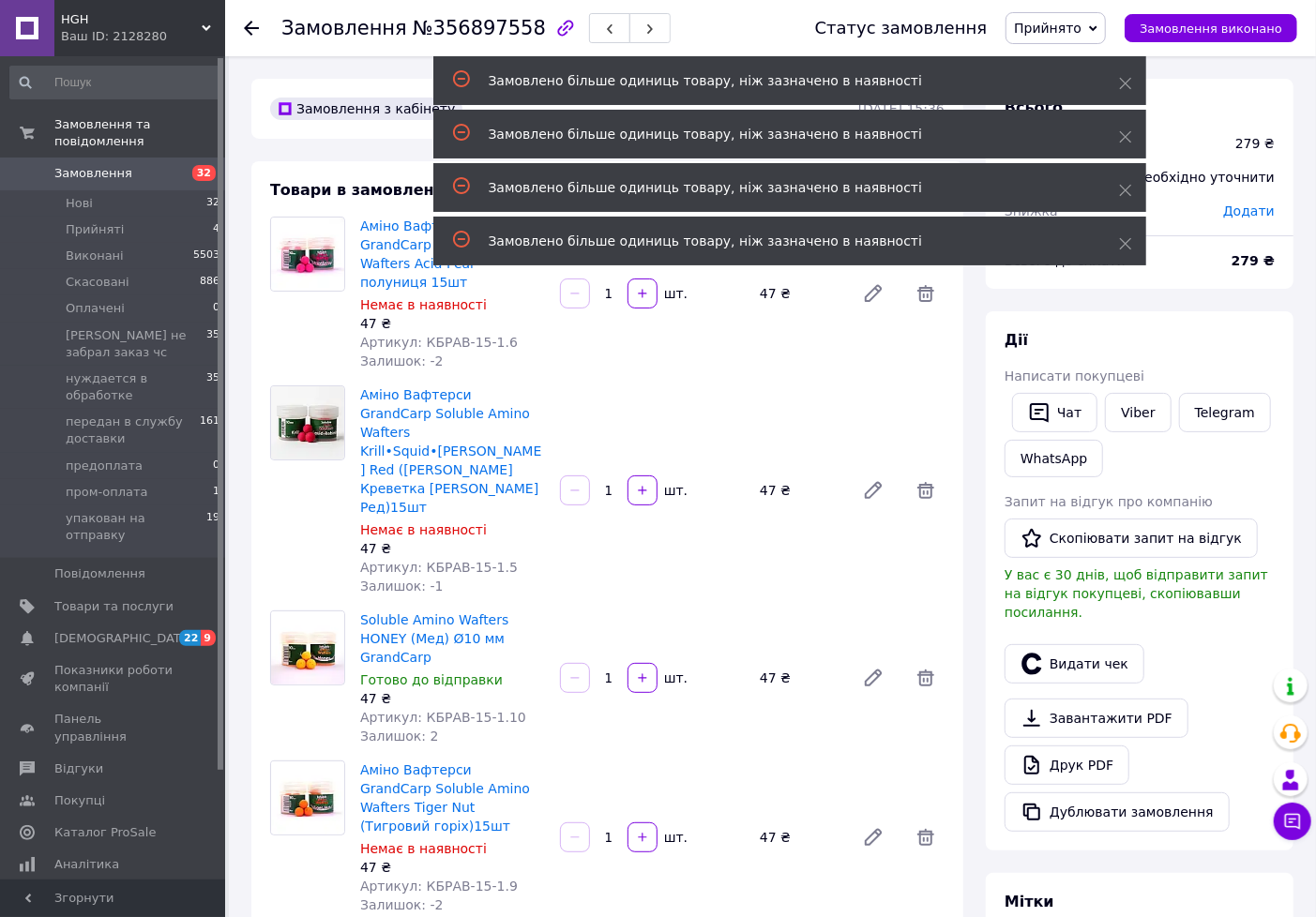
scroll to position [104, 0]
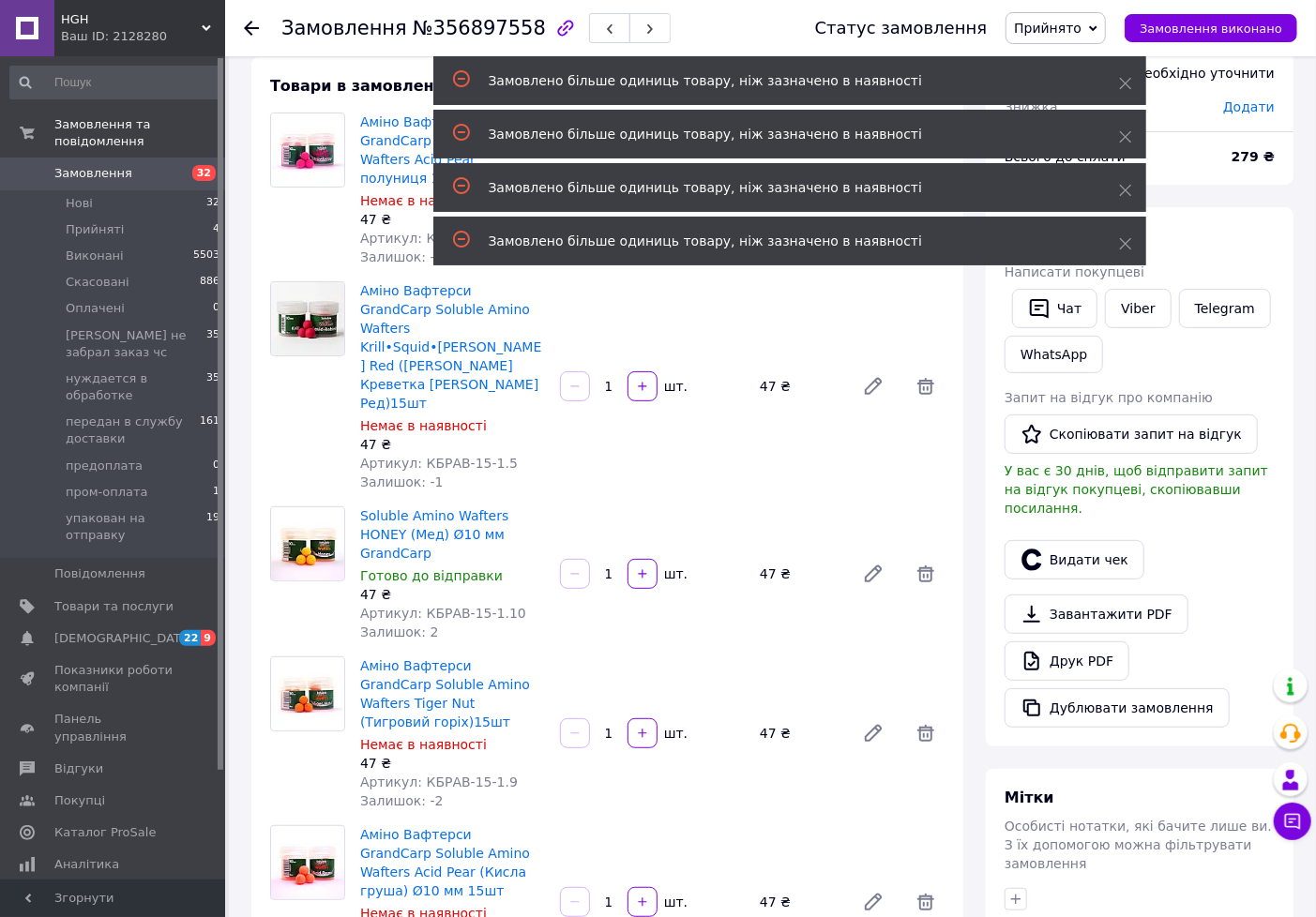
click at [1073, 29] on span "Прийнято" at bounding box center [1048, 28] width 68 height 15
click at [1157, 207] on li "передан в службу доставки" at bounding box center [1128, 206] width 245 height 28
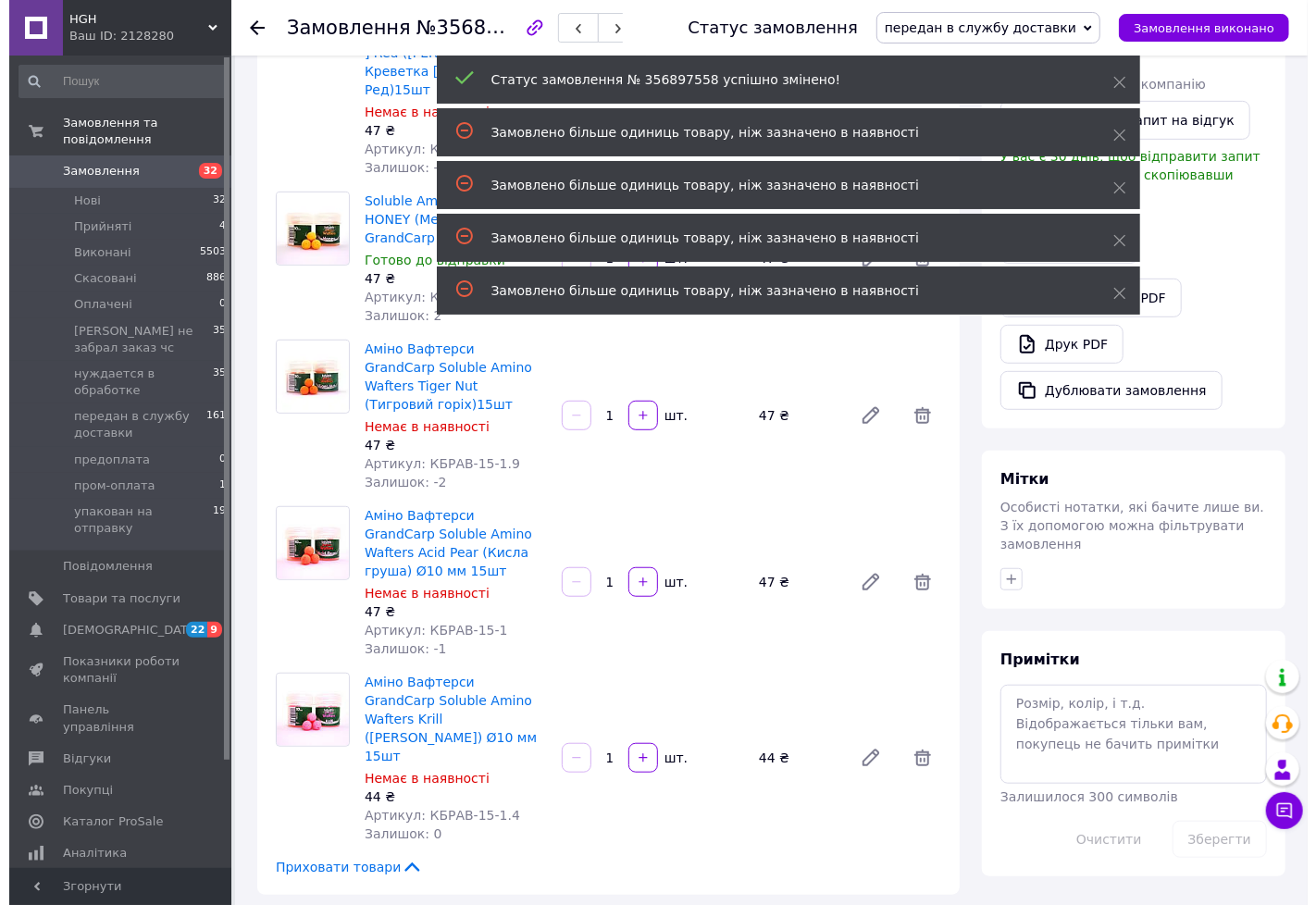
scroll to position [617, 0]
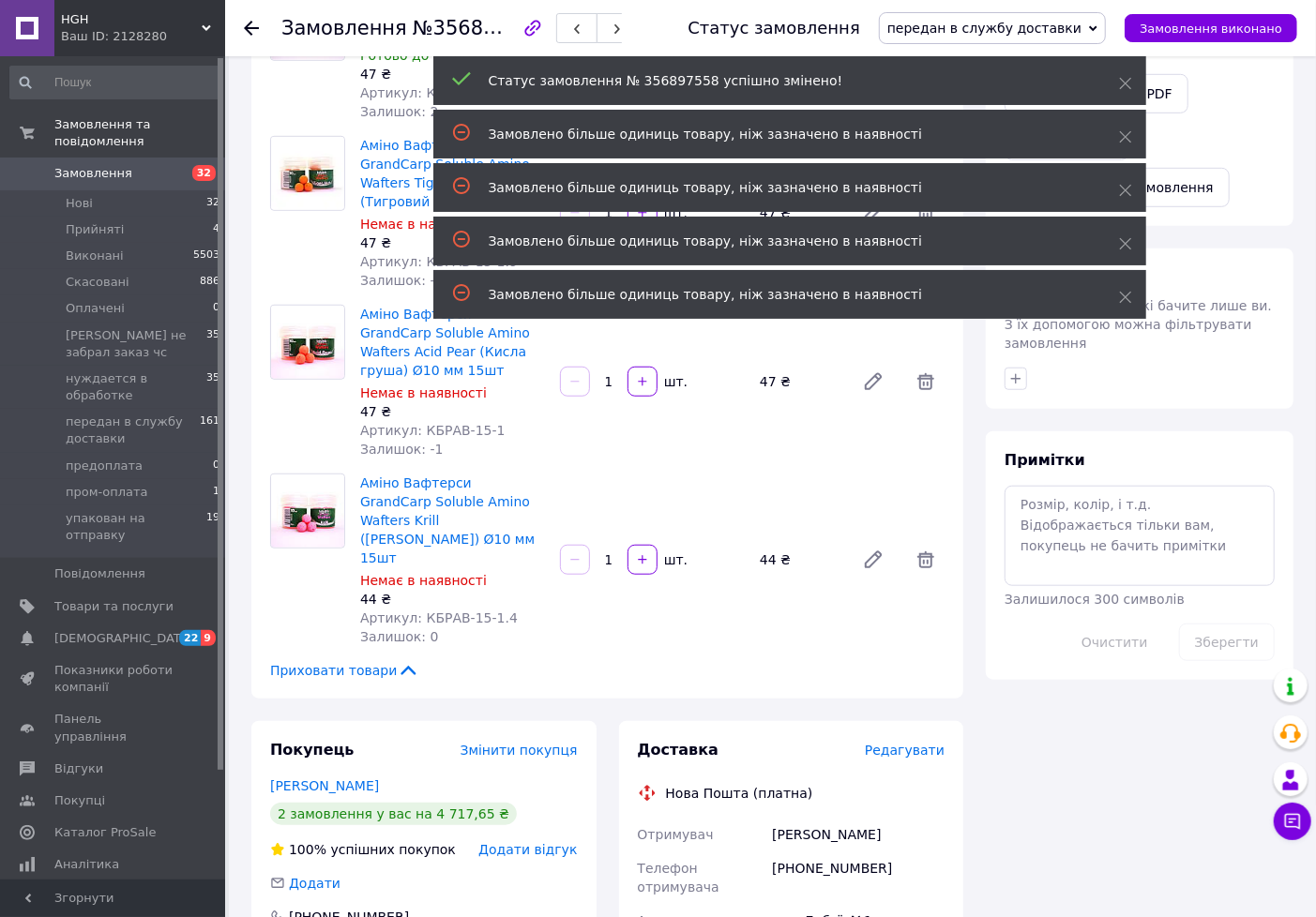
click at [926, 742] on span "Редагувати" at bounding box center [904, 750] width 80 height 15
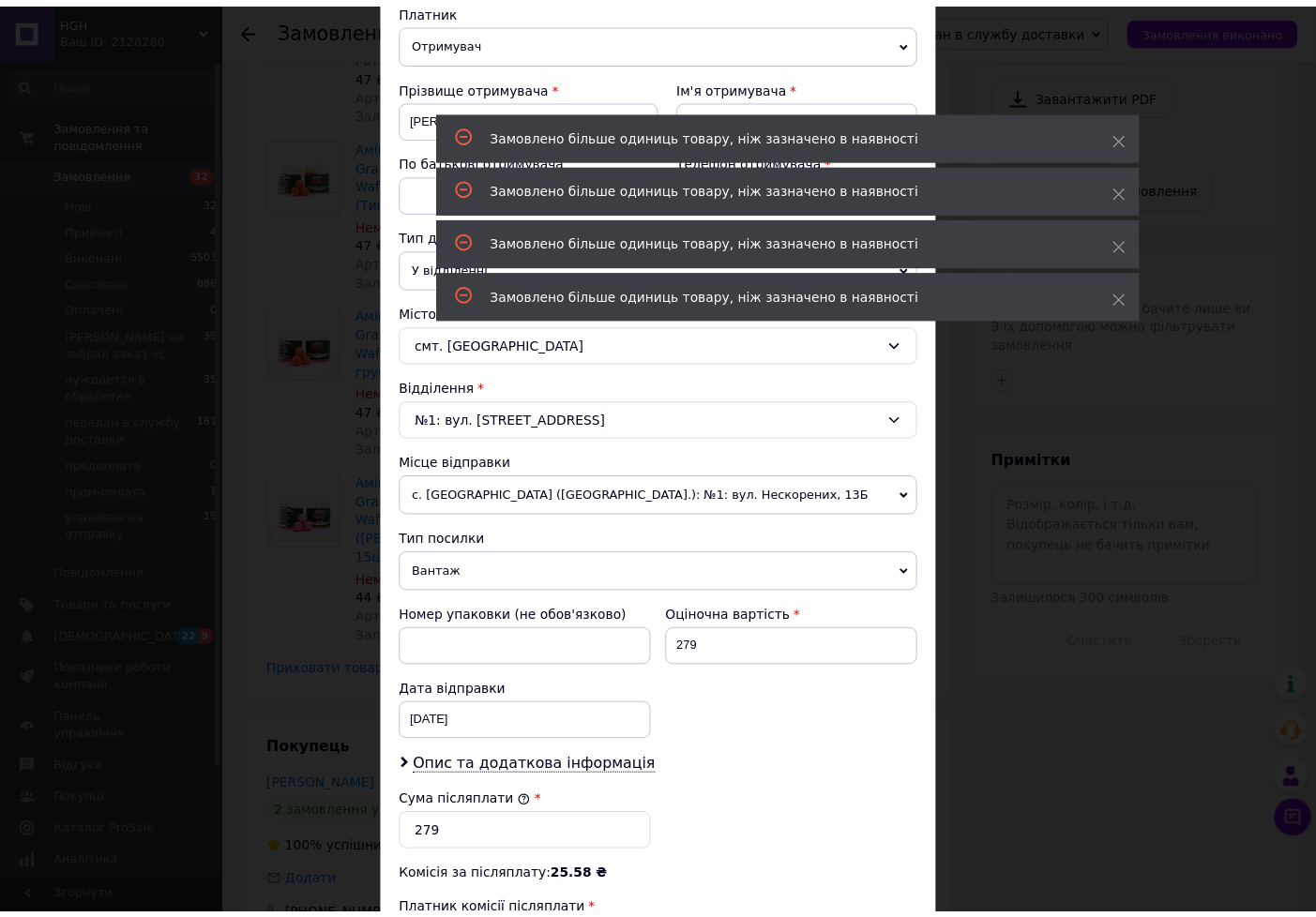
scroll to position [516, 0]
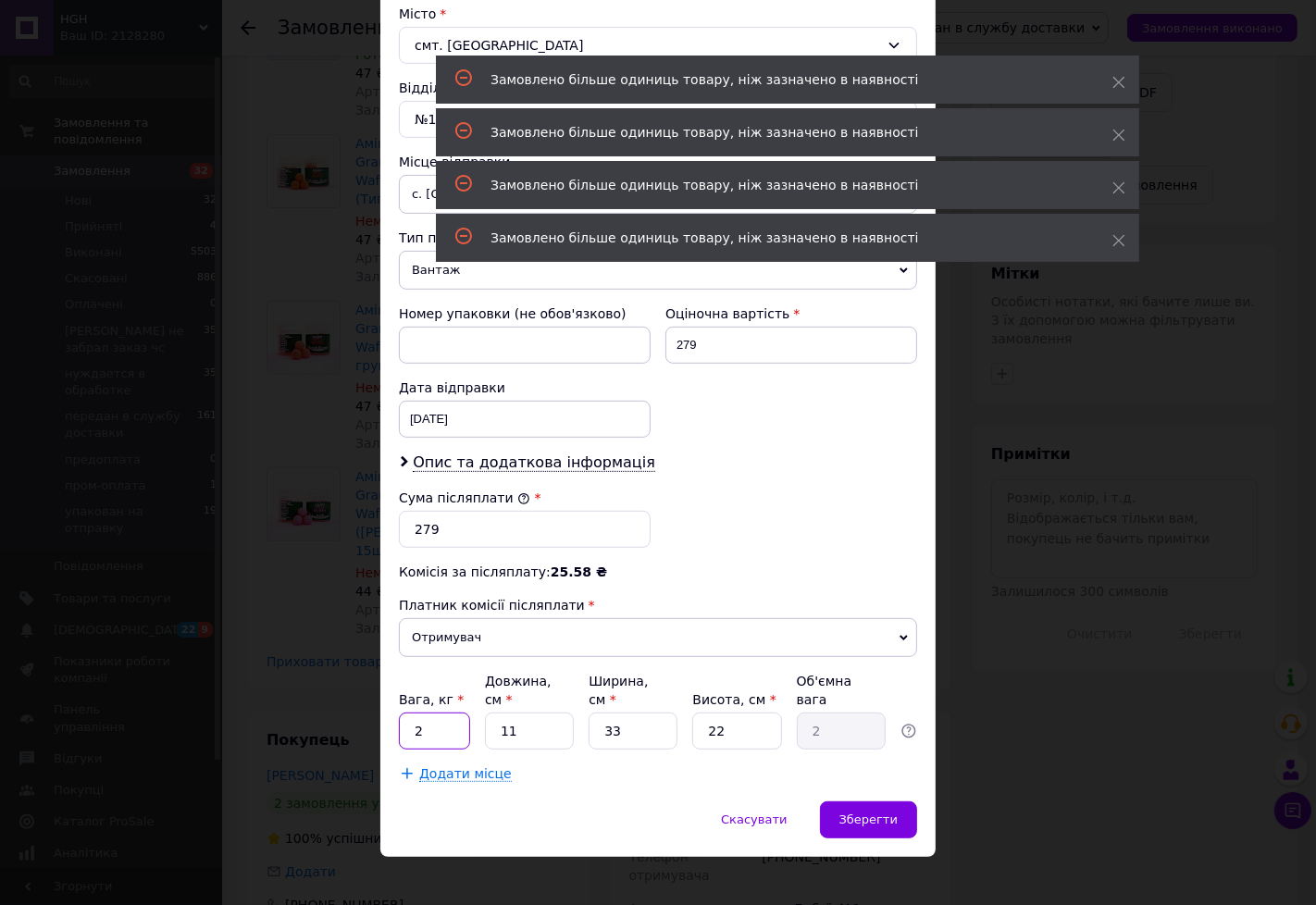
click at [442, 712] on input "2" at bounding box center [434, 731] width 71 height 37
type input "0.2"
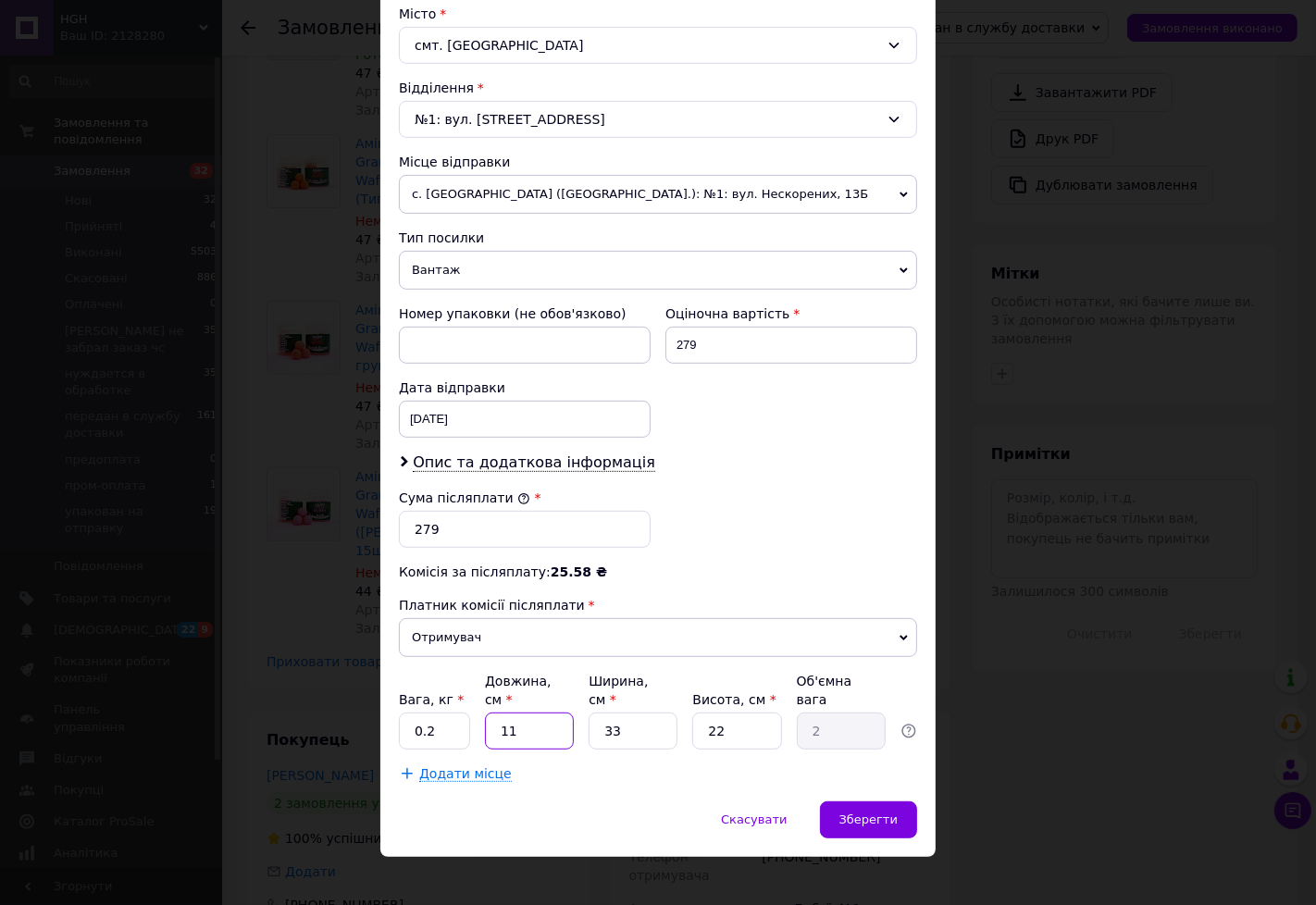
type input "1"
type input "0.18"
type input "15"
type input "2.72"
type input "15"
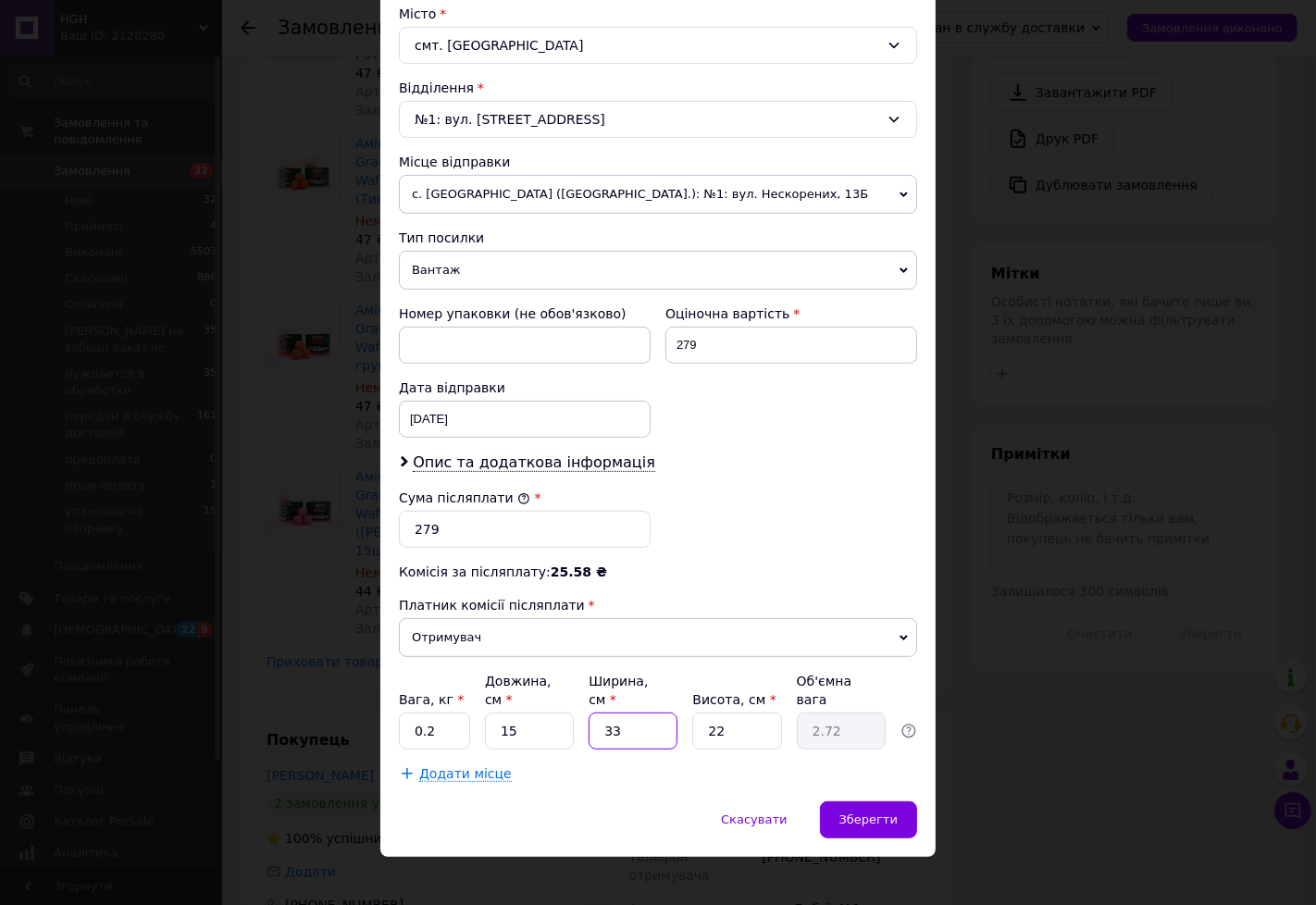
type input "1"
type input "0.1"
type input "13"
type input "1.07"
type input "13"
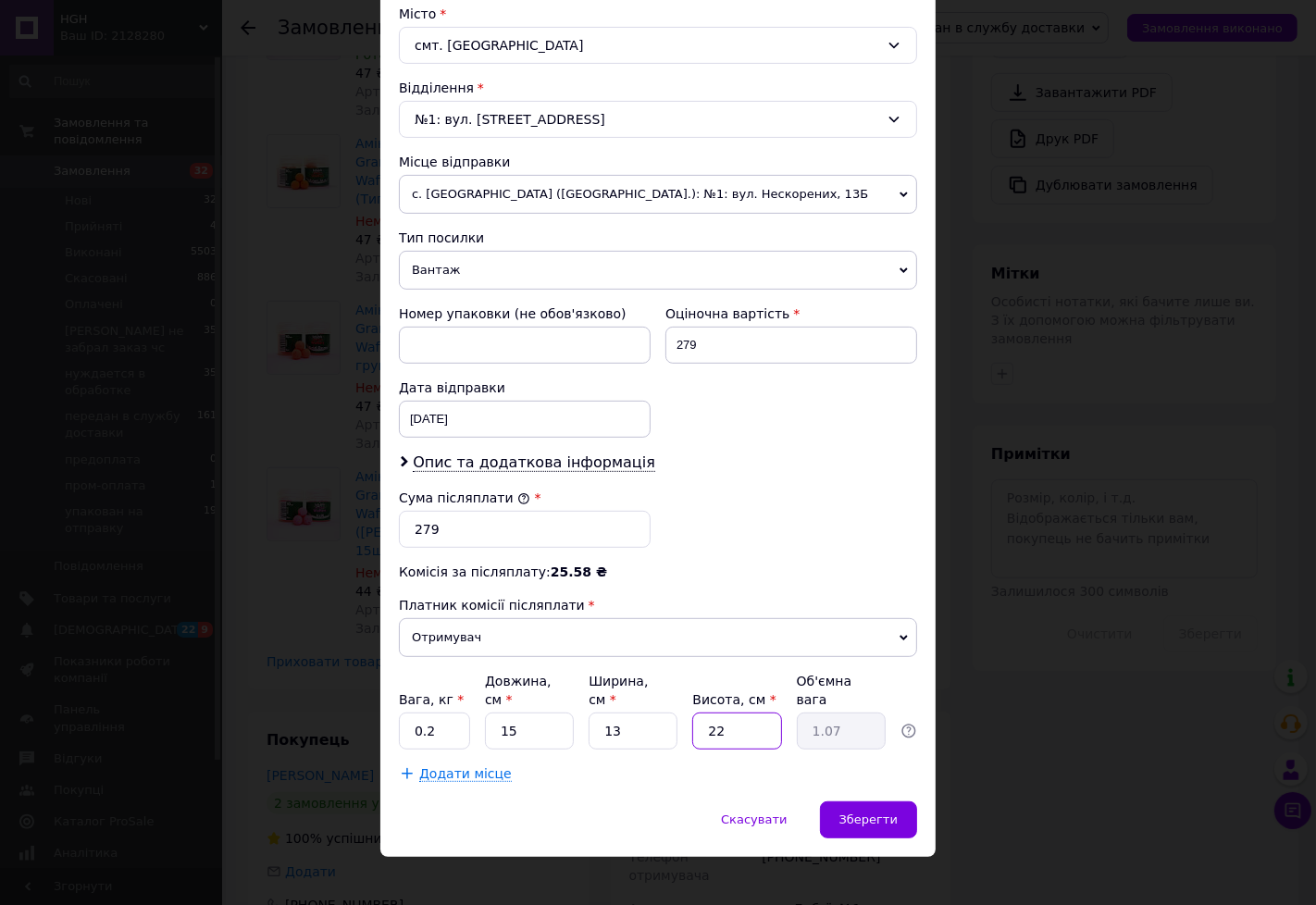
type input "6"
type input "0.29"
type input "6"
click at [908, 817] on div "Зберегти" at bounding box center [868, 820] width 97 height 37
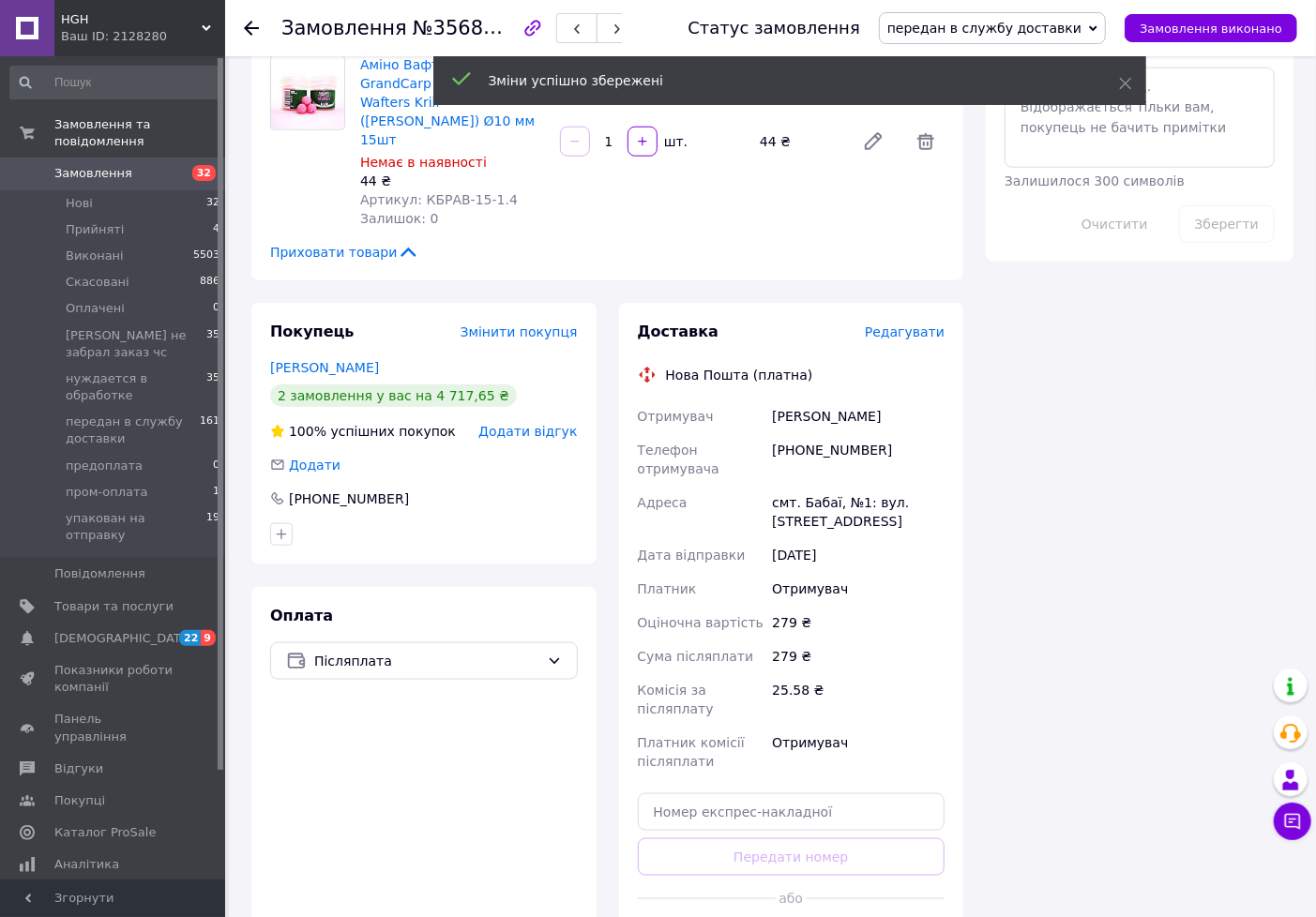
scroll to position [1146, 0]
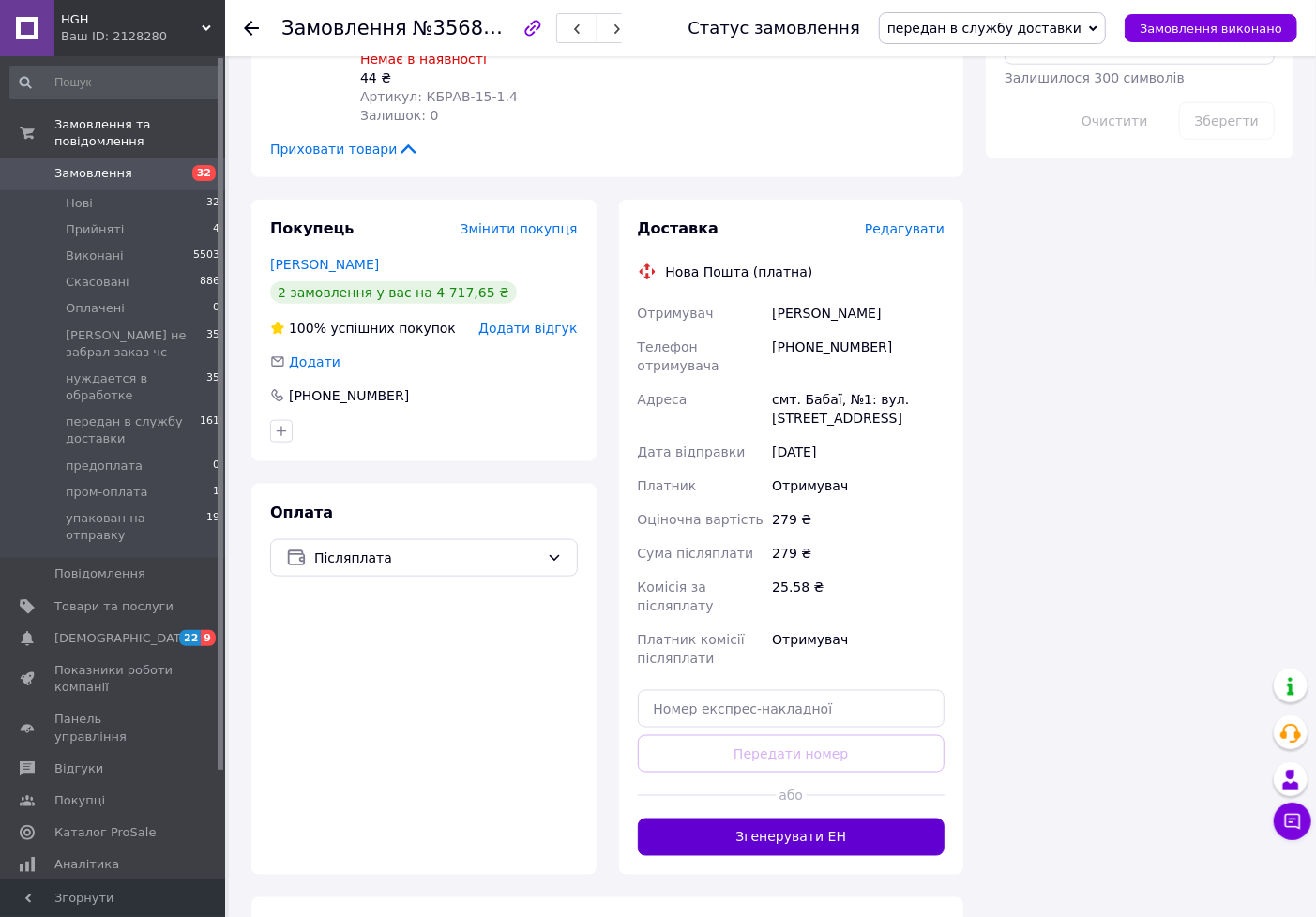
click at [803, 818] on button "Згенерувати ЕН" at bounding box center [792, 837] width 308 height 38
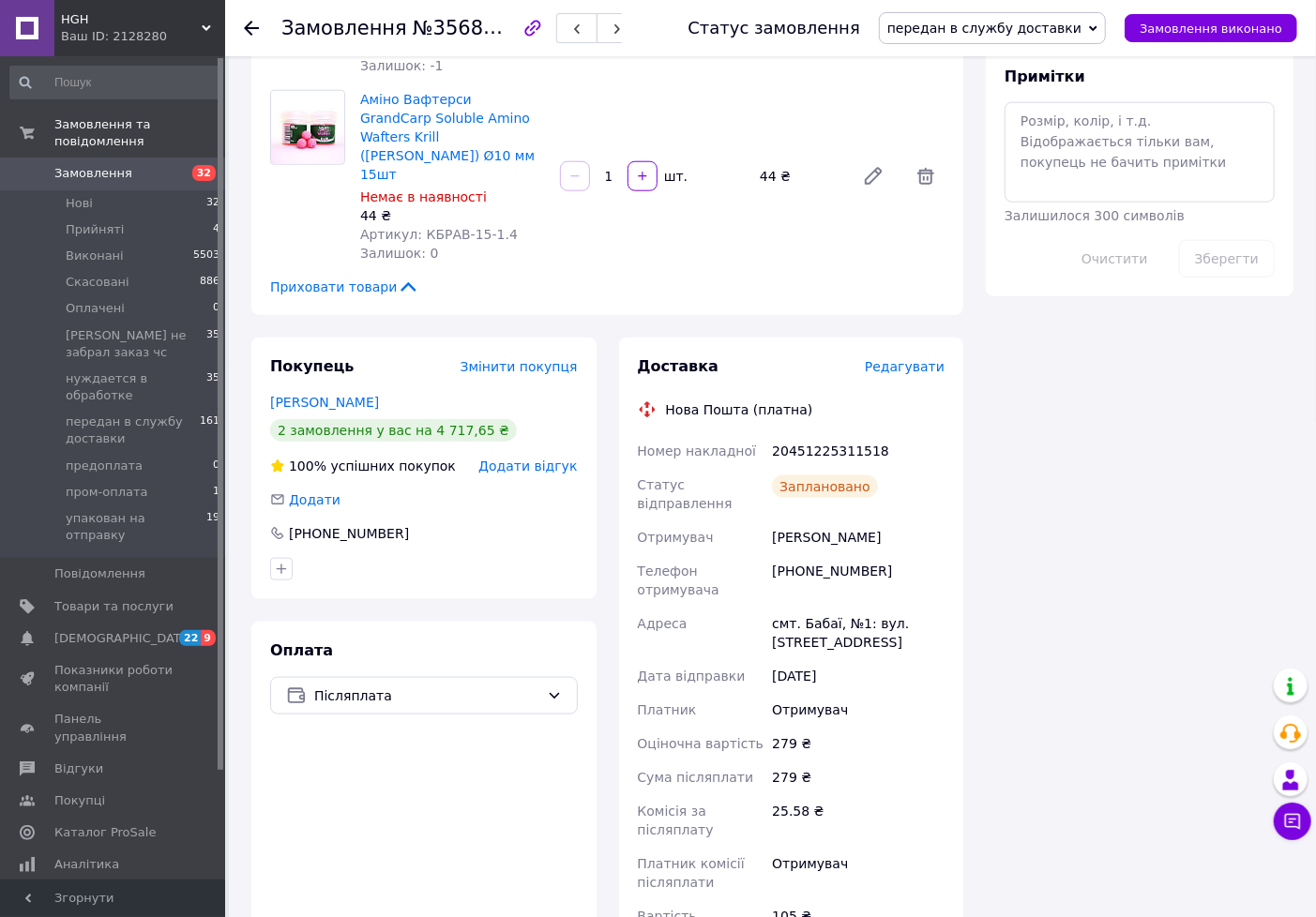
scroll to position [938, 0]
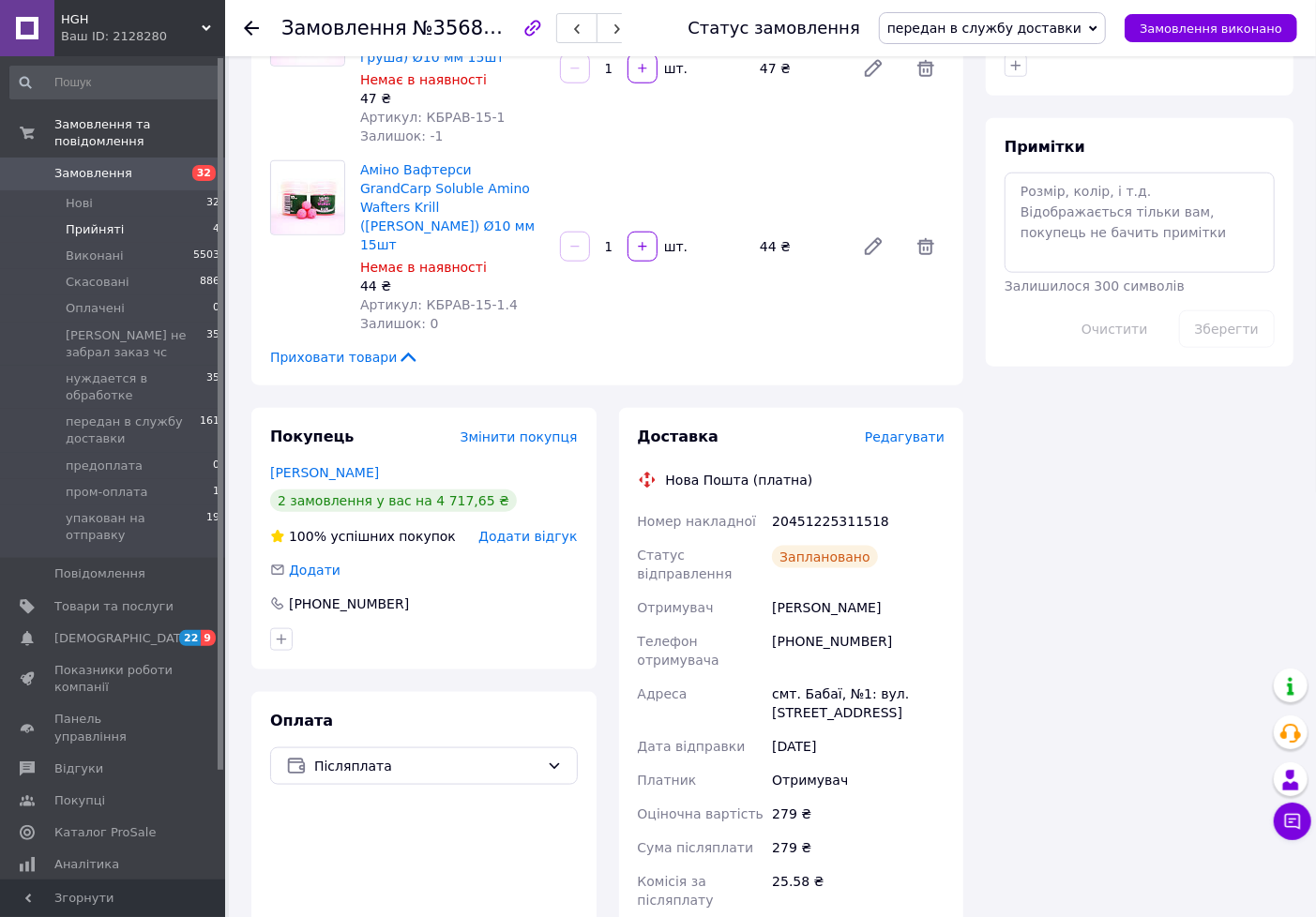
click at [145, 220] on li "Прийняті 4" at bounding box center [115, 230] width 231 height 26
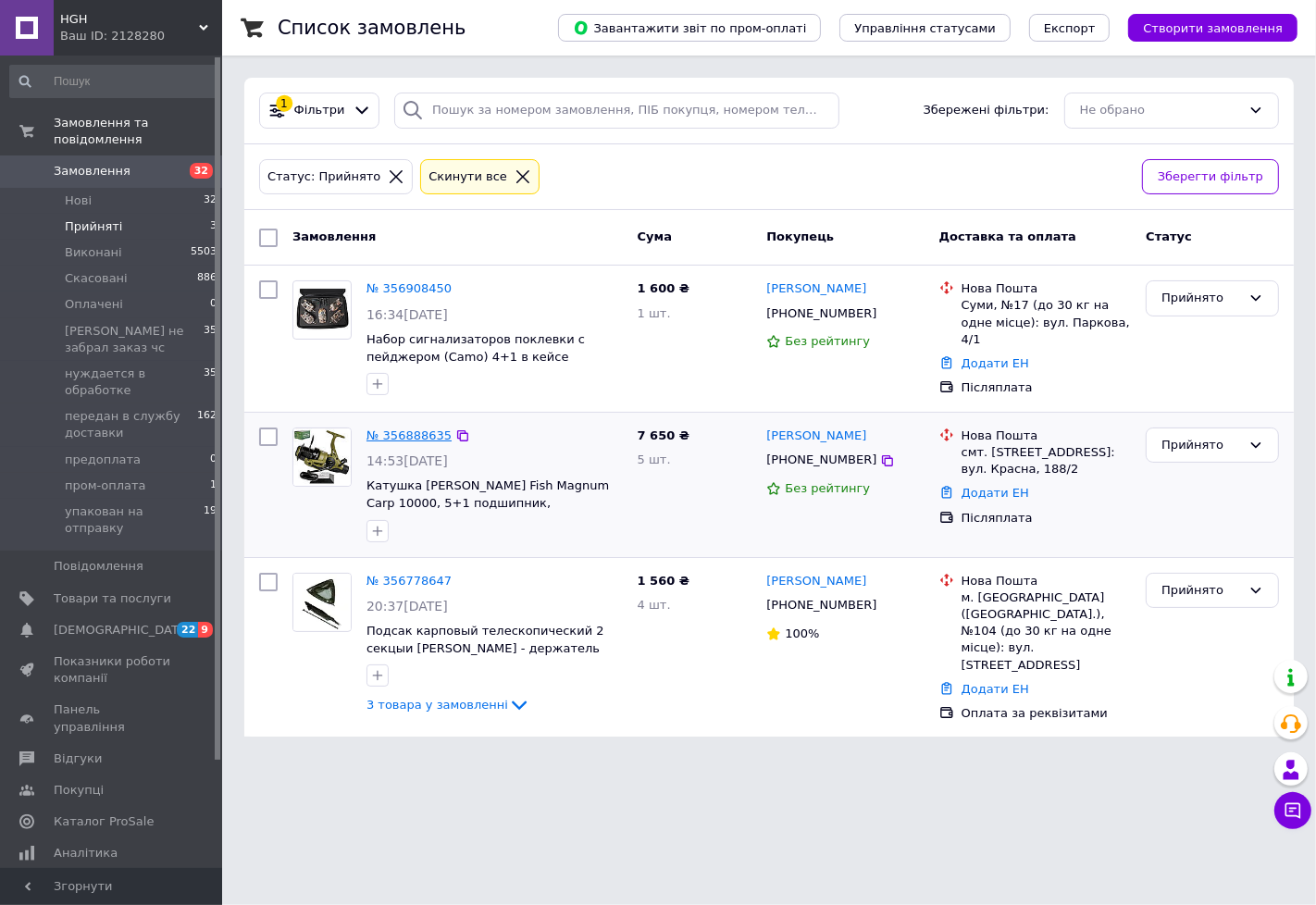
click at [407, 436] on link "№ 356888635" at bounding box center [409, 435] width 85 height 14
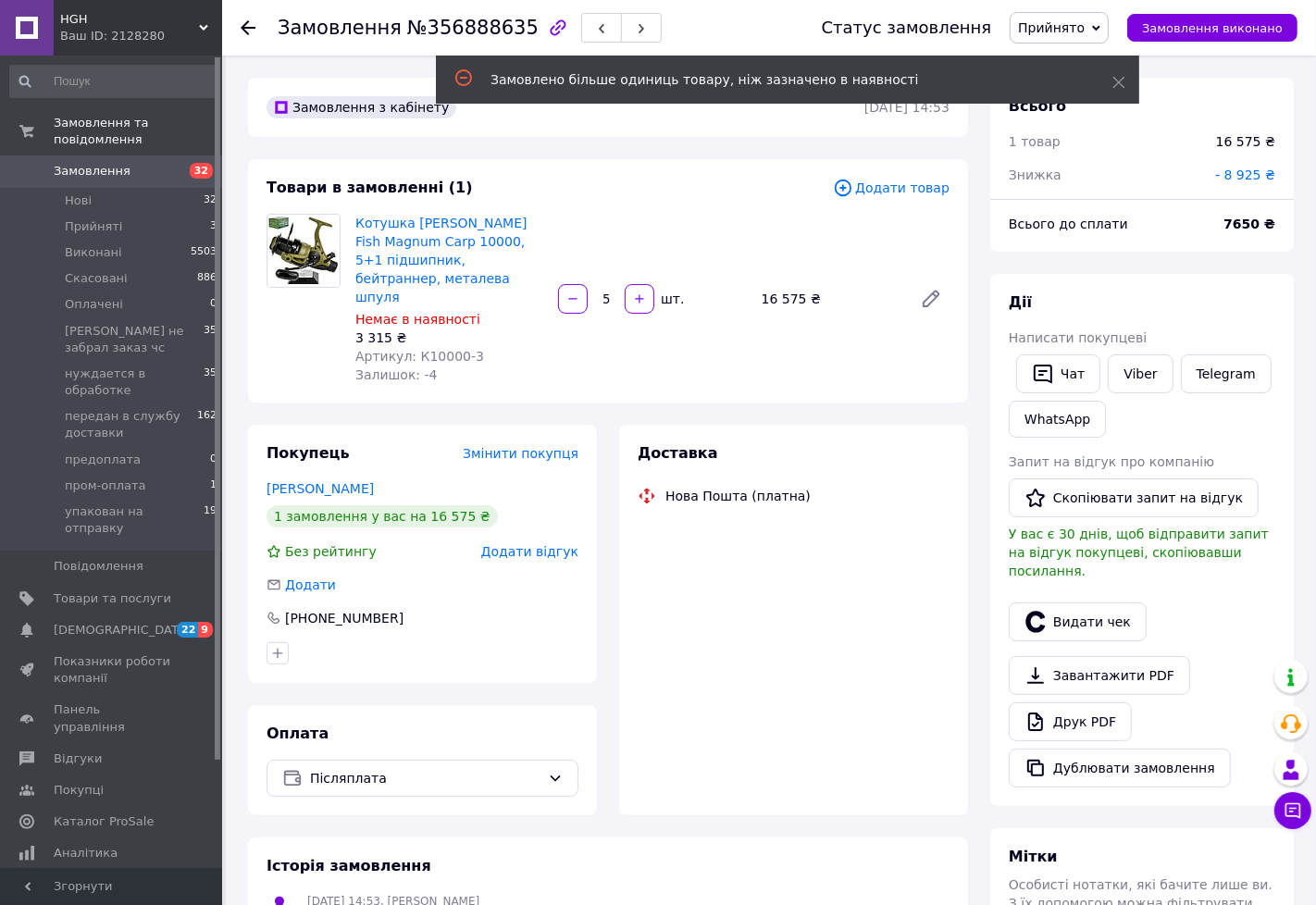
click at [1059, 37] on span "Прийнято" at bounding box center [1059, 28] width 99 height 31
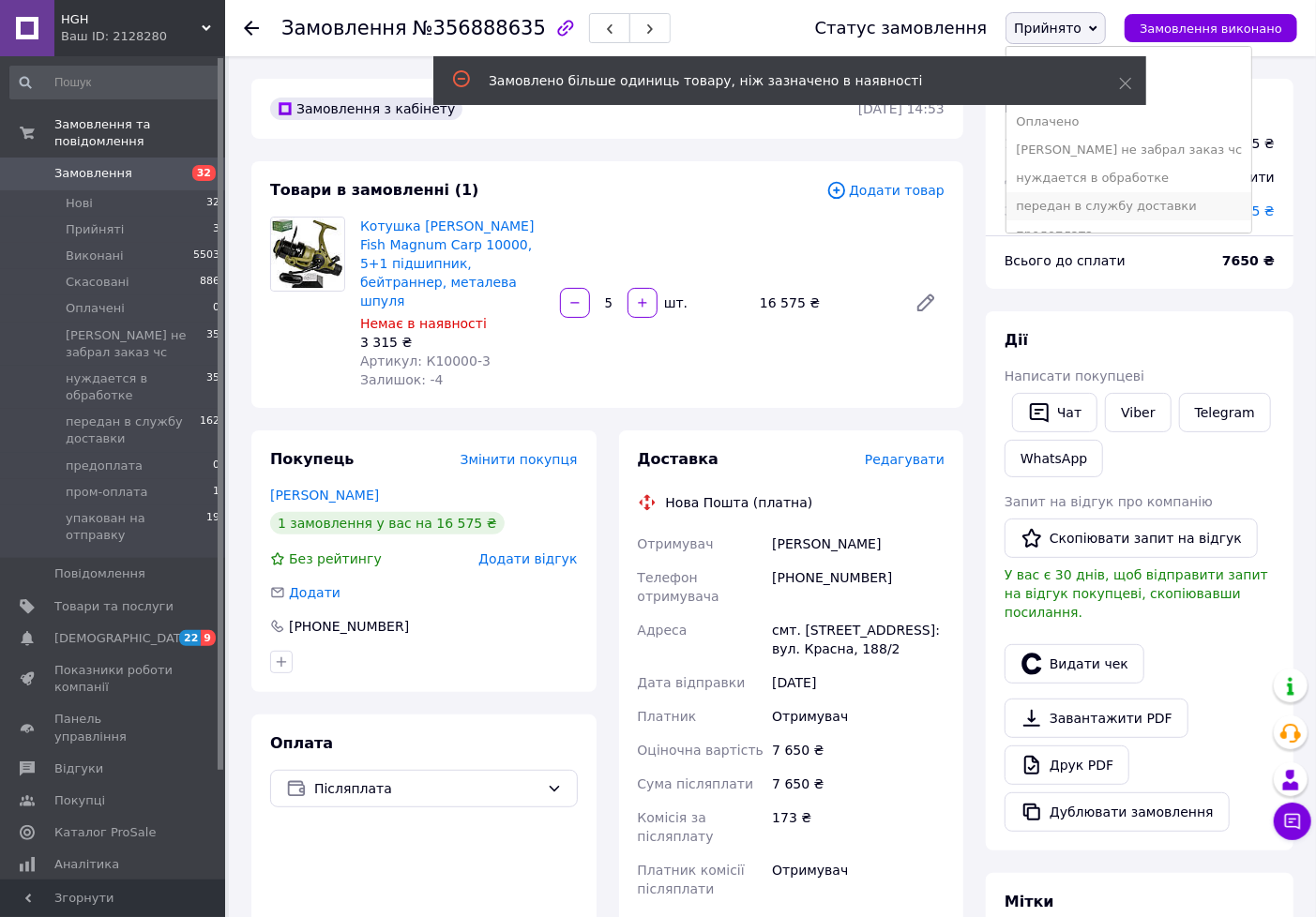
click at [1077, 207] on li "передан в службу доставки" at bounding box center [1128, 206] width 245 height 28
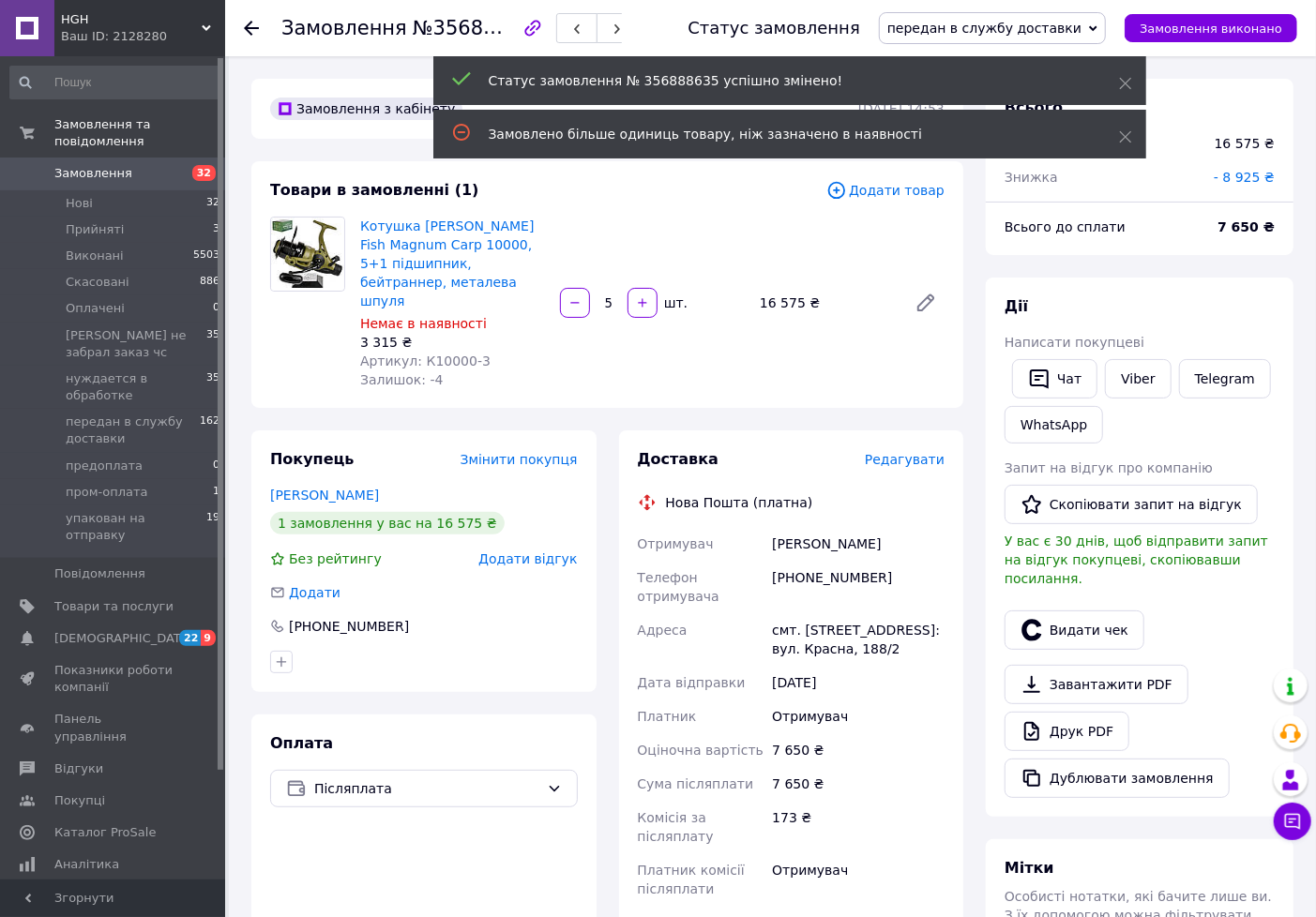
click at [910, 452] on span "Редагувати" at bounding box center [904, 460] width 80 height 15
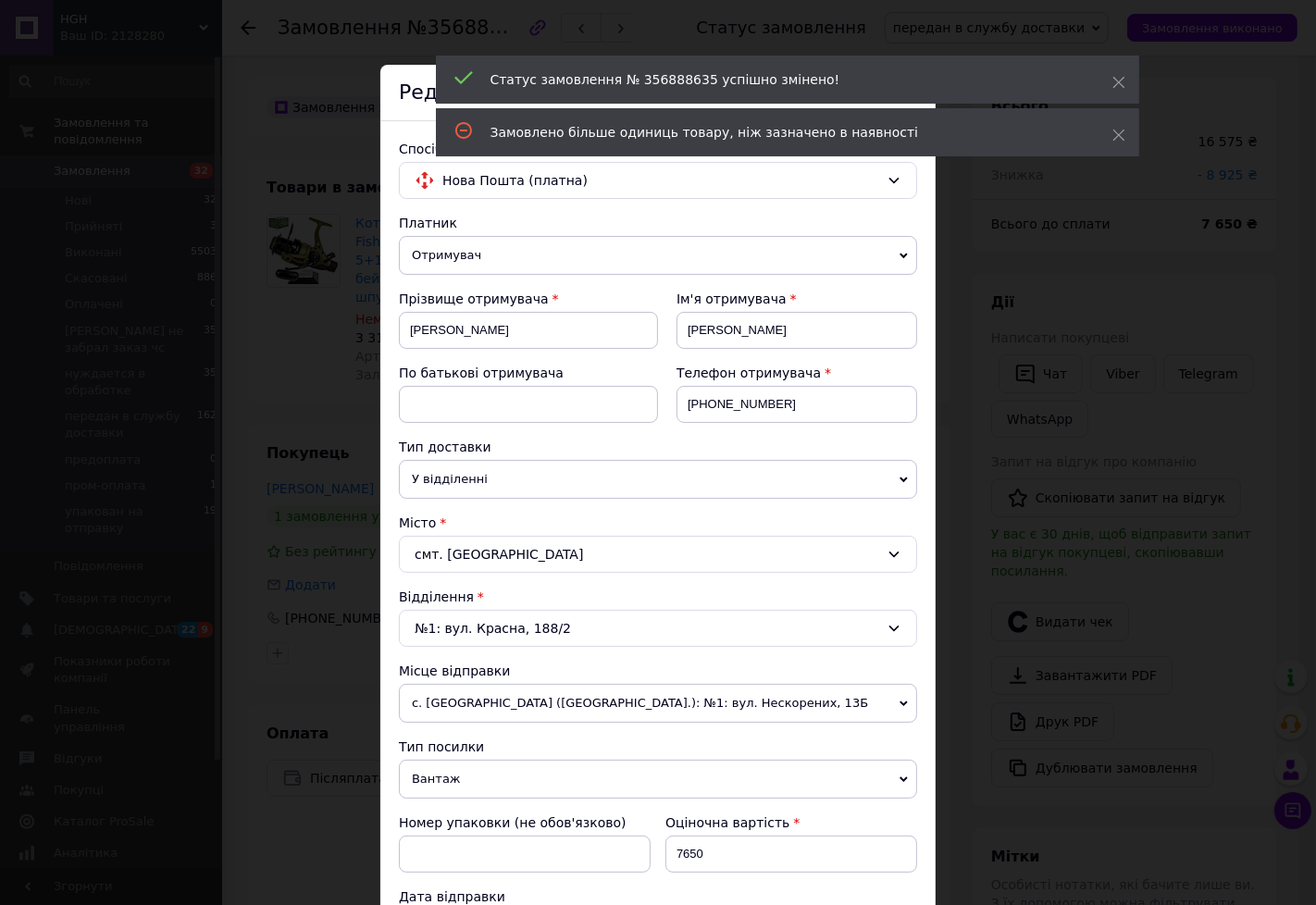
scroll to position [411, 0]
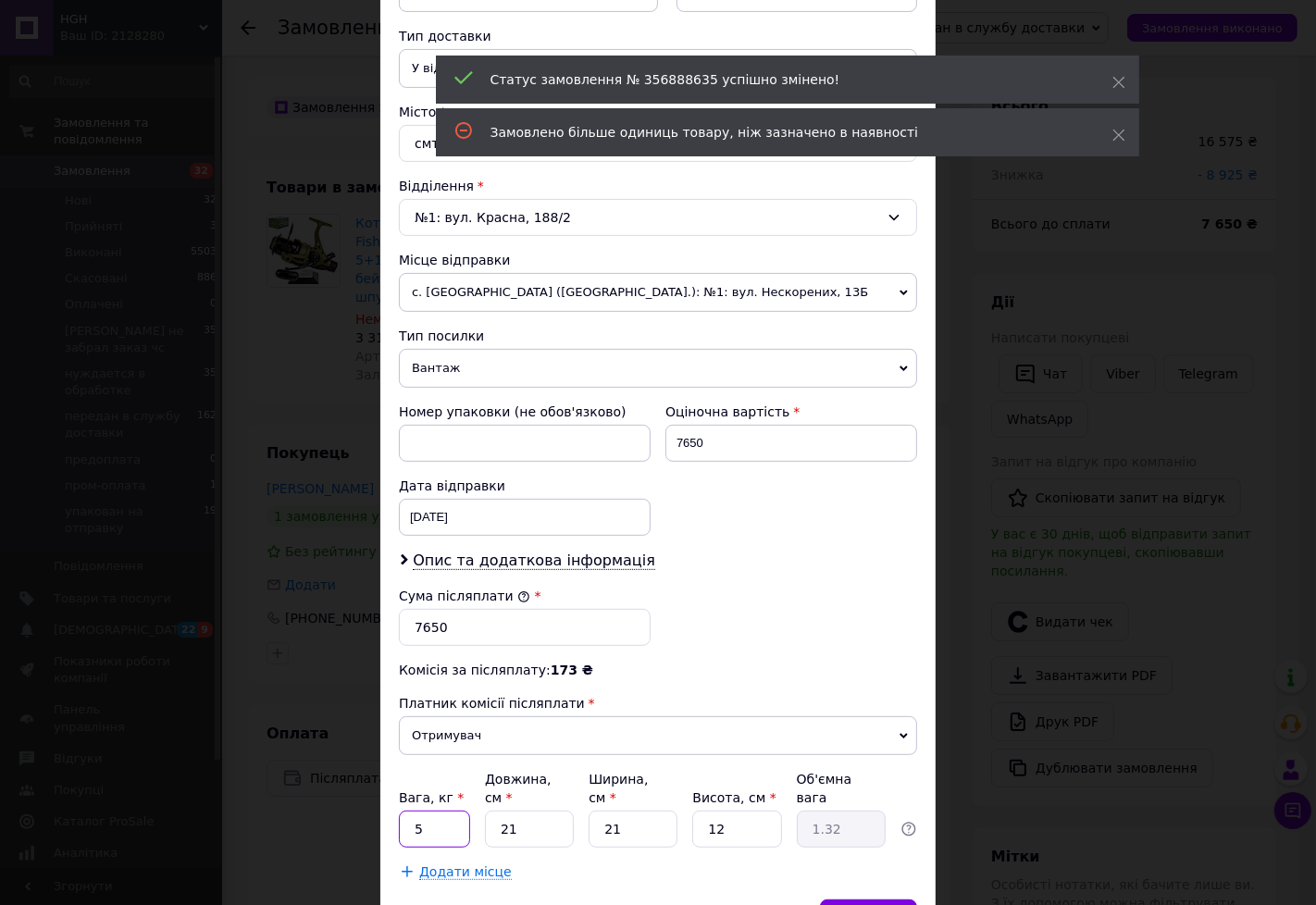
click at [460, 811] on input "5" at bounding box center [434, 829] width 71 height 37
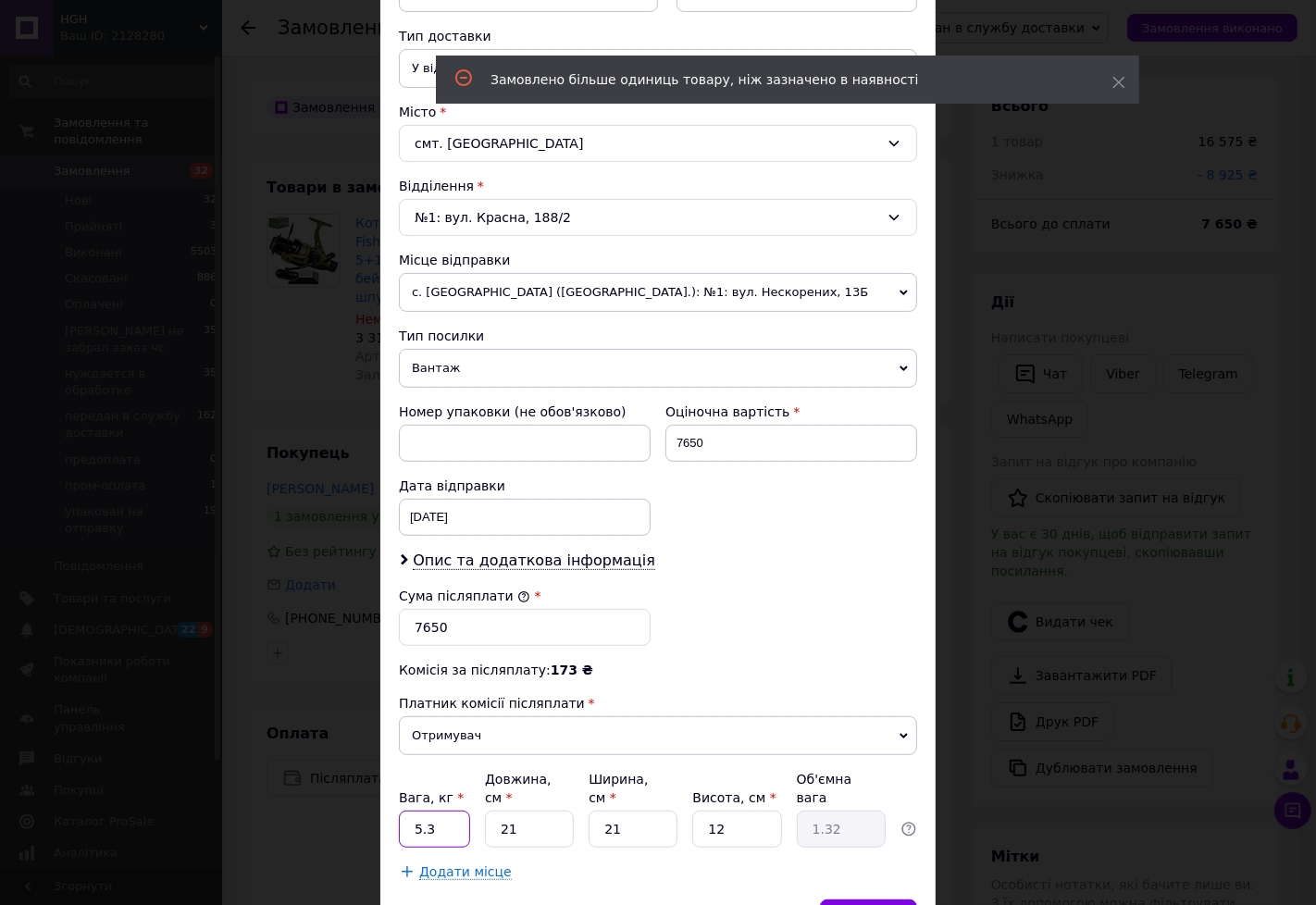
type input "5.3"
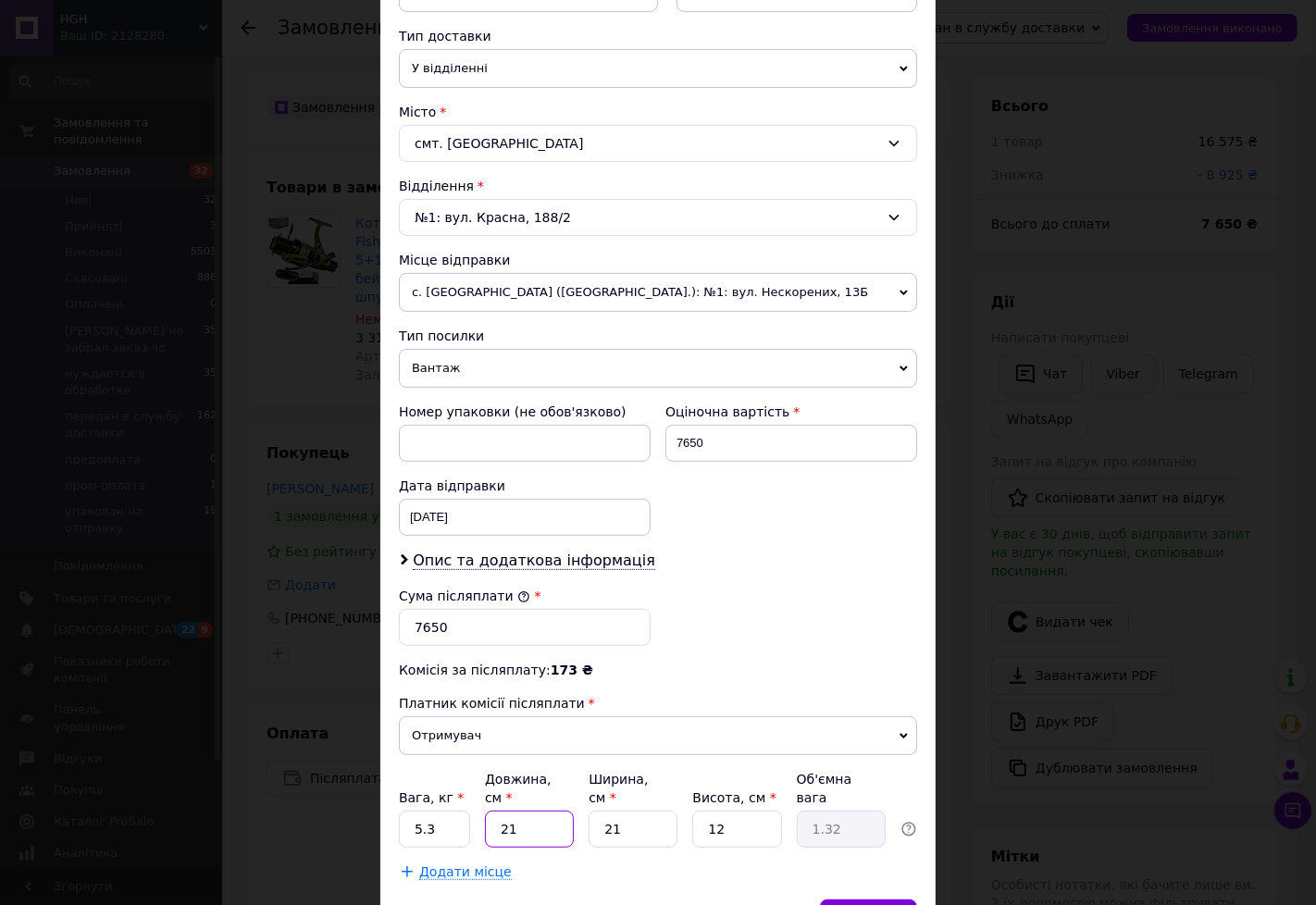
type input "3"
type input "0.19"
type input "36"
type input "2.27"
type input "36"
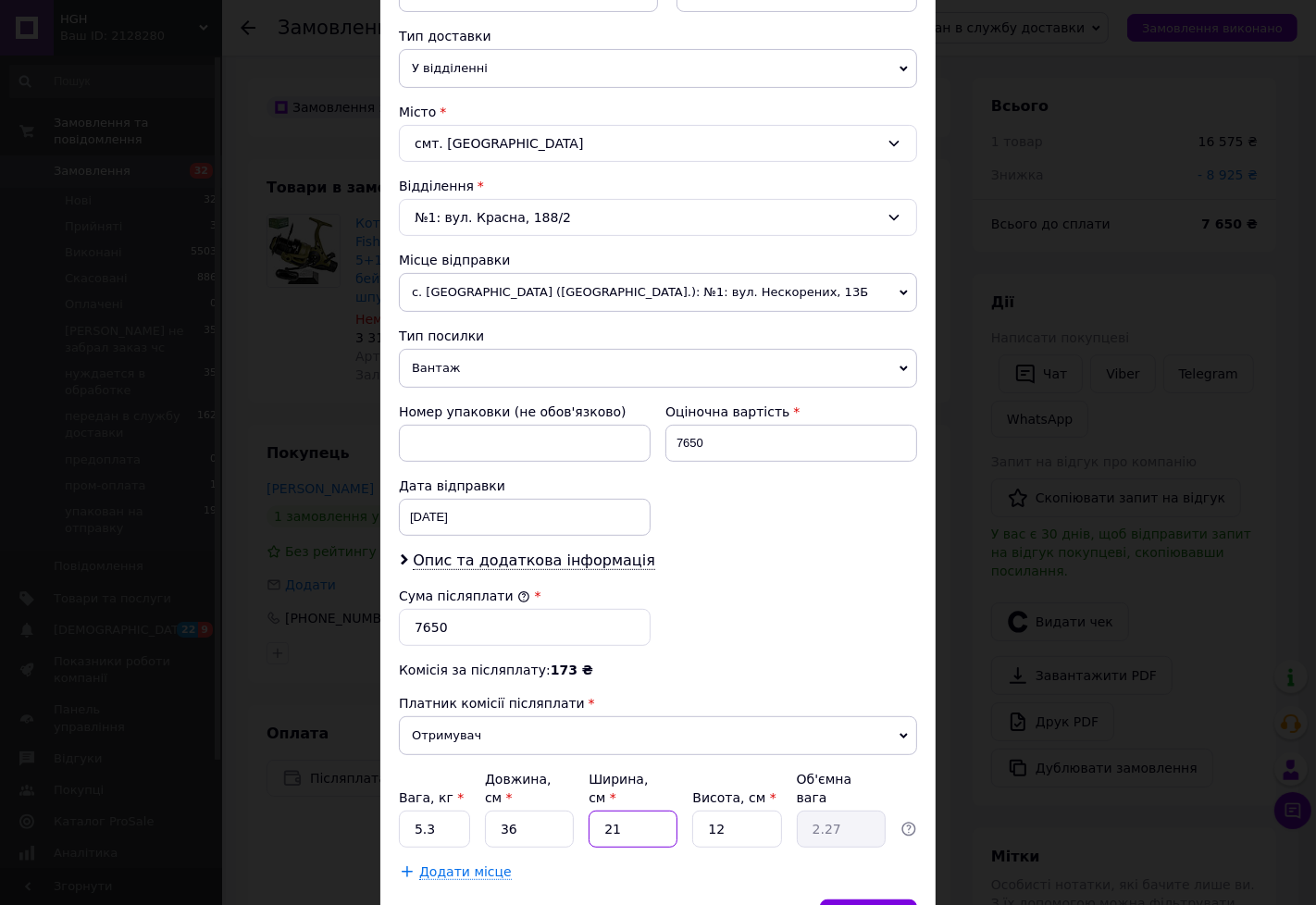
type input "2"
type input "0.22"
type input "21"
type input "2.27"
type input "3"
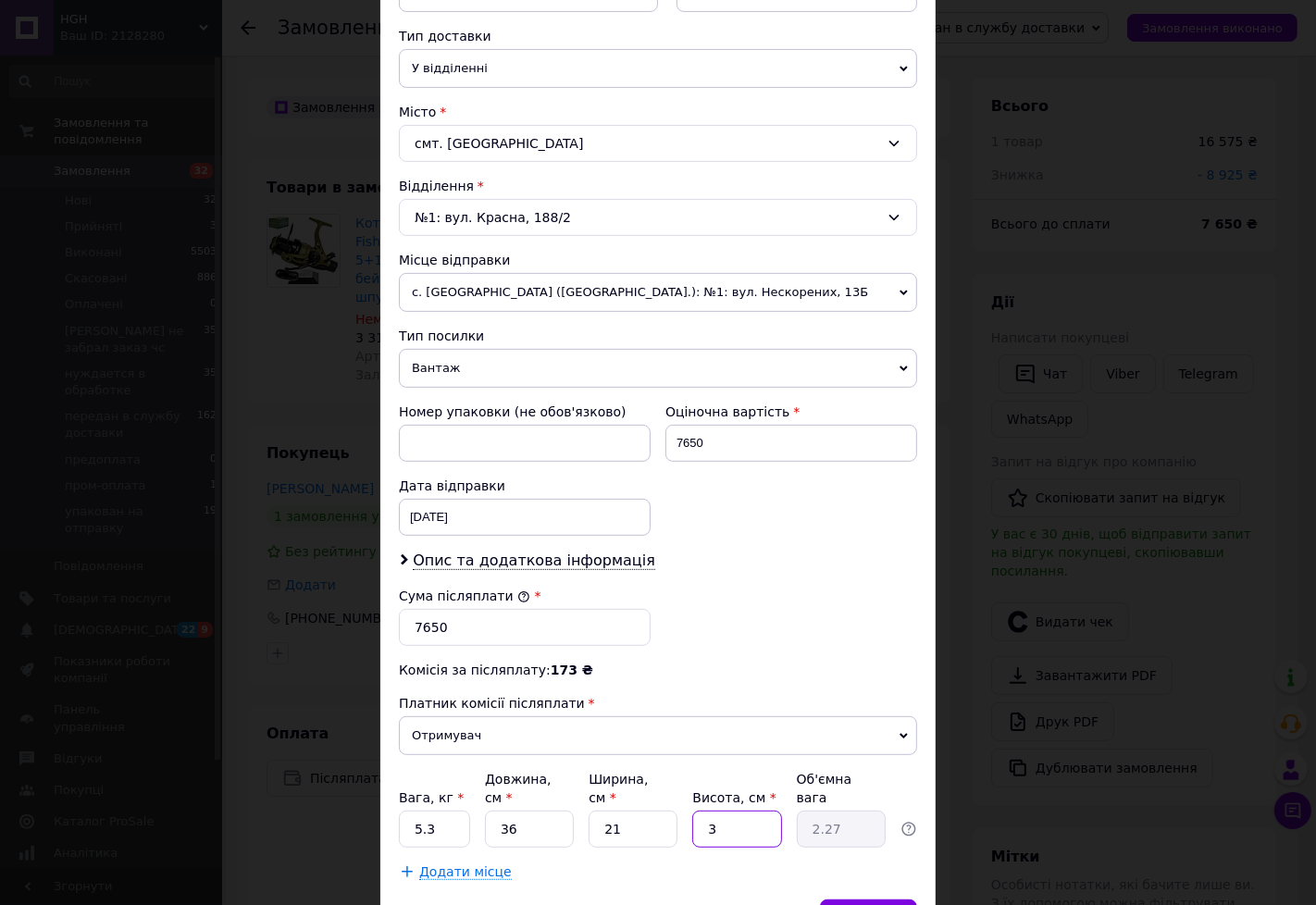
type input "0.57"
type input "30"
type input "5.67"
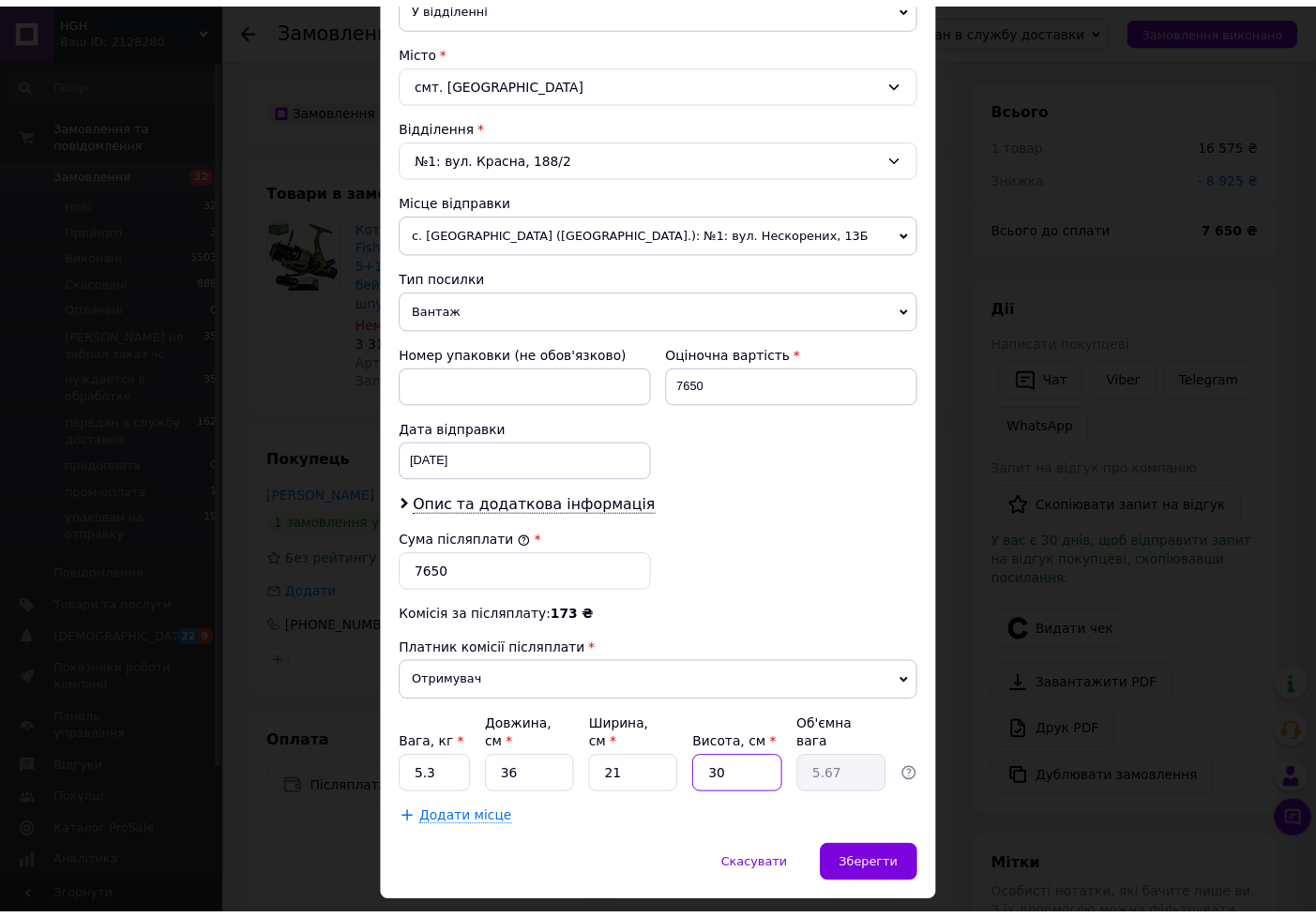
scroll to position [516, 0]
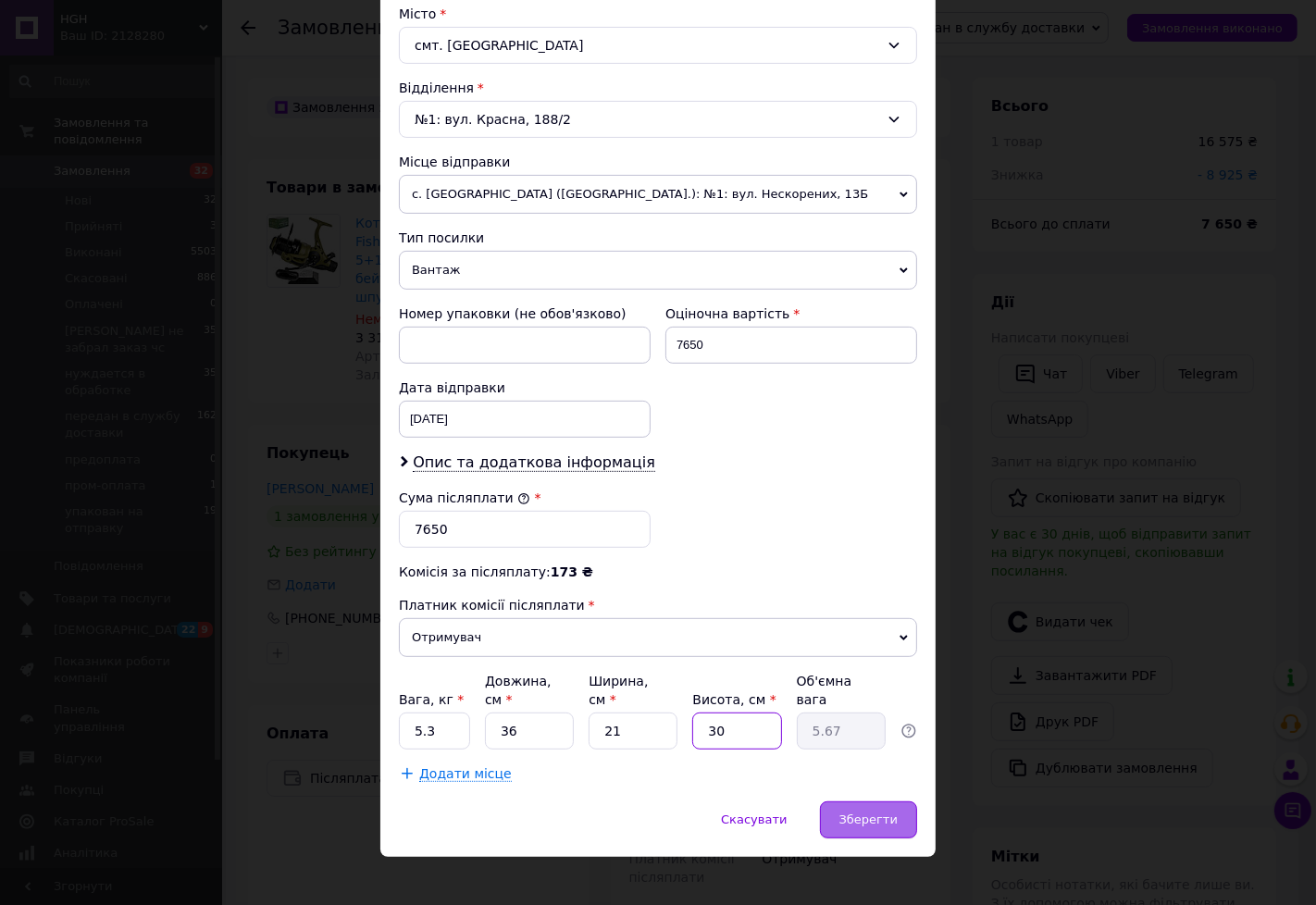
type input "30"
click at [882, 801] on div "Зберегти" at bounding box center [868, 820] width 97 height 37
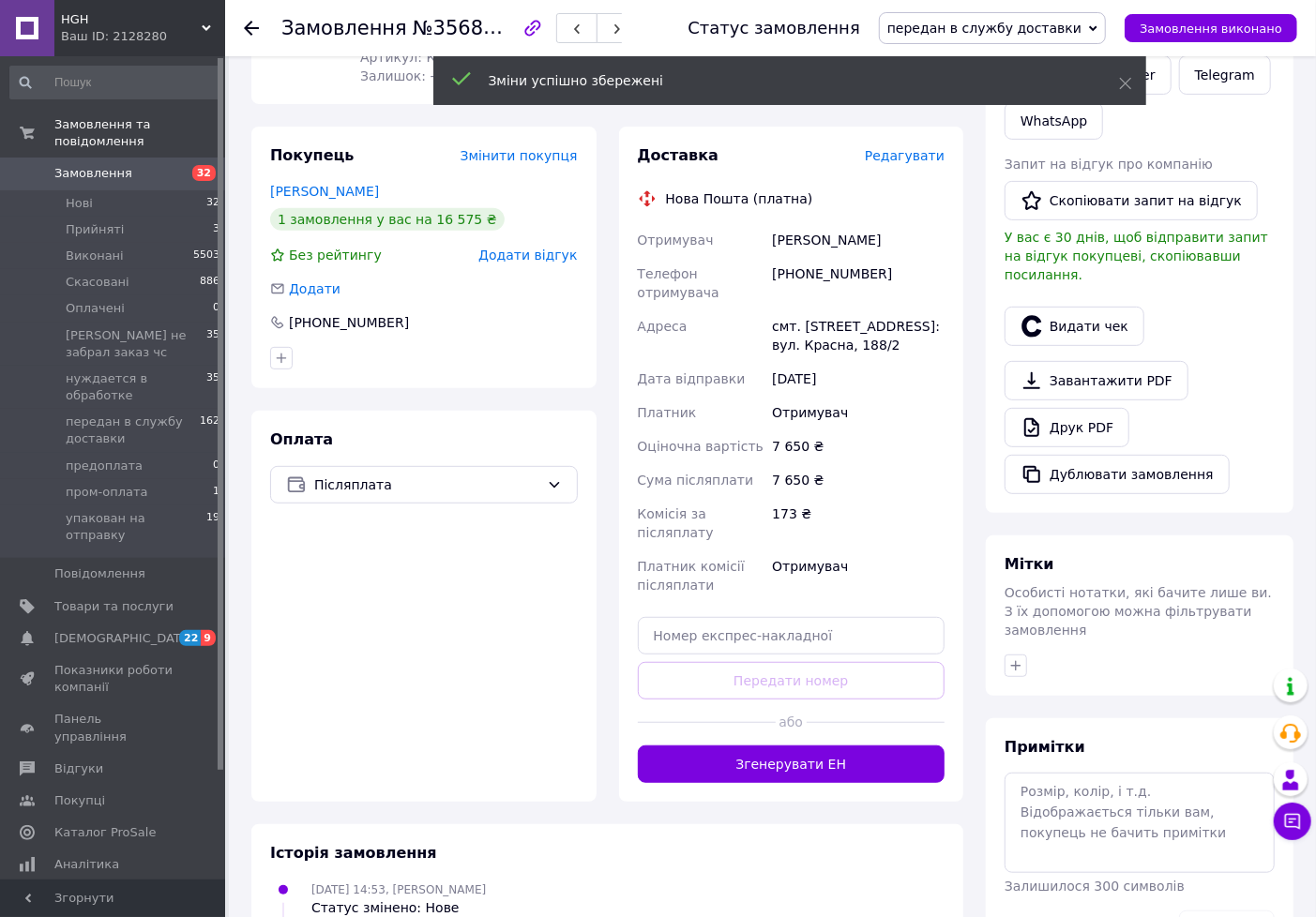
scroll to position [11, 0]
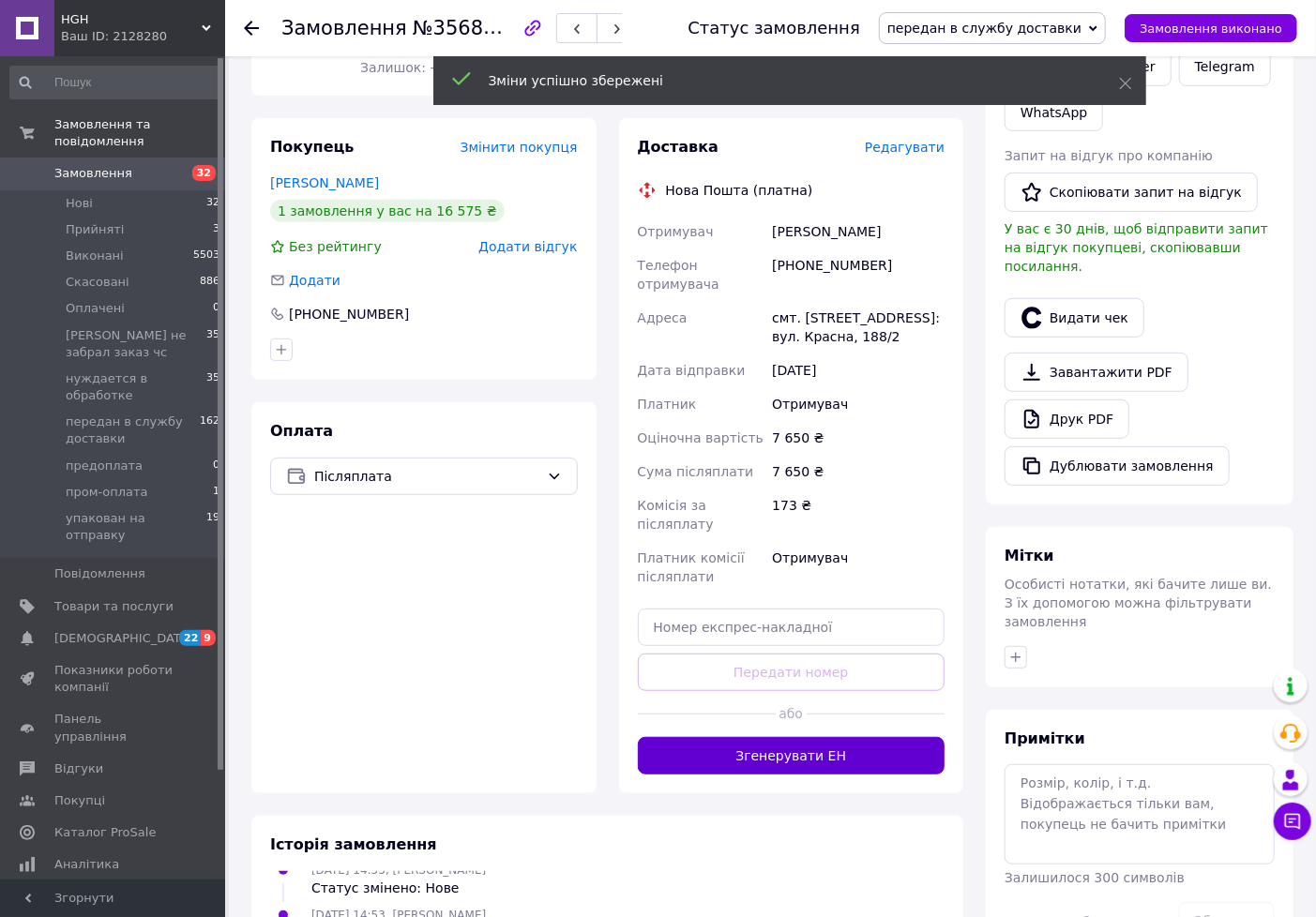
click at [826, 737] on button "Згенерувати ЕН" at bounding box center [792, 756] width 308 height 38
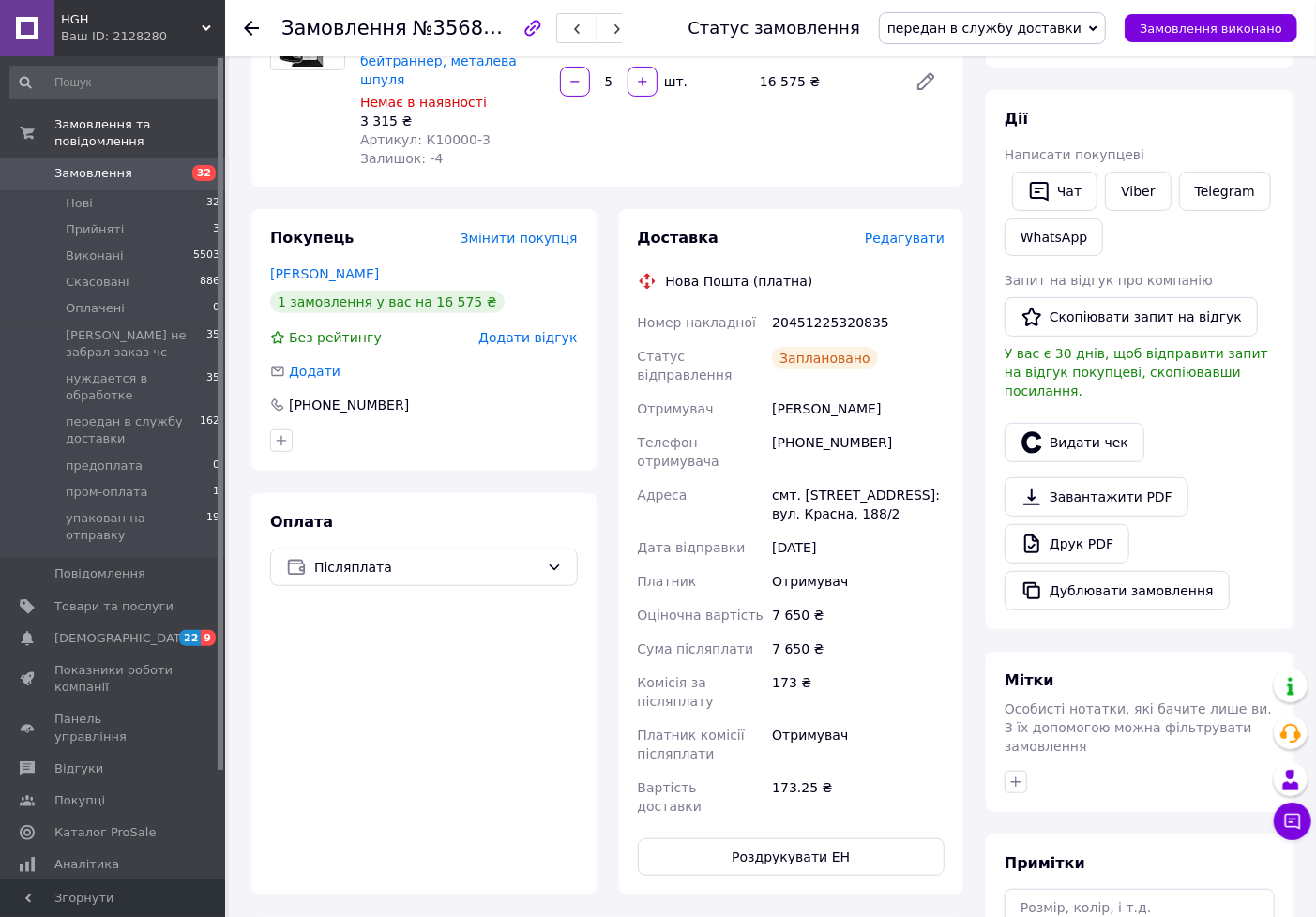
scroll to position [208, 0]
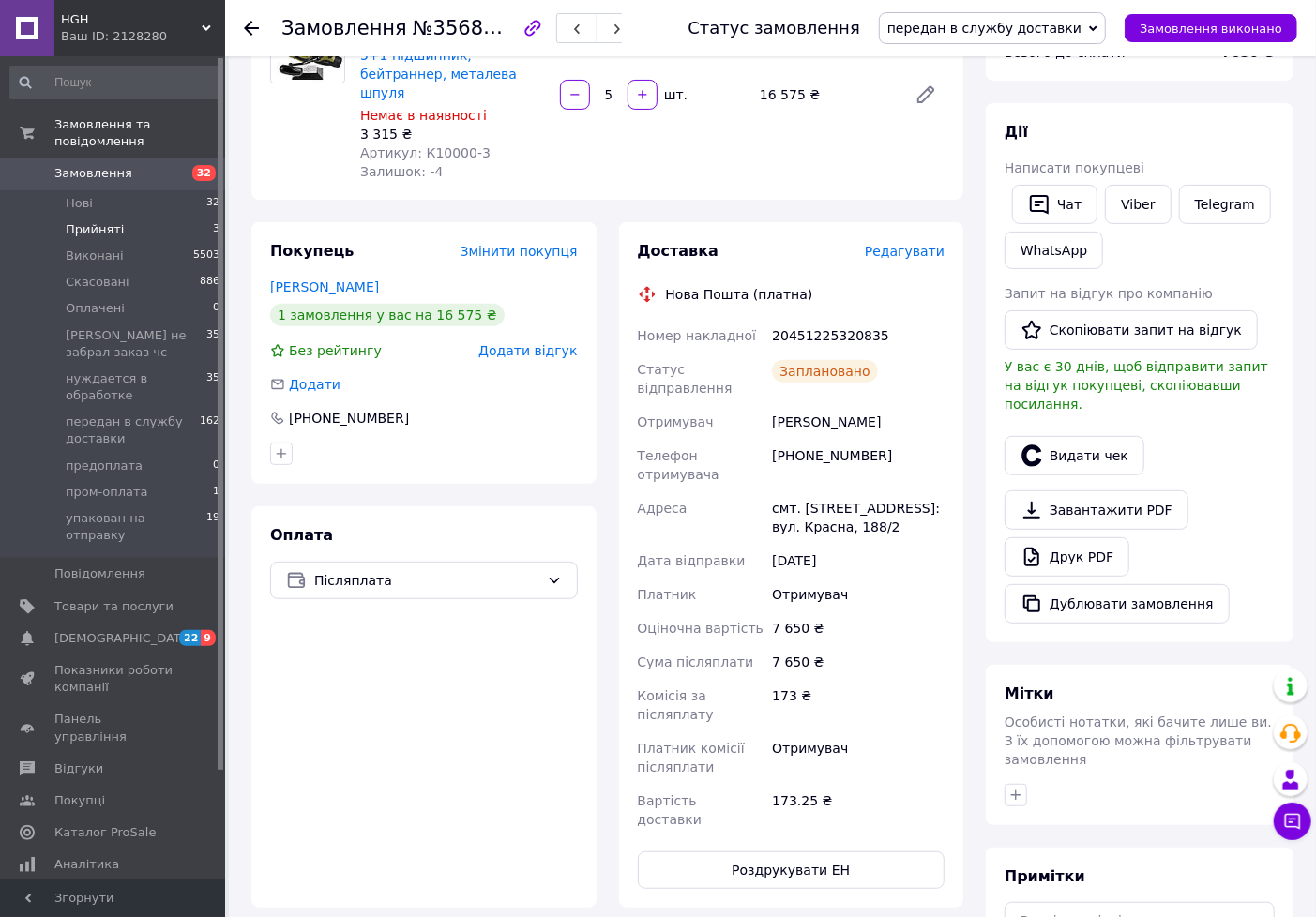
click at [95, 222] on span "Прийняті" at bounding box center [95, 230] width 58 height 17
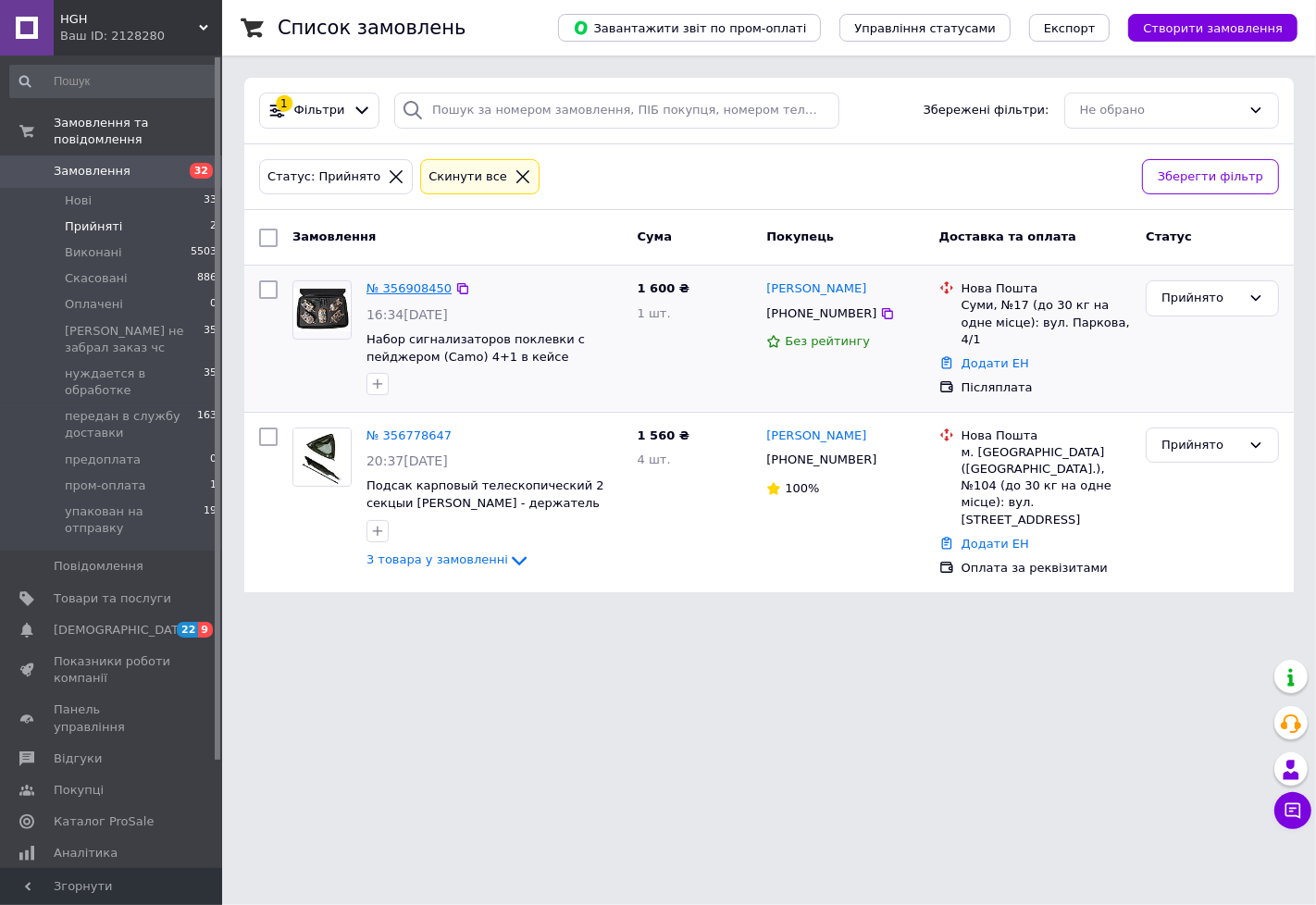
click at [389, 285] on link "№ 356908450" at bounding box center [409, 288] width 85 height 14
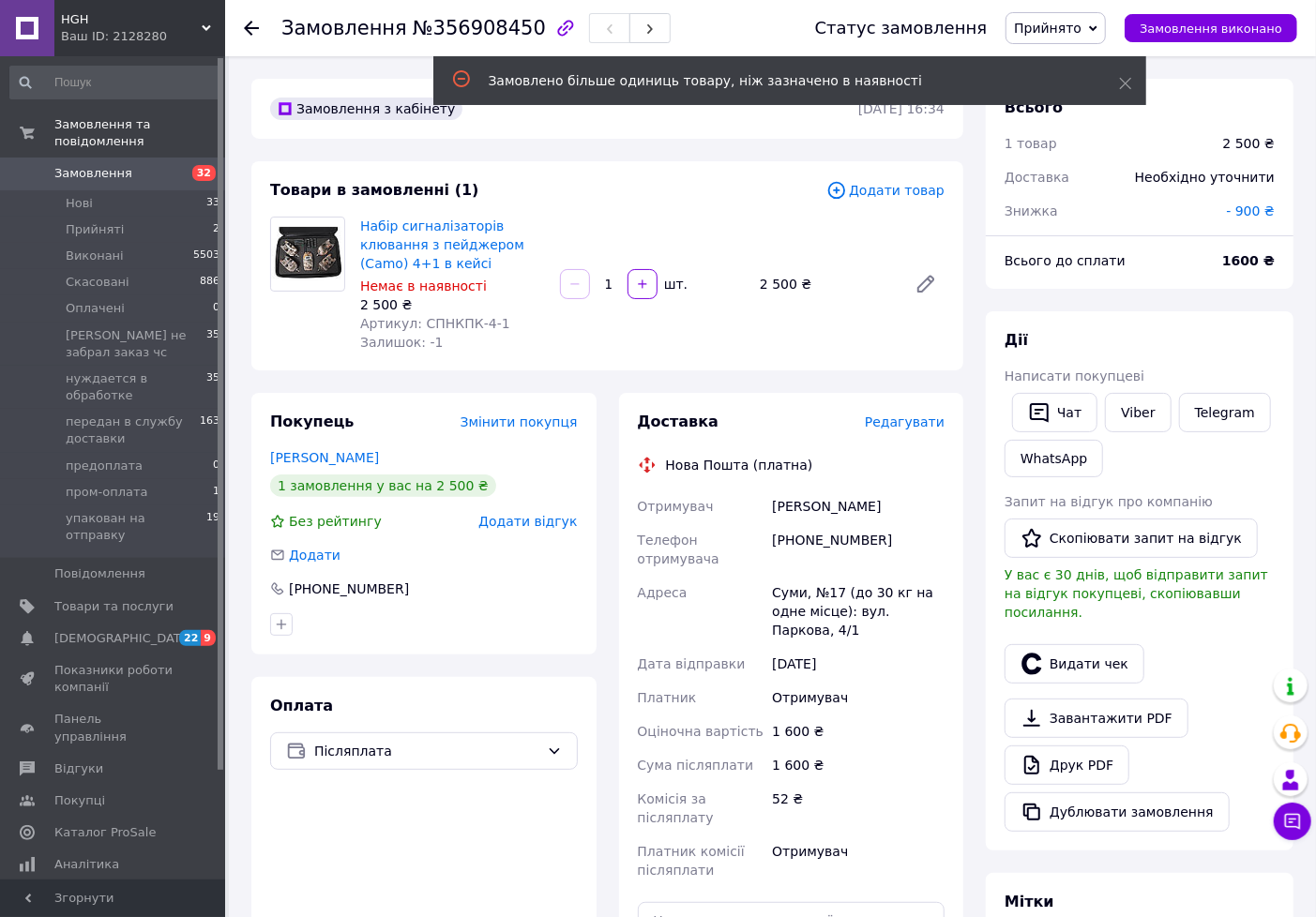
click at [1072, 30] on span "Прийнято" at bounding box center [1048, 28] width 68 height 15
click at [1093, 201] on li "передан в службу доставки" at bounding box center [1128, 206] width 245 height 28
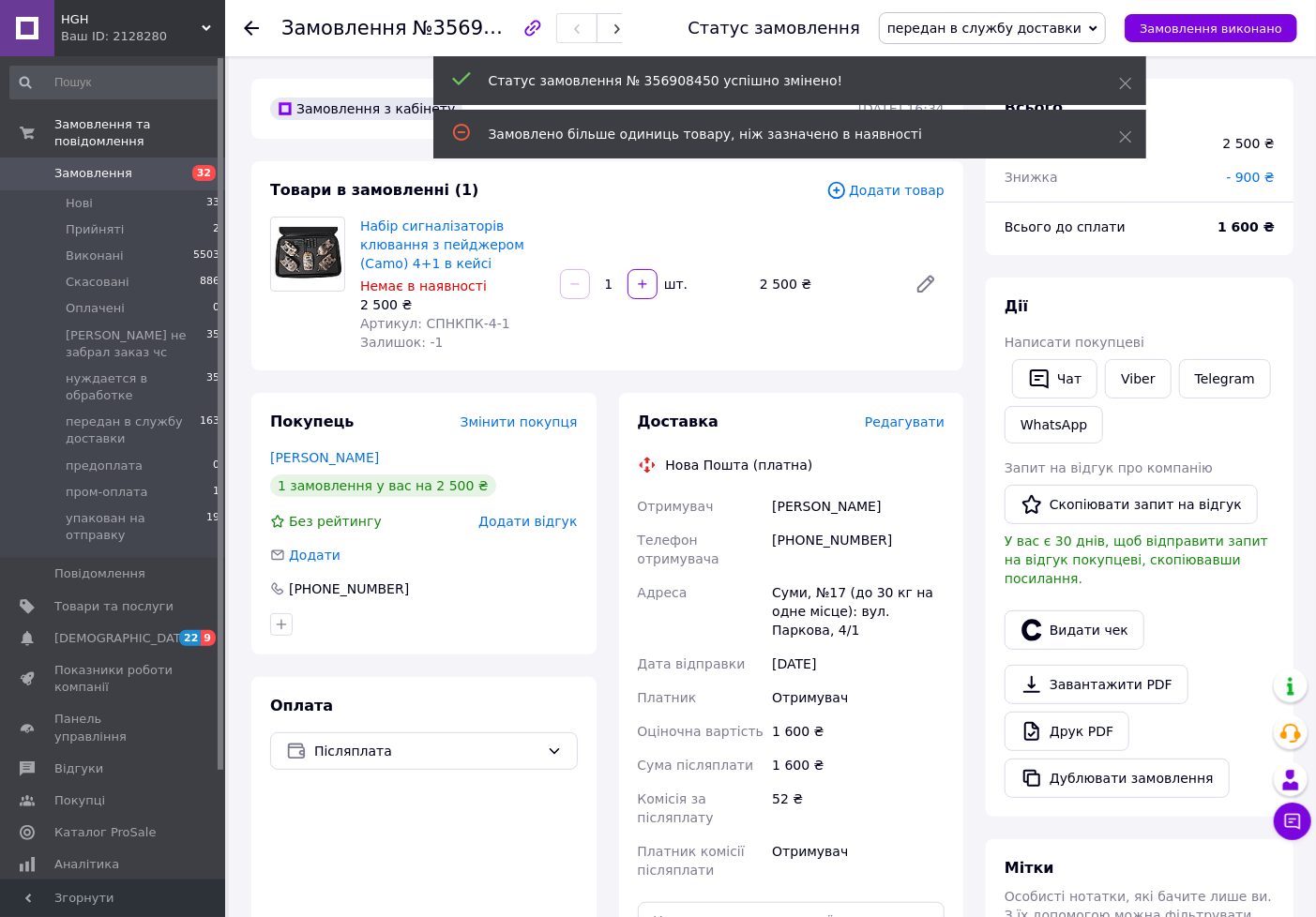
click at [911, 418] on span "Редагувати" at bounding box center [904, 422] width 80 height 15
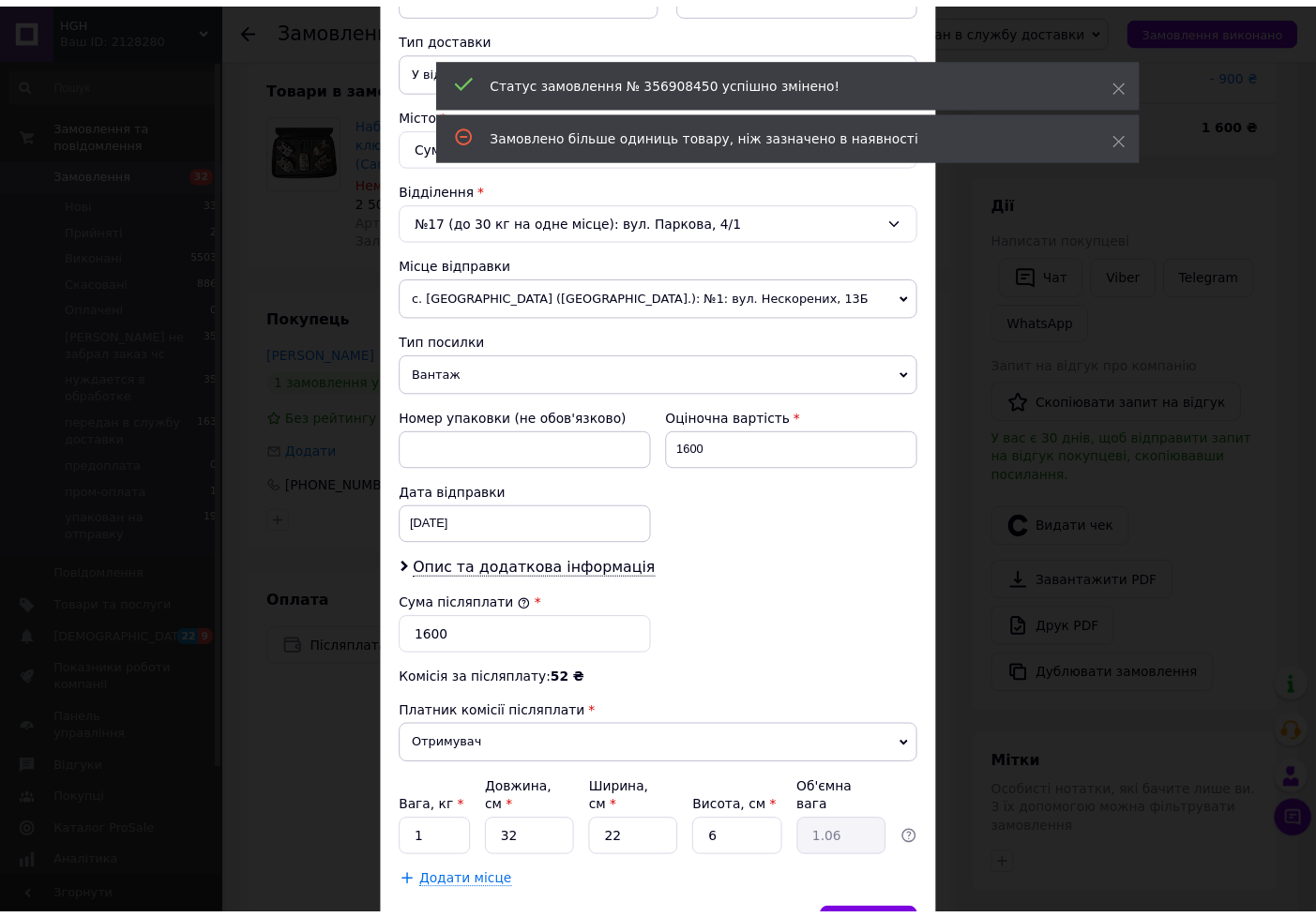
scroll to position [516, 0]
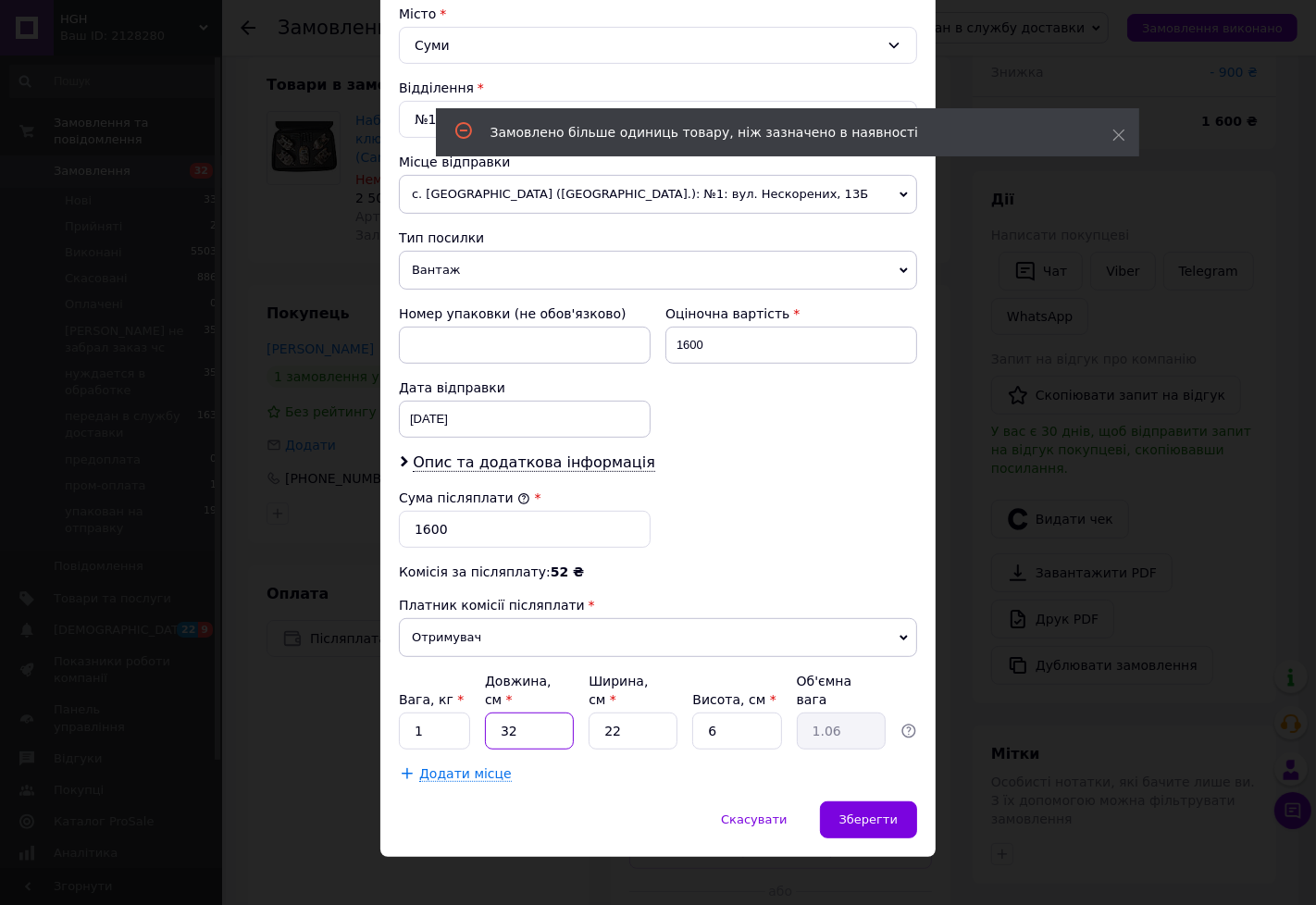
click at [521, 718] on input "32" at bounding box center [530, 731] width 89 height 37
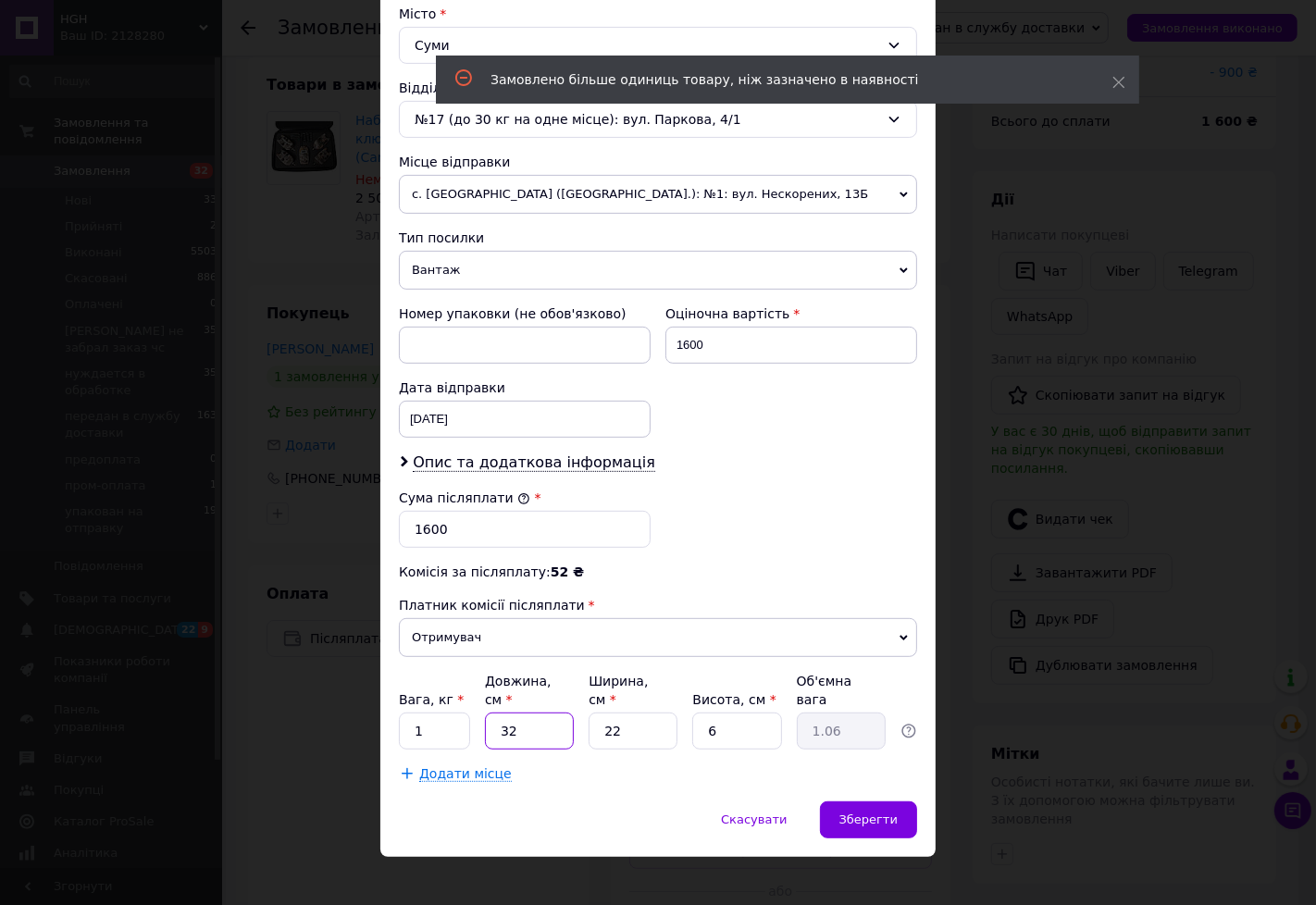
type input "3"
type input "0.1"
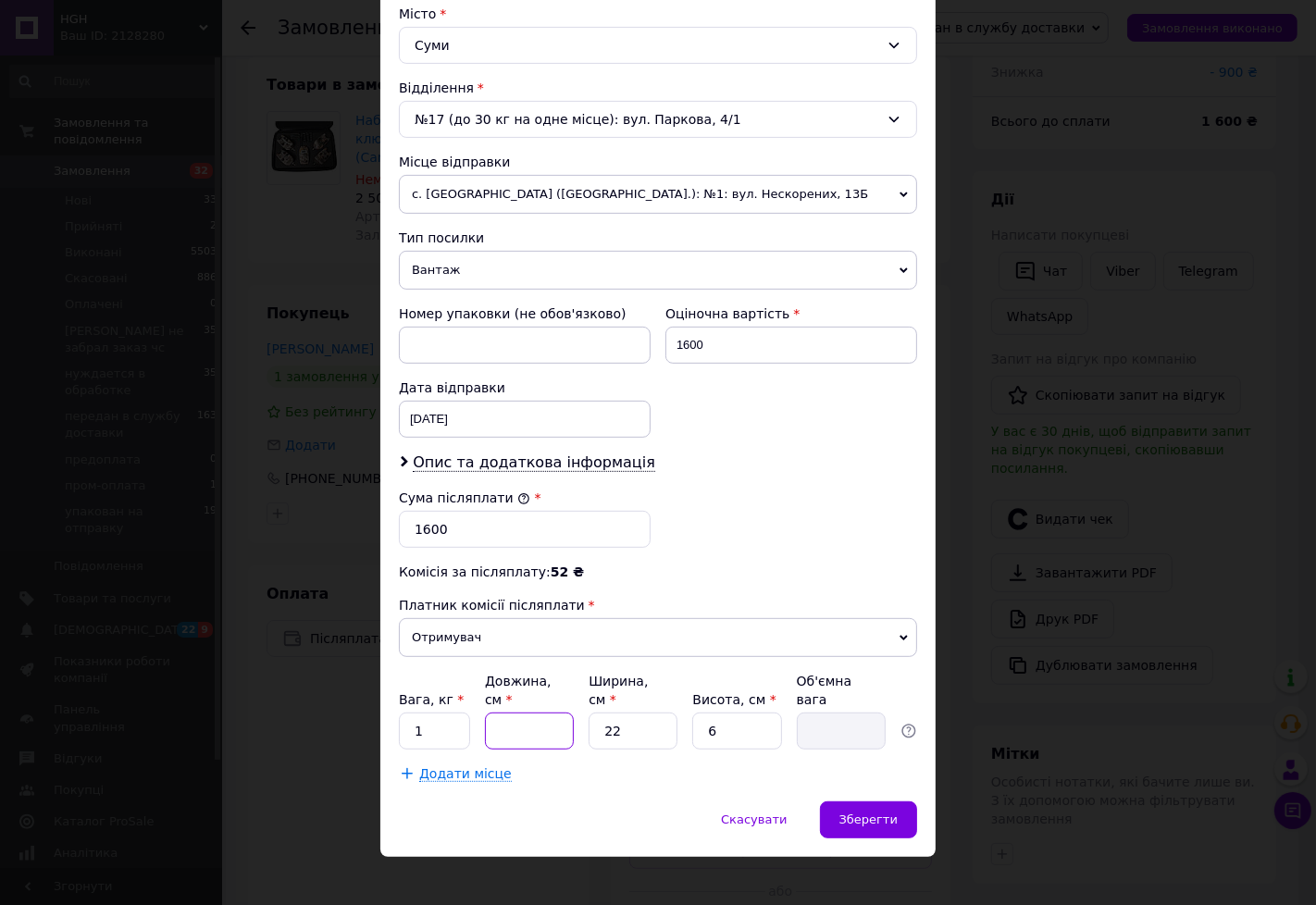
type input "4"
type input "0.13"
type input "40"
type input "1.32"
type input "40"
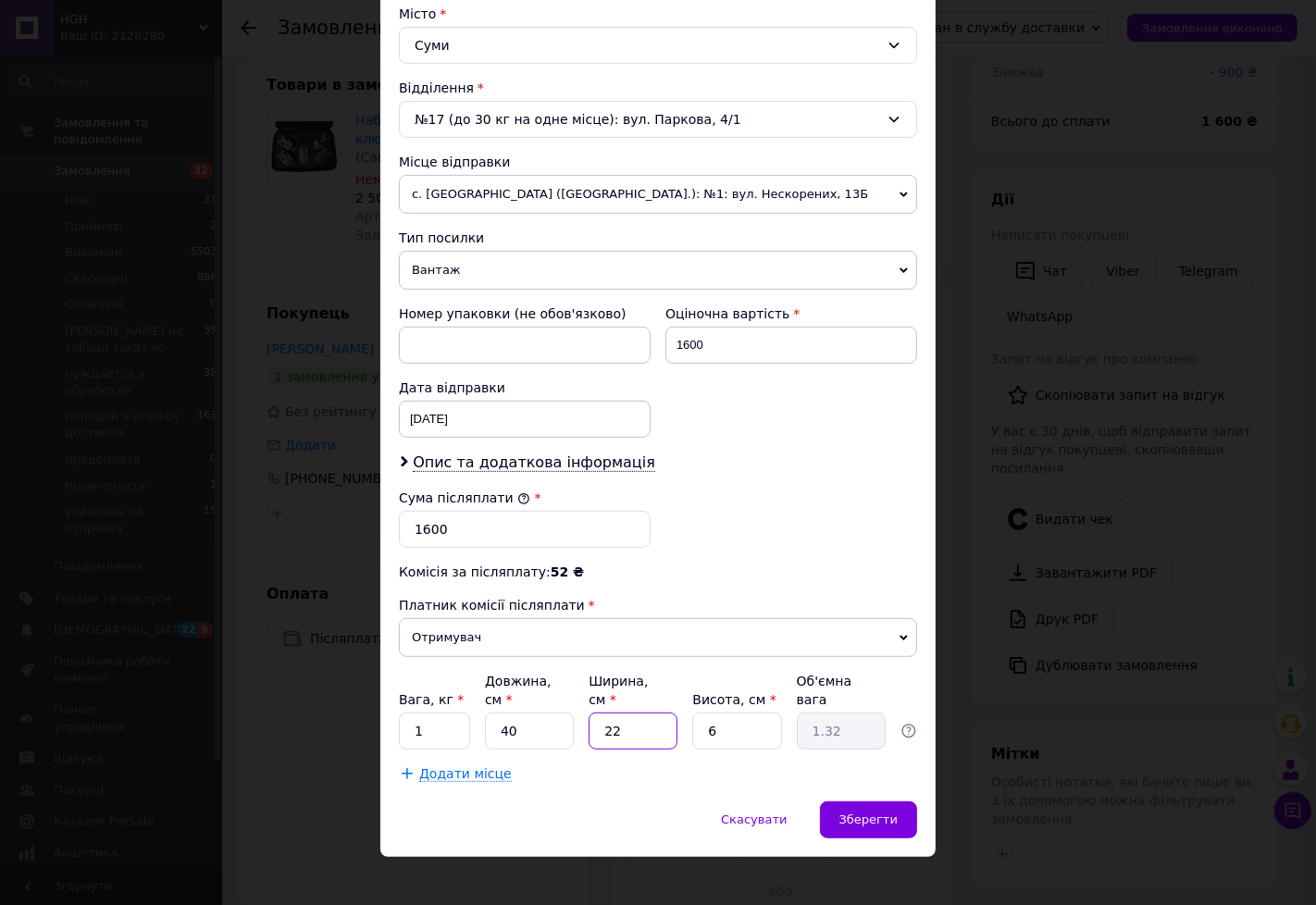
type input "2"
type input "0.12"
type input "25"
type input "1.5"
type input "25"
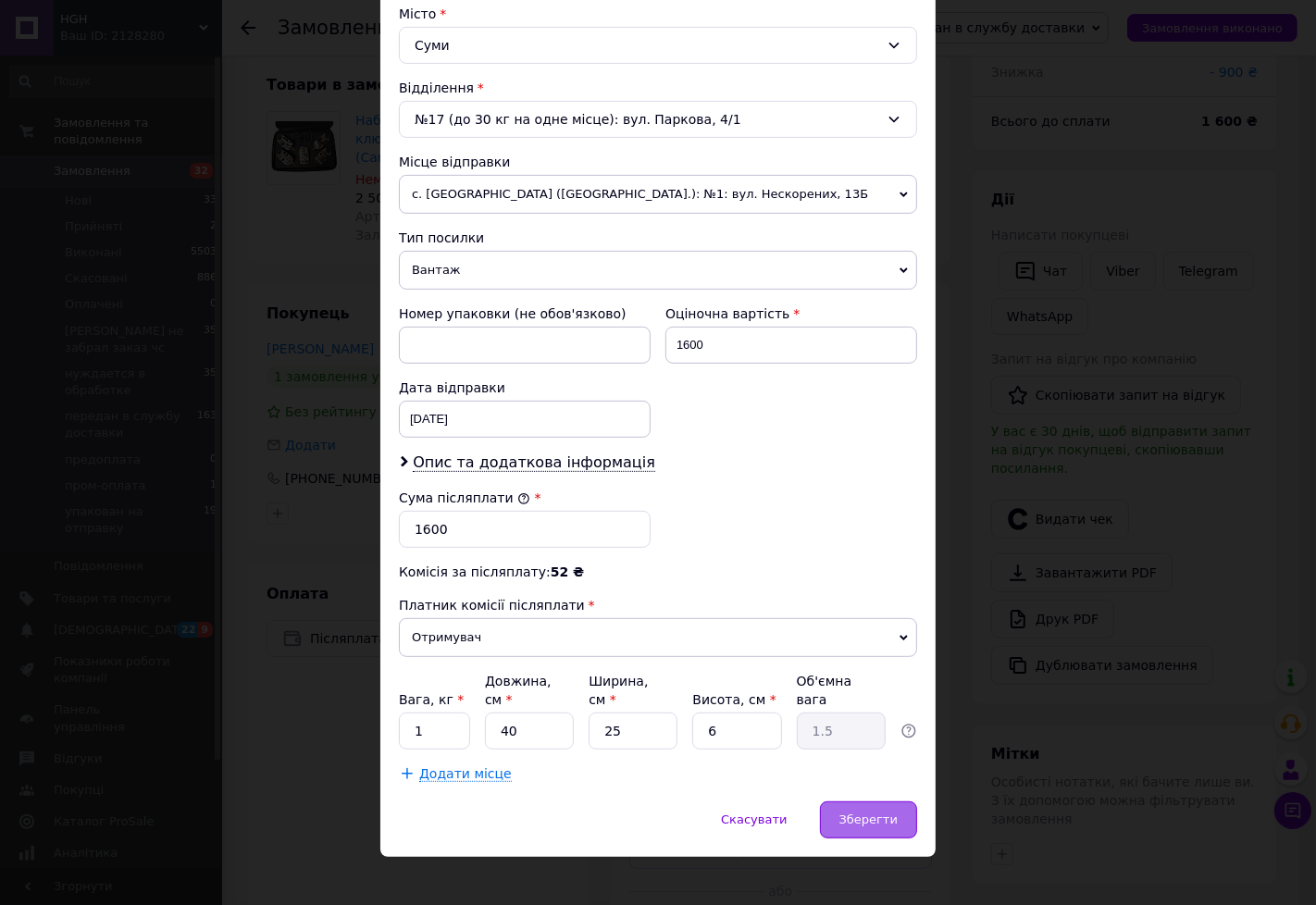
click at [900, 810] on div "Зберегти" at bounding box center [868, 820] width 97 height 37
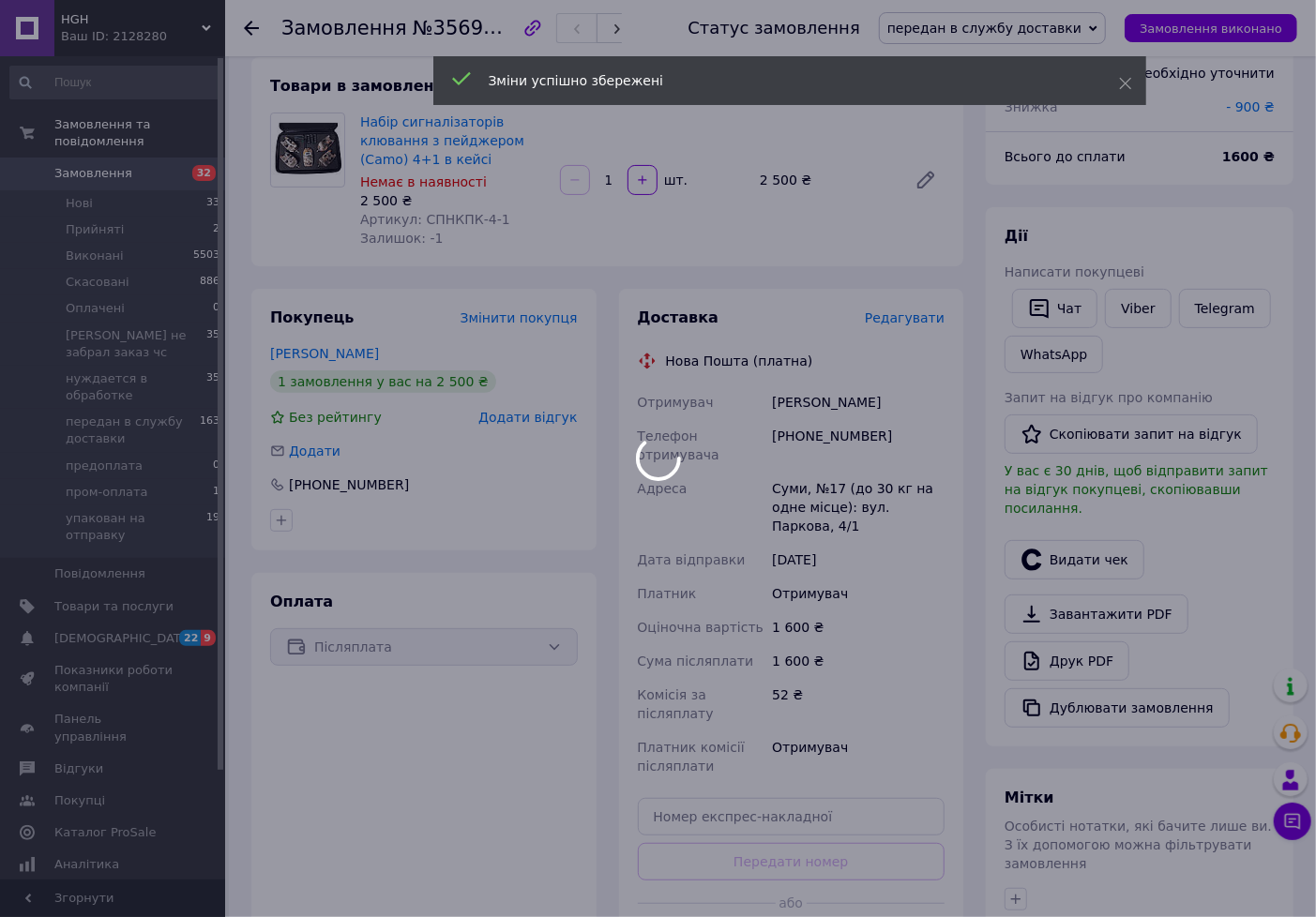
scroll to position [313, 0]
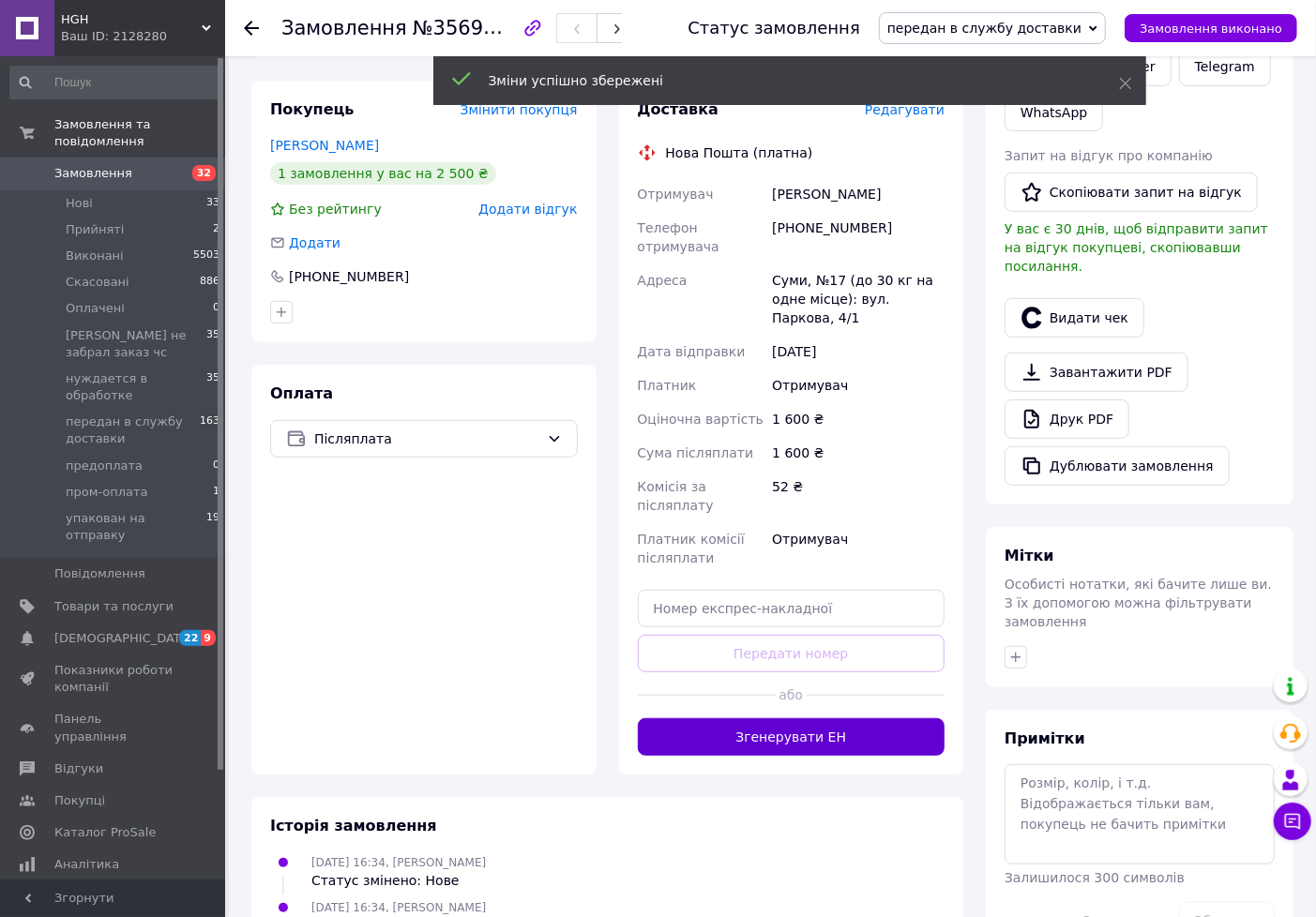
click at [786, 718] on button "Згенерувати ЕН" at bounding box center [792, 737] width 308 height 38
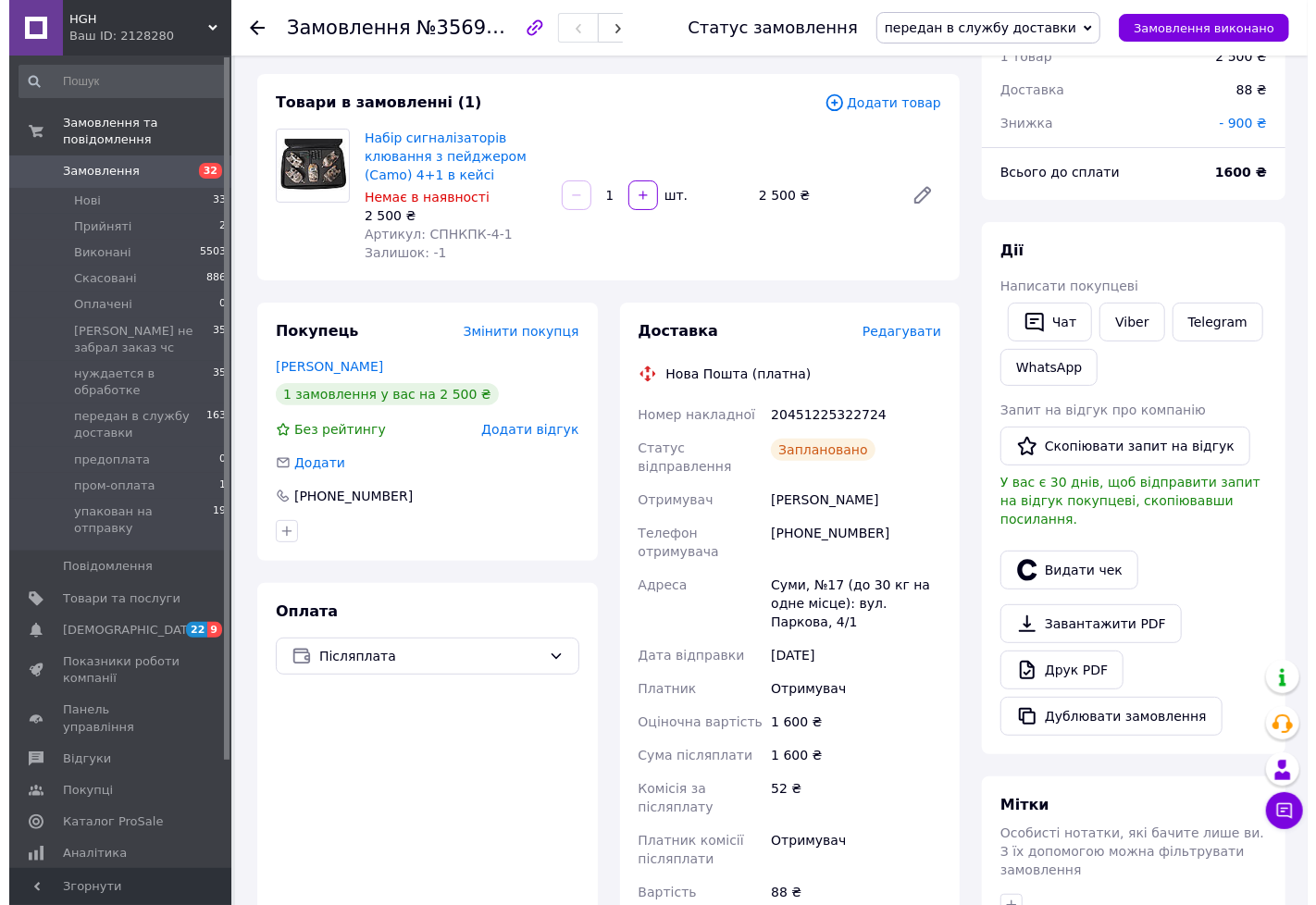
scroll to position [0, 0]
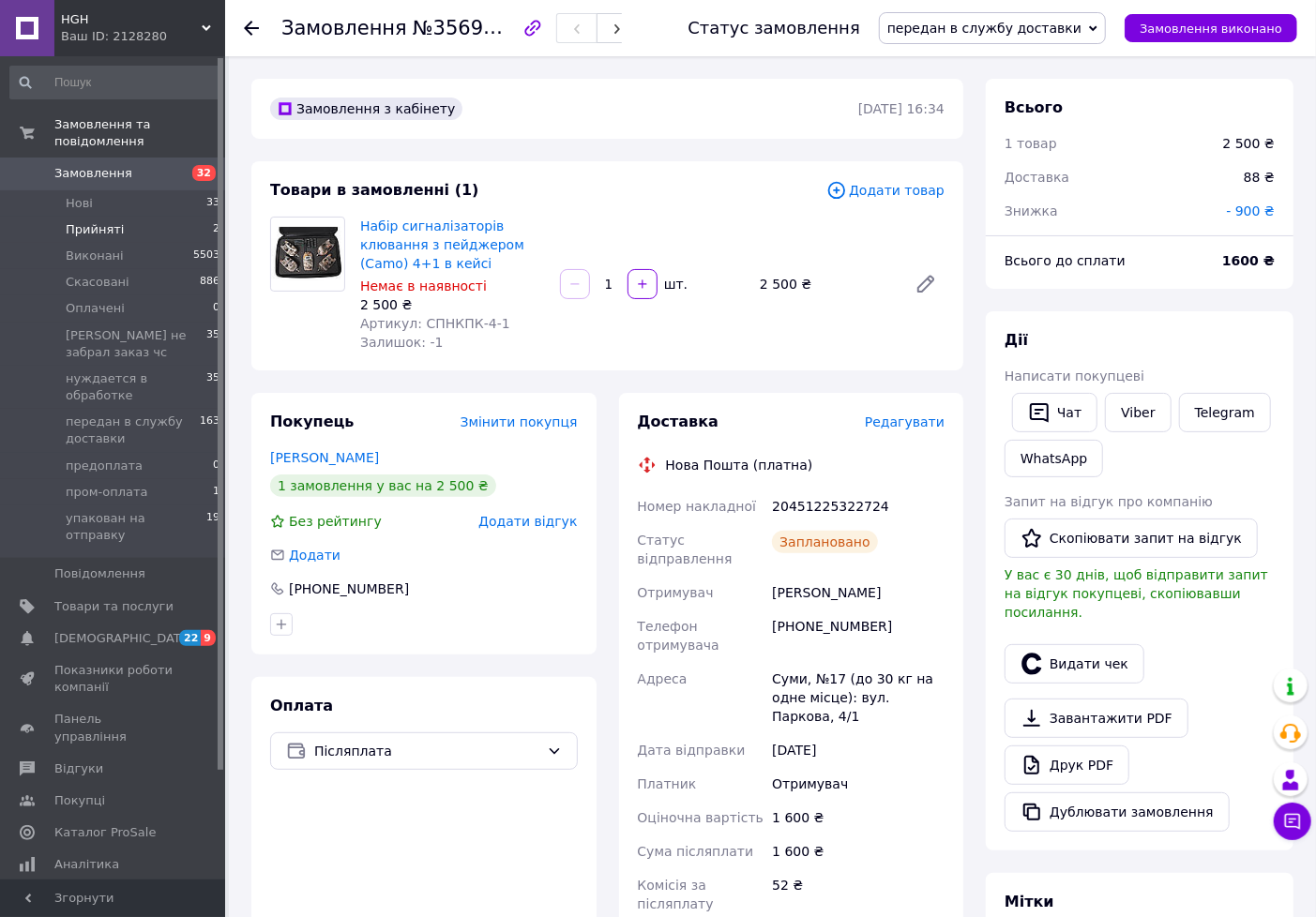
click at [133, 217] on li "Прийняті 2" at bounding box center [115, 230] width 231 height 26
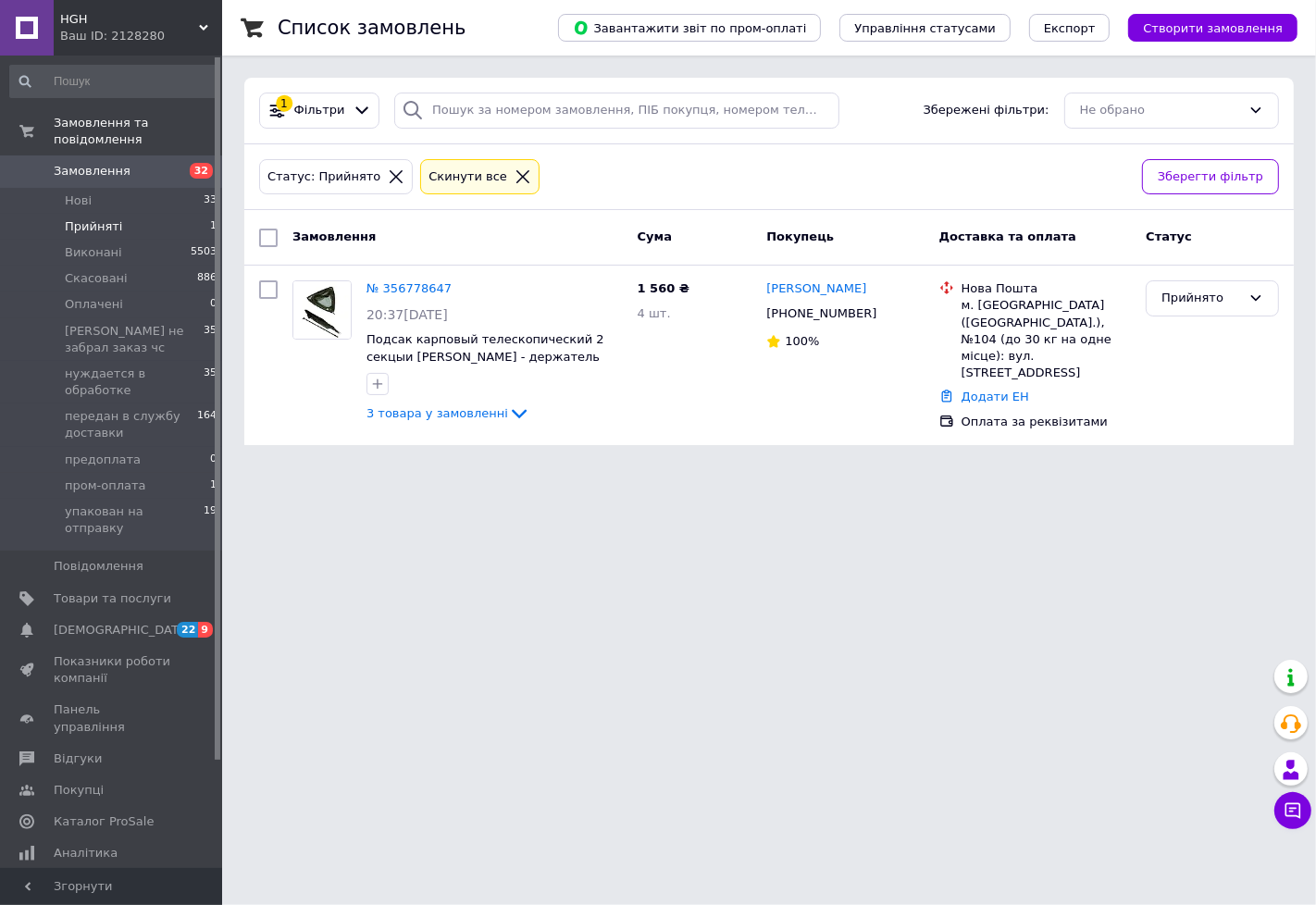
click at [125, 216] on li "Прийняті 1" at bounding box center [114, 227] width 228 height 26
click at [99, 219] on span "Прийняті" at bounding box center [94, 227] width 57 height 17
click at [391, 291] on link "№ 356778647" at bounding box center [409, 288] width 85 height 14
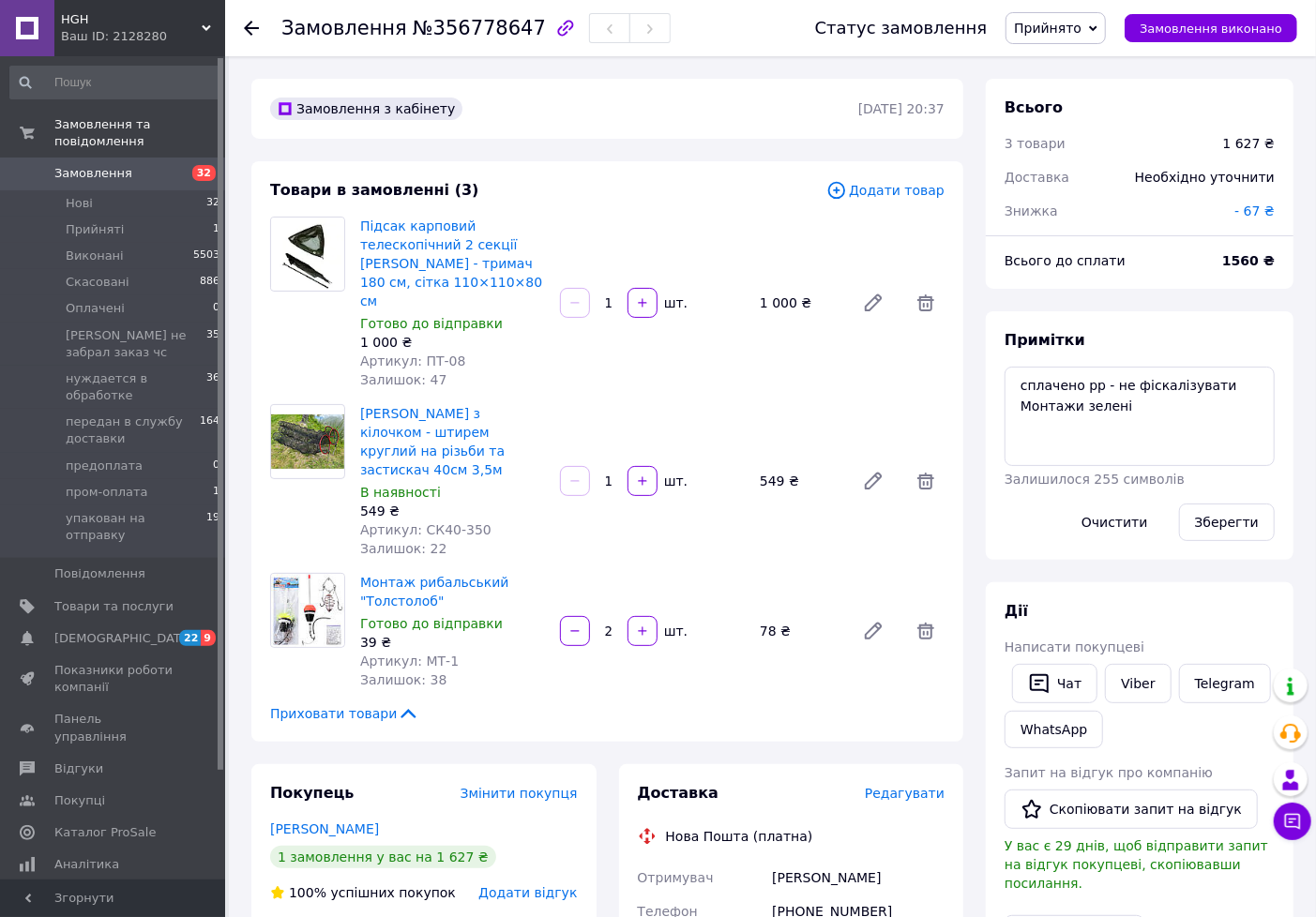
click at [1057, 28] on span "Прийнято" at bounding box center [1048, 28] width 68 height 15
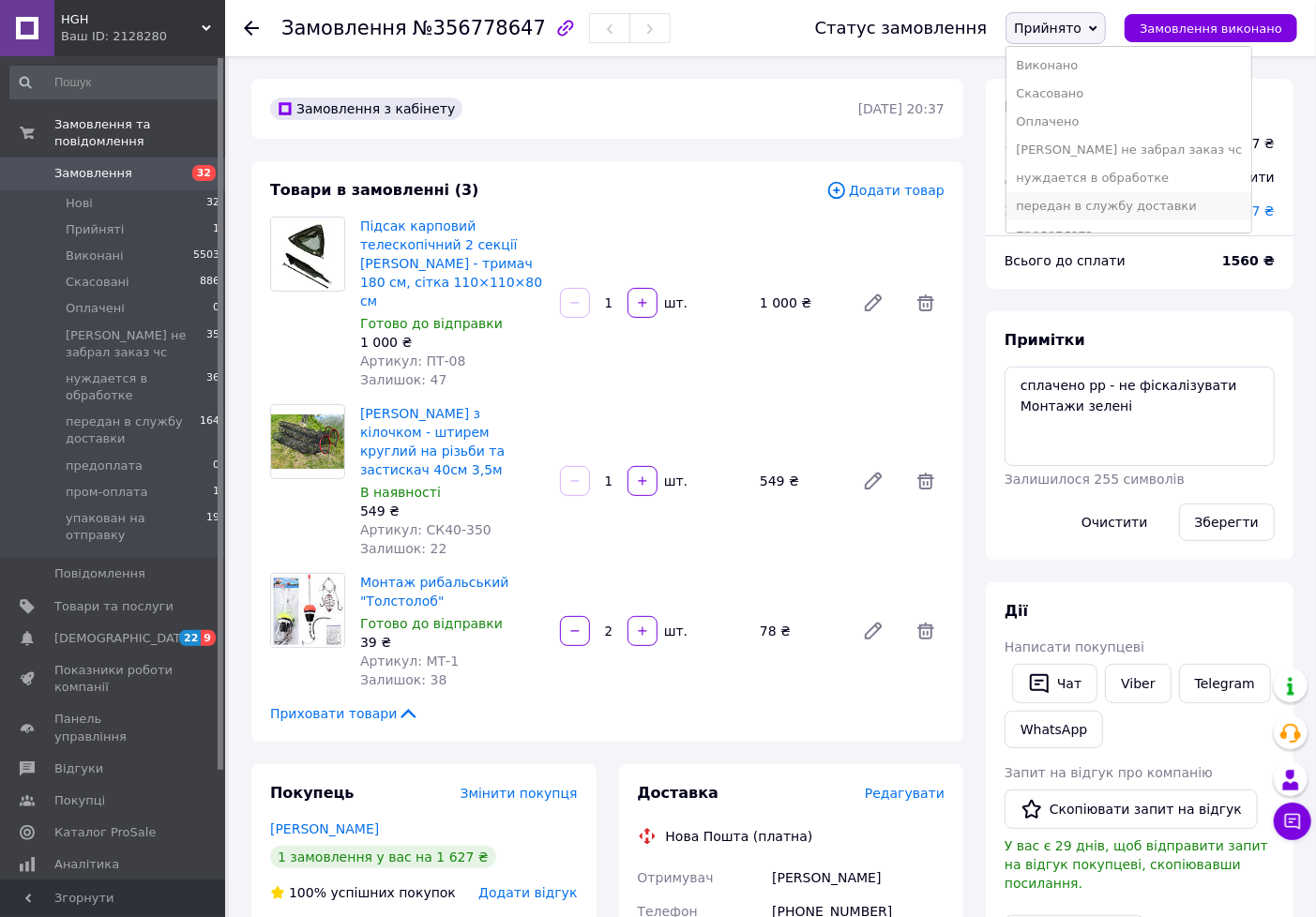
click at [1085, 216] on li "передан в службу доставки" at bounding box center [1128, 206] width 245 height 28
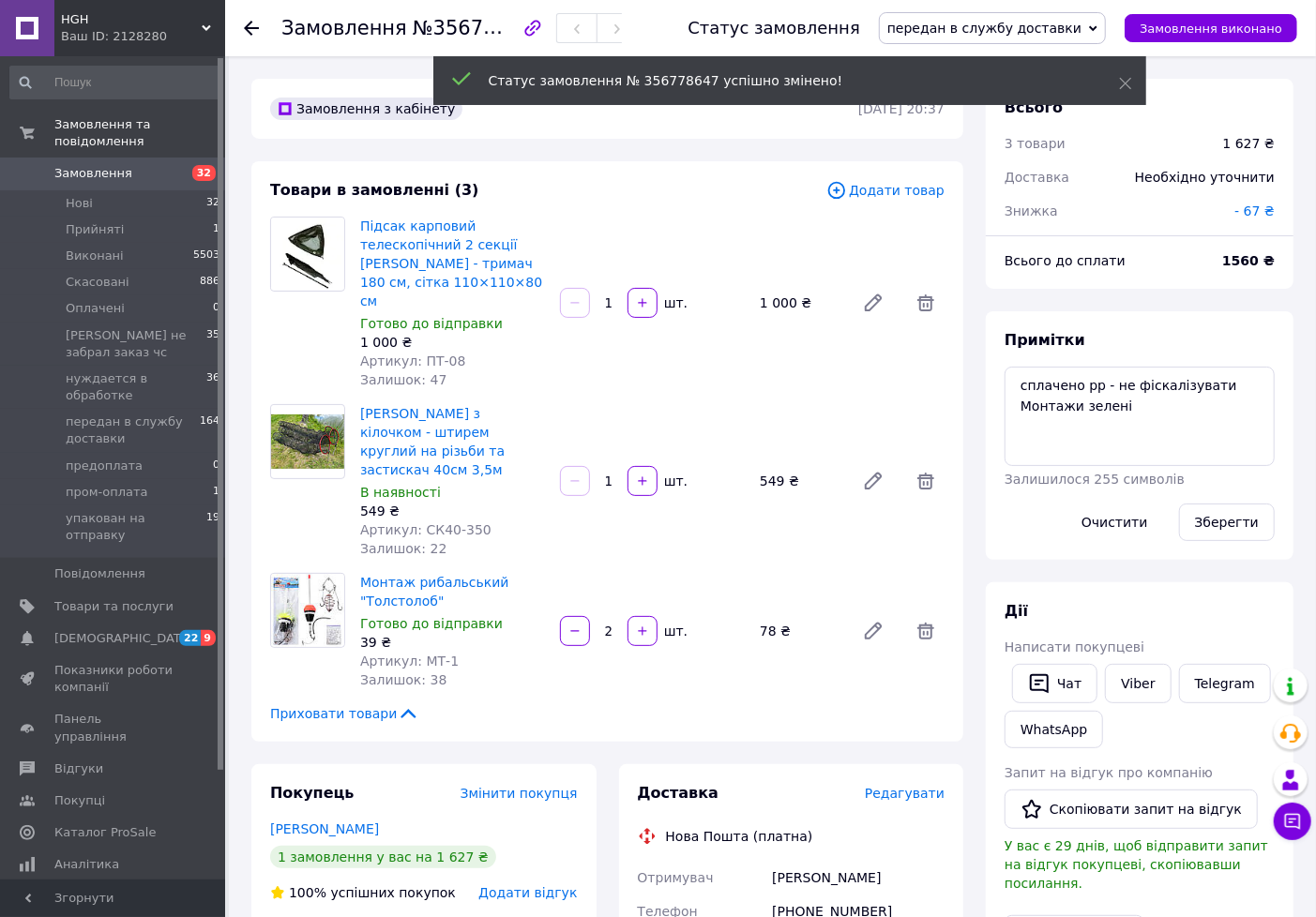
click at [904, 786] on span "Редагувати" at bounding box center [904, 793] width 80 height 15
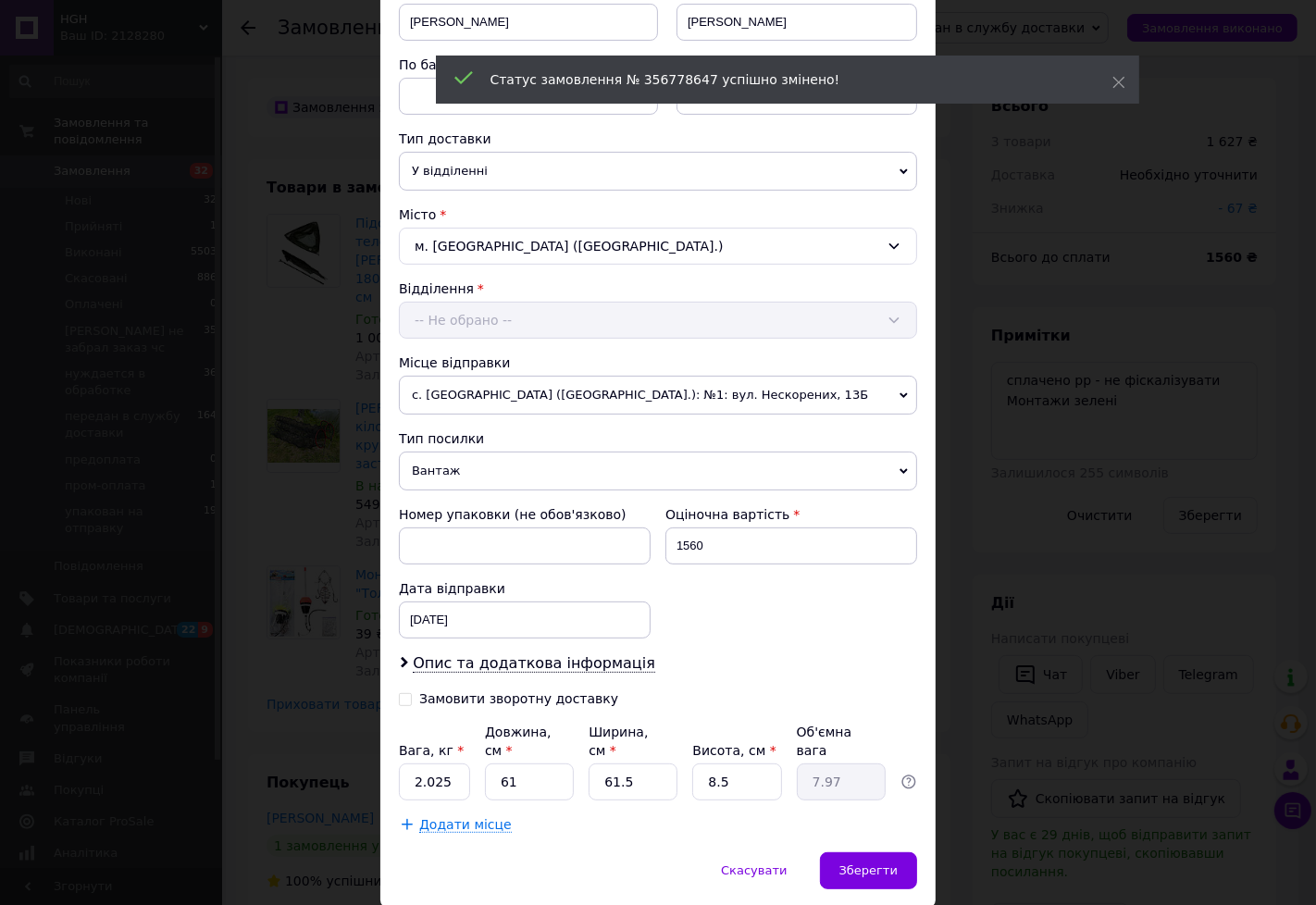
scroll to position [358, 0]
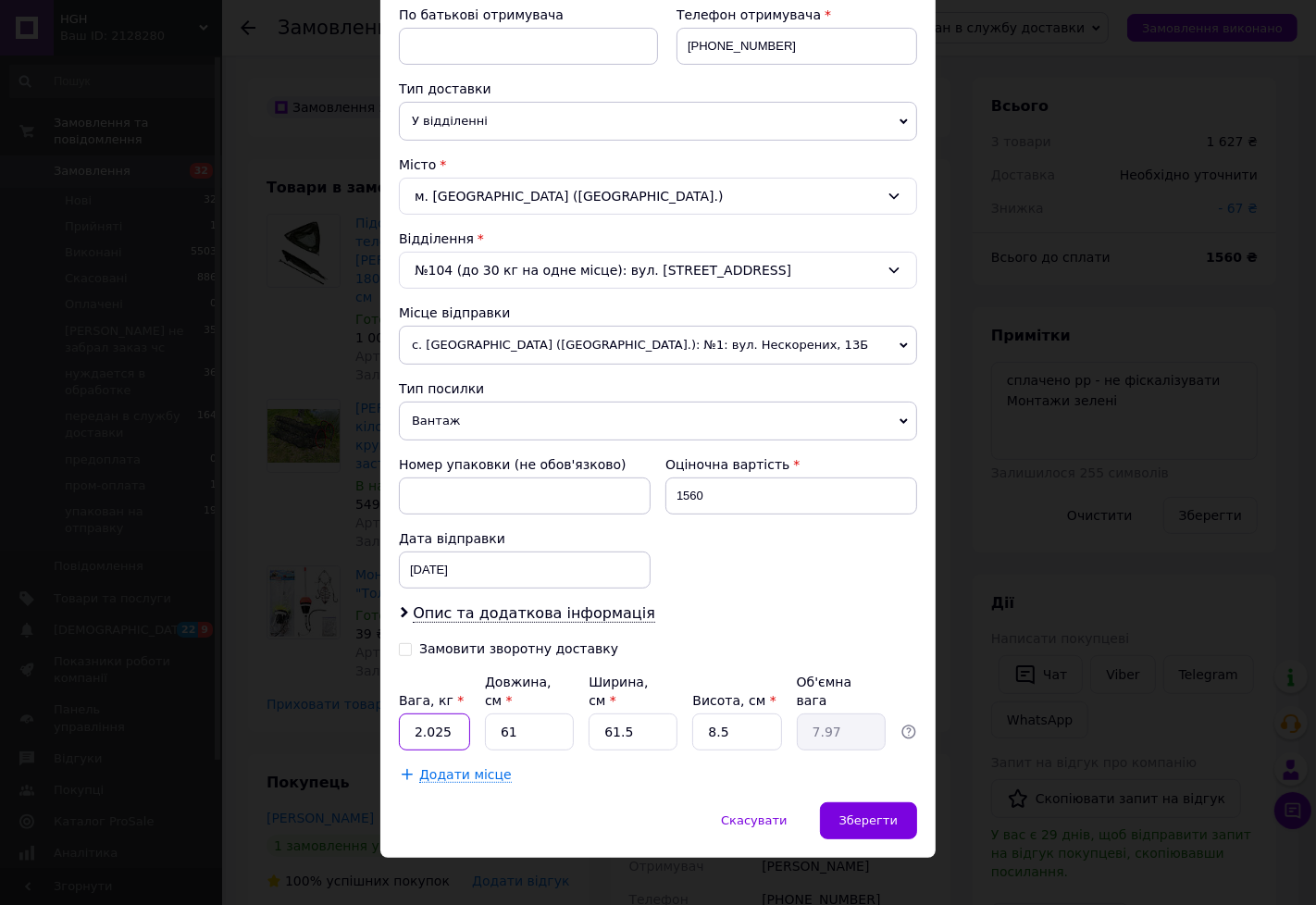
drag, startPoint x: 443, startPoint y: 710, endPoint x: 413, endPoint y: 713, distance: 30.1
click at [413, 713] on input "2.025" at bounding box center [434, 732] width 71 height 37
type input "1"
click at [476, 767] on span "Додати місце" at bounding box center [466, 774] width 93 height 16
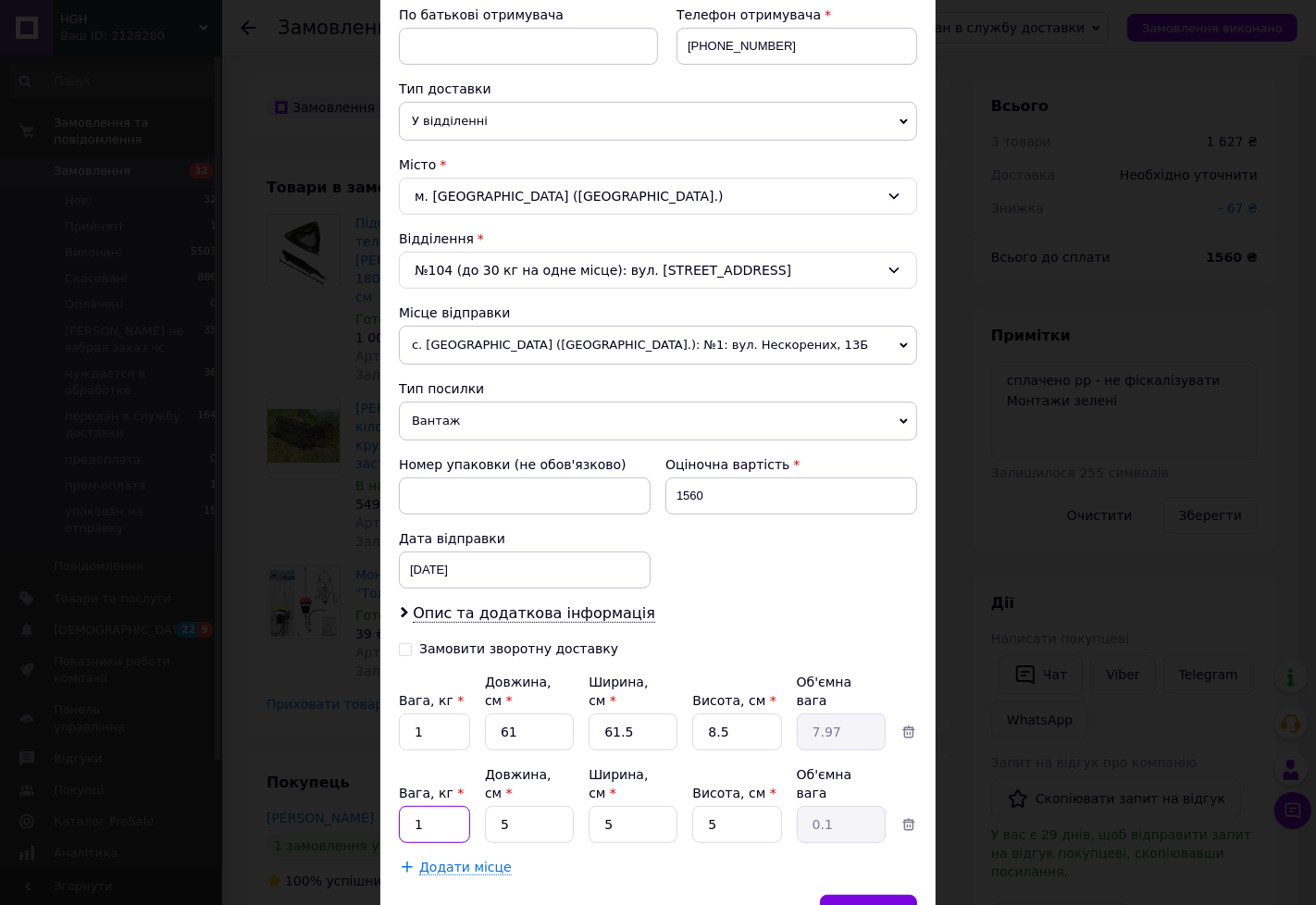
click at [457, 750] on input "1" at bounding box center [434, 732] width 71 height 37
type input "0.8"
click at [542, 713] on input "61" at bounding box center [530, 732] width 89 height 37
type input "6"
type input "0.78"
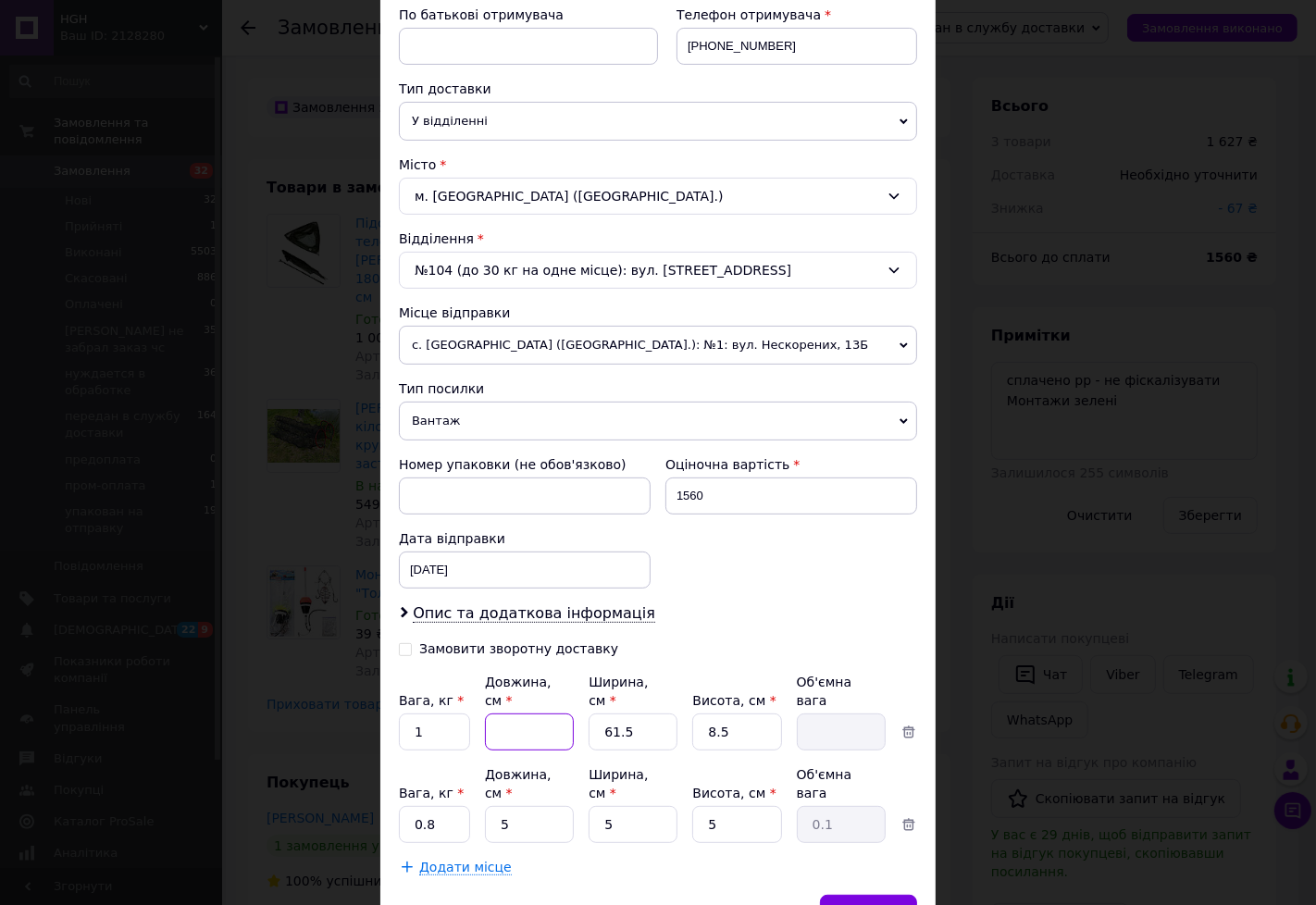
type input "1"
type input "0.13"
type input "11"
type input "1.44"
type input "118"
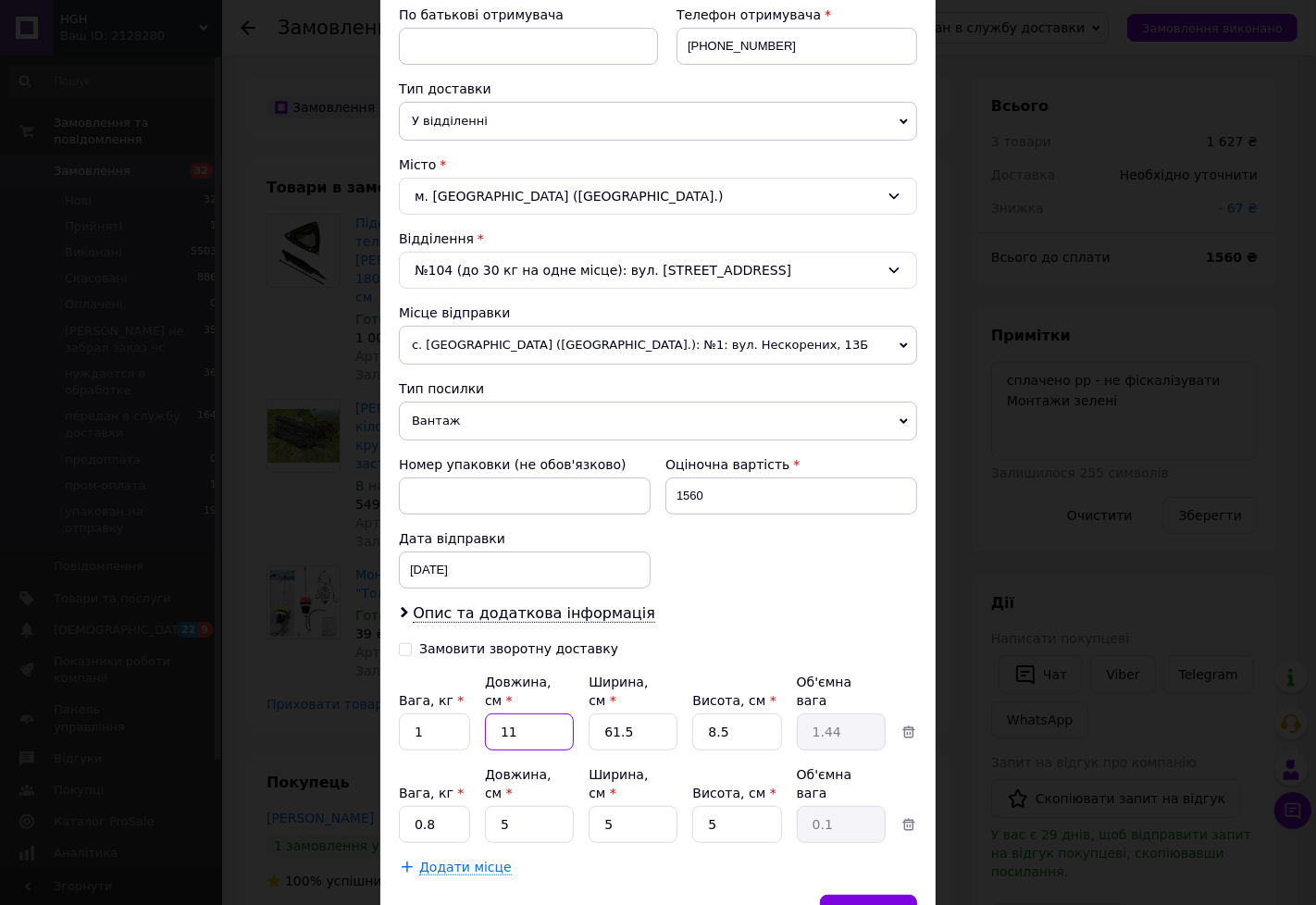
type input "15.42"
type input "118"
type input "9"
type input "2.26"
type input "9"
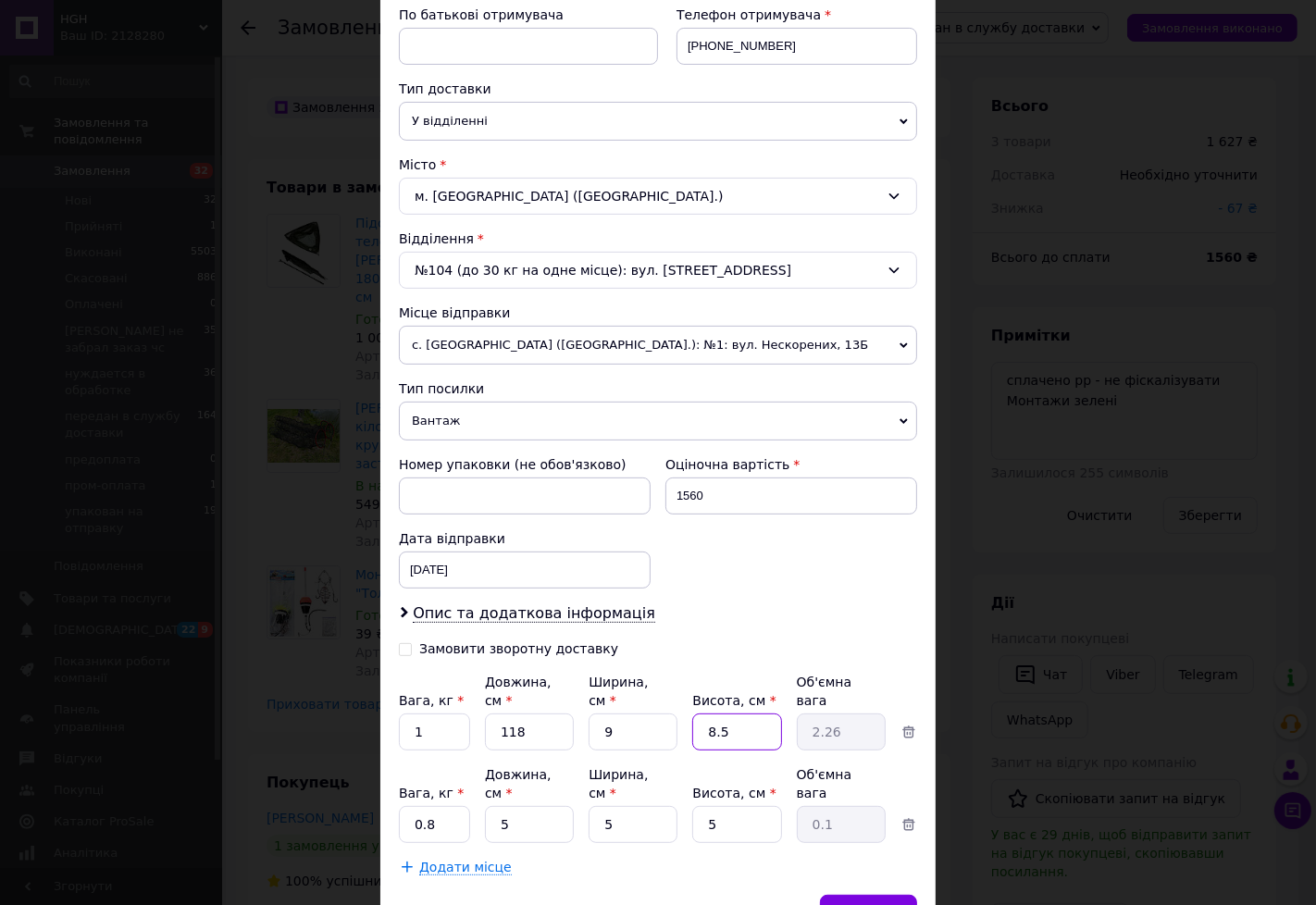
type input "9"
type input "2.39"
type input "9"
click at [542, 750] on input "5" at bounding box center [530, 732] width 89 height 37
type input "4"
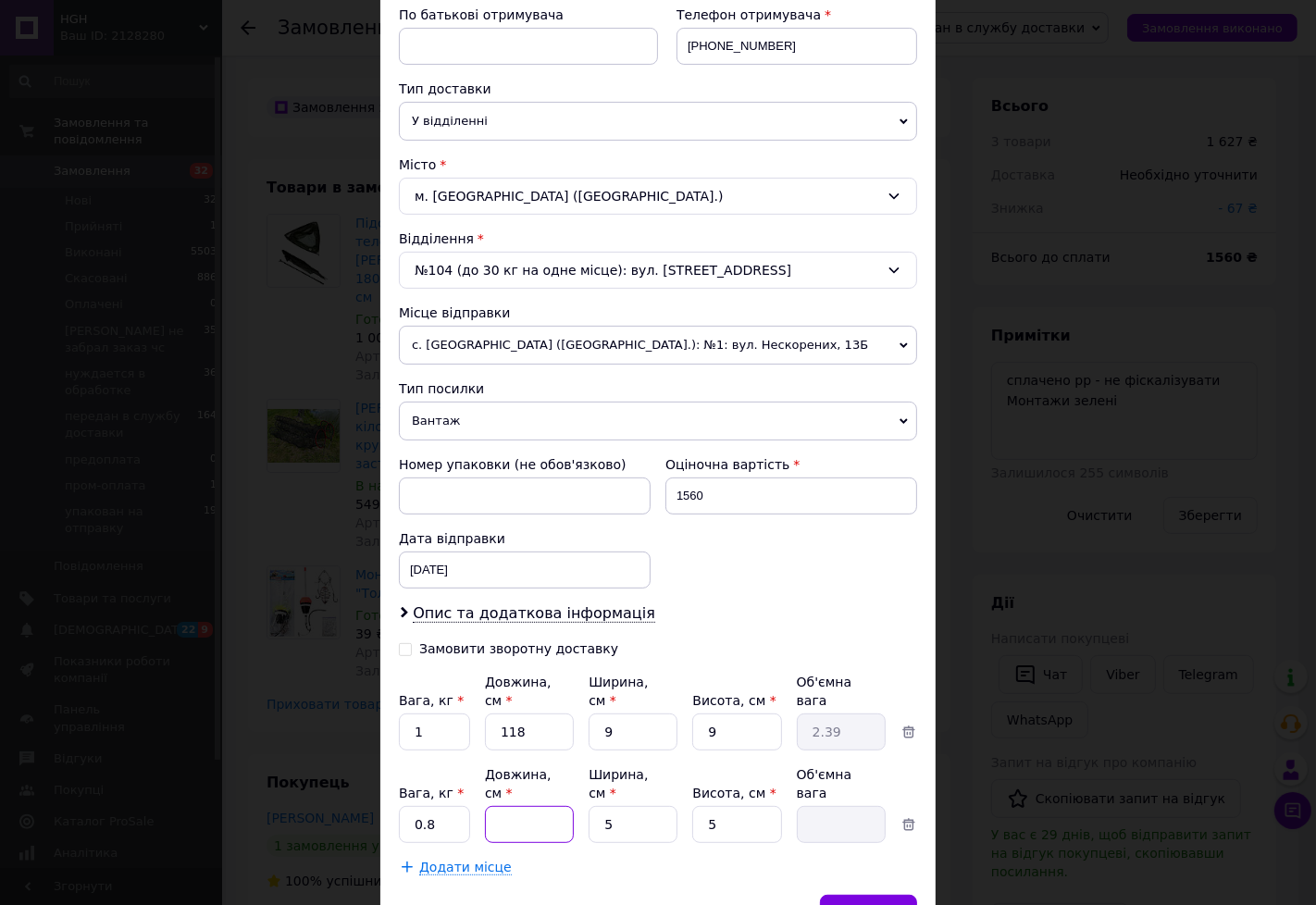
type input "0.1"
type input "44"
type input "0.28"
type input "44"
type input "4"
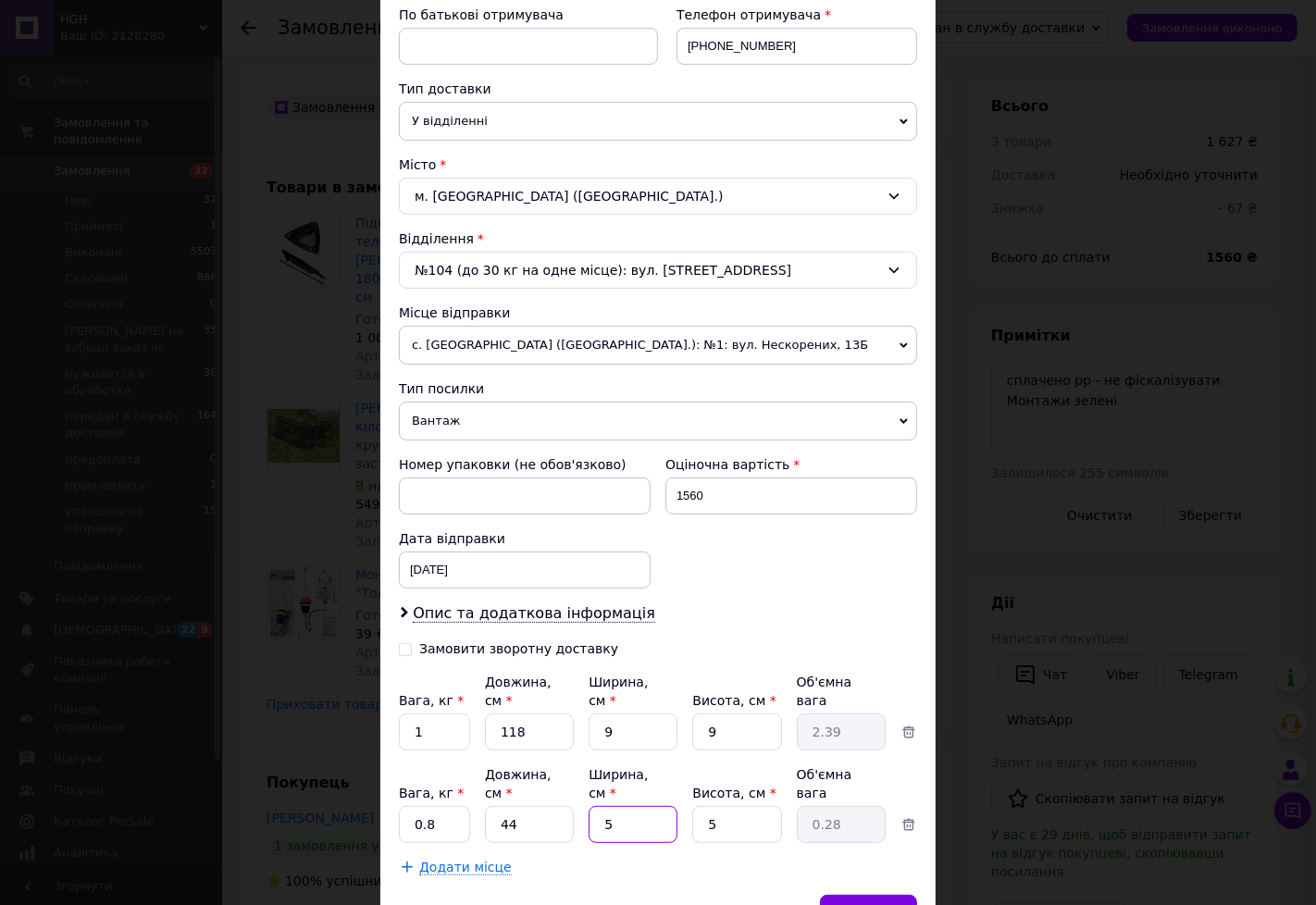
type input "0.22"
type input "42"
type input "2.31"
type input "42"
type input "4"
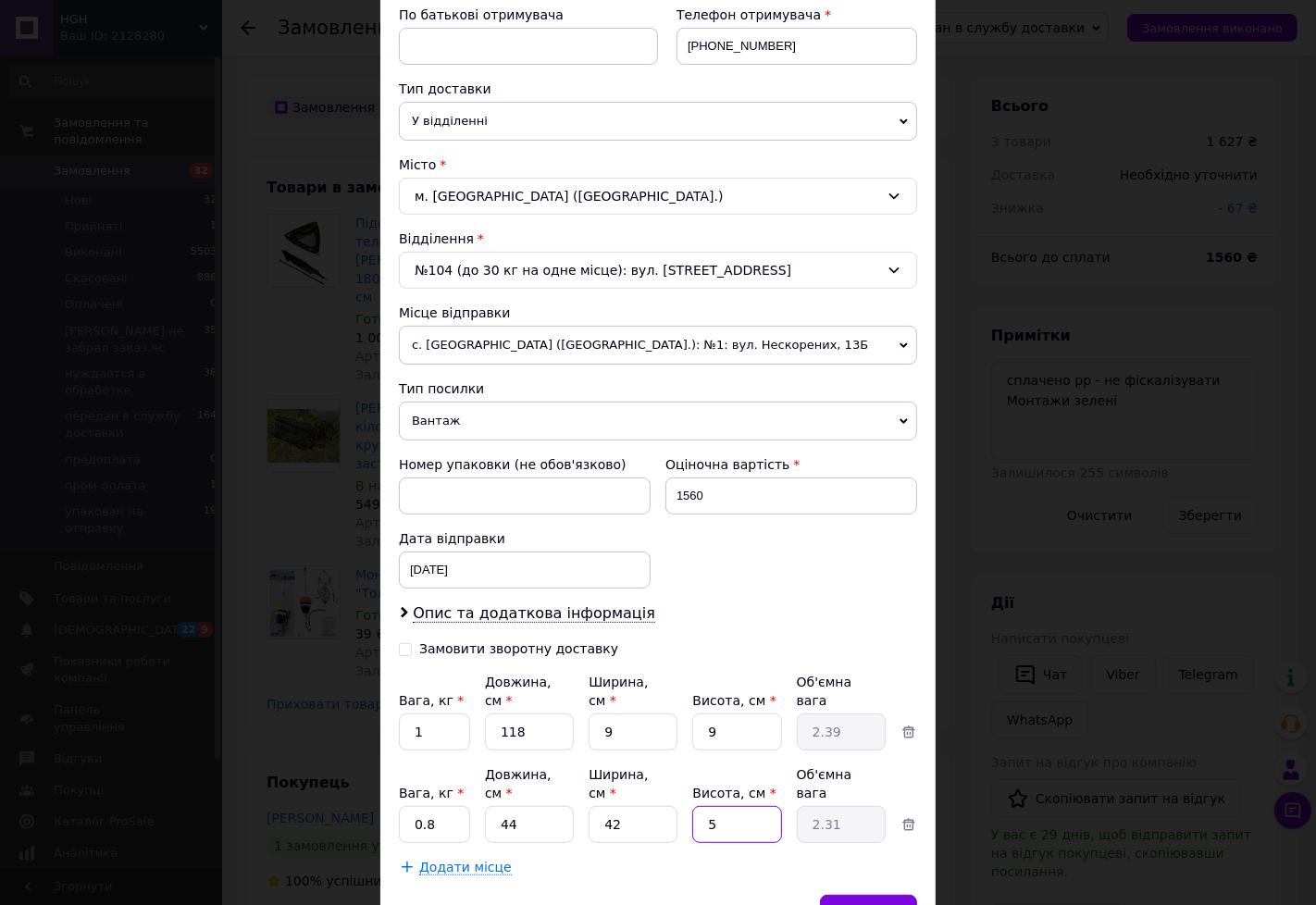
type input "1.85"
type input "4"
click at [861, 895] on div "Зберегти" at bounding box center [868, 913] width 97 height 37
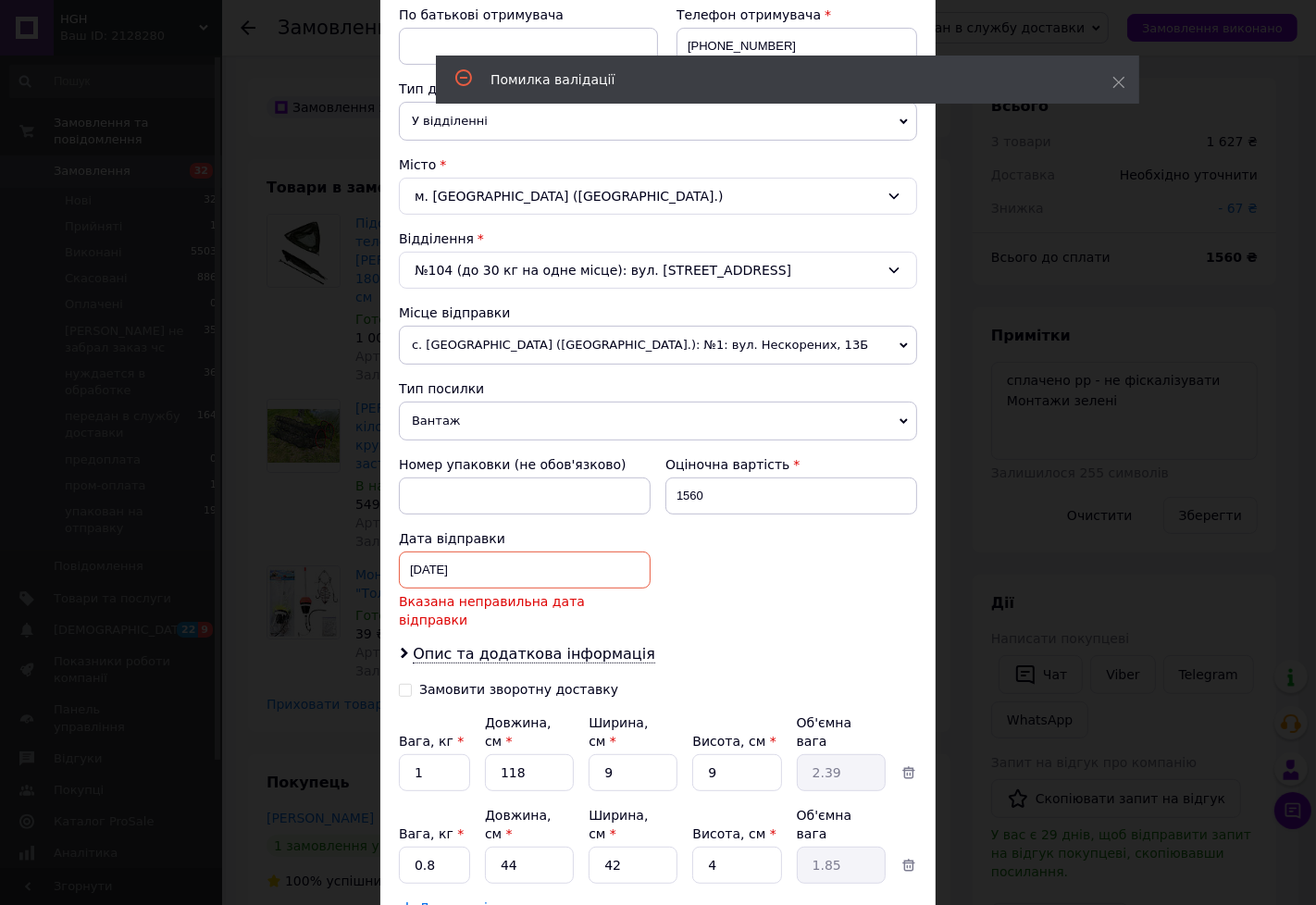
click at [540, 556] on div "11.08.2025 < 2025 > < Август > Пн Вт Ср Чт Пт Сб Вс 28 29 30 31 1 2 3 4 5 6 7 8…" at bounding box center [525, 571] width 252 height 37
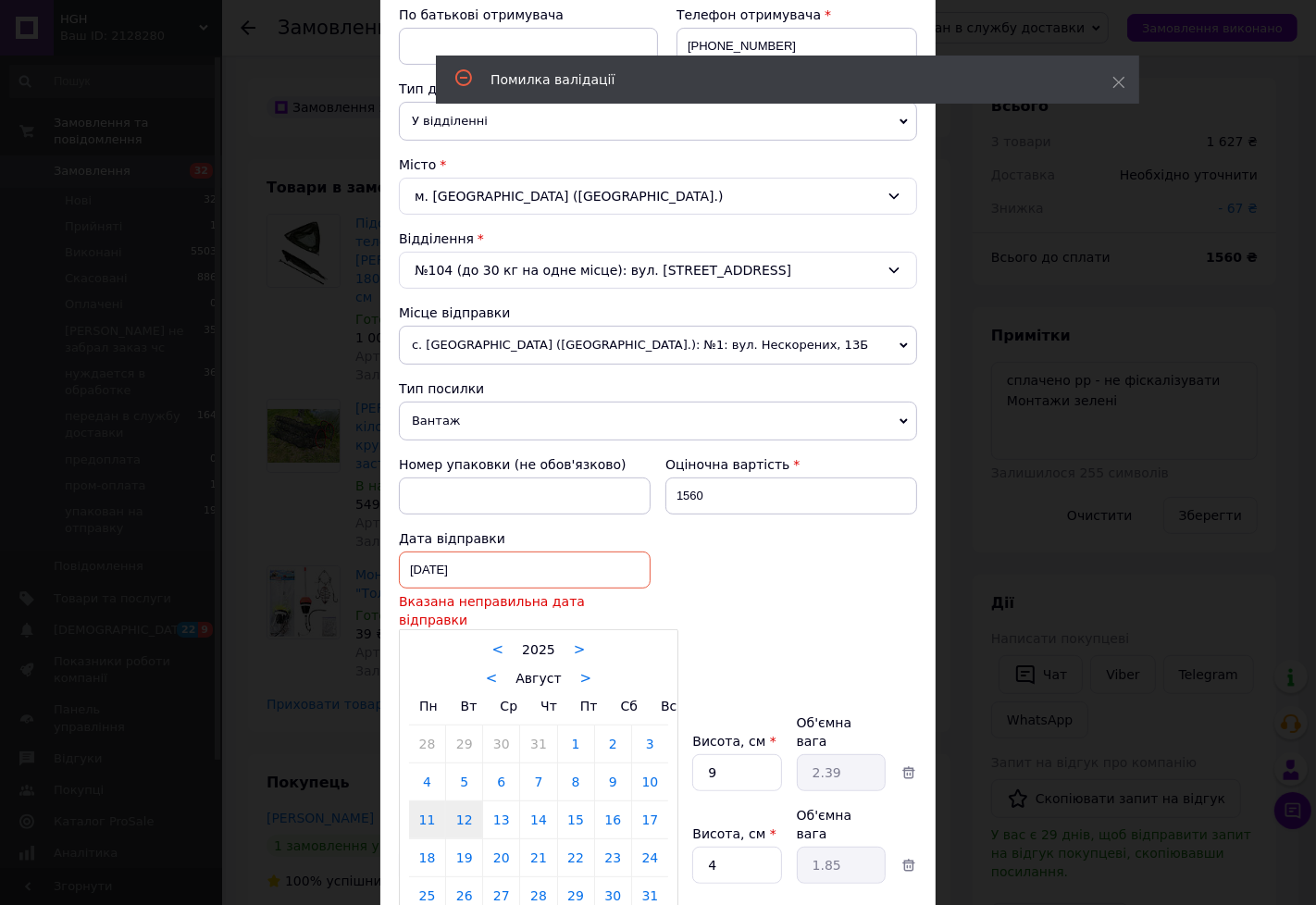
click at [476, 811] on link "12" at bounding box center [464, 820] width 36 height 37
type input "12.08.2025"
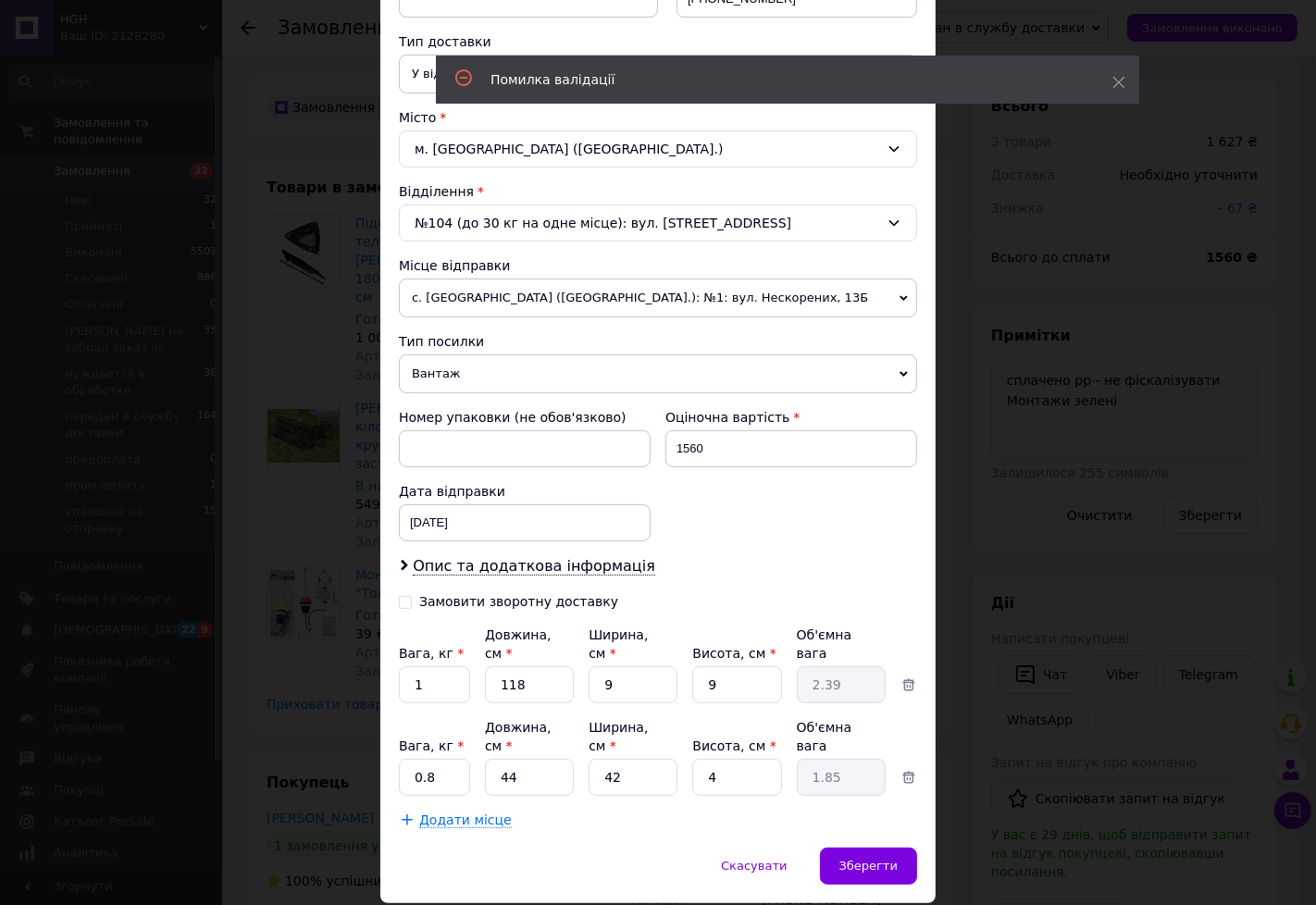
scroll to position [433, 0]
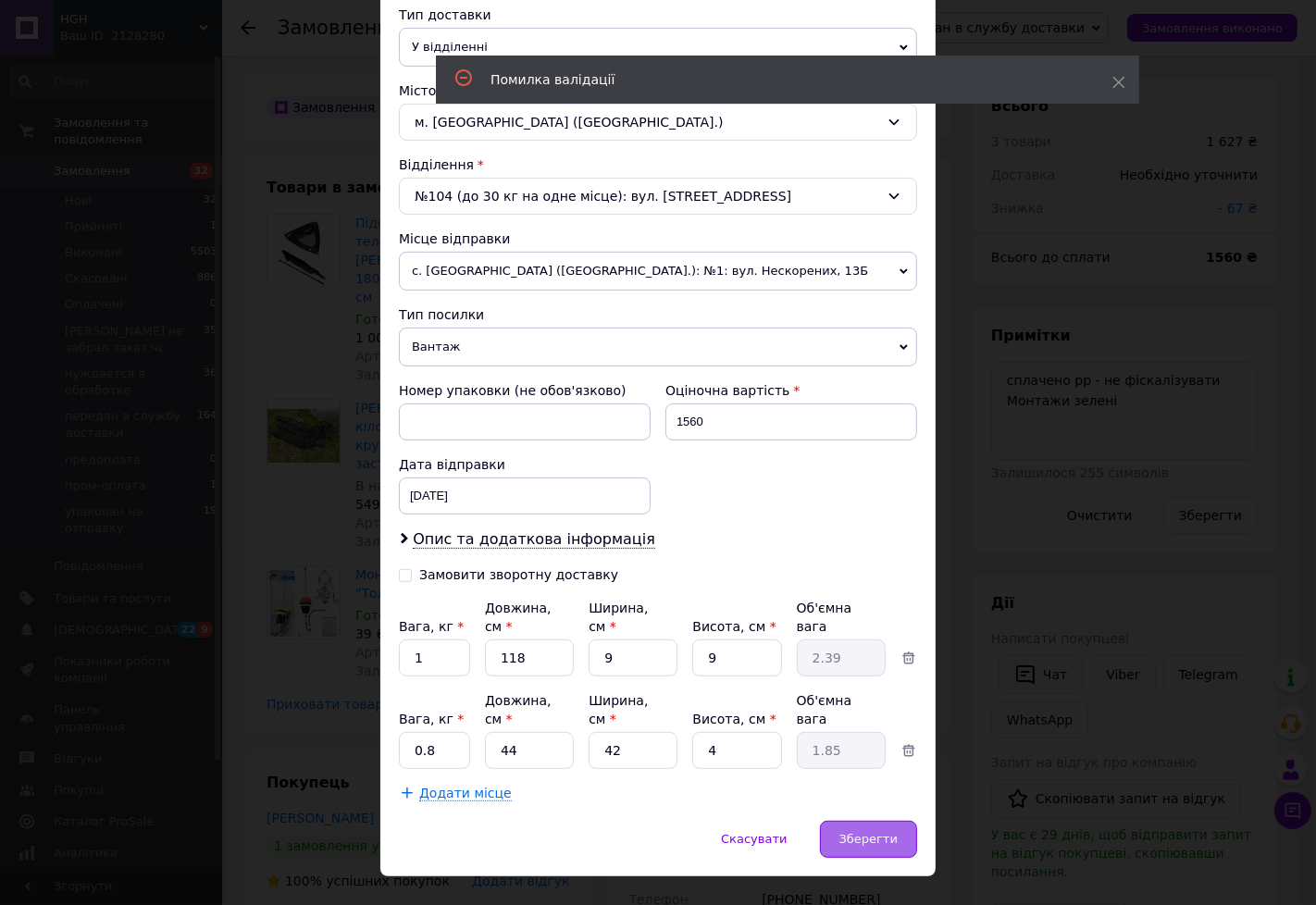
click at [890, 832] on span "Зберегти" at bounding box center [868, 838] width 58 height 14
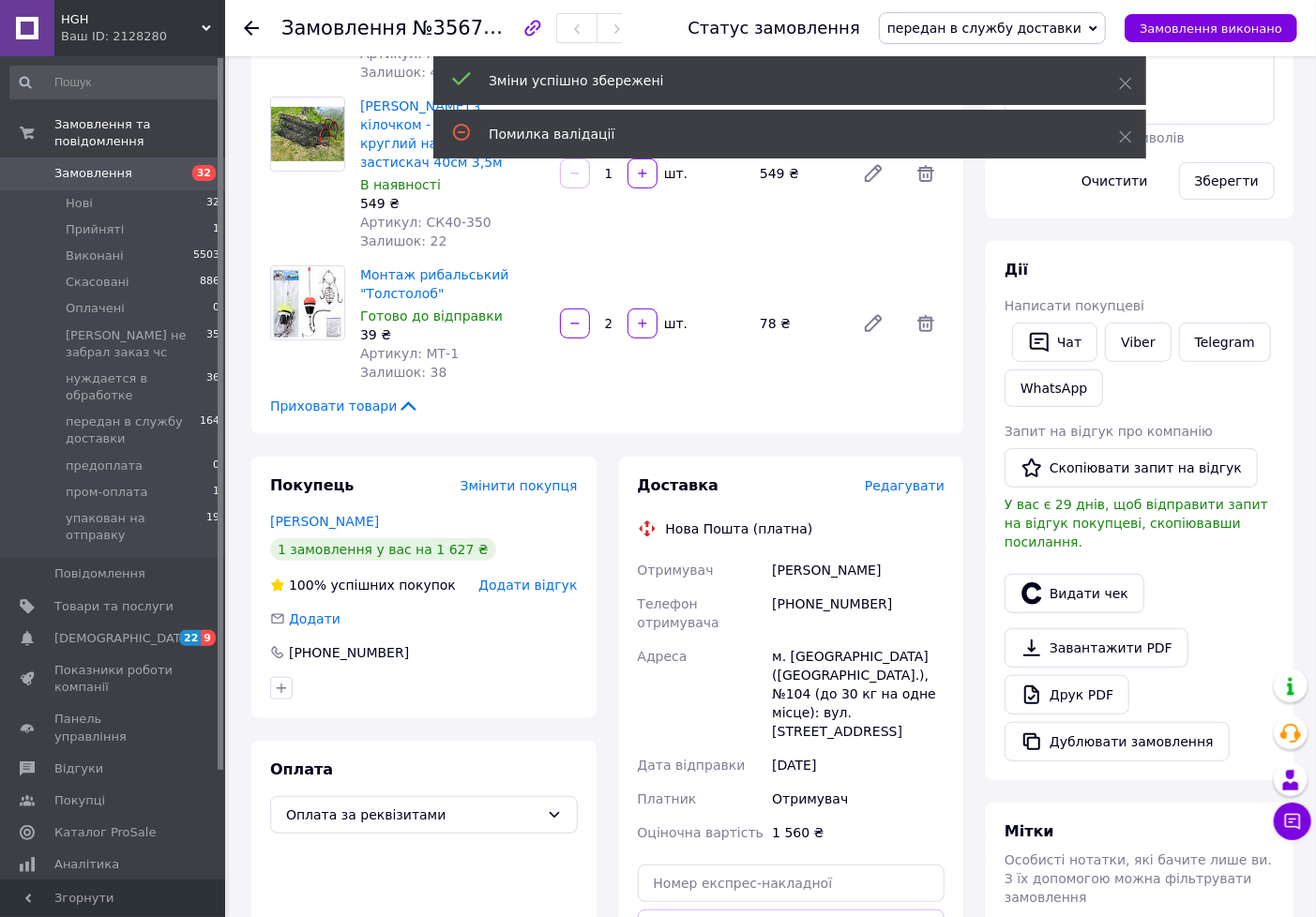
scroll to position [417, 0]
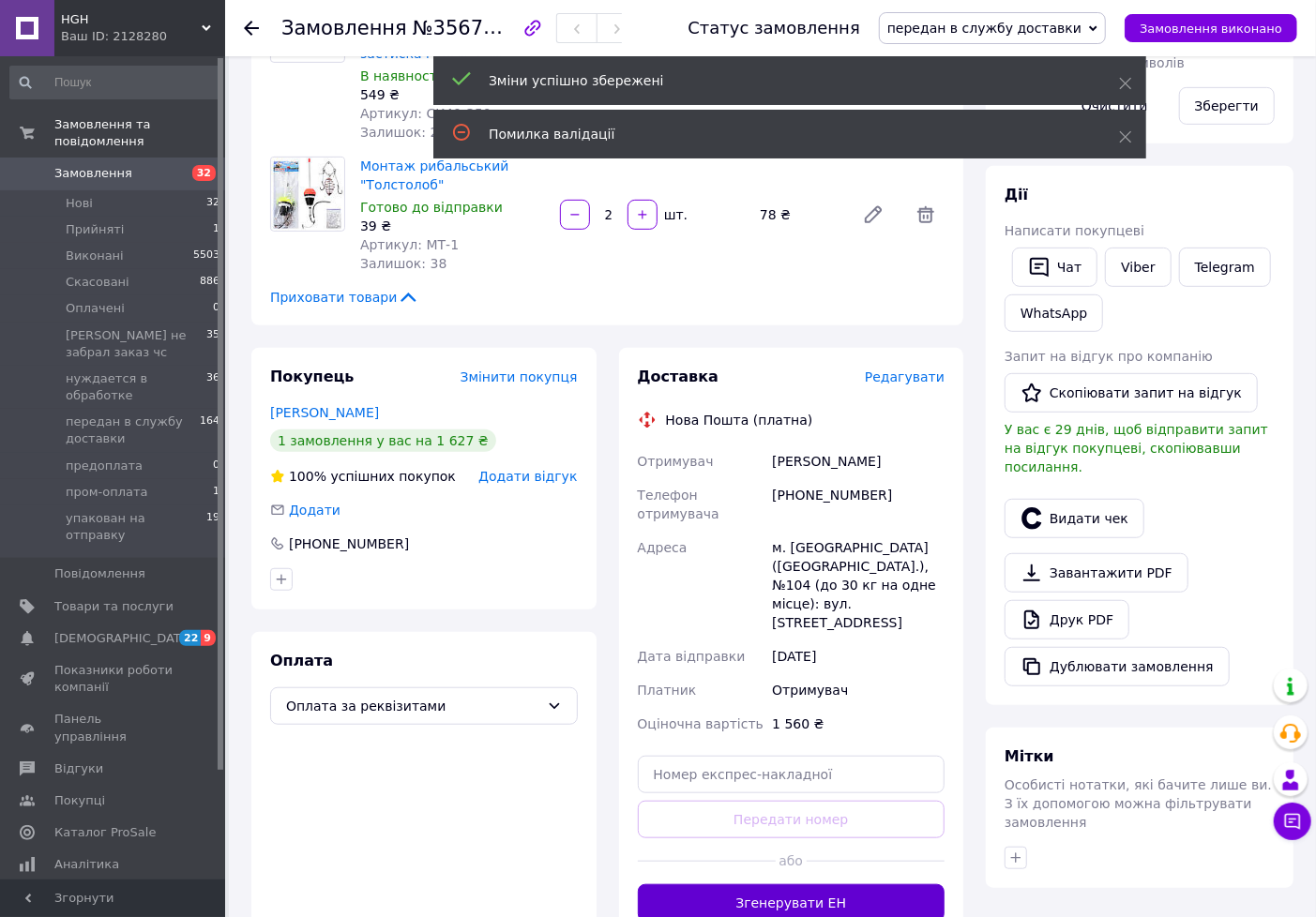
click at [772, 884] on button "Згенерувати ЕН" at bounding box center [792, 903] width 308 height 38
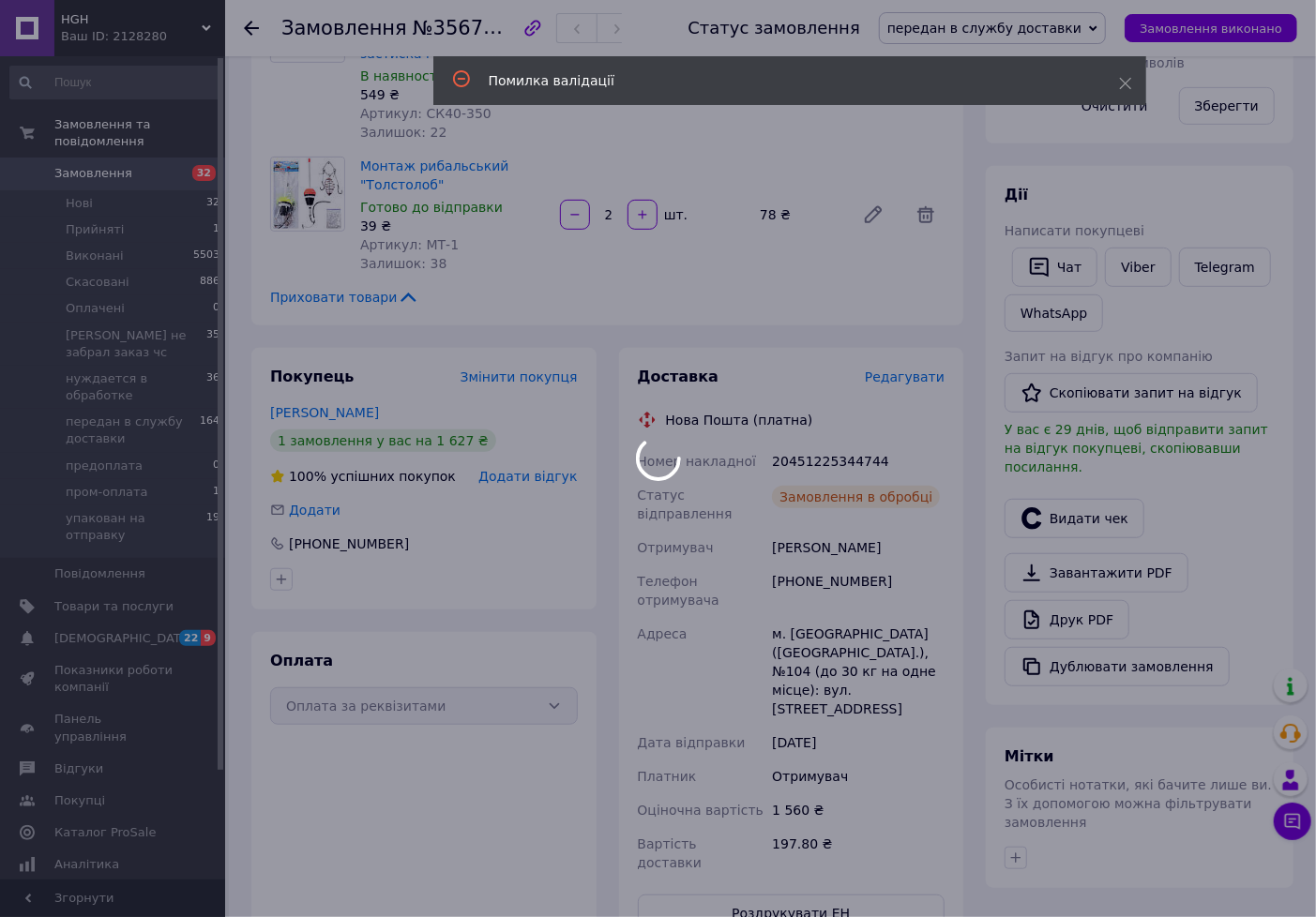
scroll to position [75, 0]
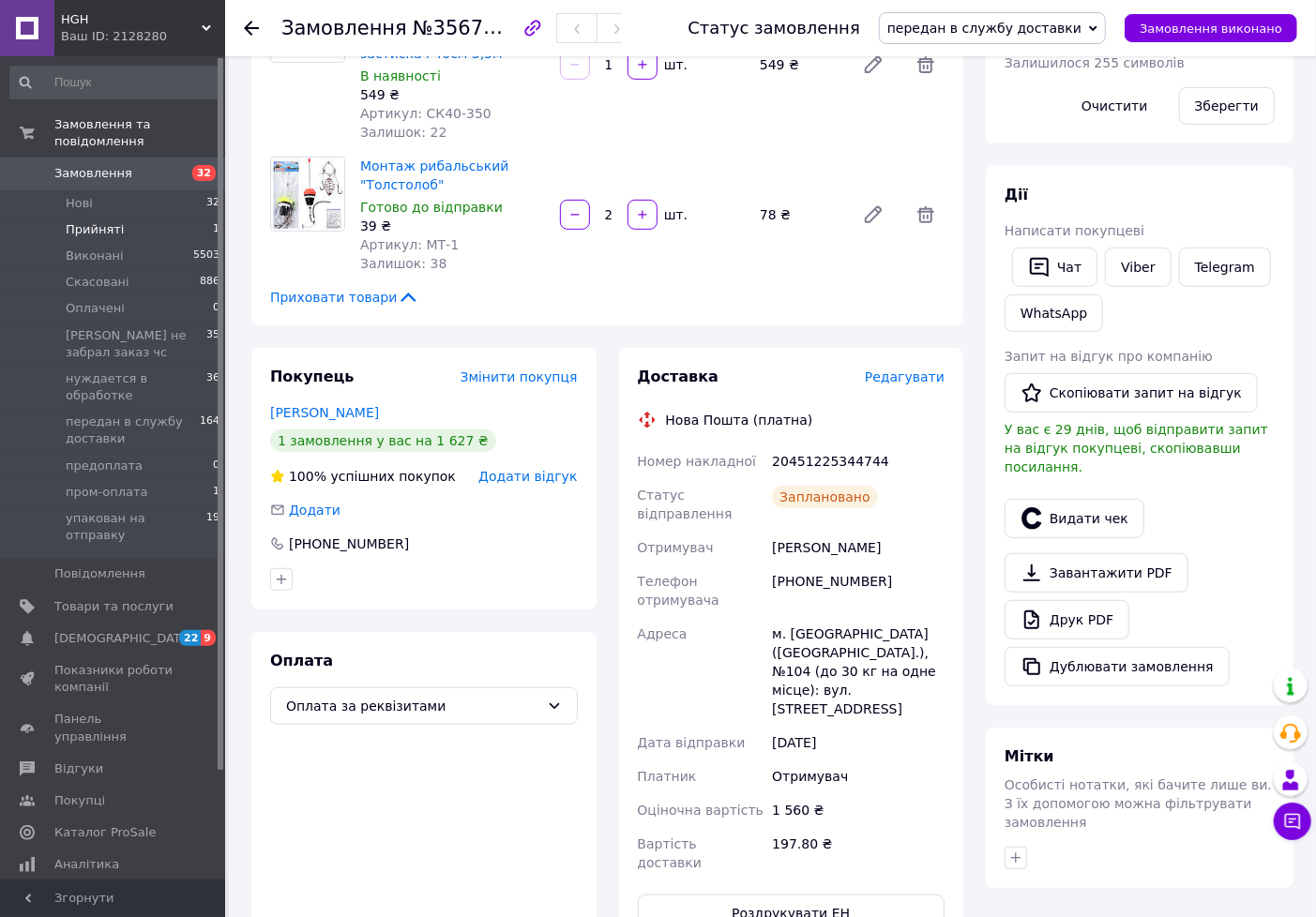
click at [104, 222] on span "Прийняті" at bounding box center [95, 230] width 58 height 17
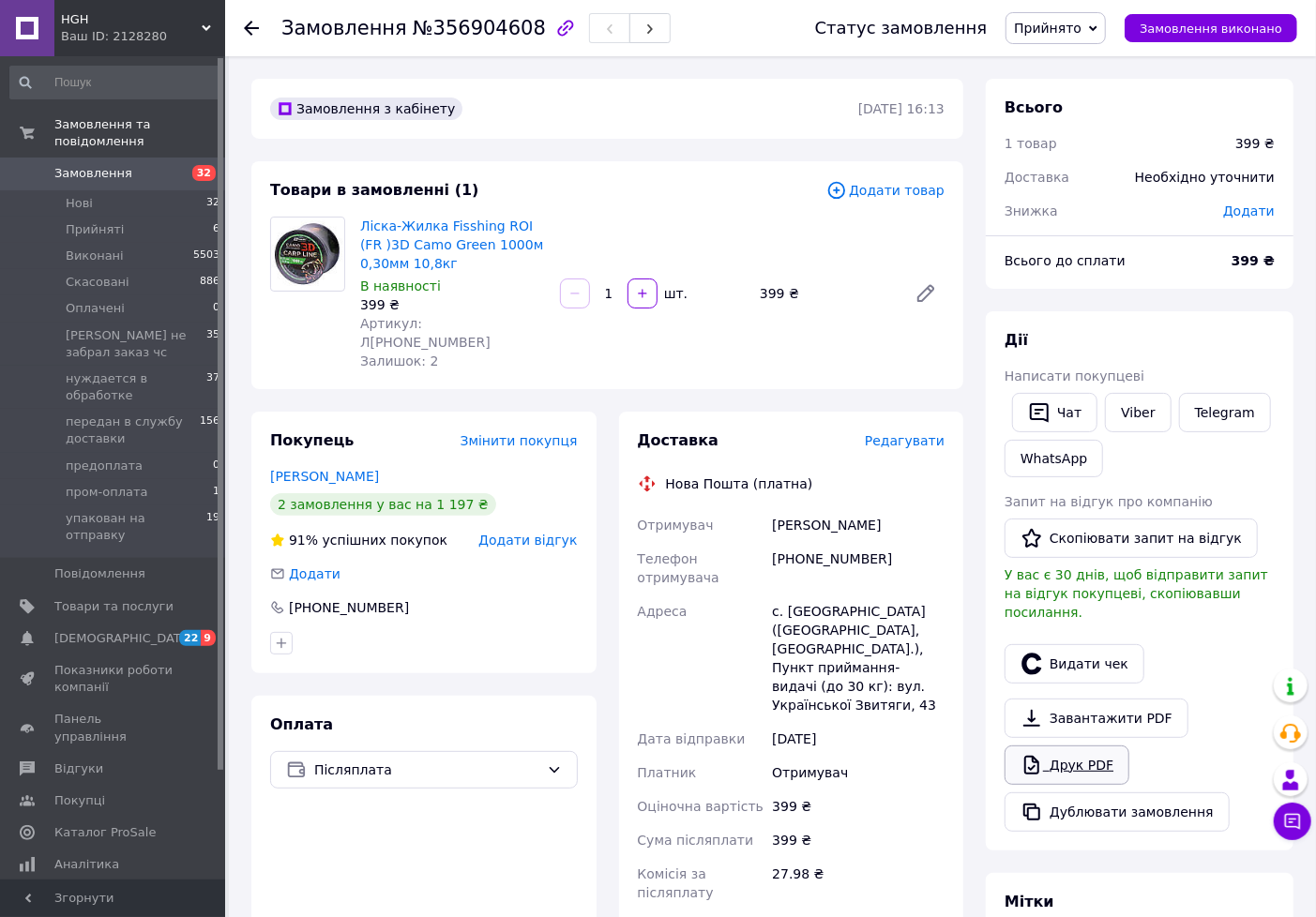
click at [1081, 745] on link "Друк PDF" at bounding box center [1066, 765] width 125 height 39
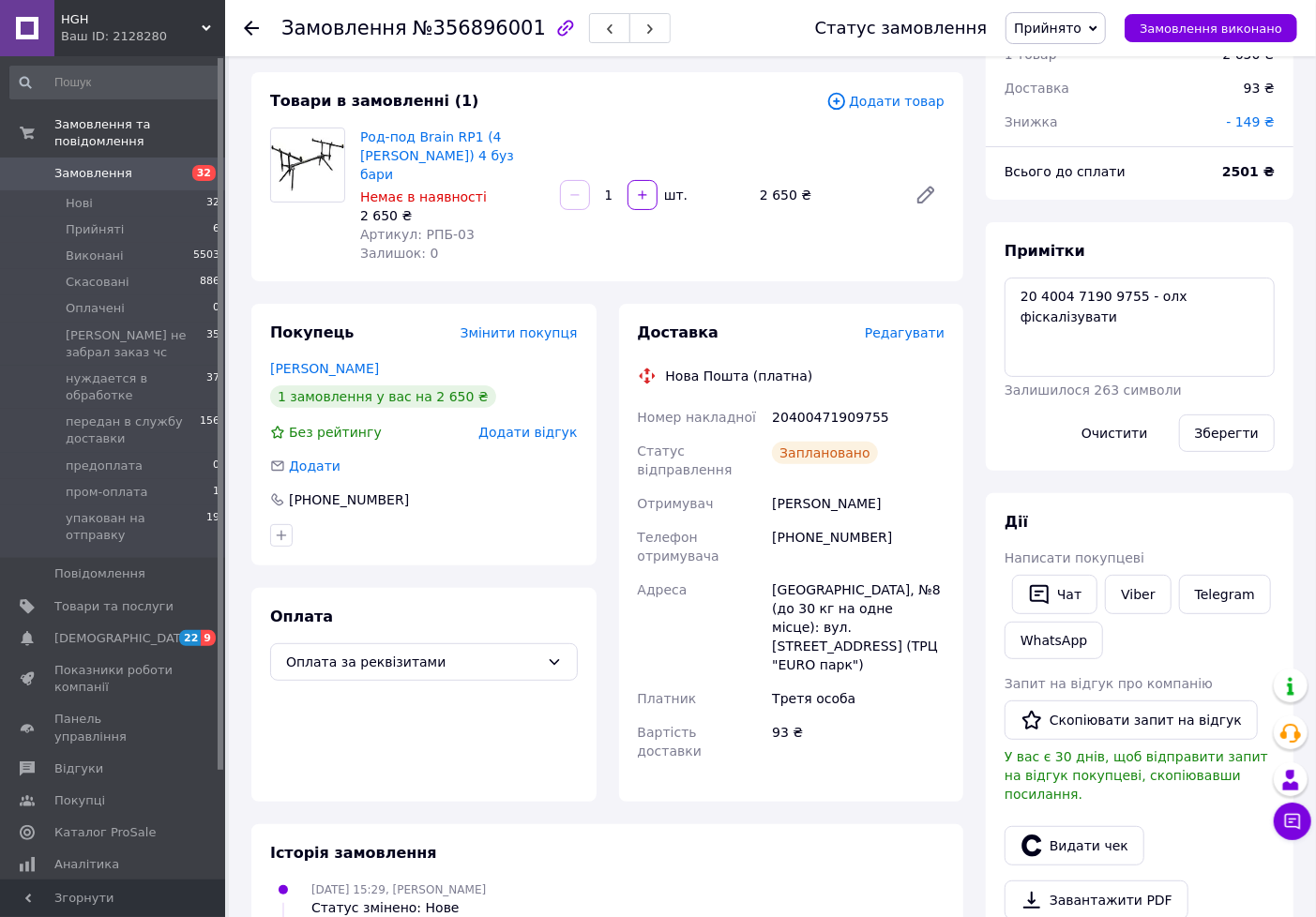
scroll to position [208, 0]
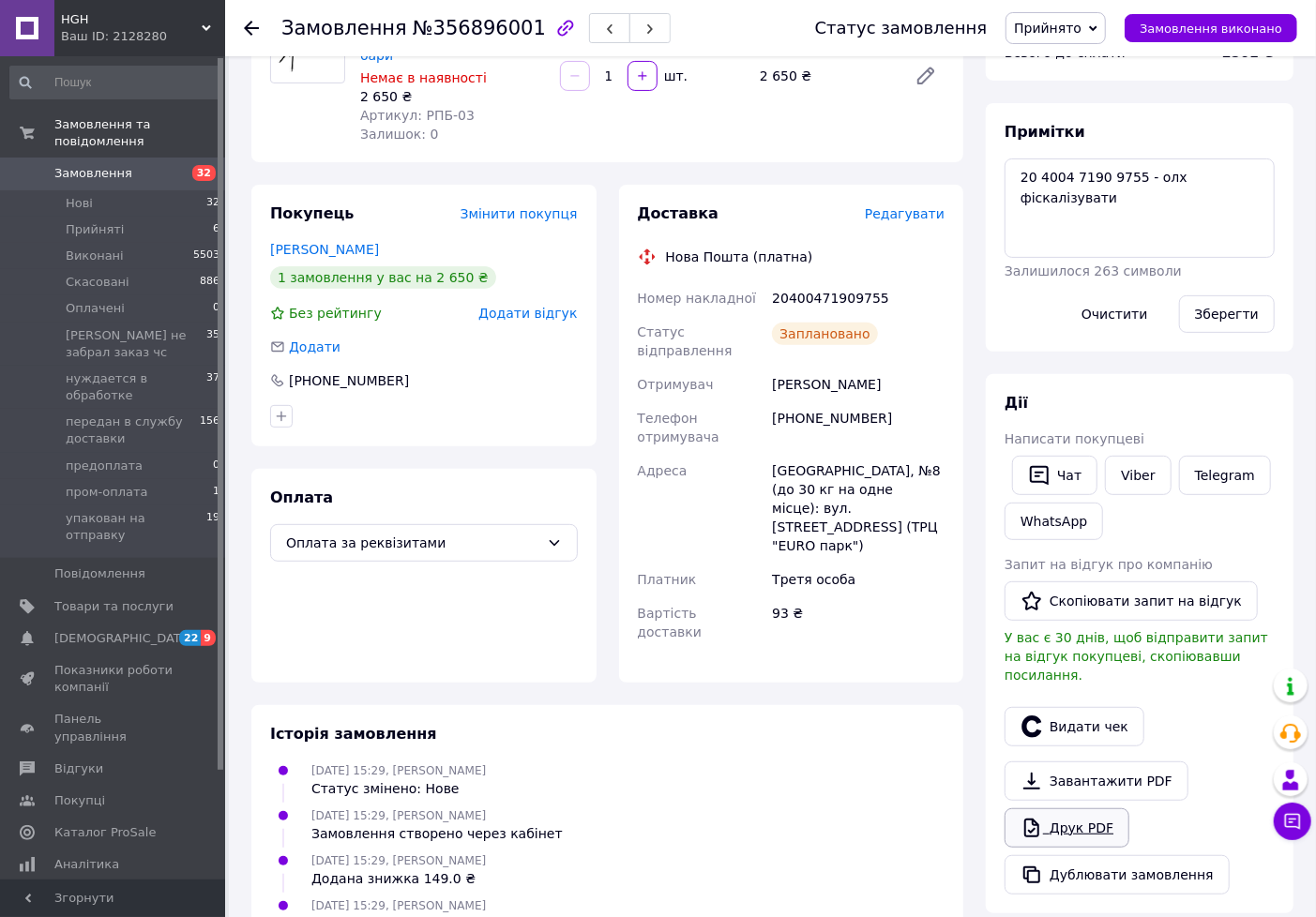
click at [1067, 816] on link "Друк PDF" at bounding box center [1066, 828] width 125 height 39
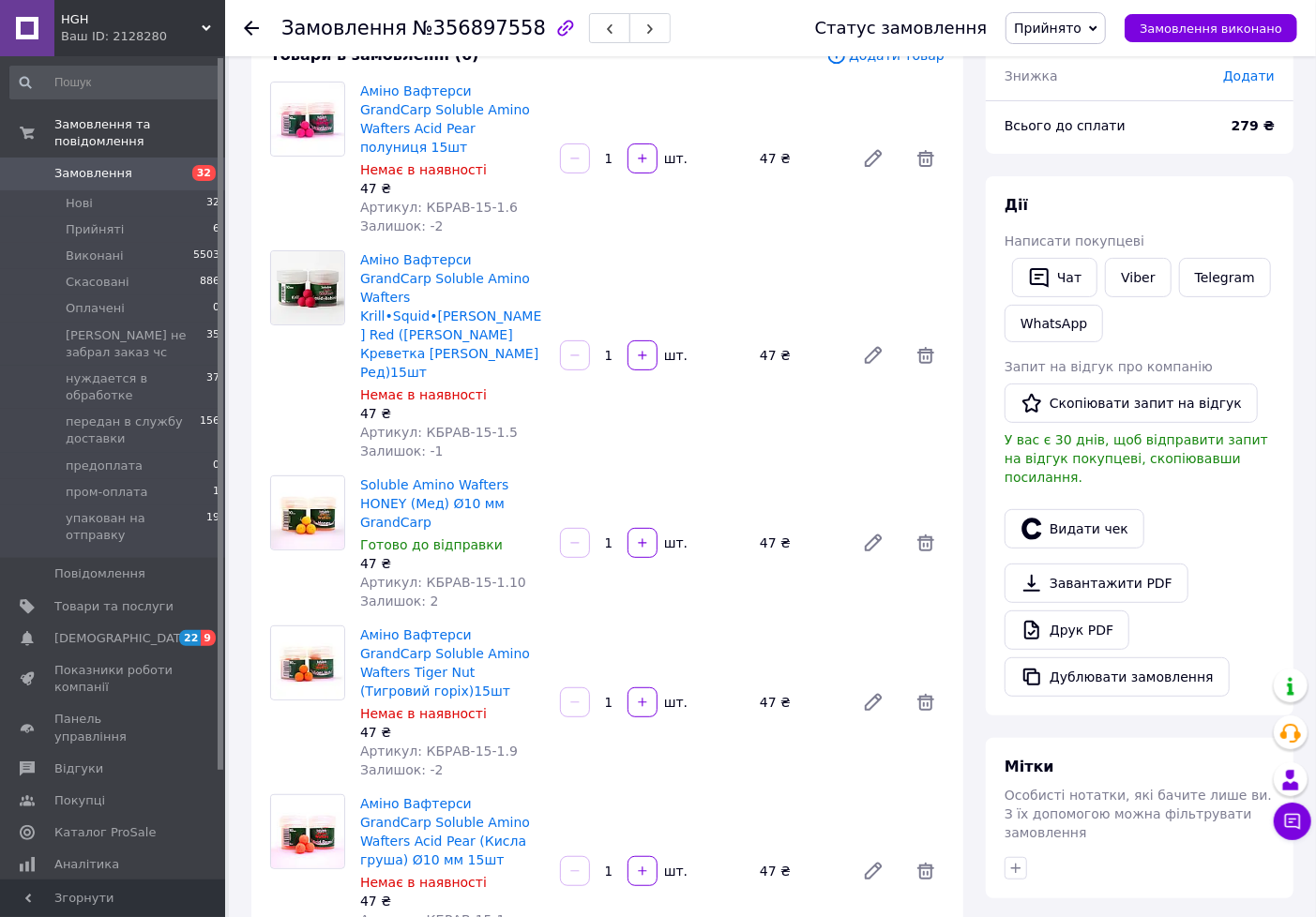
scroll to position [208, 0]
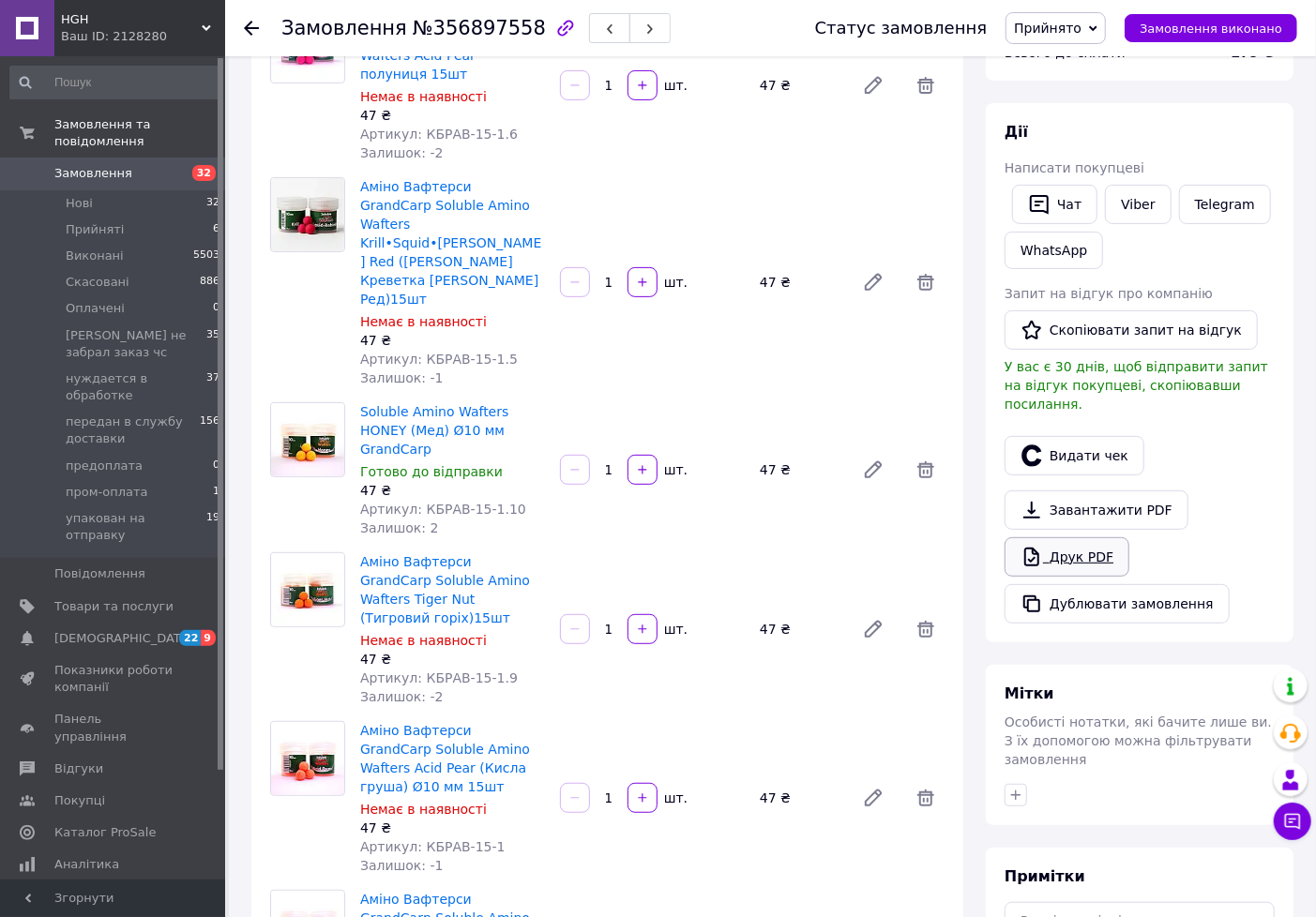
click at [1055, 538] on link "Друк PDF" at bounding box center [1066, 558] width 125 height 39
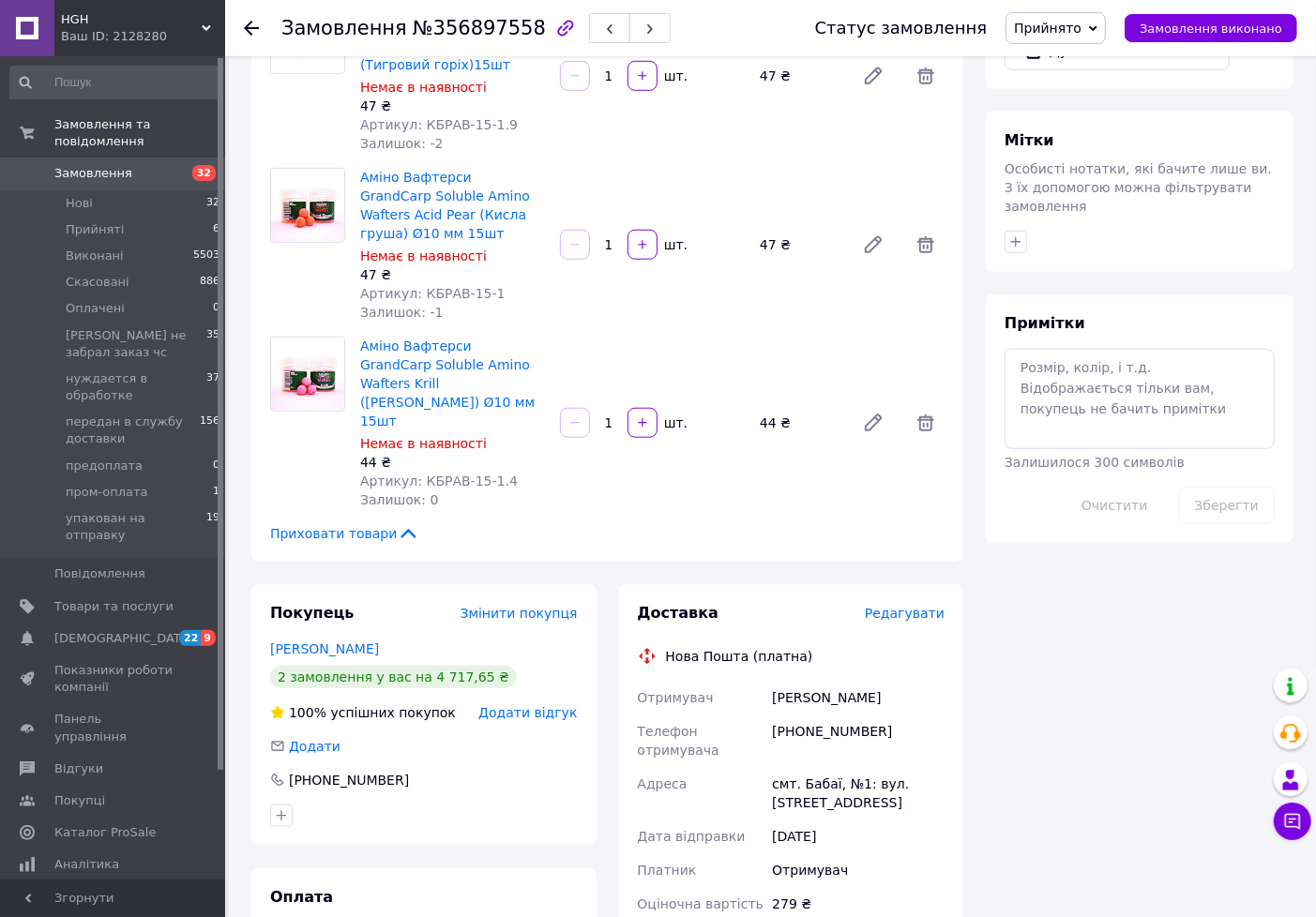
scroll to position [728, 0]
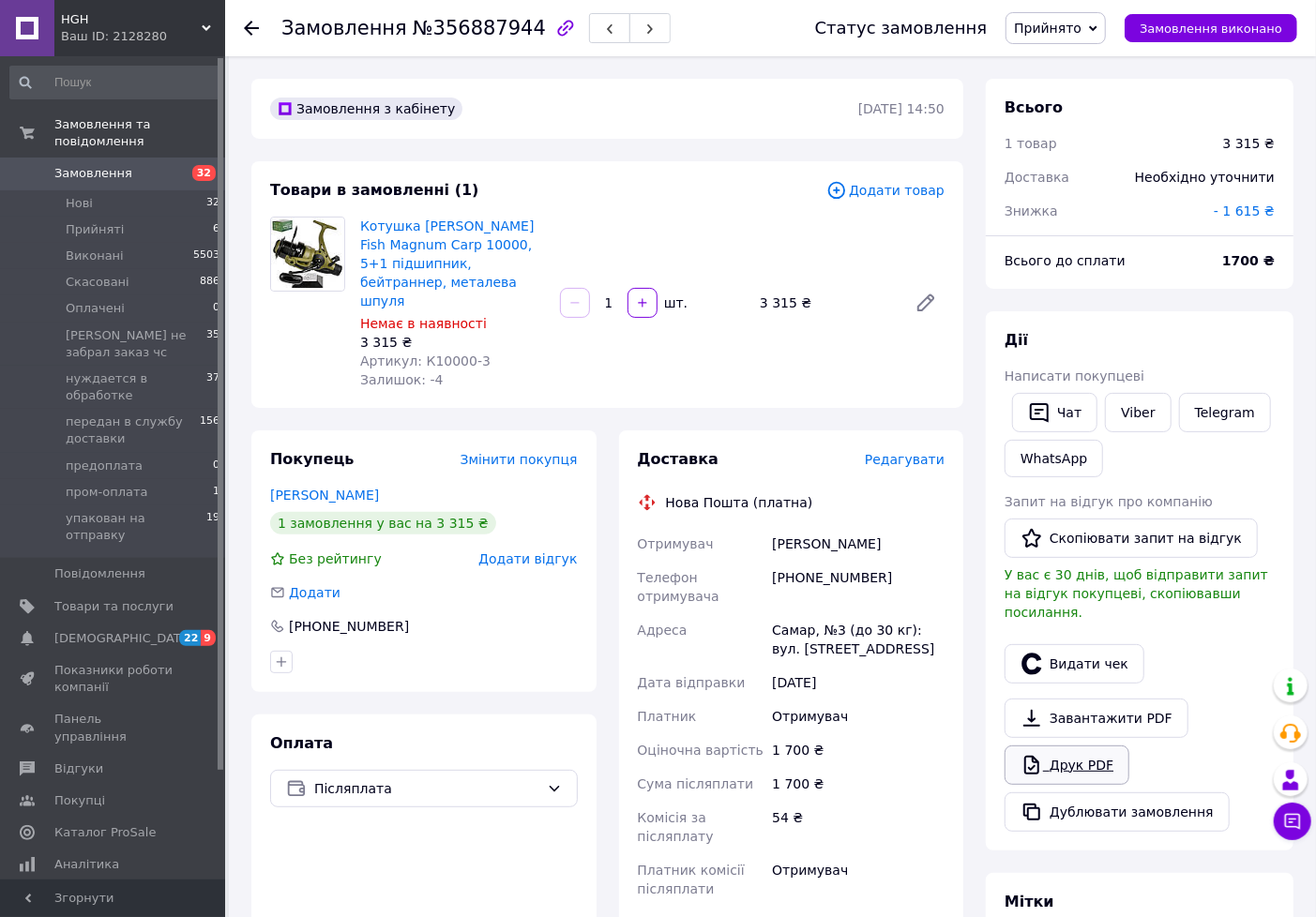
click at [1086, 755] on link "Друк PDF" at bounding box center [1066, 765] width 125 height 39
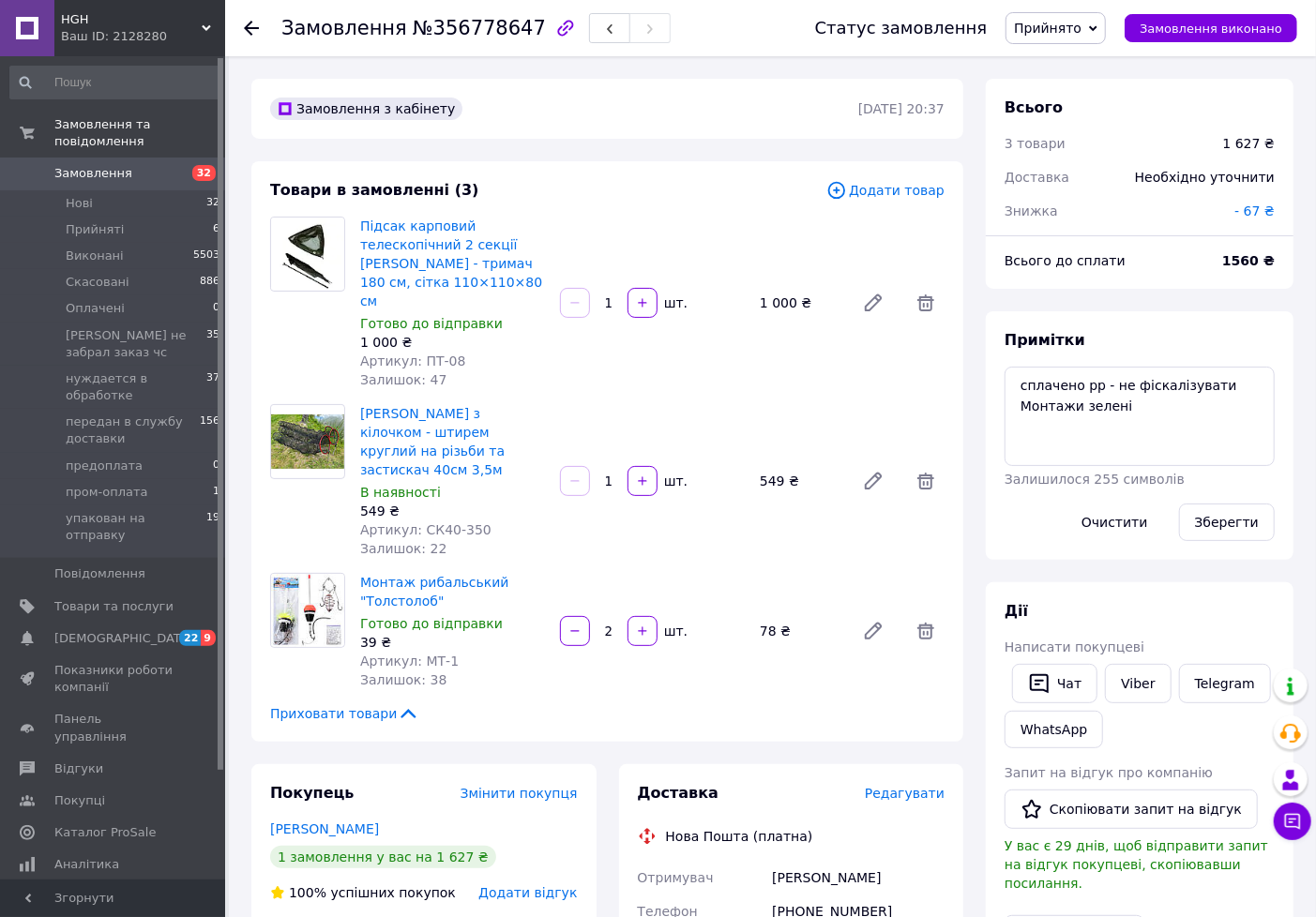
scroll to position [104, 0]
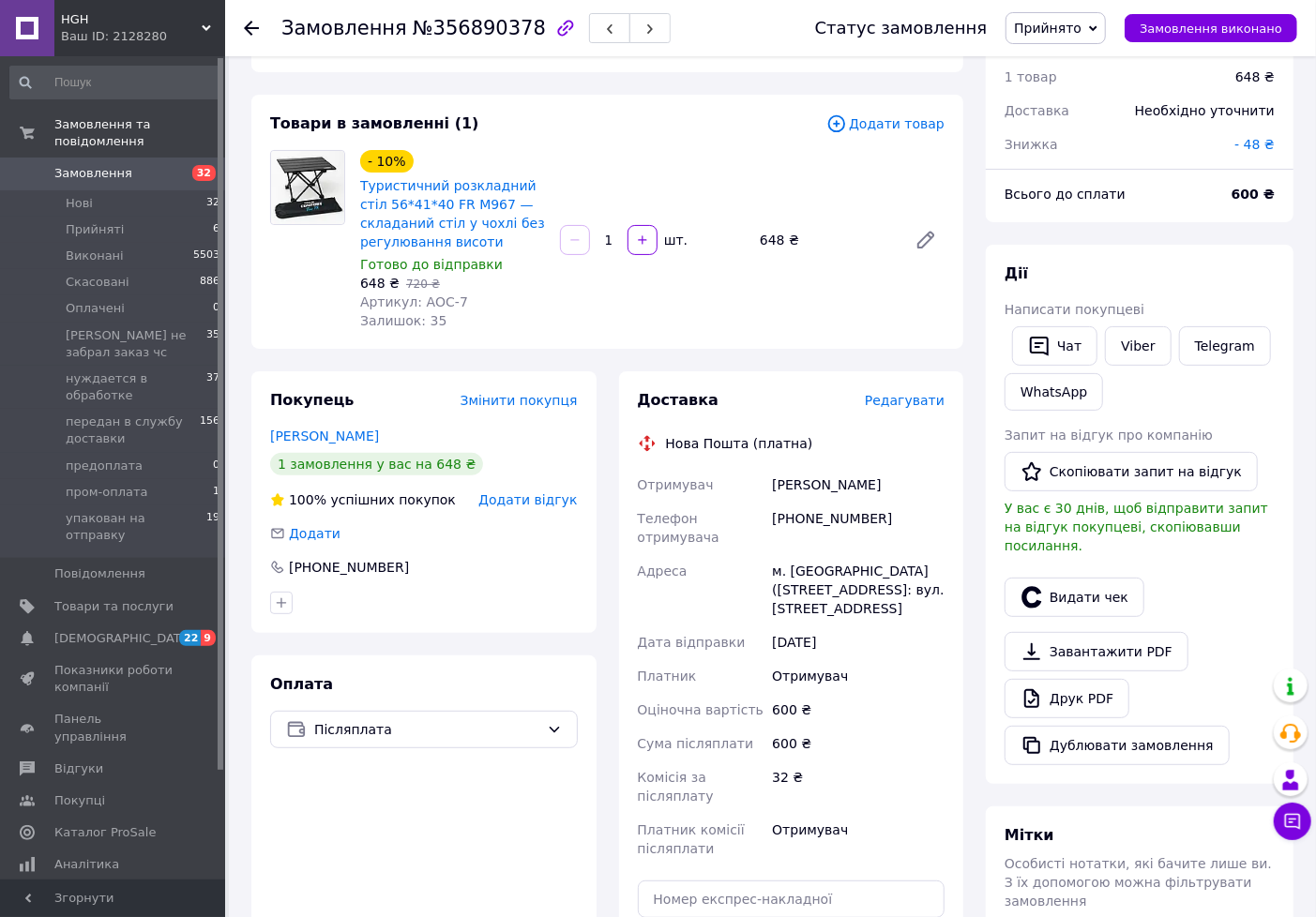
scroll to position [104, 0]
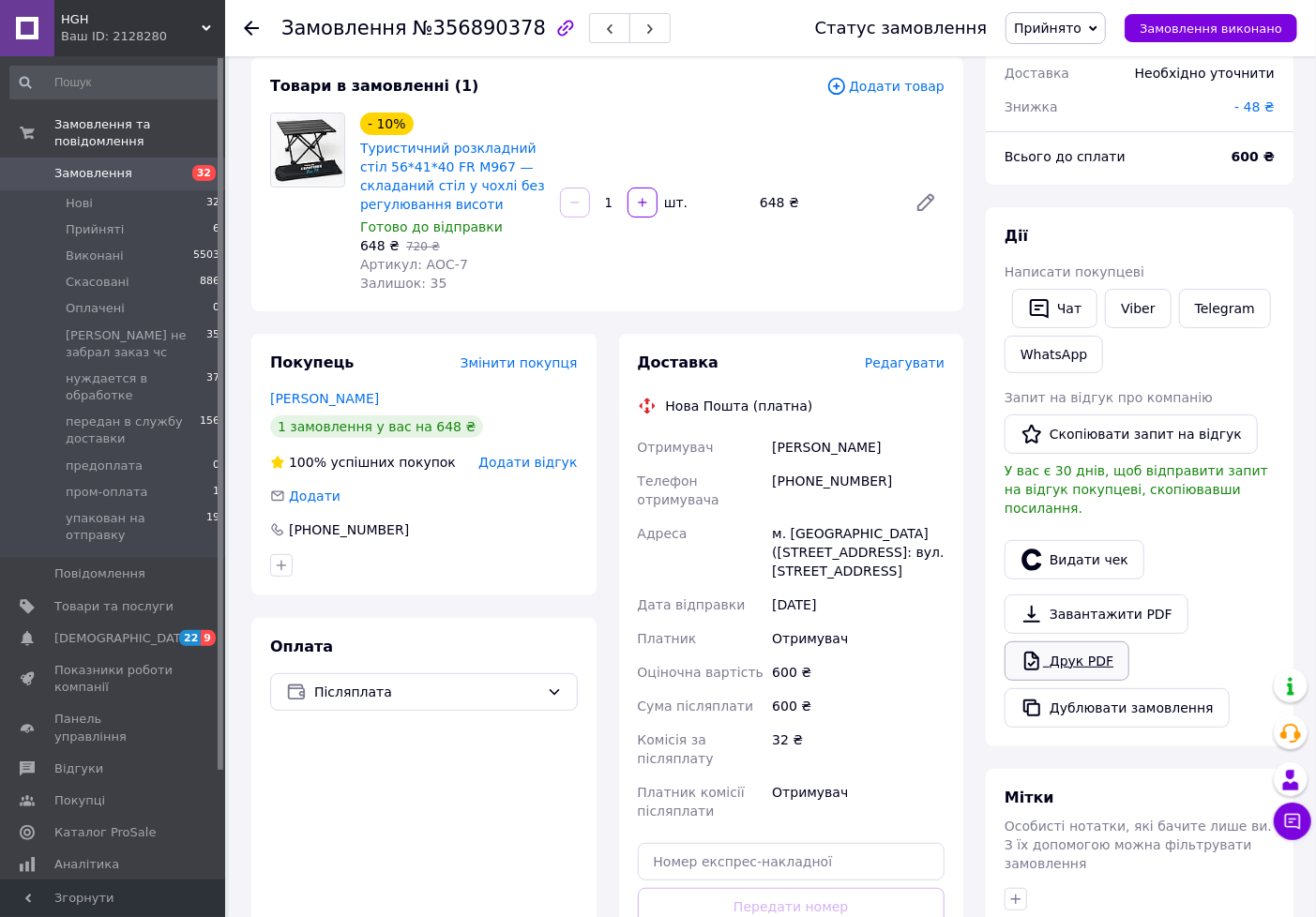
click at [1098, 644] on link "Друк PDF" at bounding box center [1066, 662] width 125 height 39
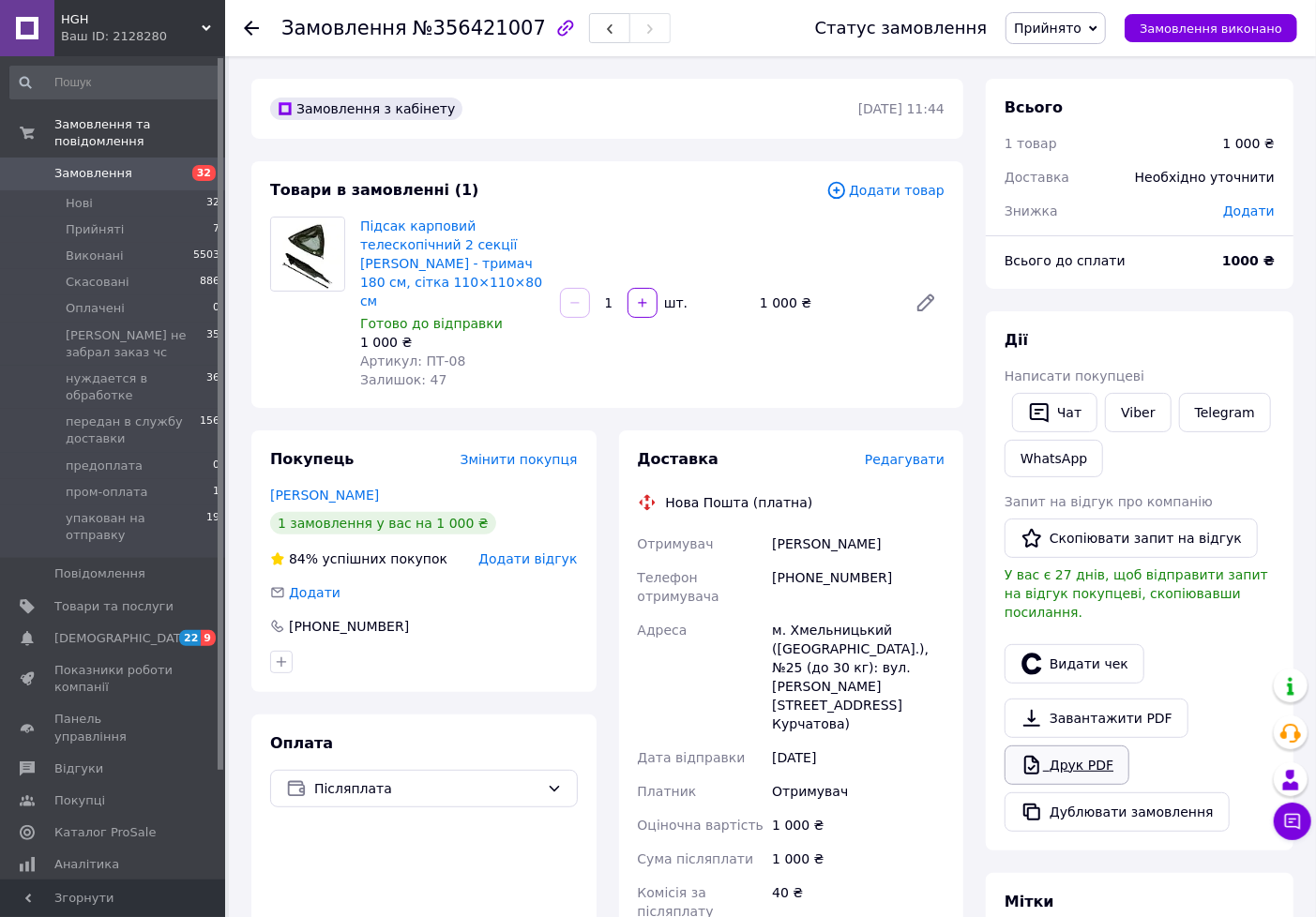
click at [1080, 745] on link "Друк PDF" at bounding box center [1066, 765] width 125 height 39
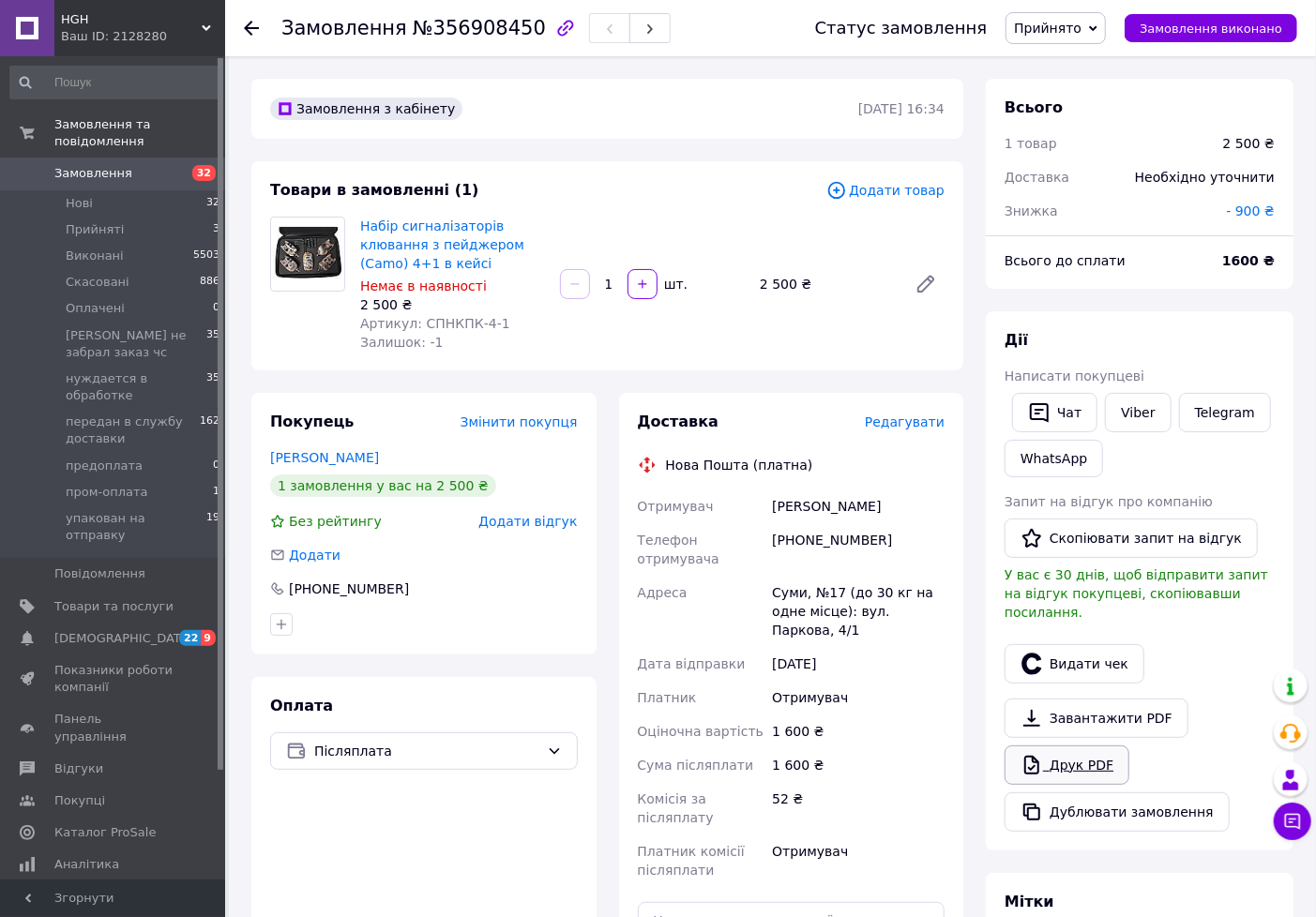
click at [1072, 754] on link "Друк PDF" at bounding box center [1066, 765] width 125 height 39
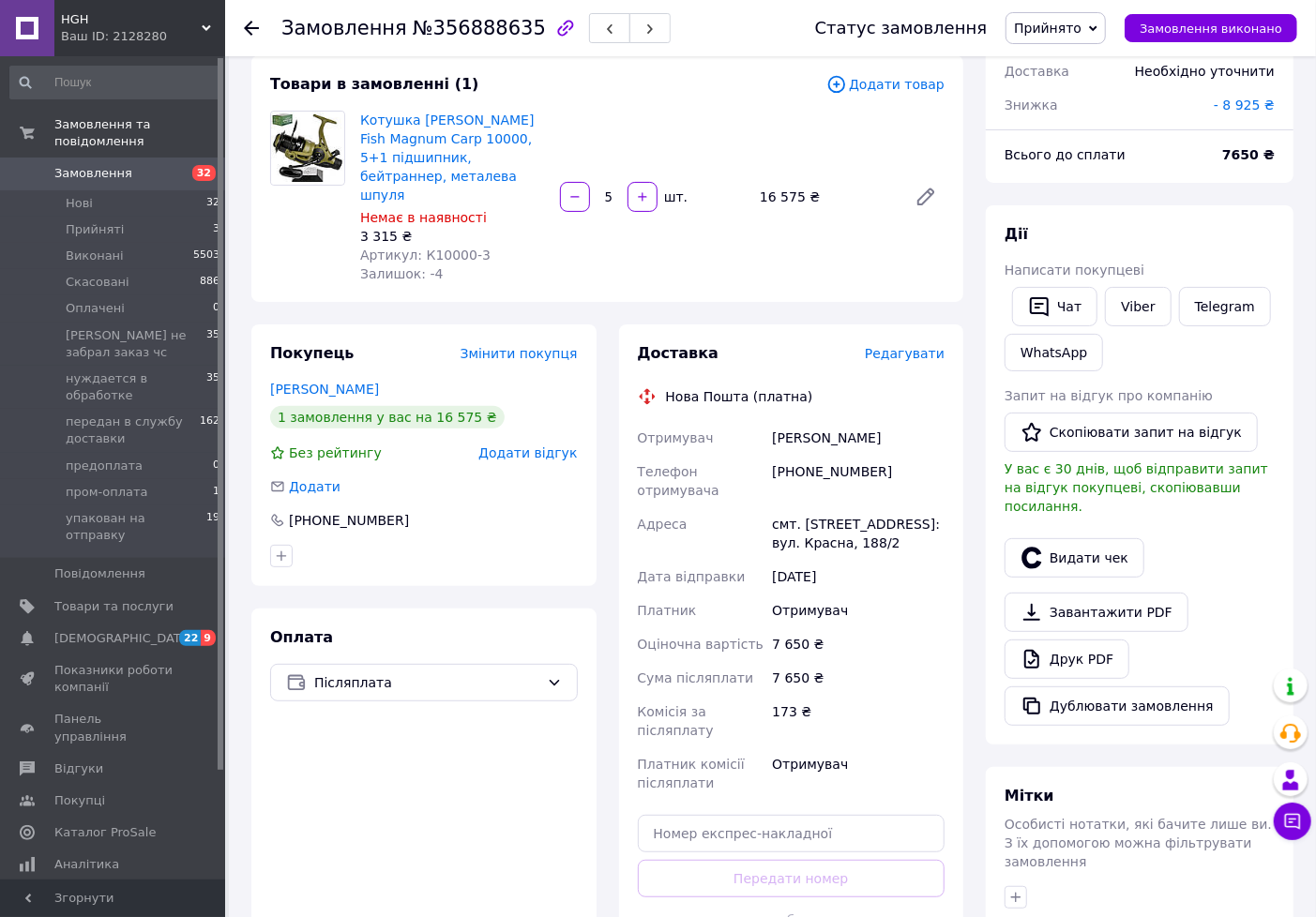
scroll to position [208, 0]
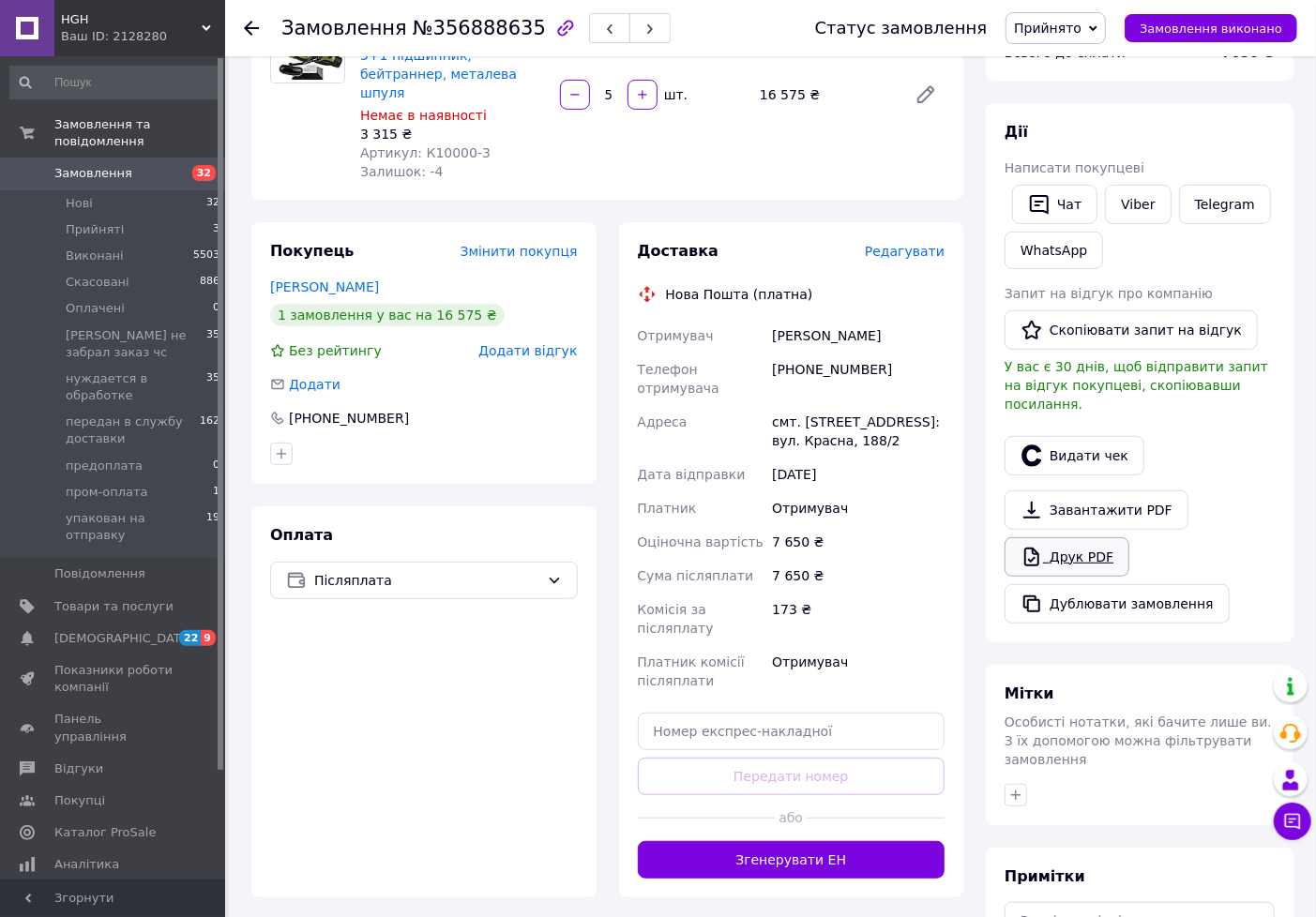
click at [1056, 545] on link "Друк PDF" at bounding box center [1066, 558] width 125 height 39
